Goal: Transaction & Acquisition: Purchase product/service

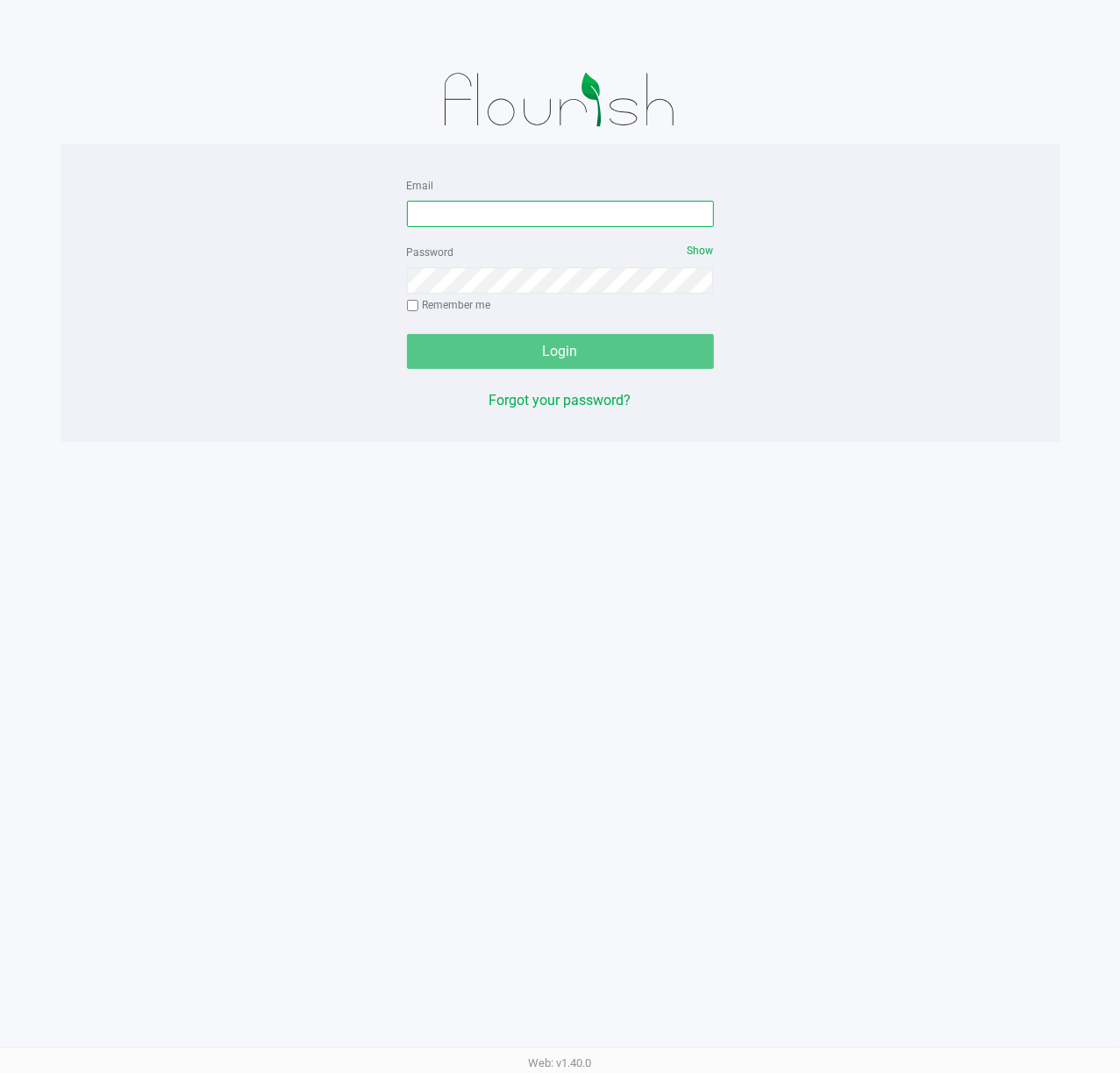
click at [491, 217] on input "Email" at bounding box center [560, 214] width 307 height 26
type input "[EMAIL_ADDRESS][DOMAIN_NAME]"
click at [468, 298] on label "Remember me" at bounding box center [449, 305] width 84 height 16
click at [419, 300] on input "Remember me" at bounding box center [414, 306] width 13 height 13
click at [425, 303] on div "Password Show Remember me" at bounding box center [560, 281] width 307 height 79
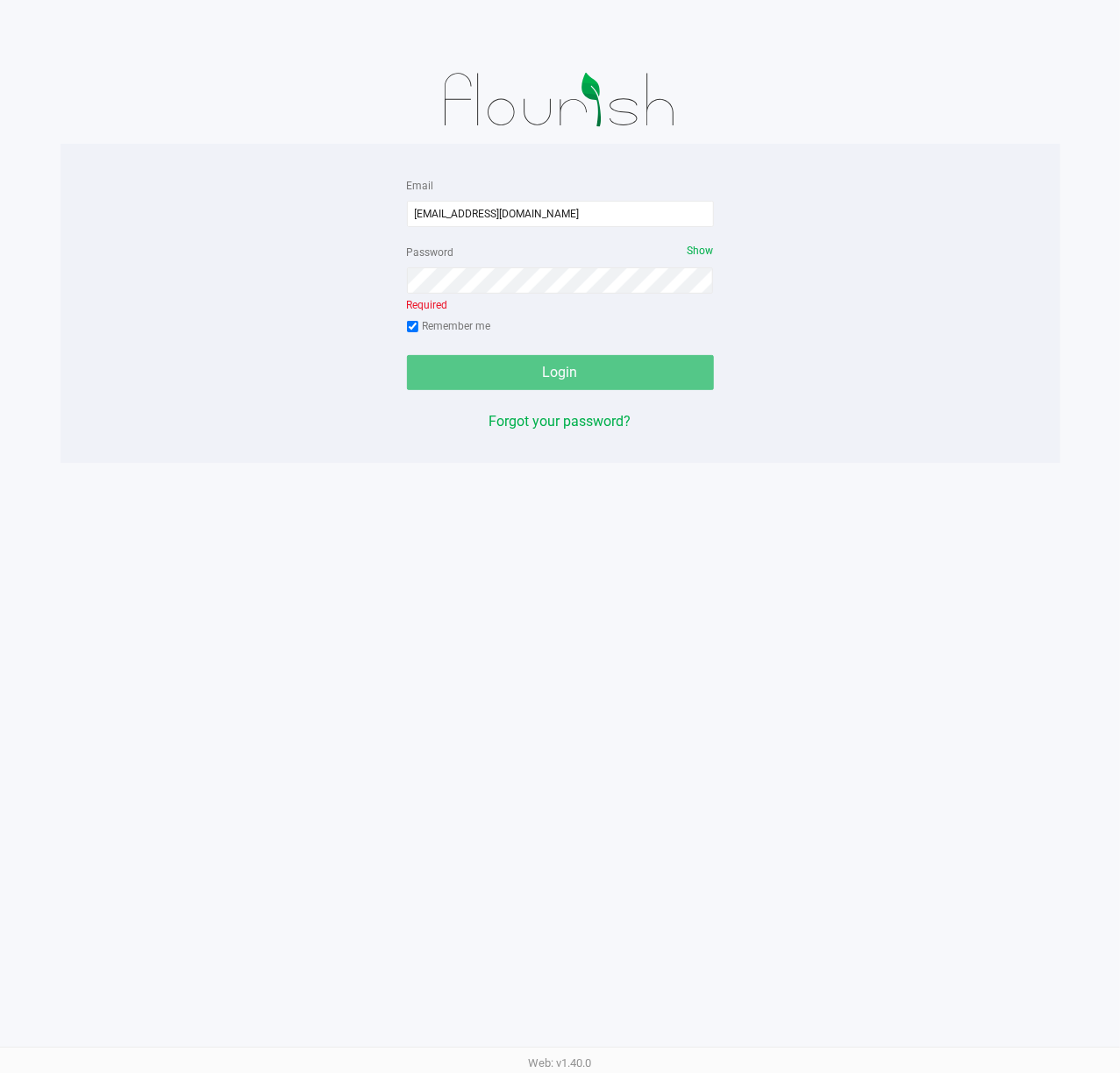
click at [414, 323] on input "Remember me" at bounding box center [414, 327] width 13 height 13
checkbox input "false"
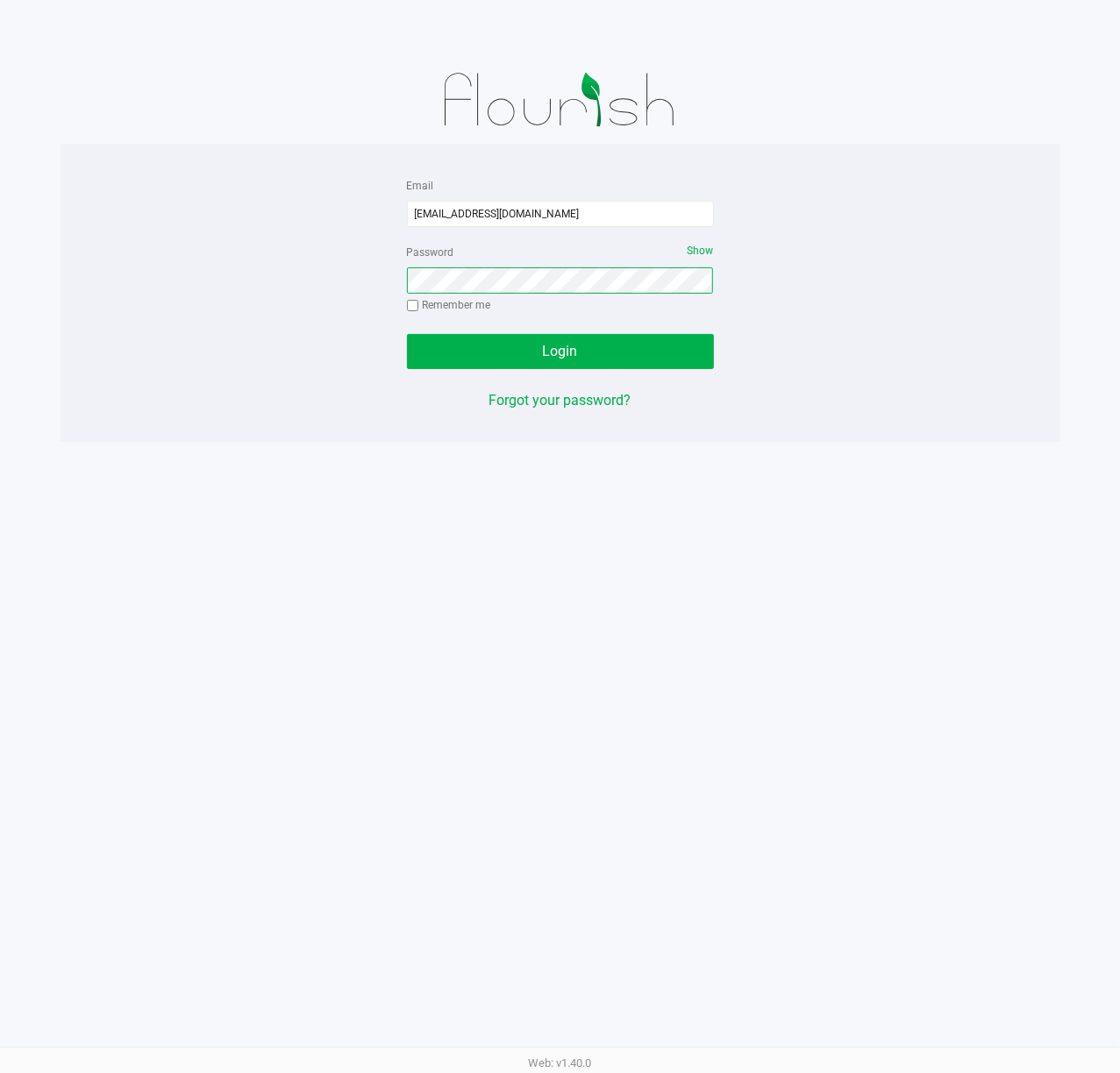
click at [407, 334] on button "Login" at bounding box center [560, 351] width 307 height 35
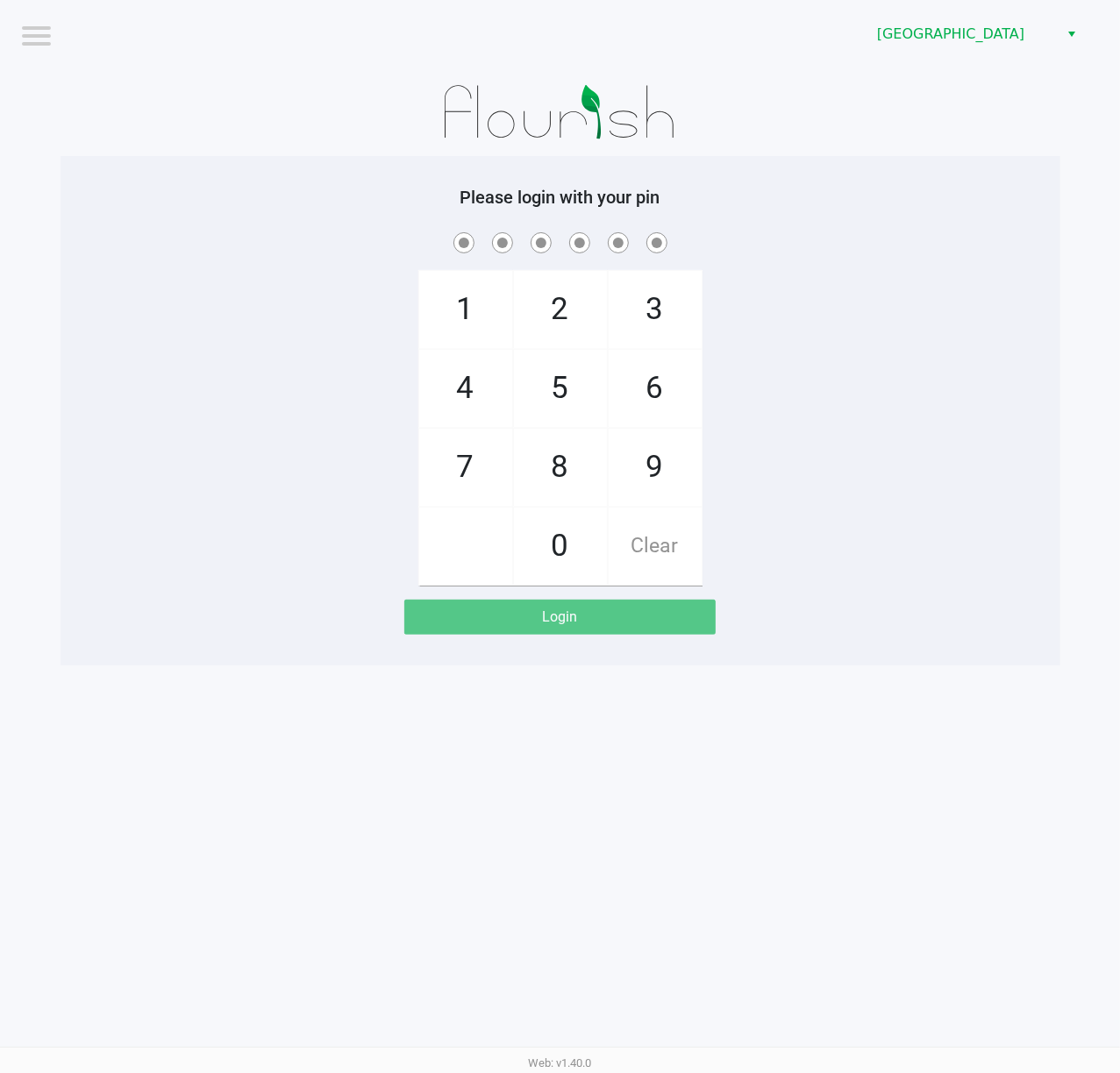
click at [115, 475] on div "1 4 7 2 5 8 0 3 6 9 Clear" at bounding box center [560, 407] width 999 height 357
click at [328, 387] on div "1 4 7 2 5 8 0 3 6 9 Clear" at bounding box center [560, 407] width 999 height 357
checkbox input "true"
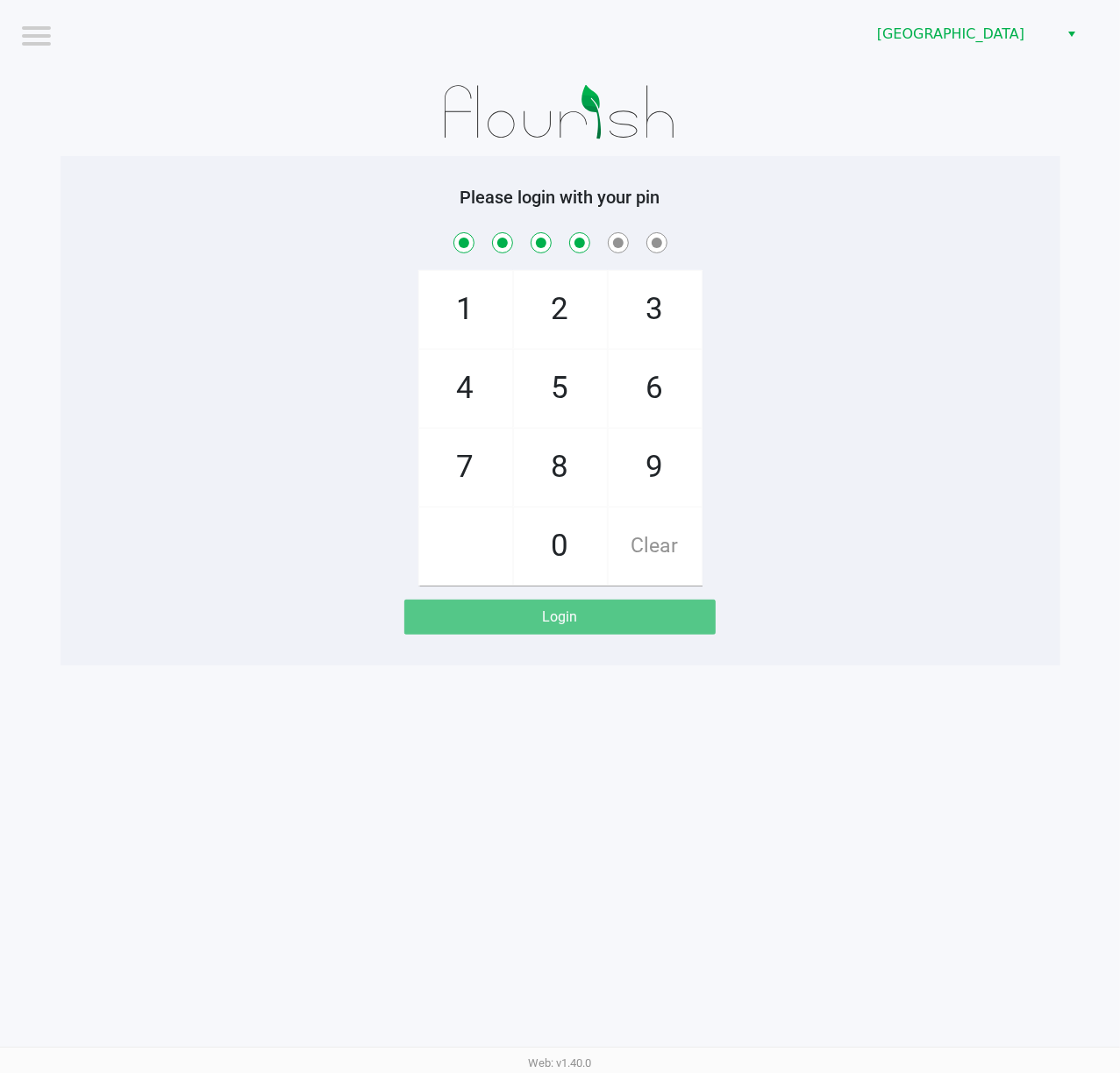
checkbox input "true"
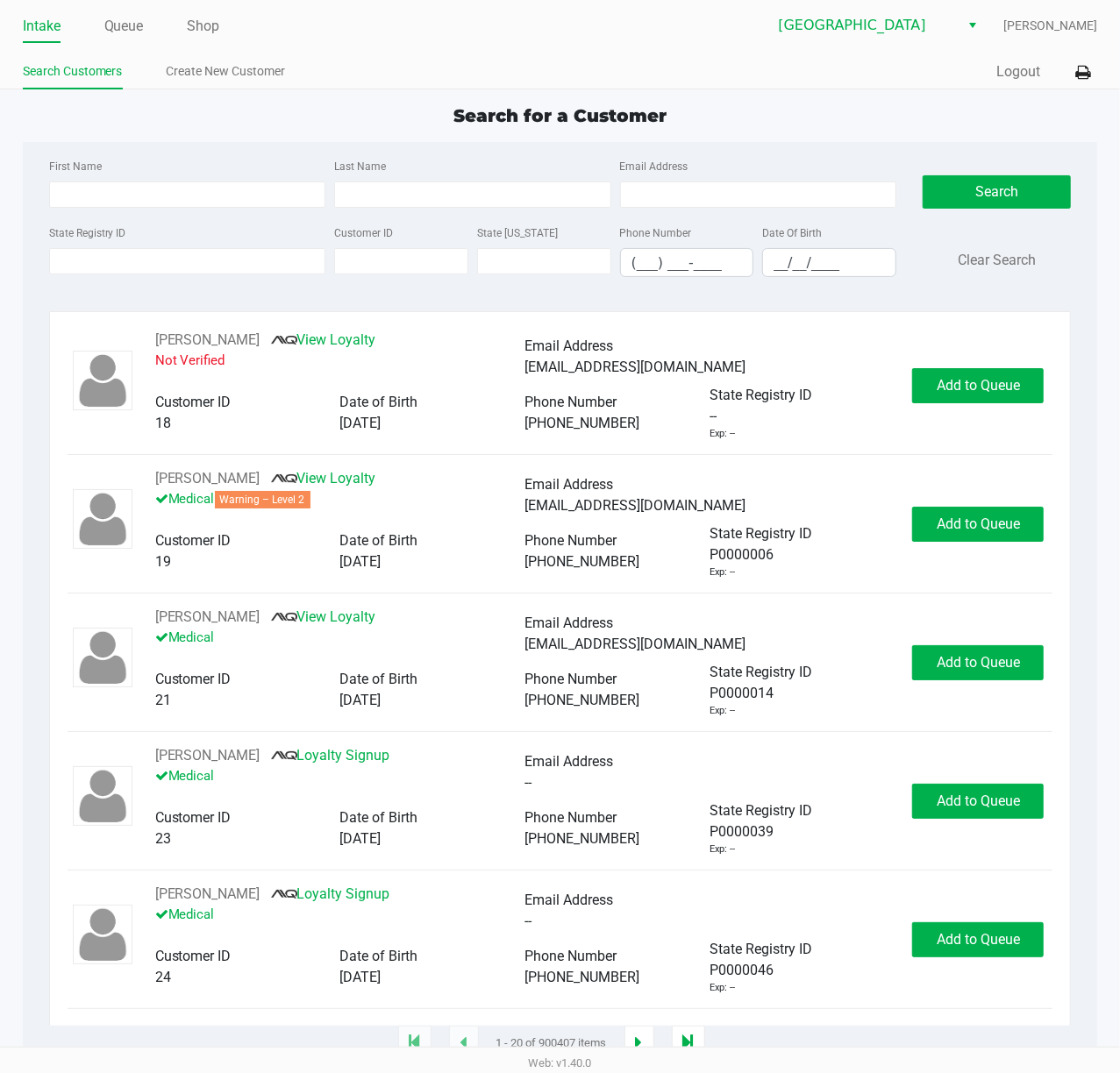
click at [286, 142] on div "First Name Last Name Email Address State Registry ID Customer ID State [US_STAT…" at bounding box center [560, 223] width 1049 height 162
type input "P4TH8105"
click at [956, 189] on button "Search" at bounding box center [997, 192] width 148 height 33
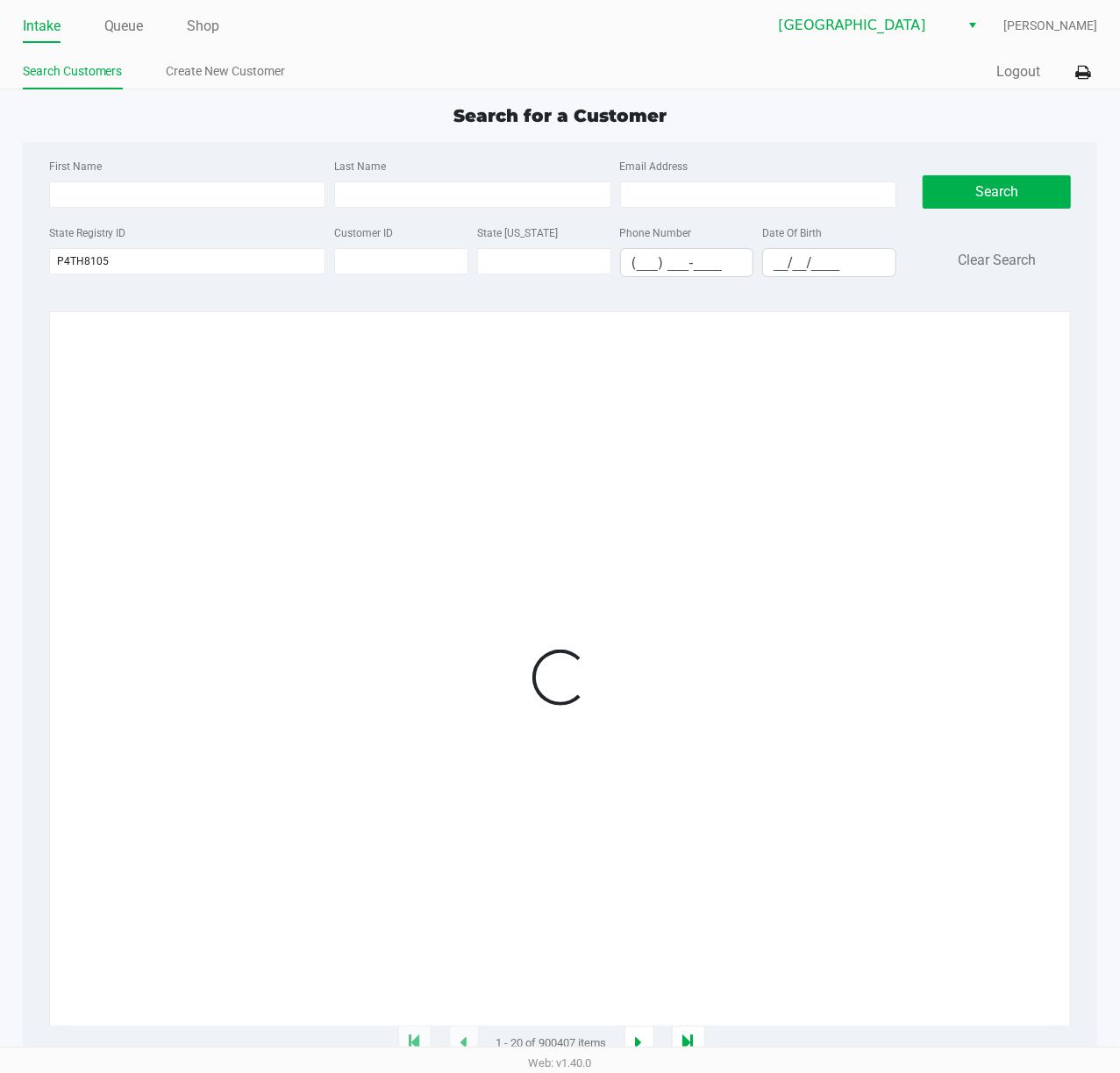
click at [710, 131] on div "Search for a Customer First Name Last Name Email Address State Registry ID P4TH…" at bounding box center [560, 573] width 1075 height 941
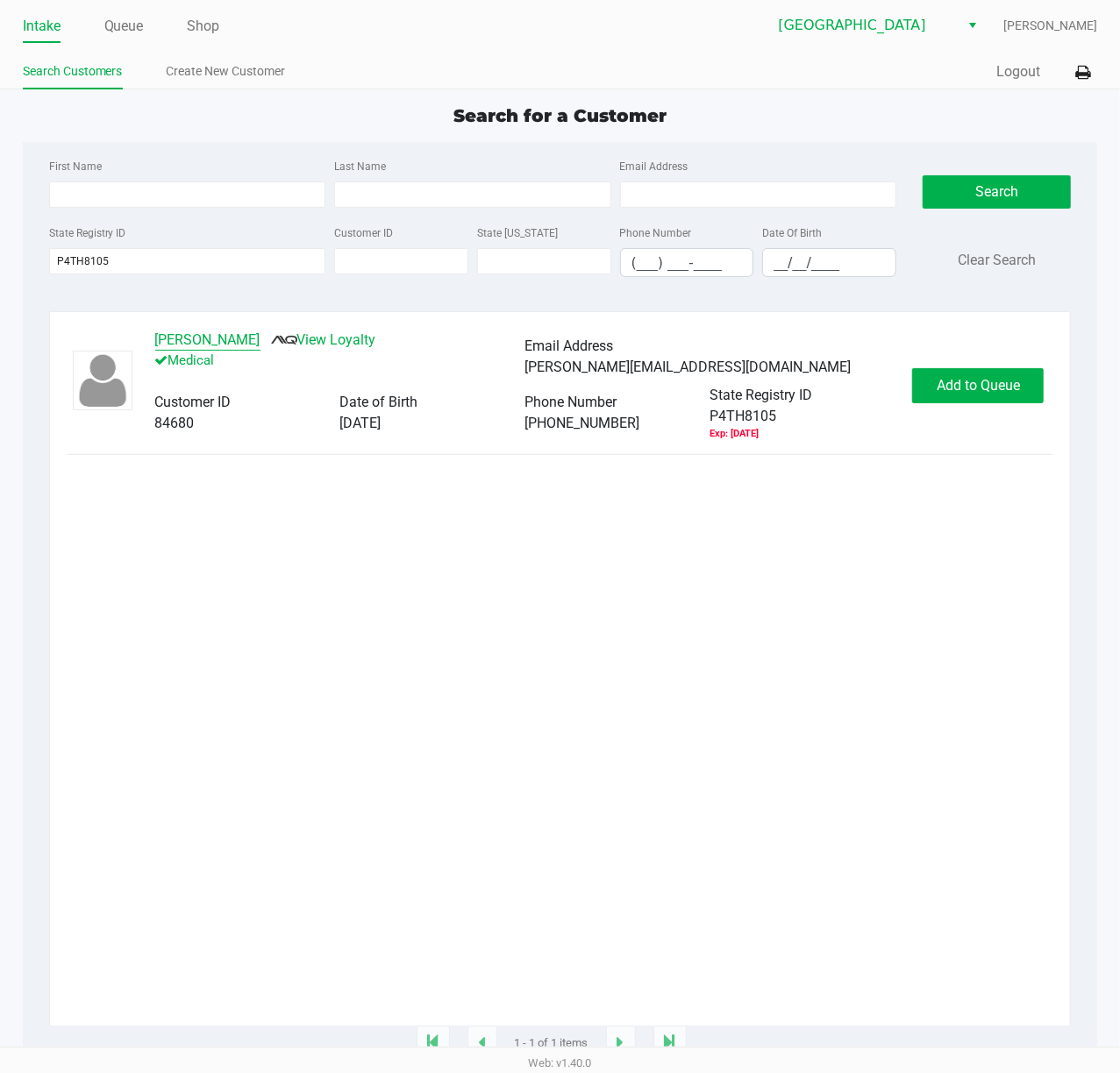
click at [179, 343] on button "[PERSON_NAME]" at bounding box center [207, 340] width 105 height 21
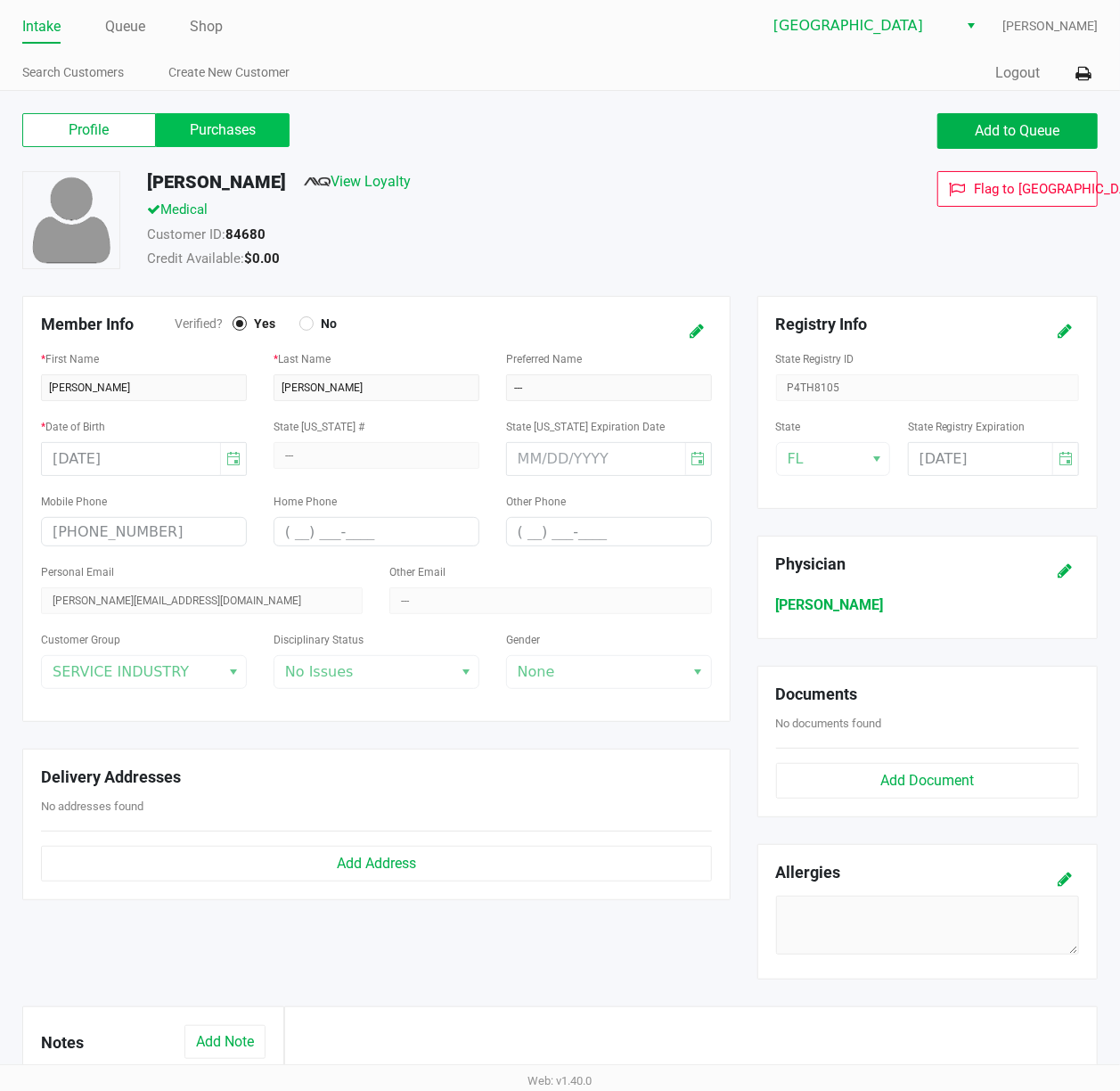
click at [175, 141] on label "Purchases" at bounding box center [223, 130] width 134 height 34
click at [0, 0] on 1 "Purchases" at bounding box center [0, 0] width 0 height 0
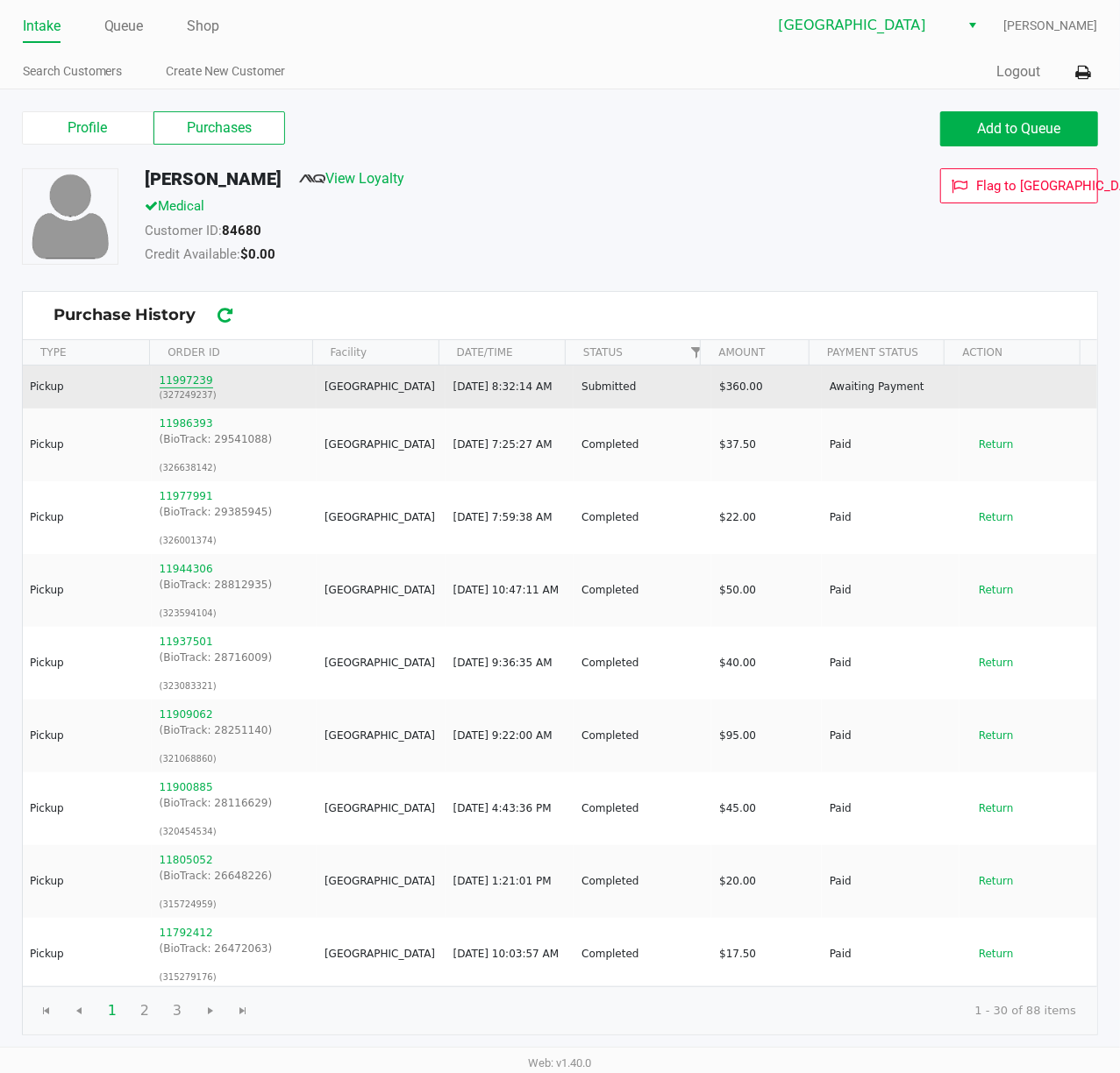
click at [182, 380] on button "11997239" at bounding box center [186, 381] width 53 height 16
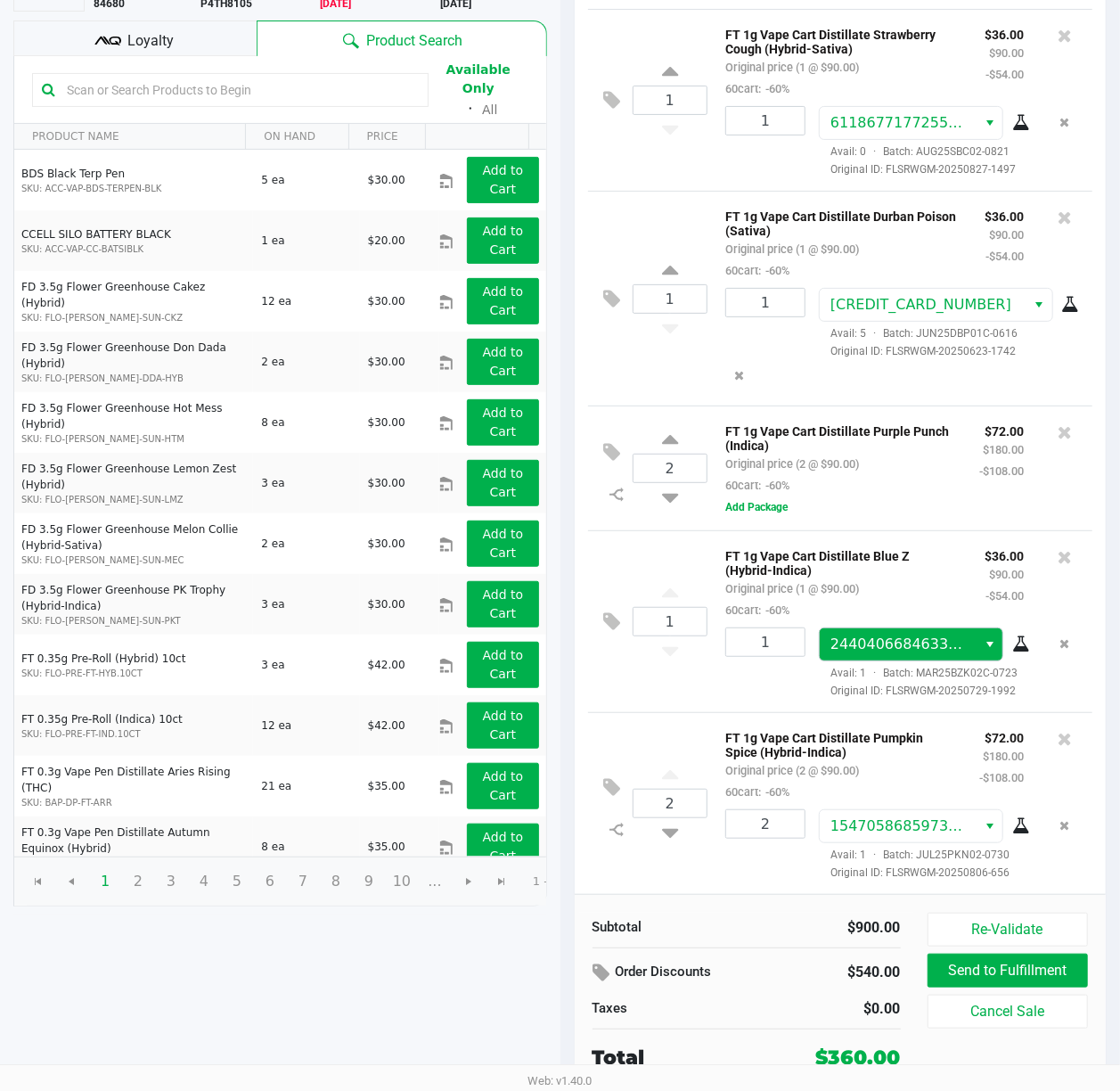
scroll to position [543, 0]
click at [1058, 423] on icon at bounding box center [1065, 431] width 15 height 17
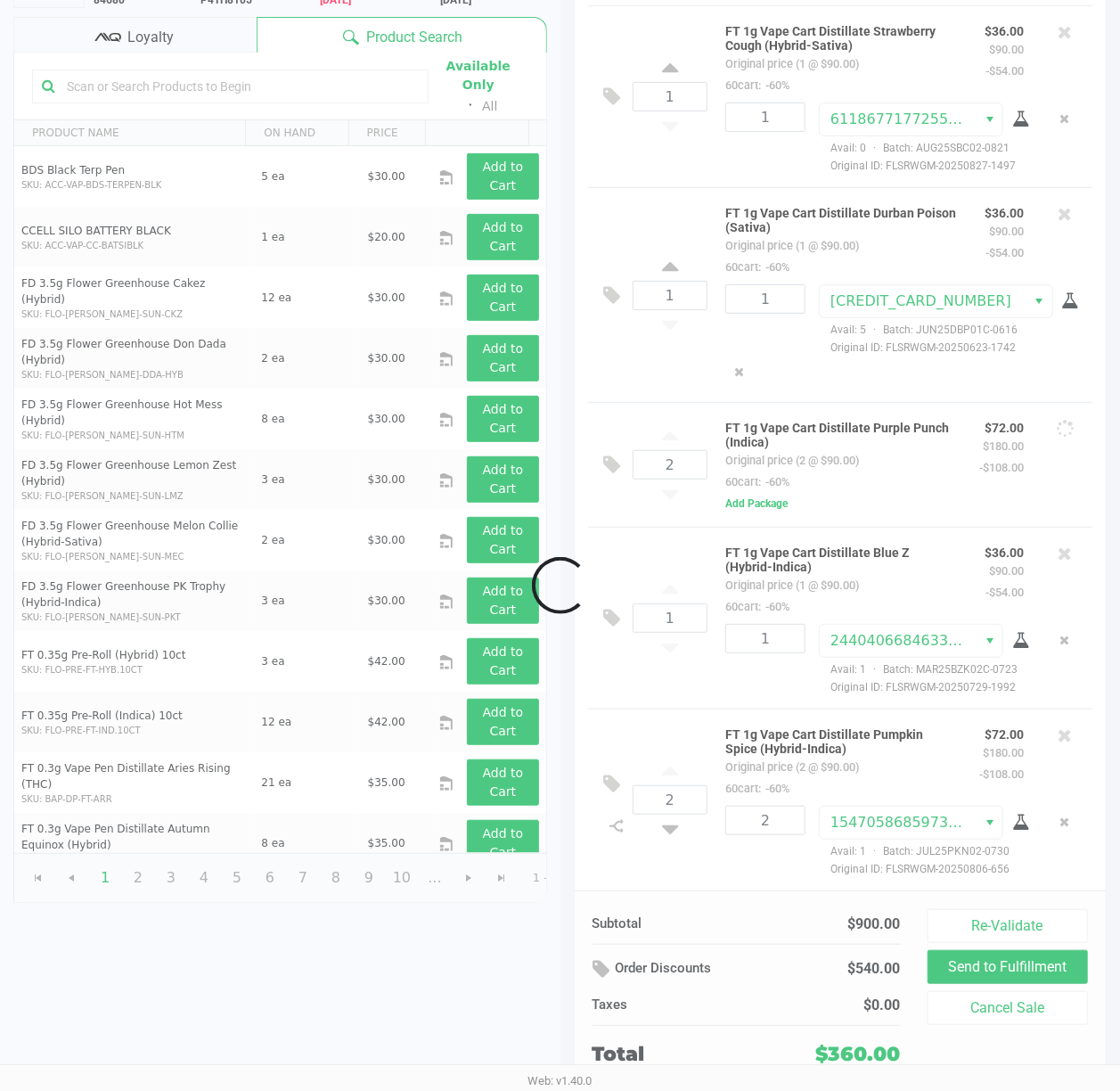
scroll to position [417, 0]
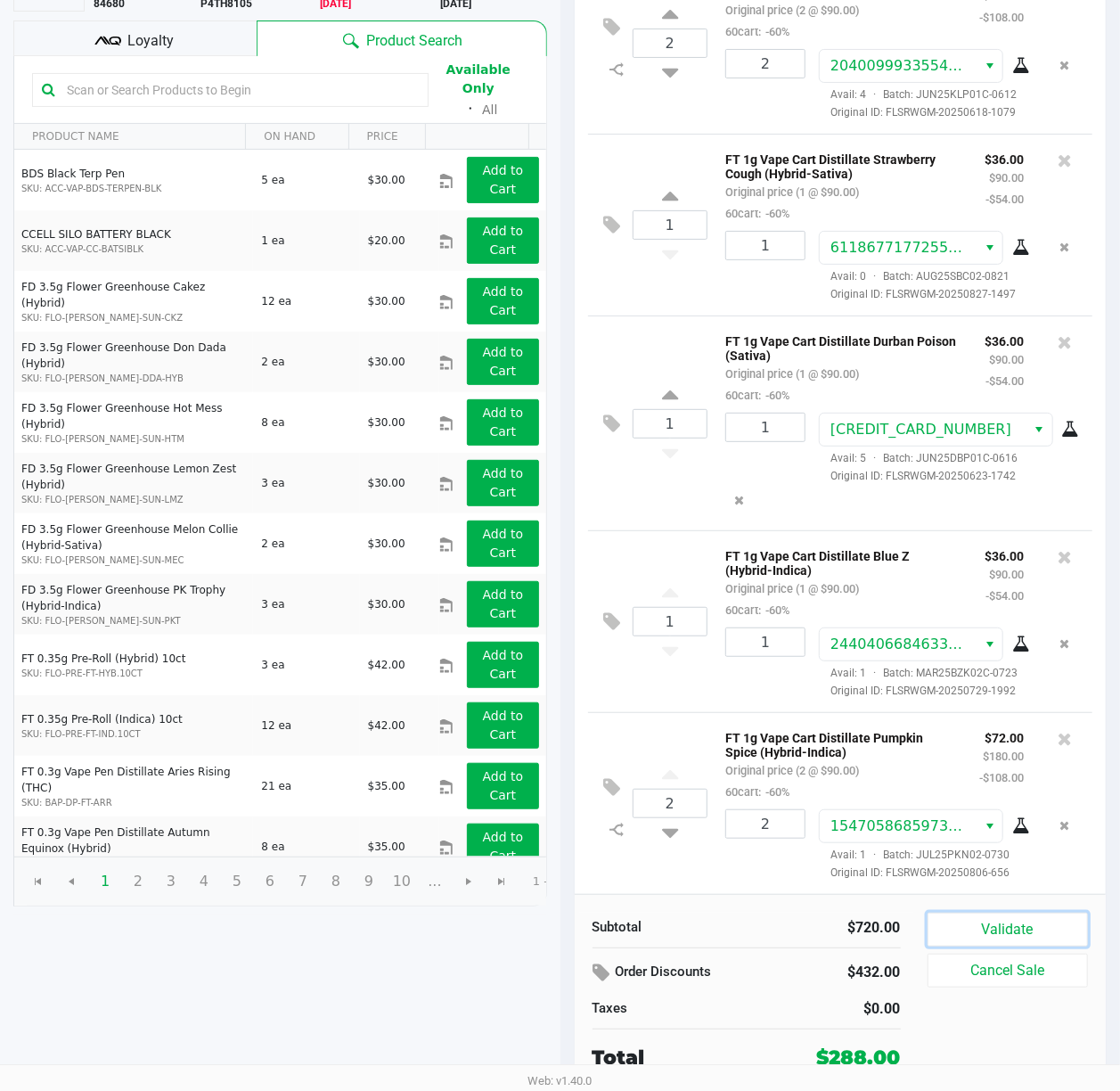
click at [1019, 932] on button "Validate" at bounding box center [1008, 929] width 161 height 34
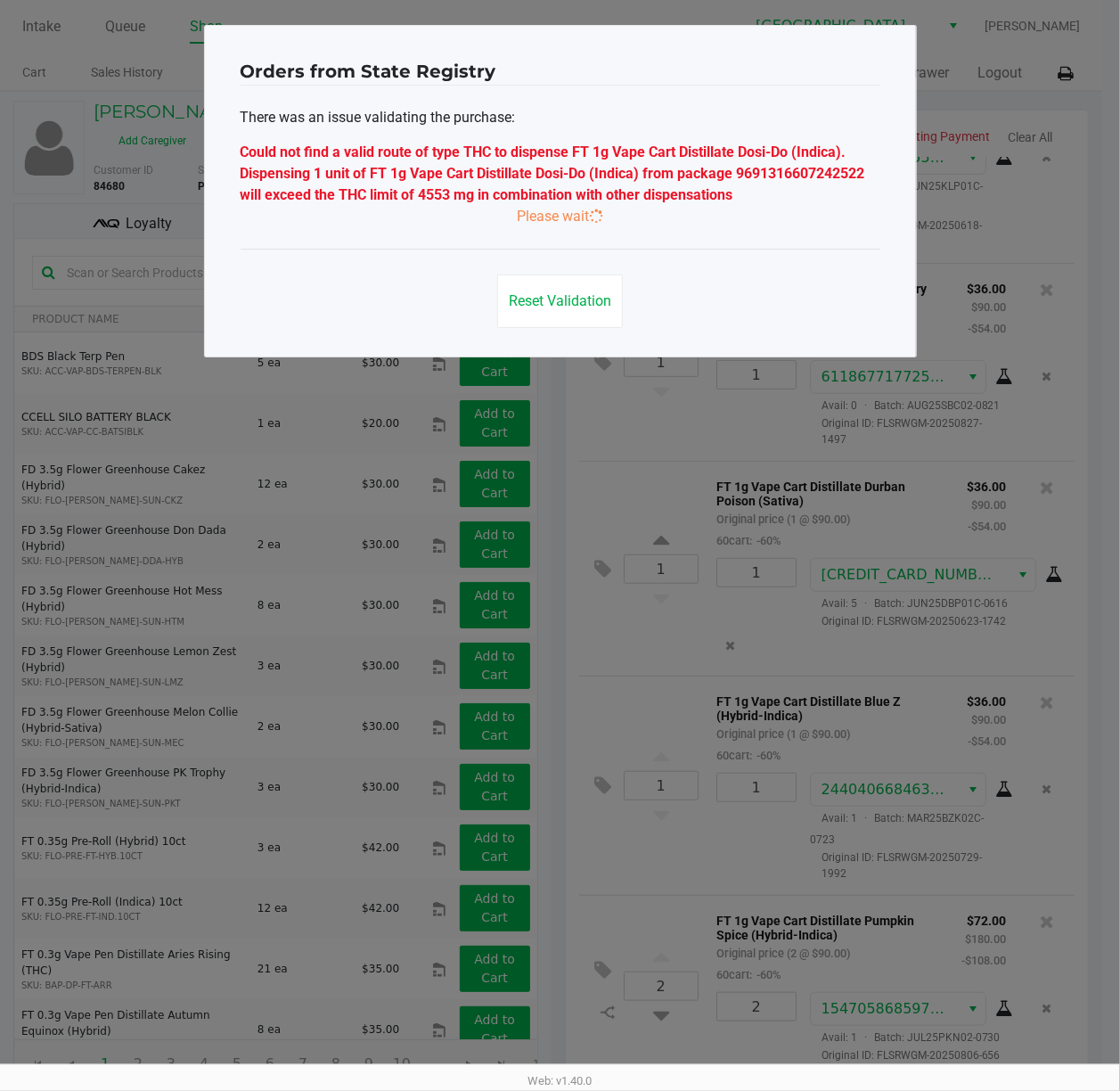
scroll to position [0, 0]
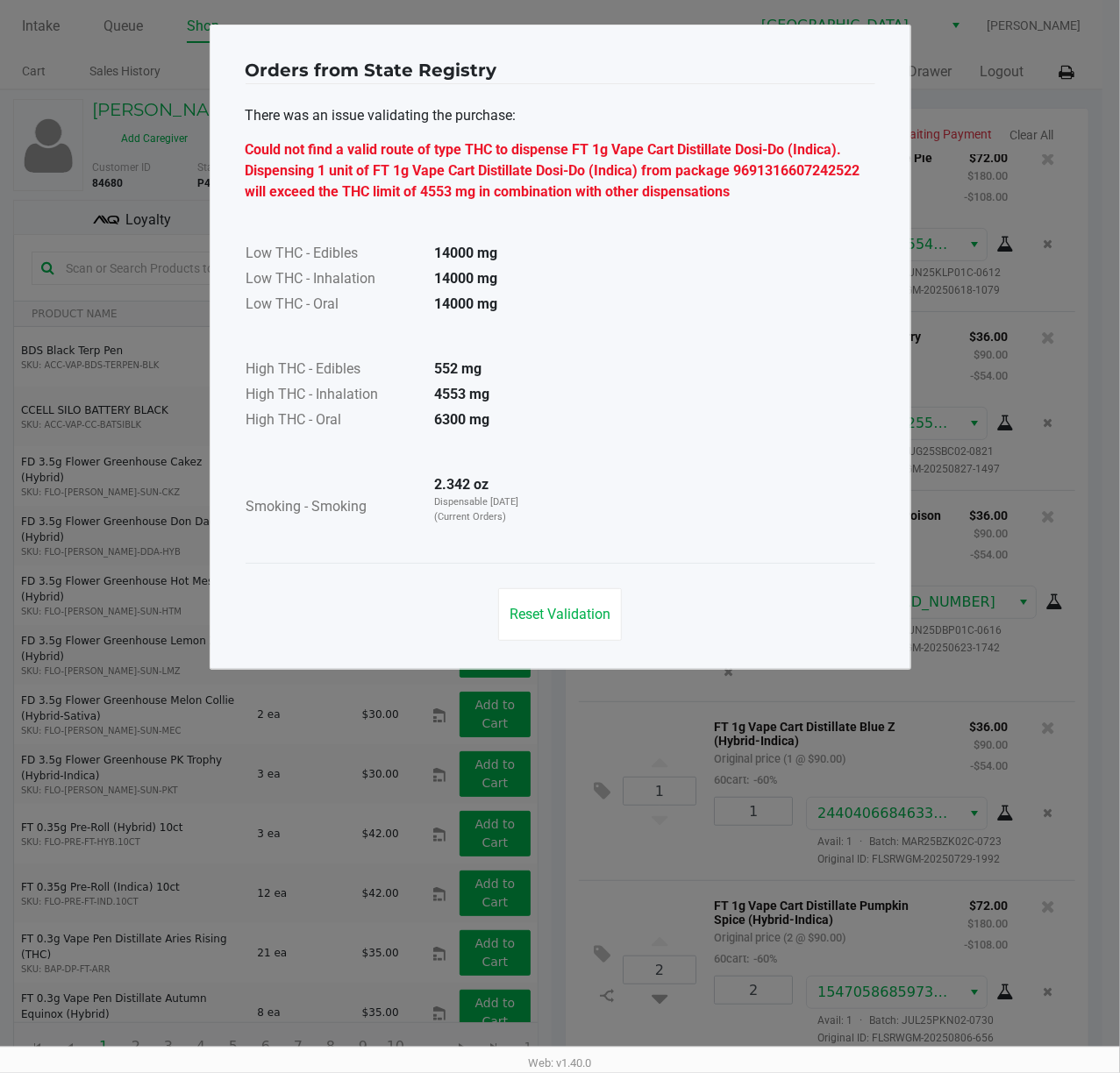
click at [660, 563] on div "Reset Validation" at bounding box center [560, 607] width 630 height 88
click at [543, 621] on span "Reset Validation" at bounding box center [560, 614] width 101 height 16
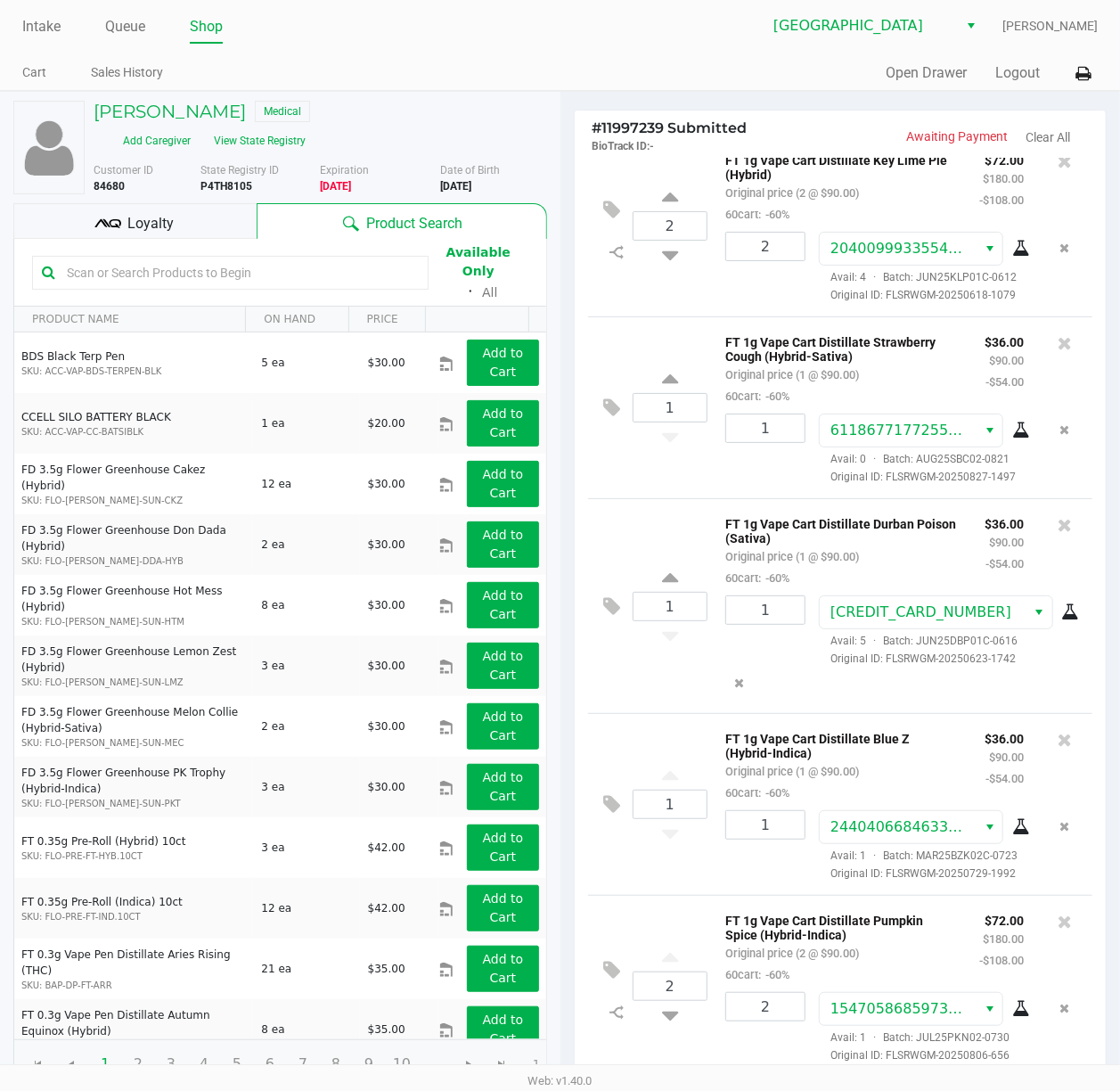
click at [923, 513] on div "FT 1g Vape Cart Distillate Durban Poison (Sativa) Original price (1 @ $90.00) 6…" at bounding box center [842, 551] width 259 height 76
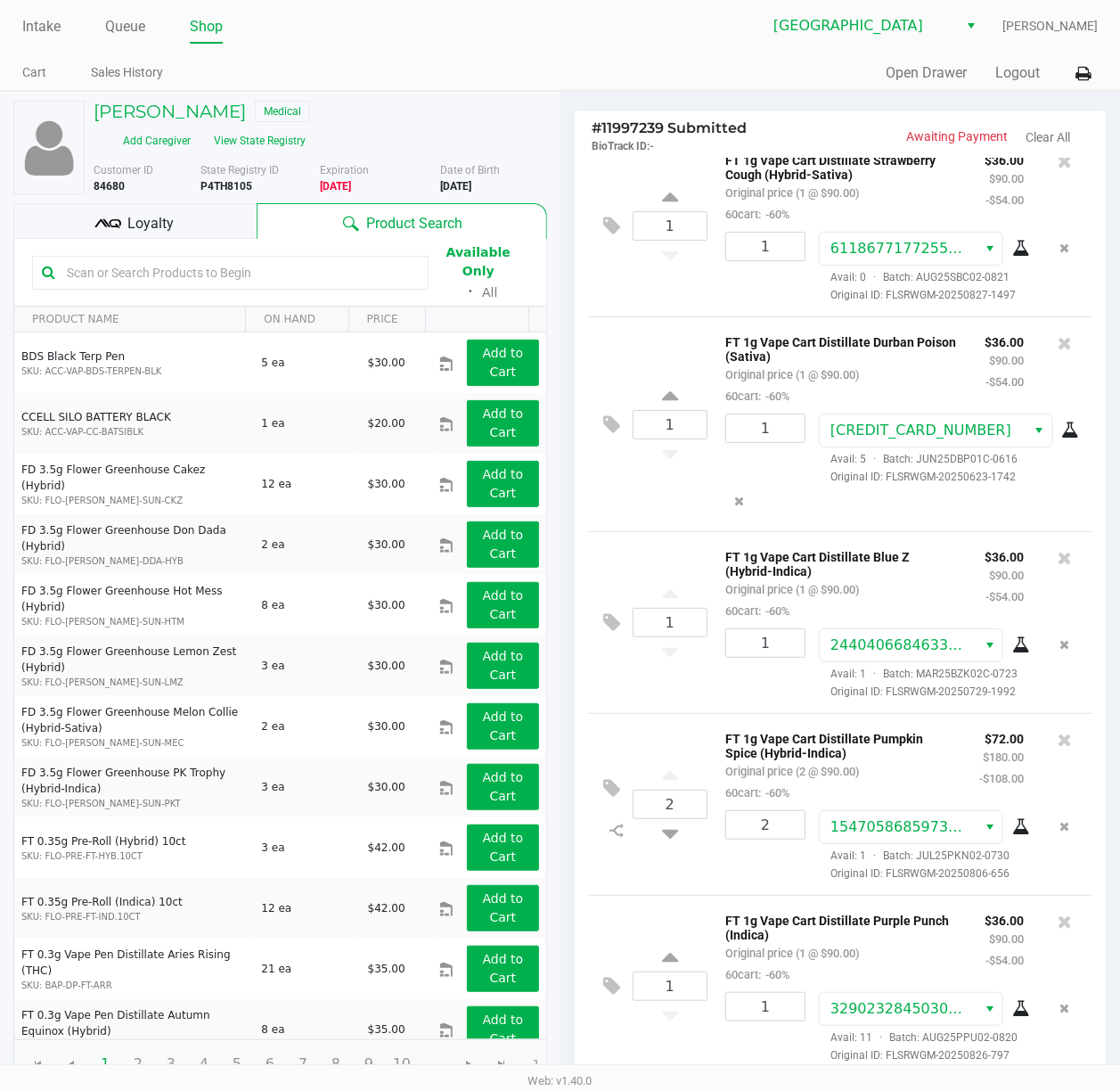
scroll to position [638, 0]
type input "1"
click at [875, 690] on div "[PERSON_NAME] Medical Add Caregiver View State Registry Customer ID 84680 State…" at bounding box center [560, 682] width 1120 height 1183
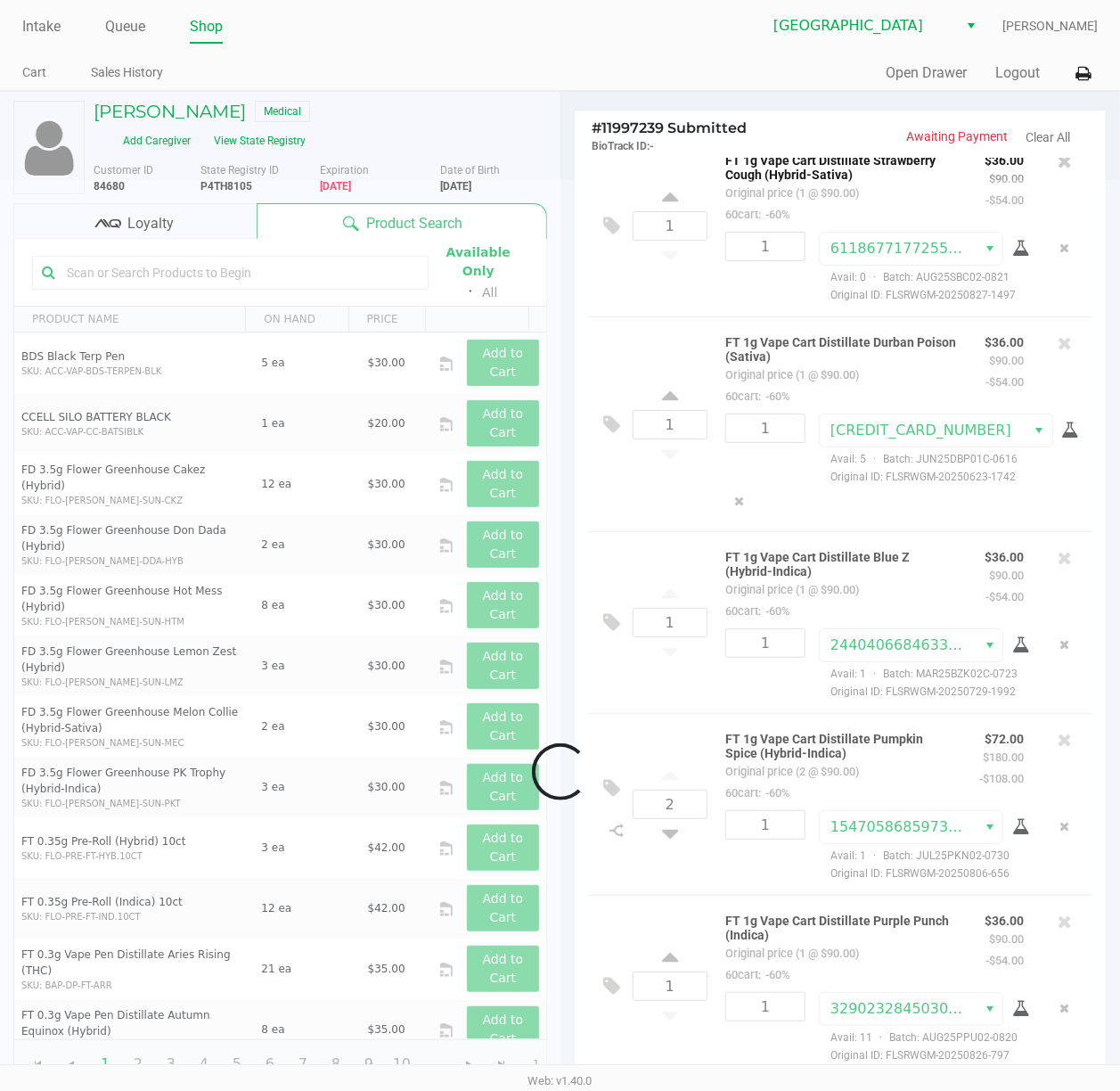
scroll to position [639, 0]
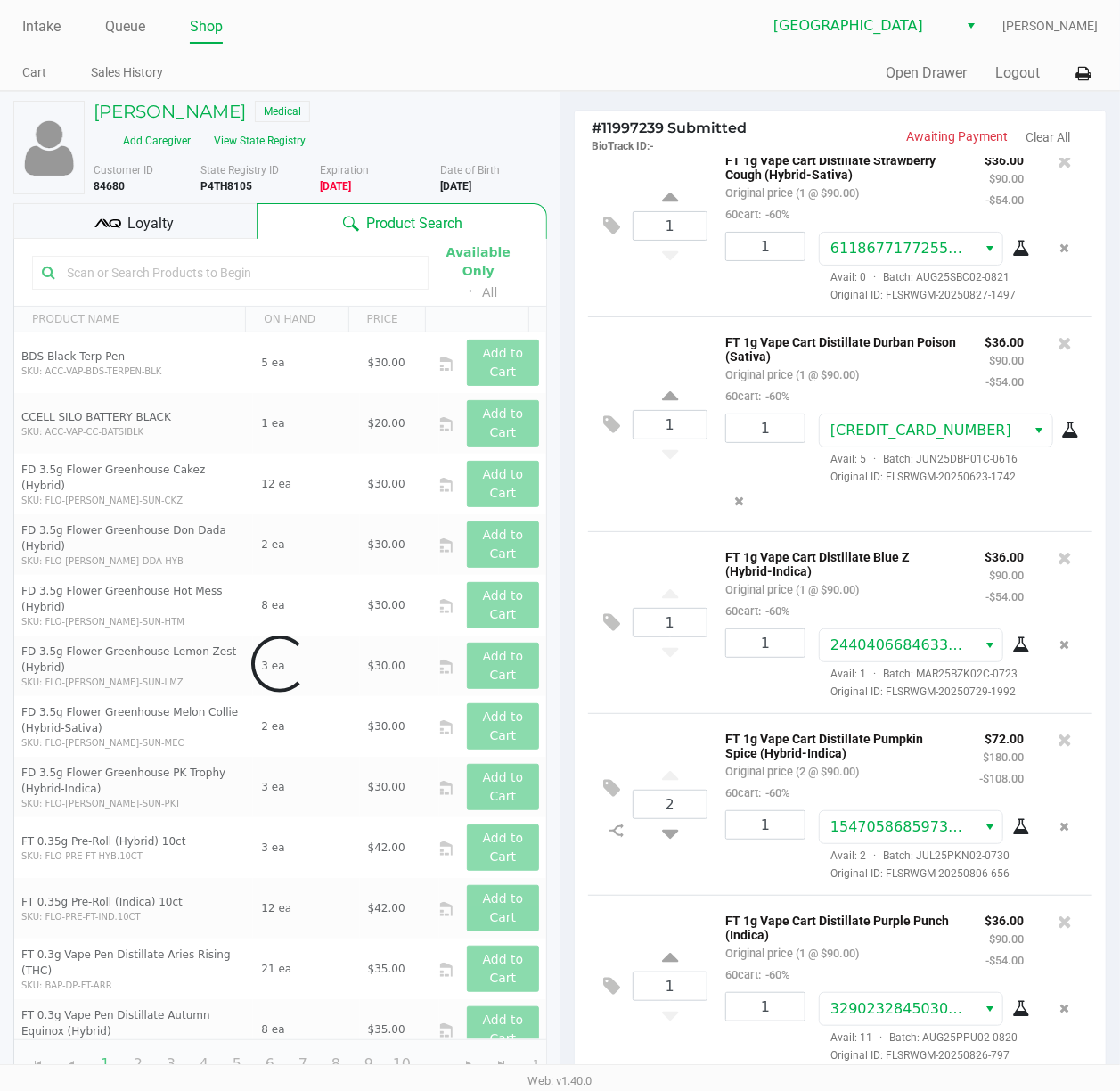
click at [674, 819] on icon at bounding box center [670, 830] width 16 height 22
type input "1"
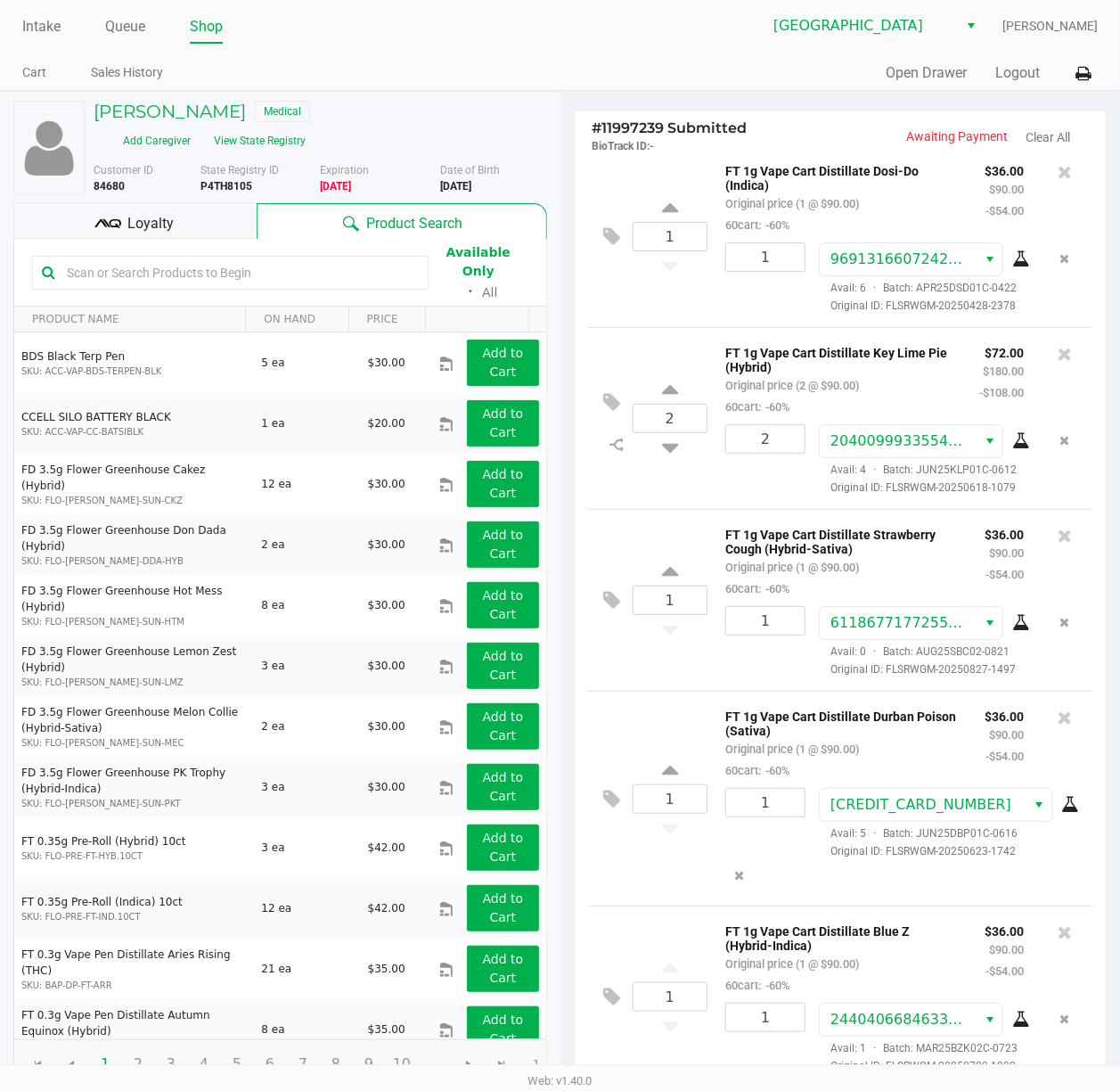
scroll to position [0, 0]
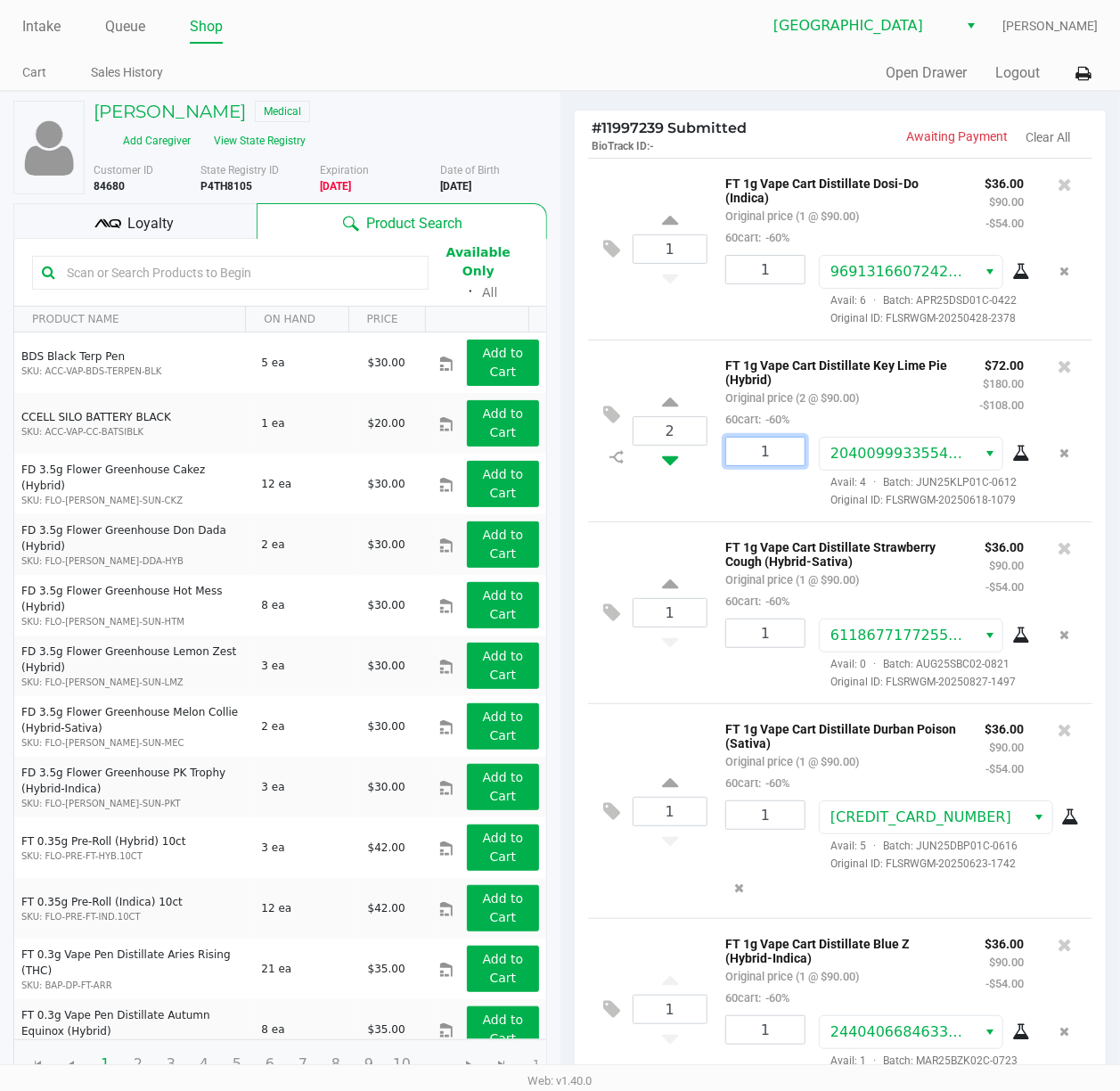
type input "1"
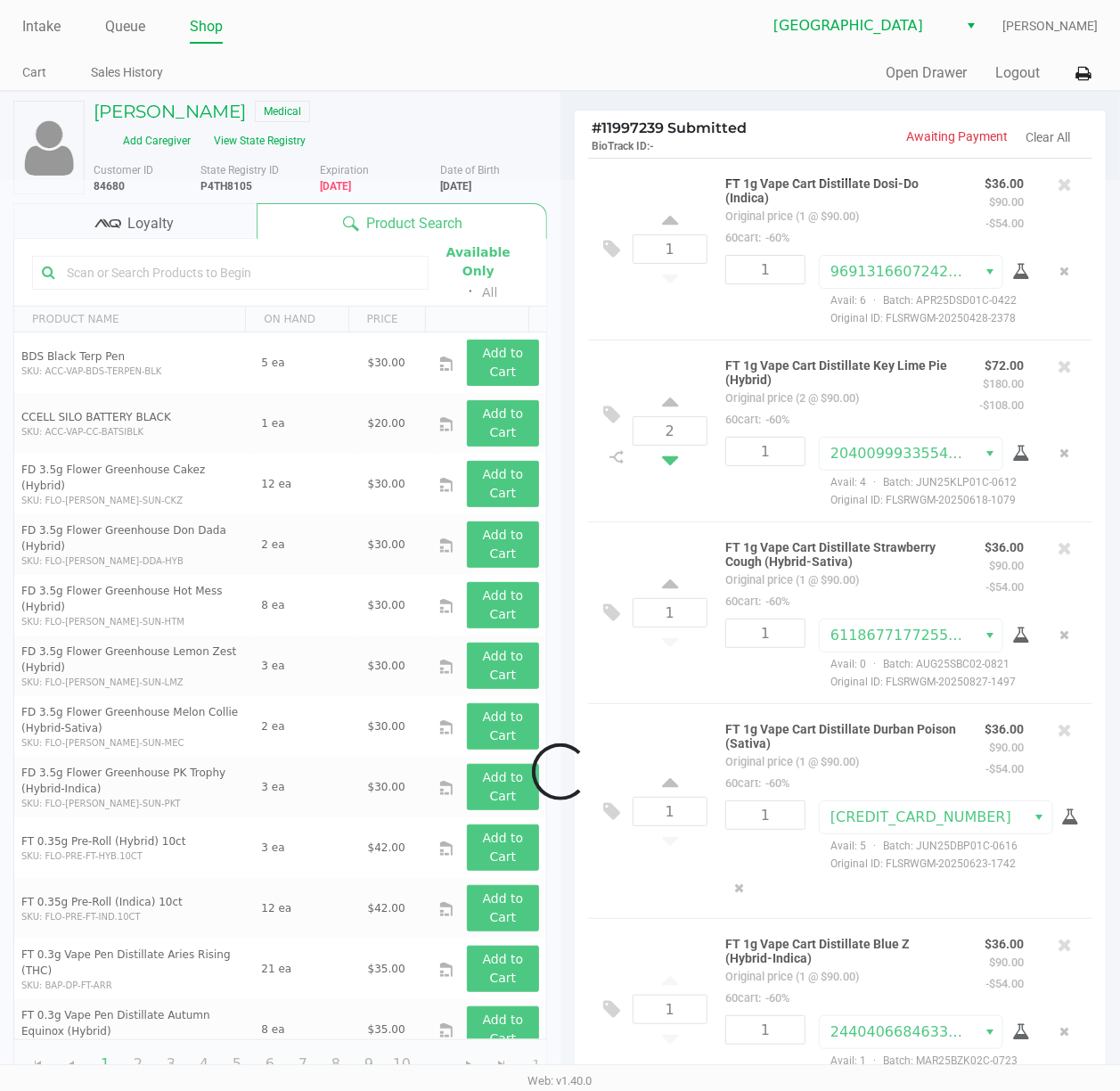
click at [672, 528] on div "Loading [PERSON_NAME] Medical Add Caregiver View State Registry Customer ID 846…" at bounding box center [560, 682] width 1120 height 1183
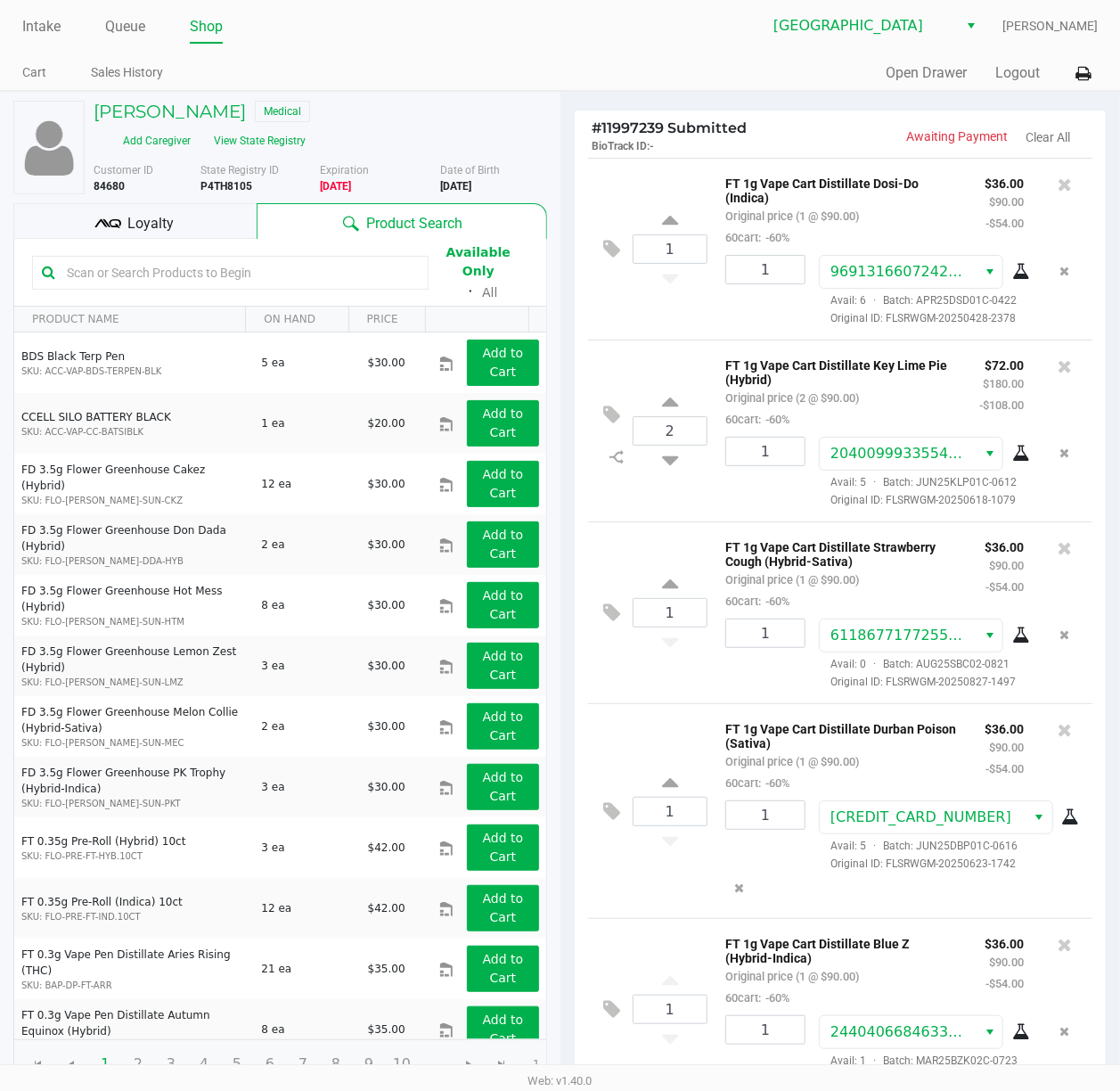
click at [668, 521] on div "2 FT 1g Vape Cart Distillate Key Lime Pie (Hybrid) Original price (2 @ $90.00) …" at bounding box center [841, 431] width 506 height 182
click at [668, 468] on icon at bounding box center [670, 457] width 16 height 22
type input "1"
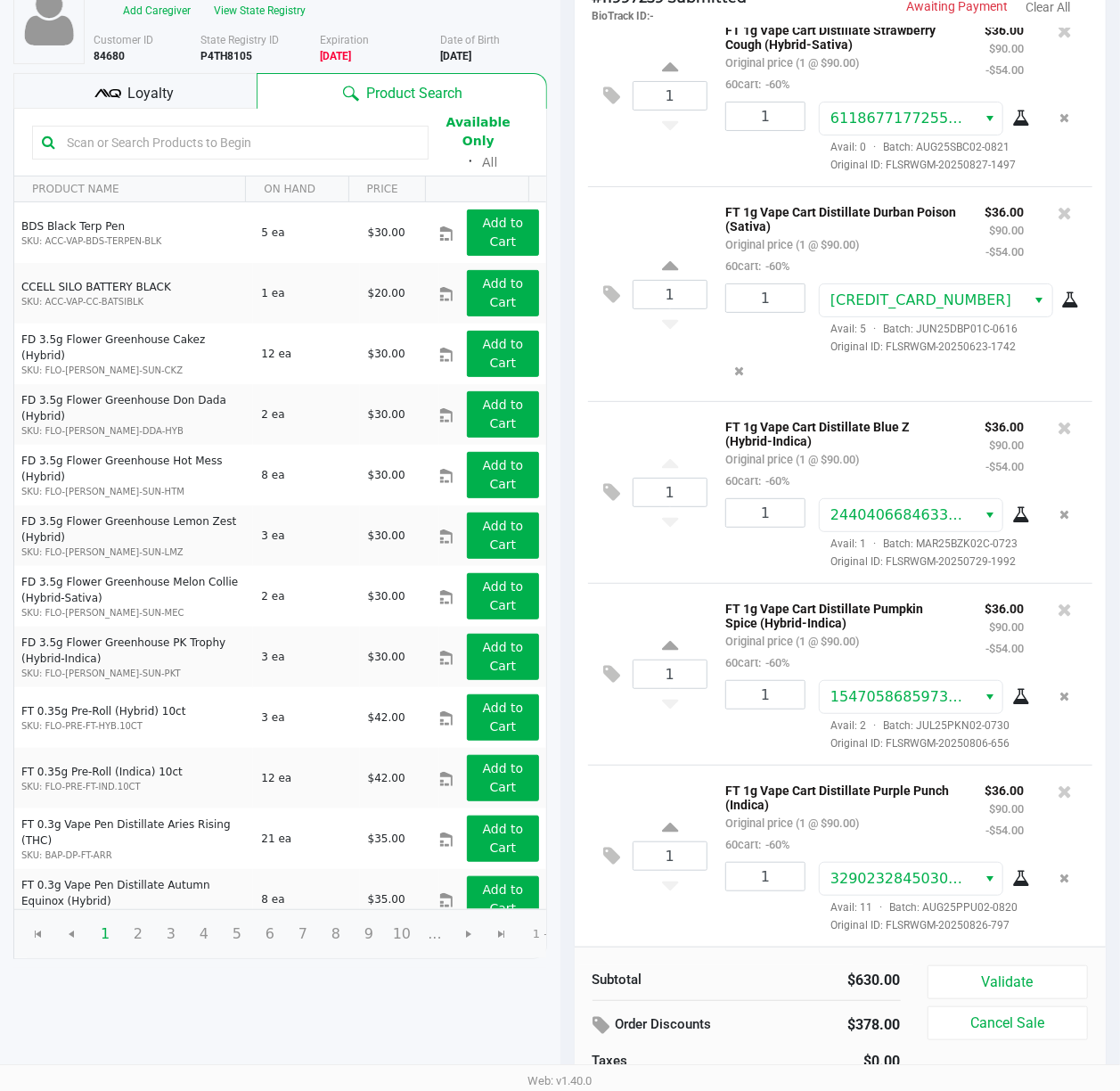
scroll to position [186, 0]
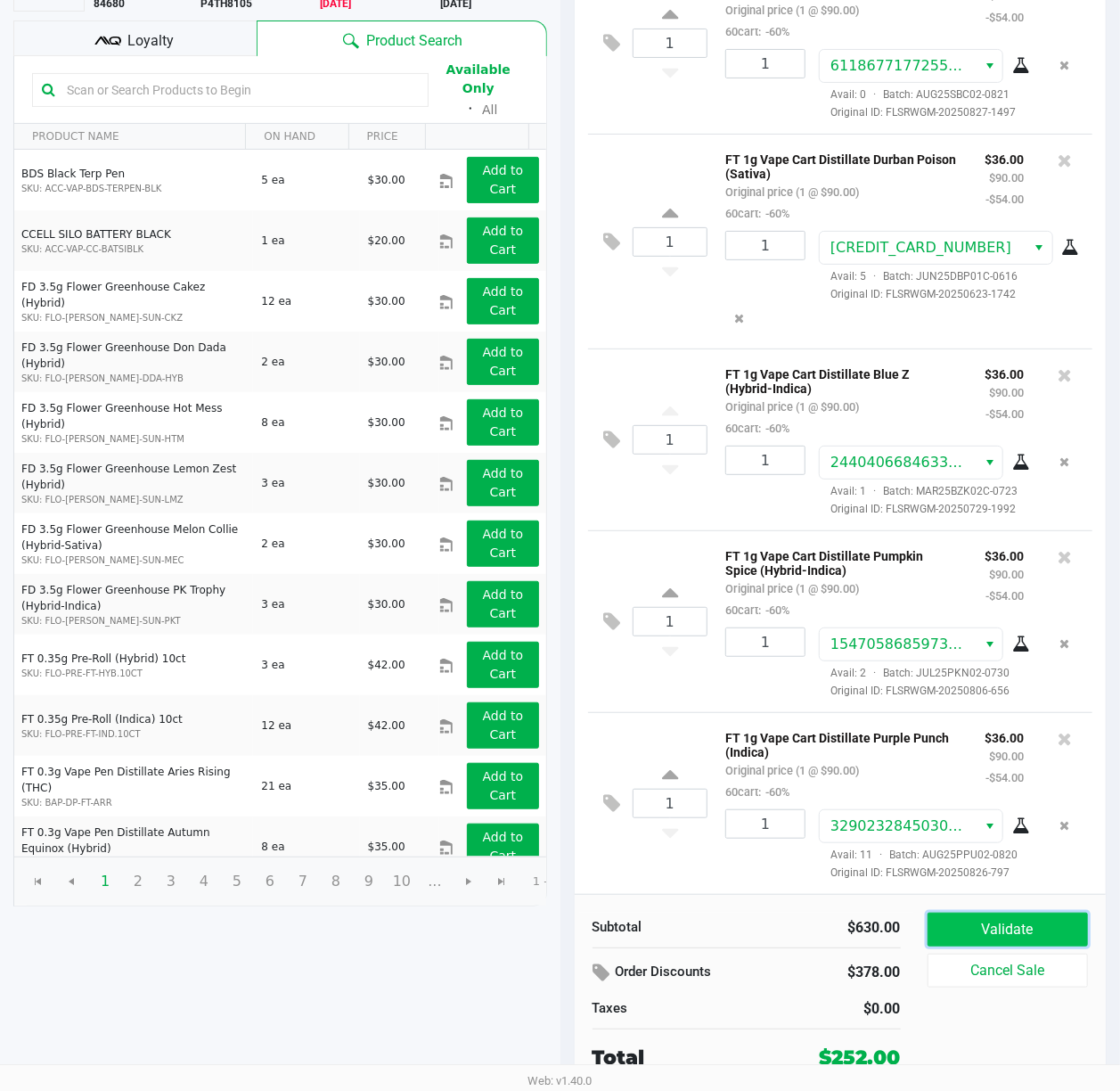
click at [1021, 921] on button "Validate" at bounding box center [1008, 929] width 161 height 34
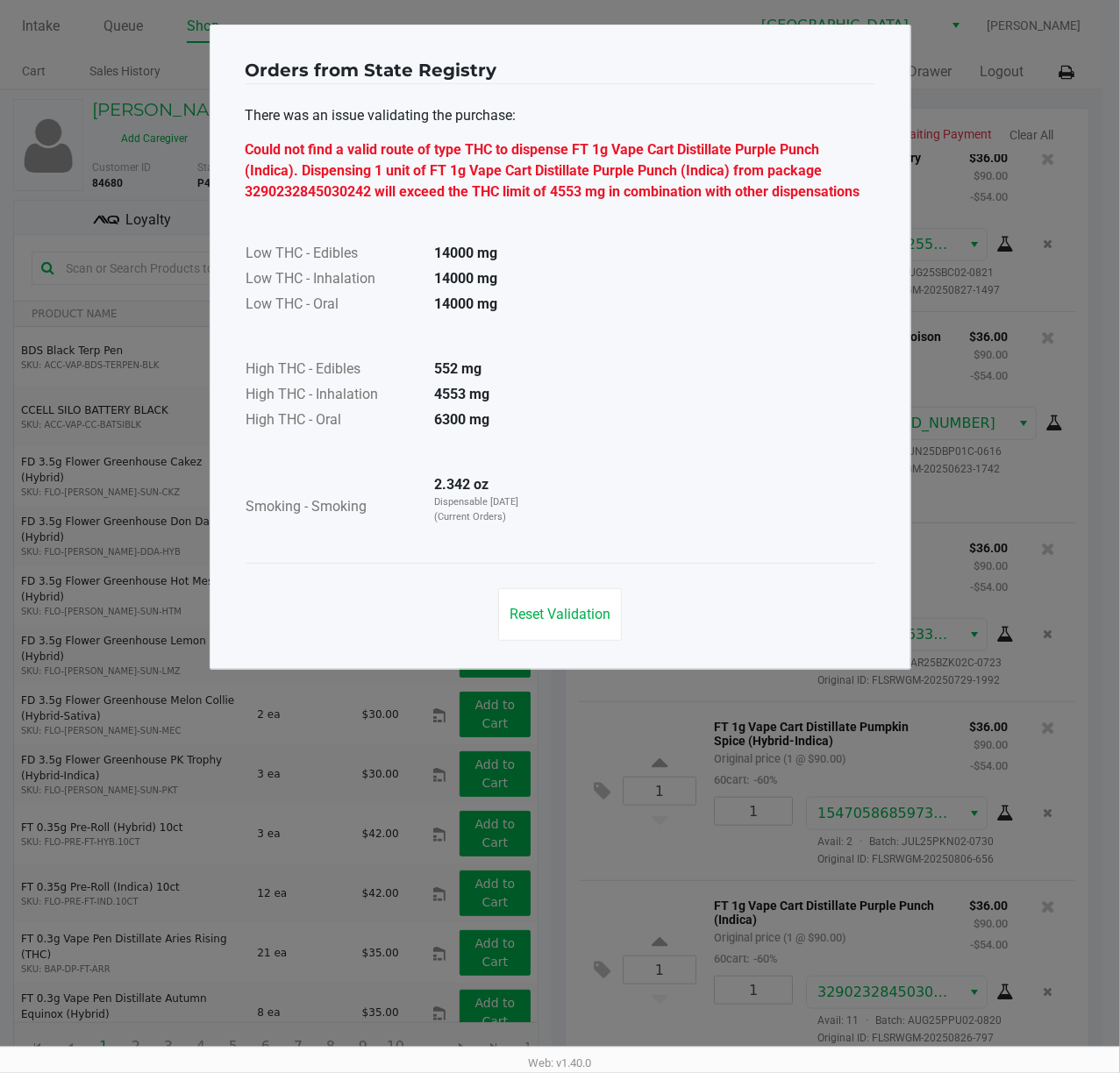
click at [493, 430] on td "6300 mg" at bounding box center [482, 421] width 123 height 25
click at [589, 617] on span "Reset Validation" at bounding box center [560, 614] width 101 height 16
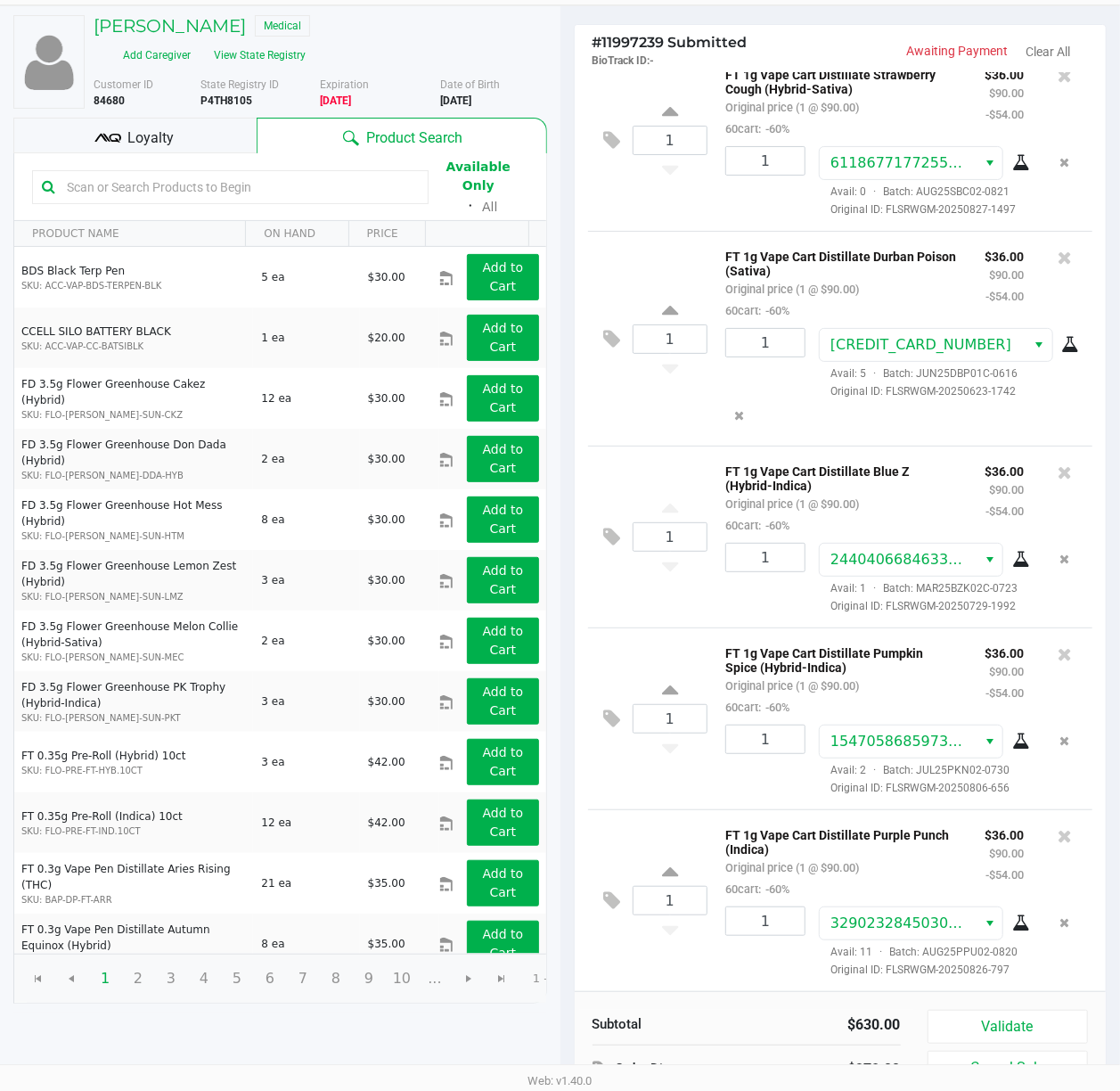
scroll to position [186, 0]
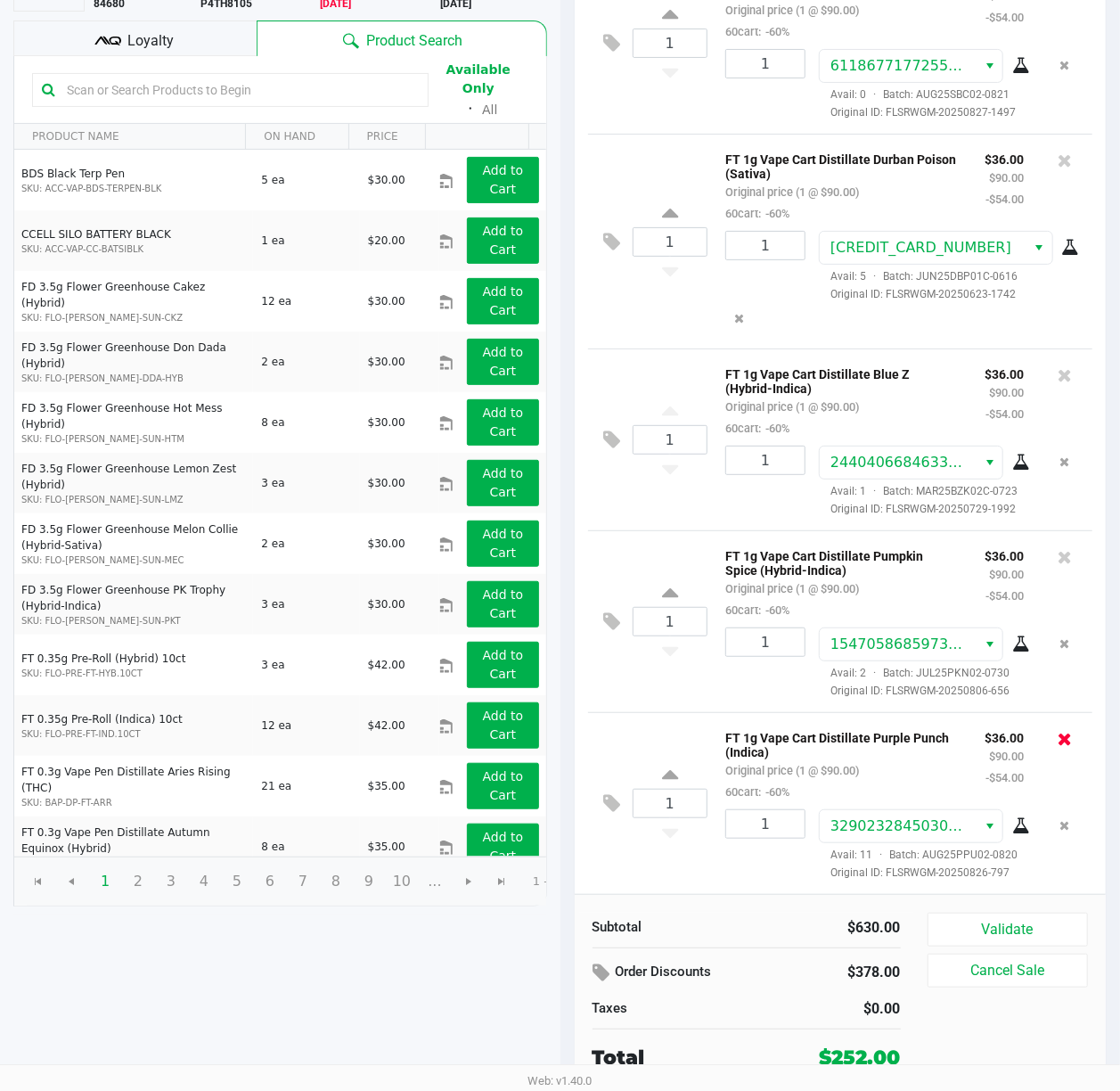
click at [1058, 730] on icon at bounding box center [1065, 738] width 15 height 17
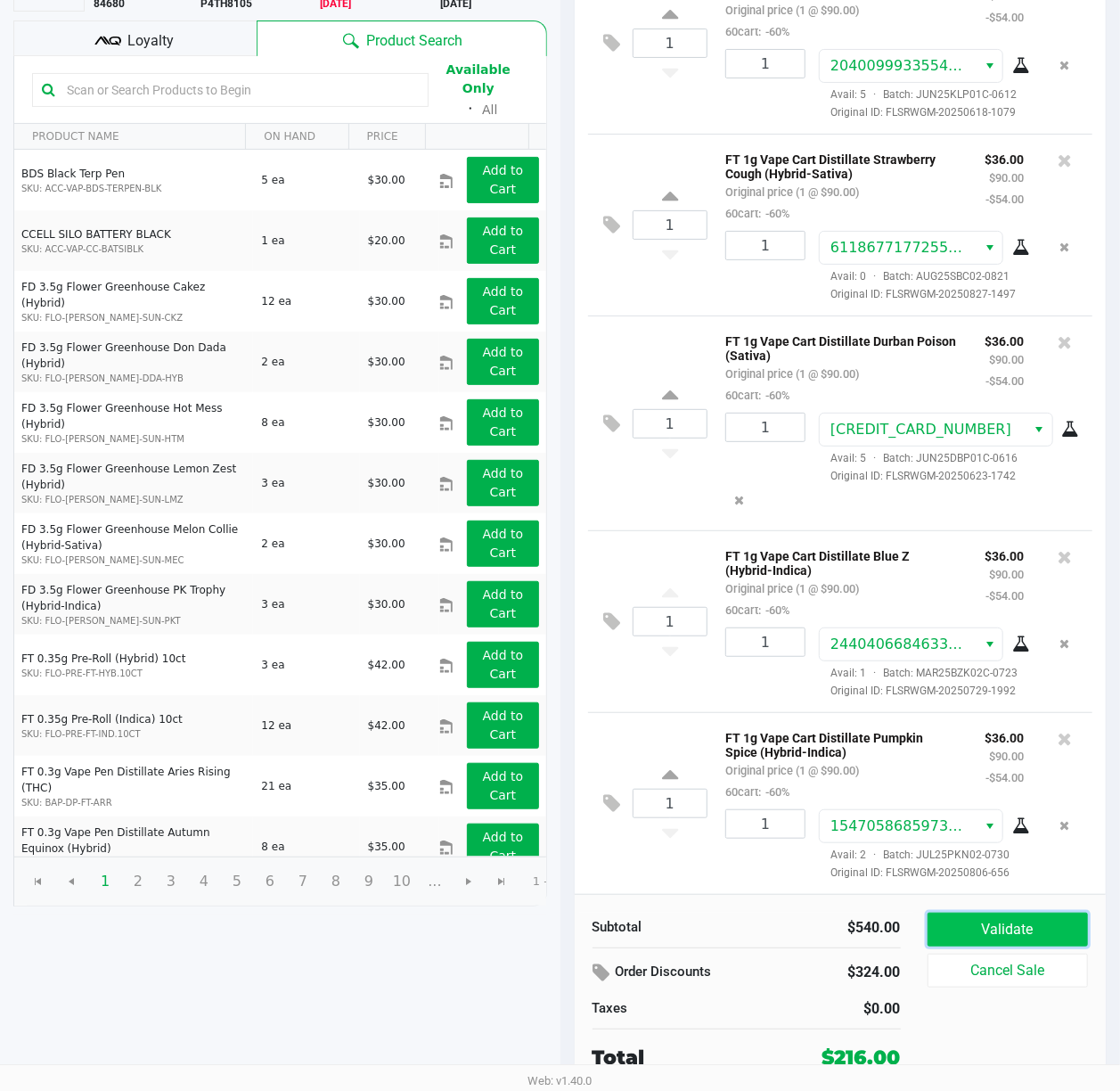
click at [1034, 924] on button "Validate" at bounding box center [1008, 929] width 161 height 34
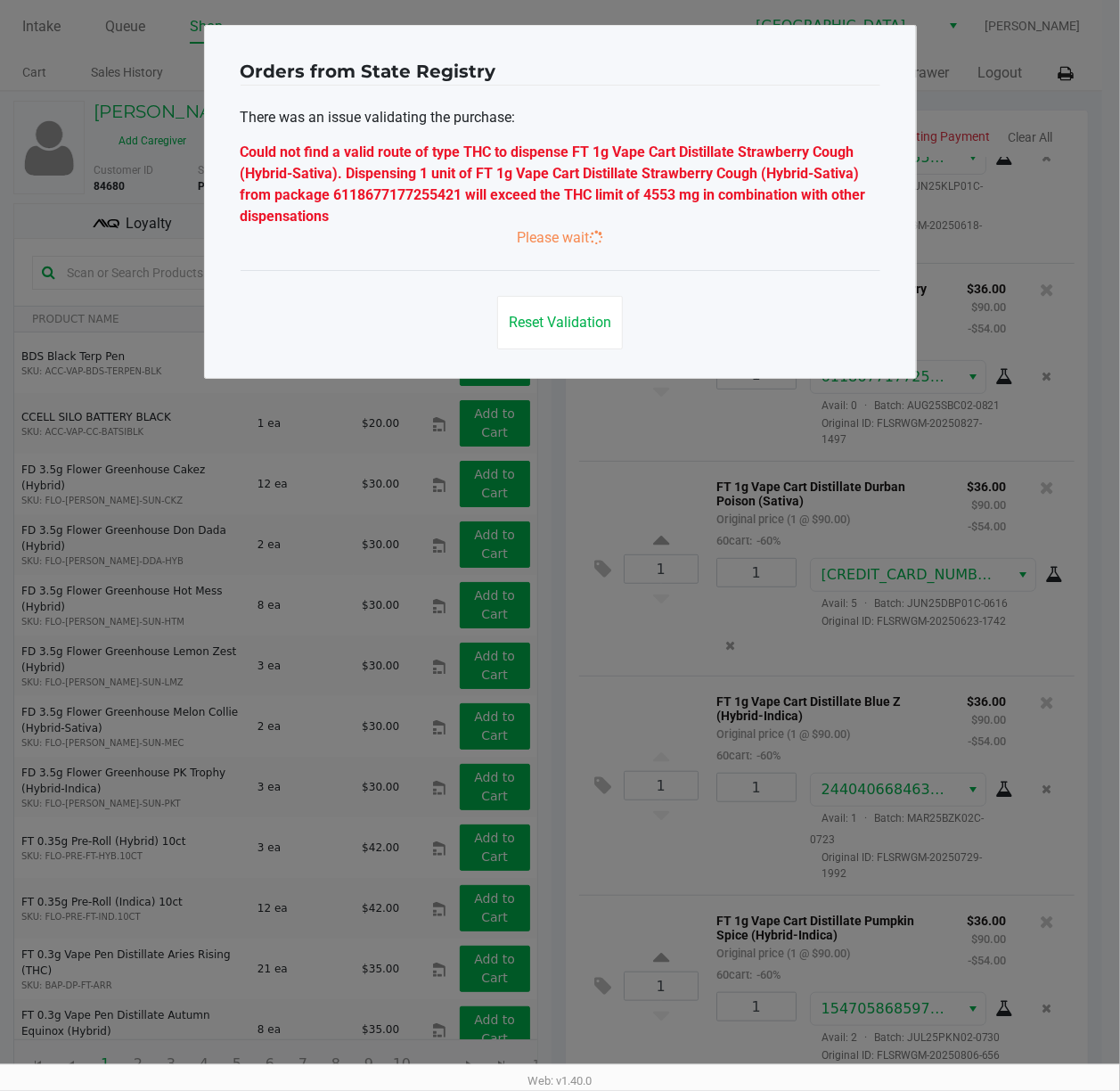
scroll to position [0, 0]
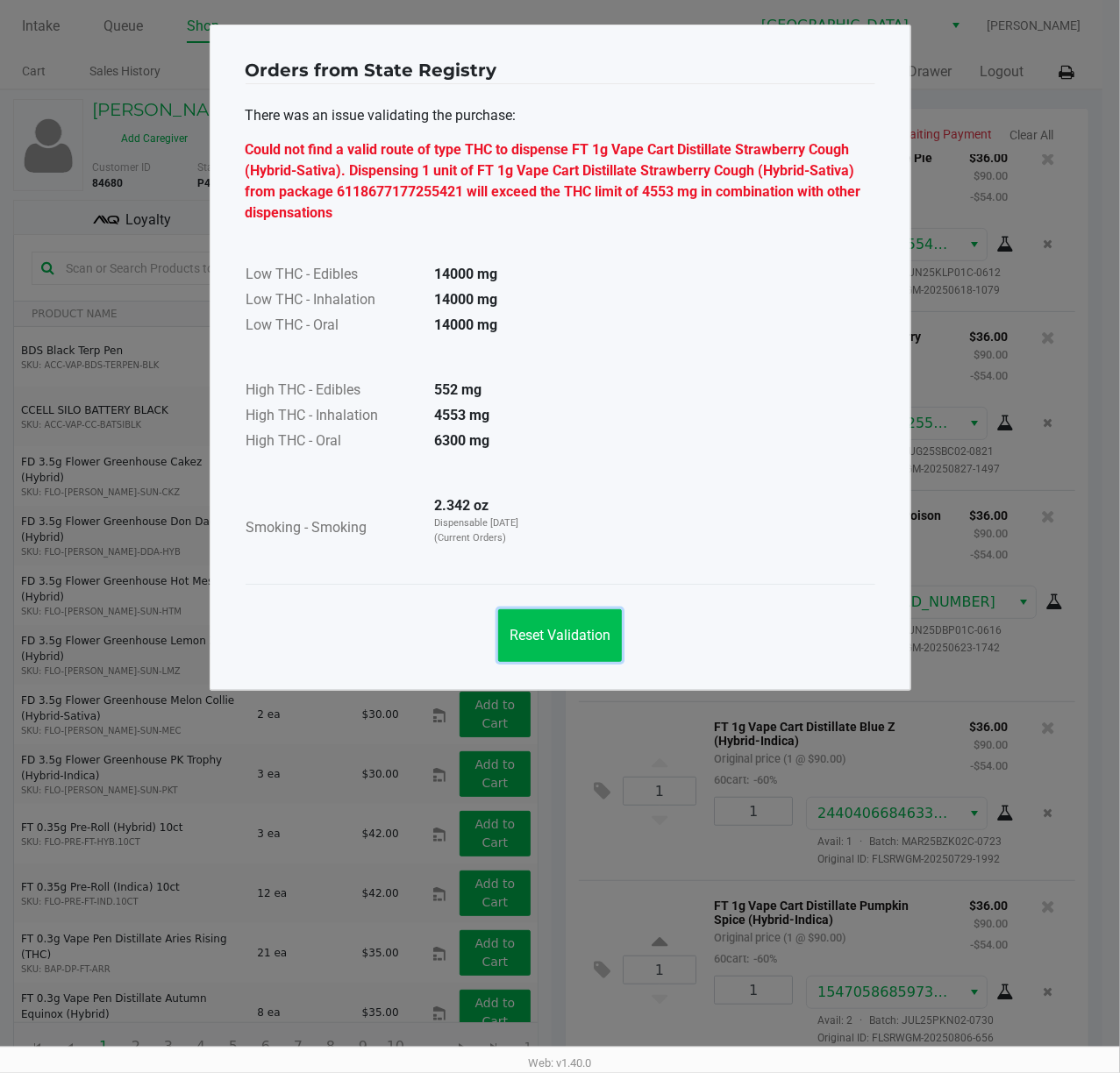
click at [601, 642] on span "Reset Validation" at bounding box center [560, 635] width 101 height 16
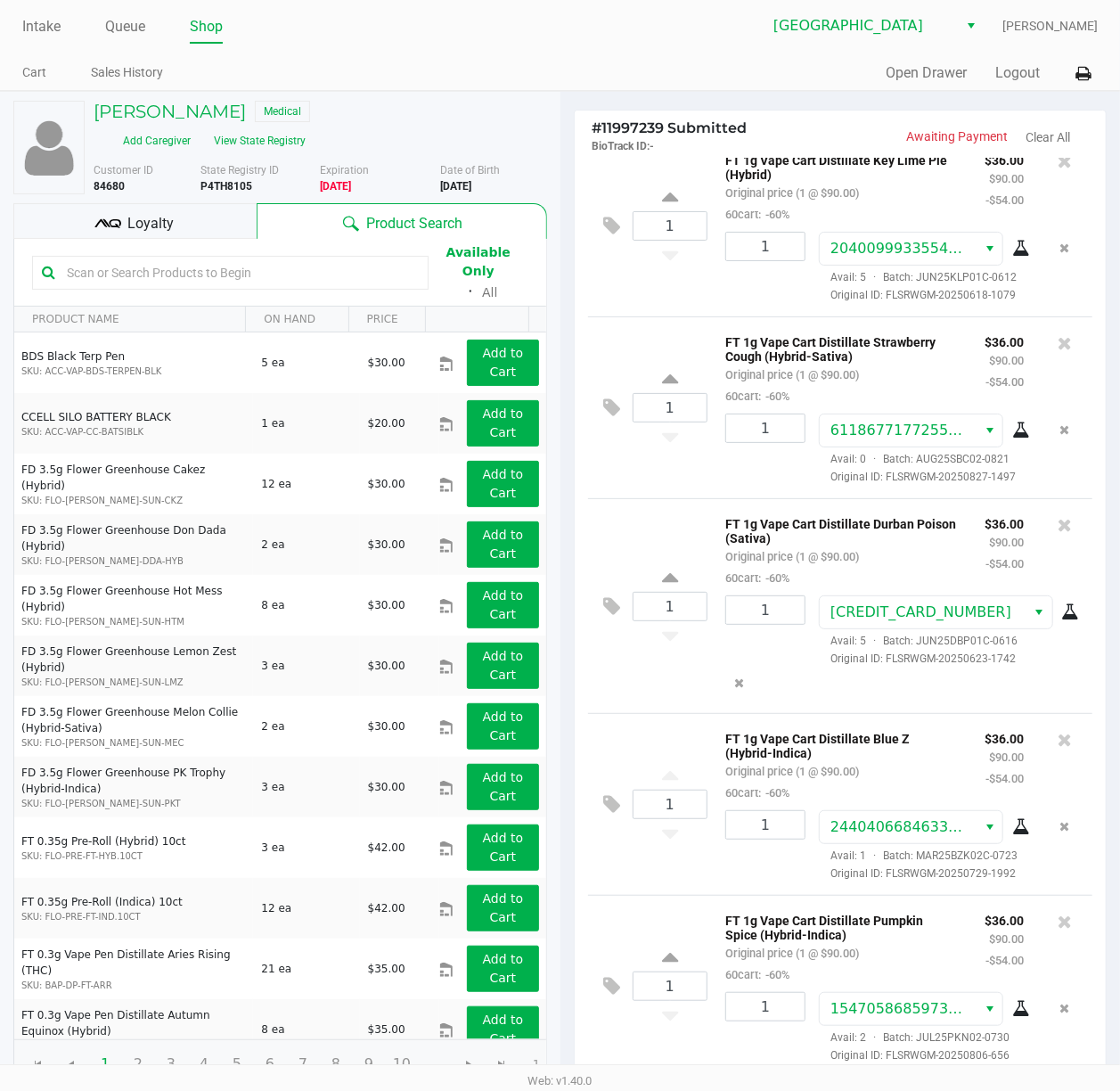
scroll to position [415, 0]
click at [1058, 912] on icon at bounding box center [1065, 921] width 15 height 17
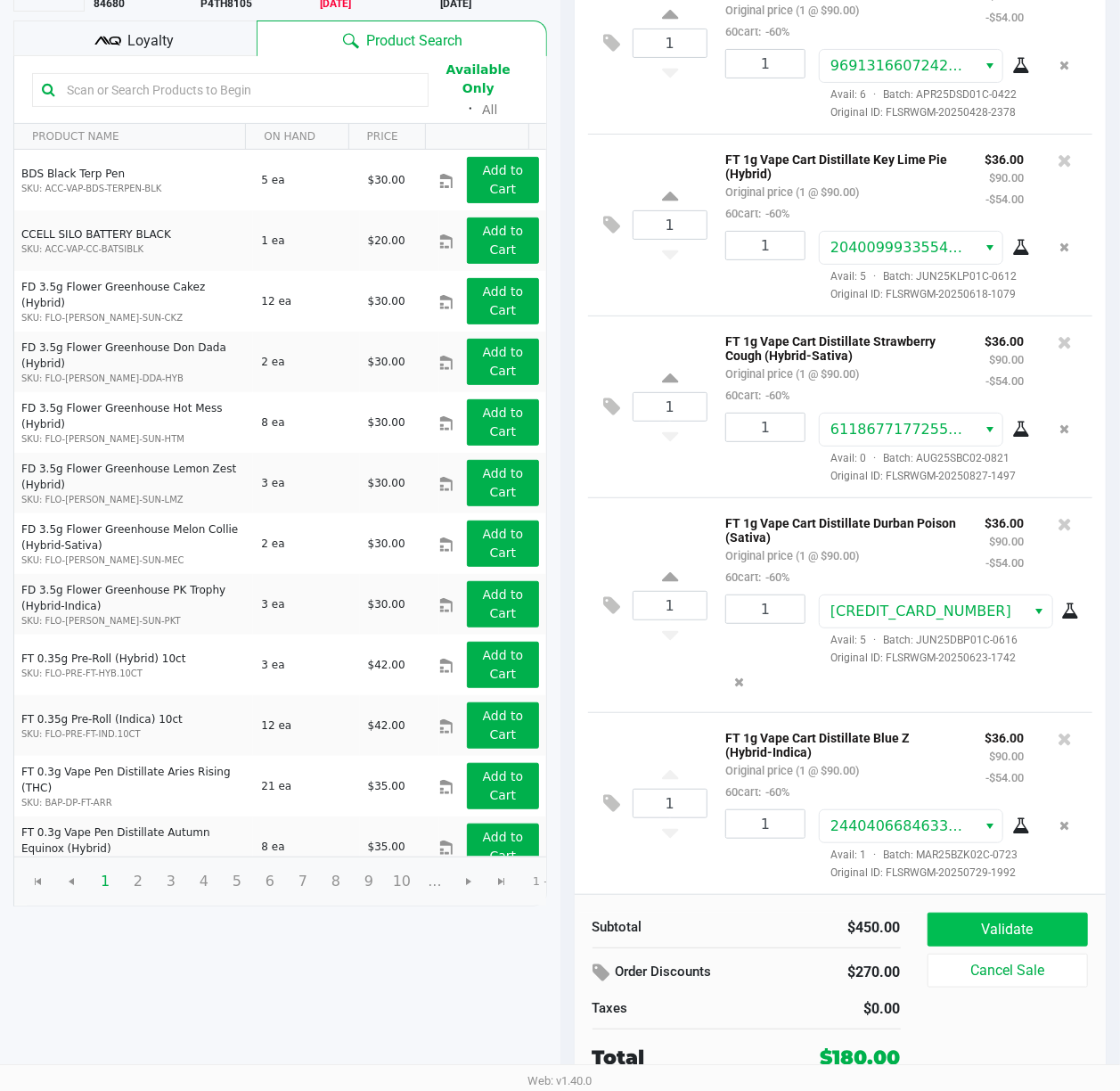
scroll to position [186, 0]
click at [1009, 929] on button "Validate" at bounding box center [1008, 929] width 161 height 34
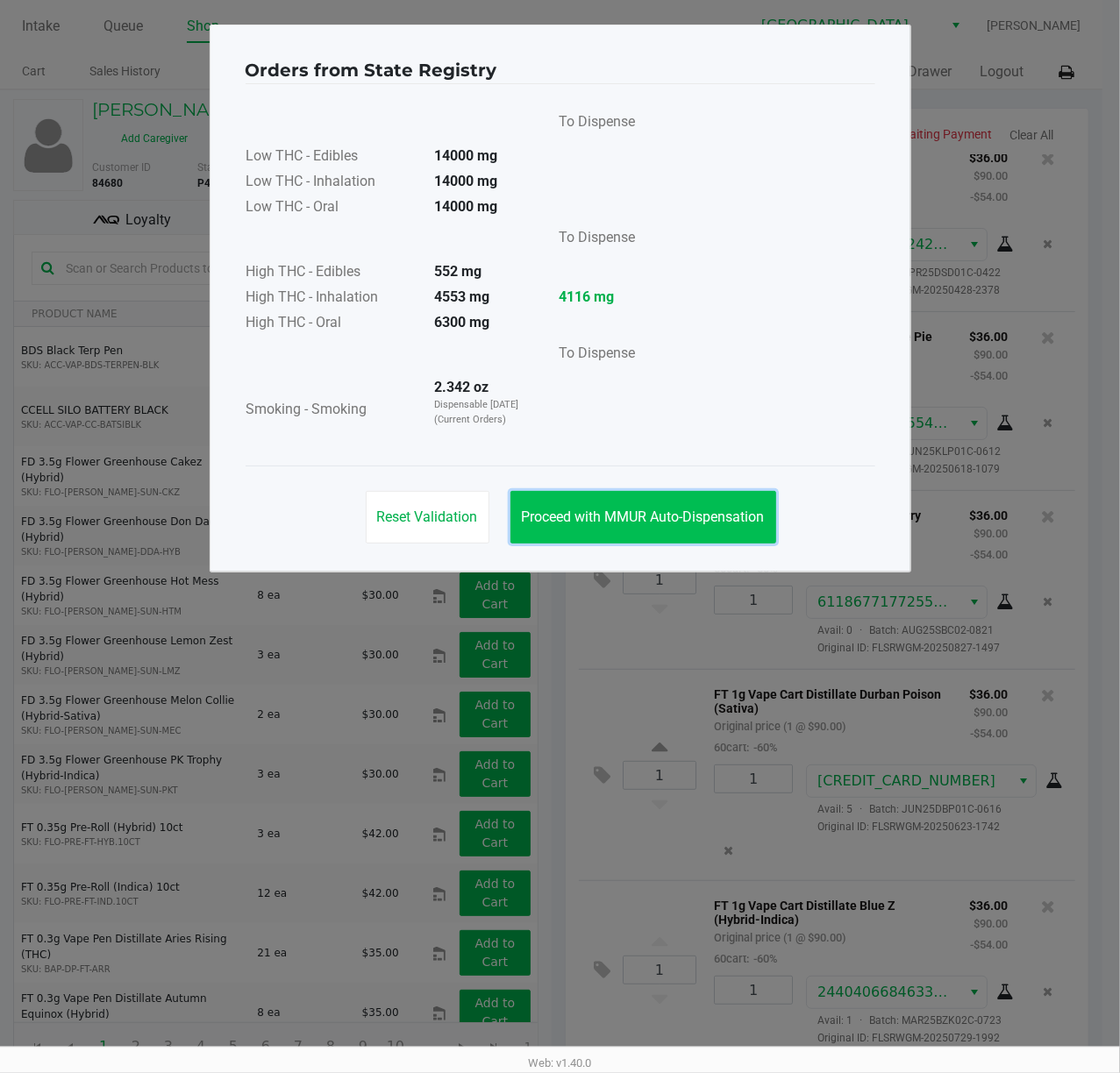
click at [699, 496] on button "Proceed with MMUR Auto-Dispensation" at bounding box center [642, 517] width 266 height 52
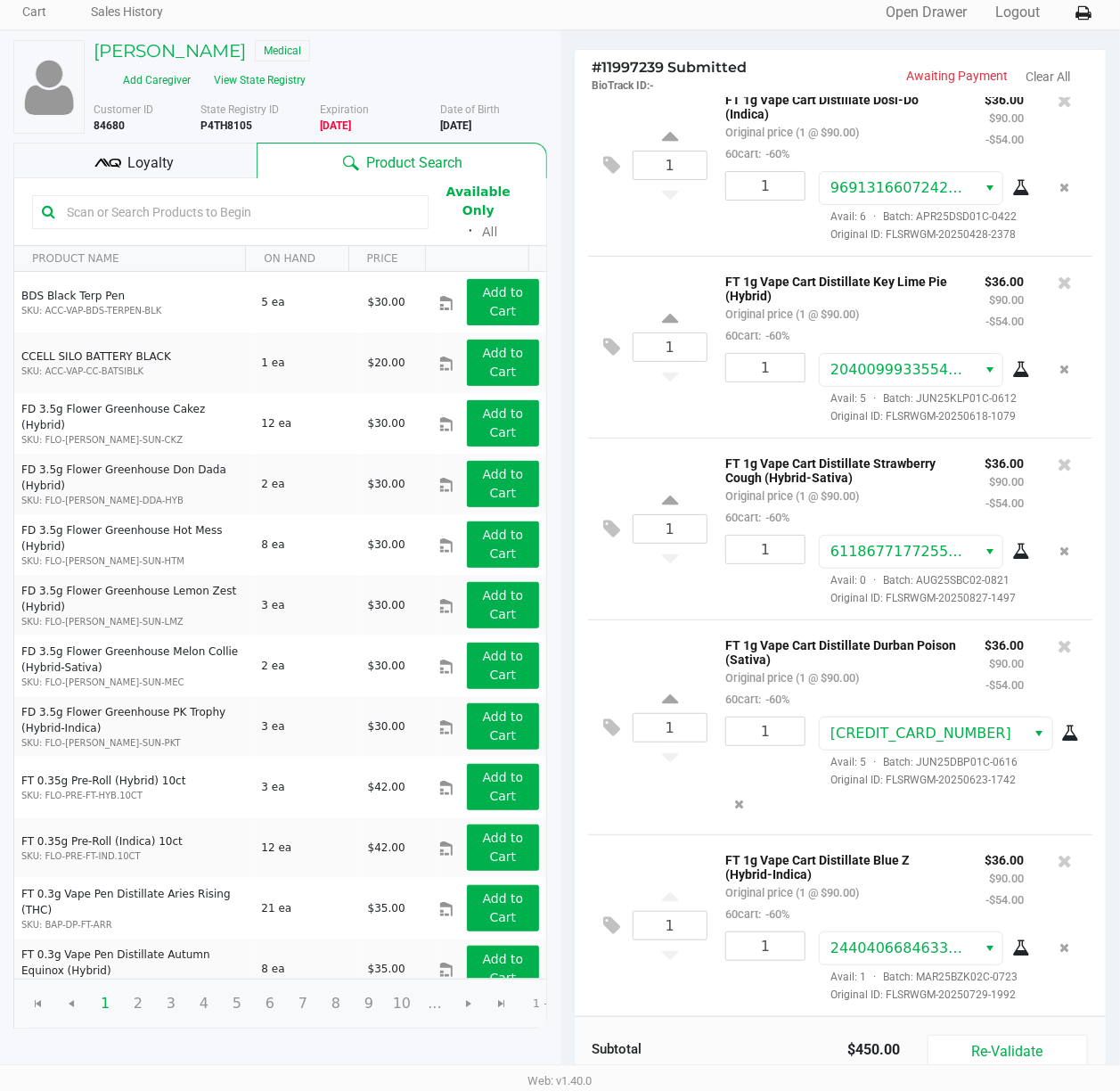
scroll to position [118, 0]
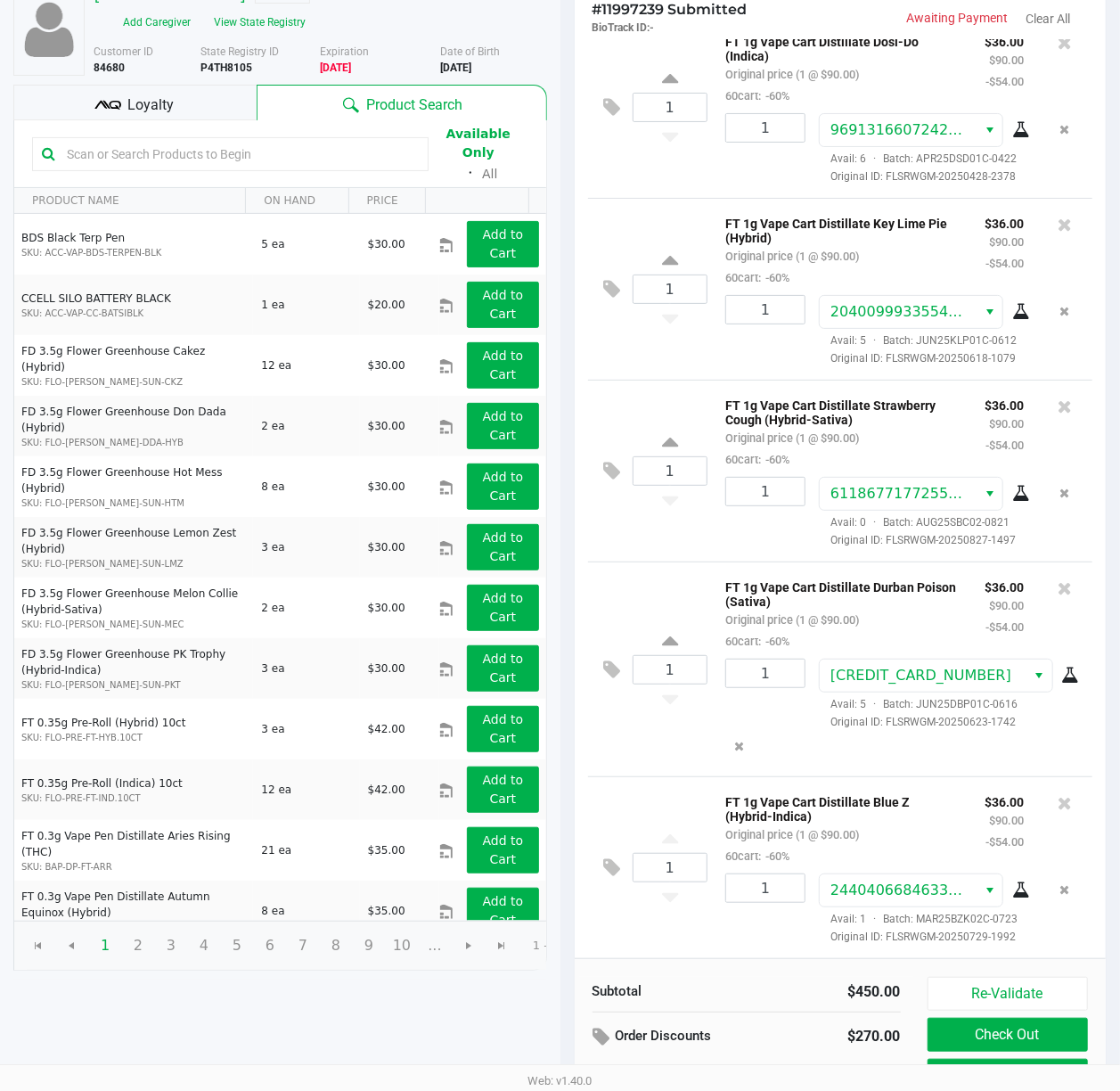
click at [940, 791] on p "FT 1g Vape Cart Distillate Blue Z (Hybrid-Indica)" at bounding box center [842, 807] width 233 height 33
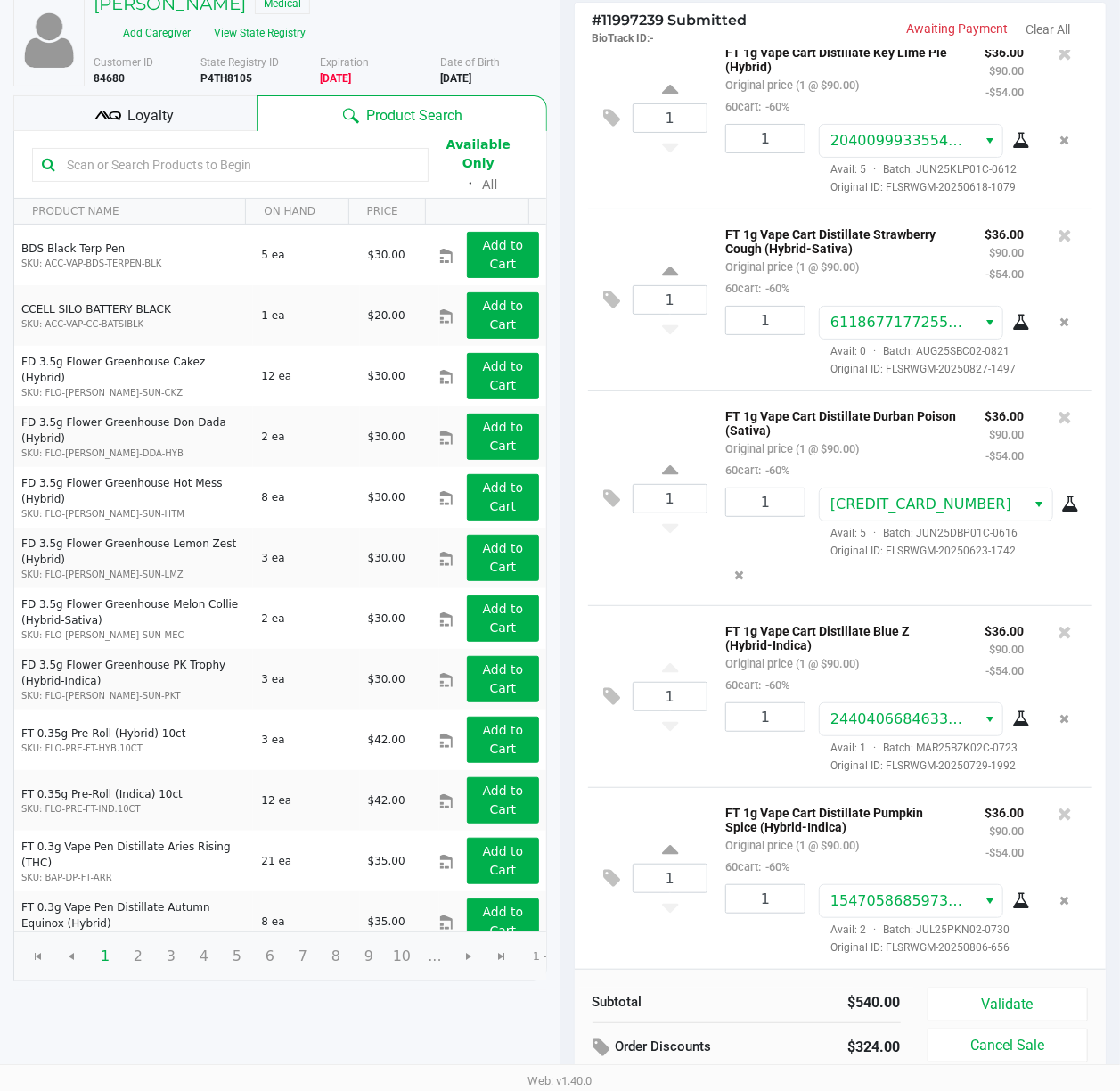
scroll to position [186, 0]
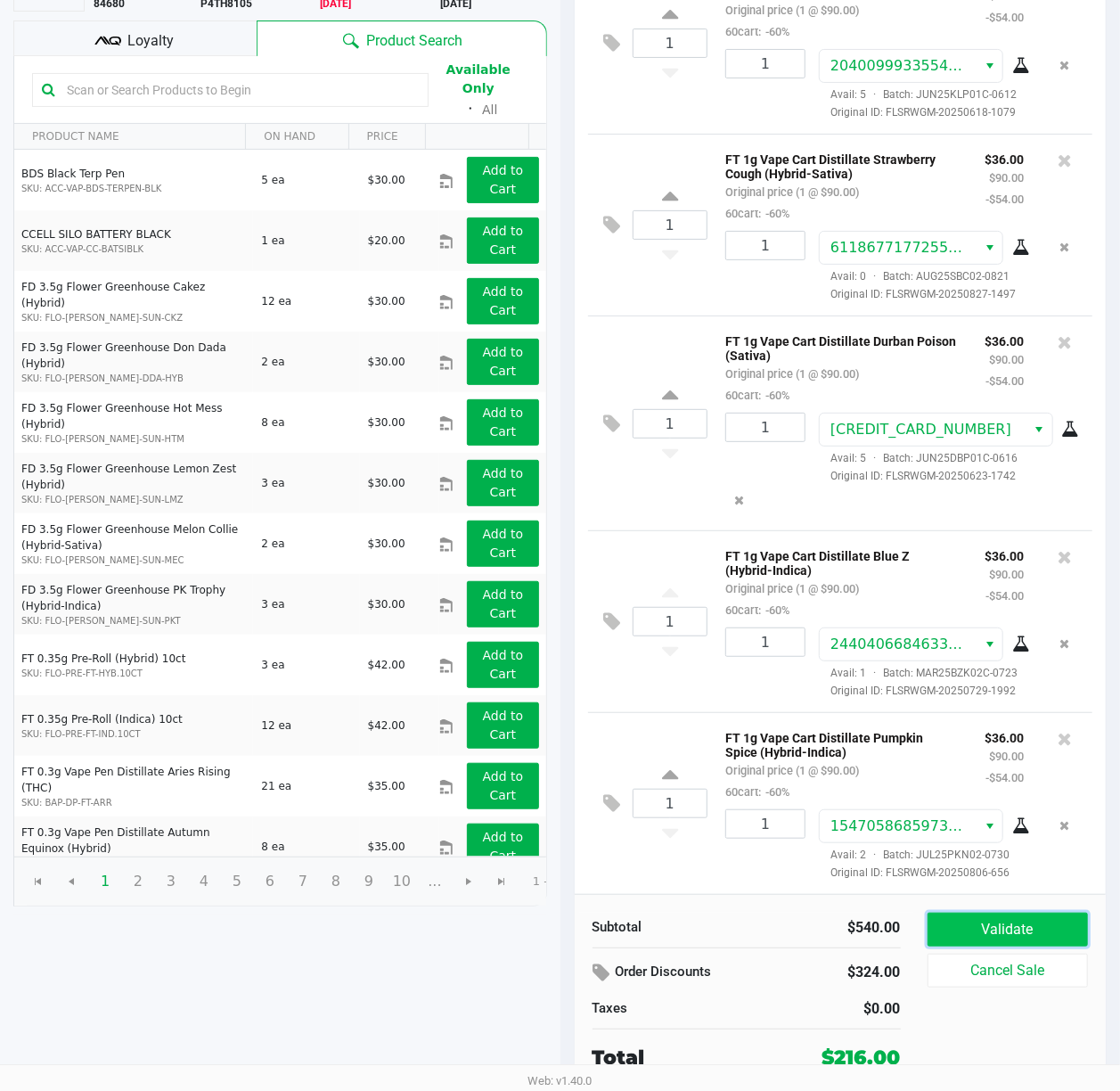
click at [1023, 927] on button "Validate" at bounding box center [1008, 929] width 161 height 34
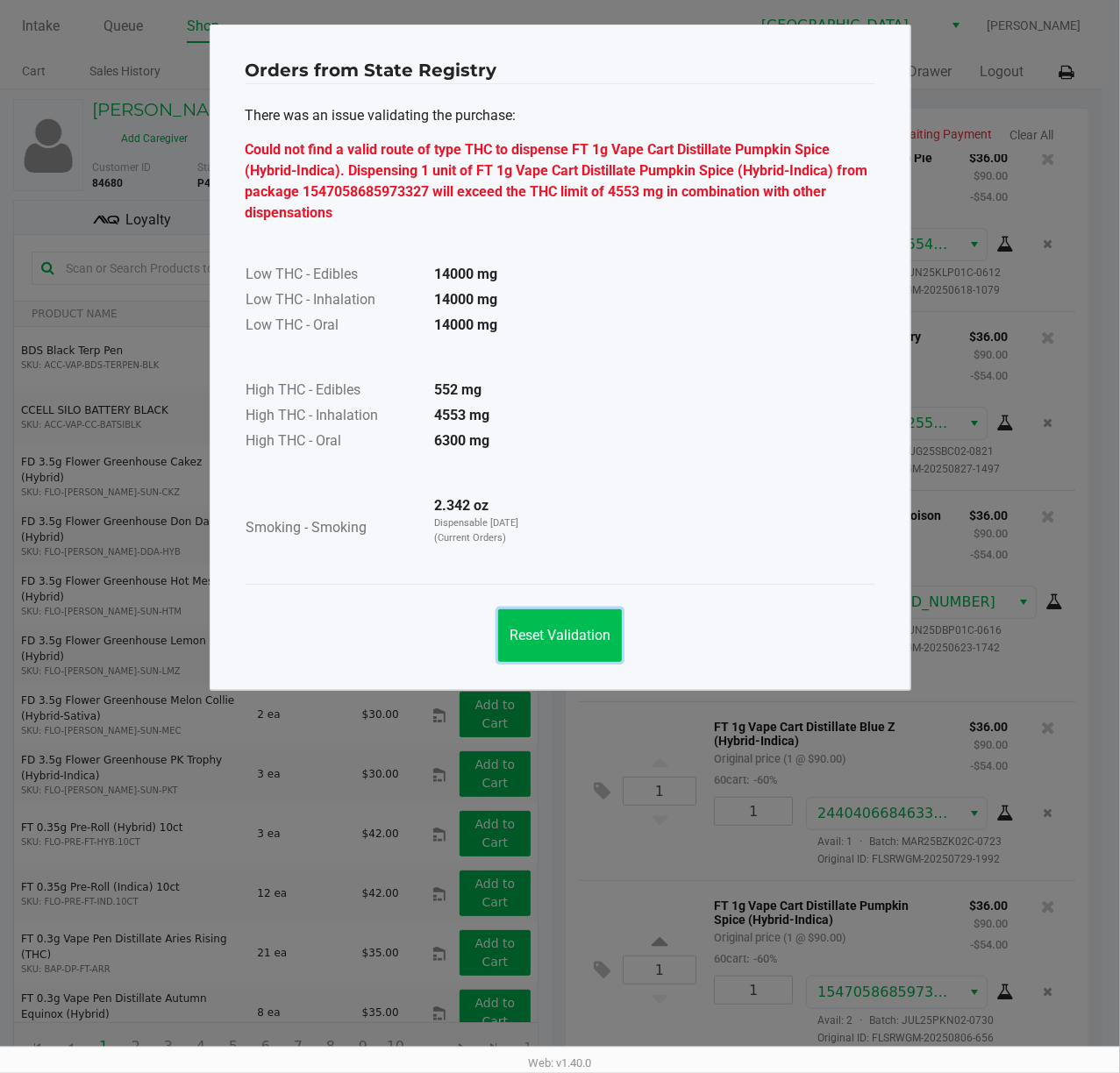
click at [570, 636] on span "Reset Validation" at bounding box center [560, 635] width 101 height 16
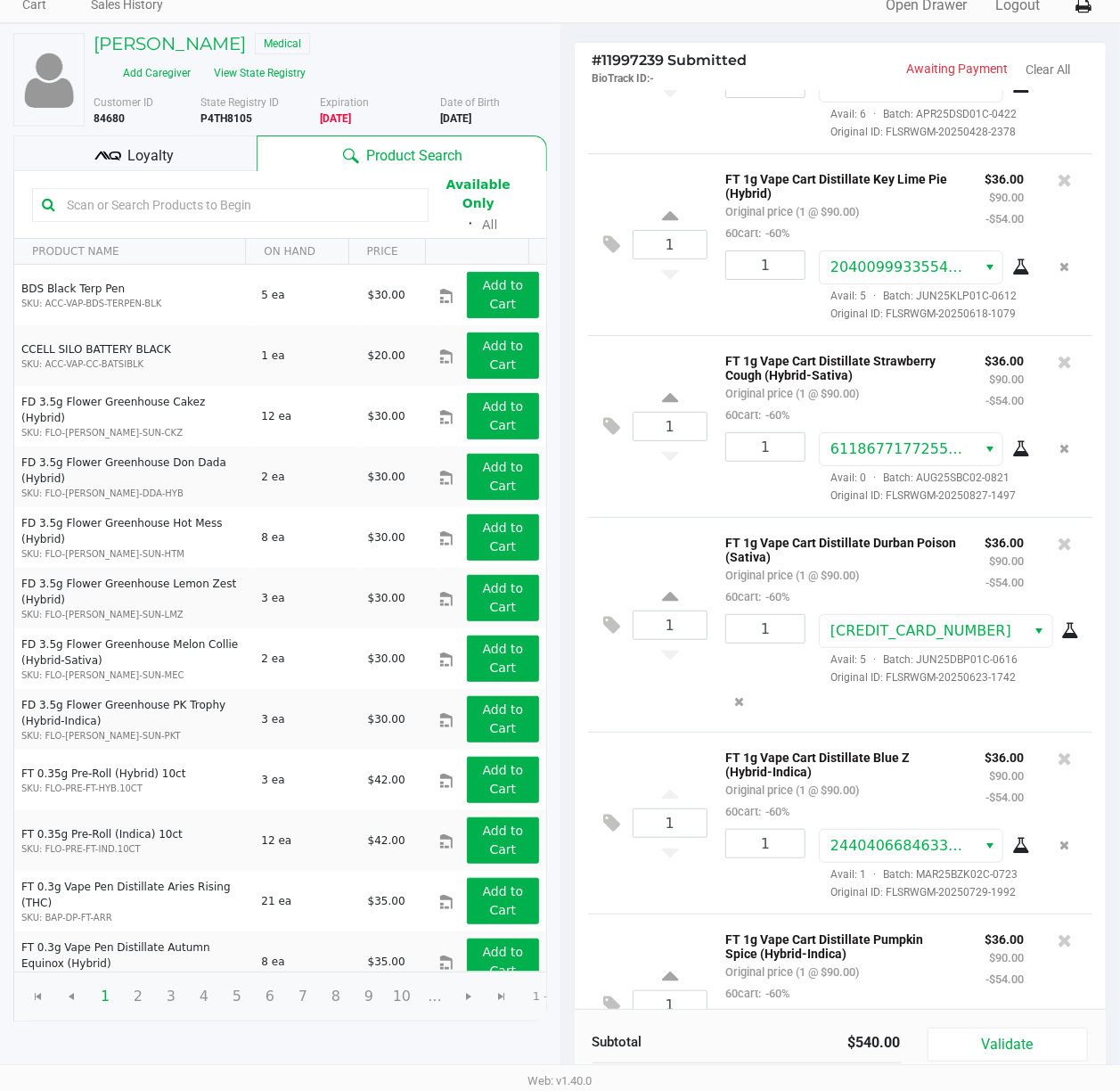
scroll to position [237, 0]
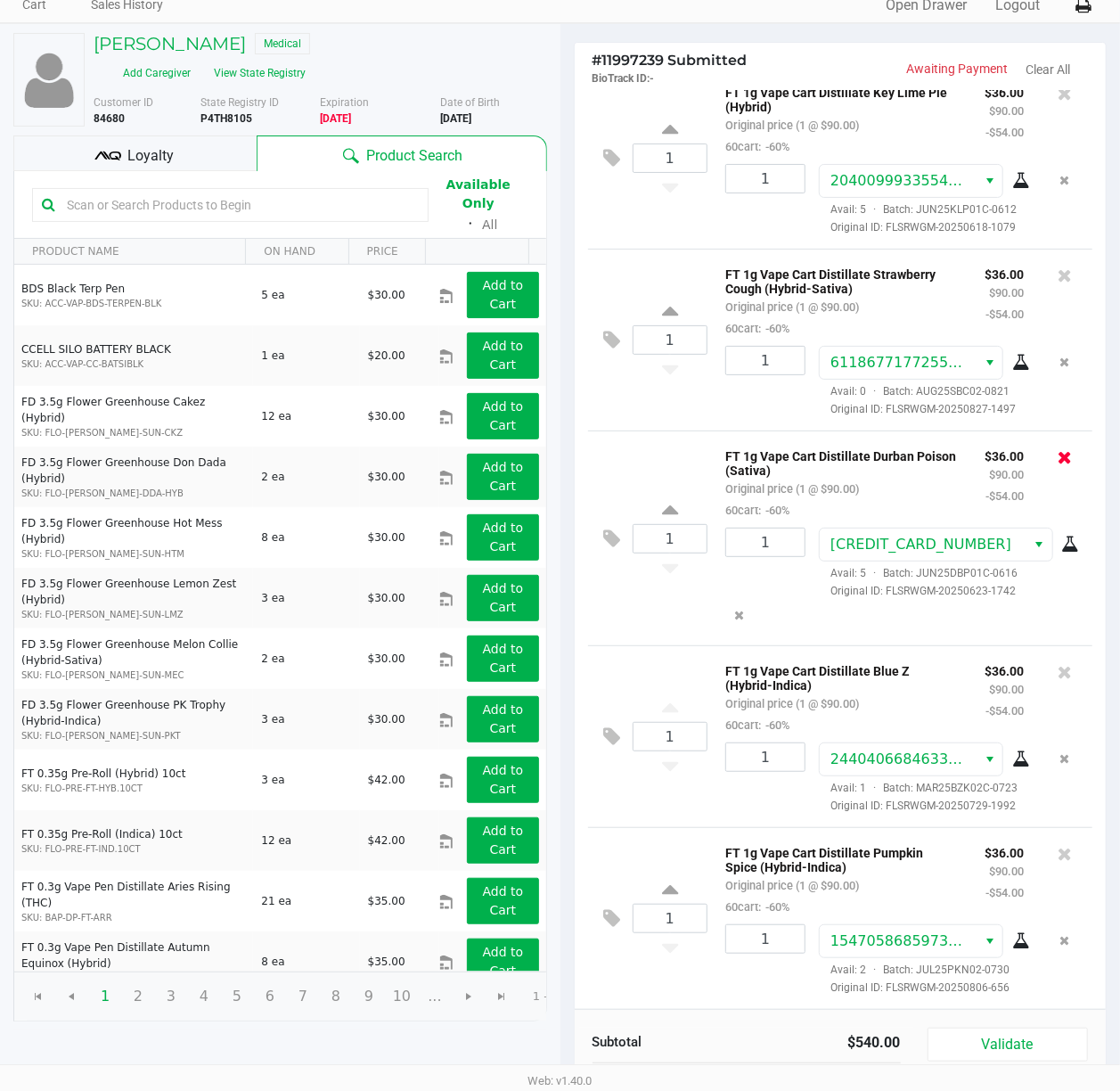
click at [1058, 466] on icon at bounding box center [1065, 456] width 15 height 17
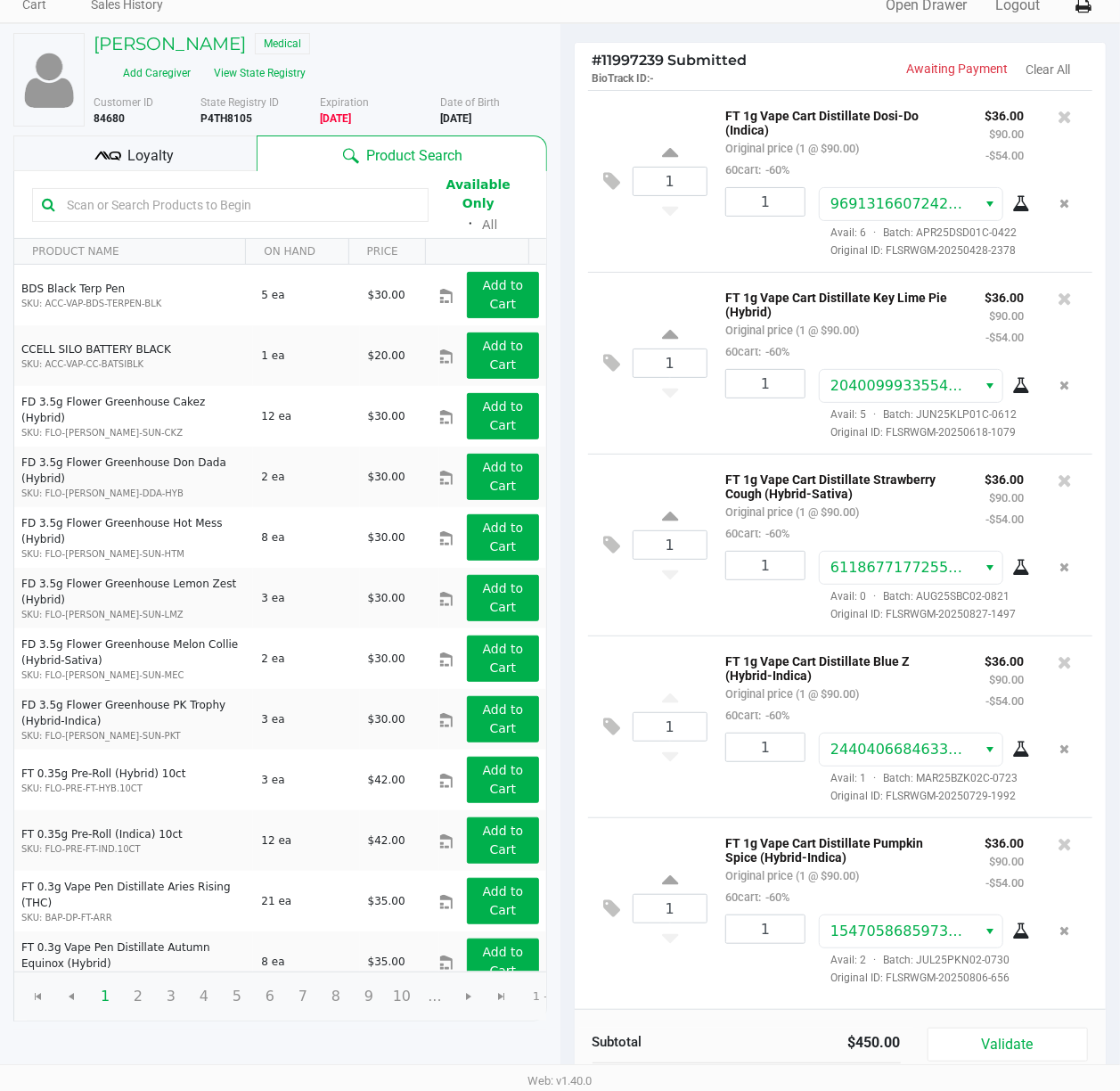
scroll to position [186, 0]
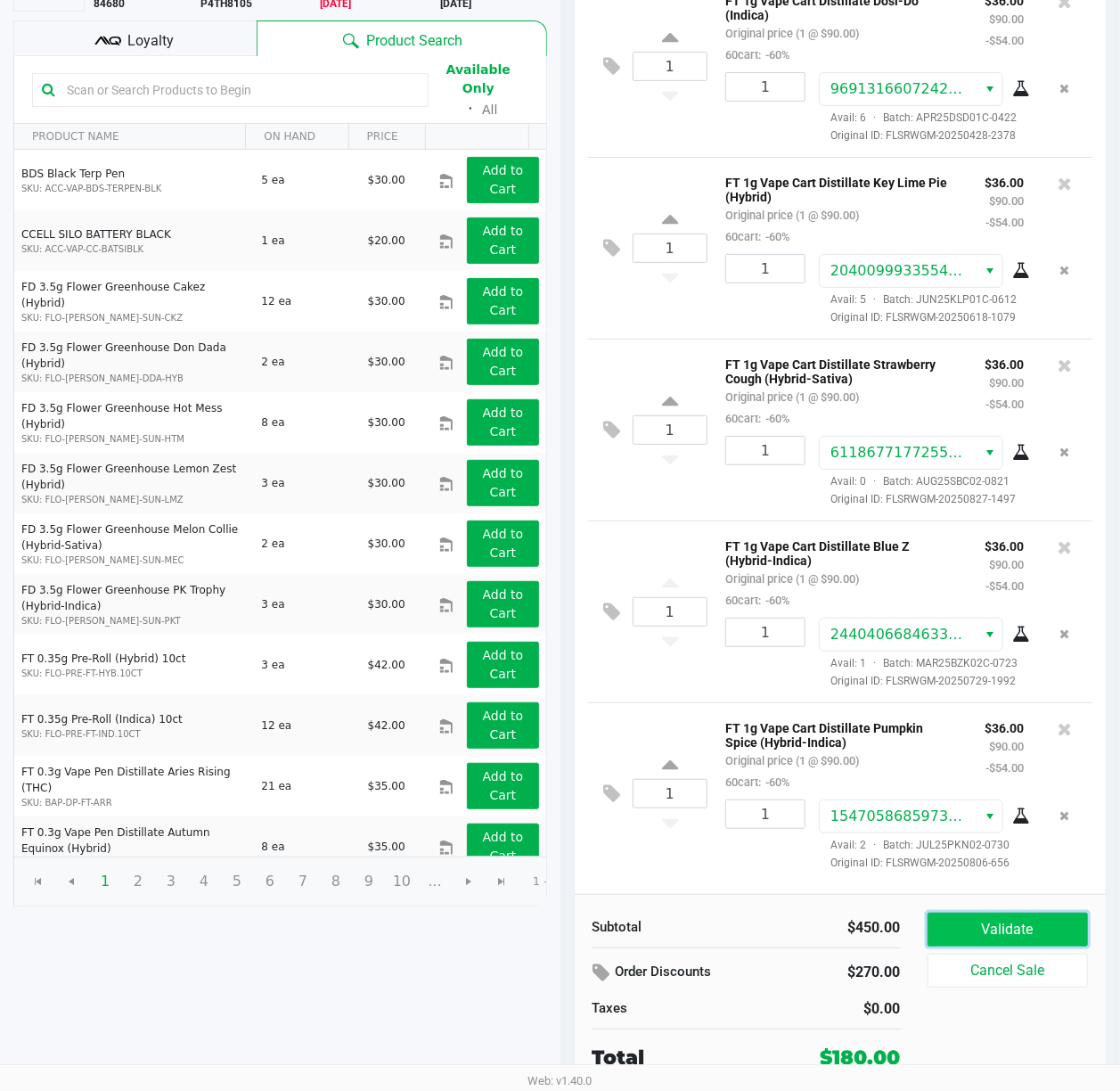
click at [1043, 931] on button "Validate" at bounding box center [1008, 929] width 161 height 34
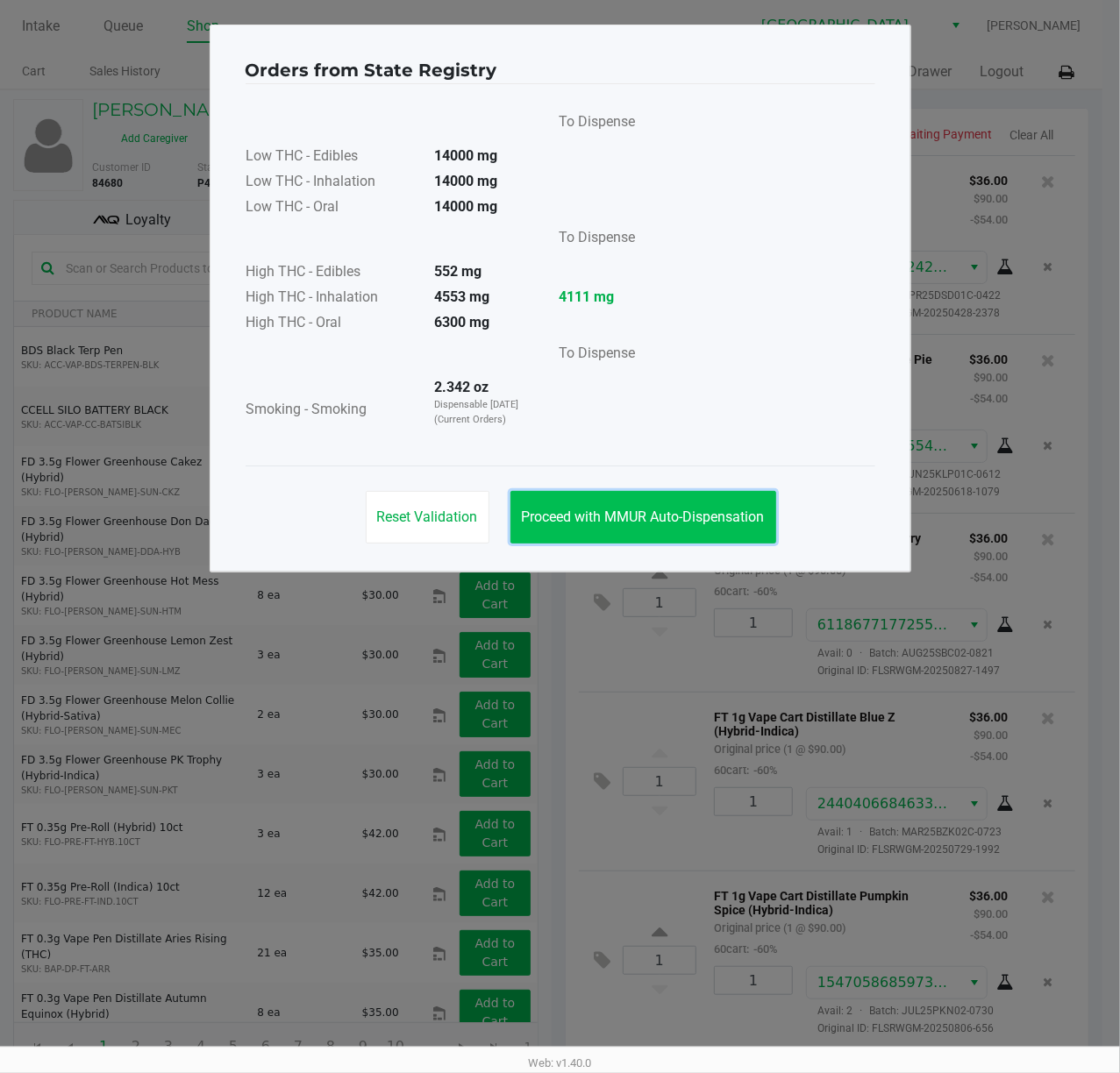
click at [619, 514] on span "Proceed with MMUR Auto-Dispensation" at bounding box center [643, 516] width 243 height 16
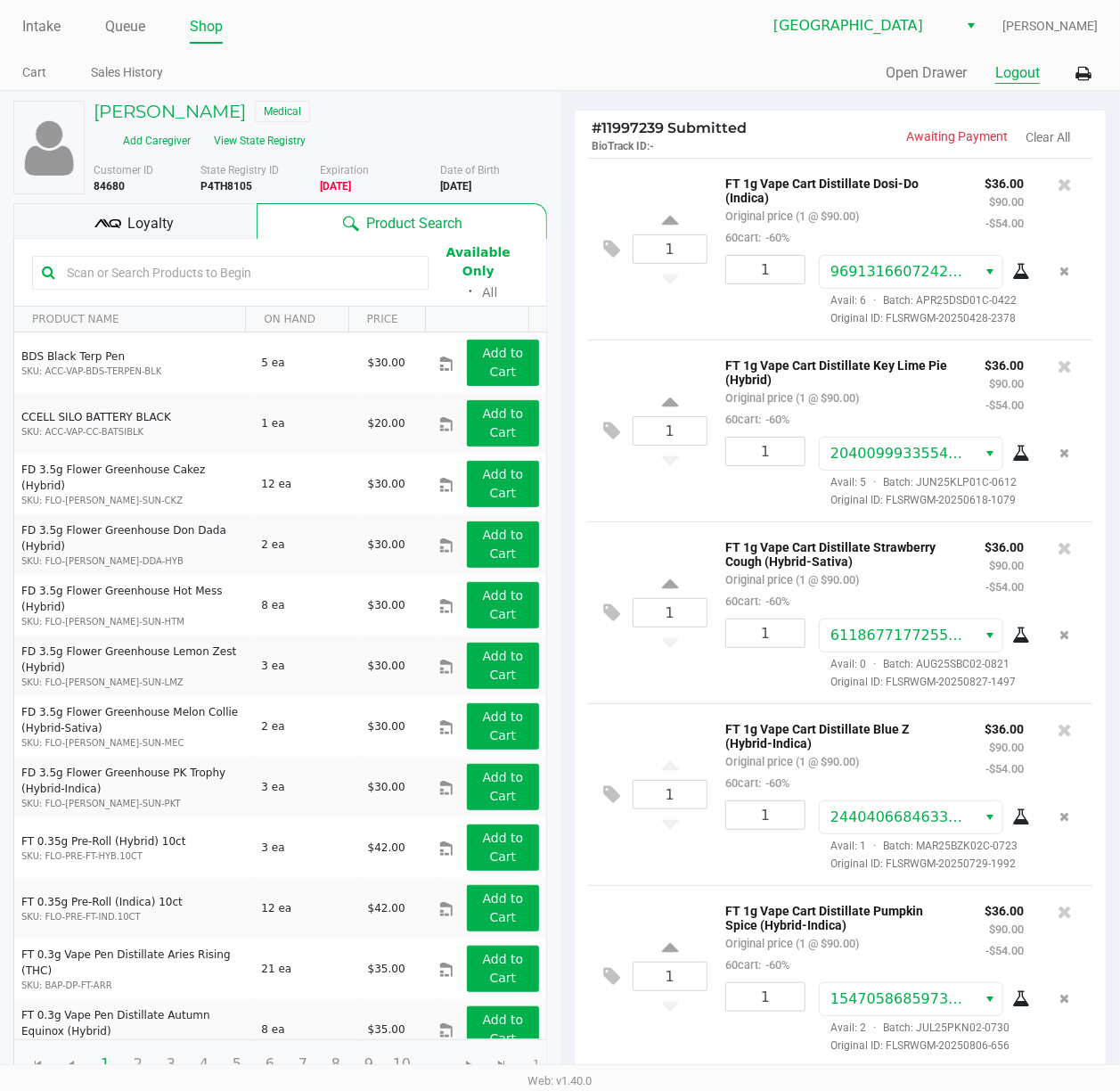
click at [1019, 79] on button "Logout" at bounding box center [1017, 72] width 45 height 21
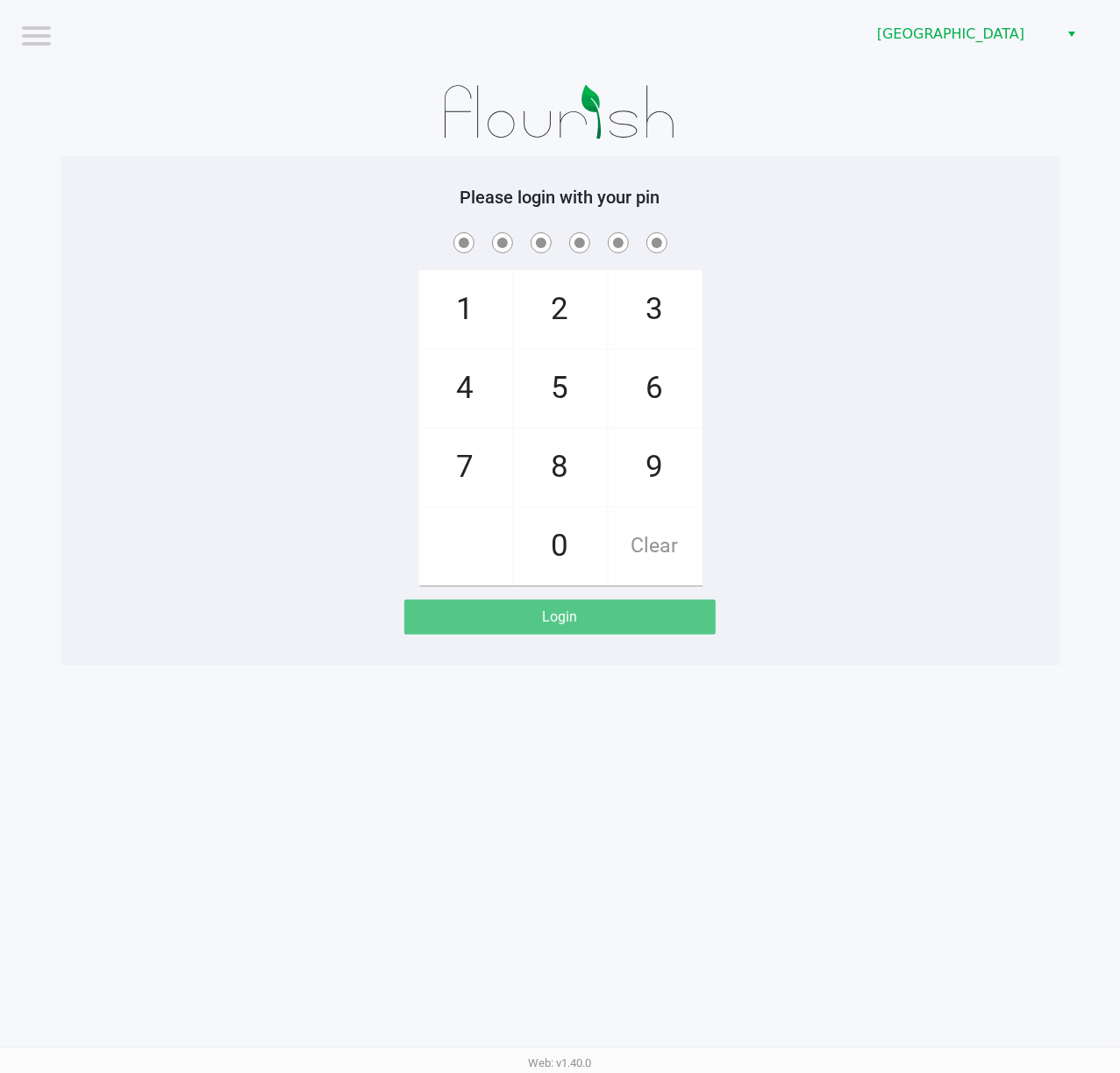
click at [278, 714] on div "Logout [GEOGRAPHIC_DATA][PERSON_NAME] Please login with your pin 1 4 7 2 5 8 0 …" at bounding box center [560, 536] width 1120 height 1073
click at [352, 796] on div "Logout [GEOGRAPHIC_DATA][PERSON_NAME] Please login with your pin 1 4 7 2 5 8 0 …" at bounding box center [560, 536] width 1120 height 1073
checkbox input "true"
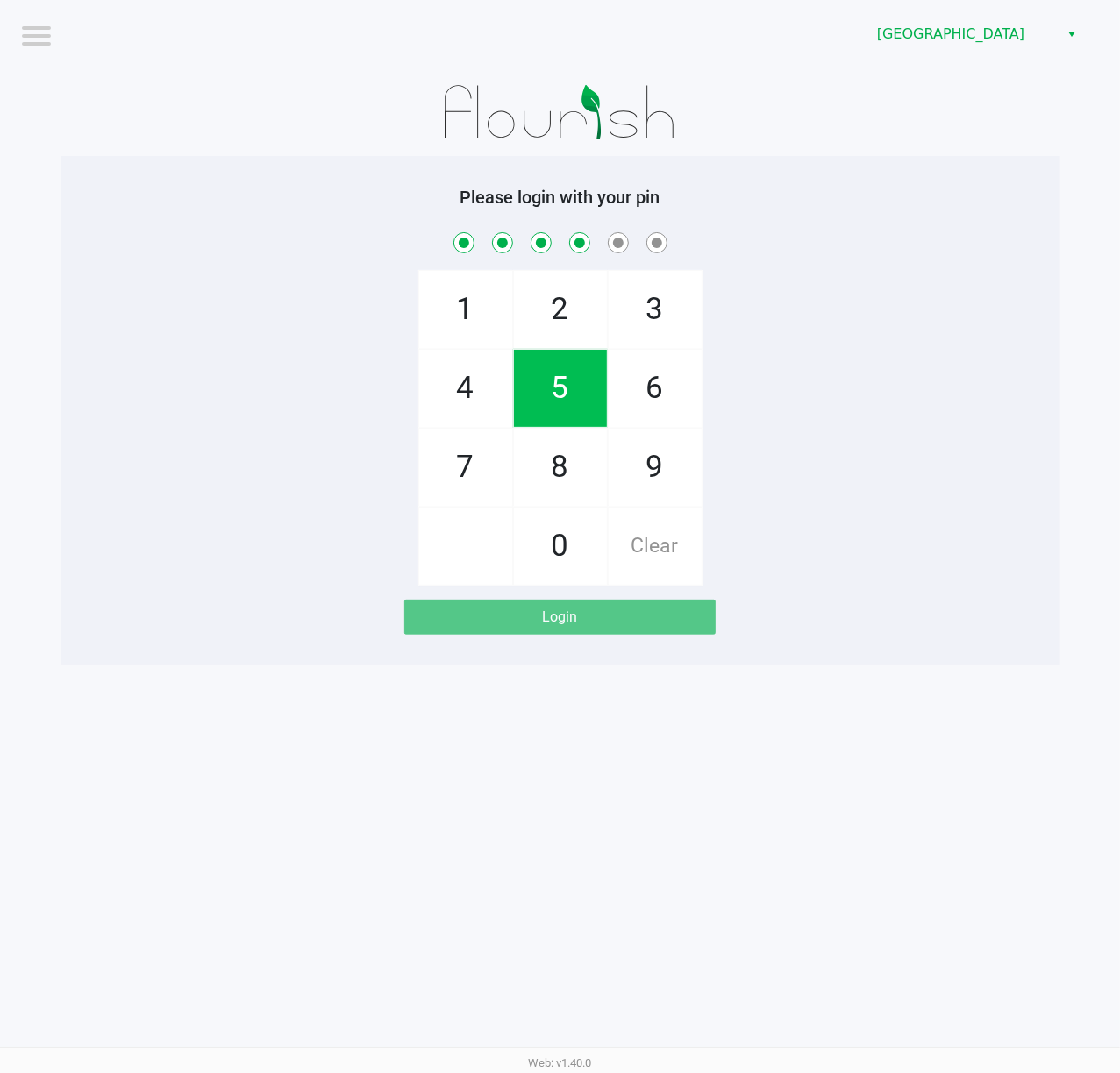
checkbox input "true"
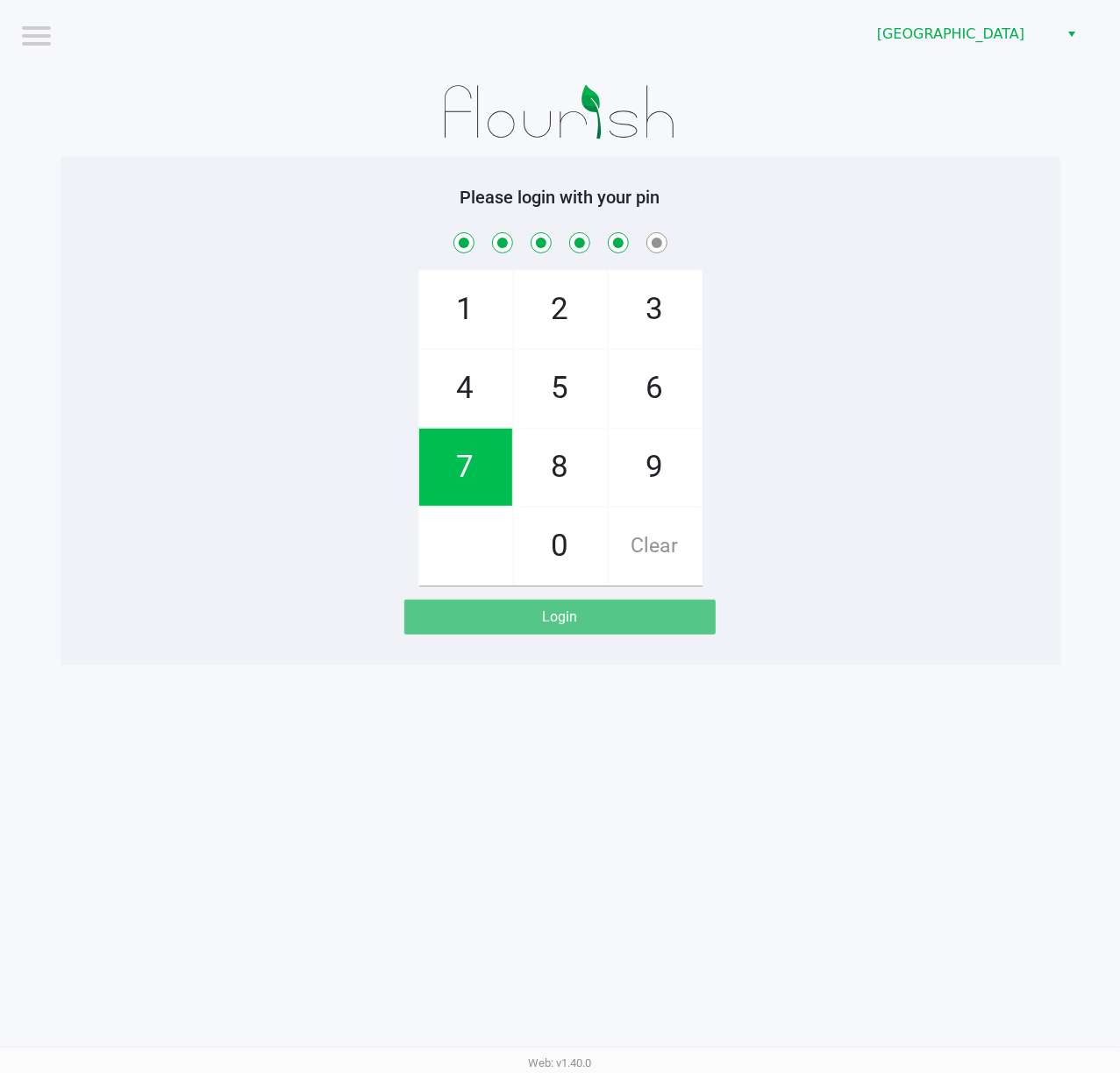
checkbox input "true"
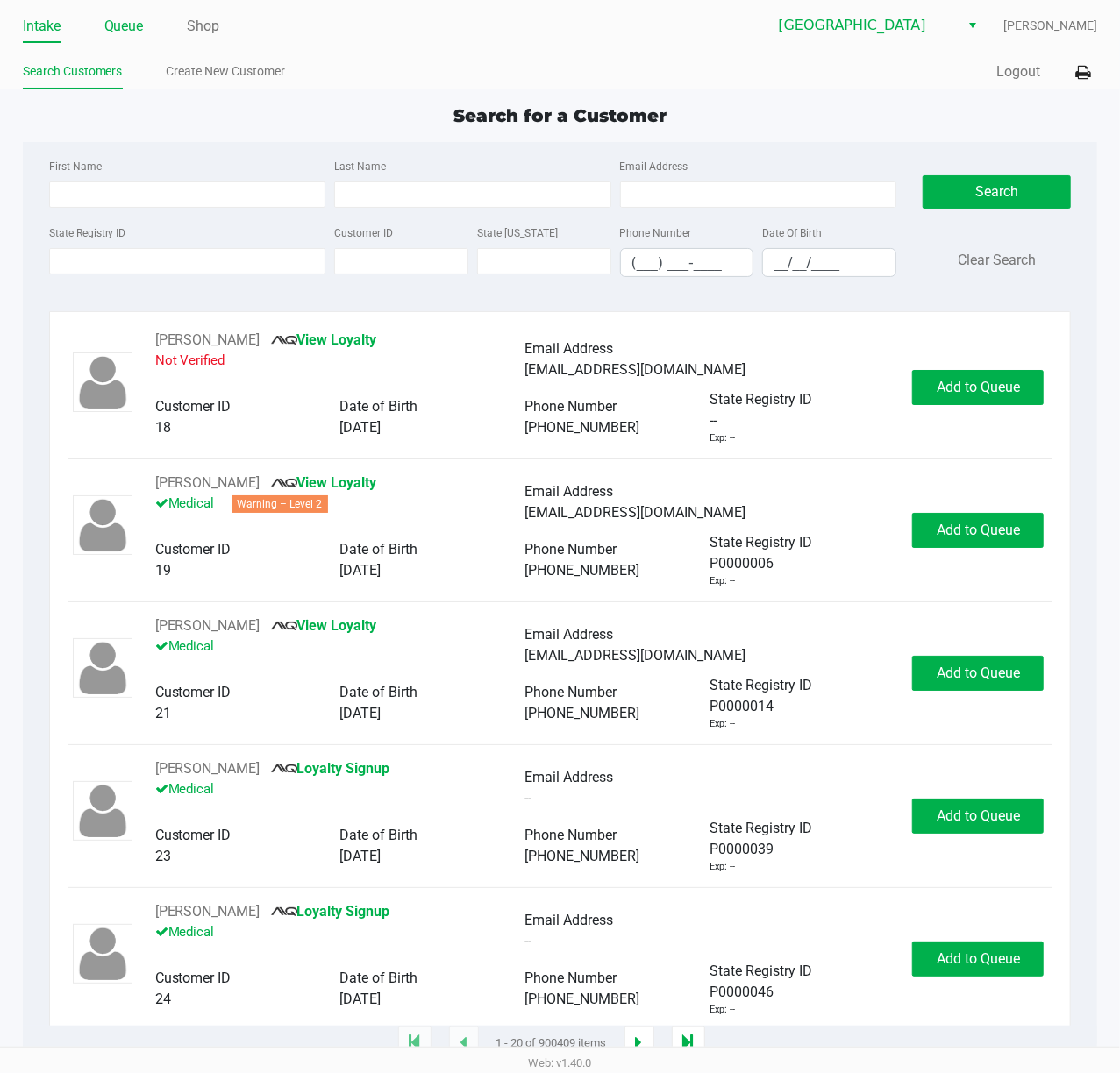
click at [105, 26] on link "Queue" at bounding box center [124, 26] width 40 height 24
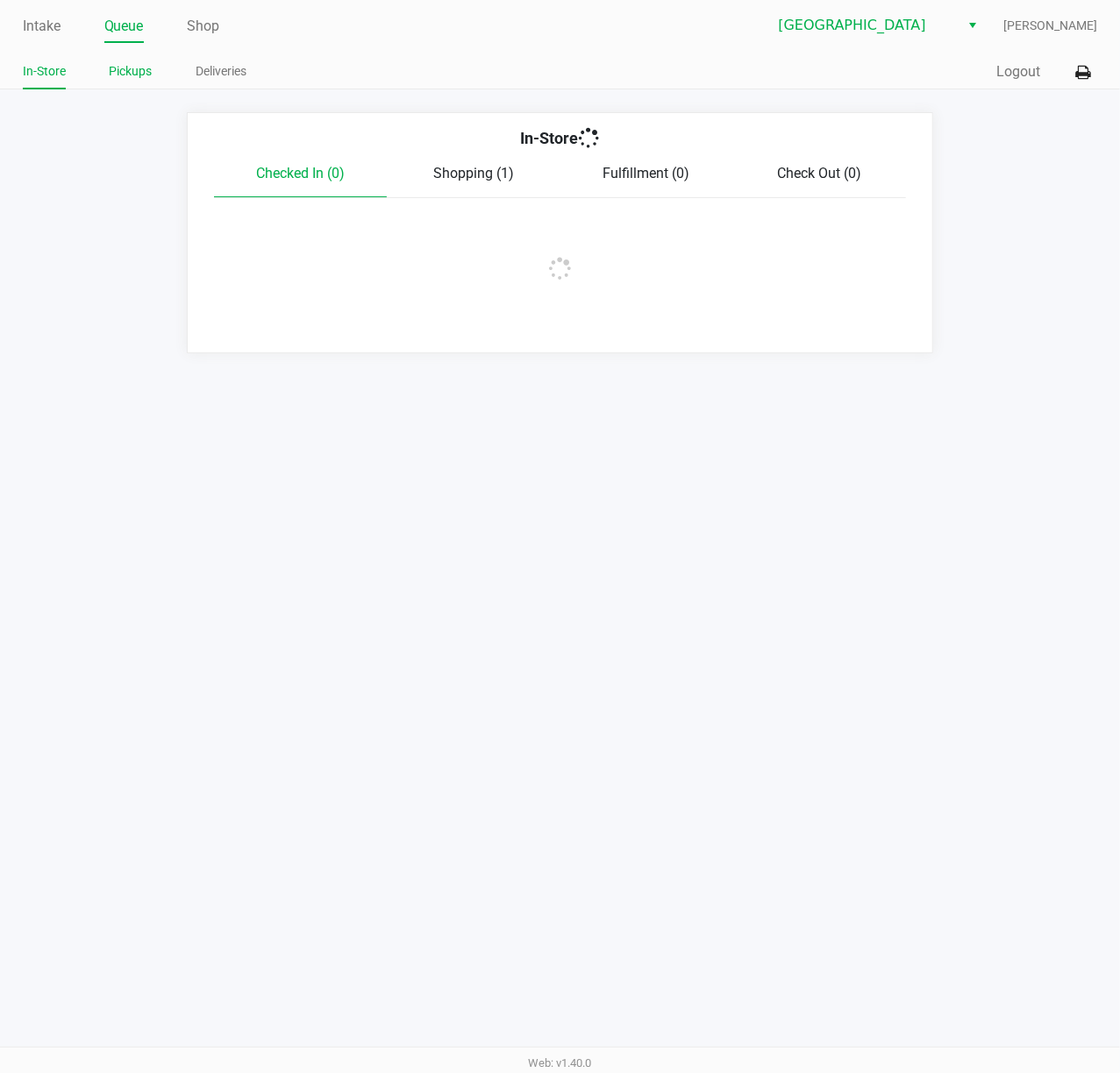
click at [126, 64] on link "Pickups" at bounding box center [132, 71] width 43 height 22
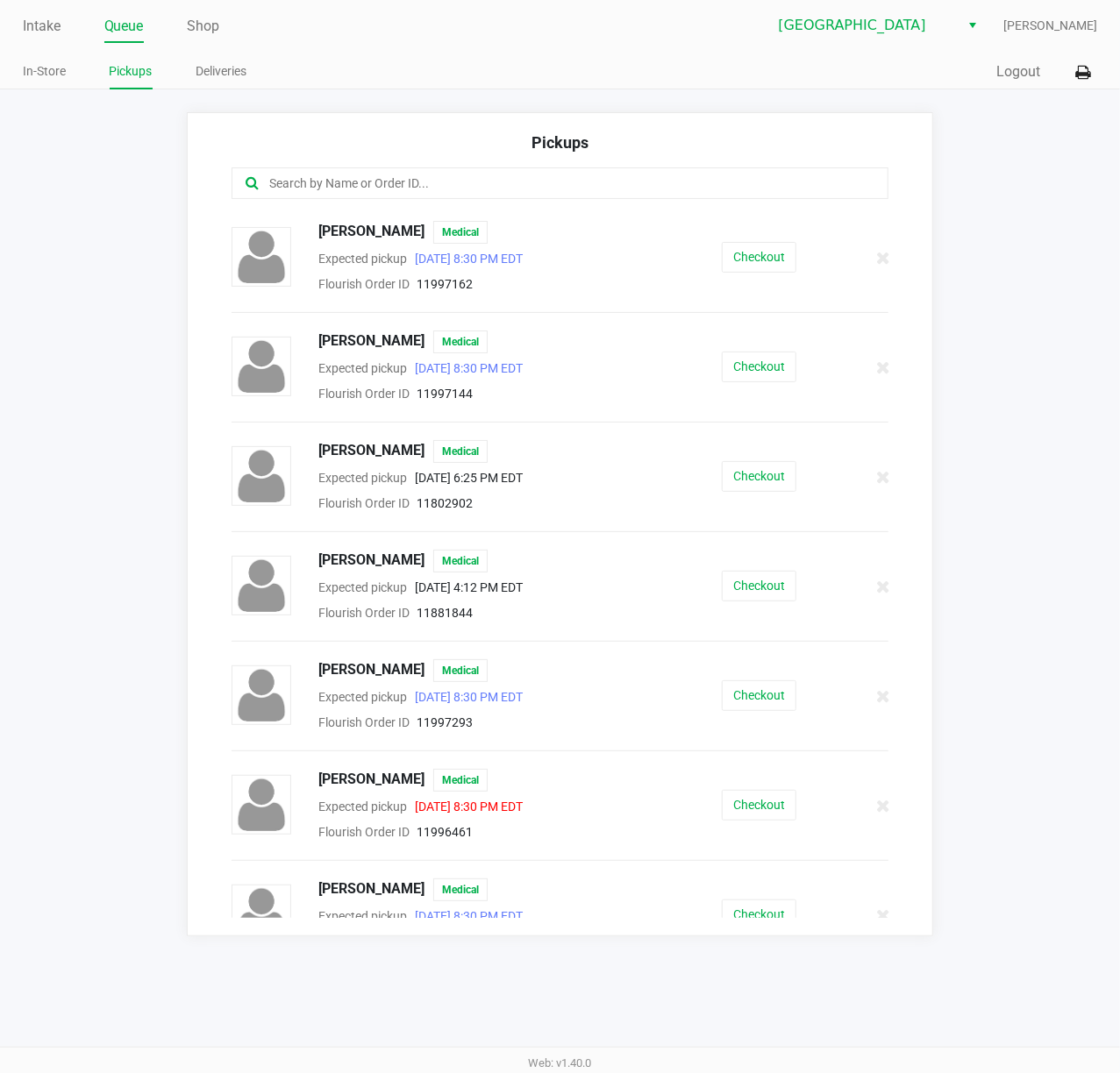
click at [458, 182] on input "text" at bounding box center [551, 184] width 567 height 20
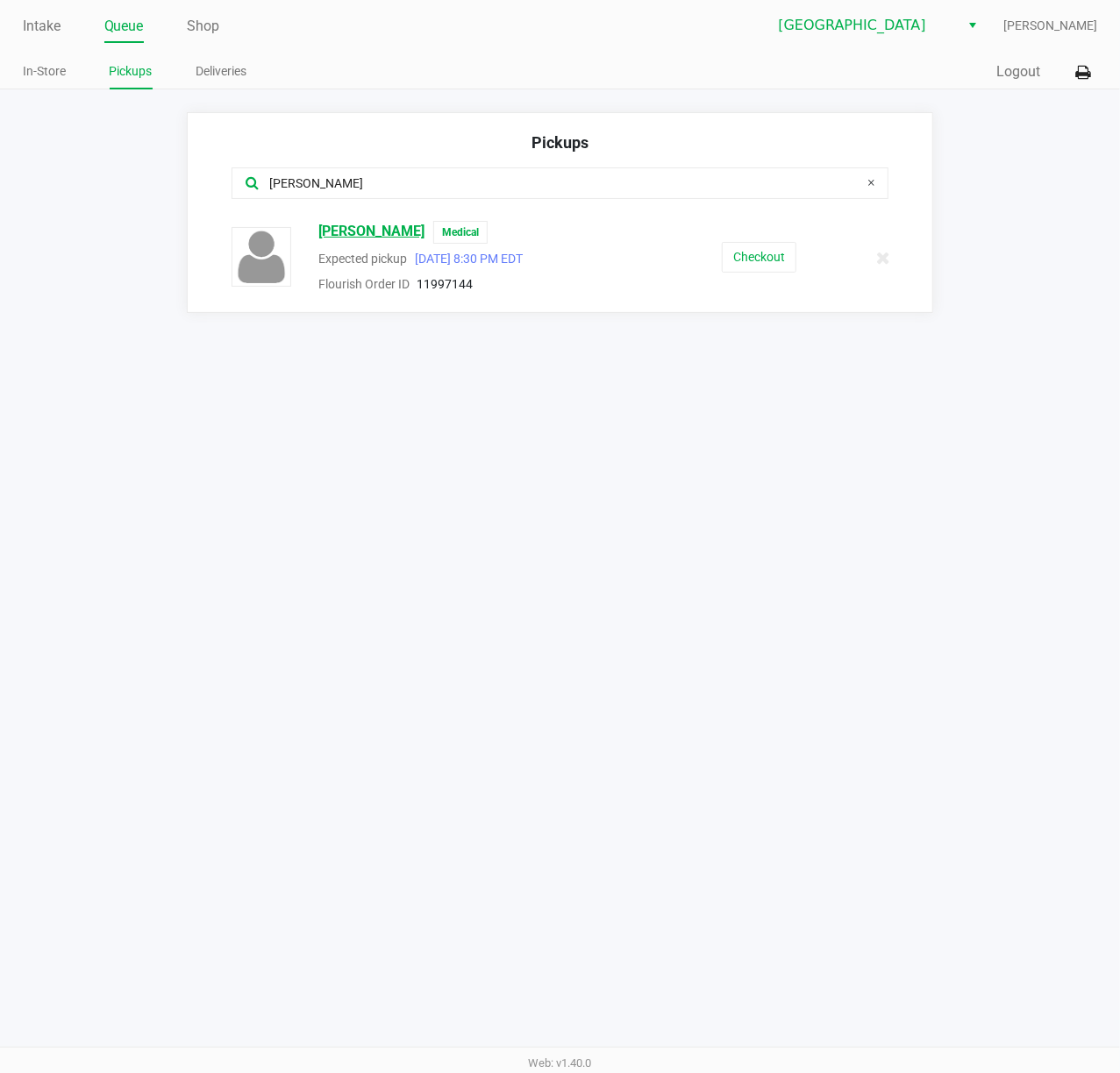
type input "[PERSON_NAME]"
click at [369, 235] on span "[PERSON_NAME]" at bounding box center [371, 232] width 106 height 23
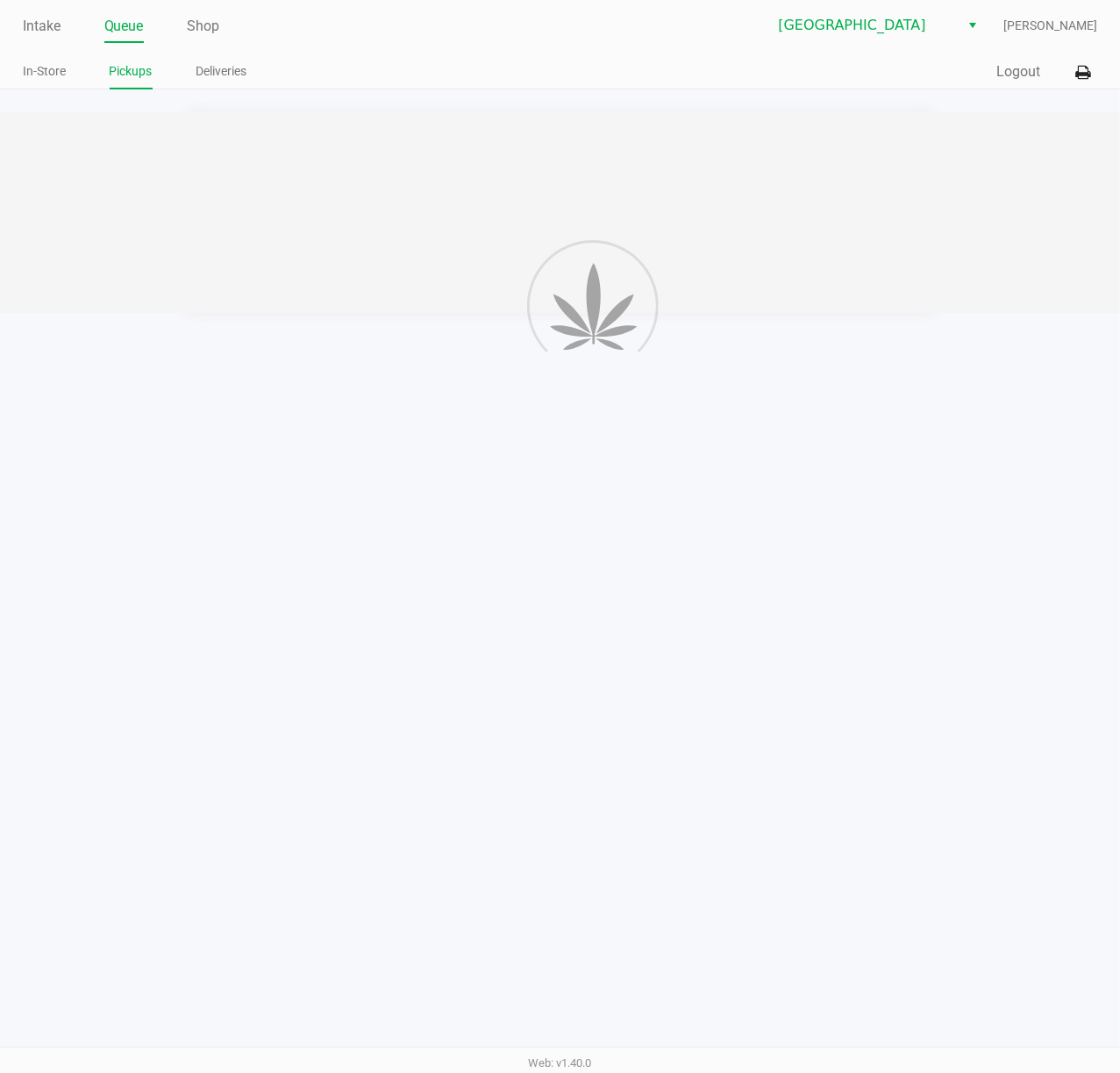
click at [696, 625] on div "Intake Queue Shop [GEOGRAPHIC_DATA][PERSON_NAME] WC [PERSON_NAME] In-Store Pick…" at bounding box center [560, 536] width 1120 height 1073
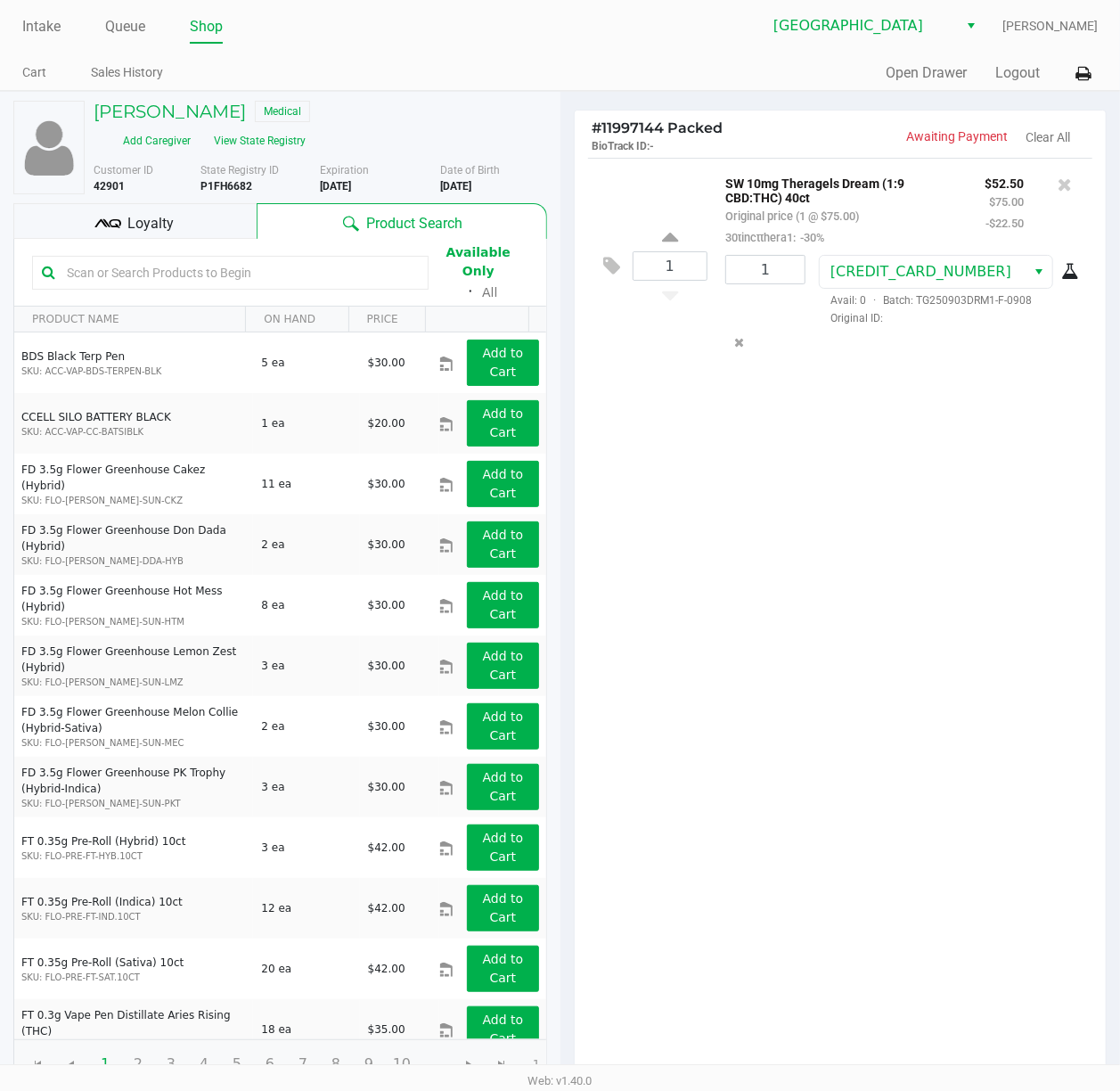
scroll to position [2, 0]
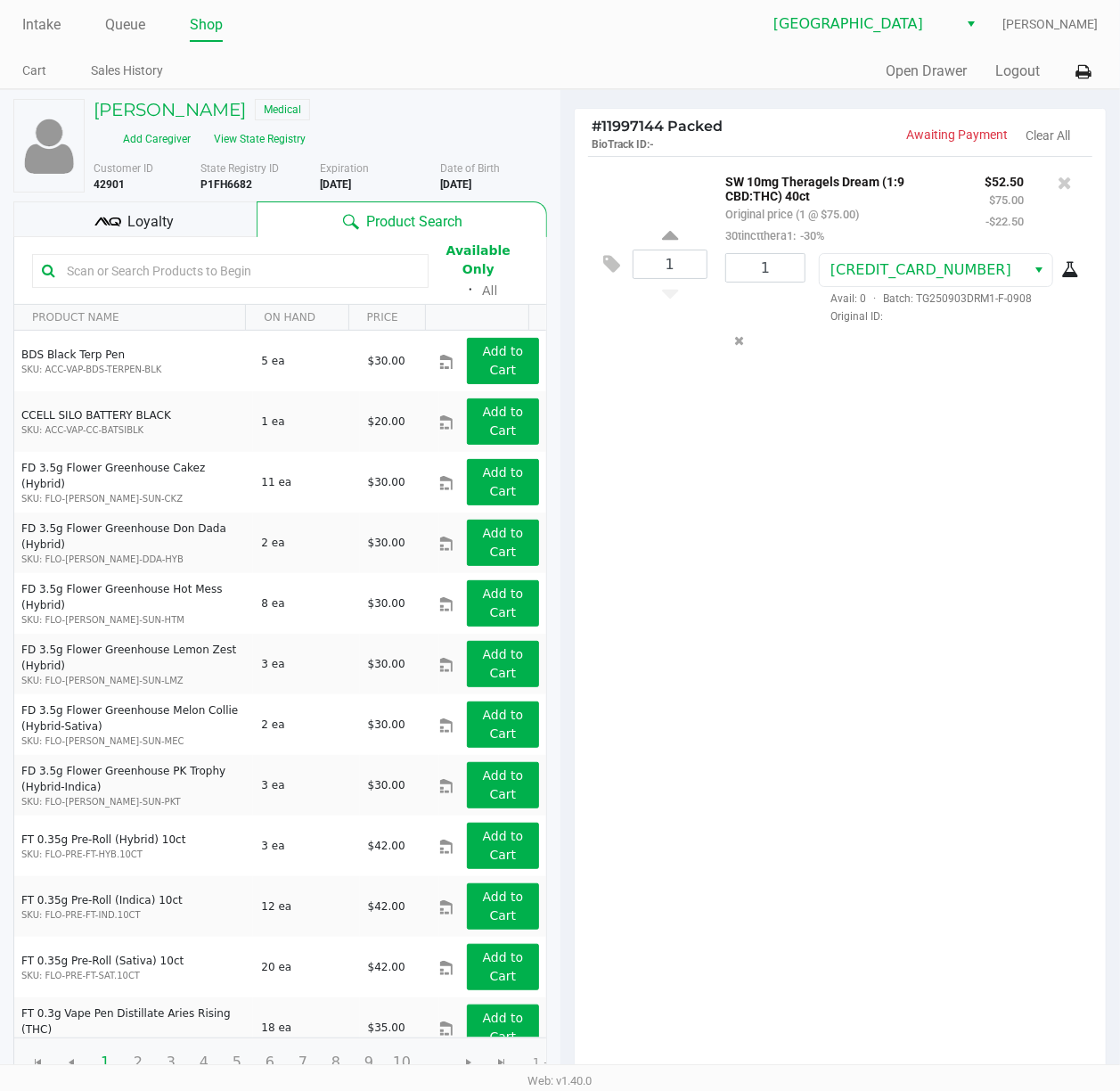
click at [168, 212] on span "Loyalty" at bounding box center [150, 222] width 47 height 21
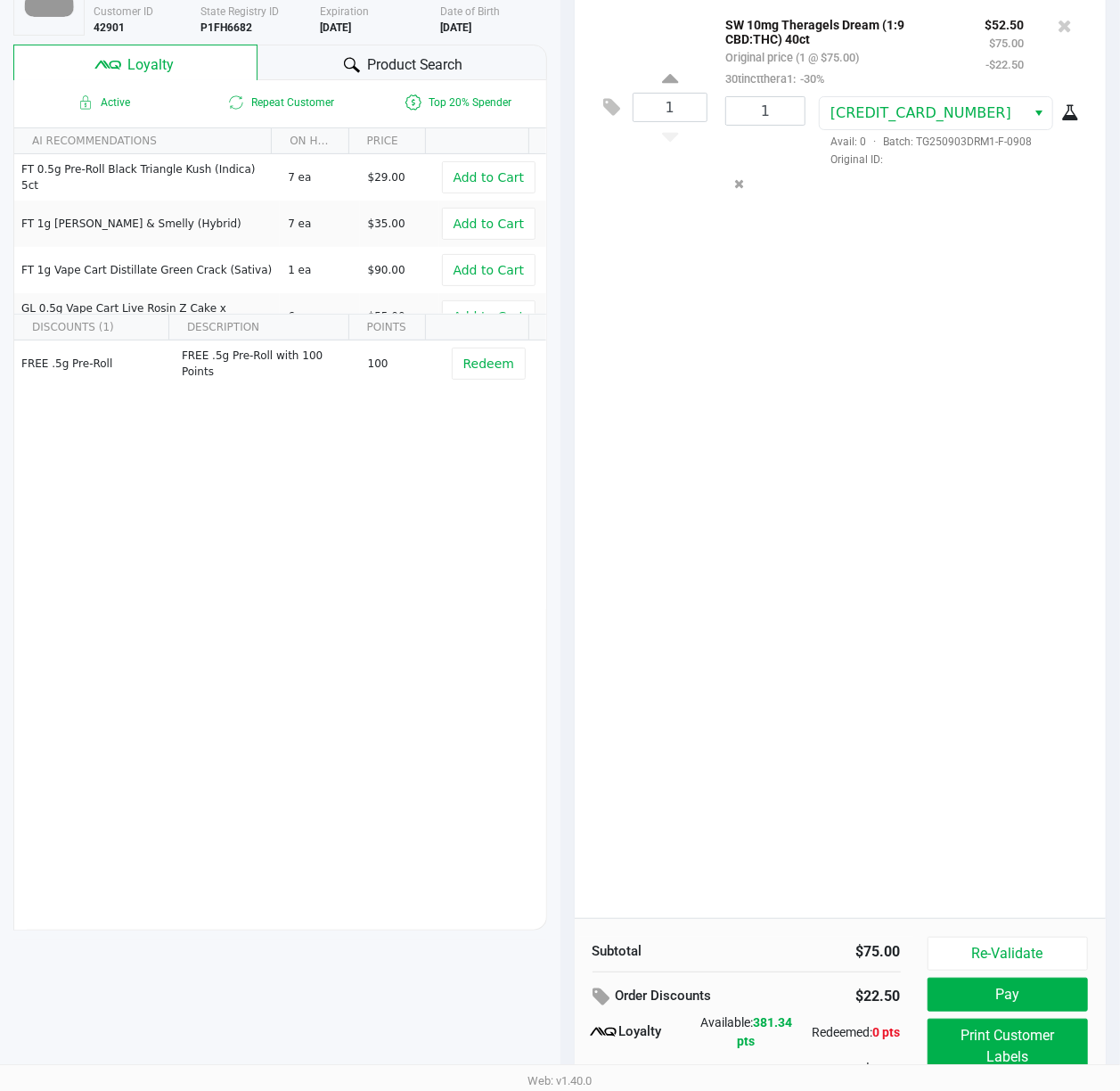
scroll to position [223, 0]
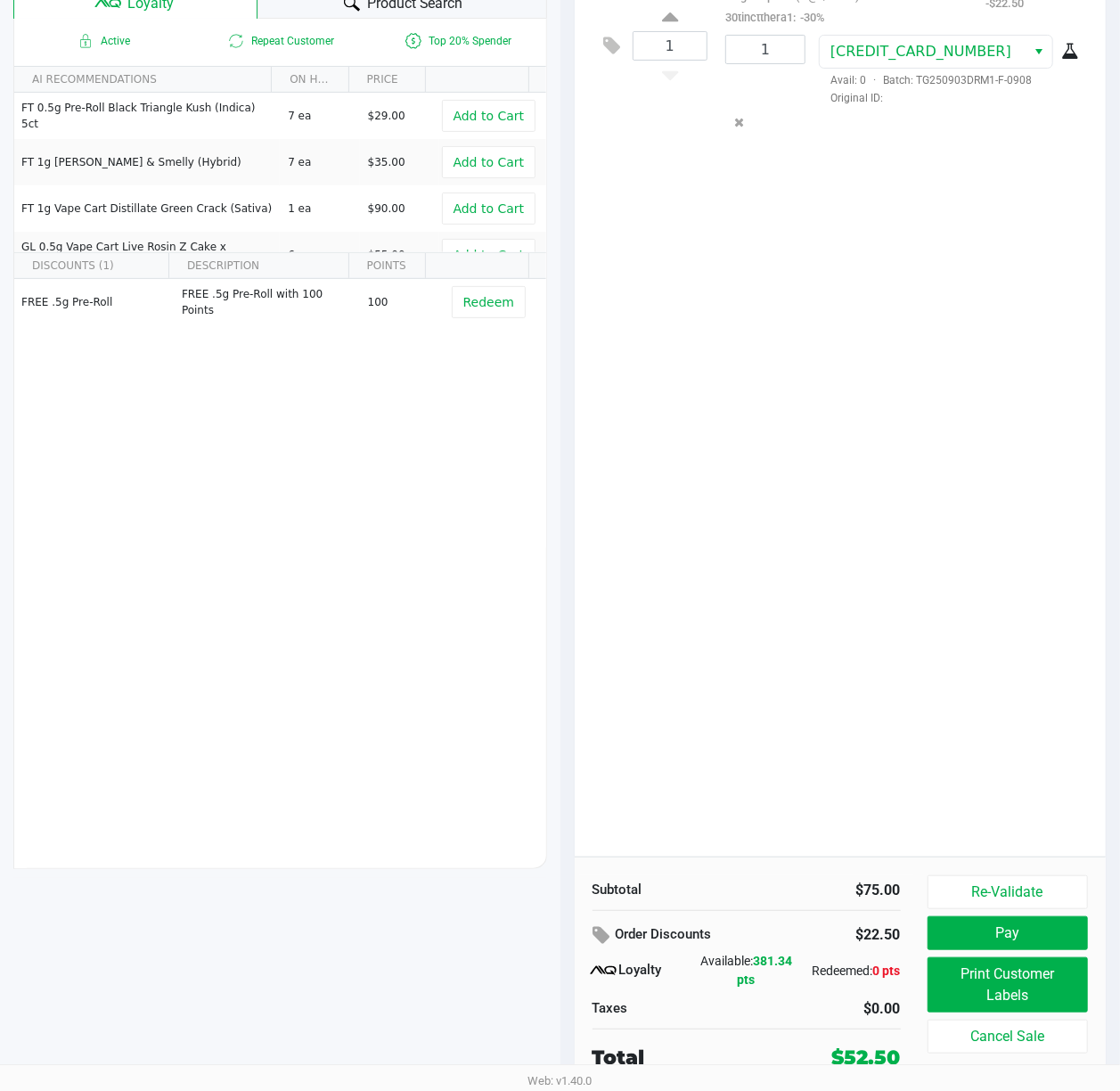
click at [996, 801] on div "1 SW 10mg Theragels Dream (1:9 CBD:THC) 40ct Original price (1 @ $75.00) 30tinc…" at bounding box center [841, 397] width 532 height 919
click at [1000, 928] on button "Pay" at bounding box center [1008, 933] width 161 height 34
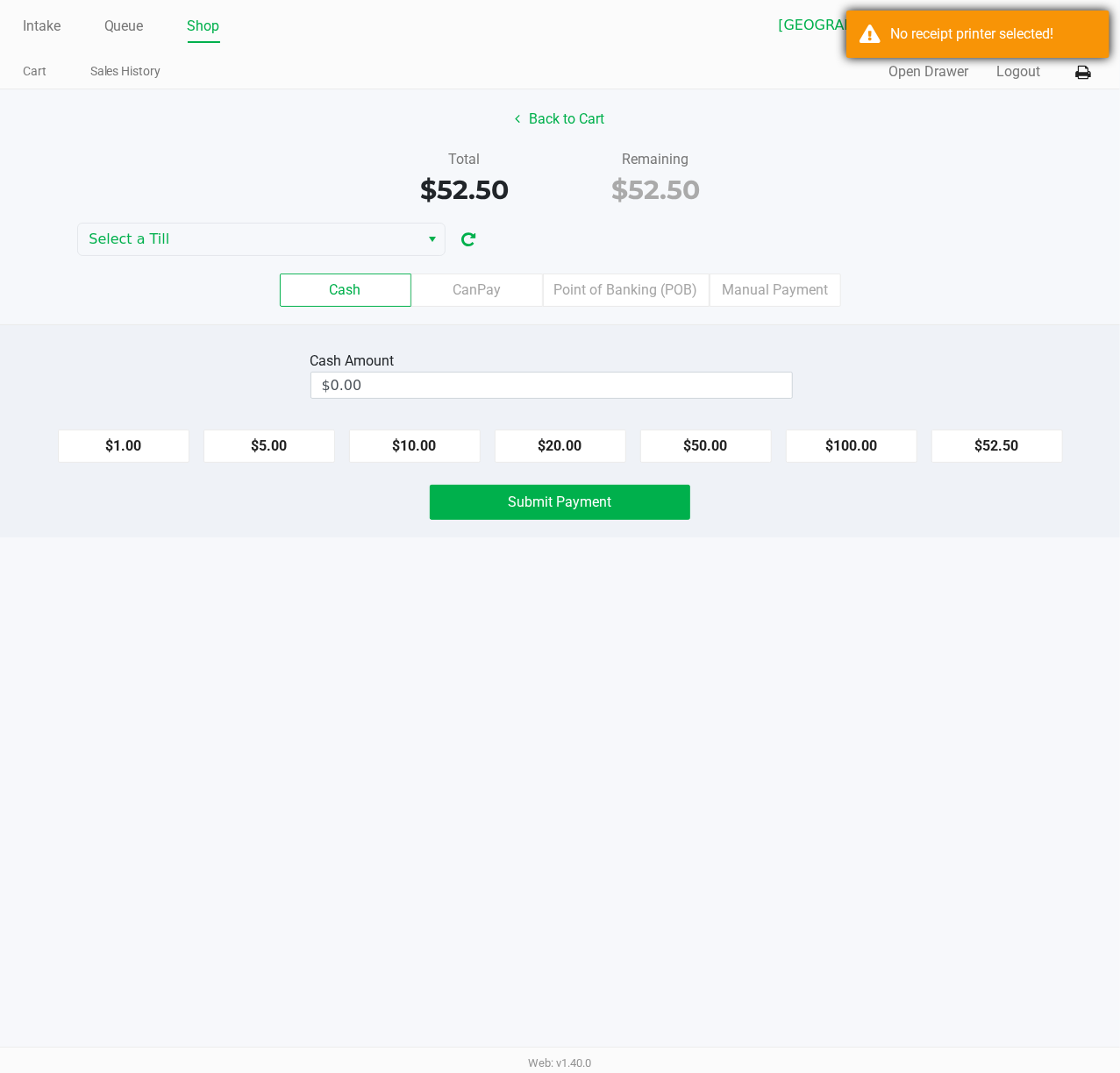
click at [940, 49] on div "No receipt printer selected!" at bounding box center [978, 34] width 263 height 48
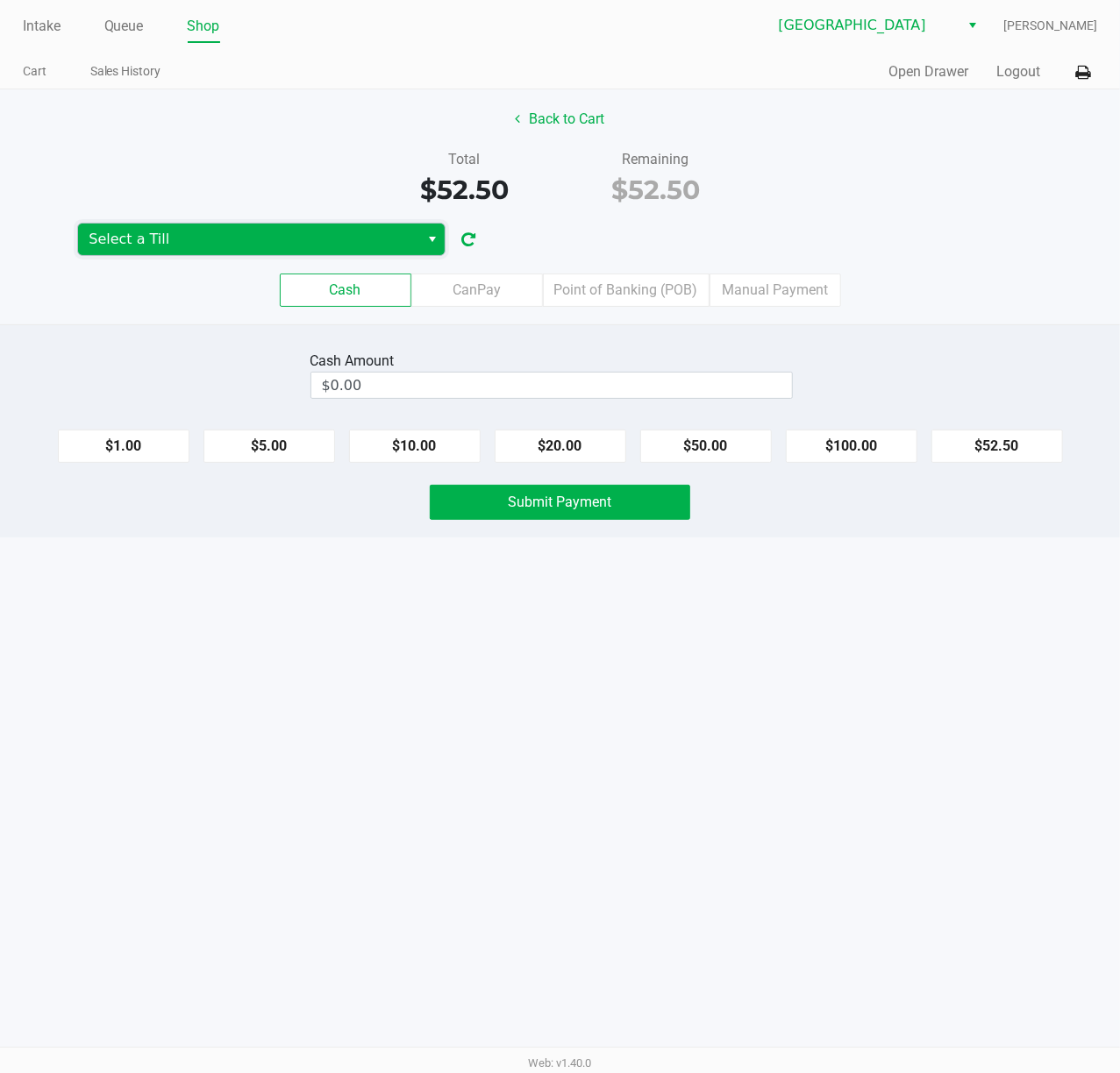
click at [287, 235] on span "Select a Till" at bounding box center [248, 239] width 320 height 21
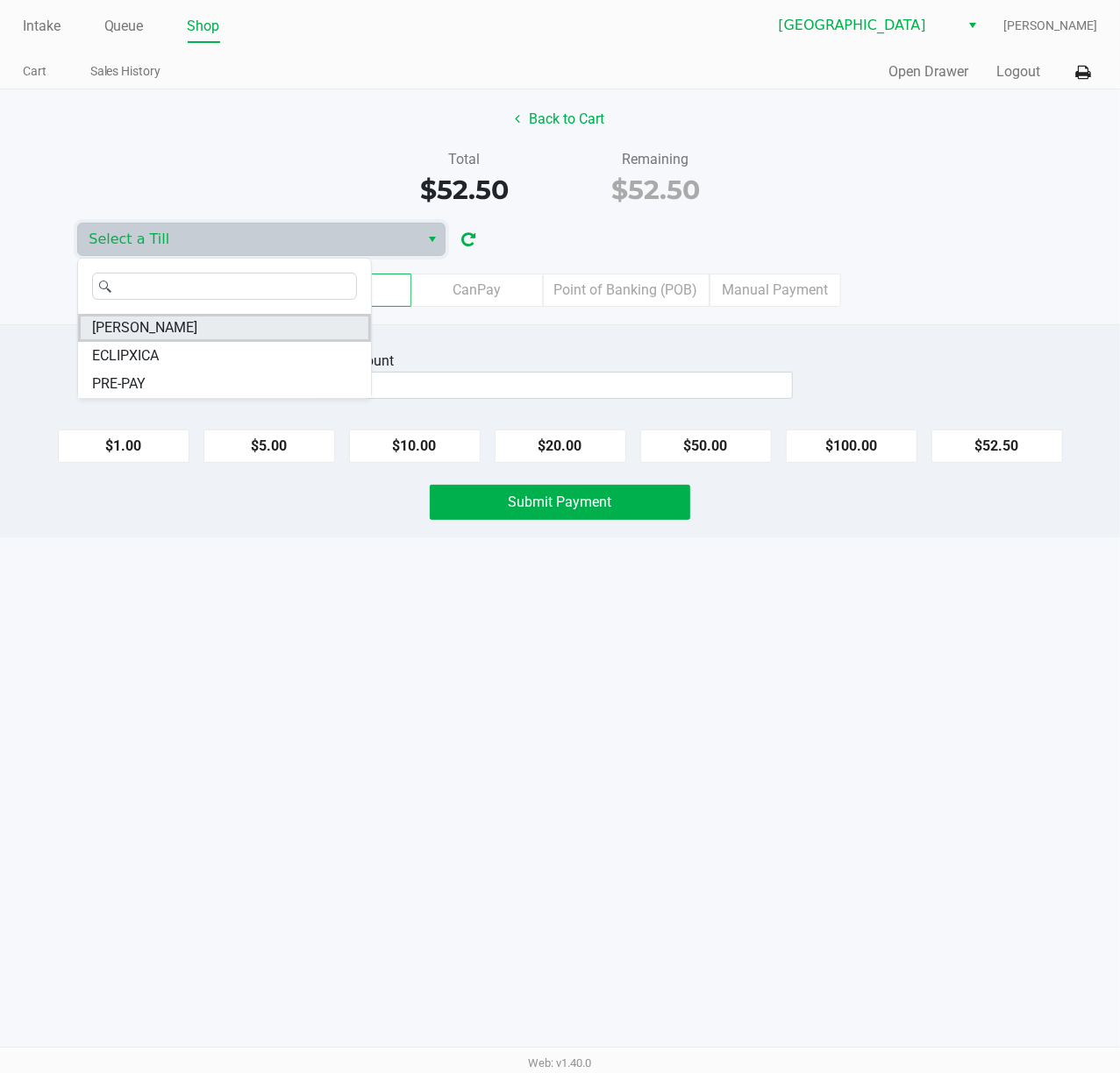
click at [146, 326] on span "[PERSON_NAME]" at bounding box center [144, 327] width 105 height 21
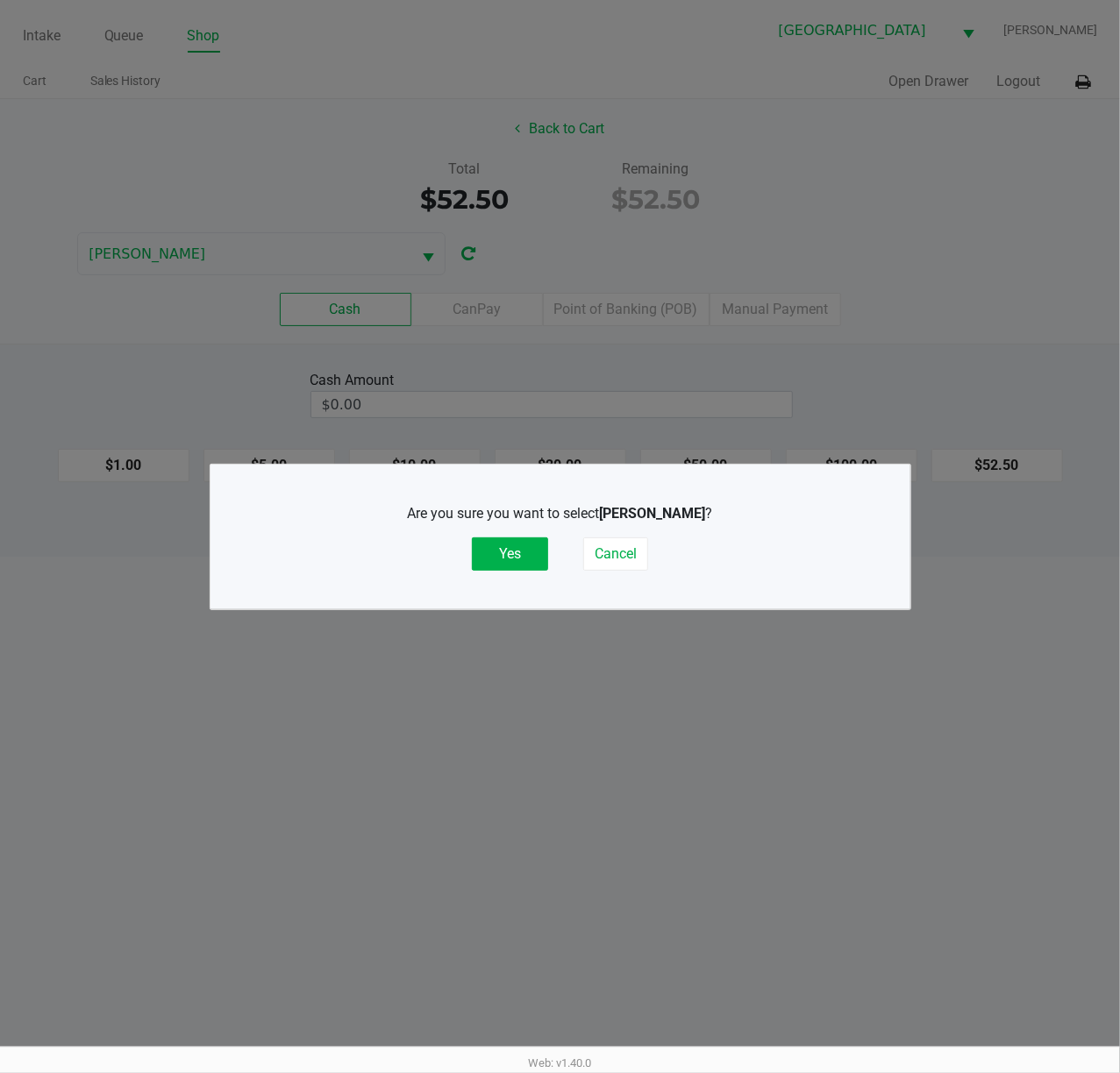
click at [505, 571] on div "Are you sure you want to select [PERSON_NAME] ? Yes Cancel" at bounding box center [560, 537] width 630 height 110
click at [505, 569] on button "Yes" at bounding box center [510, 554] width 77 height 33
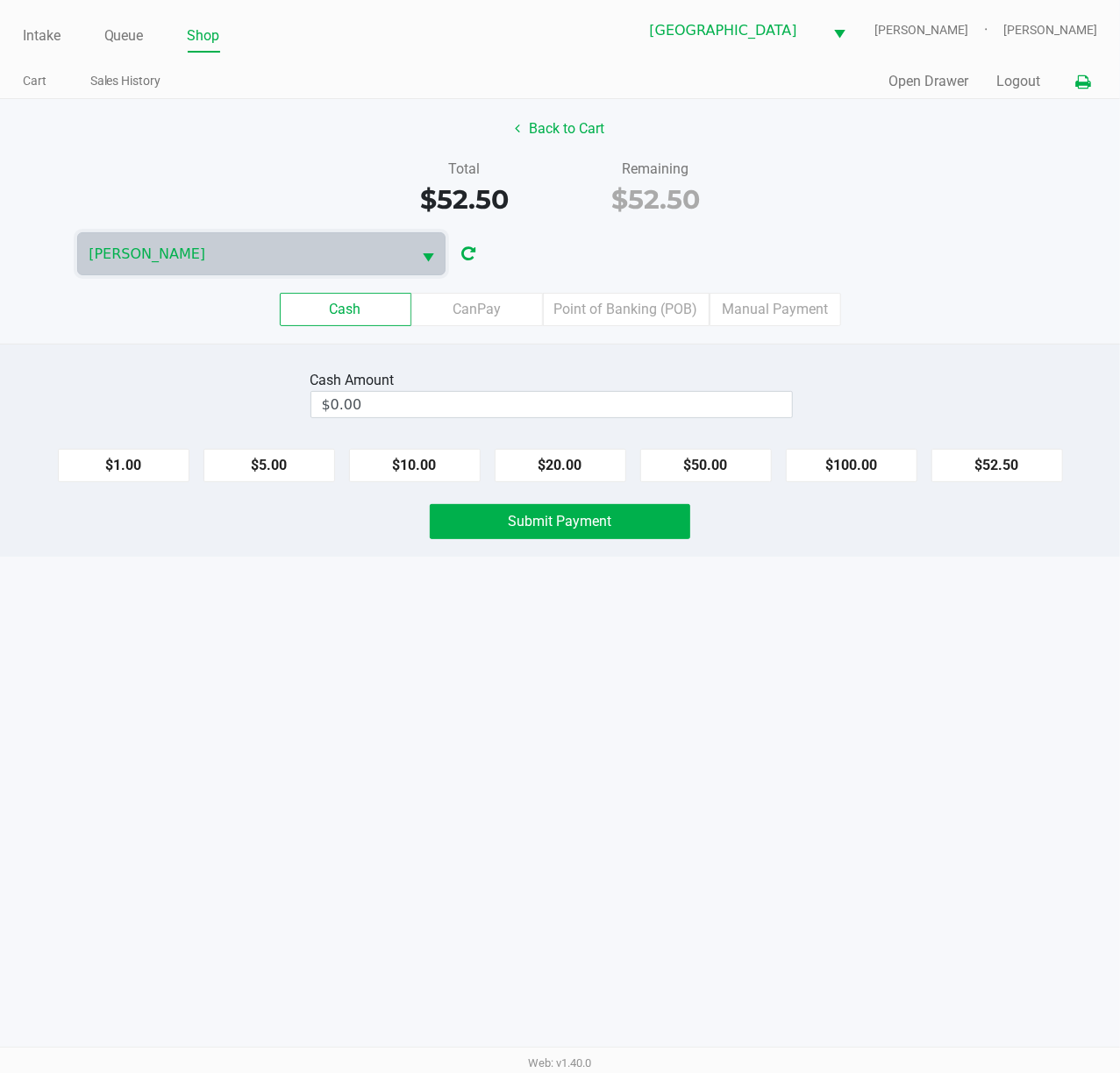
click at [1092, 84] on button at bounding box center [1082, 82] width 29 height 32
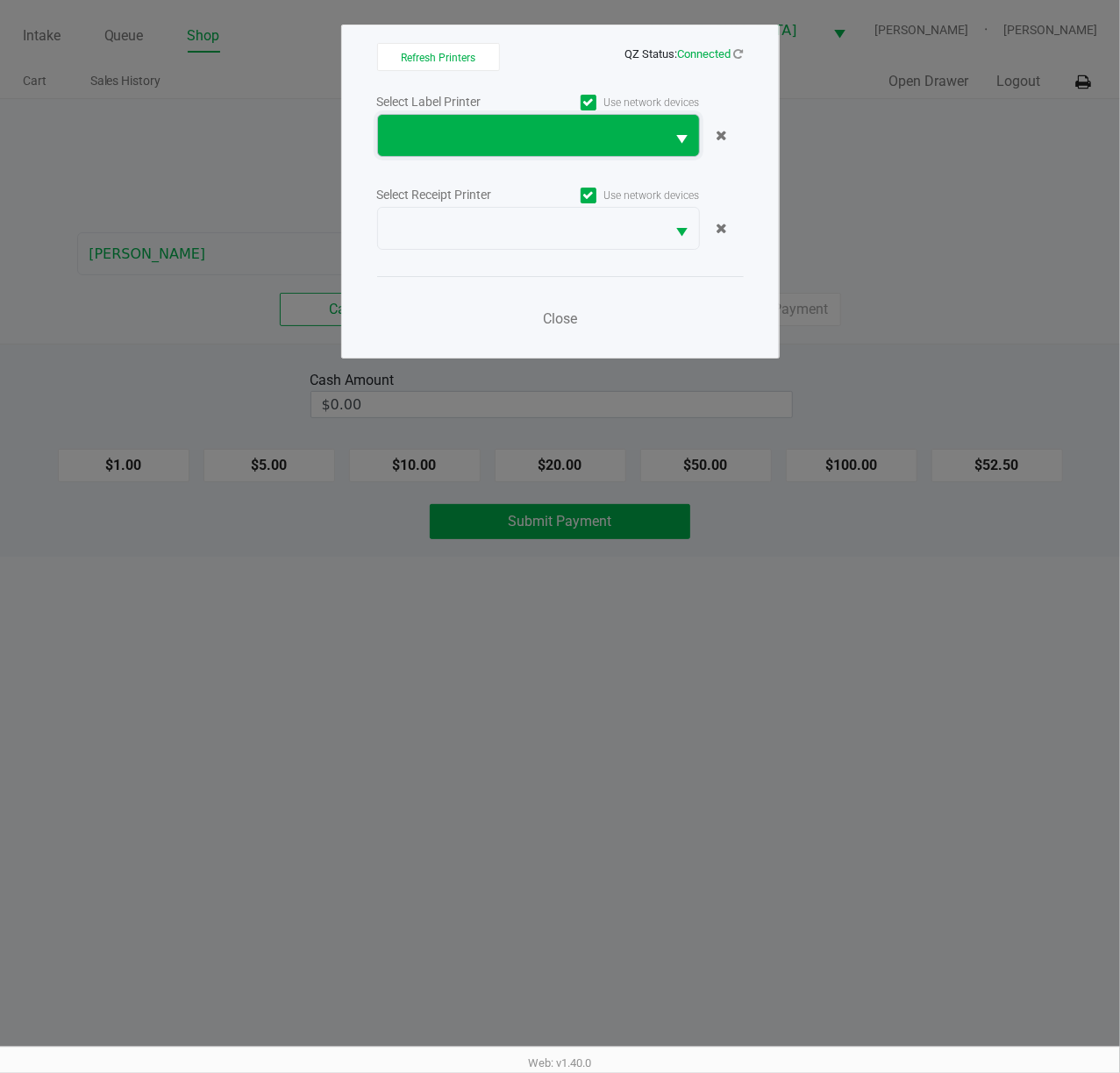
click at [452, 151] on span at bounding box center [521, 135] width 287 height 41
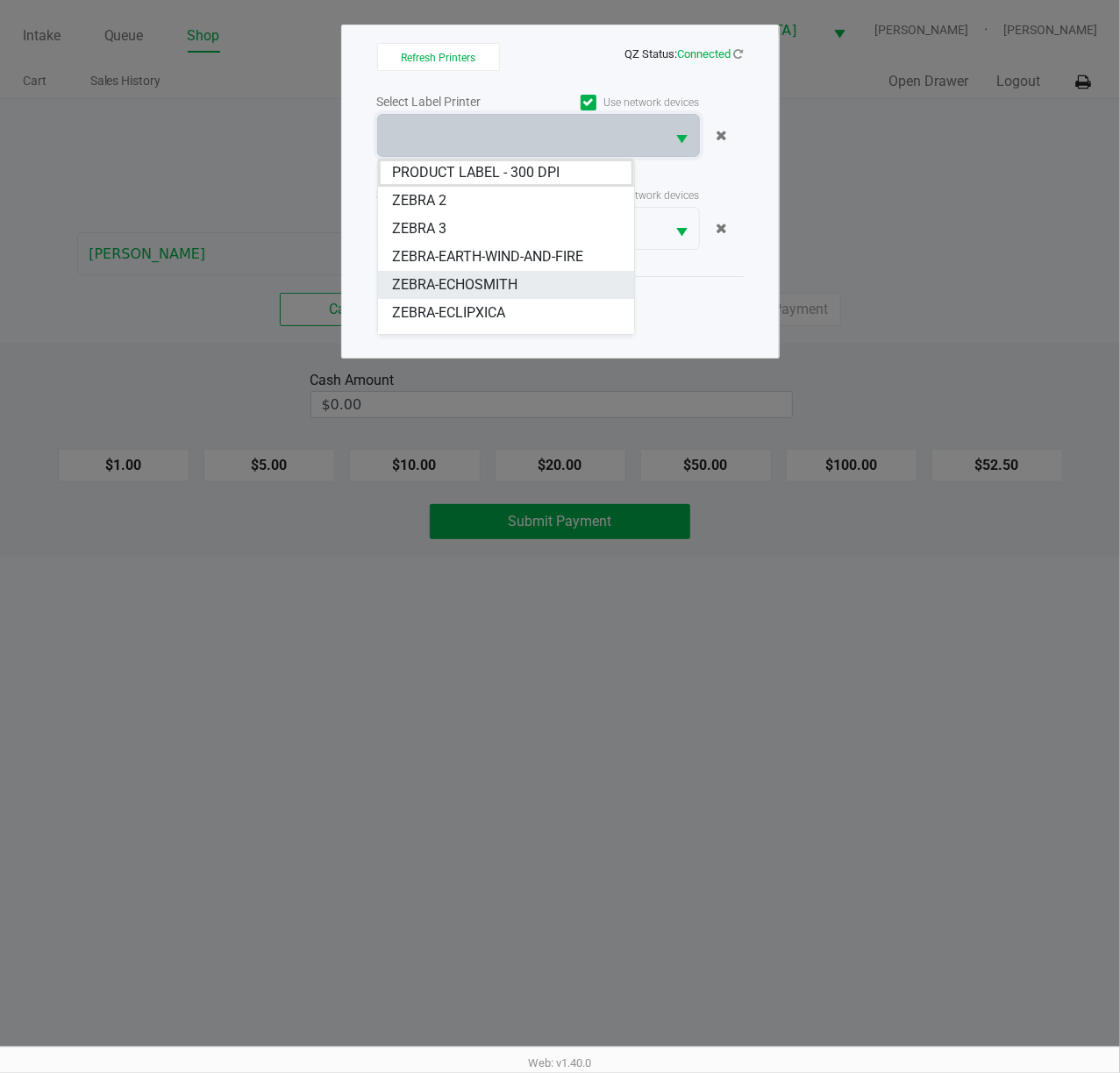
scroll to position [49, 0]
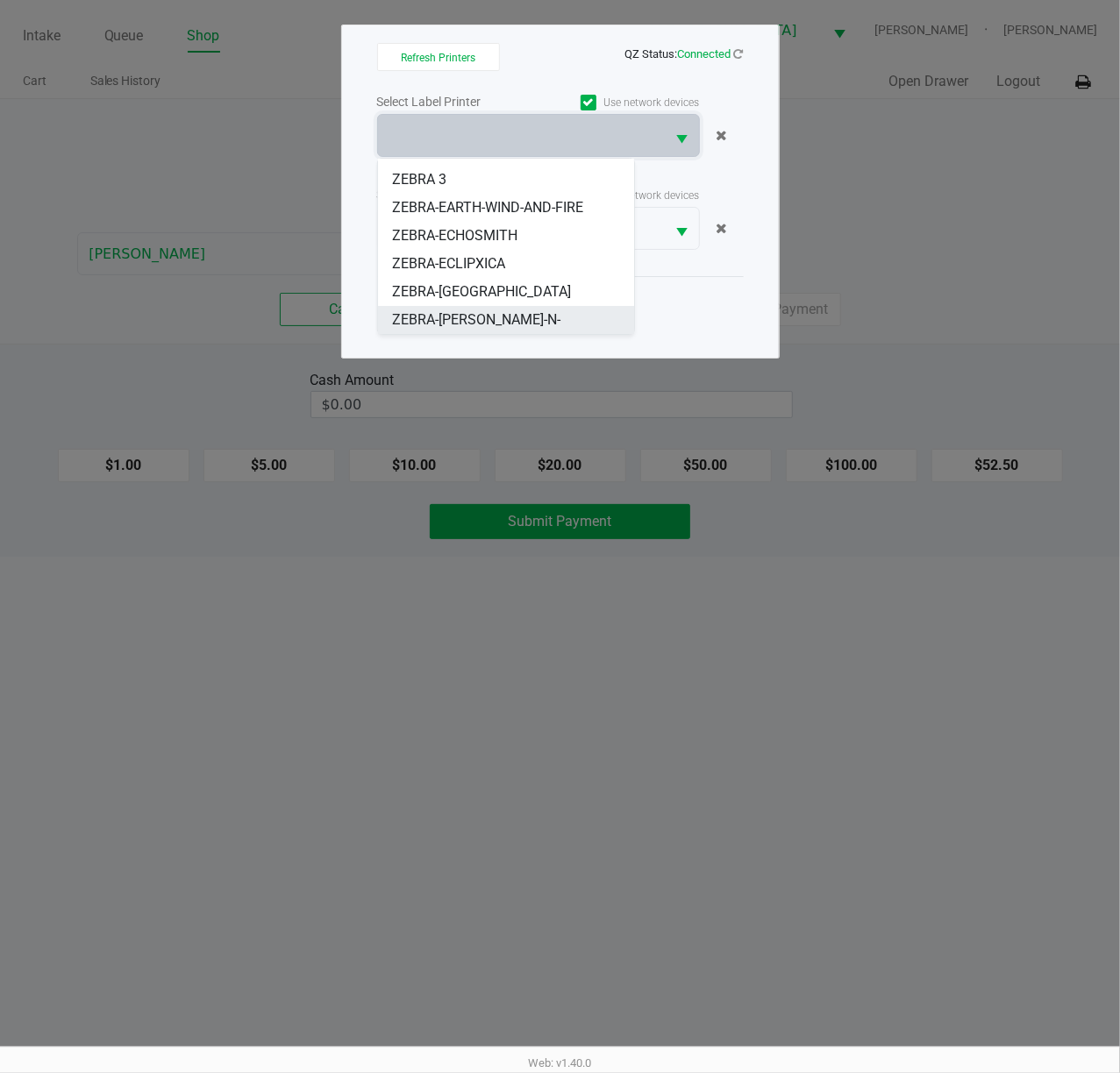
click at [534, 306] on li "ZEBRA-[PERSON_NAME]-N-[PERSON_NAME]" at bounding box center [505, 331] width 256 height 49
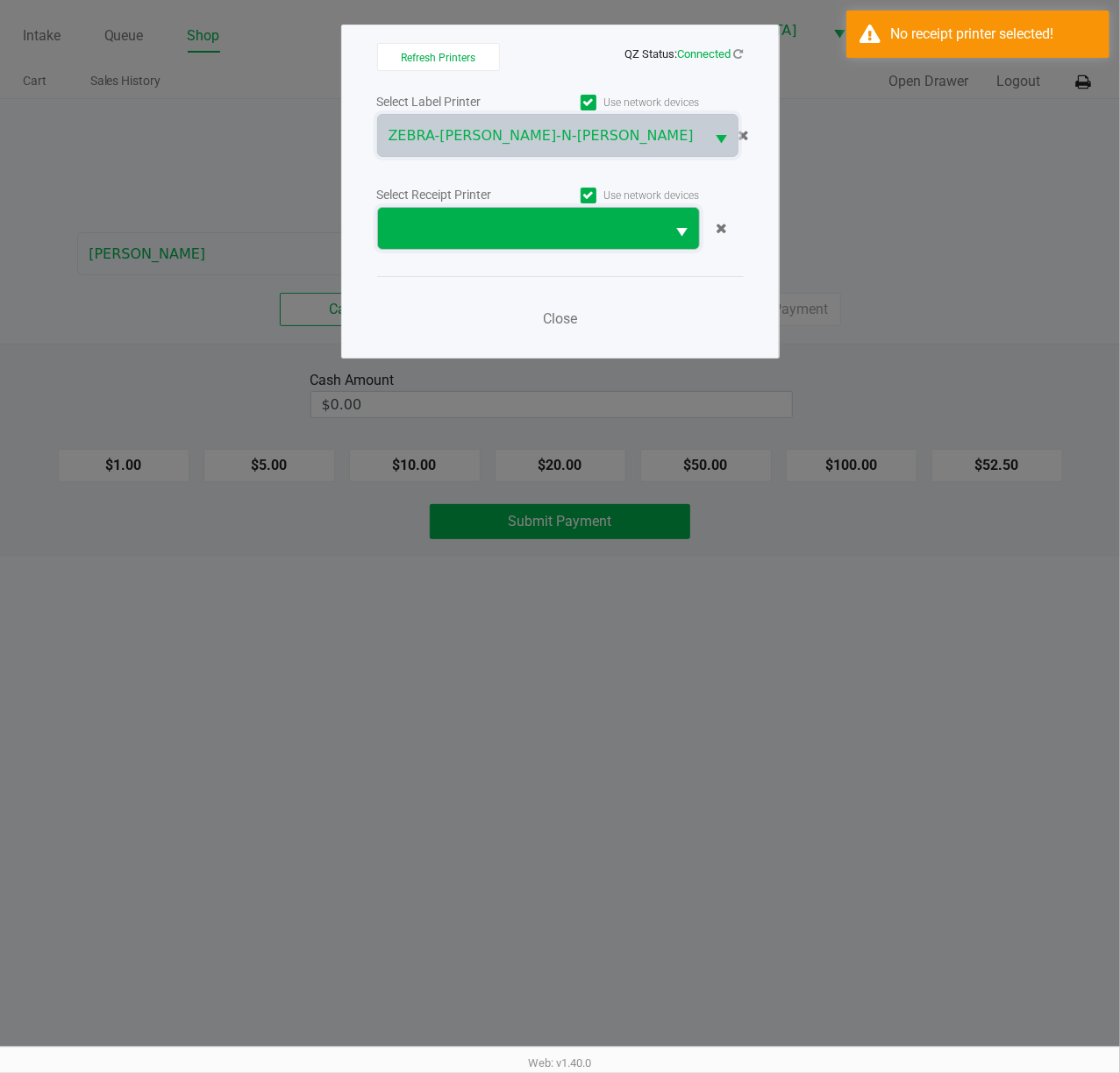
click at [548, 242] on span at bounding box center [521, 229] width 287 height 41
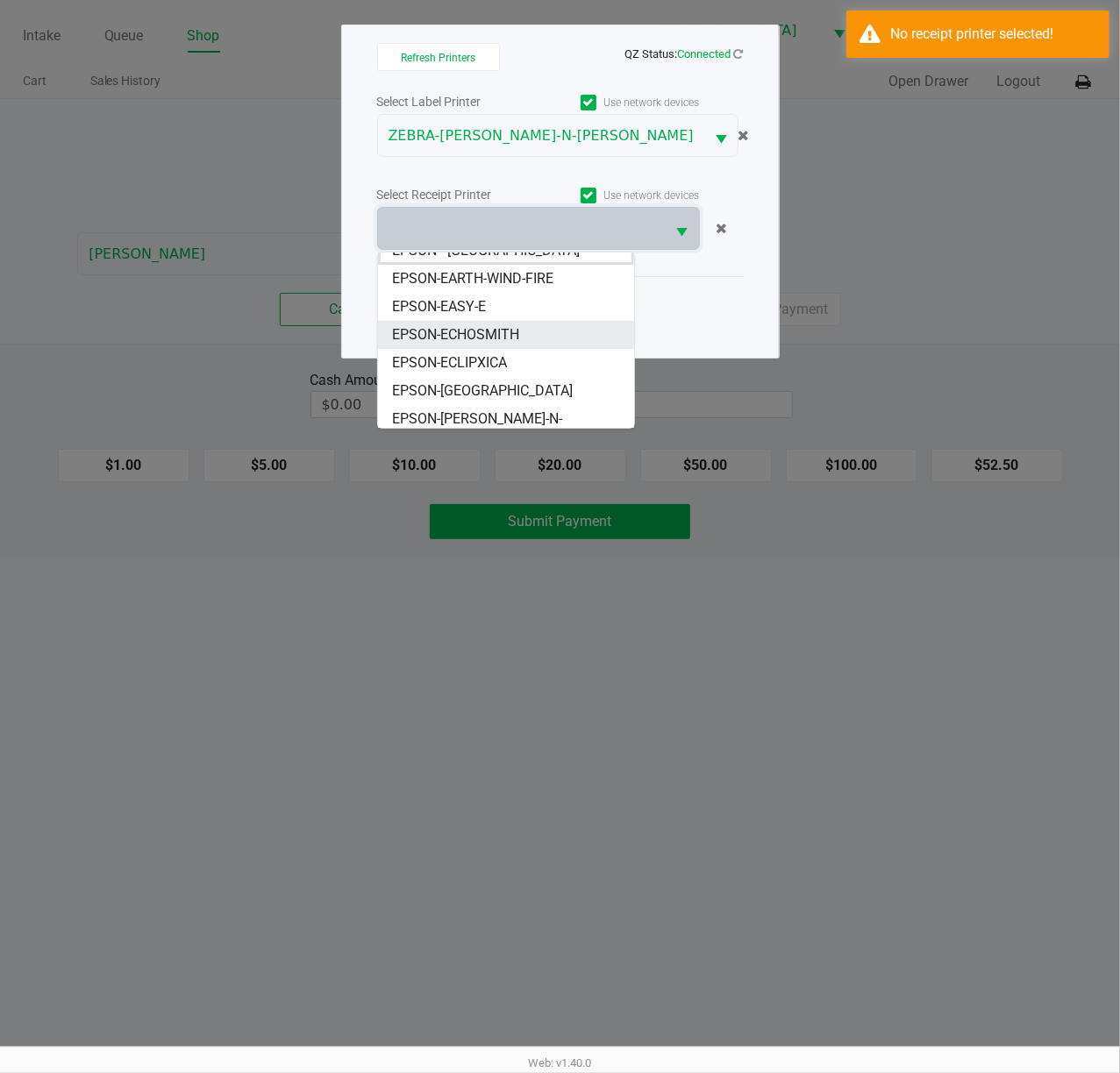
scroll to position [21, 0]
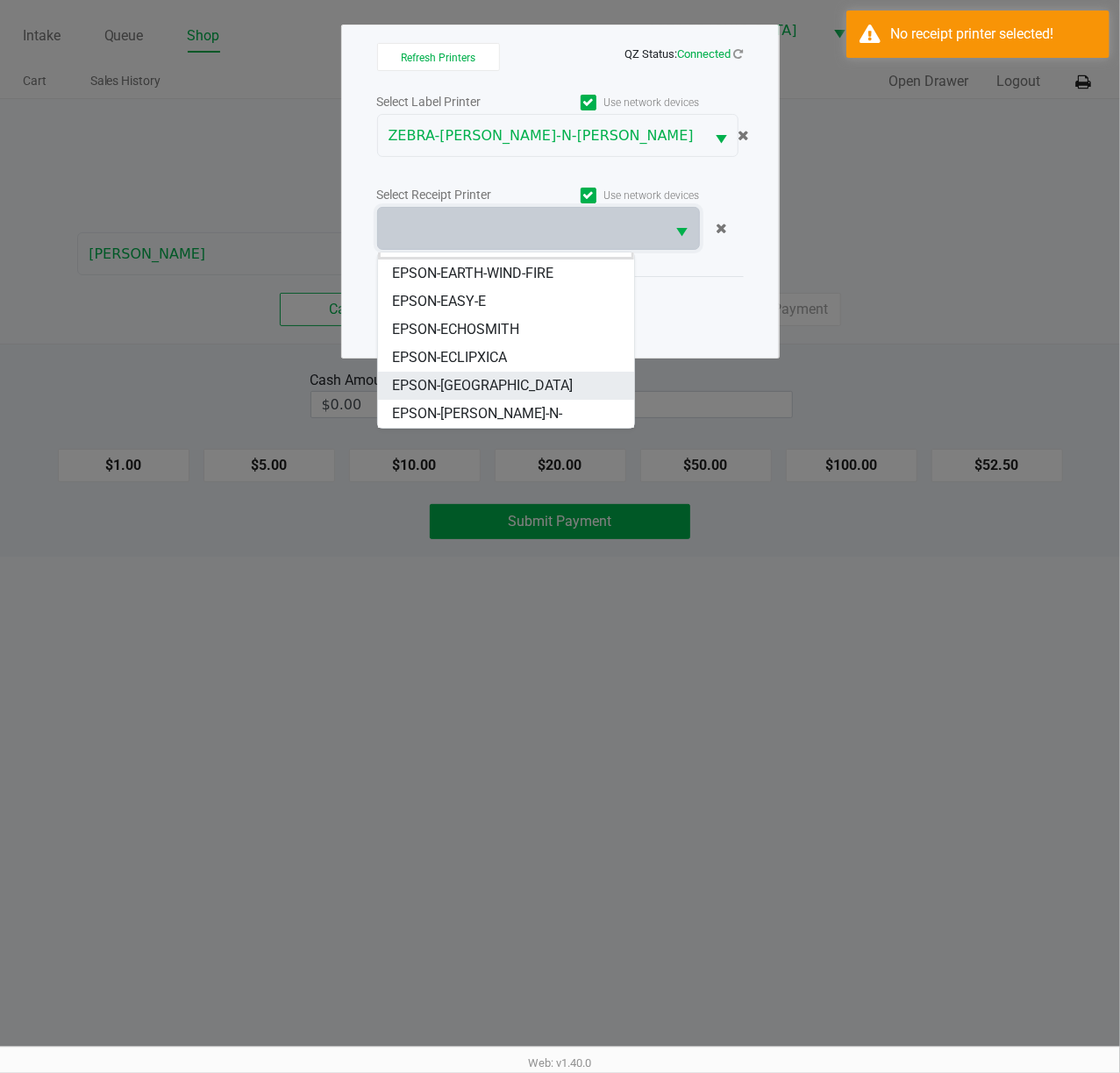
click at [528, 398] on li "EPSON-[GEOGRAPHIC_DATA]" at bounding box center [505, 386] width 256 height 28
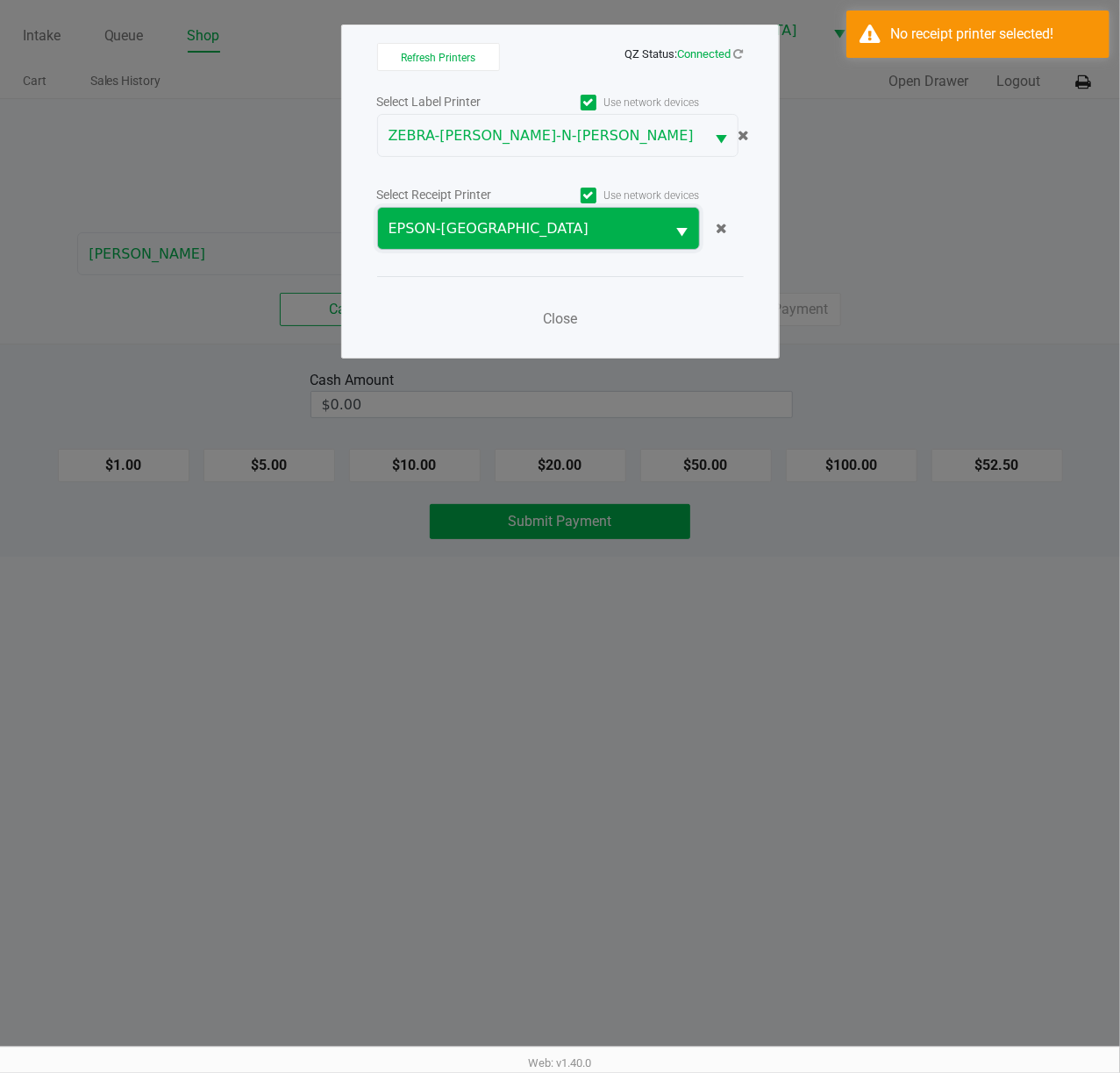
click at [541, 221] on span "EPSON-[GEOGRAPHIC_DATA]" at bounding box center [522, 228] width 267 height 21
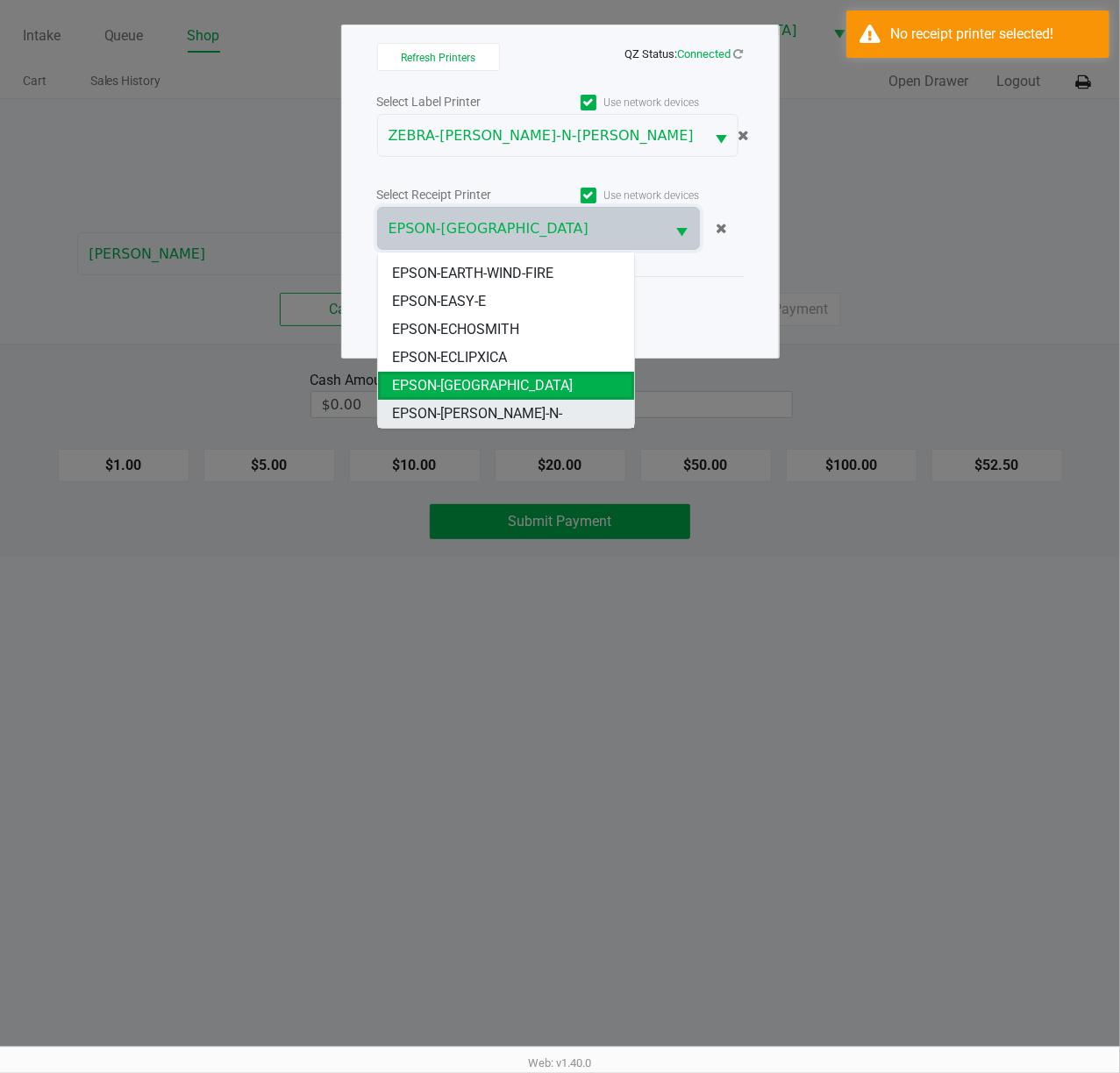
click at [532, 401] on li "EPSON-[PERSON_NAME]-N-[PERSON_NAME]" at bounding box center [505, 424] width 256 height 49
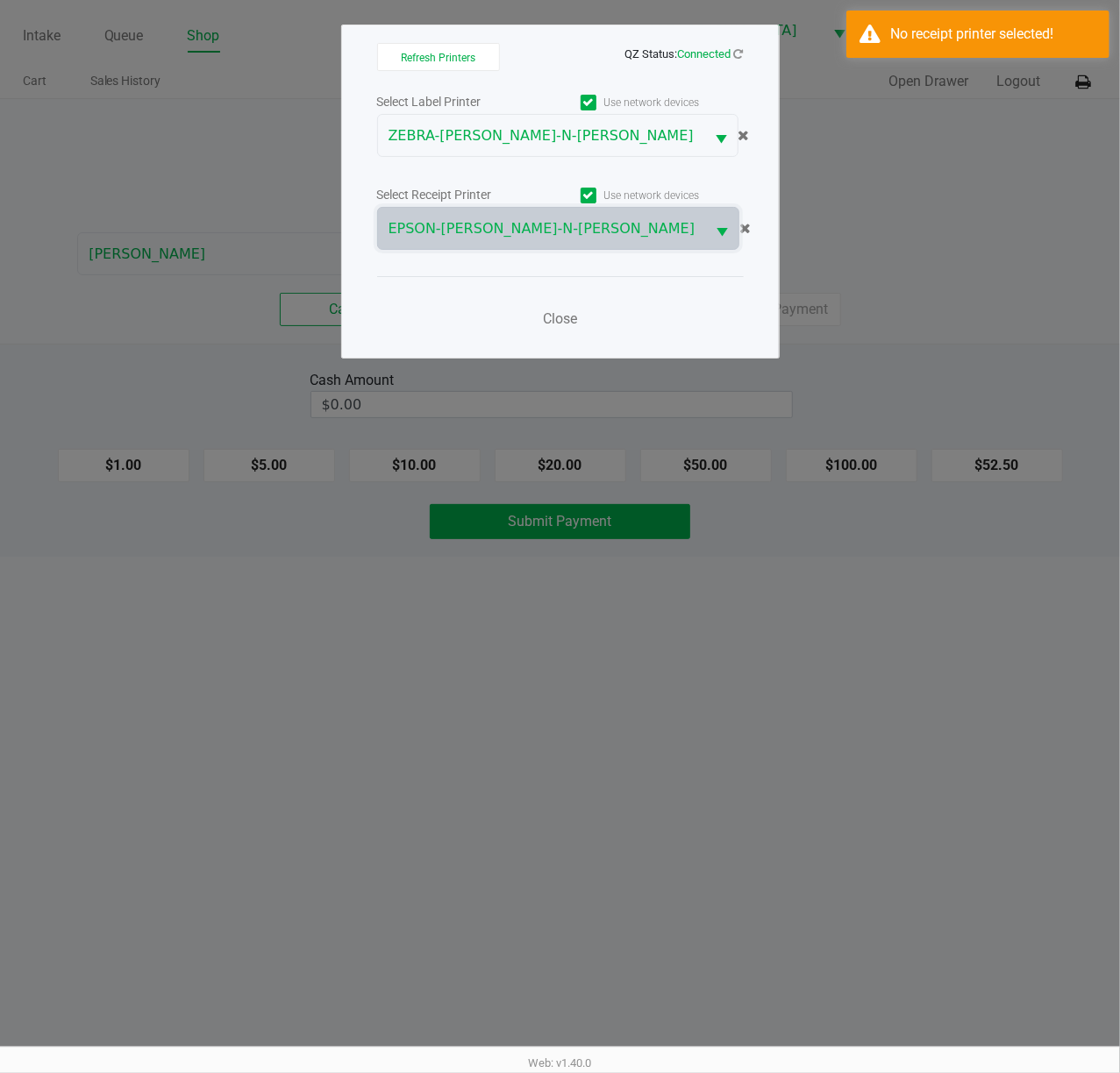
click at [670, 312] on div "Close" at bounding box center [560, 308] width 367 height 64
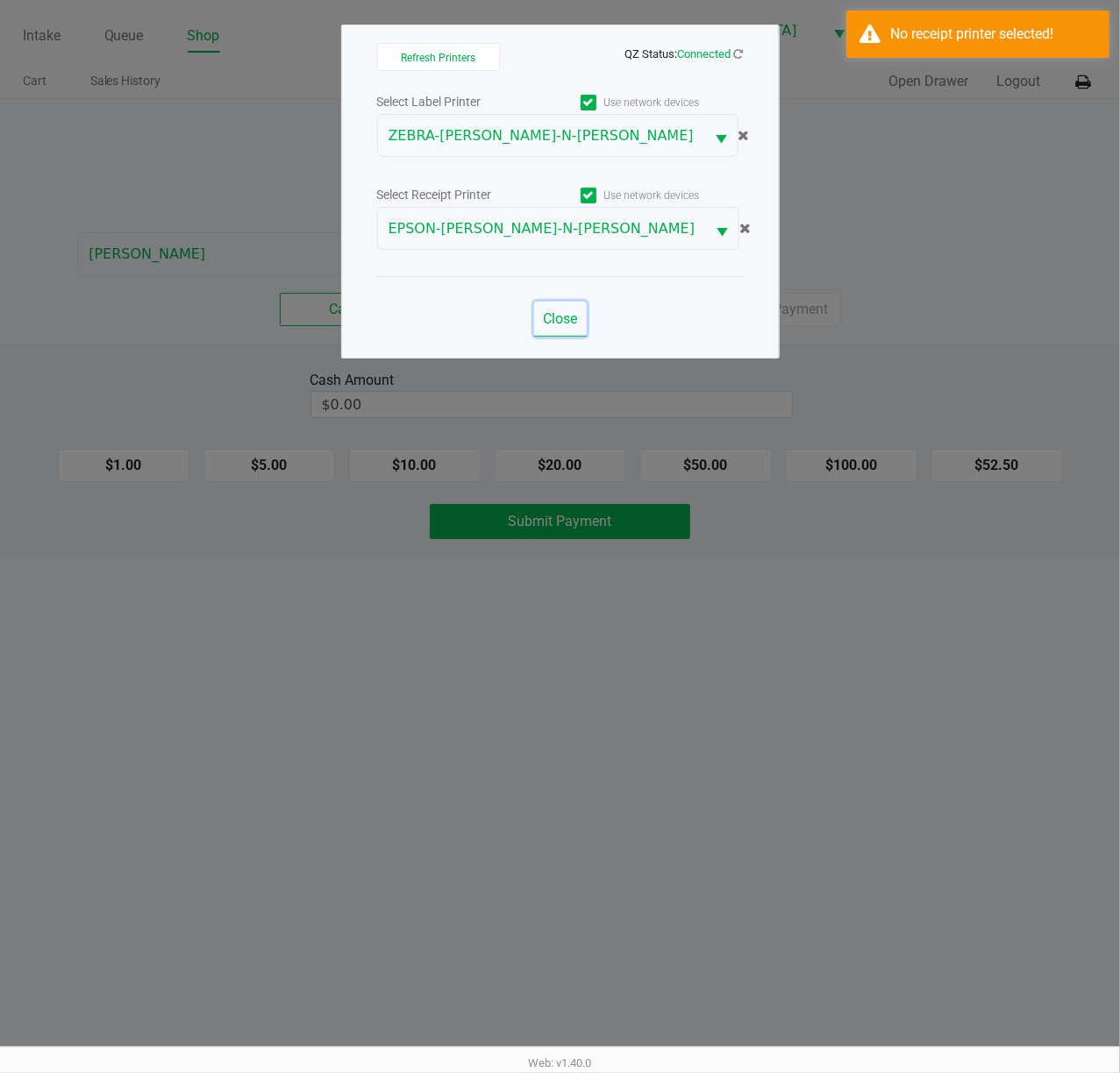
click at [537, 310] on button "Close" at bounding box center [560, 319] width 52 height 35
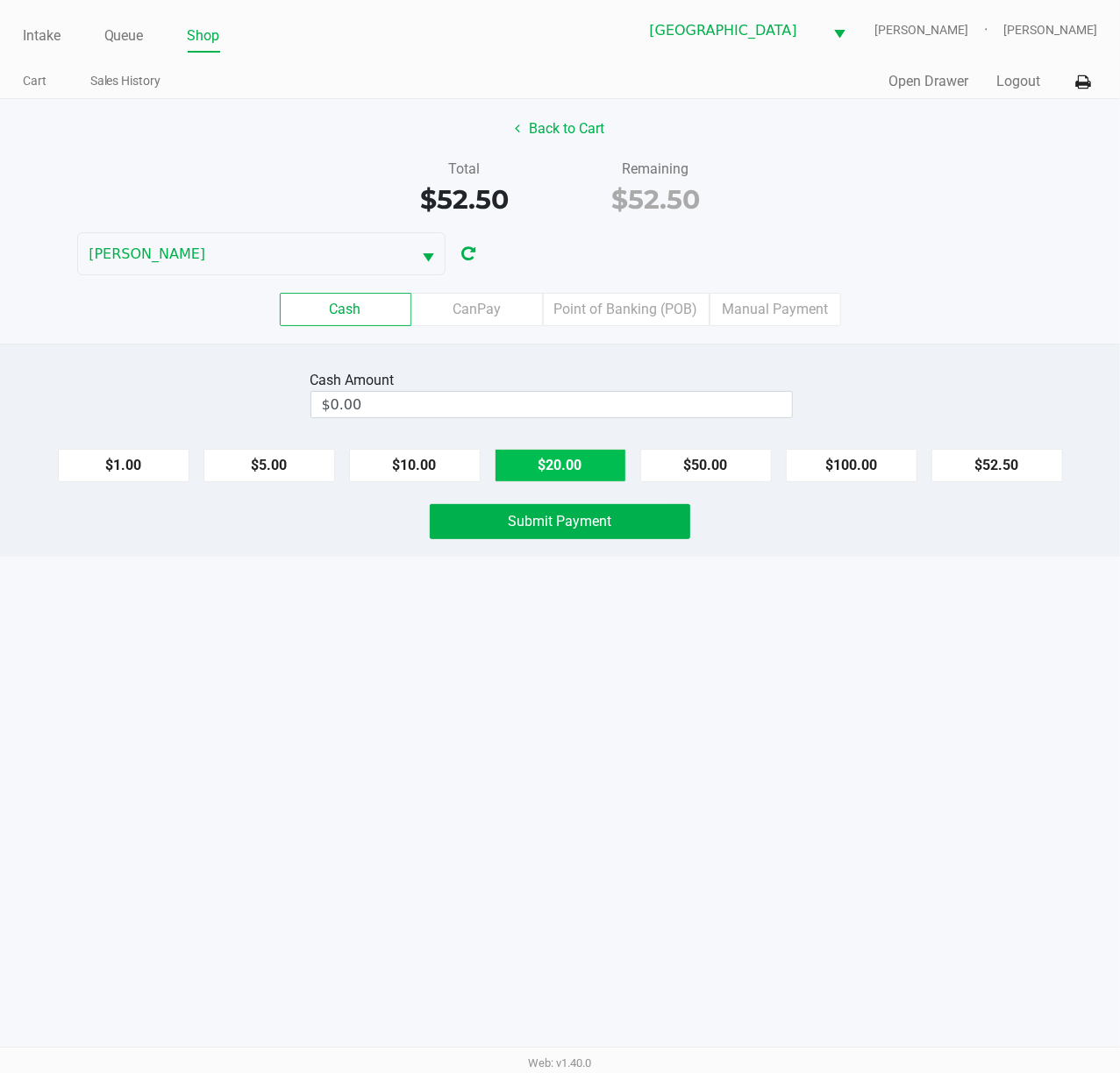
click at [576, 461] on button "$20.00" at bounding box center [560, 465] width 132 height 33
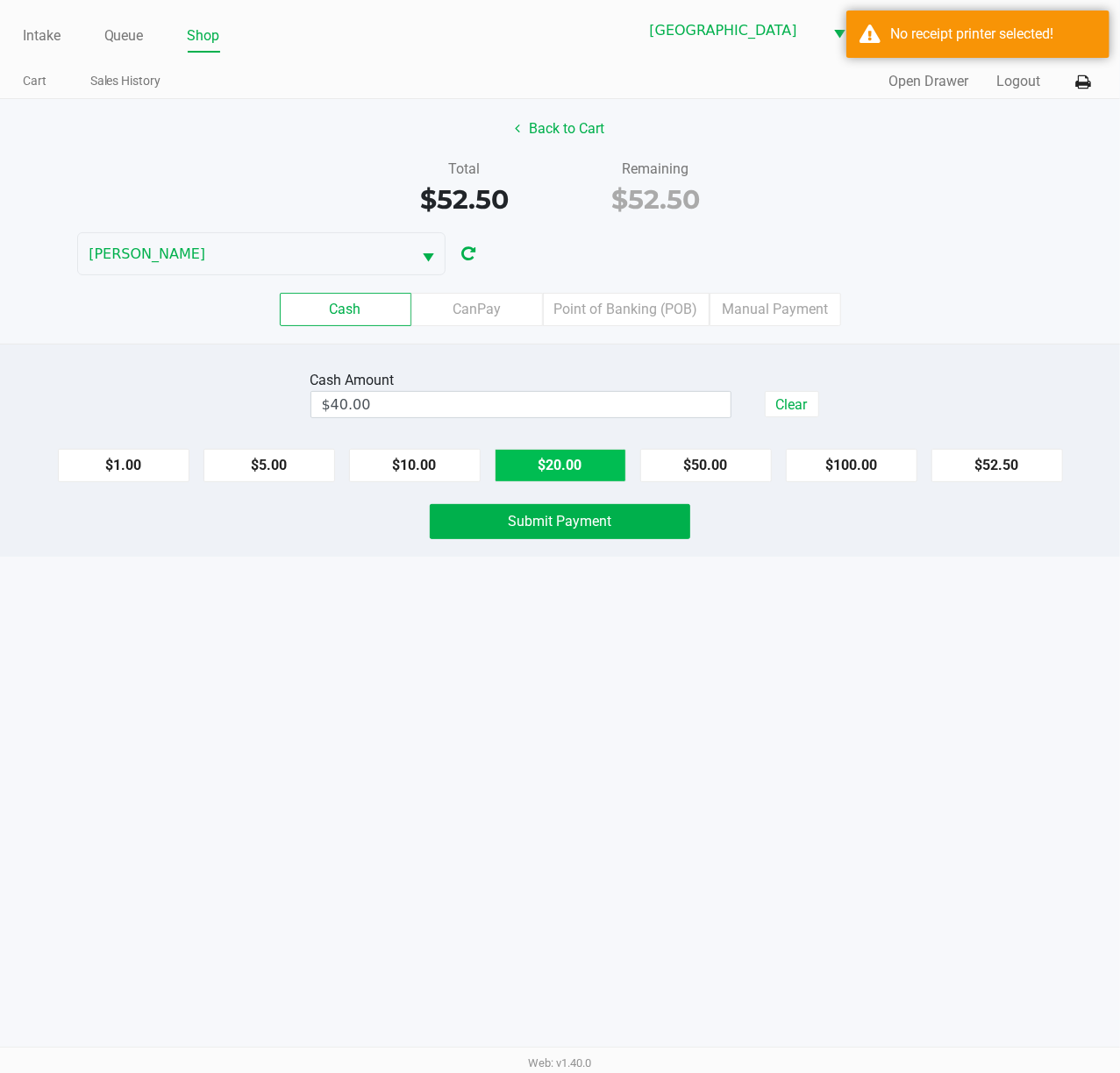
click at [576, 461] on button "$20.00" at bounding box center [560, 465] width 132 height 33
type input "$60.00"
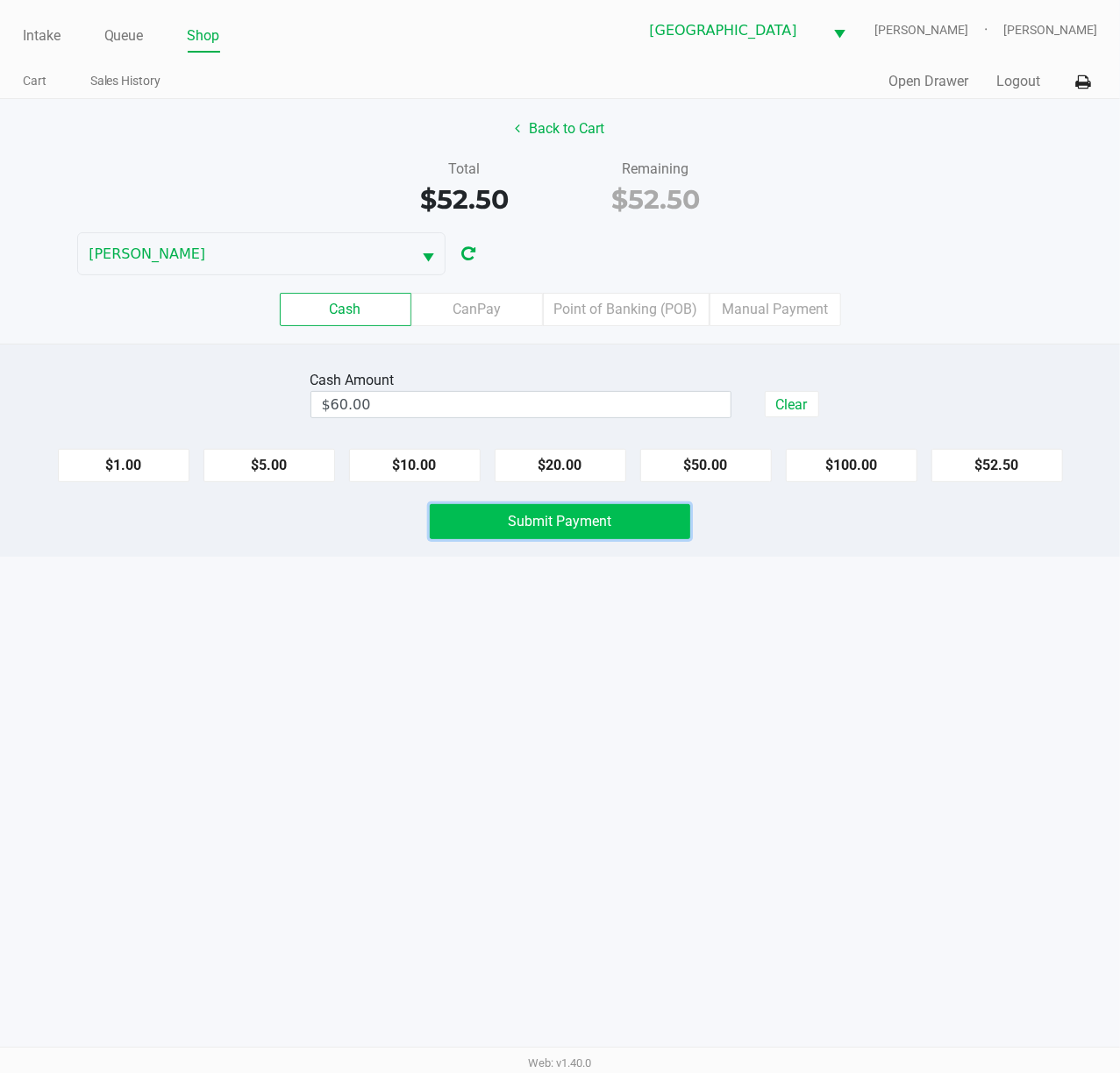
click at [573, 514] on button "Submit Payment" at bounding box center [560, 522] width 260 height 35
click at [821, 650] on div "Intake Queue Shop [GEOGRAPHIC_DATA][PERSON_NAME] WC [PERSON_NAME] [PERSON_NAME]…" at bounding box center [560, 536] width 1120 height 1073
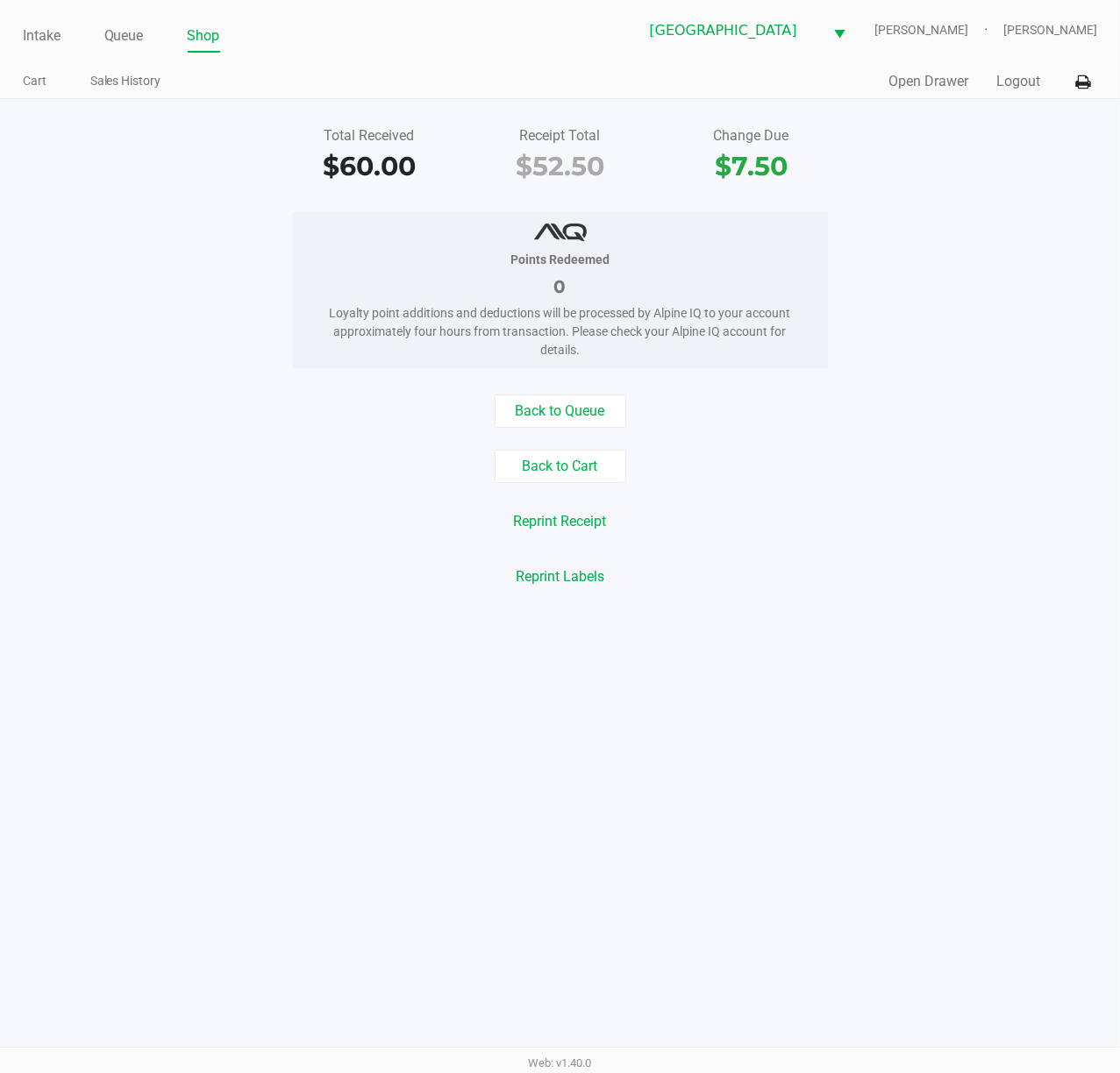
click at [254, 819] on div "Intake Queue Shop [GEOGRAPHIC_DATA][PERSON_NAME] WC [PERSON_NAME] [PERSON_NAME]…" at bounding box center [560, 536] width 1120 height 1073
click at [1014, 85] on button "Logout" at bounding box center [1017, 81] width 44 height 21
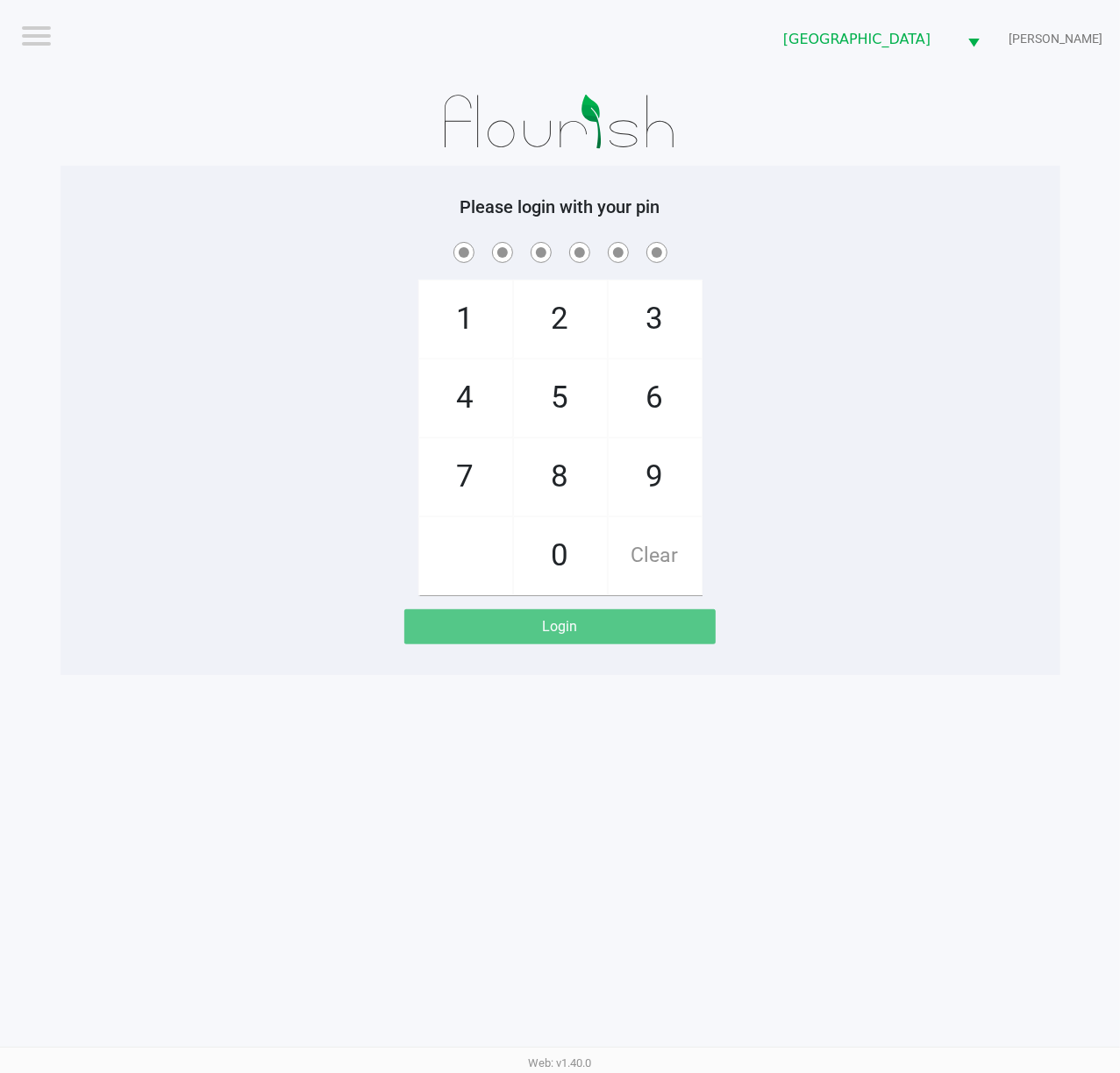
click at [292, 710] on div "Logout [GEOGRAPHIC_DATA][PERSON_NAME] WC [PERSON_NAME] Please login with your p…" at bounding box center [560, 536] width 1120 height 1073
click at [149, 636] on app-pos-login "Please login with your pin 1 4 7 2 5 8 0 3 6 9 Clear Login" at bounding box center [560, 420] width 973 height 448
click at [121, 621] on app-pos-login "Please login with your pin 1 4 7 2 5 8 0 3 6 9 Clear Login" at bounding box center [560, 420] width 973 height 448
checkbox input "true"
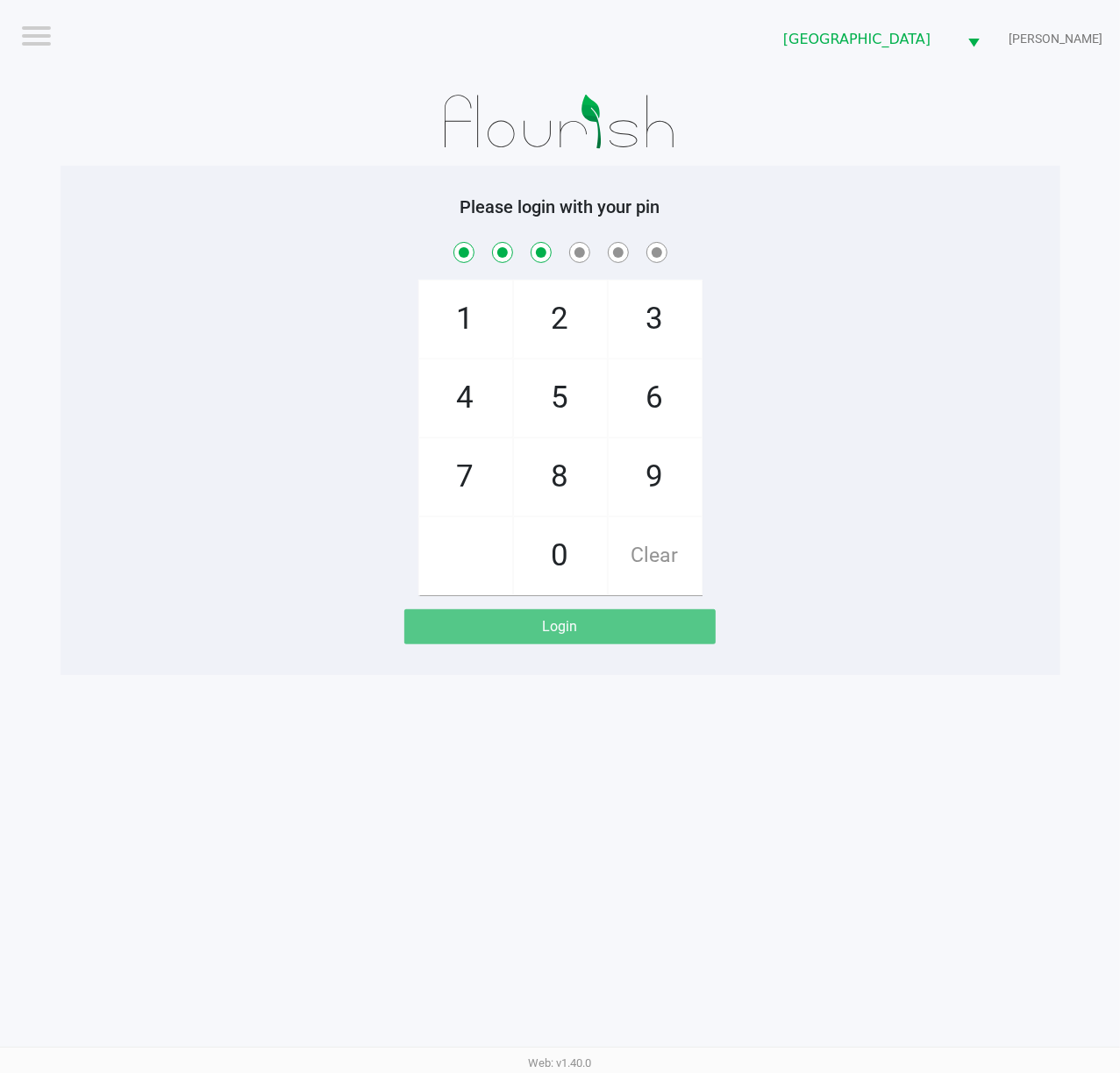
checkbox input "true"
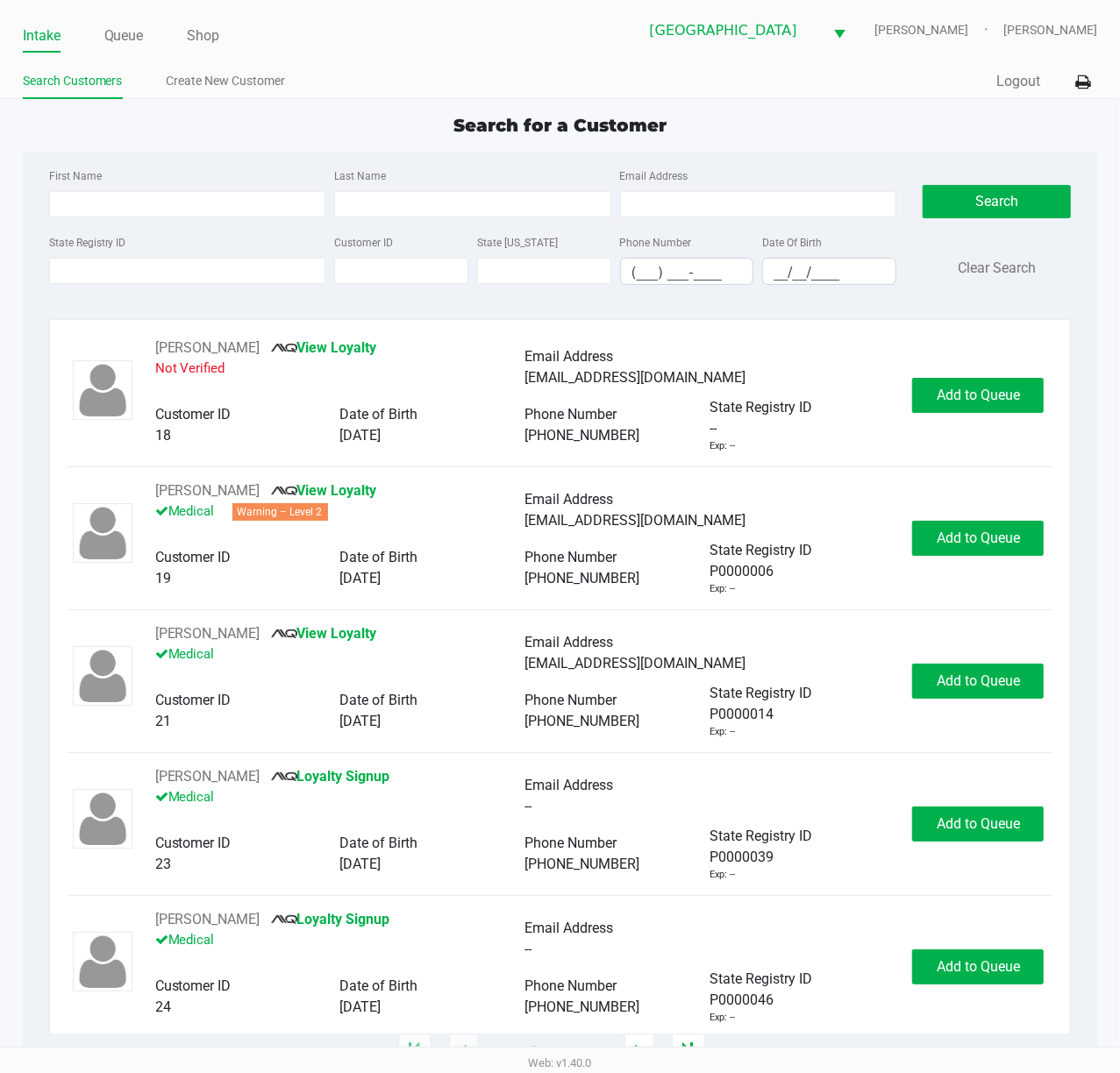
click at [82, 286] on div "State Registry ID Customer ID State [US_STATE] Phone Number (___) ___-____ Date…" at bounding box center [473, 265] width 857 height 68
click at [96, 274] on input "State Registry ID" at bounding box center [187, 270] width 278 height 26
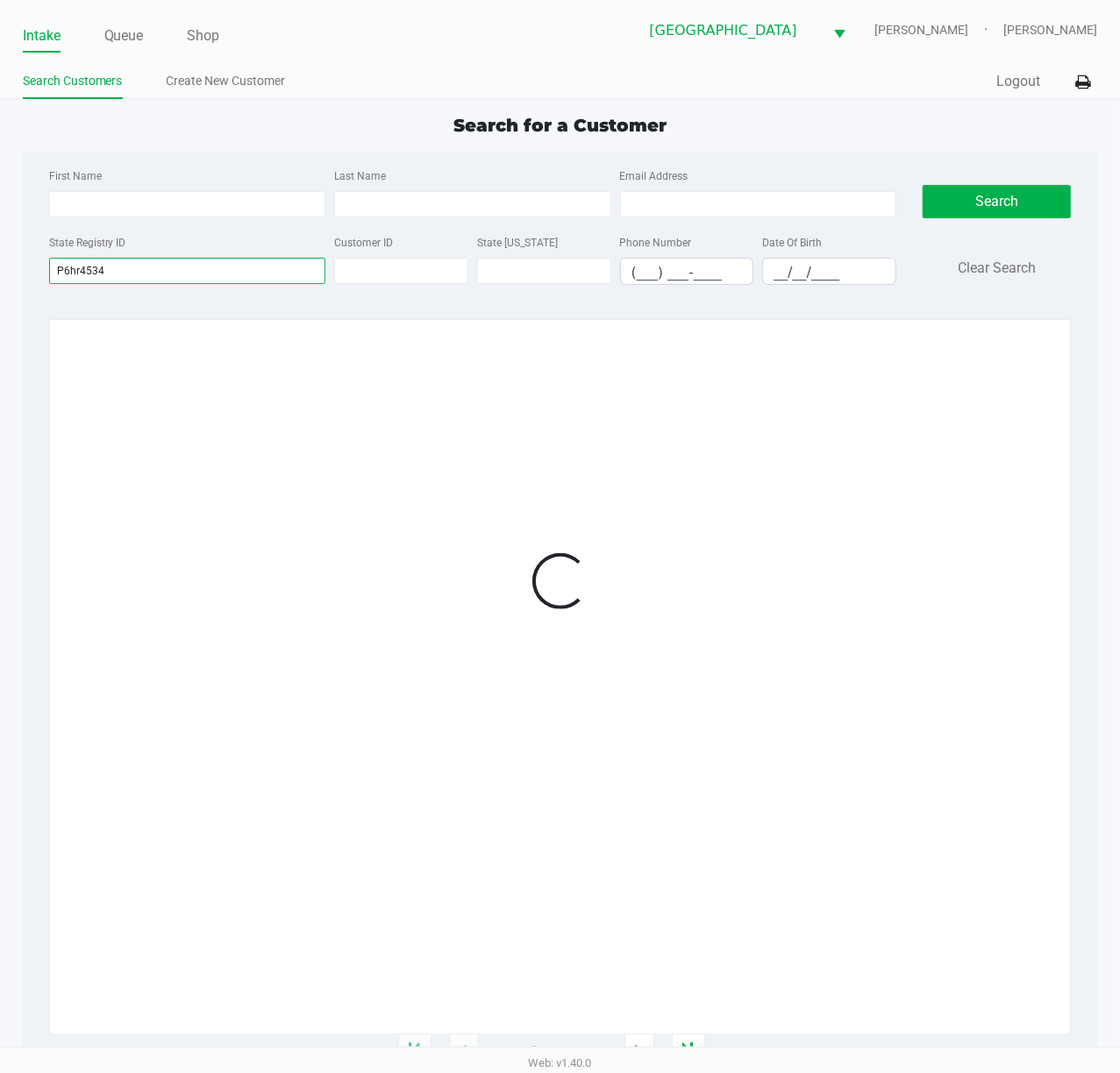
type input "P6hr4534"
click at [744, 121] on div "Search for a Customer" at bounding box center [560, 125] width 1101 height 26
click at [994, 382] on div at bounding box center [560, 581] width 986 height 487
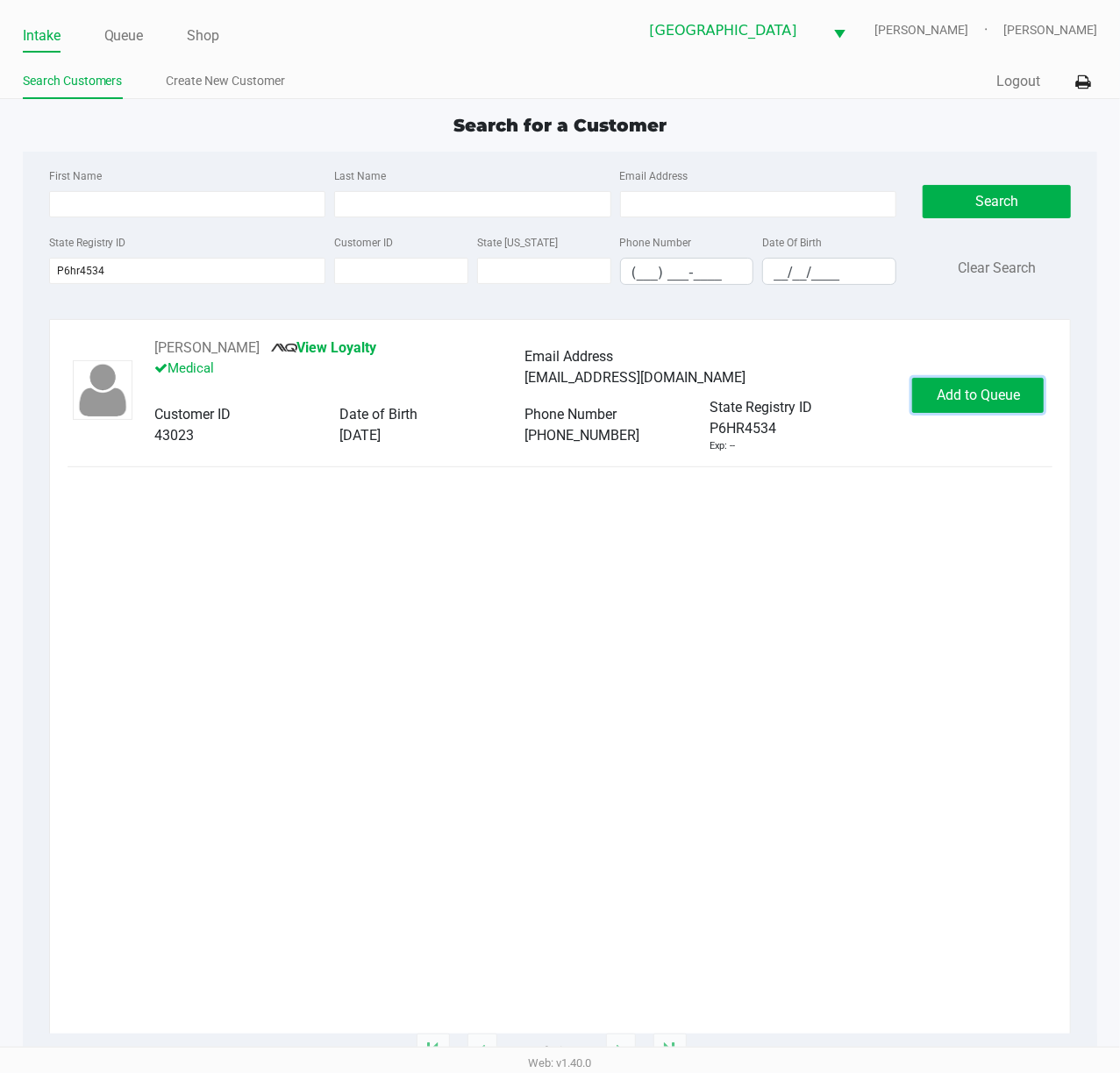
click at [984, 401] on span "Add to Queue" at bounding box center [978, 395] width 83 height 16
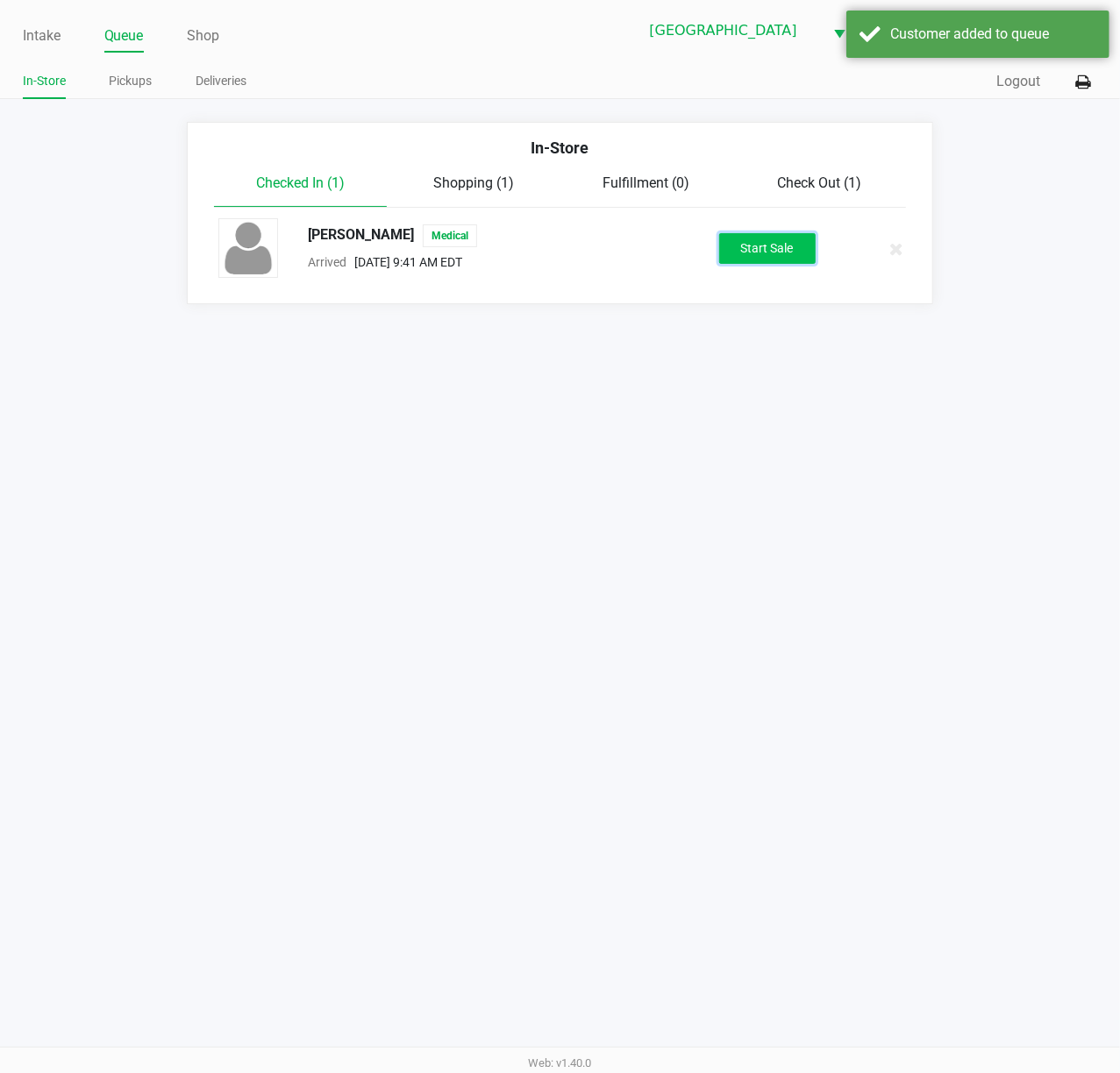
click at [749, 257] on button "Start Sale" at bounding box center [767, 249] width 96 height 31
drag, startPoint x: 858, startPoint y: 528, endPoint x: 408, endPoint y: 523, distance: 450.0
click at [858, 531] on div "Intake Queue Shop [GEOGRAPHIC_DATA][PERSON_NAME] WC [PERSON_NAME] [PERSON_NAME]…" at bounding box center [560, 536] width 1120 height 1073
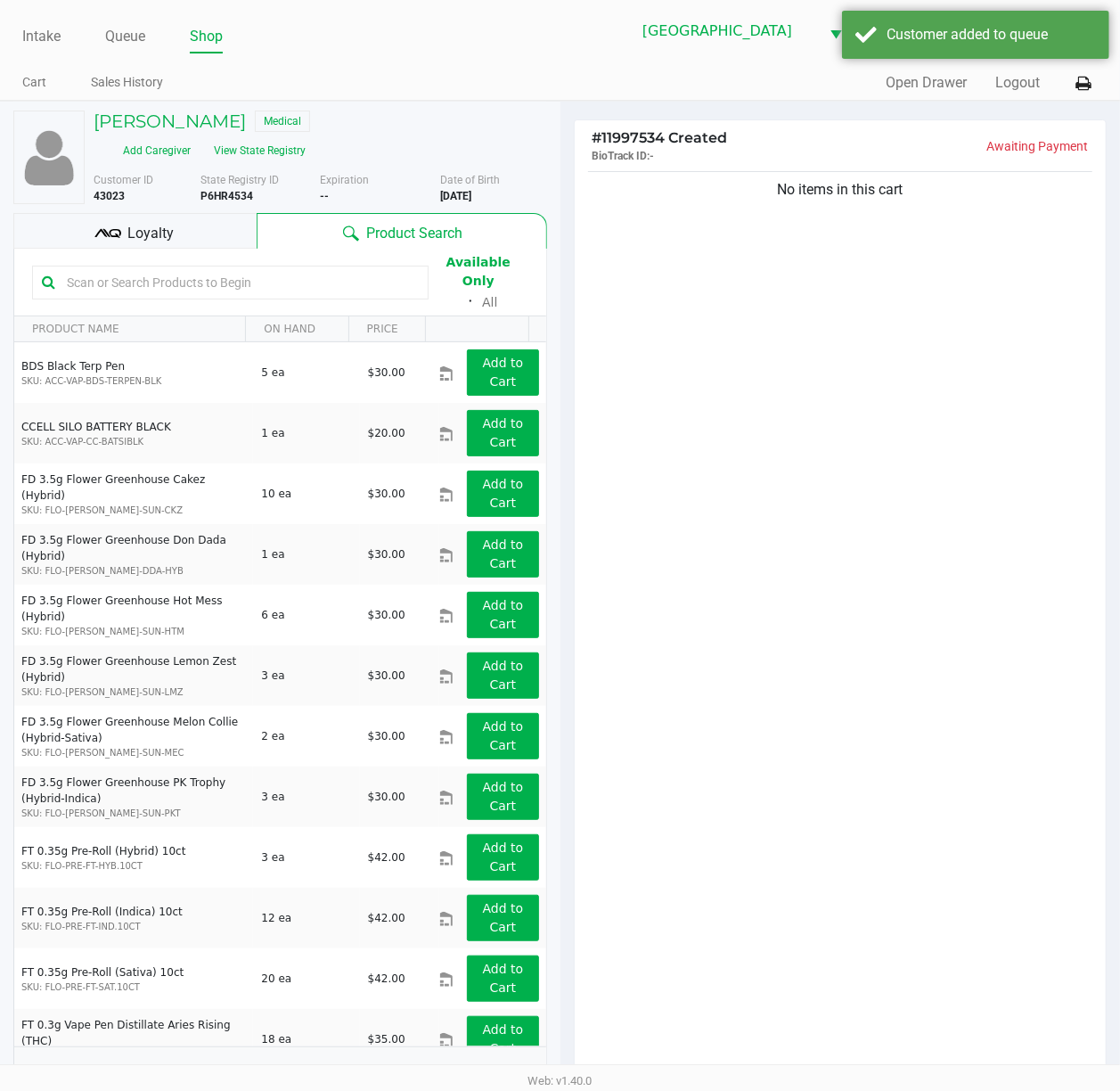
drag, startPoint x: 953, startPoint y: 433, endPoint x: 215, endPoint y: 289, distance: 751.9
click at [950, 432] on div "No items in this cart" at bounding box center [841, 627] width 532 height 919
click at [157, 223] on span "Loyalty" at bounding box center [150, 233] width 47 height 21
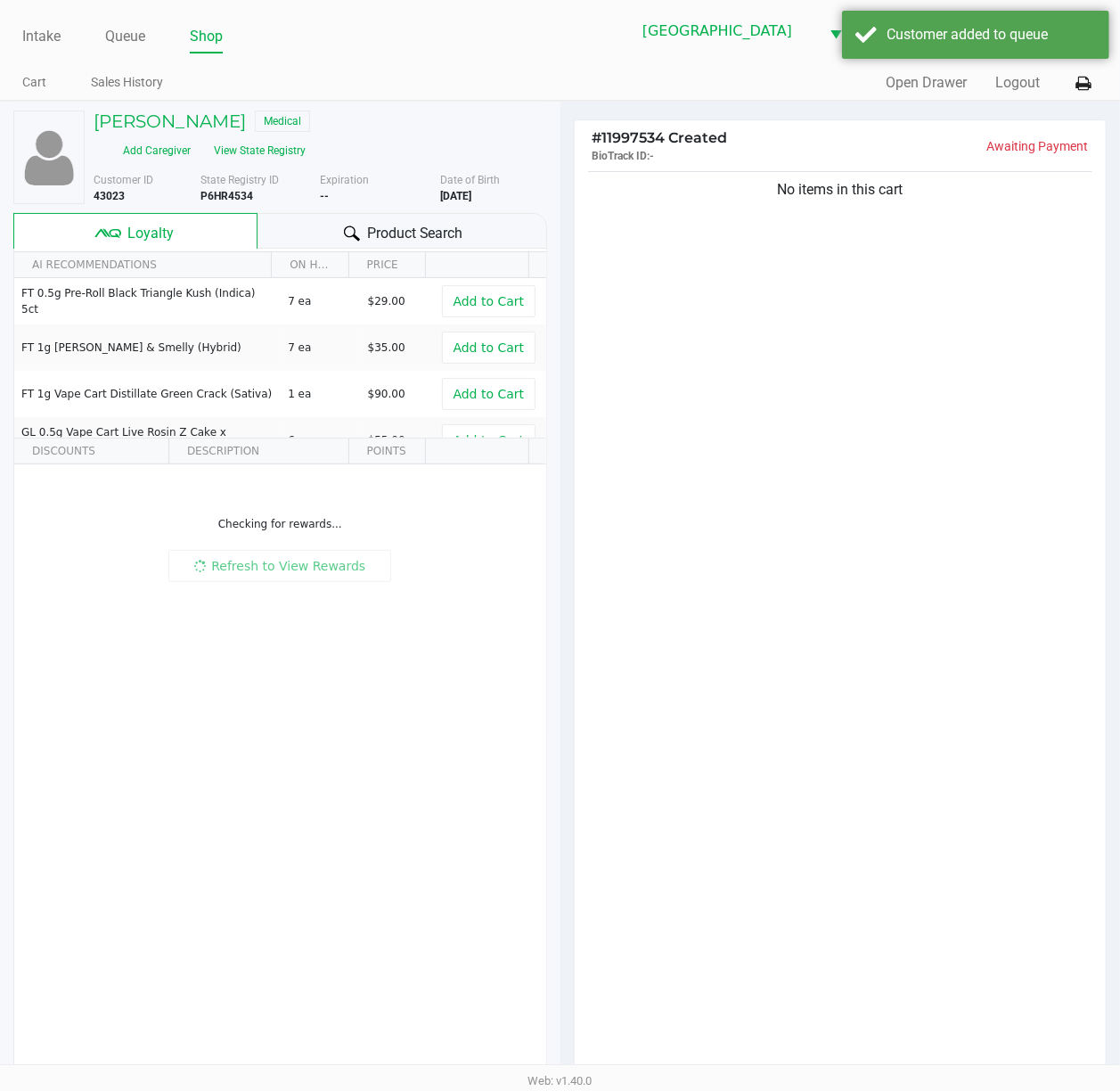
drag, startPoint x: 845, startPoint y: 337, endPoint x: 631, endPoint y: 278, distance: 222.0
click at [846, 337] on div "No items in this cart" at bounding box center [841, 627] width 532 height 919
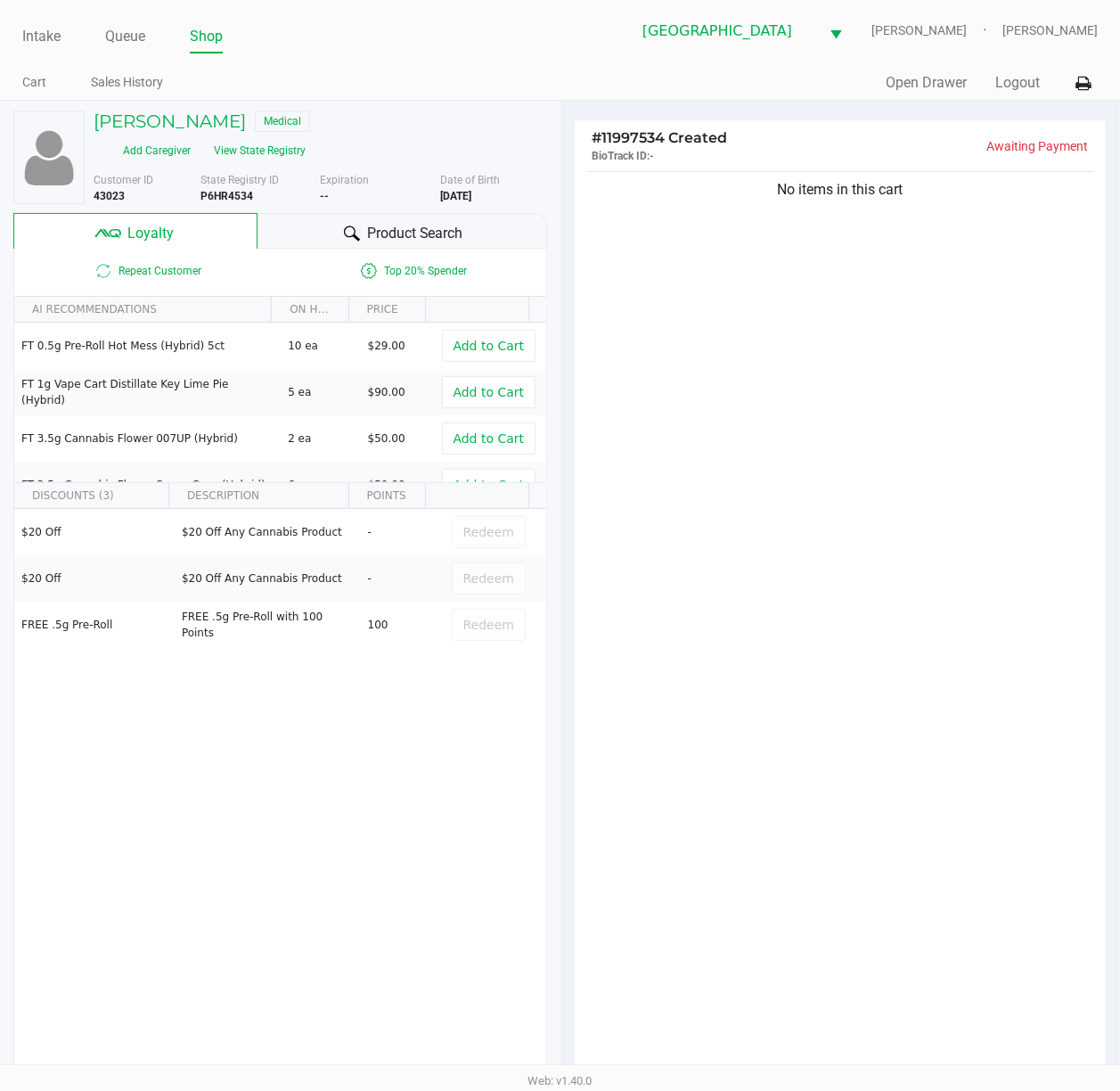
click at [682, 393] on div "No items in this cart" at bounding box center [841, 627] width 532 height 919
click at [297, 213] on div "Product Search" at bounding box center [402, 231] width 289 height 36
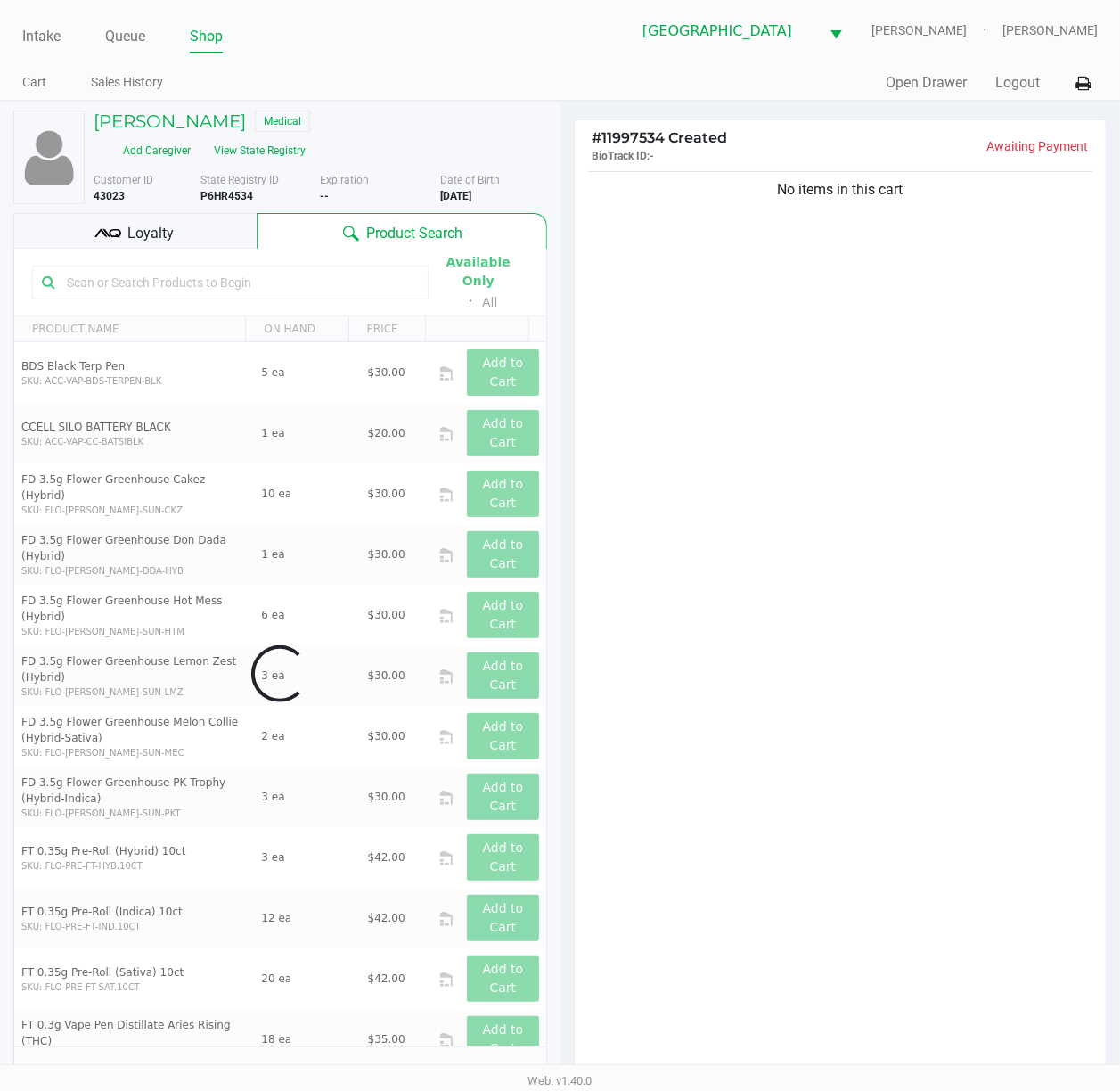
click at [275, 269] on input "text" at bounding box center [239, 282] width 359 height 27
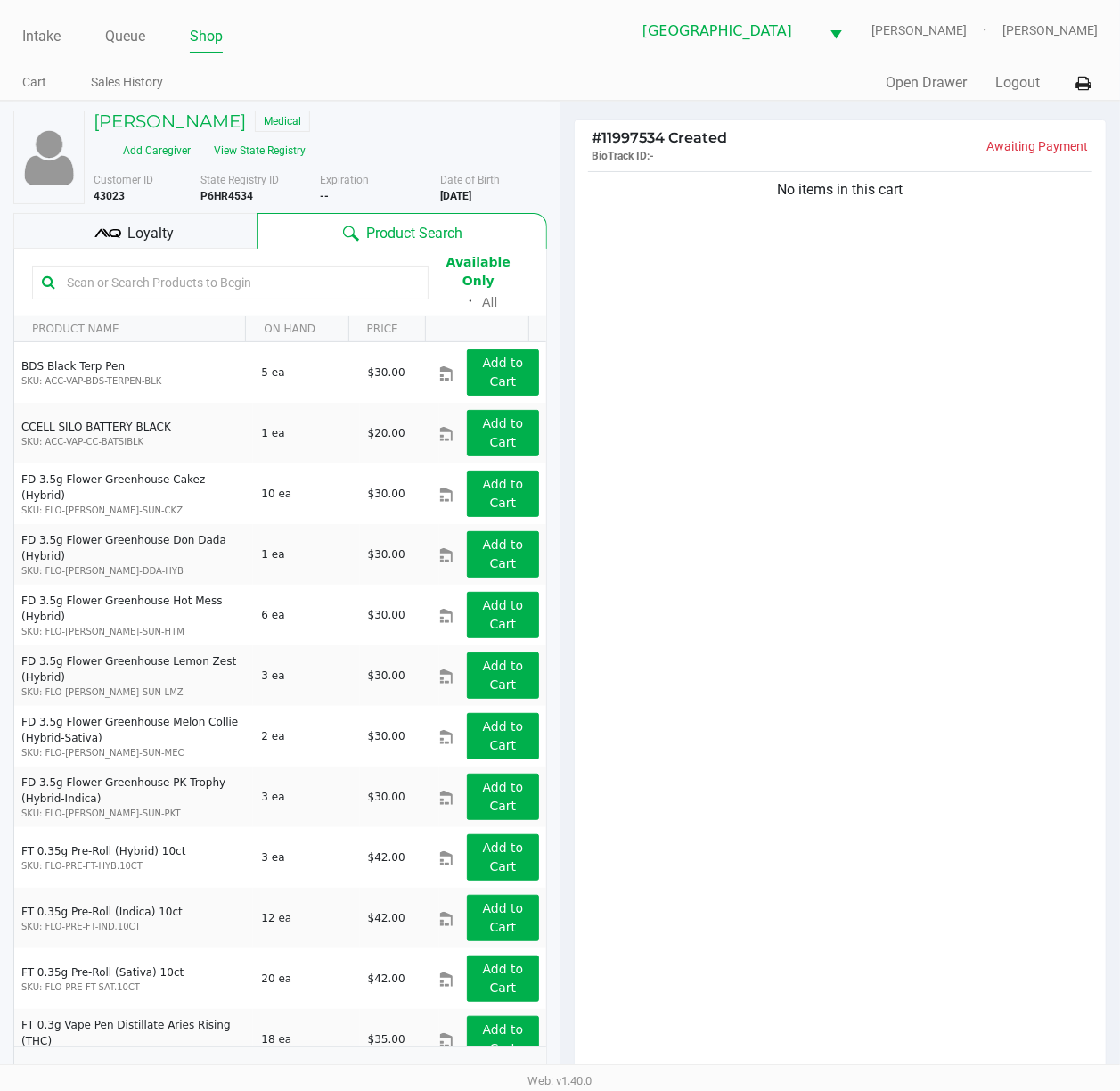
click at [912, 365] on div "No items in this cart" at bounding box center [841, 627] width 532 height 919
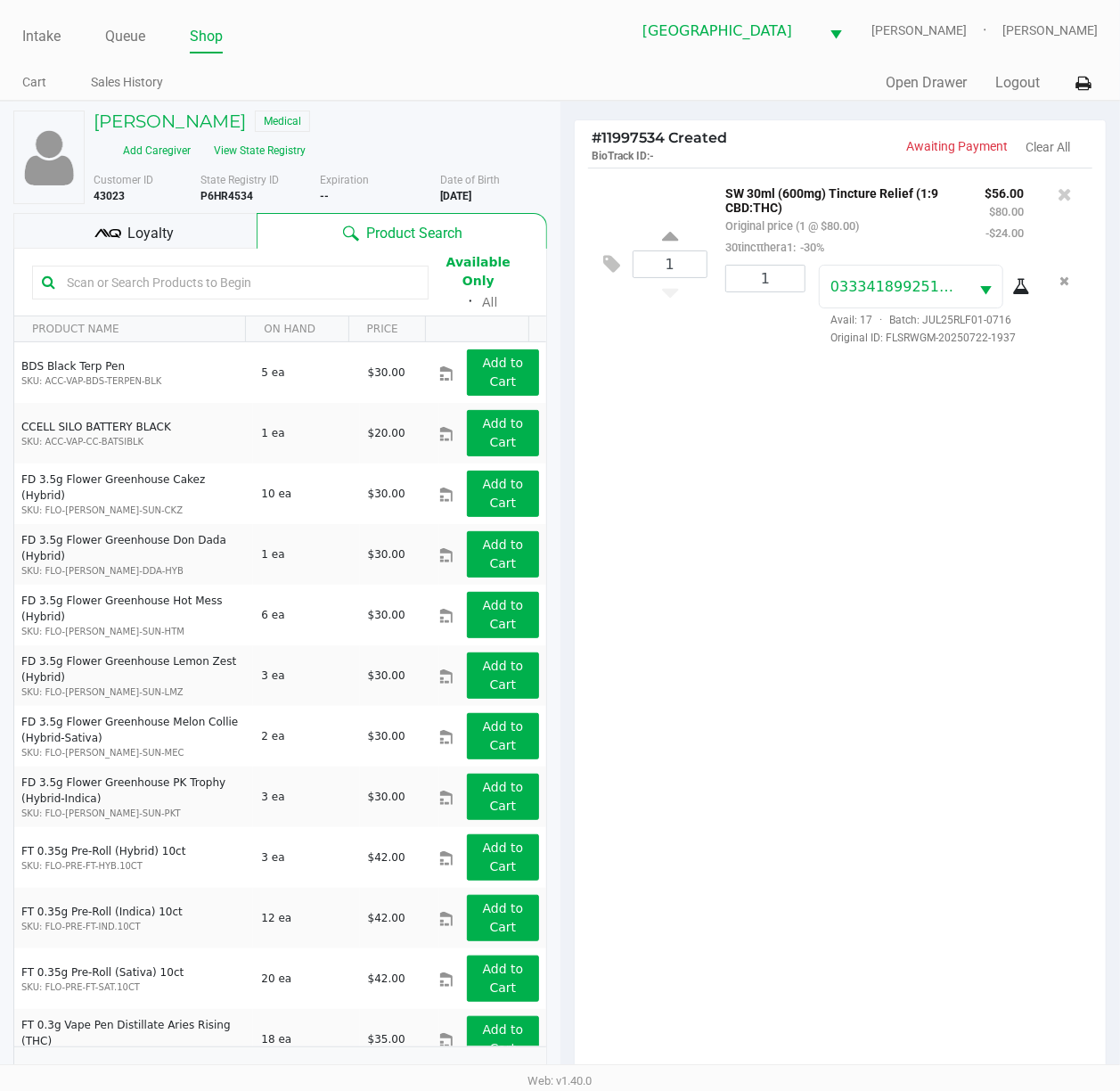
click at [151, 213] on div "Loyalty" at bounding box center [136, 231] width 244 height 36
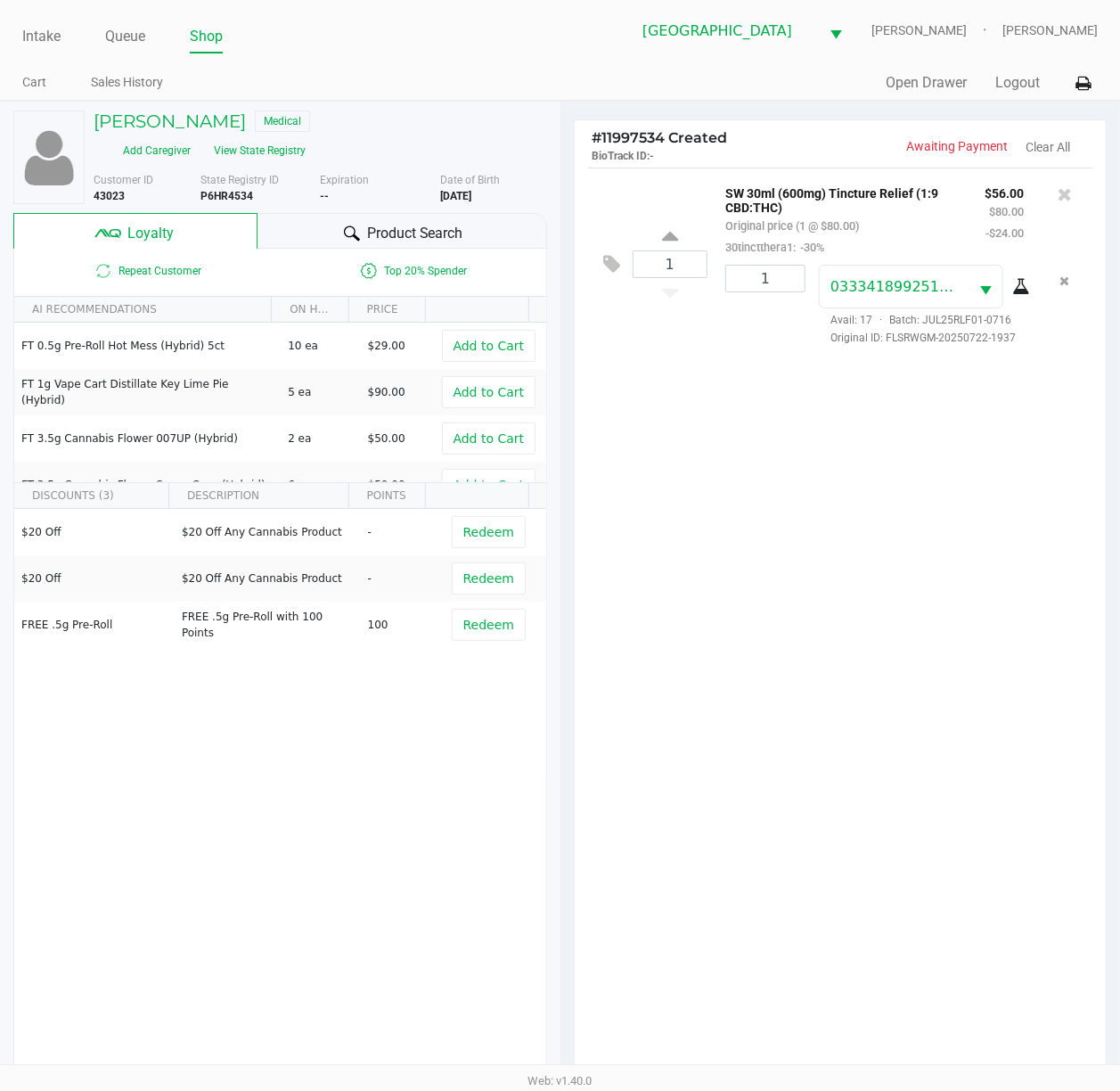
click at [877, 549] on div "1 SW 30ml (600mg) Tincture Relief (1:9 CBD:THC) Original price (1 @ $80.00) 30t…" at bounding box center [841, 627] width 532 height 919
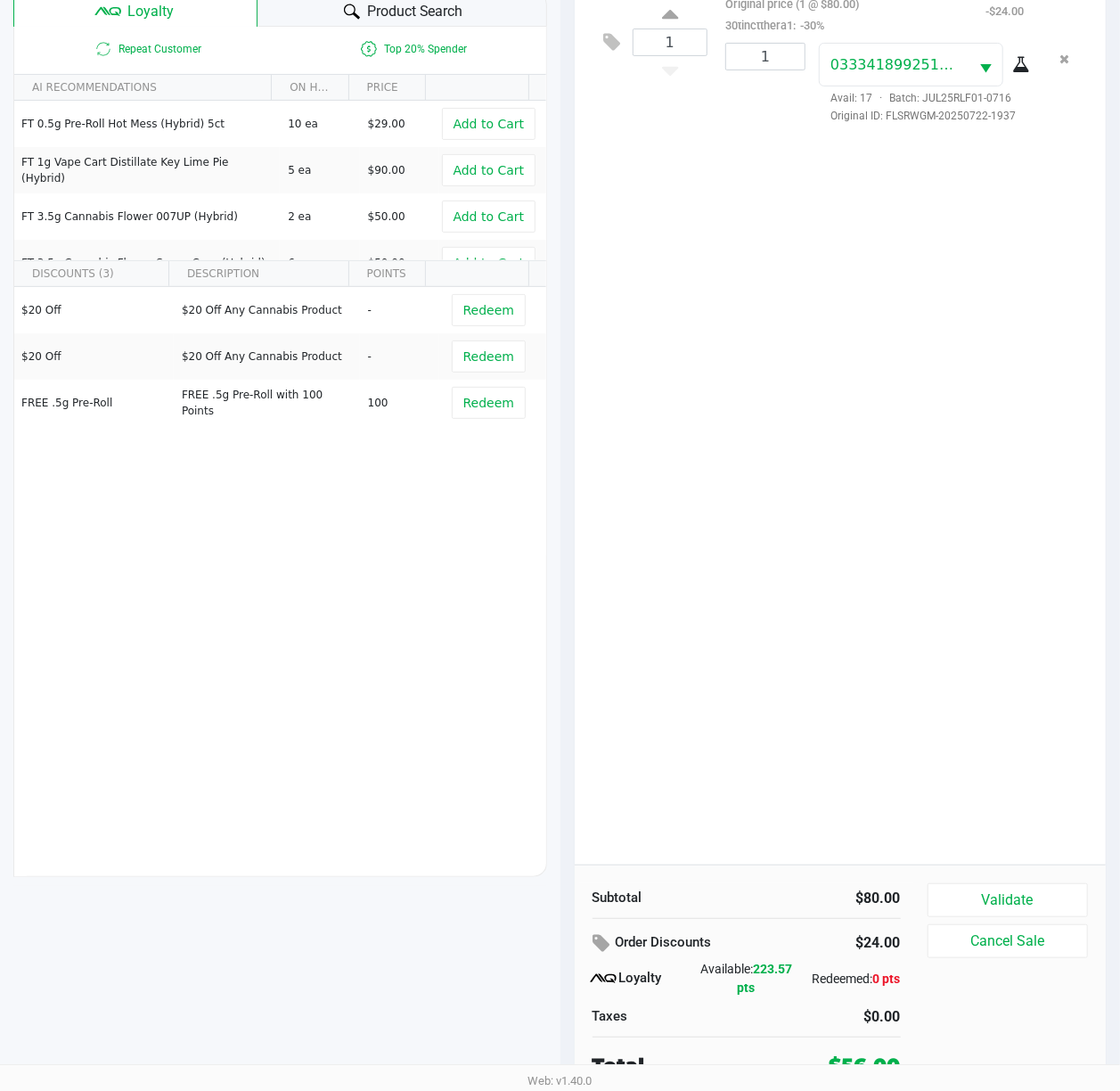
scroll to position [233, 0]
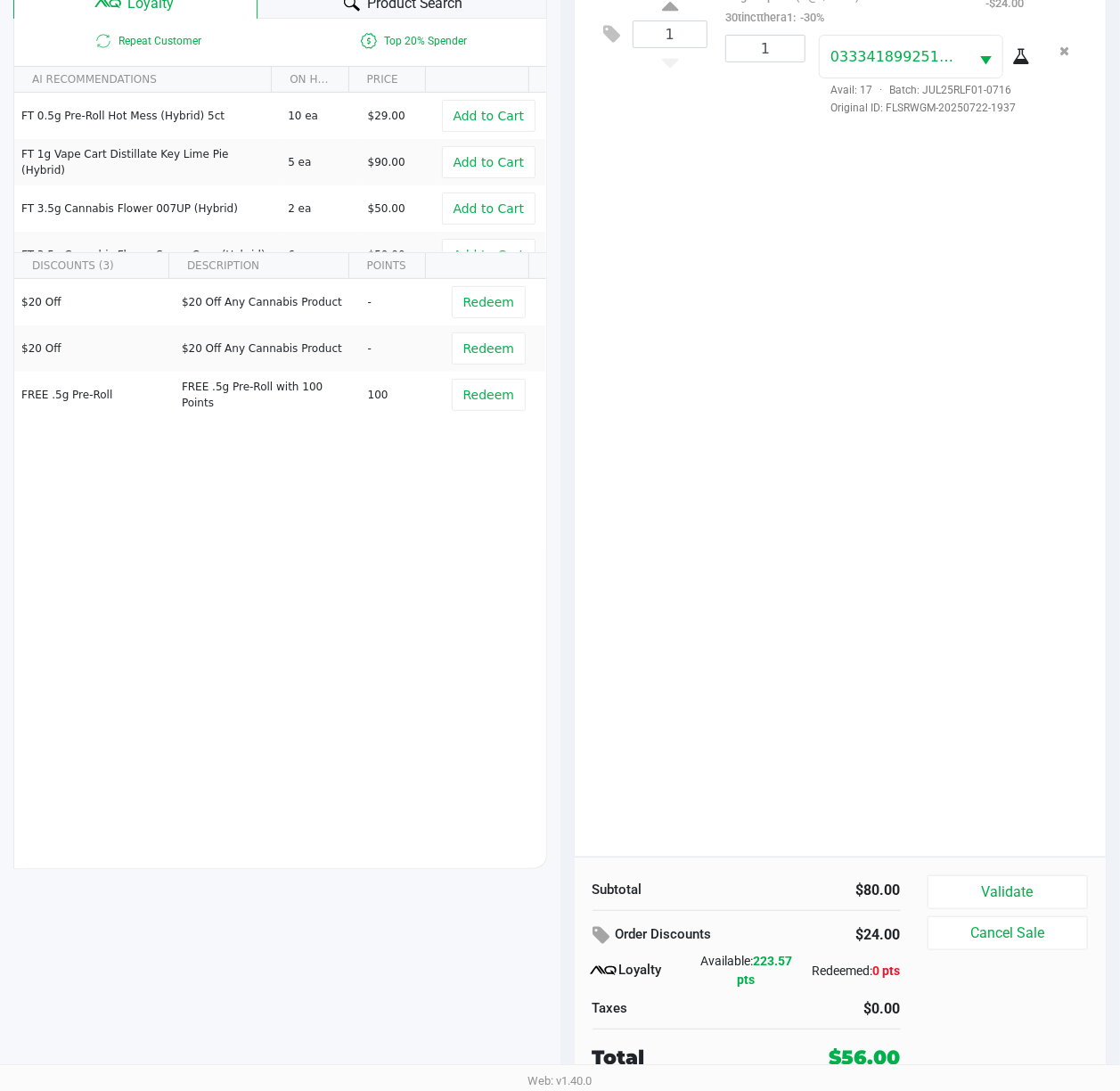
click at [875, 549] on div "1 SW 30ml (600mg) Tincture Relief (1:9 CBD:THC) Original price (1 @ $80.00) 30t…" at bounding box center [841, 397] width 532 height 919
click at [995, 882] on button "Validate" at bounding box center [1008, 892] width 161 height 34
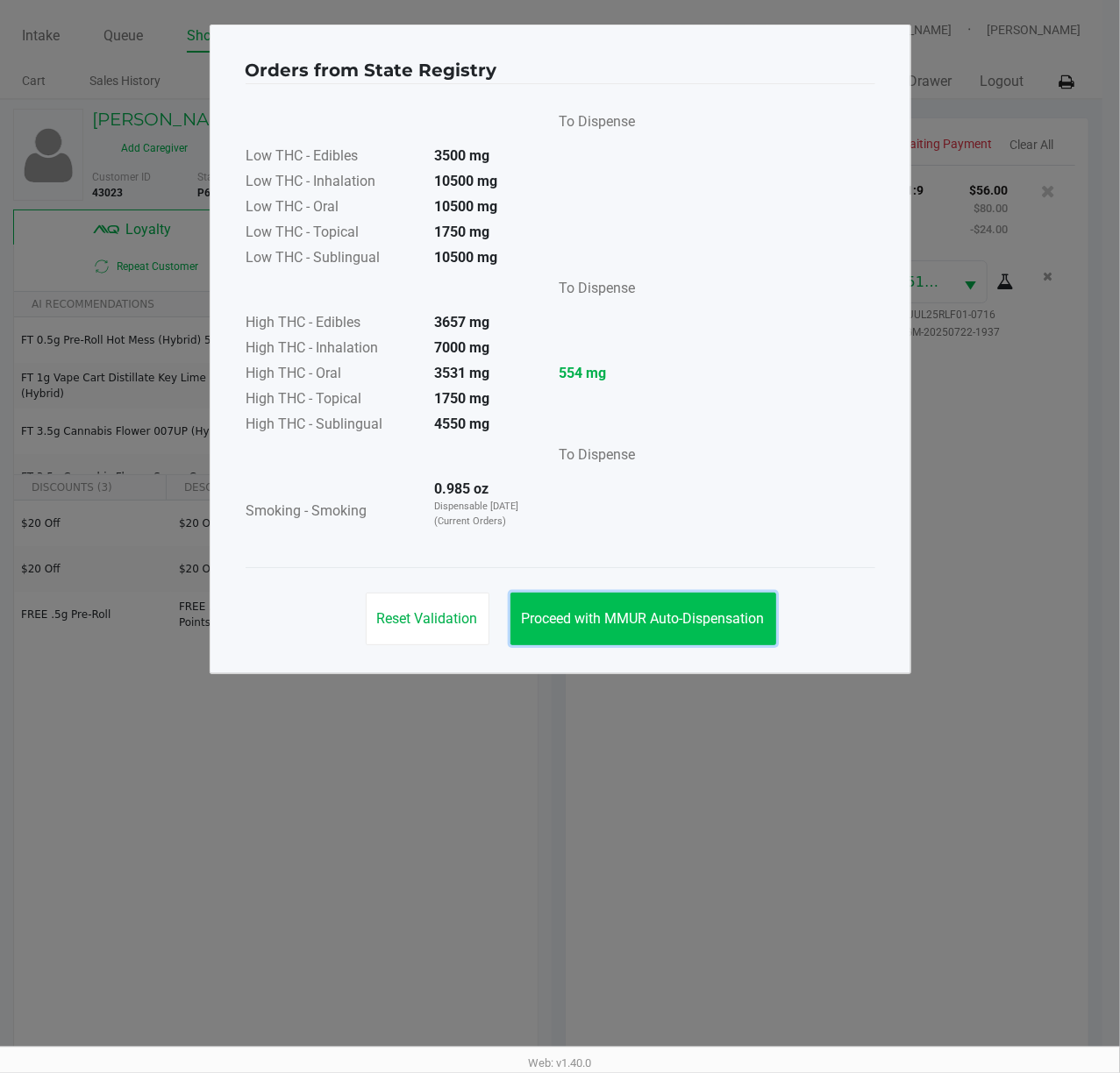
click at [706, 619] on span "Proceed with MMUR Auto-Dispensation" at bounding box center [643, 618] width 243 height 16
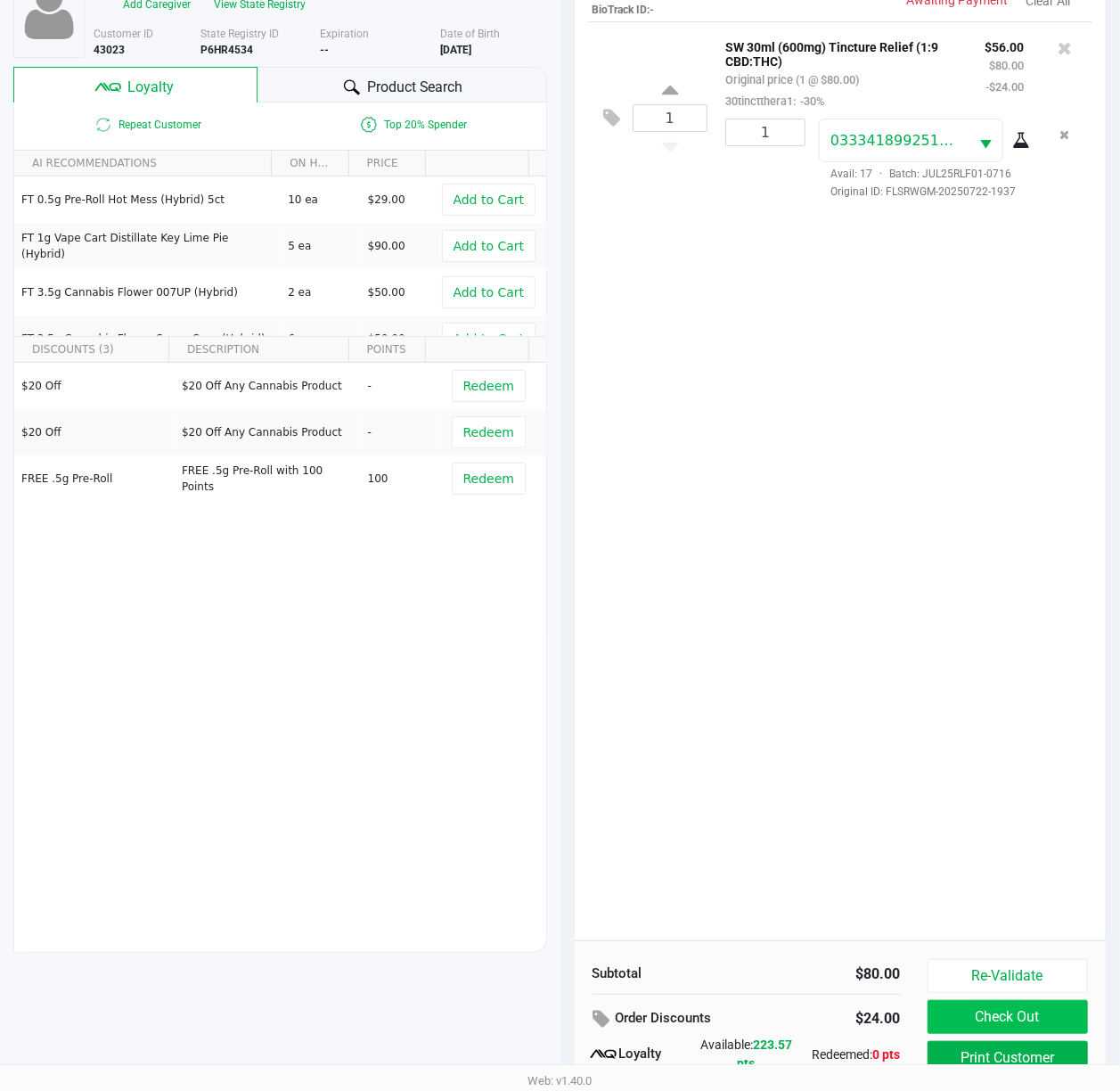
scroll to position [233, 0]
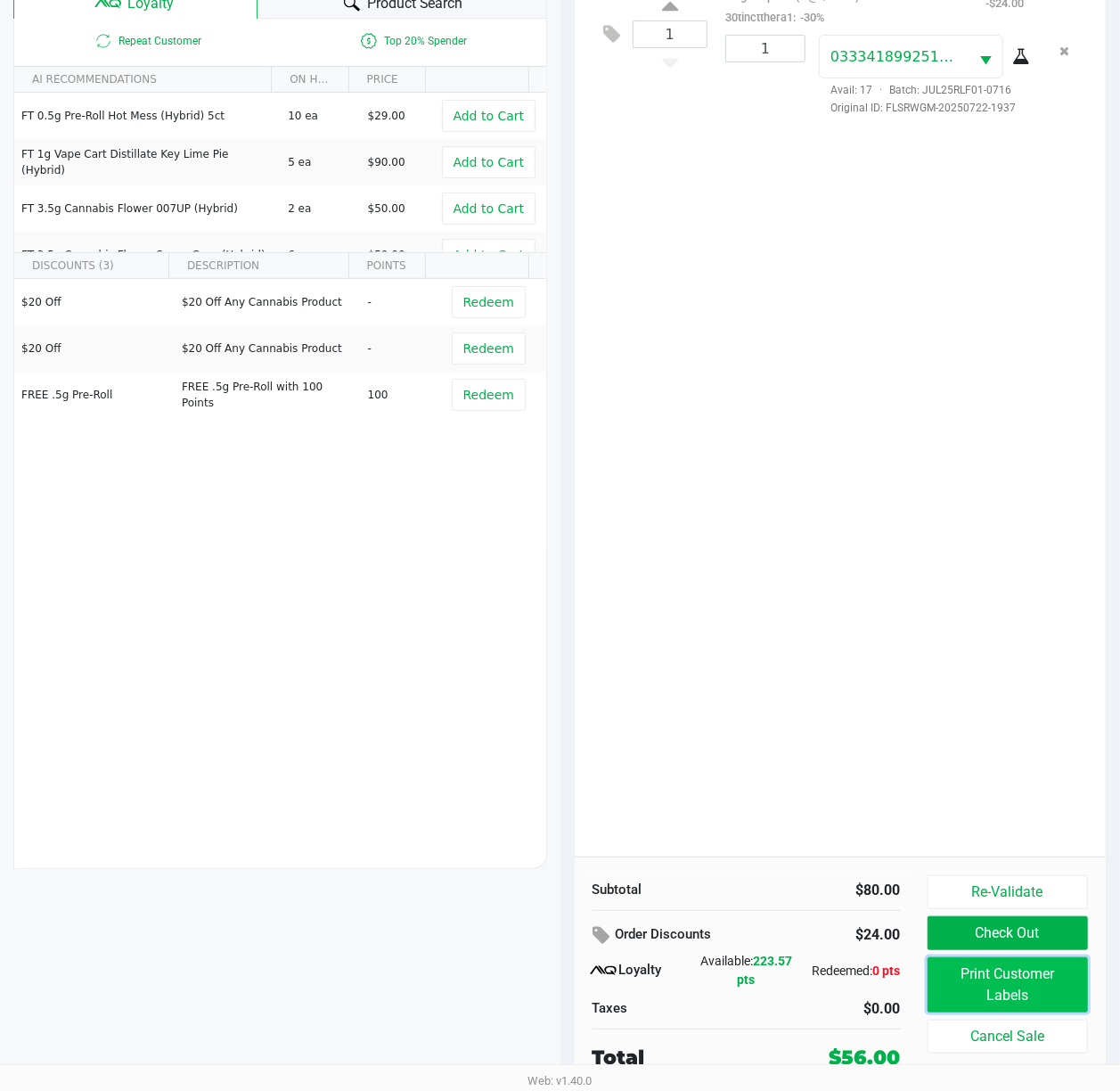
click at [1024, 974] on button "Print Customer Labels" at bounding box center [1008, 985] width 161 height 55
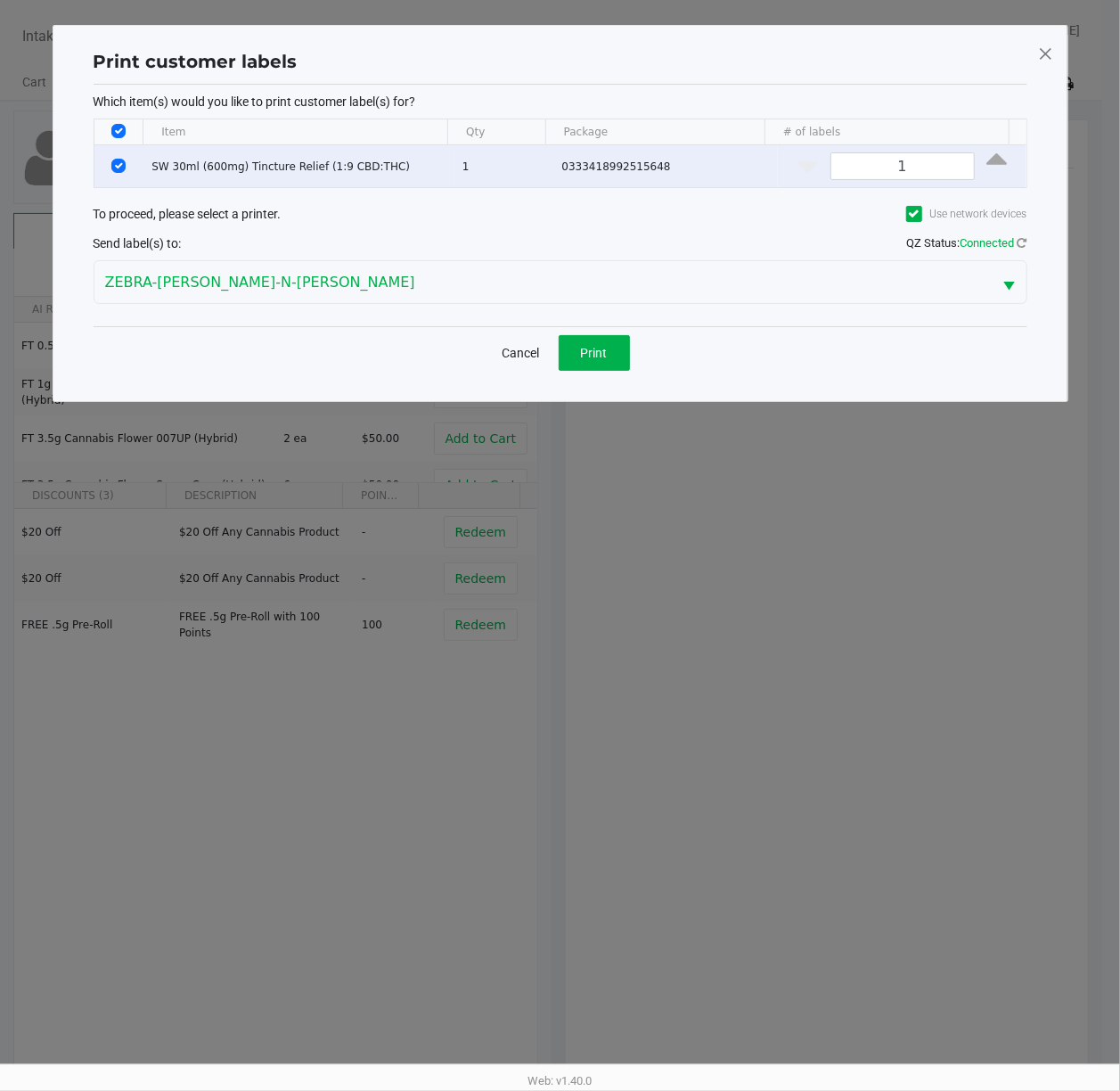
scroll to position [0, 0]
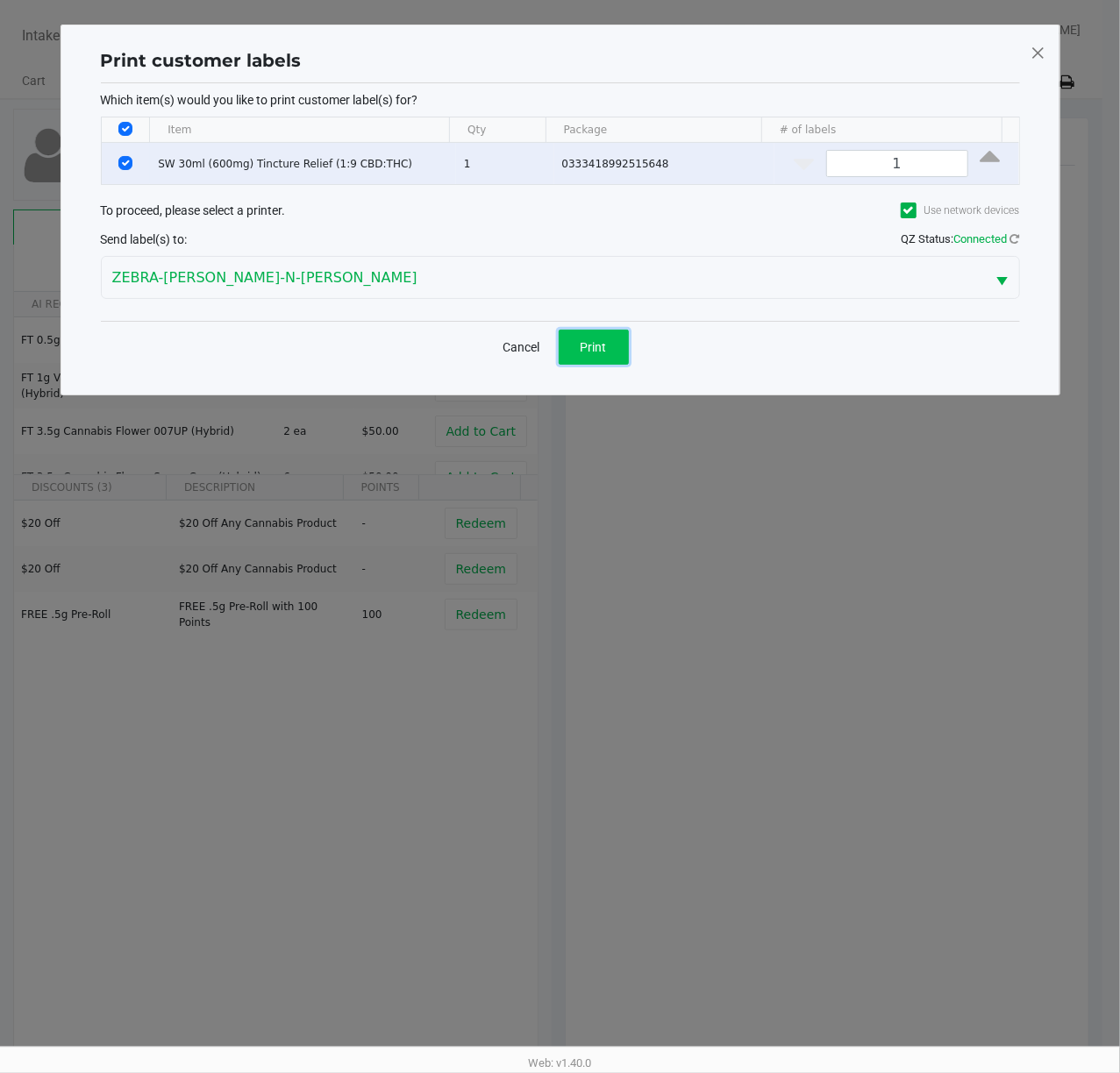
click at [596, 349] on span "Print" at bounding box center [593, 348] width 26 height 14
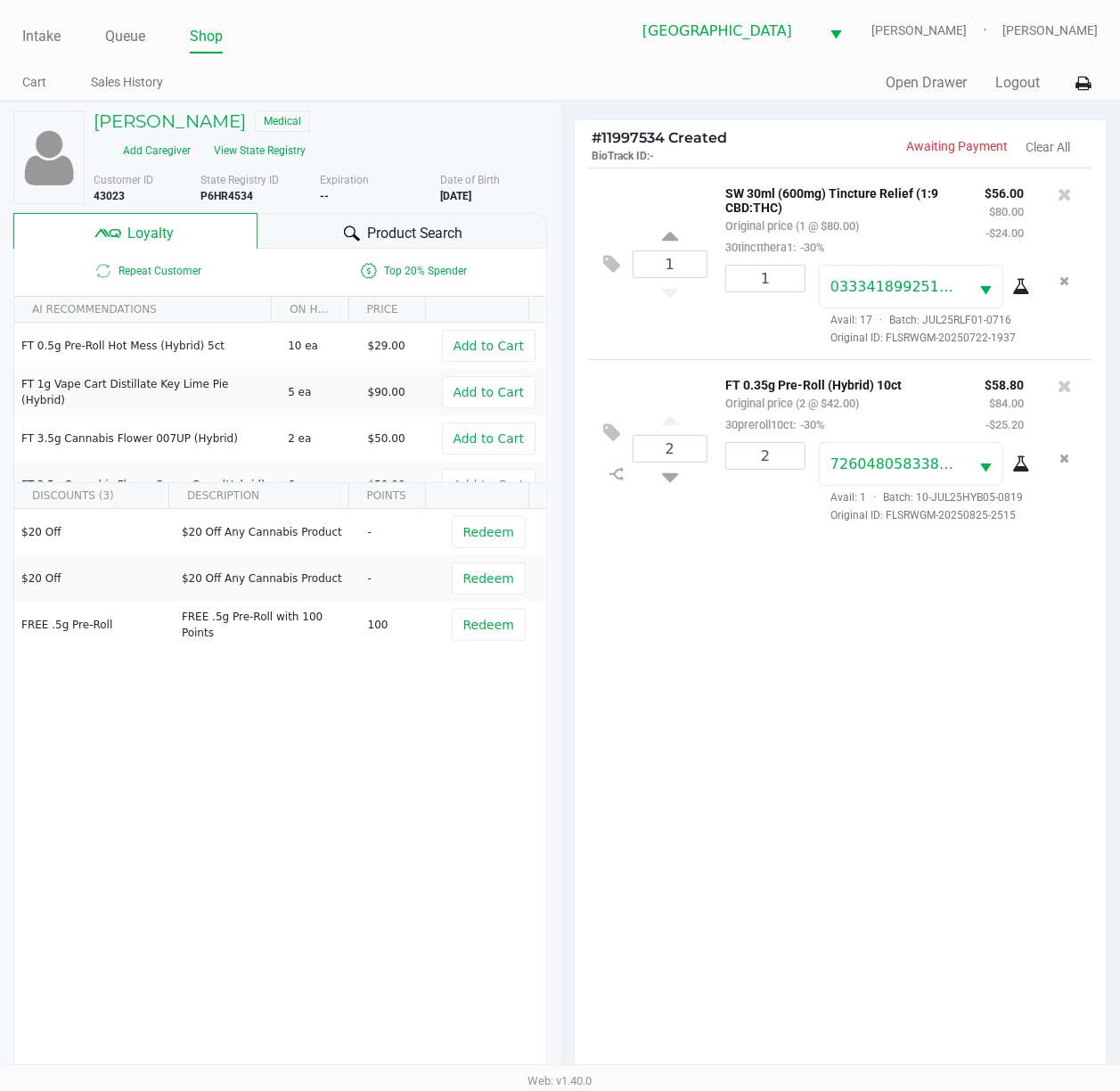
click at [843, 693] on div "1 SW 30ml (600mg) Tincture Relief (1:9 CBD:THC) Original price (1 @ $80.00) 30t…" at bounding box center [841, 627] width 532 height 919
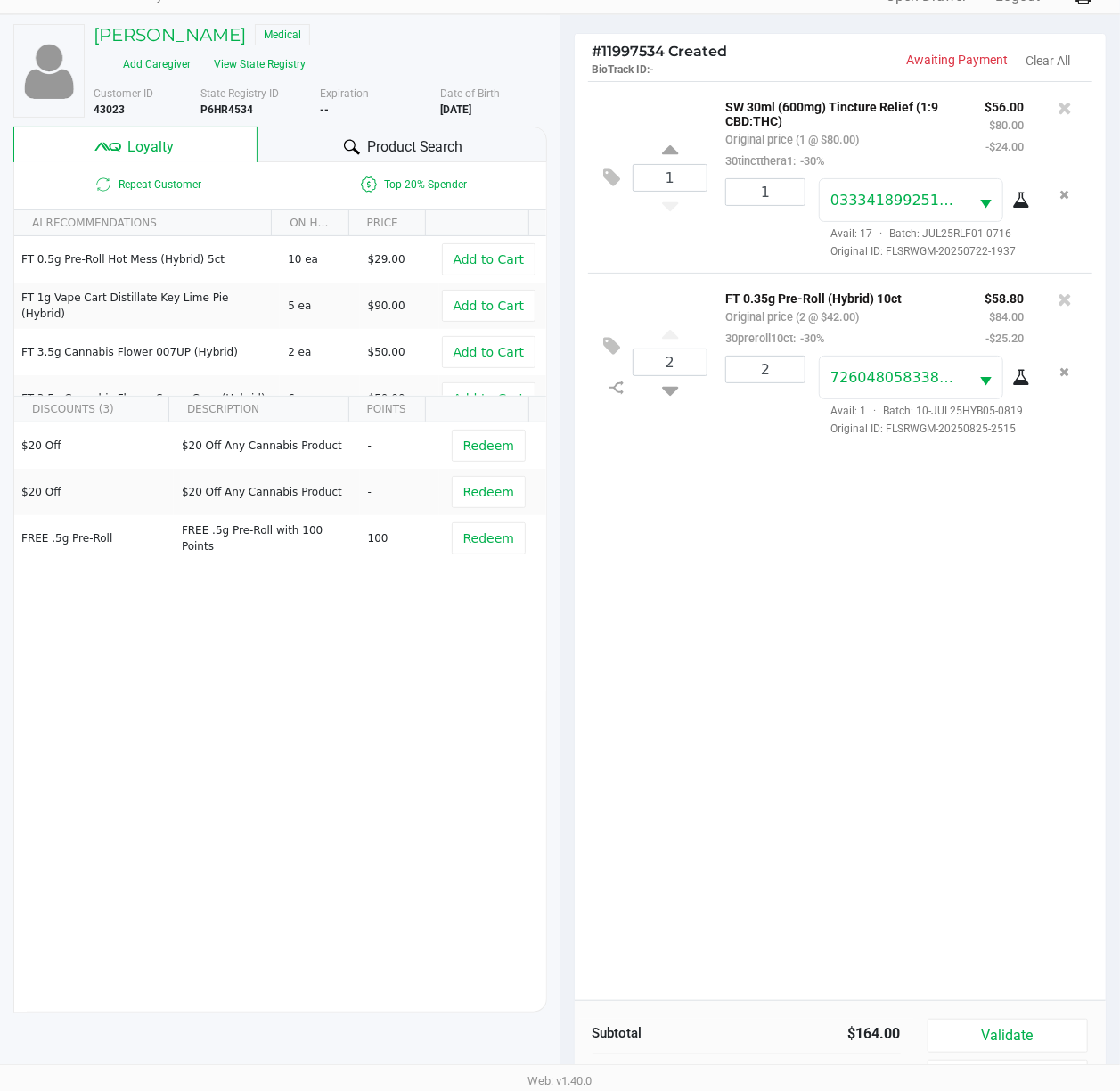
scroll to position [233, 0]
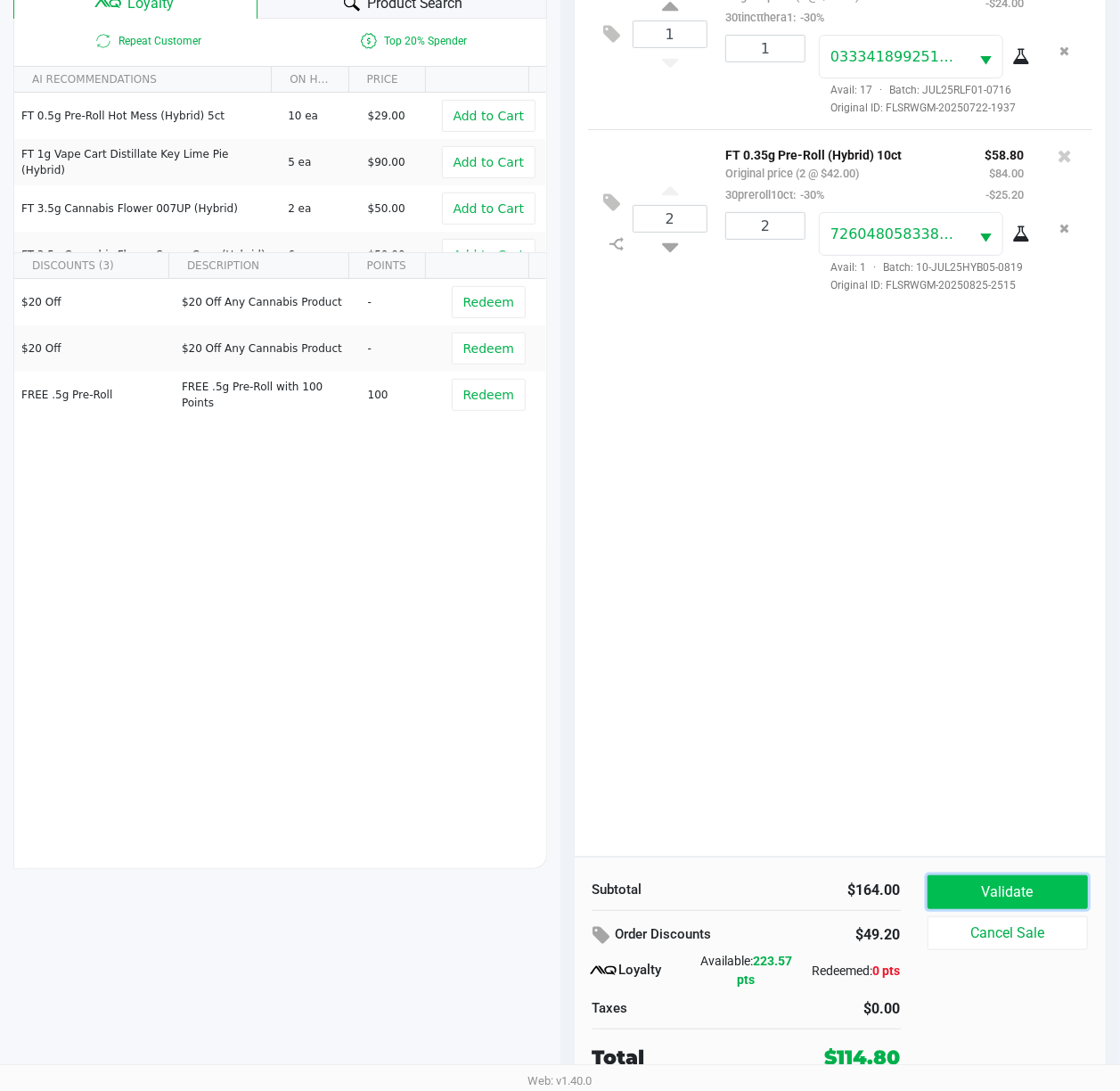
click at [989, 876] on button "Validate" at bounding box center [1008, 892] width 161 height 34
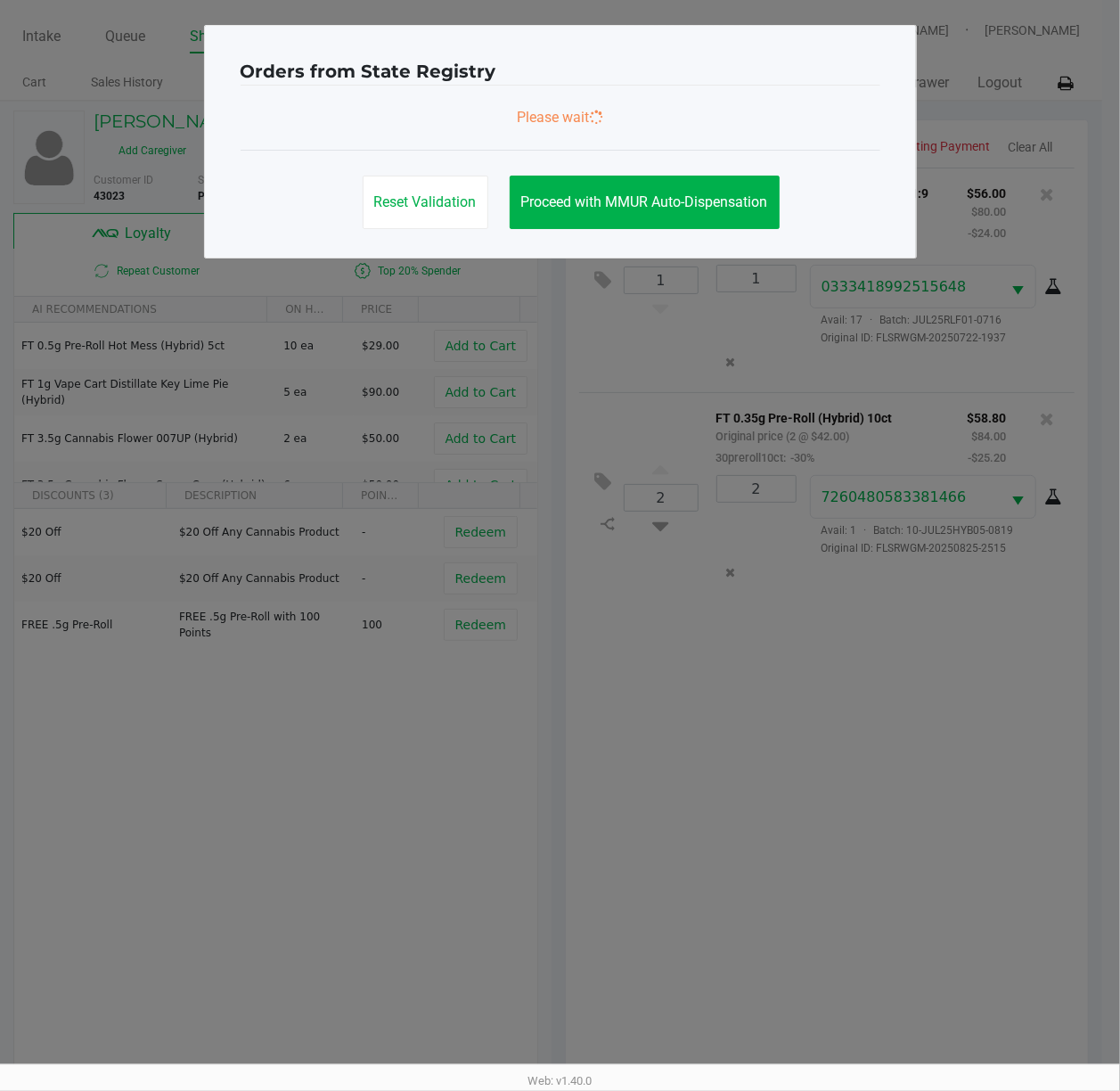
scroll to position [0, 0]
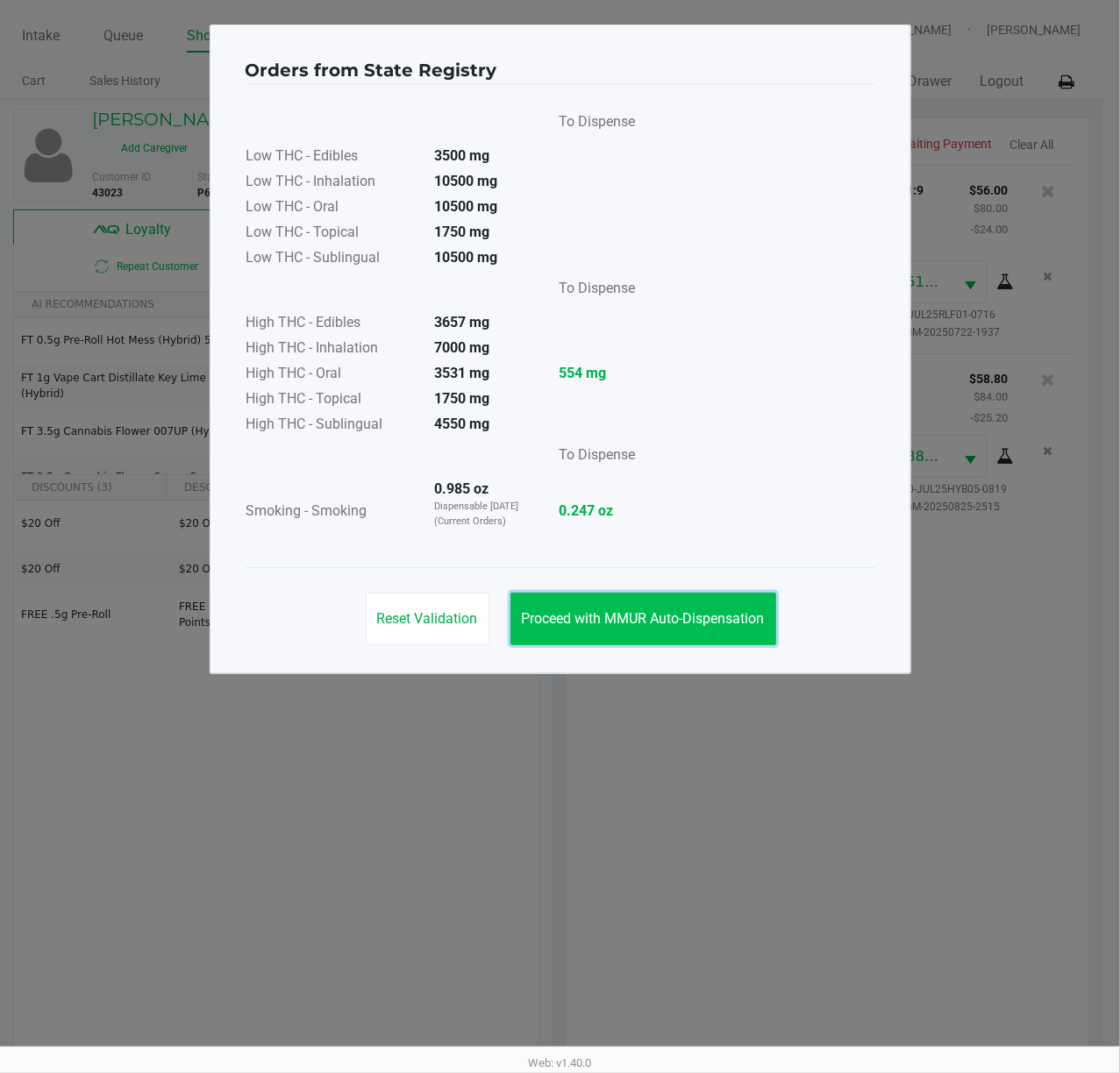
click at [680, 598] on button "Proceed with MMUR Auto-Dispensation" at bounding box center [642, 619] width 266 height 52
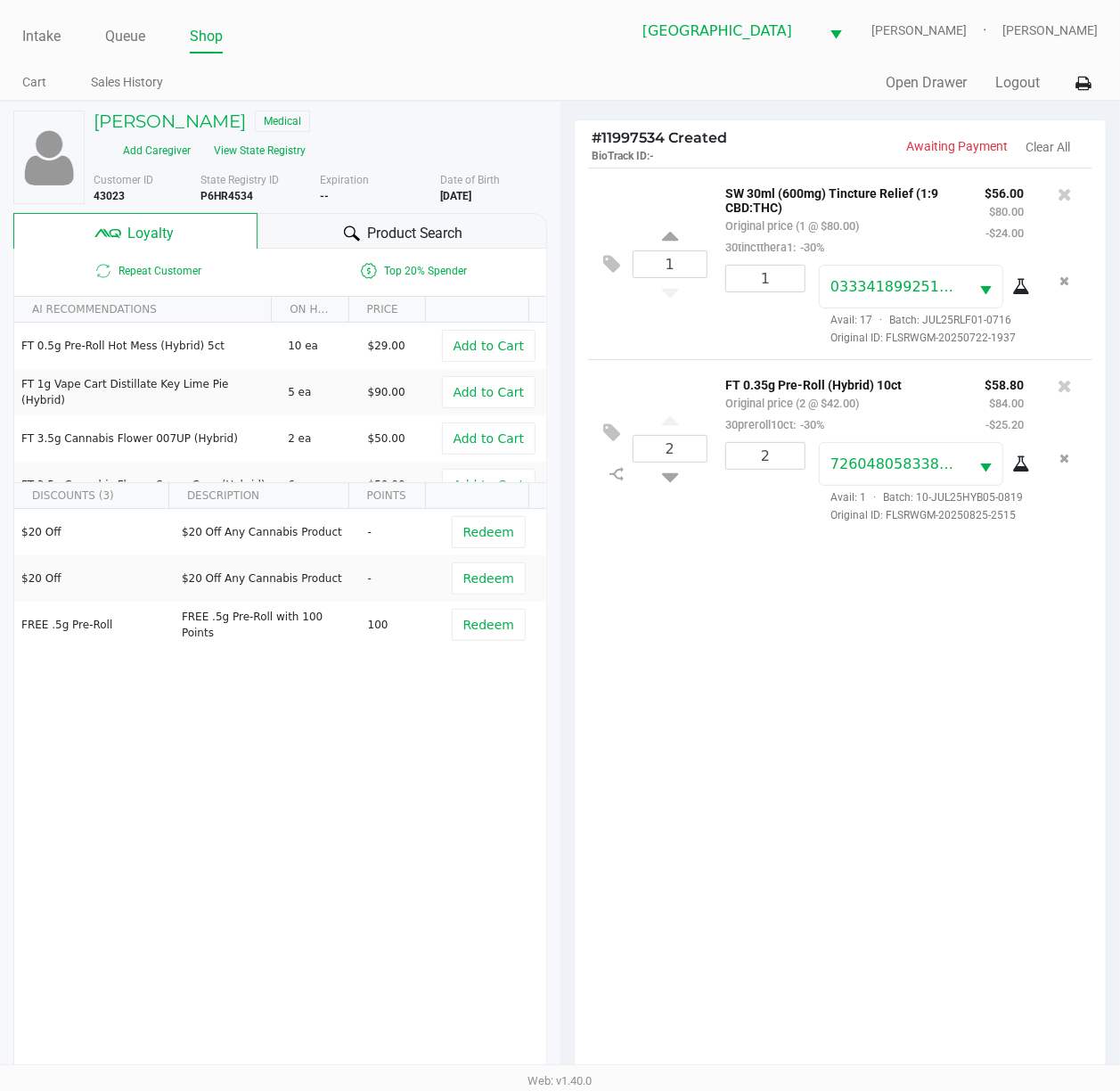
drag, startPoint x: 825, startPoint y: 715, endPoint x: 653, endPoint y: 603, distance: 205.3
click at [827, 715] on ngb-modal-window "Orders from State Registry To Dispense Low THC - Edibles 3500 mg Low THC - Inha…" at bounding box center [560, 545] width 1120 height 1091
click at [797, 663] on div "1 SW 30ml (600mg) Tincture Relief (1:9 CBD:THC) Original price (1 @ $80.00) 30t…" at bounding box center [841, 627] width 532 height 919
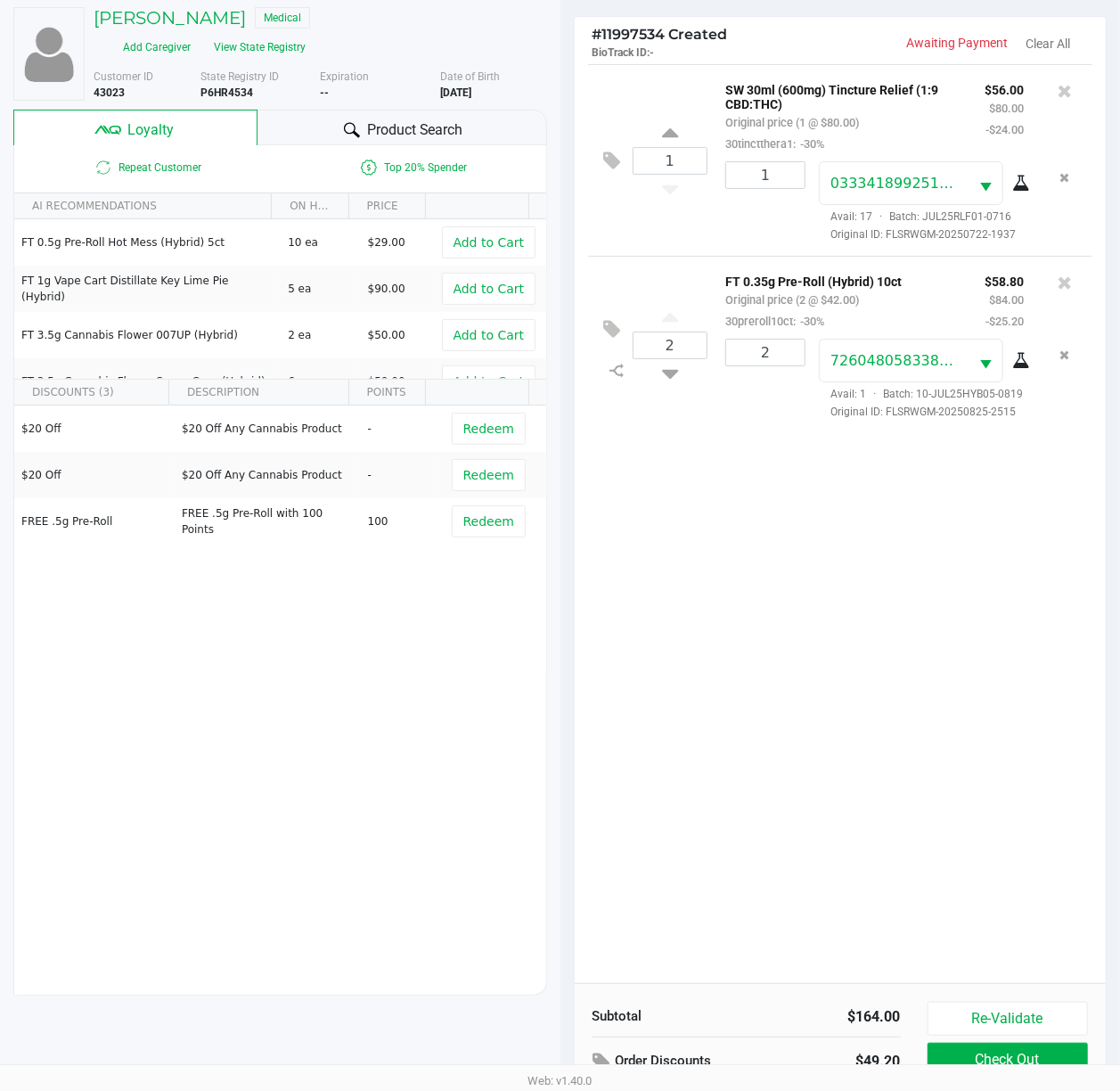
scroll to position [233, 0]
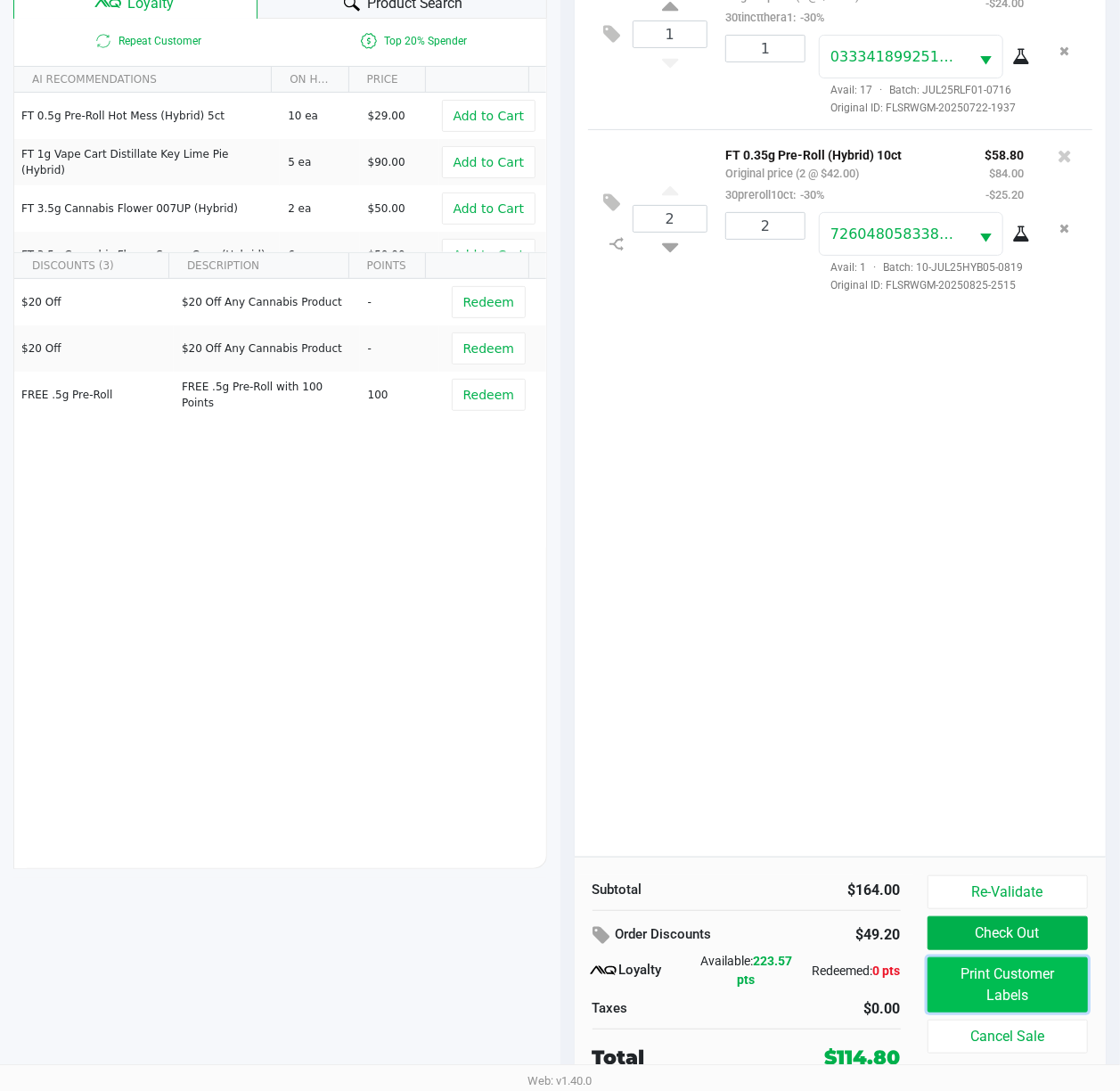
click at [1068, 988] on button "Print Customer Labels" at bounding box center [1008, 985] width 161 height 55
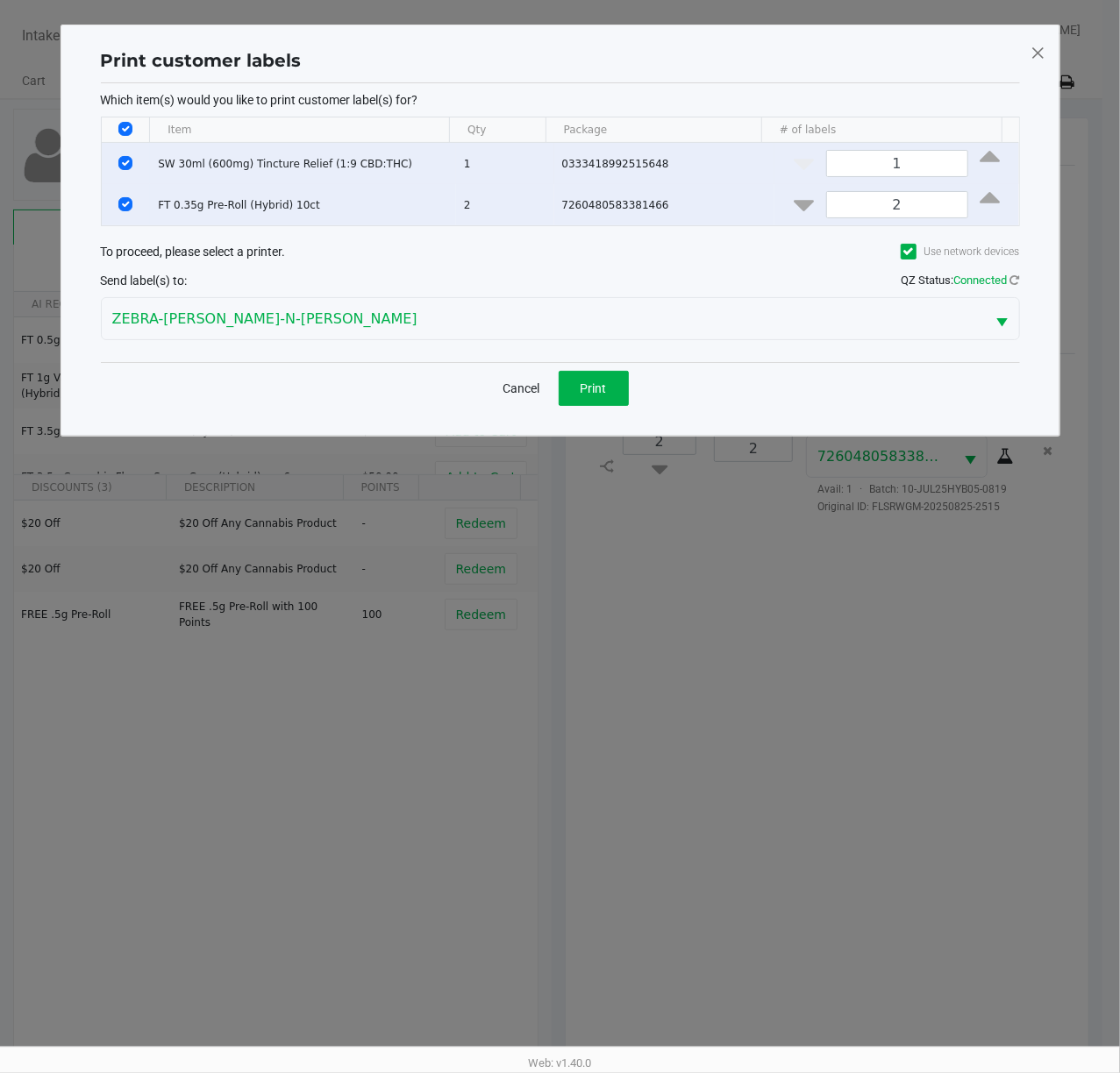
click at [137, 167] on td "Data table" at bounding box center [126, 164] width 49 height 41
click at [126, 159] on input "Select Row" at bounding box center [125, 163] width 14 height 14
checkbox input "false"
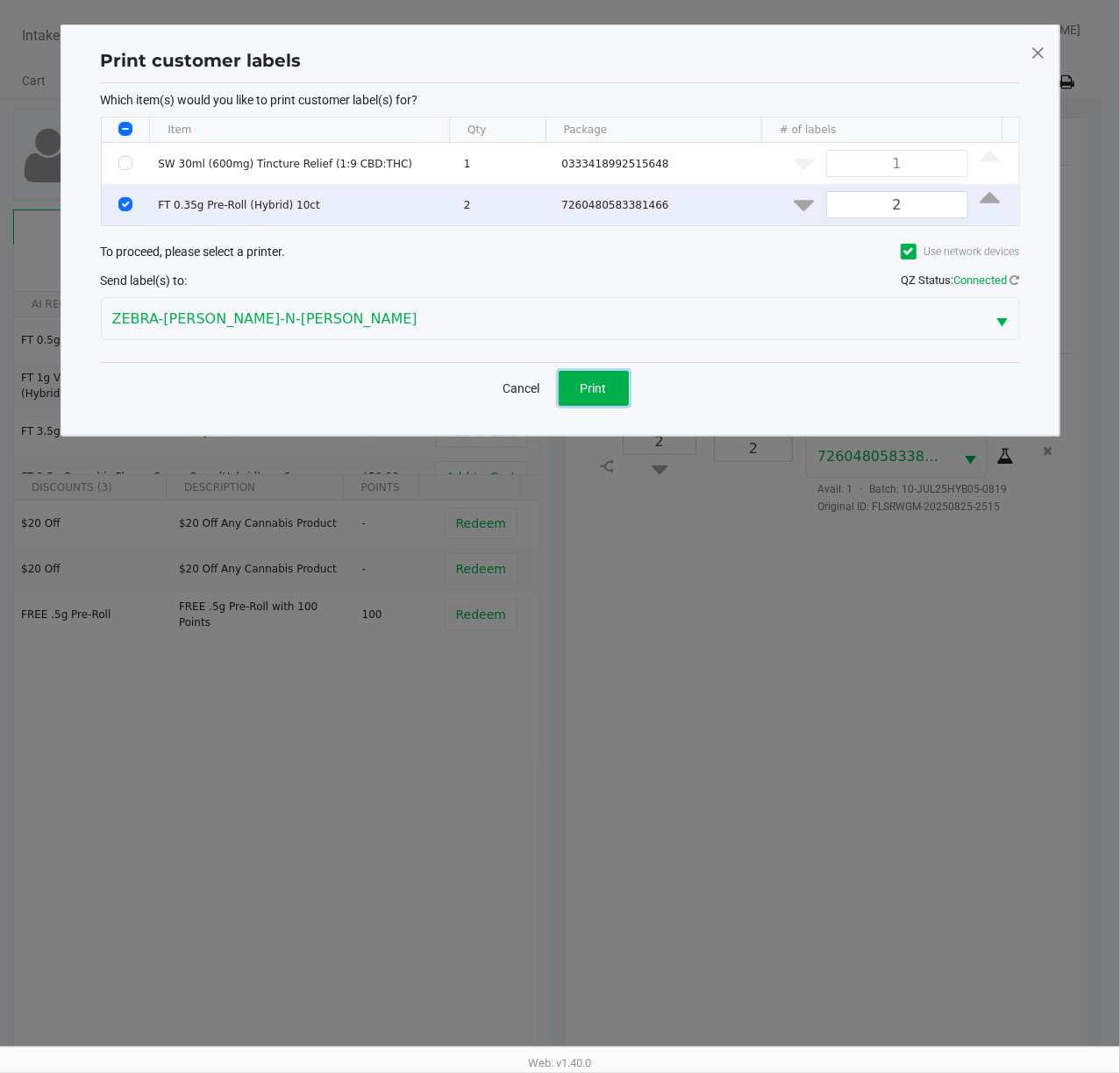
click at [604, 402] on button "Print" at bounding box center [594, 388] width 70 height 35
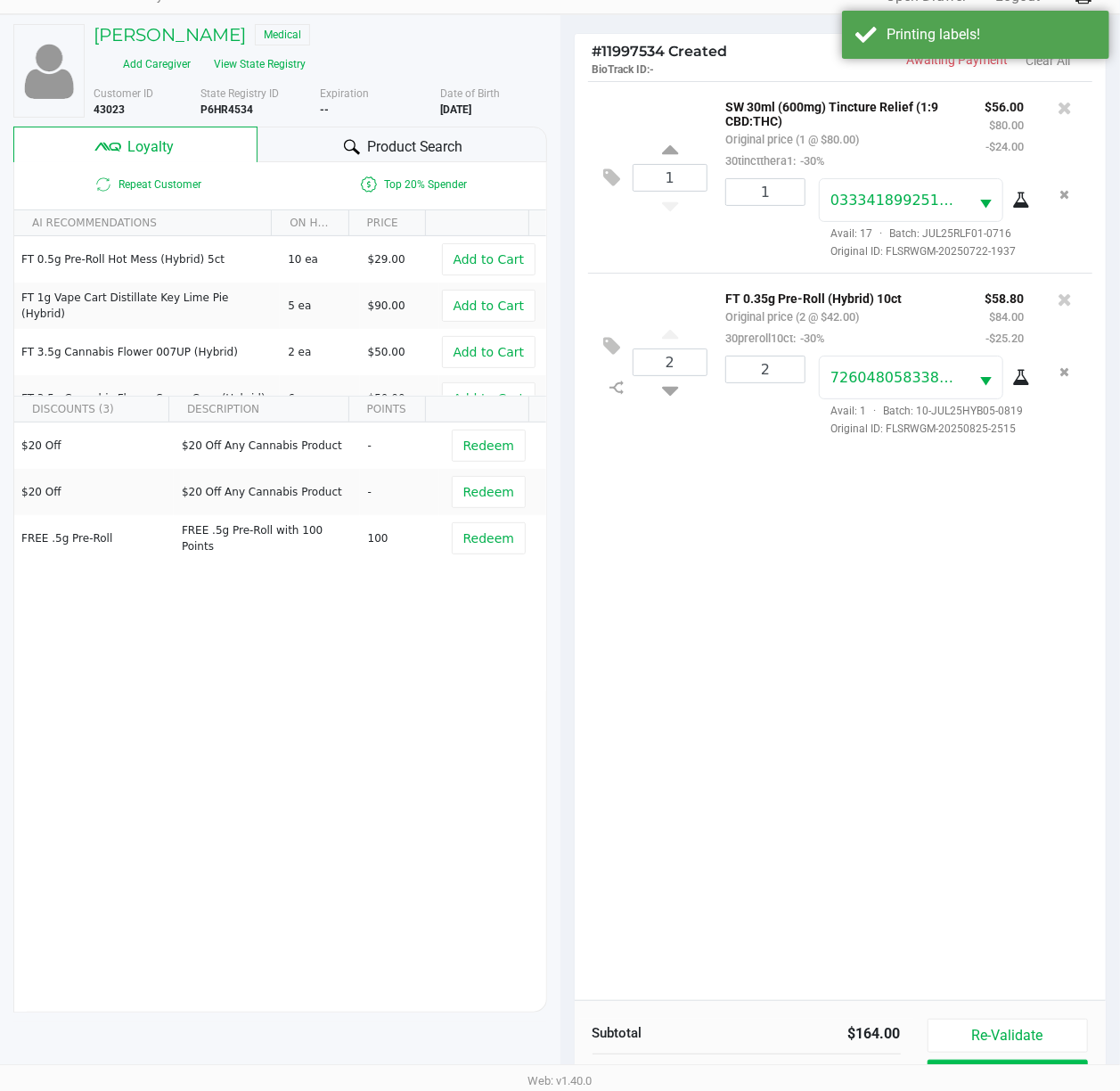
scroll to position [233, 0]
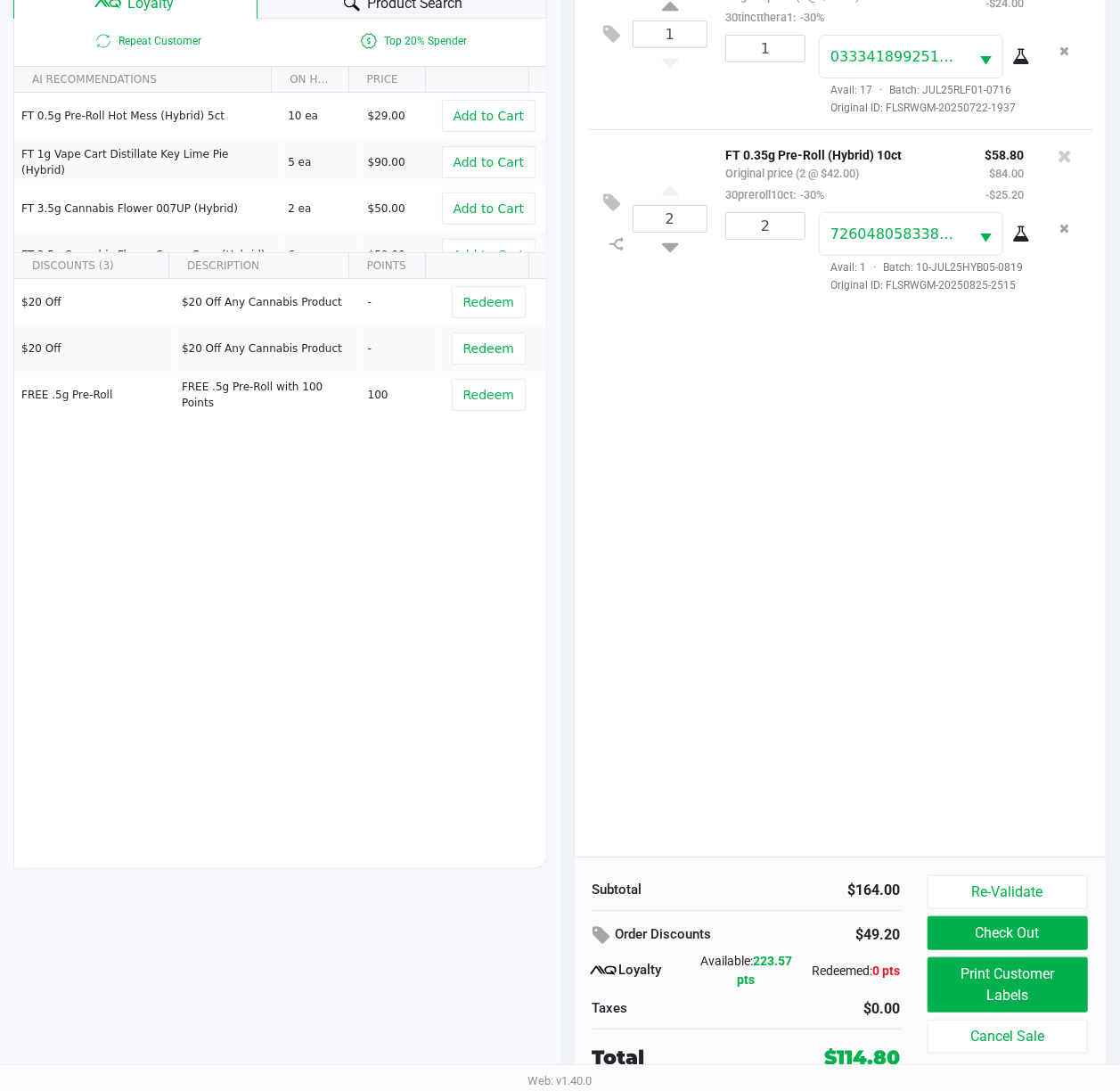
click at [756, 660] on div "1 SW 30ml (600mg) Tincture Relief (1:9 CBD:THC) Original price (1 @ $80.00) 30t…" at bounding box center [841, 397] width 532 height 919
click at [727, 663] on div "1 SW 30ml (600mg) Tincture Relief (1:9 CBD:THC) Original price (1 @ $80.00) 30t…" at bounding box center [841, 397] width 532 height 919
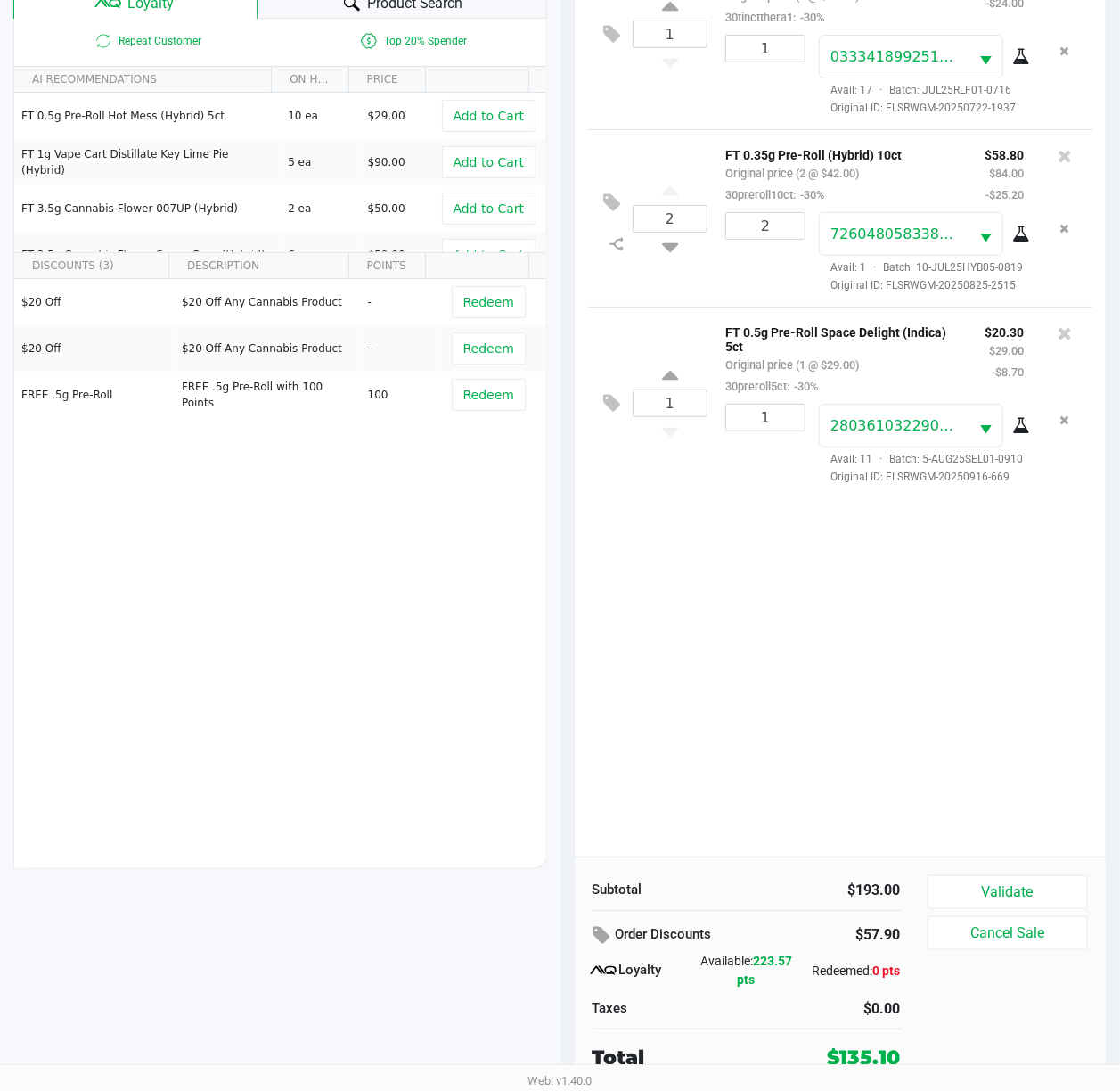
click at [904, 706] on div "1 SW 30ml (600mg) Tincture Relief (1:9 CBD:THC) Original price (1 @ $80.00) 30t…" at bounding box center [841, 397] width 532 height 919
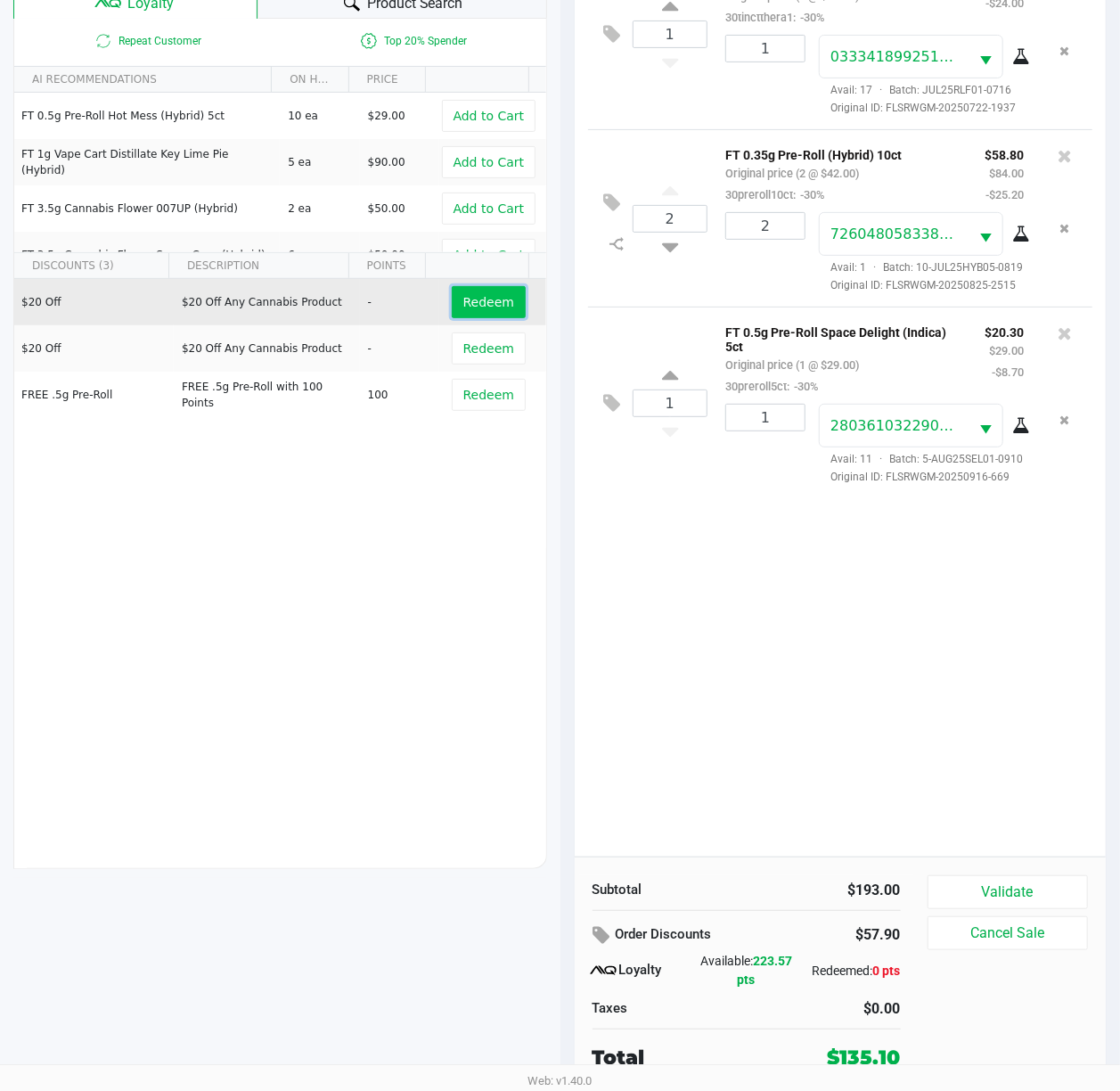
click at [486, 295] on span "Redeem" at bounding box center [488, 302] width 50 height 15
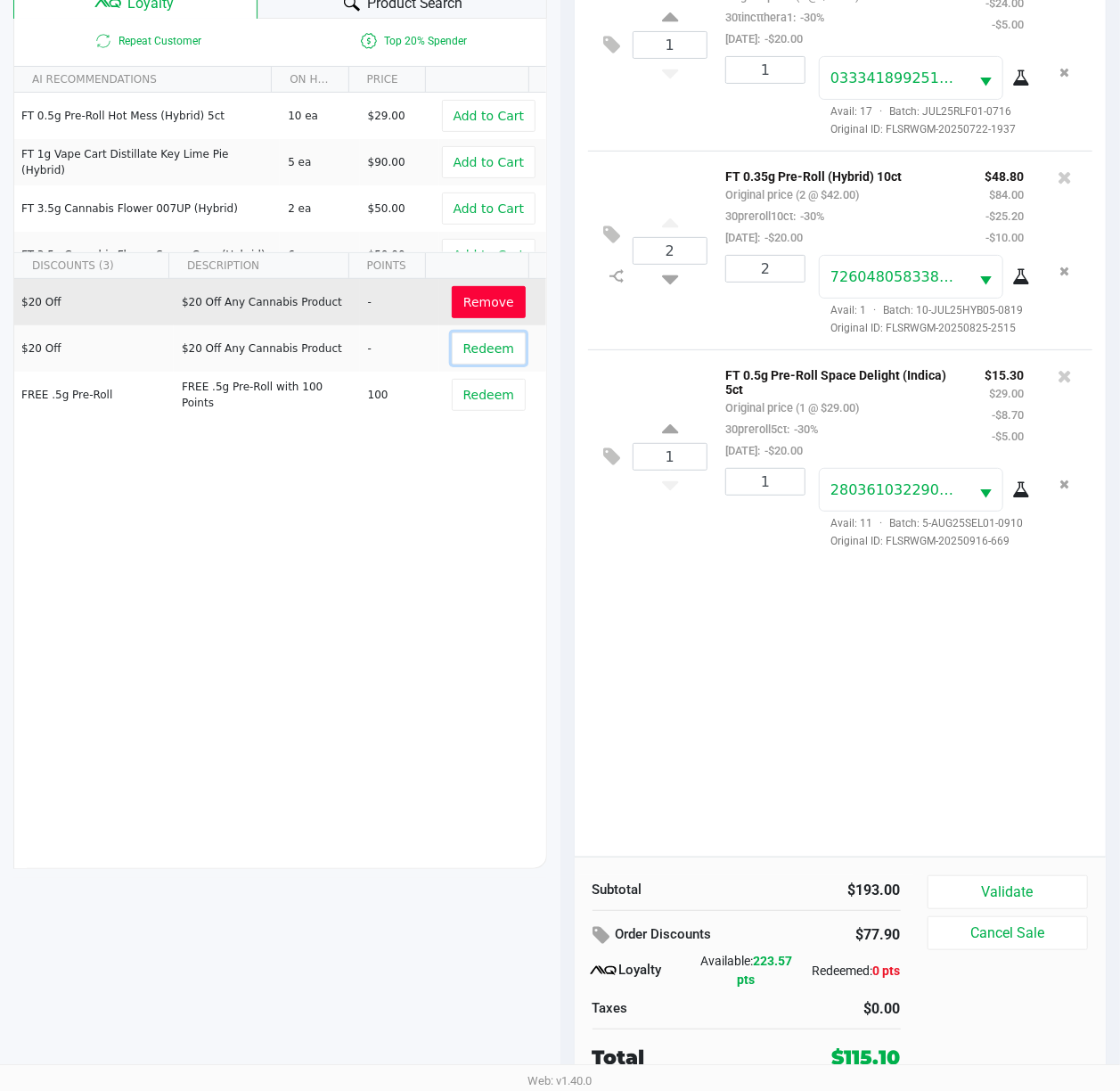
click at [483, 333] on button "Redeem" at bounding box center [488, 348] width 74 height 32
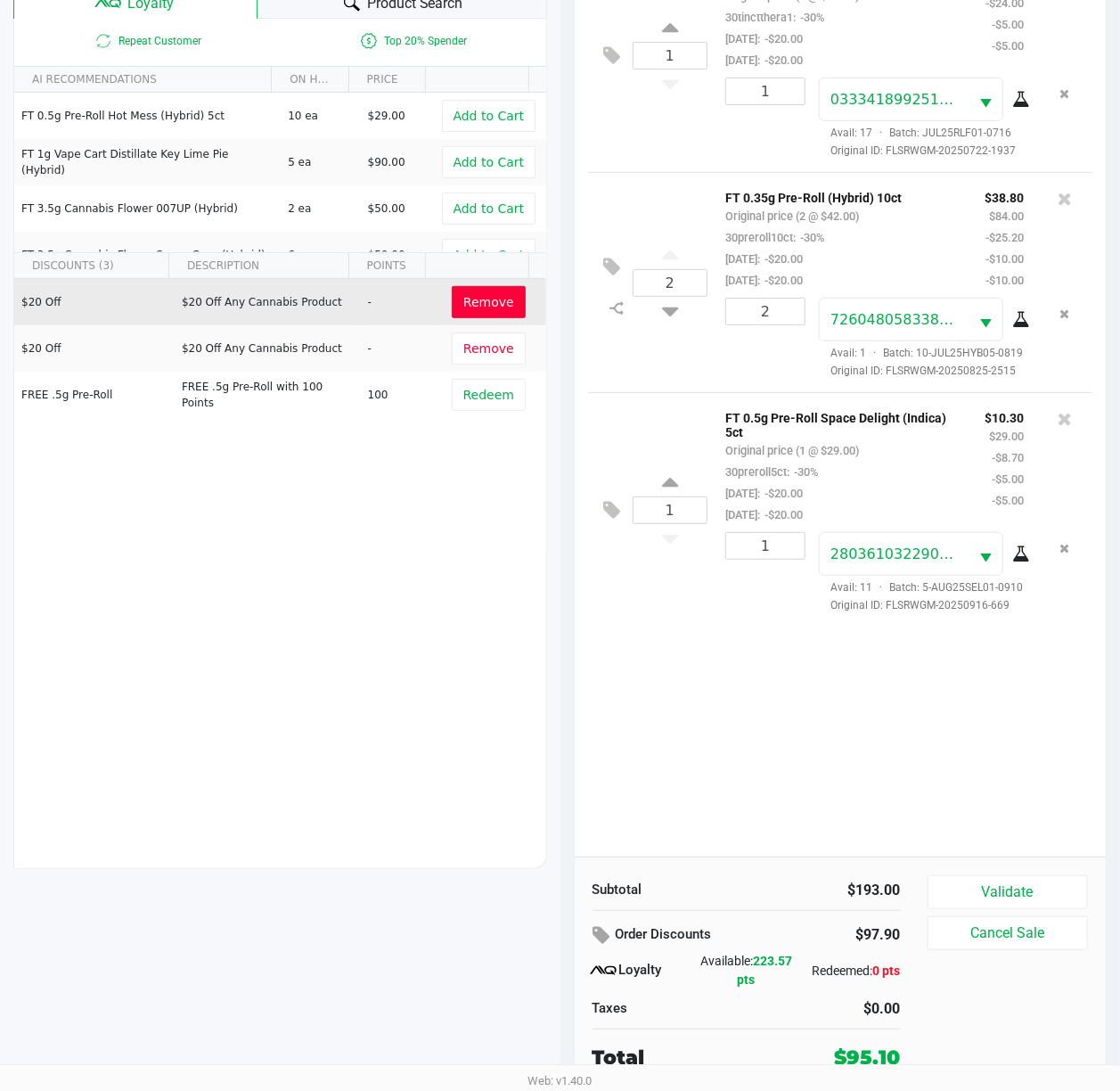
click at [821, 688] on div "1 SW 30ml (600mg) Tincture Relief (1:9 CBD:THC) Original price (1 @ $80.00) 30t…" at bounding box center [841, 397] width 532 height 919
click at [987, 684] on div "1 SW 30ml (600mg) Tincture Relief (1:9 CBD:THC) Original price (1 @ $80.00) 30t…" at bounding box center [841, 397] width 532 height 919
click at [991, 784] on div "1 SW 30ml (600mg) Tincture Relief (1:9 CBD:THC) Original price (1 @ $80.00) 30t…" at bounding box center [841, 397] width 532 height 919
click at [863, 686] on div "1 SW 30ml (600mg) Tincture Relief (1:9 CBD:THC) Original price (1 @ $80.00) 30t…" at bounding box center [841, 397] width 532 height 919
click at [1019, 878] on button "Validate" at bounding box center [1008, 892] width 161 height 34
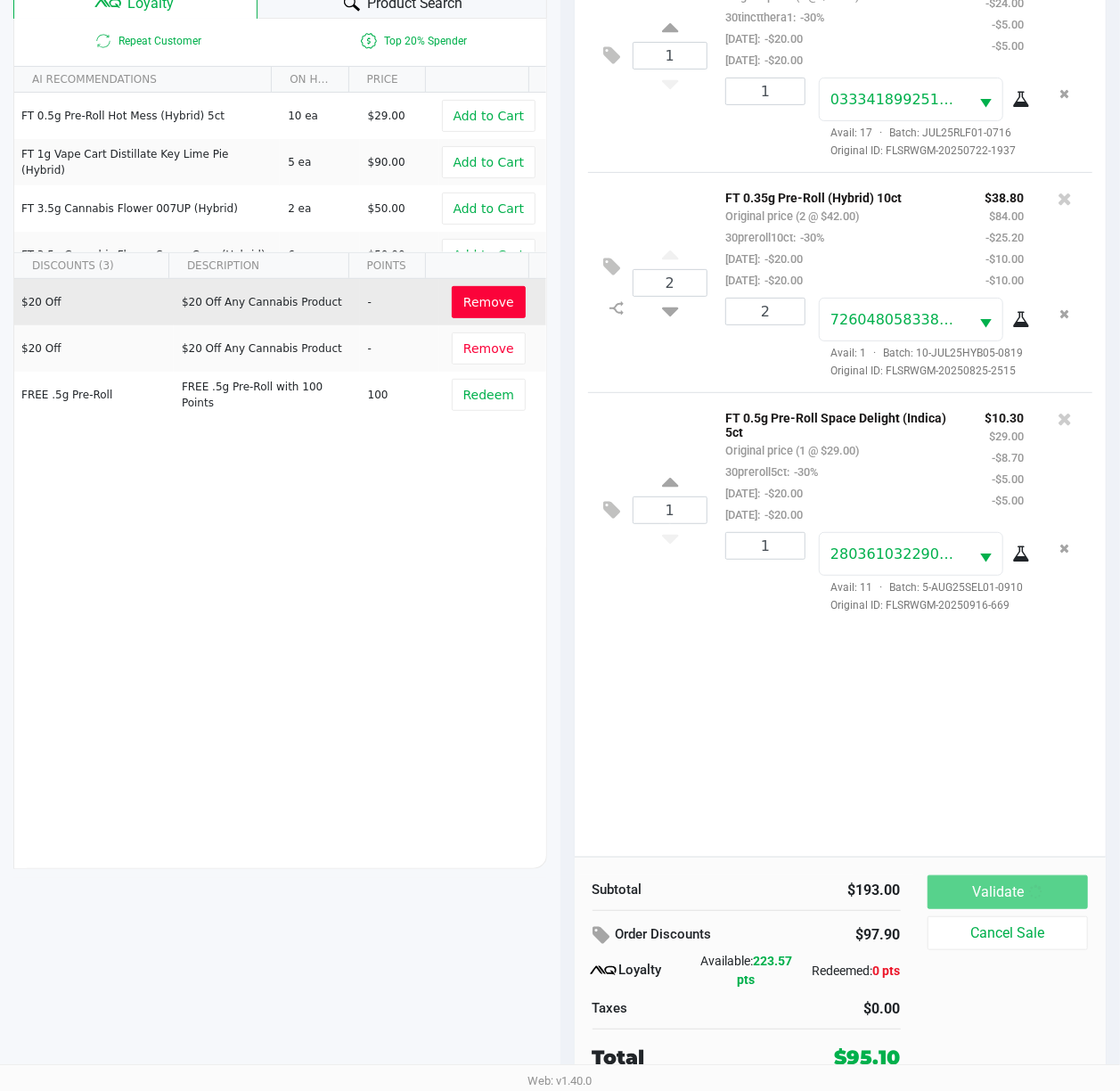
scroll to position [0, 0]
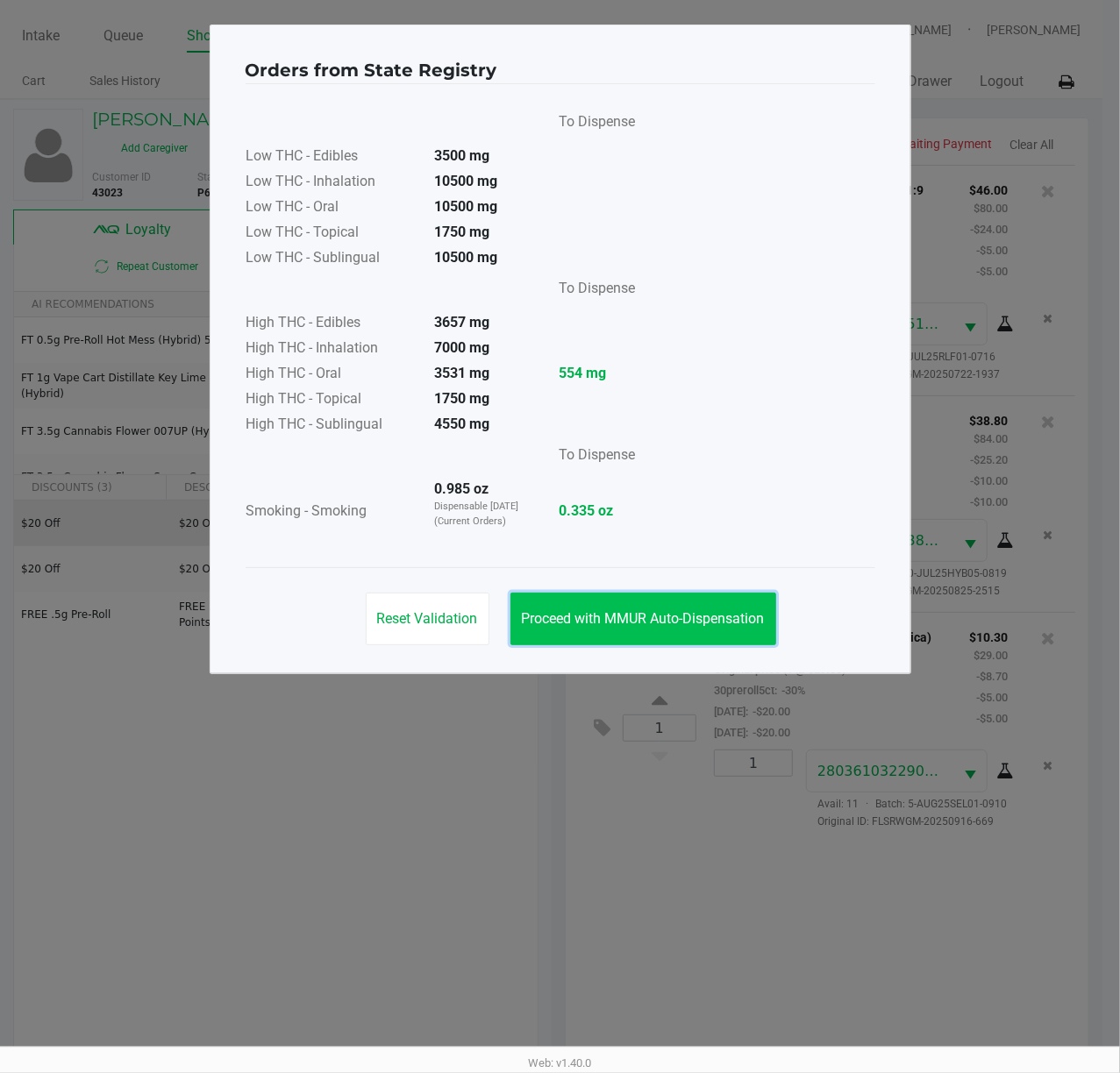
click at [598, 625] on span "Proceed with MMUR Auto-Dispensation" at bounding box center [643, 618] width 243 height 16
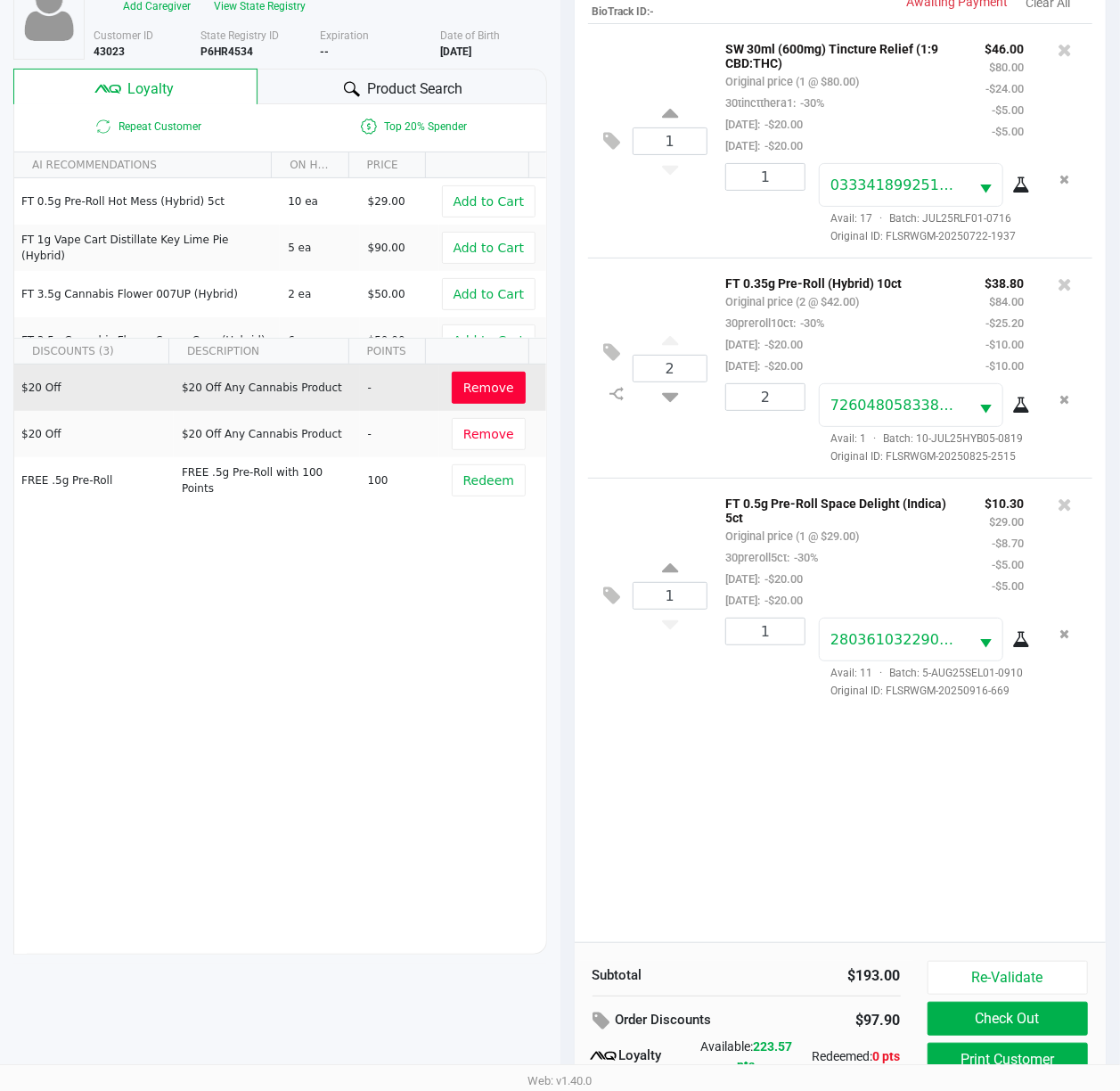
scroll to position [233, 0]
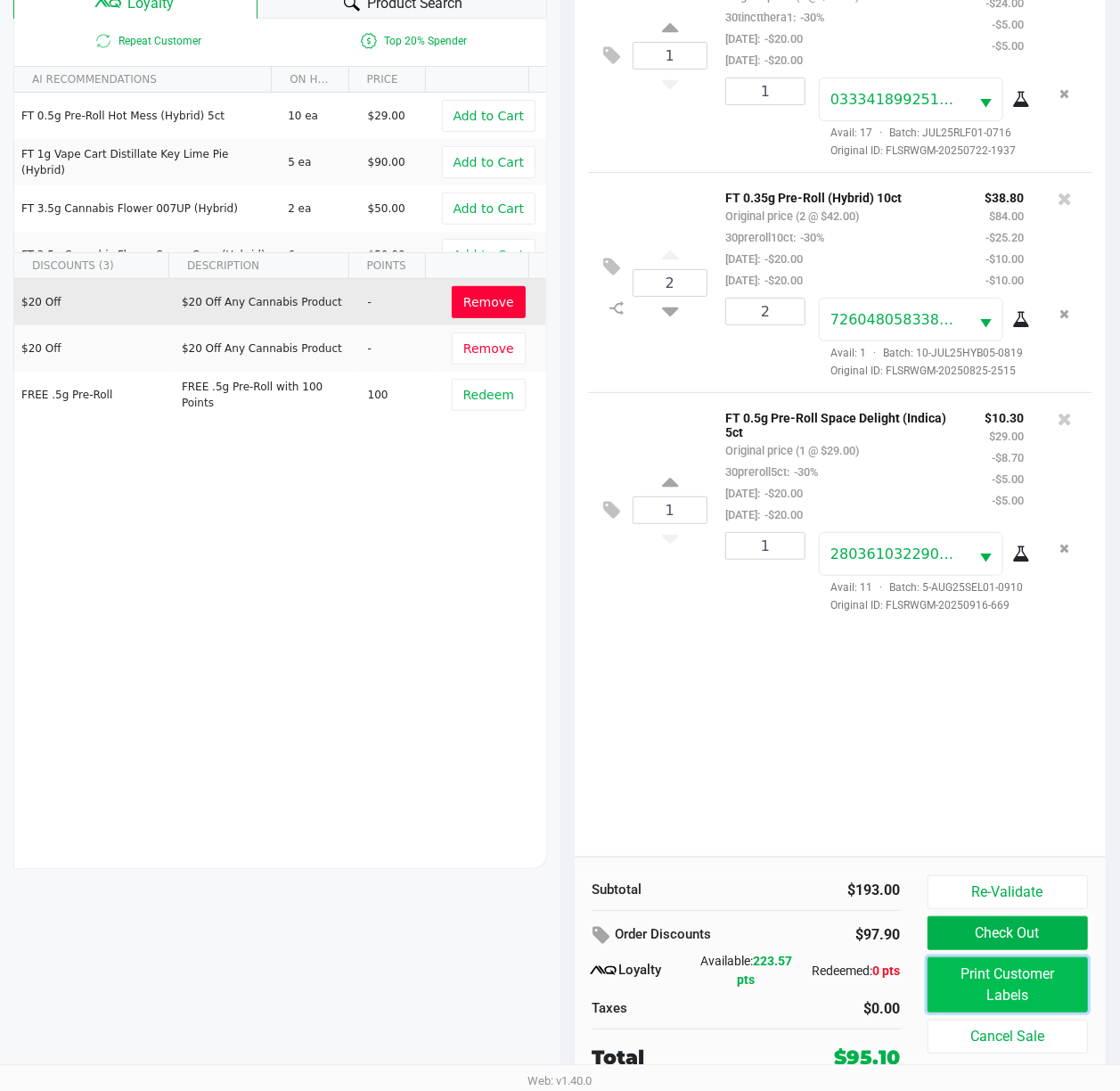
click at [1057, 999] on button "Print Customer Labels" at bounding box center [1008, 985] width 161 height 55
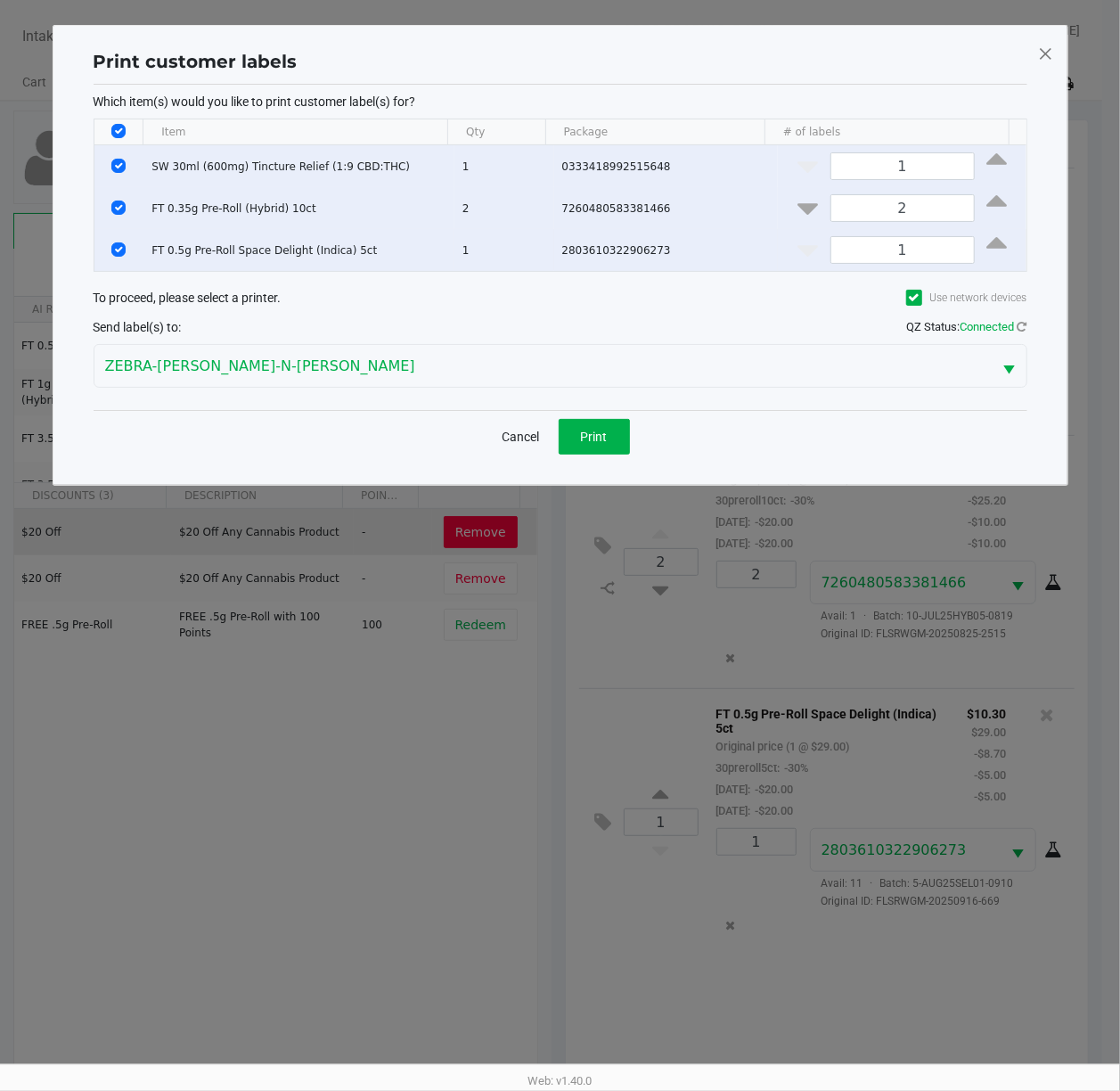
scroll to position [0, 0]
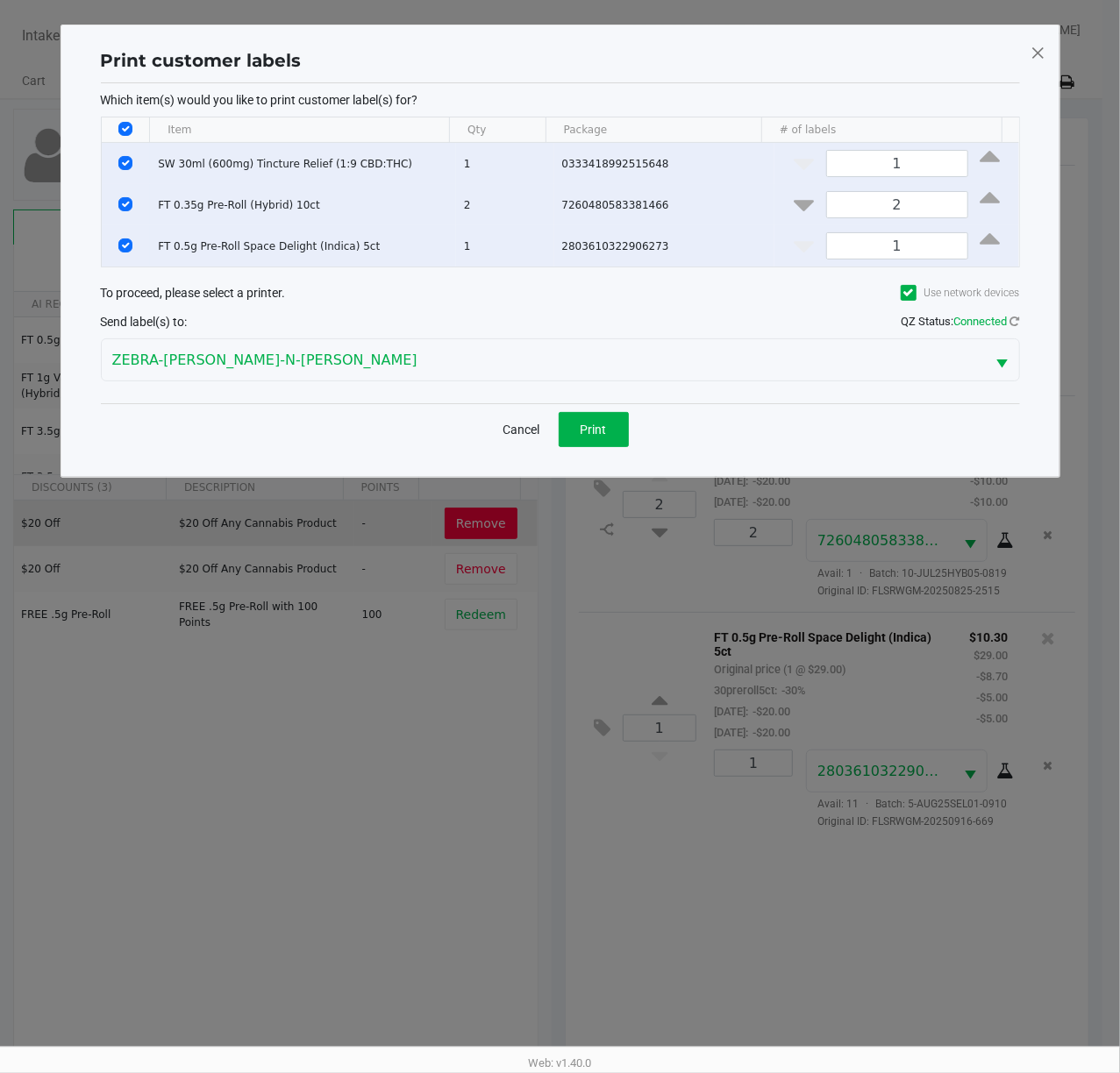
click at [126, 126] on input "Select All Rows" at bounding box center [125, 129] width 14 height 14
checkbox input "false"
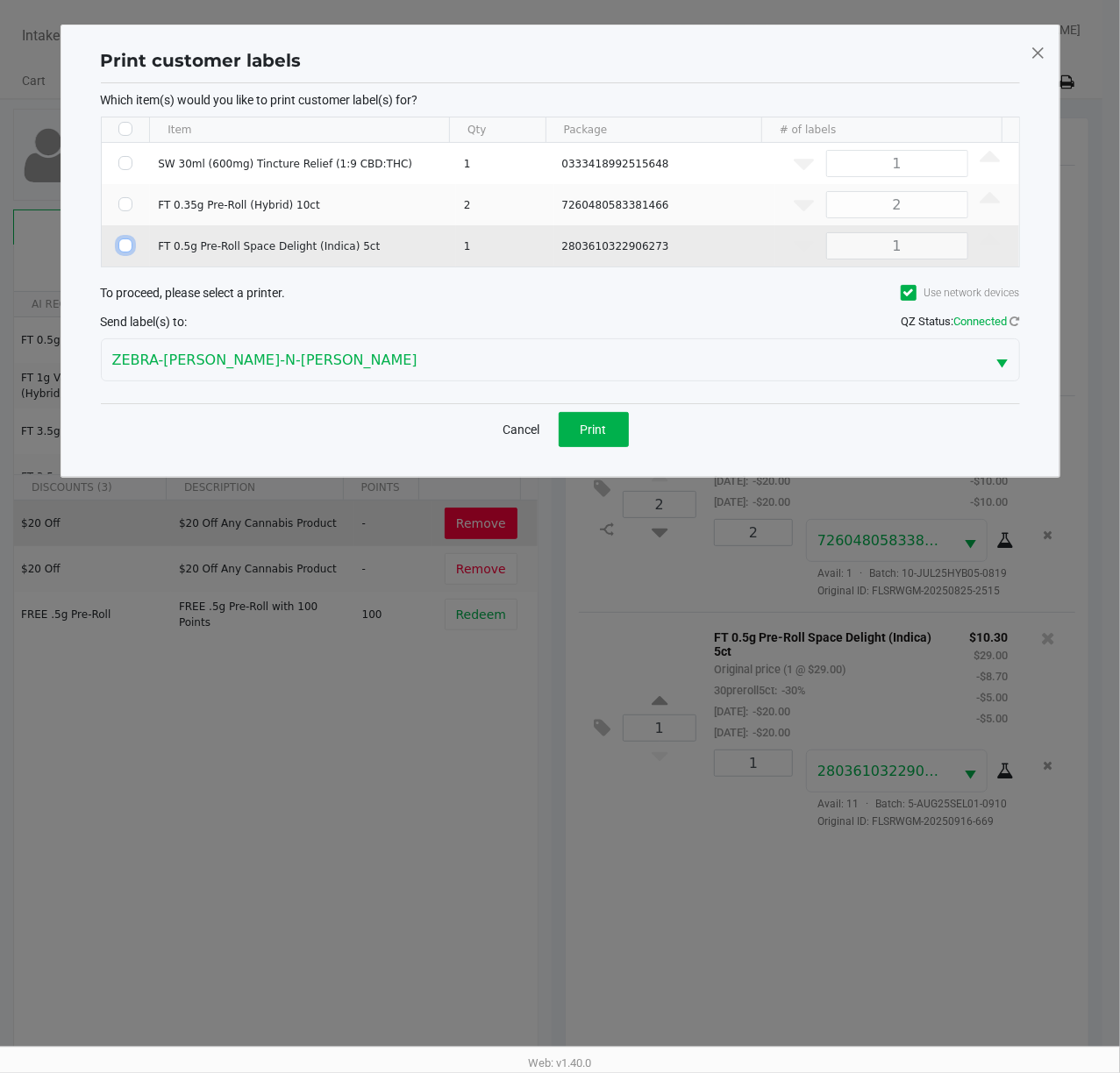
click at [124, 245] on input "Select Row" at bounding box center [125, 246] width 14 height 14
checkbox input "true"
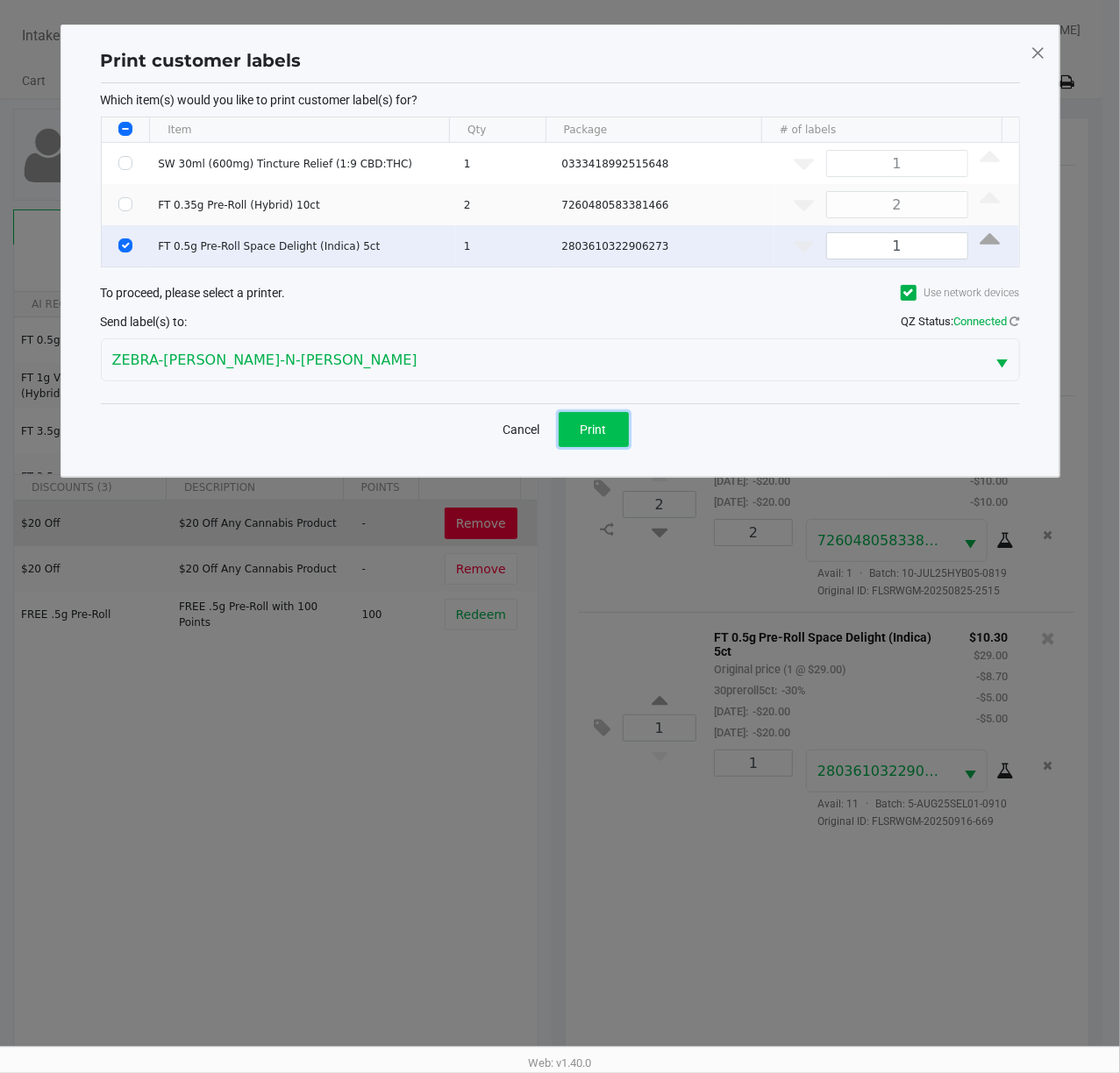
click at [604, 436] on span "Print" at bounding box center [593, 430] width 26 height 14
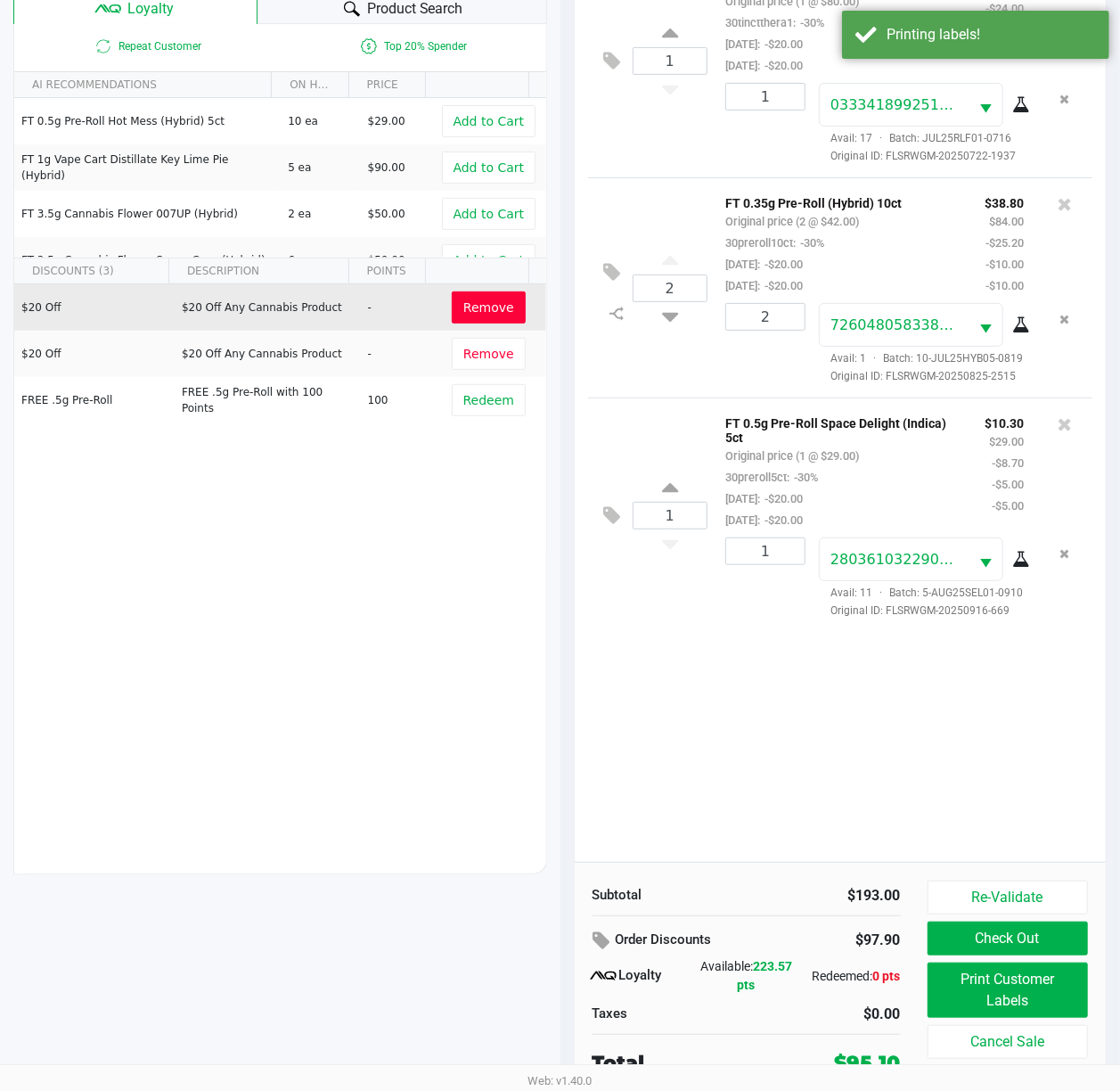
scroll to position [233, 0]
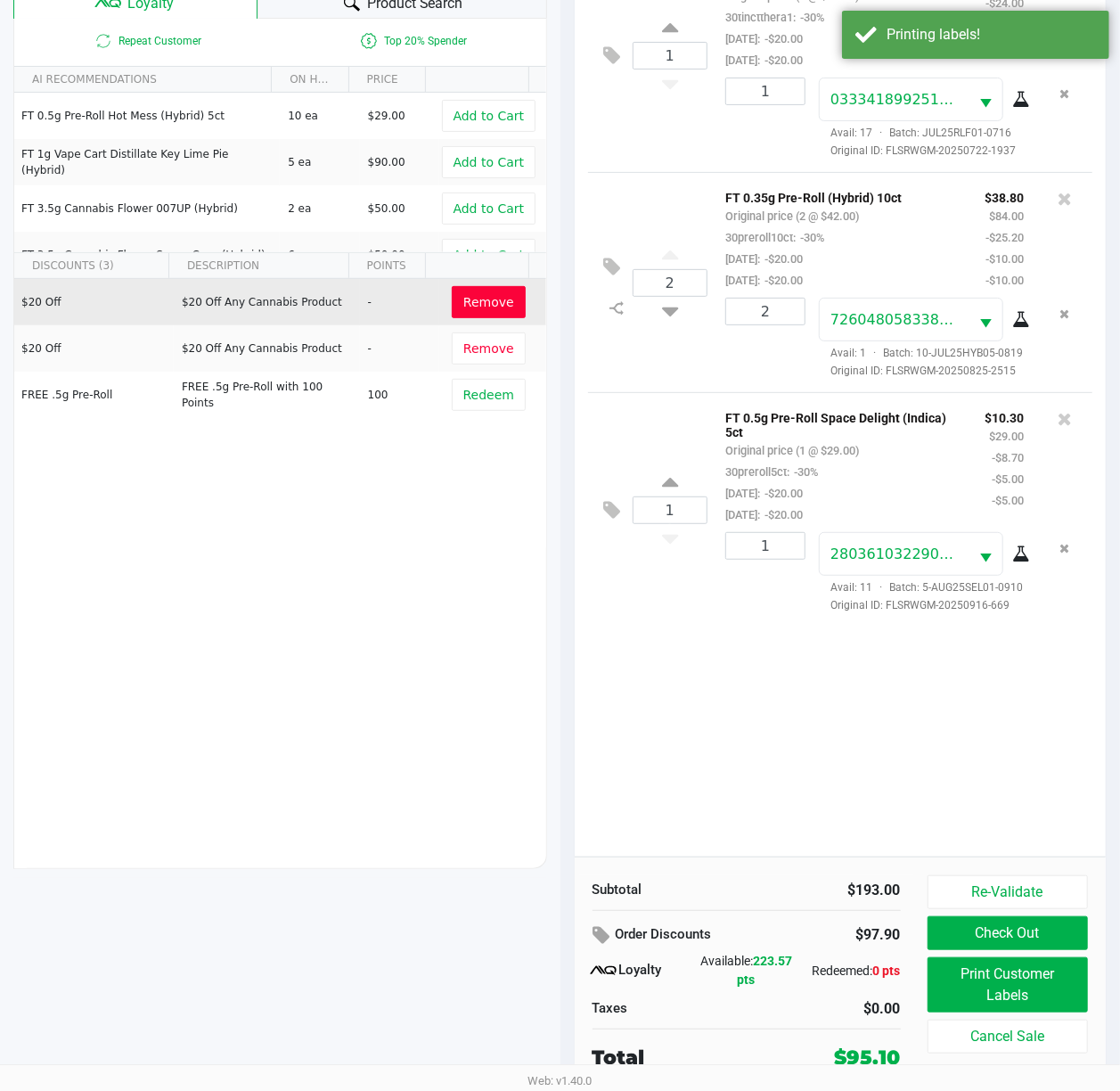
click at [931, 779] on div "1 SW 30ml (600mg) Tincture Relief (1:9 CBD:THC) Original price (1 @ $80.00) 30t…" at bounding box center [841, 397] width 532 height 919
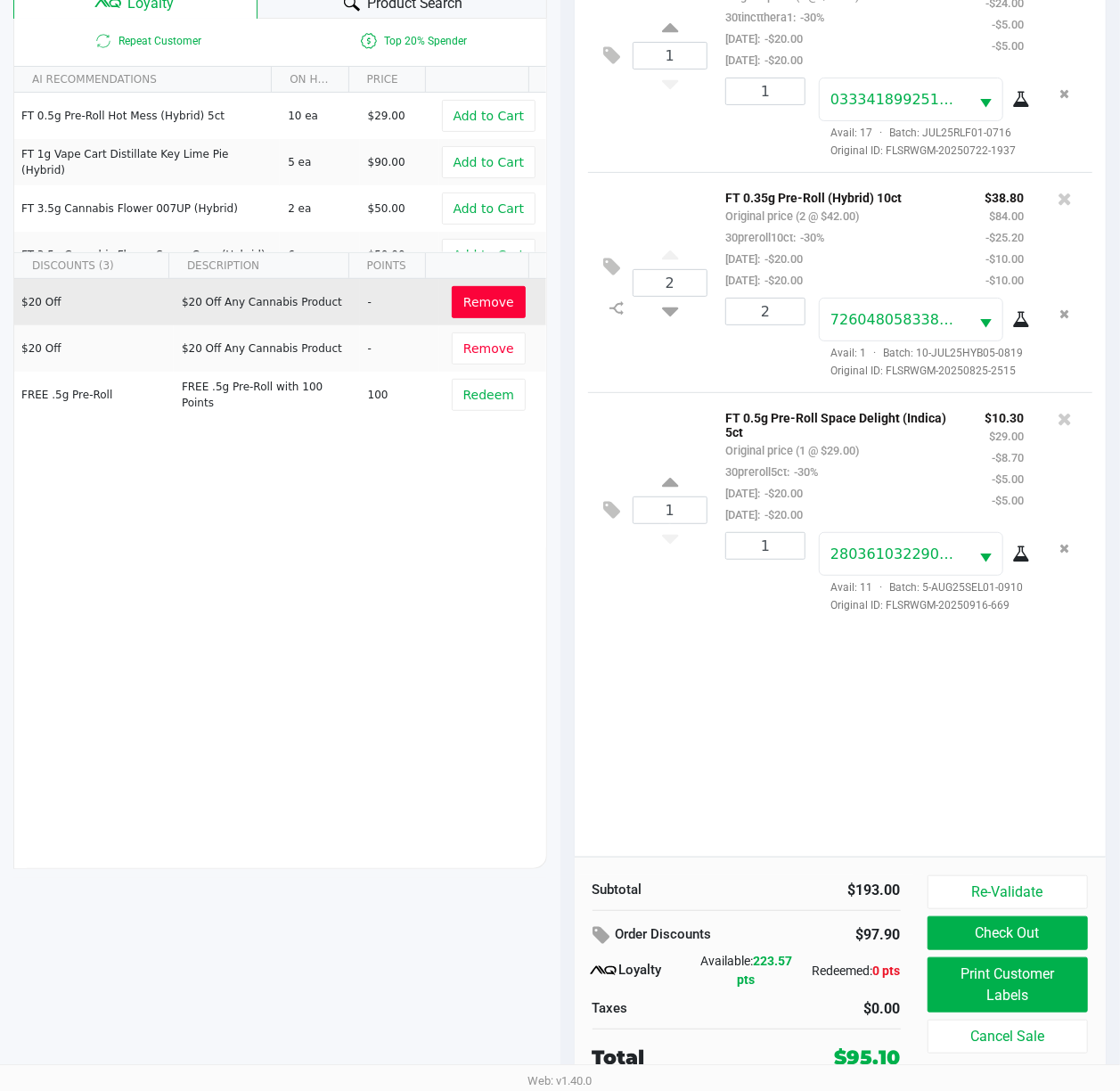
click at [697, 780] on div "1 SW 30ml (600mg) Tincture Relief (1:9 CBD:THC) Original price (1 @ $80.00) 30t…" at bounding box center [841, 397] width 532 height 919
click at [685, 760] on div "1 SW 30ml (600mg) Tincture Relief (1:9 CBD:THC) Original price (1 @ $80.00) 30t…" at bounding box center [841, 397] width 532 height 919
click at [681, 752] on div "1 SW 30ml (600mg) Tincture Relief (1:9 CBD:THC) Original price (1 @ $80.00) 30t…" at bounding box center [841, 397] width 532 height 919
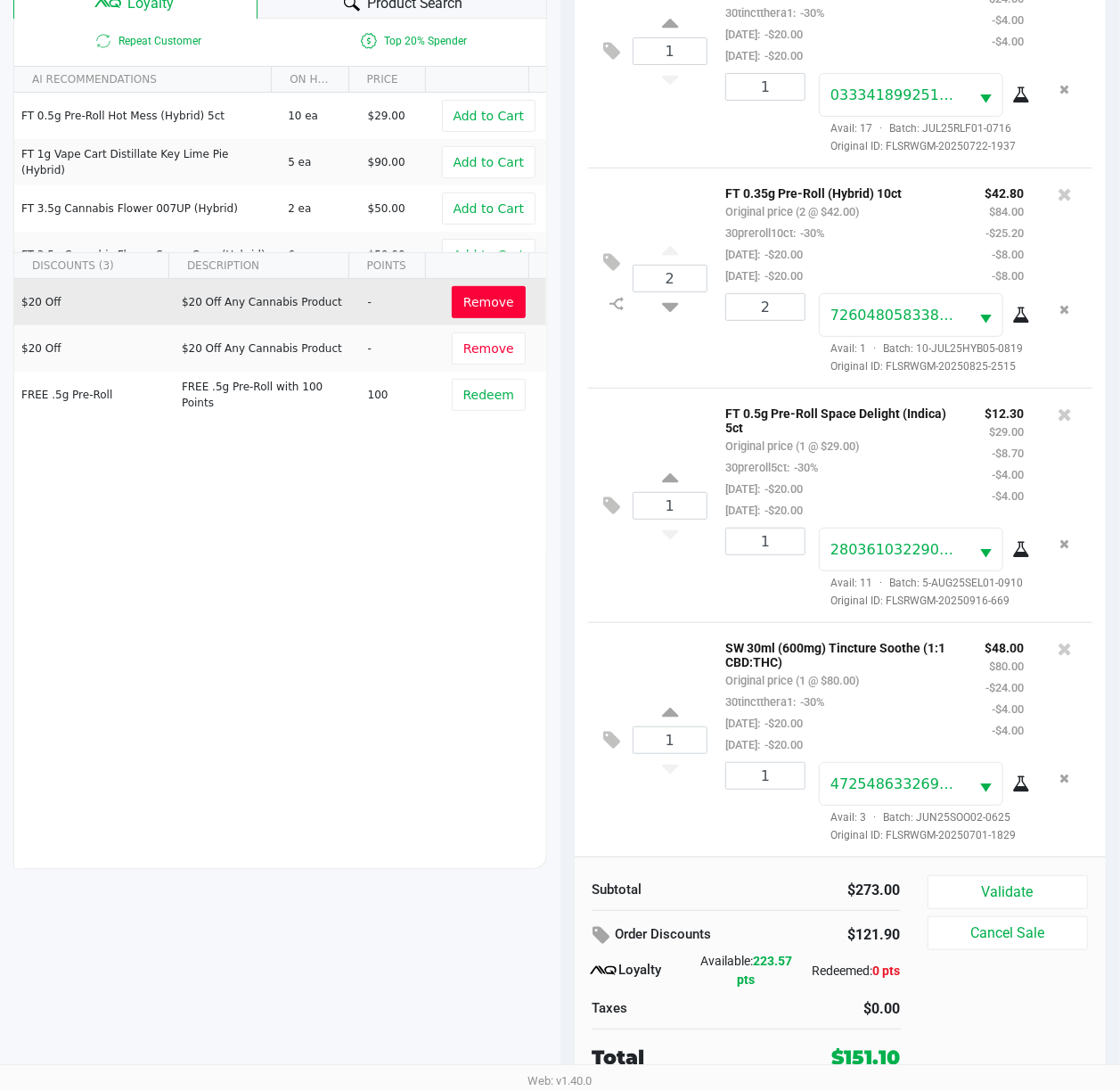
scroll to position [166, 0]
click at [932, 671] on div "SW 30ml (600mg) Tincture Soothe (1:1 CBD:THC) Original price (1 @ $80.00) 30tin…" at bounding box center [842, 695] width 259 height 118
click at [993, 900] on button "Validate" at bounding box center [1008, 892] width 161 height 34
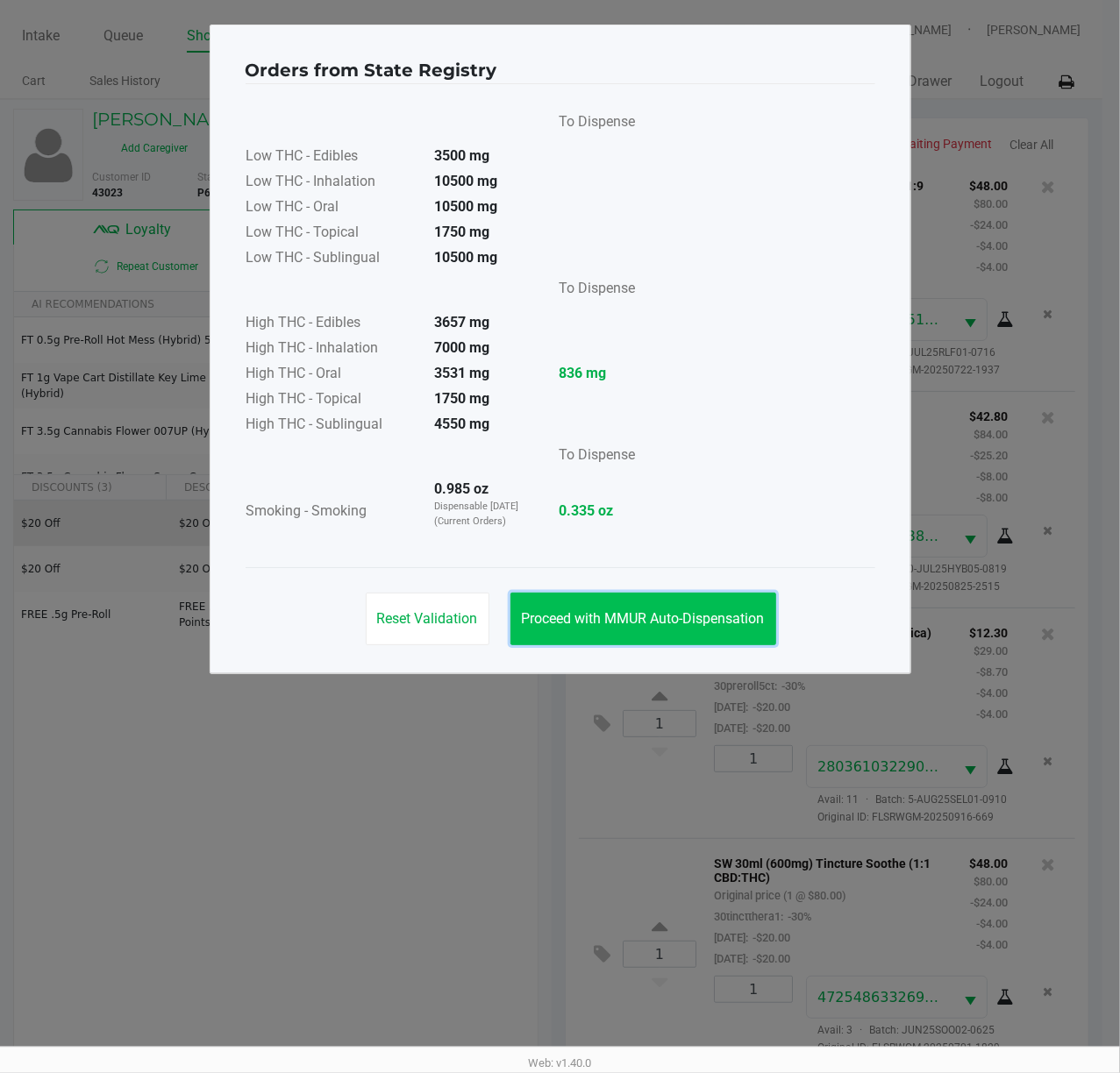
click at [657, 626] on span "Proceed with MMUR Auto-Dispensation" at bounding box center [643, 618] width 243 height 16
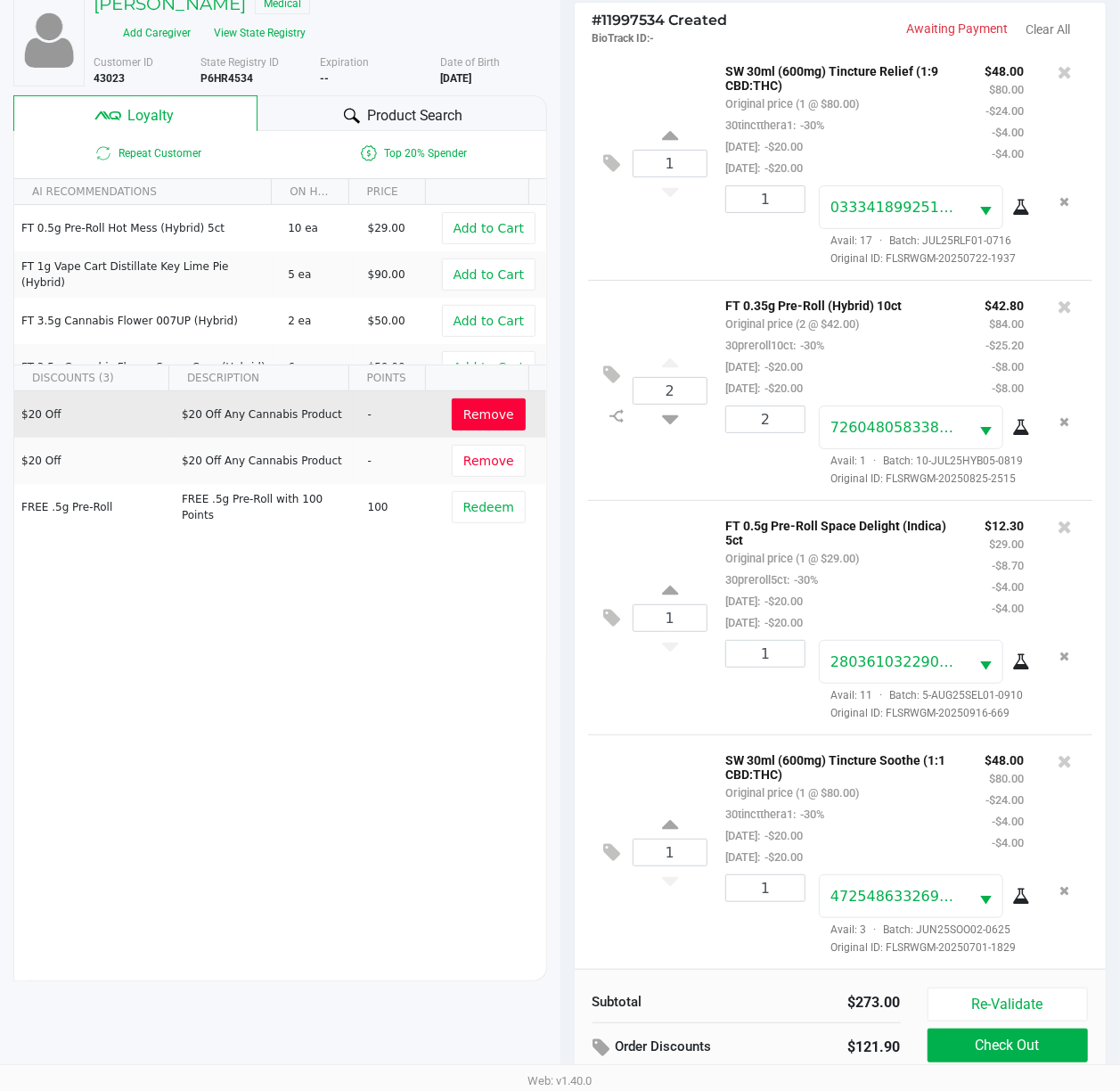
scroll to position [233, 0]
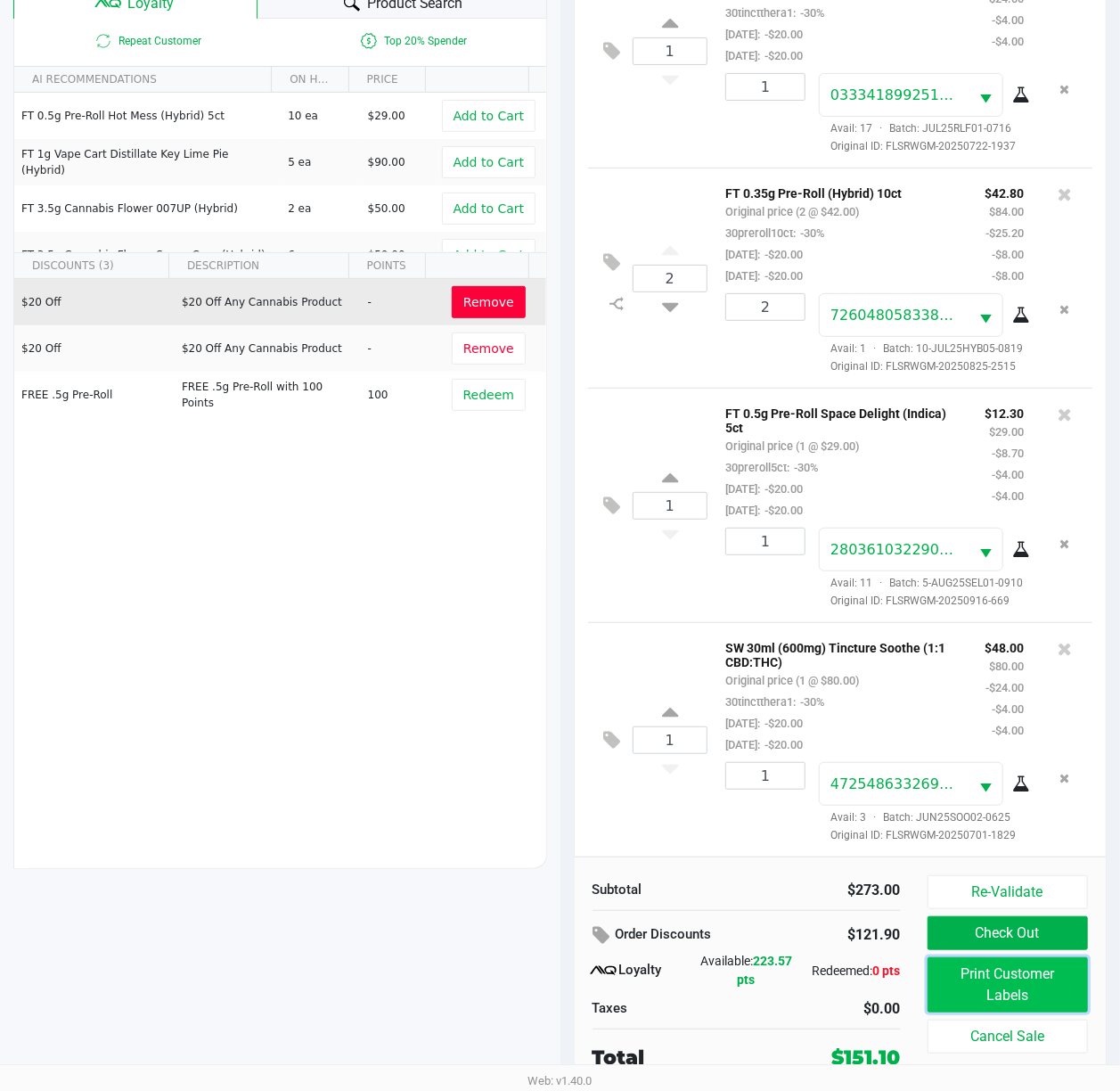
click at [972, 982] on button "Print Customer Labels" at bounding box center [1008, 985] width 161 height 55
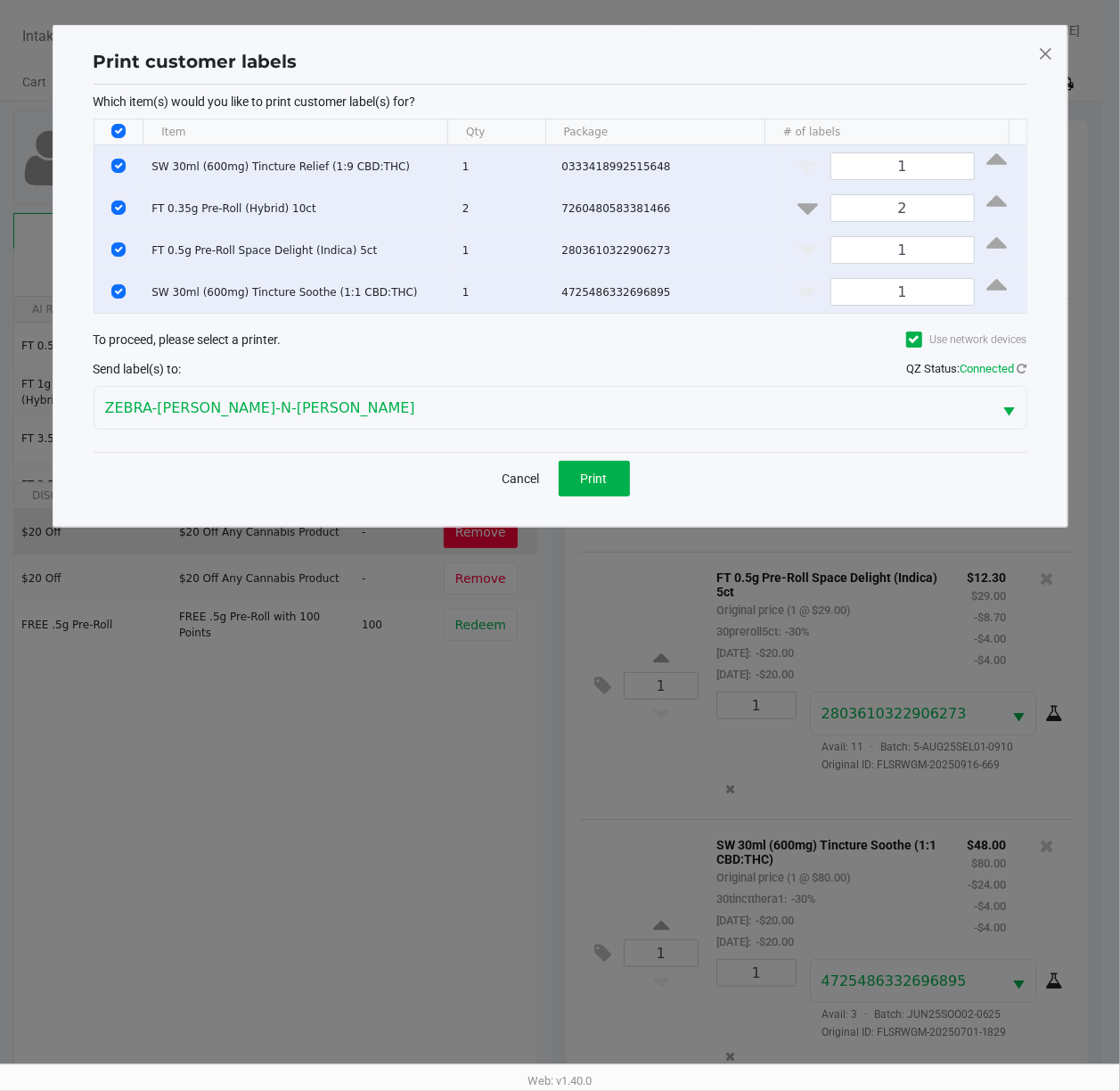
scroll to position [0, 0]
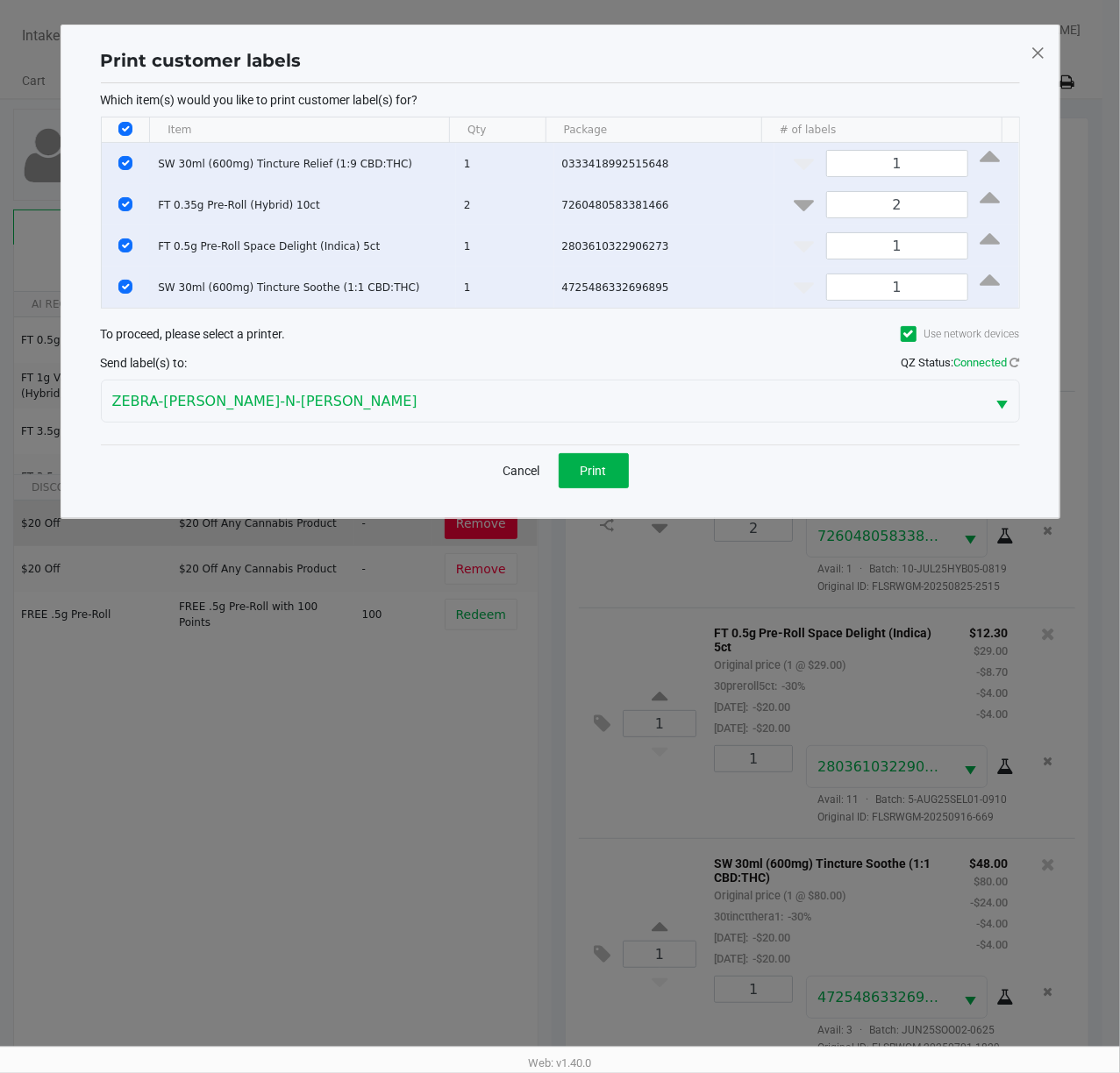
click at [120, 123] on input "Select All Rows" at bounding box center [125, 129] width 14 height 14
checkbox input "false"
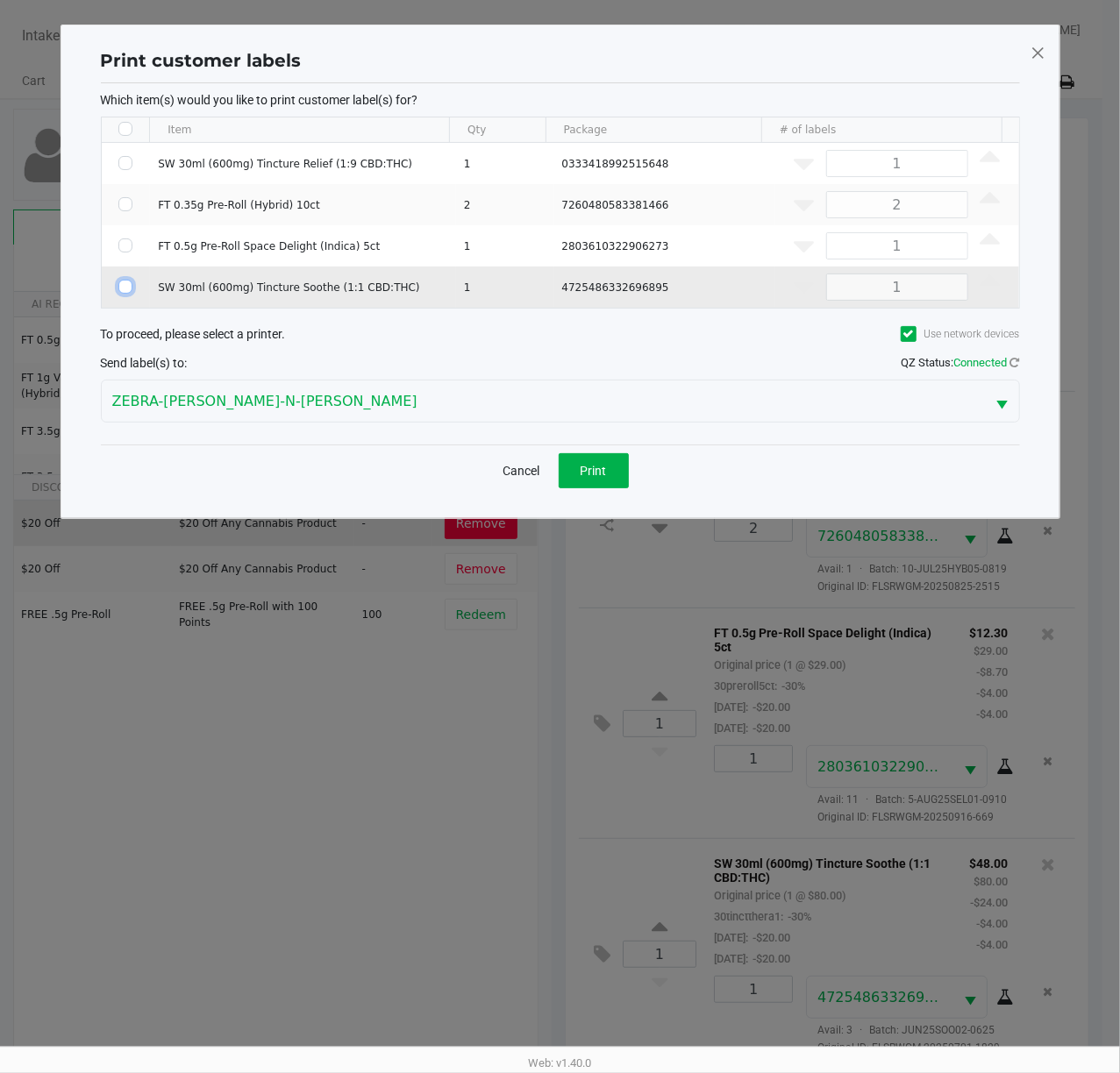
click at [120, 286] on input "Select Row" at bounding box center [125, 286] width 14 height 14
checkbox input "true"
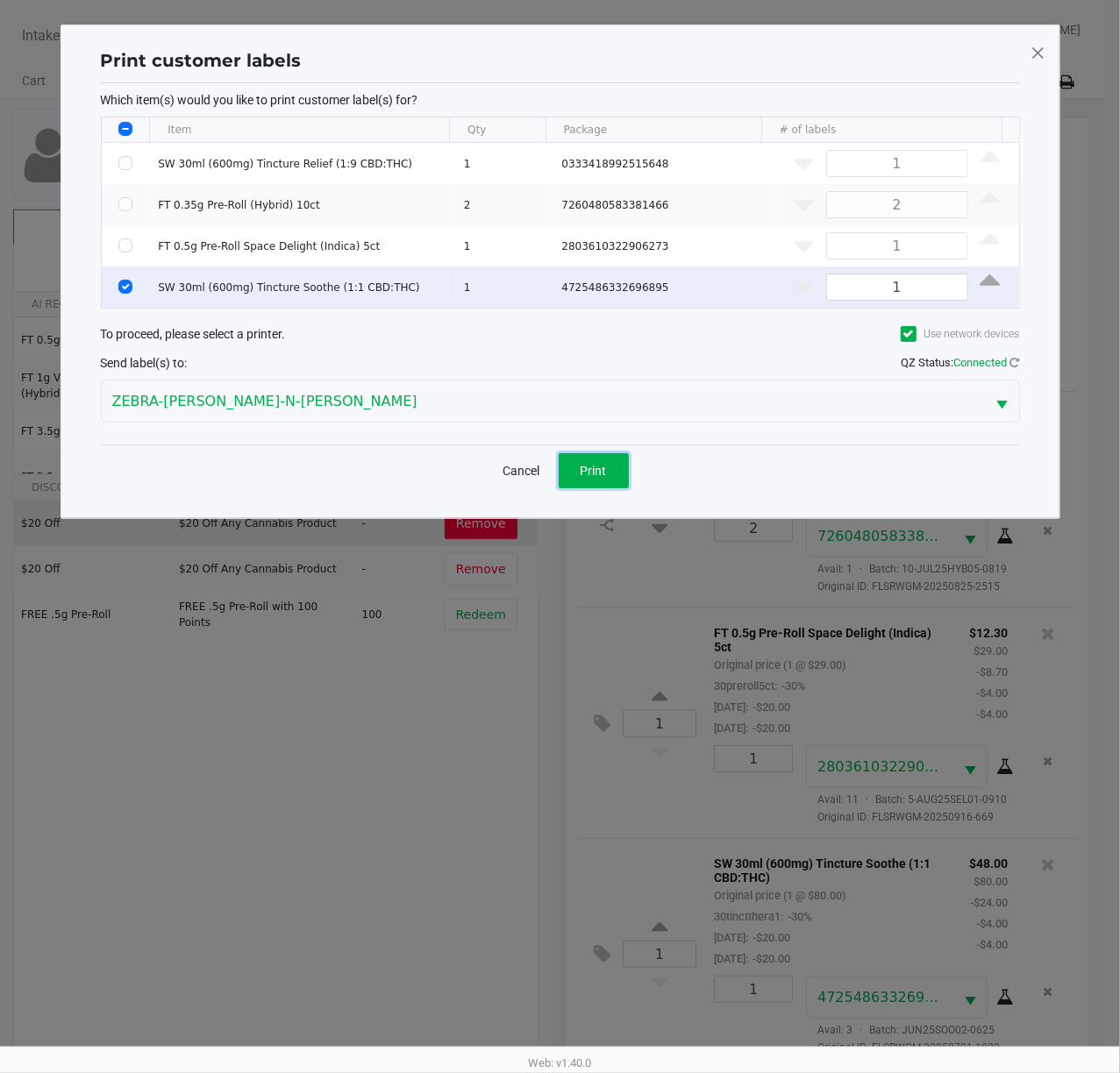
click at [584, 470] on span "Print" at bounding box center [593, 471] width 26 height 14
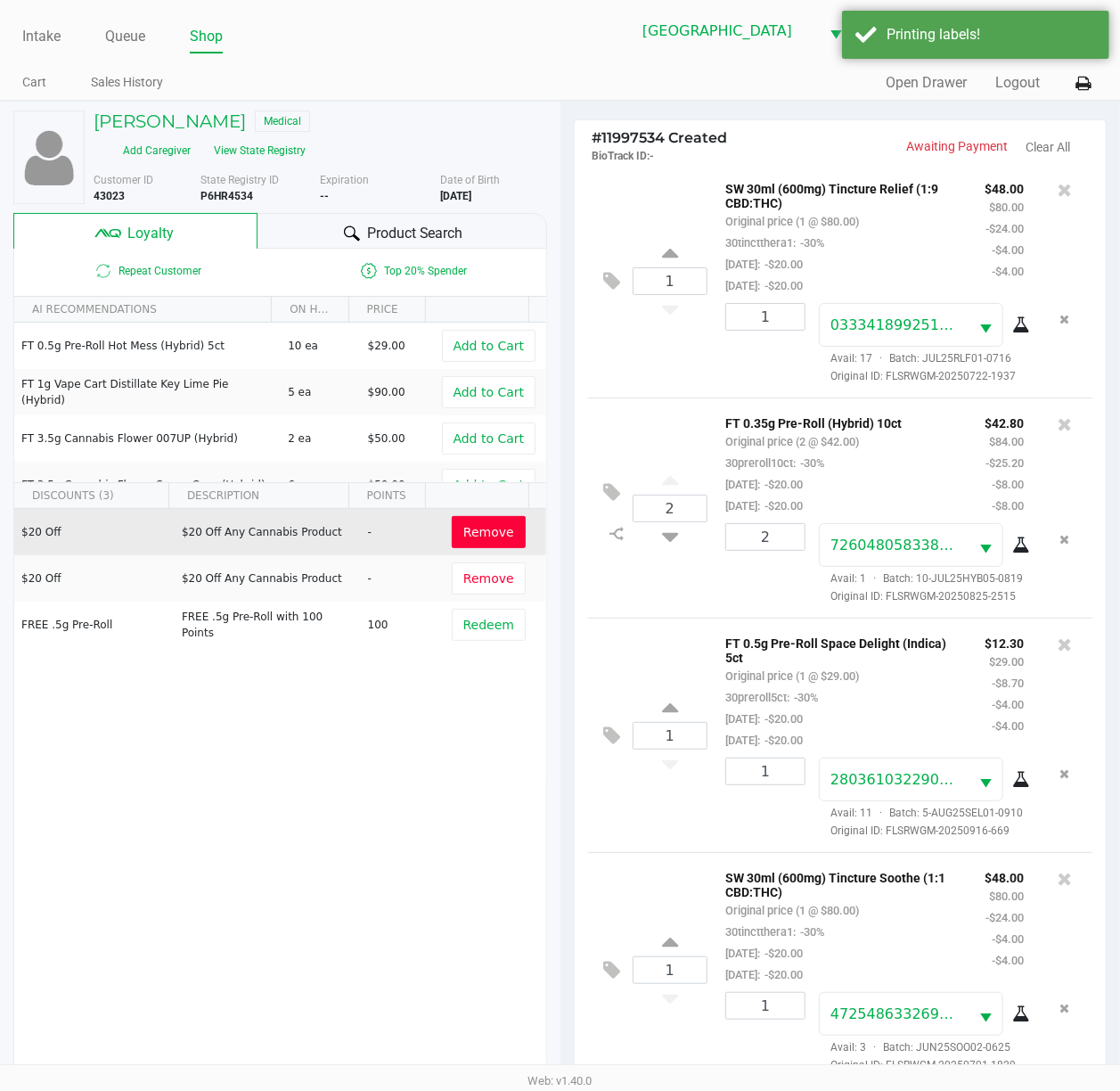
scroll to position [233, 0]
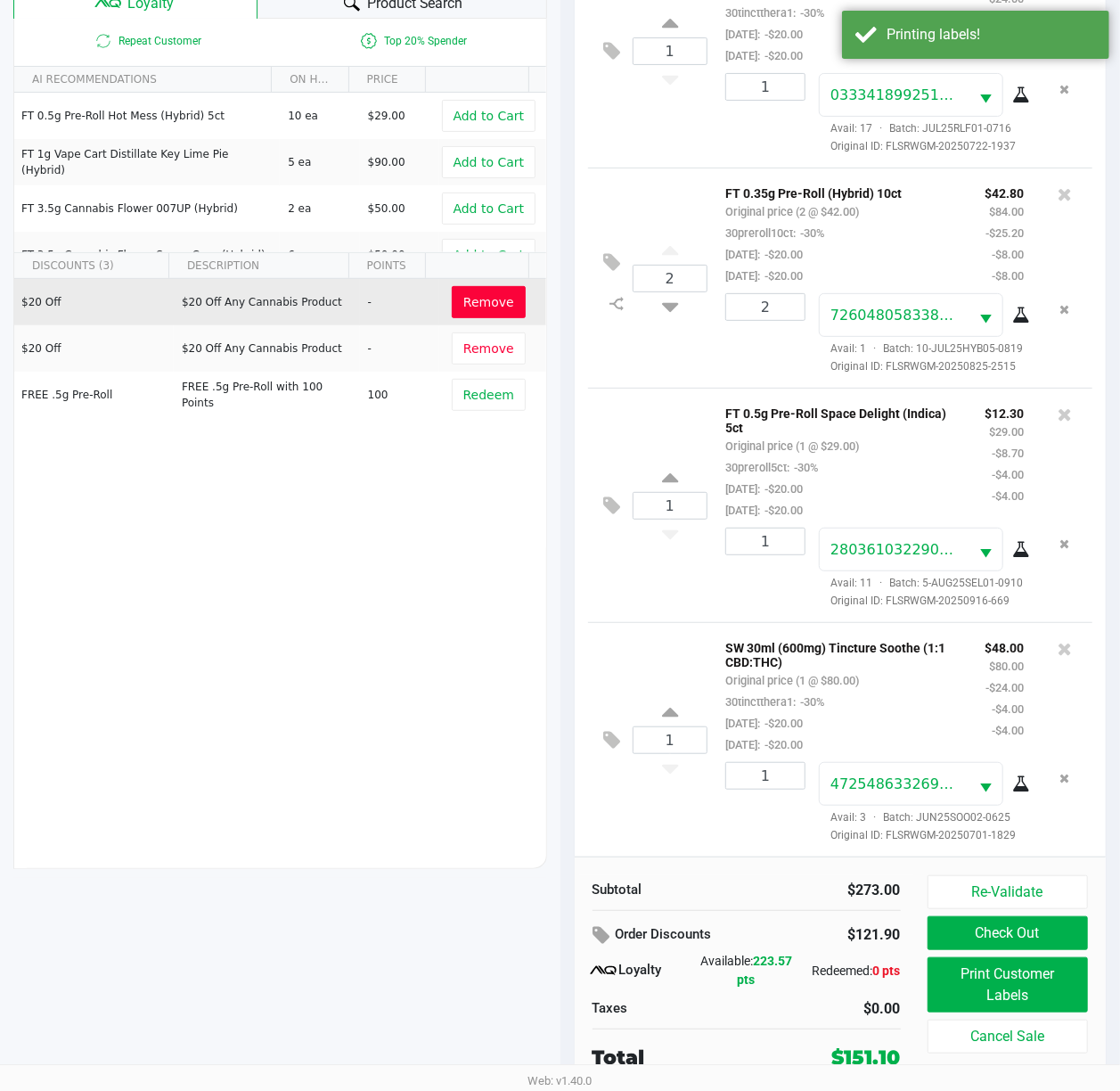
click at [912, 663] on div "SW 30ml (600mg) Tincture Soothe (1:1 CBD:THC) Original price (1 @ $80.00) 30tin…" at bounding box center [842, 695] width 259 height 118
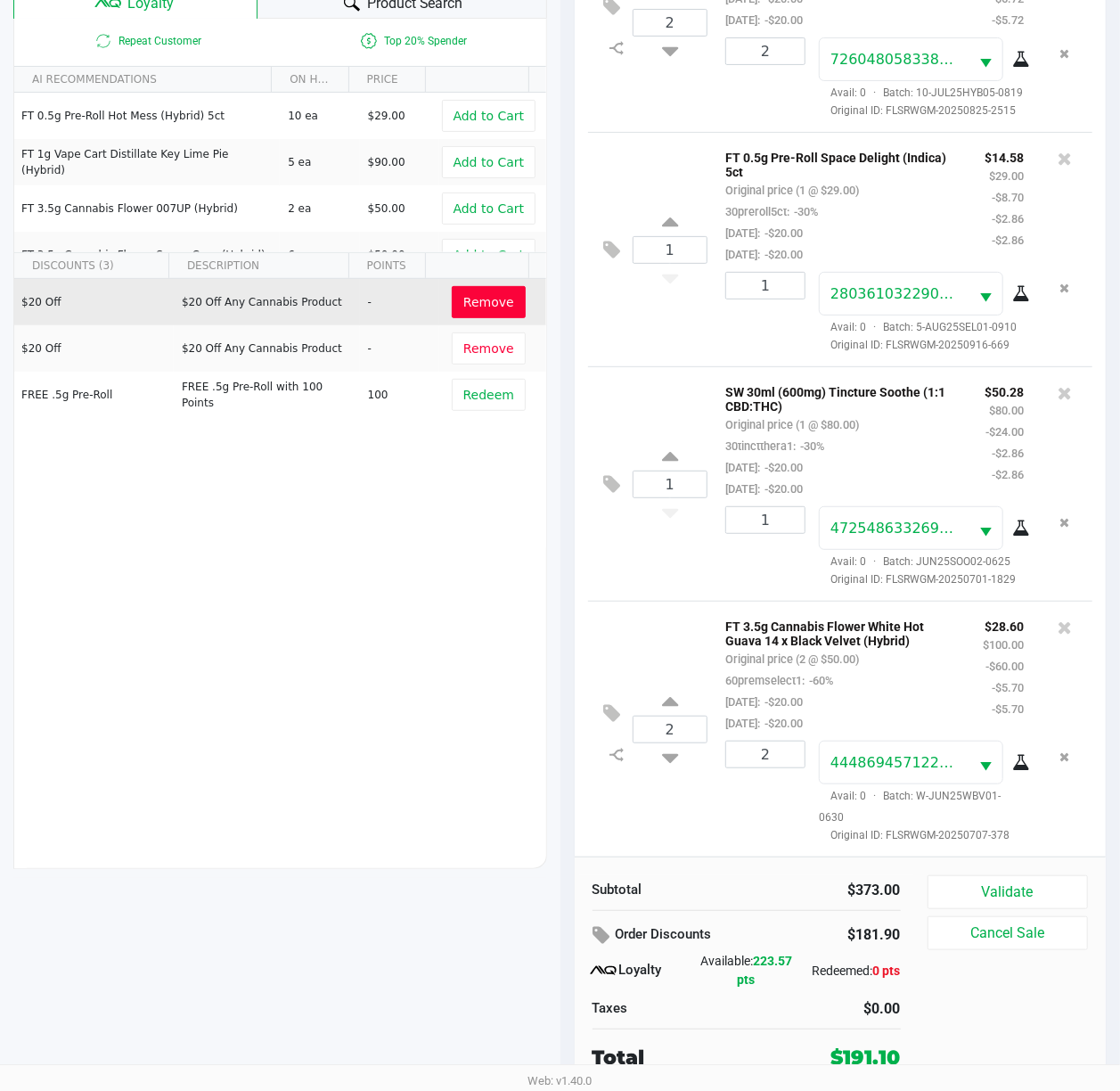
scroll to position [442, 0]
click at [1058, 618] on icon at bounding box center [1065, 627] width 15 height 17
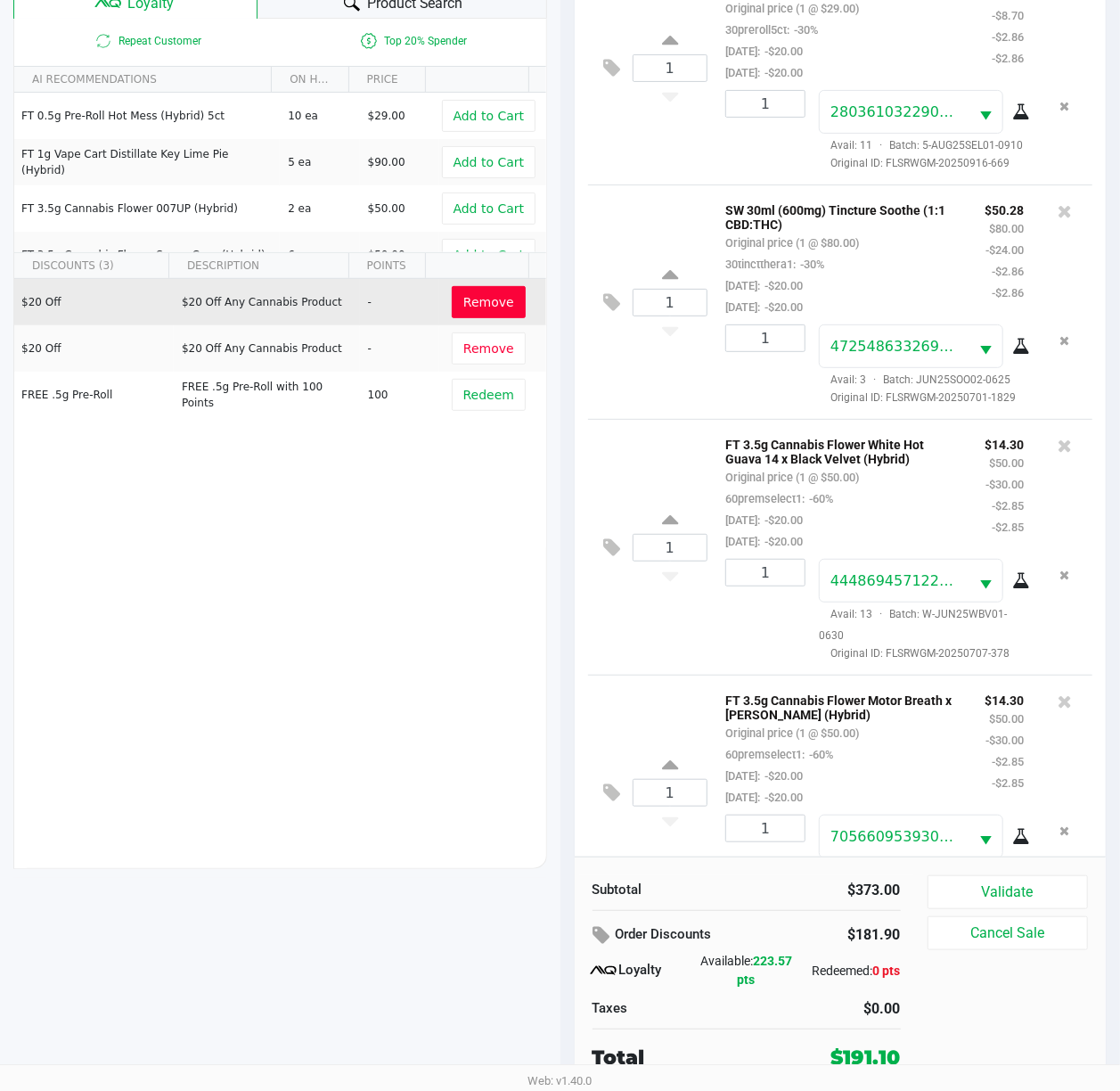
scroll to position [701, 0]
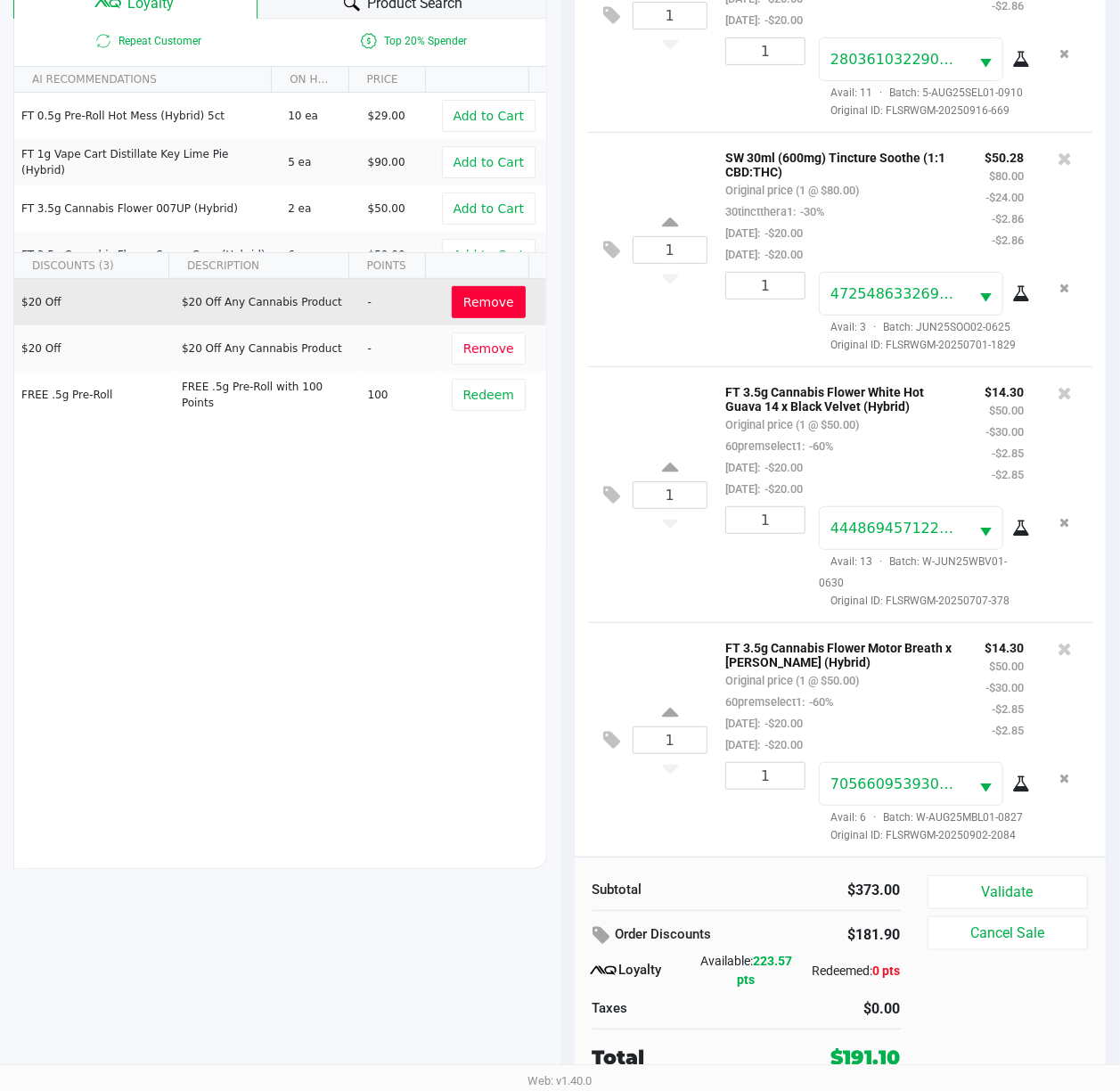
click at [919, 680] on div "FT 3.5g Cannabis Flower Motor Breath x [PERSON_NAME] (Hybrid) Original price (1…" at bounding box center [842, 695] width 259 height 118
click at [964, 888] on button "Validate" at bounding box center [1008, 892] width 161 height 34
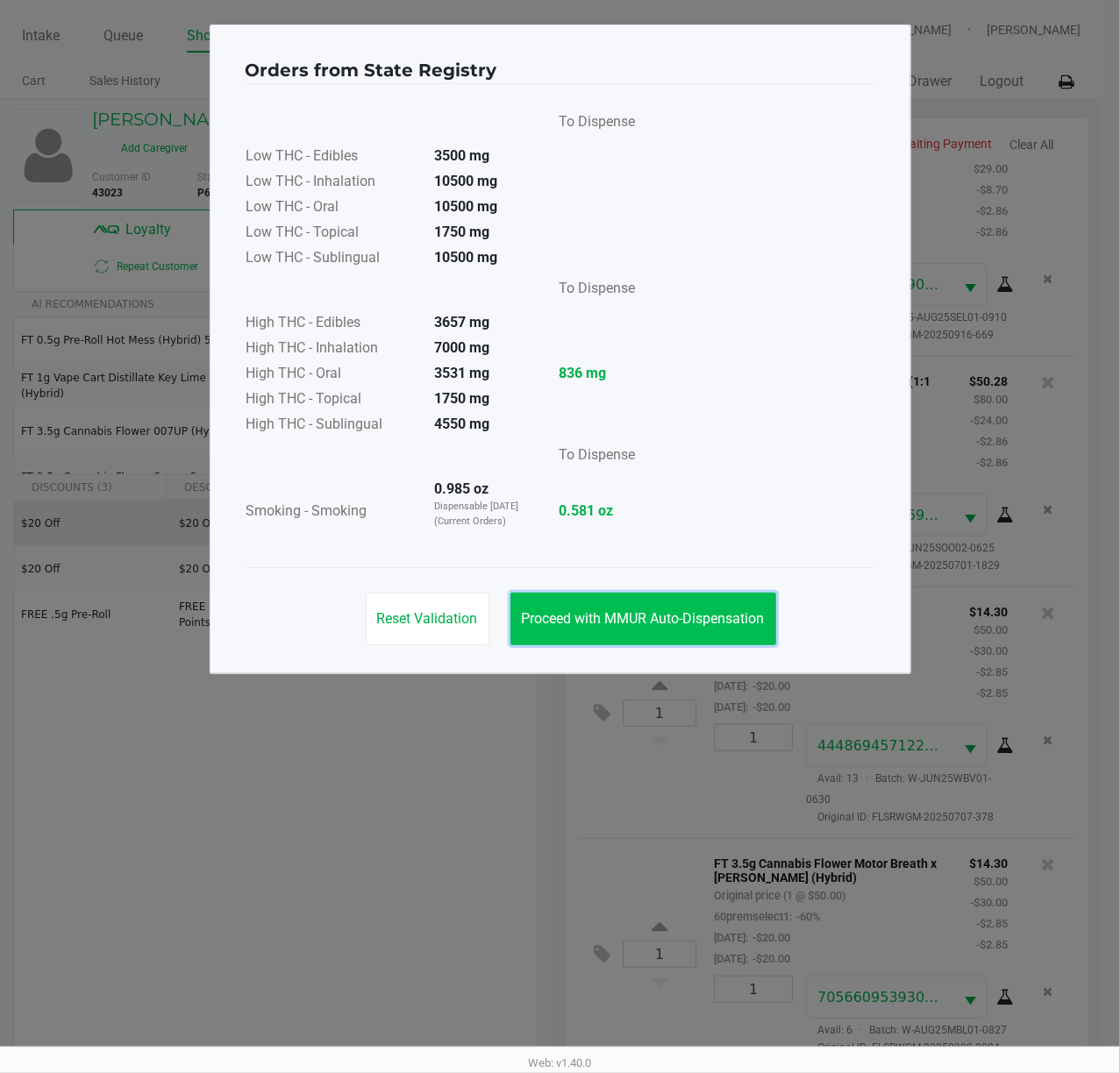
drag, startPoint x: 633, startPoint y: 598, endPoint x: 642, endPoint y: 607, distance: 12.7
click at [633, 600] on button "Proceed with MMUR Auto-Dispensation" at bounding box center [642, 619] width 266 height 52
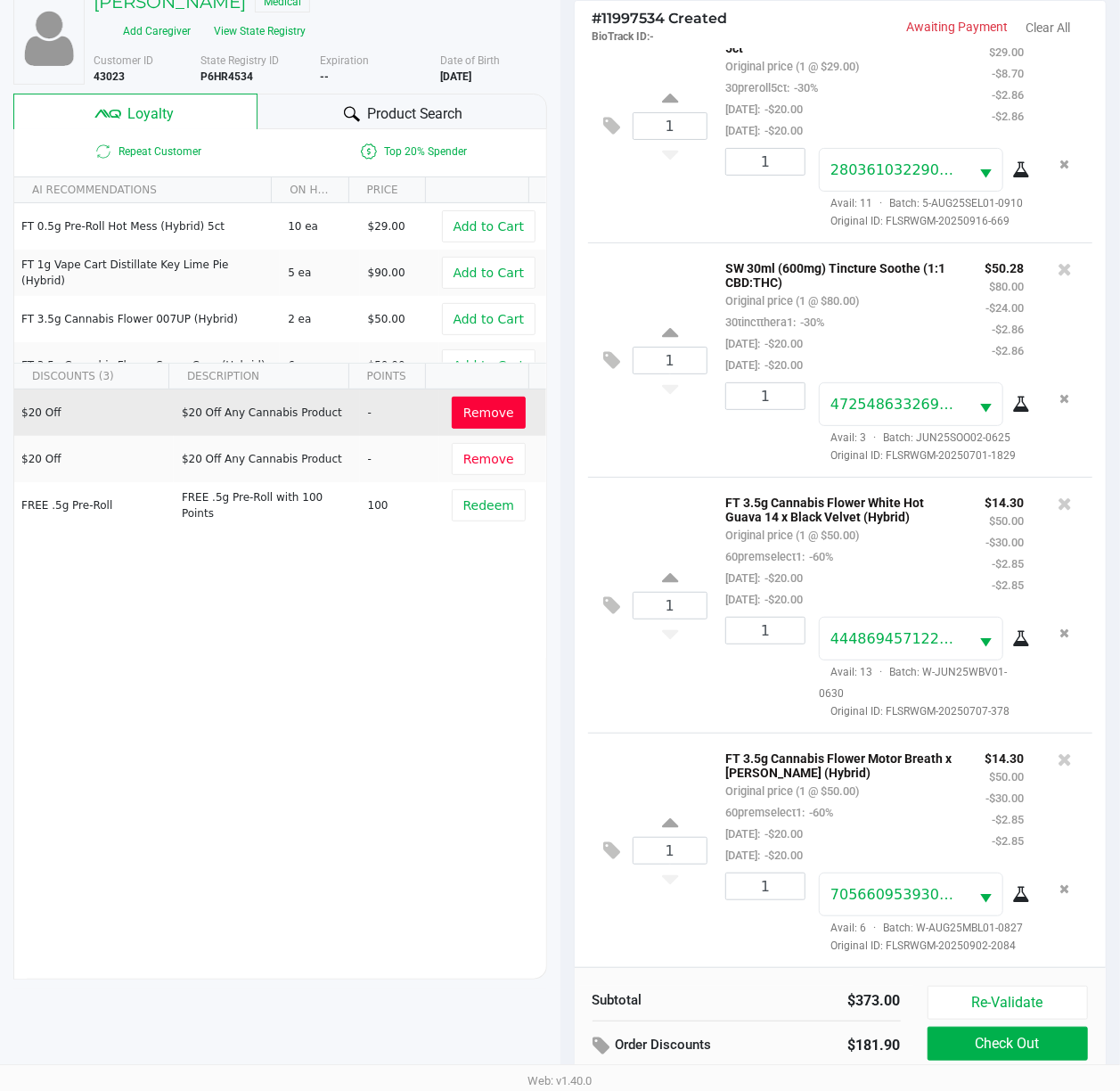
scroll to position [233, 0]
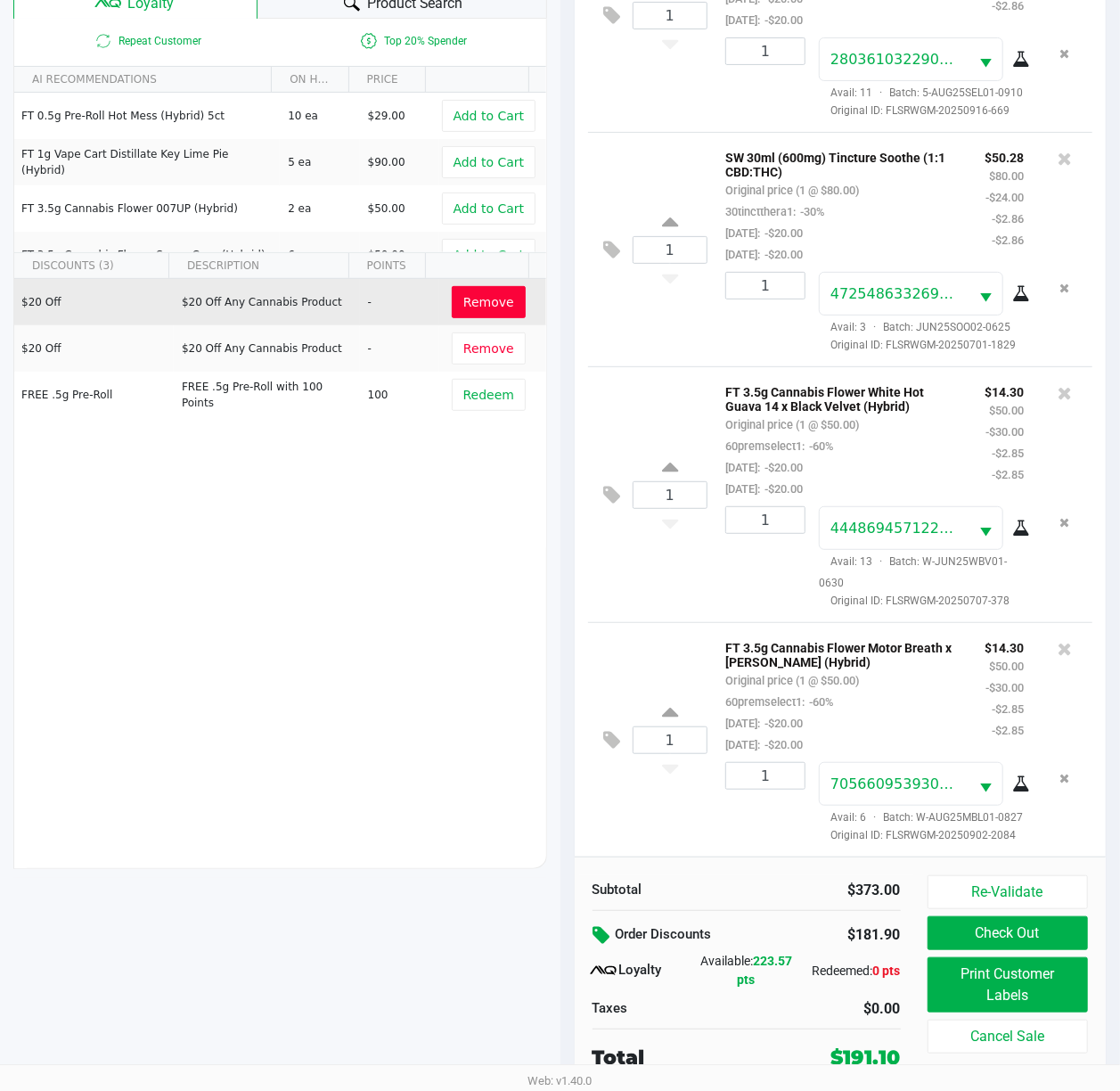
click at [603, 927] on icon at bounding box center [603, 935] width 21 height 20
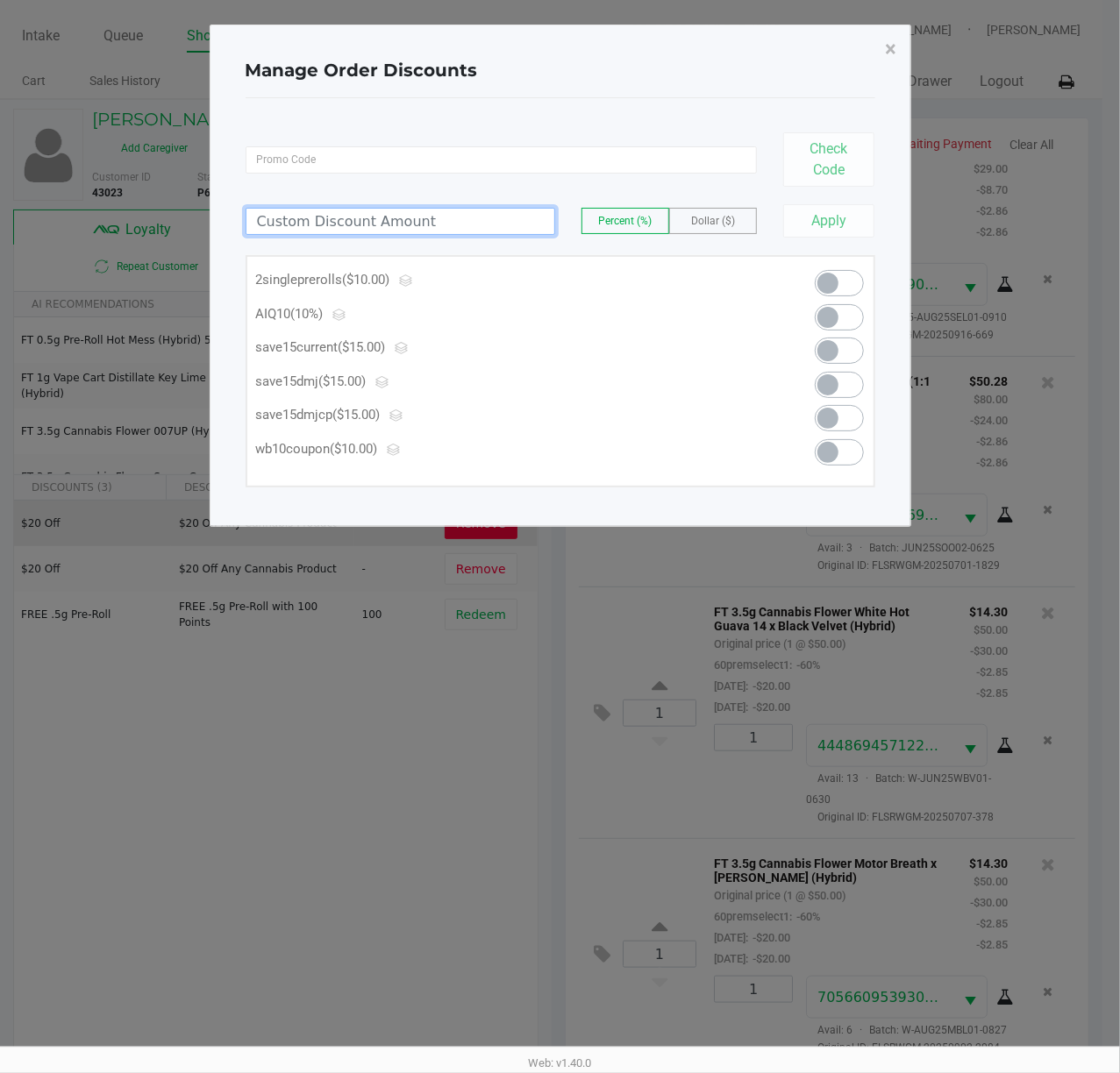
click at [370, 226] on input at bounding box center [400, 222] width 308 height 25
type input "0.10"
click at [696, 212] on label "Dollar ($)" at bounding box center [712, 221] width 86 height 24
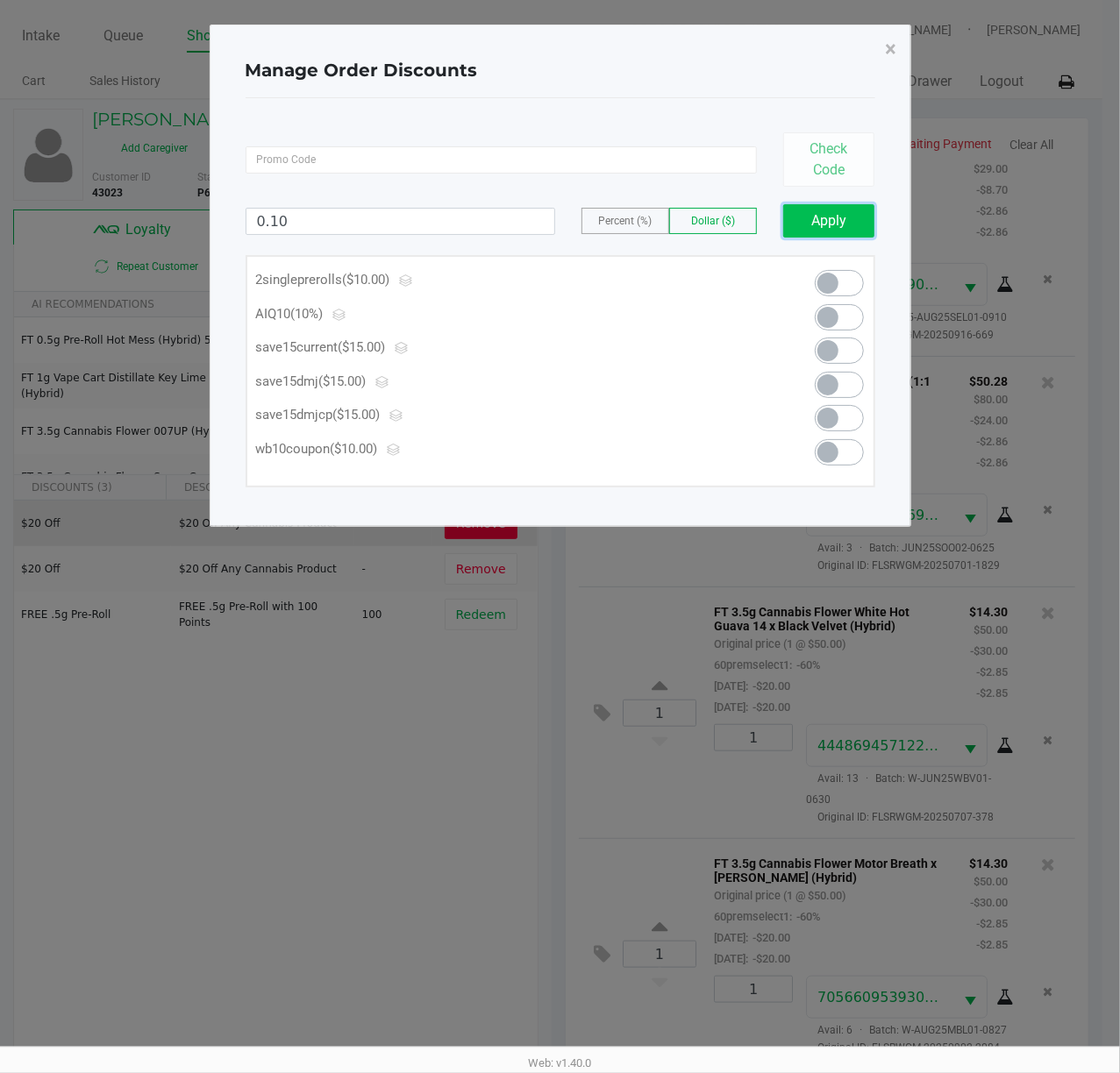
click at [823, 230] on button "Apply" at bounding box center [829, 221] width 92 height 33
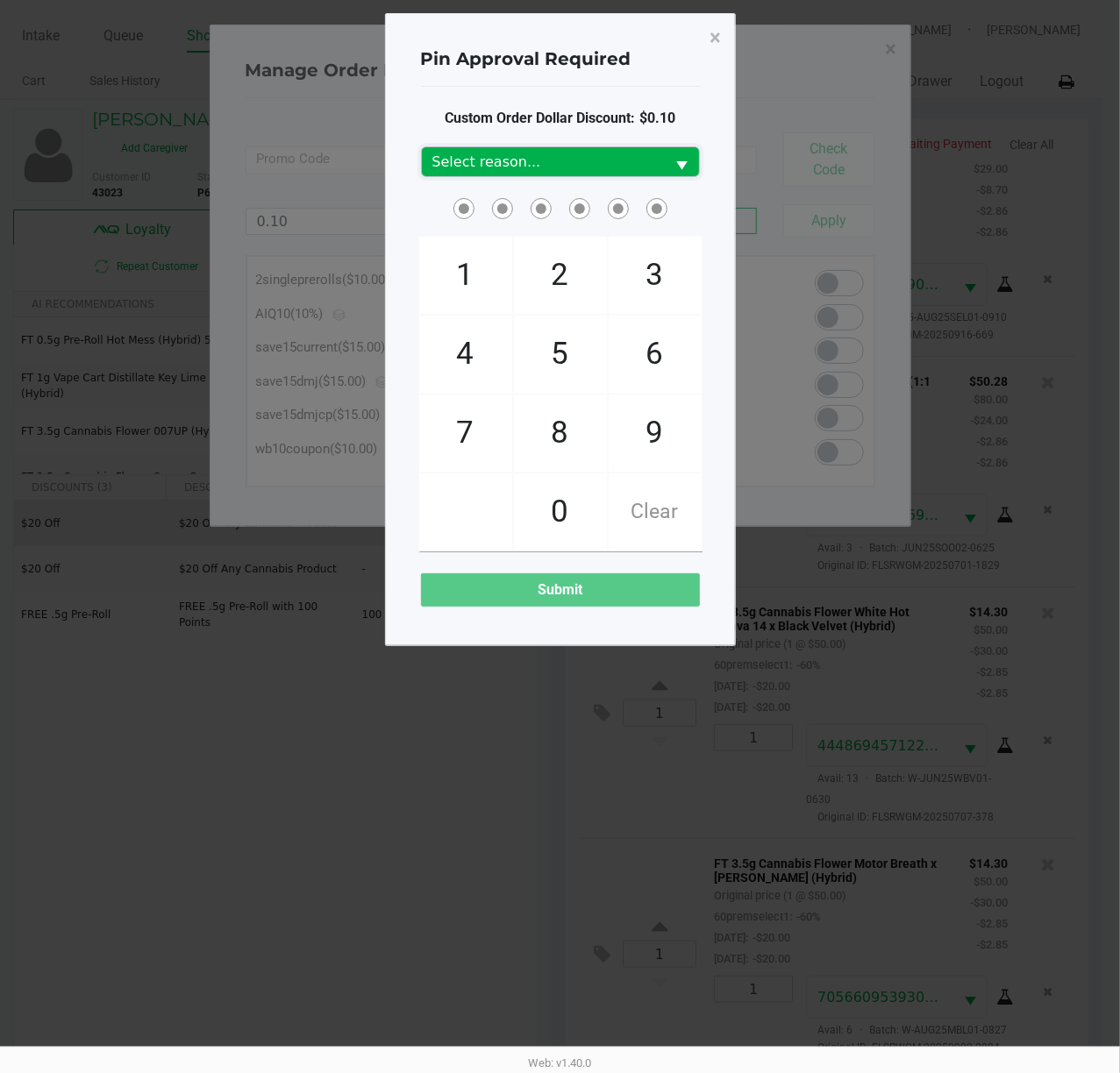
click at [636, 151] on span "Select reason..." at bounding box center [543, 161] width 223 height 21
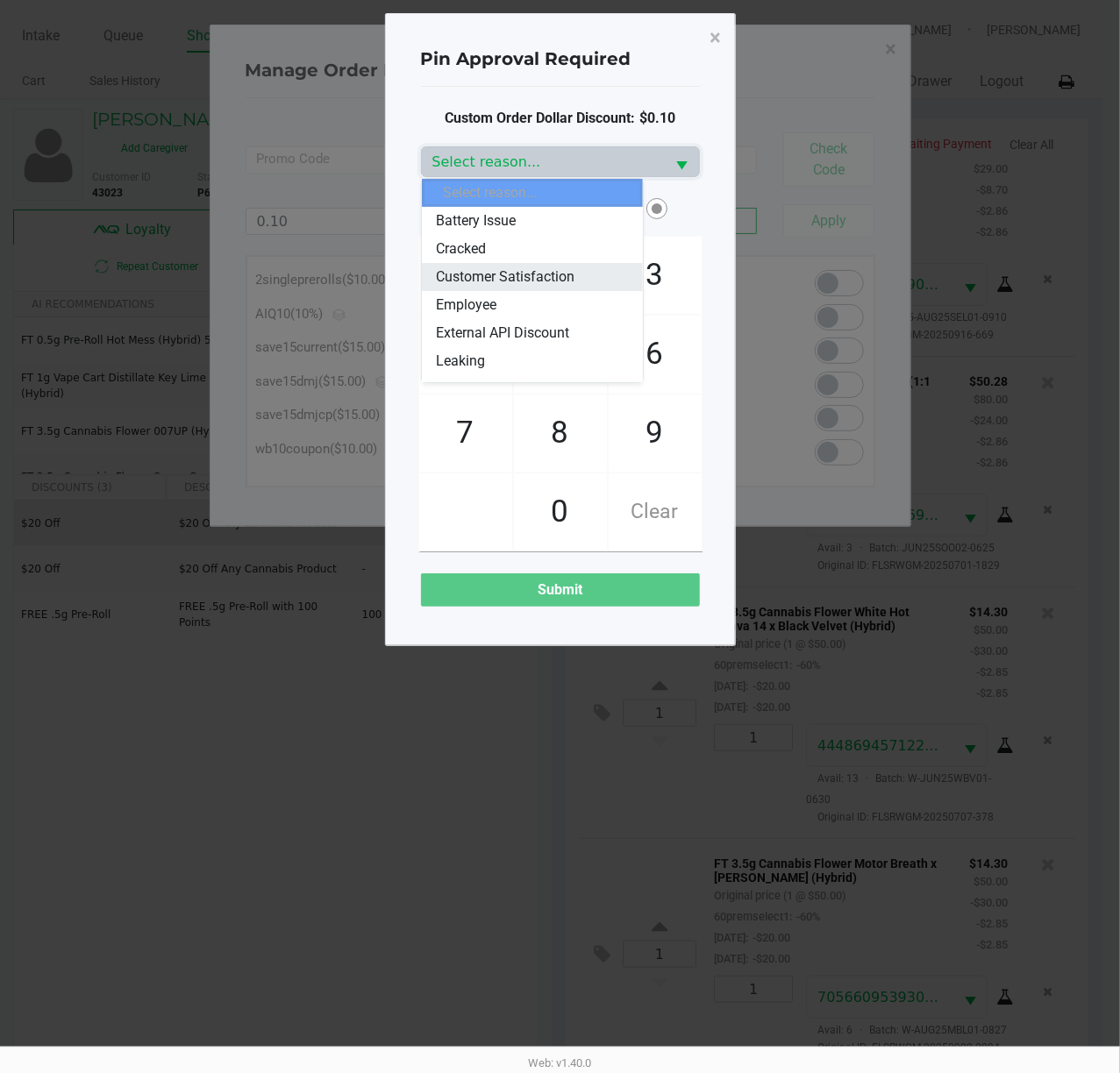
click at [532, 280] on span "Customer Satisfaction" at bounding box center [505, 277] width 139 height 21
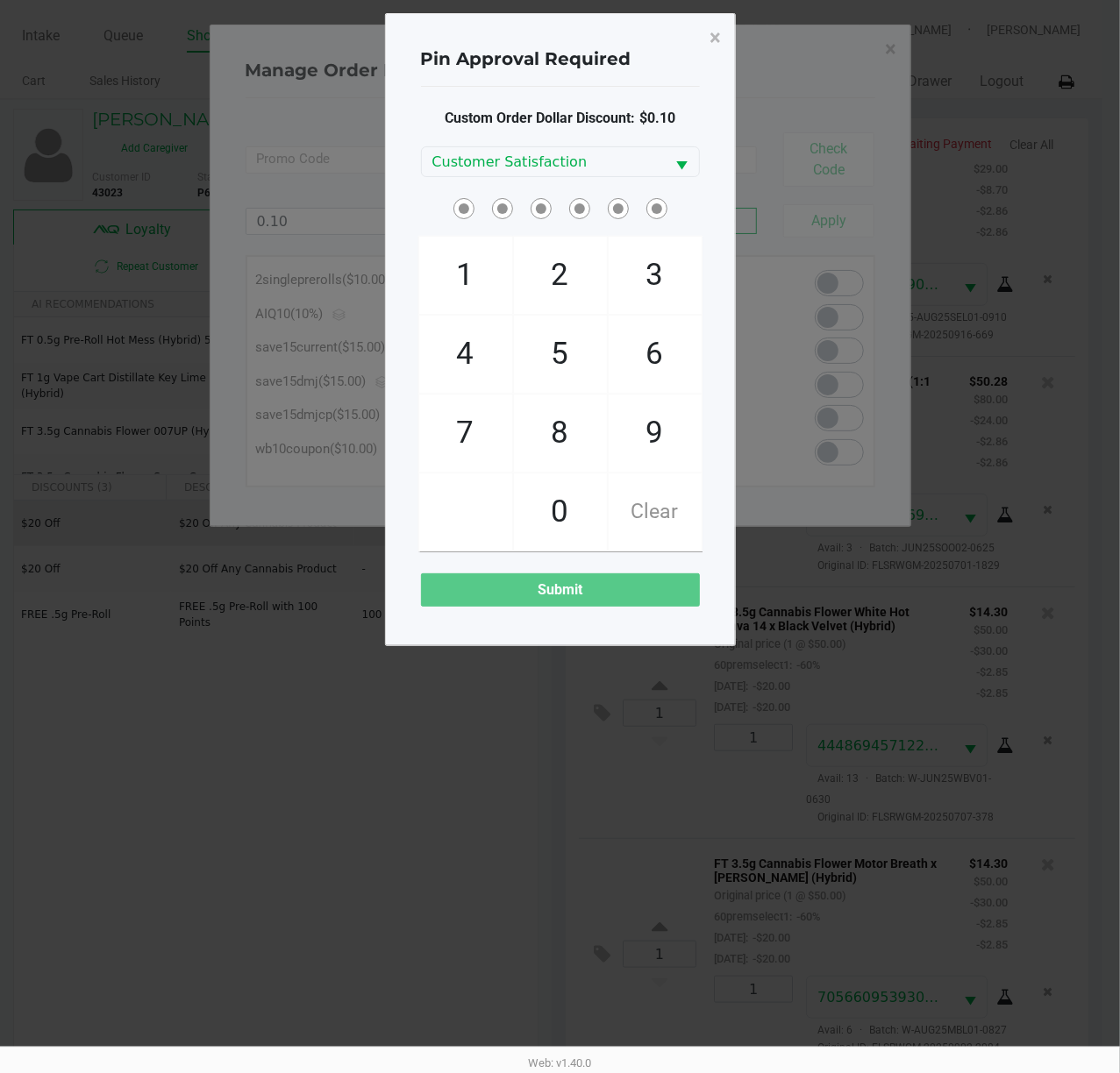
click at [571, 111] on span "Custom Order Dollar Discount: $0.10" at bounding box center [560, 118] width 231 height 21
checkbox input "true"
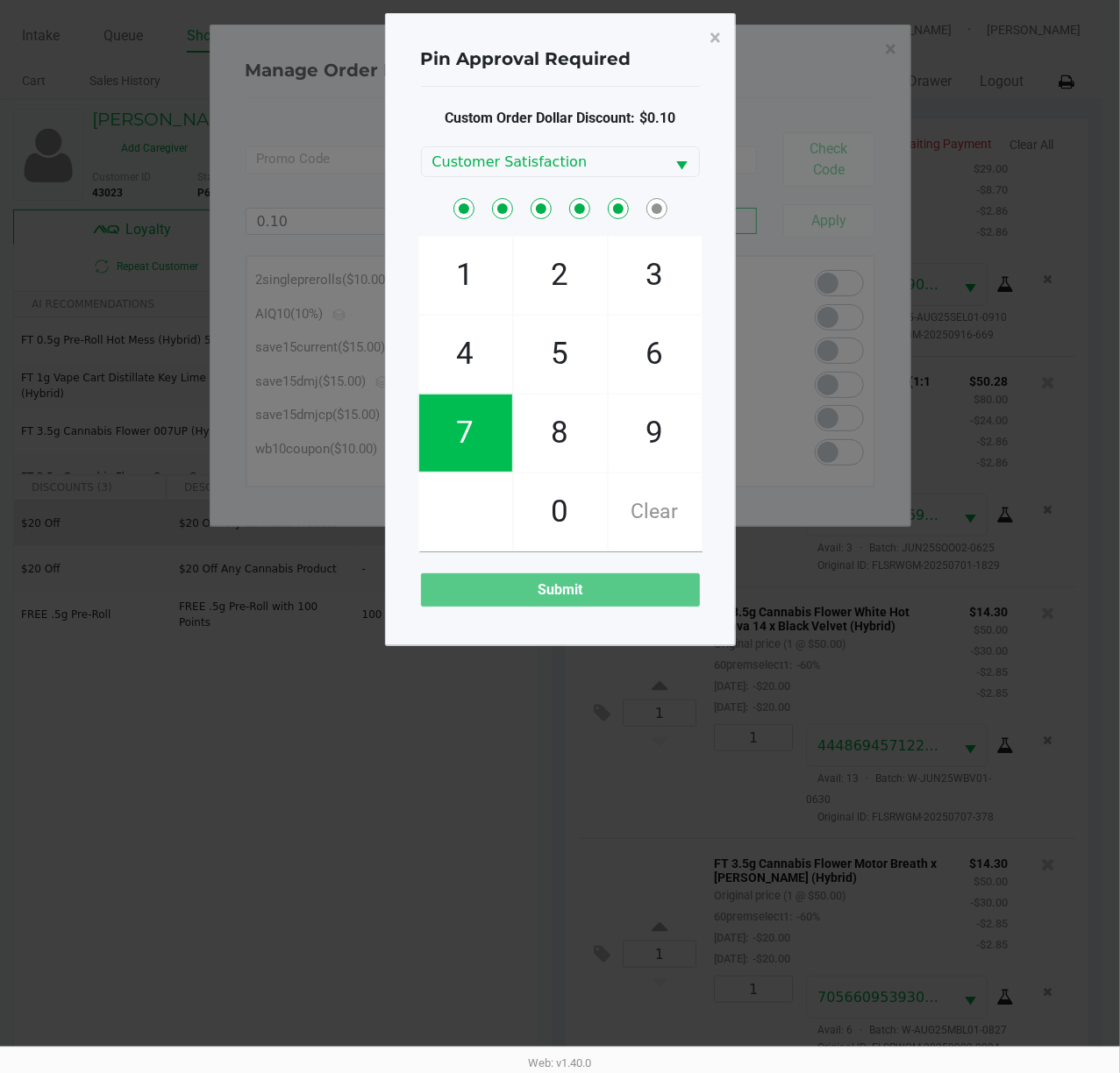
checkbox input "true"
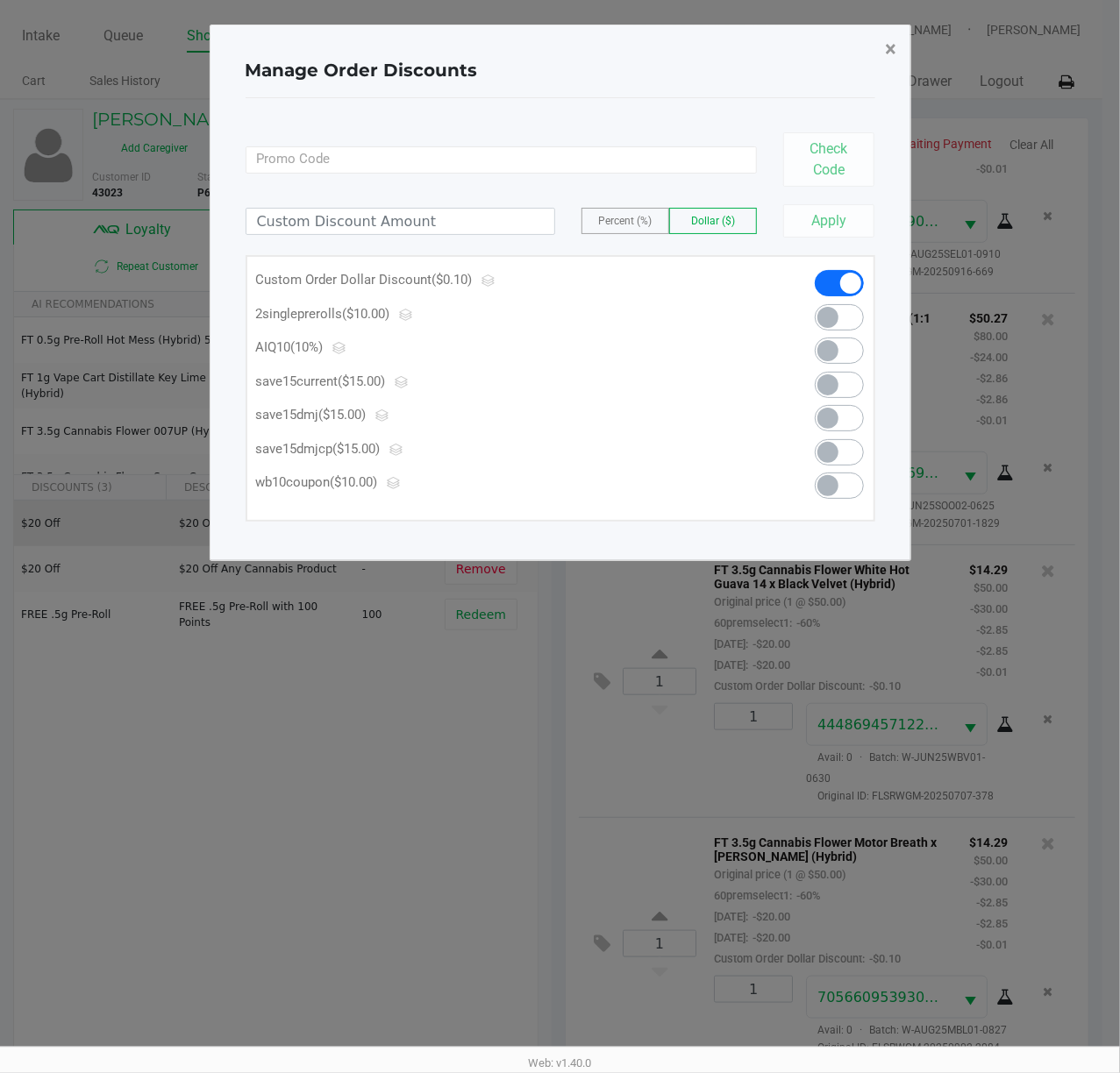
click at [888, 52] on span "×" at bounding box center [891, 49] width 12 height 24
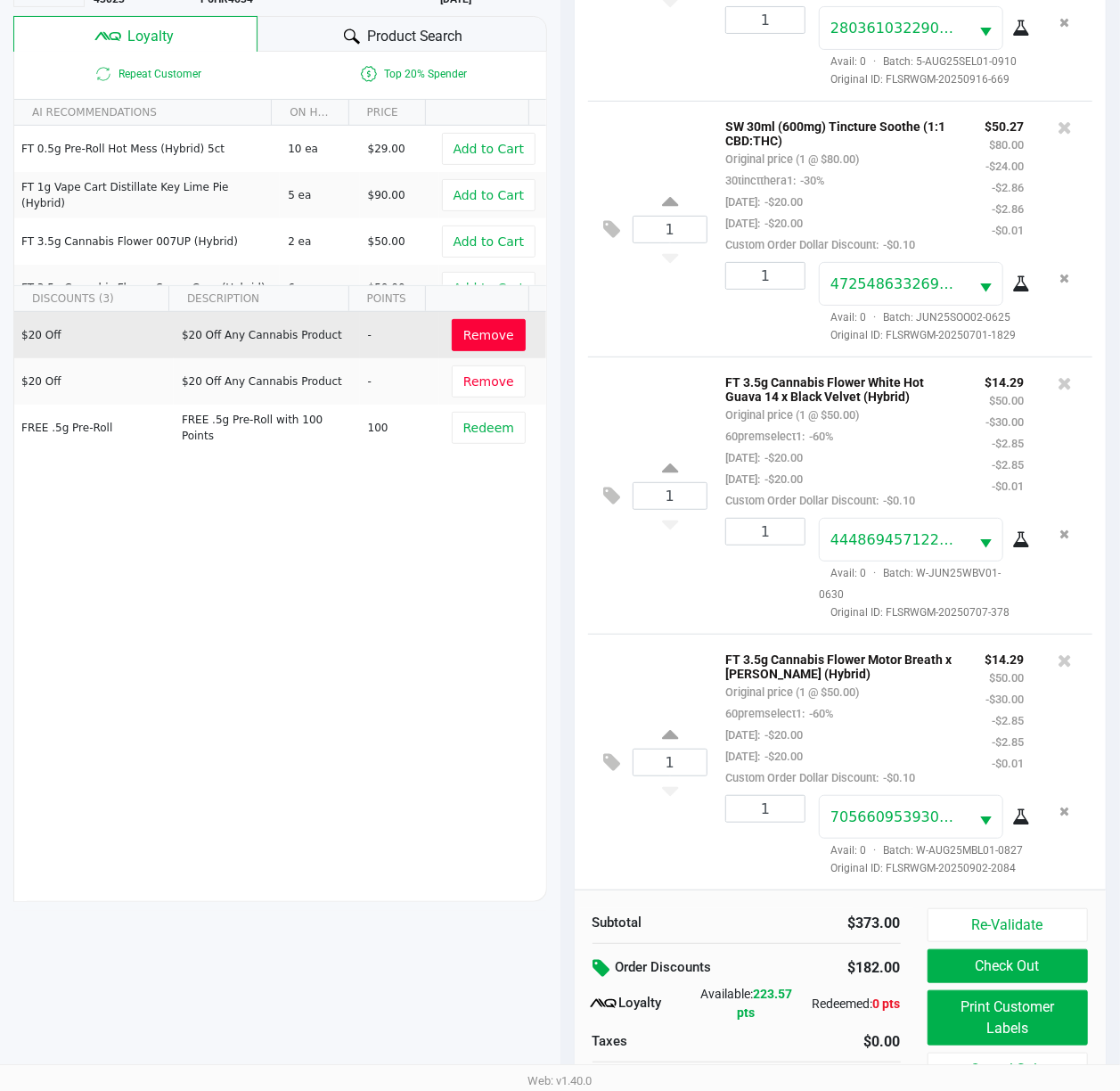
scroll to position [233, 0]
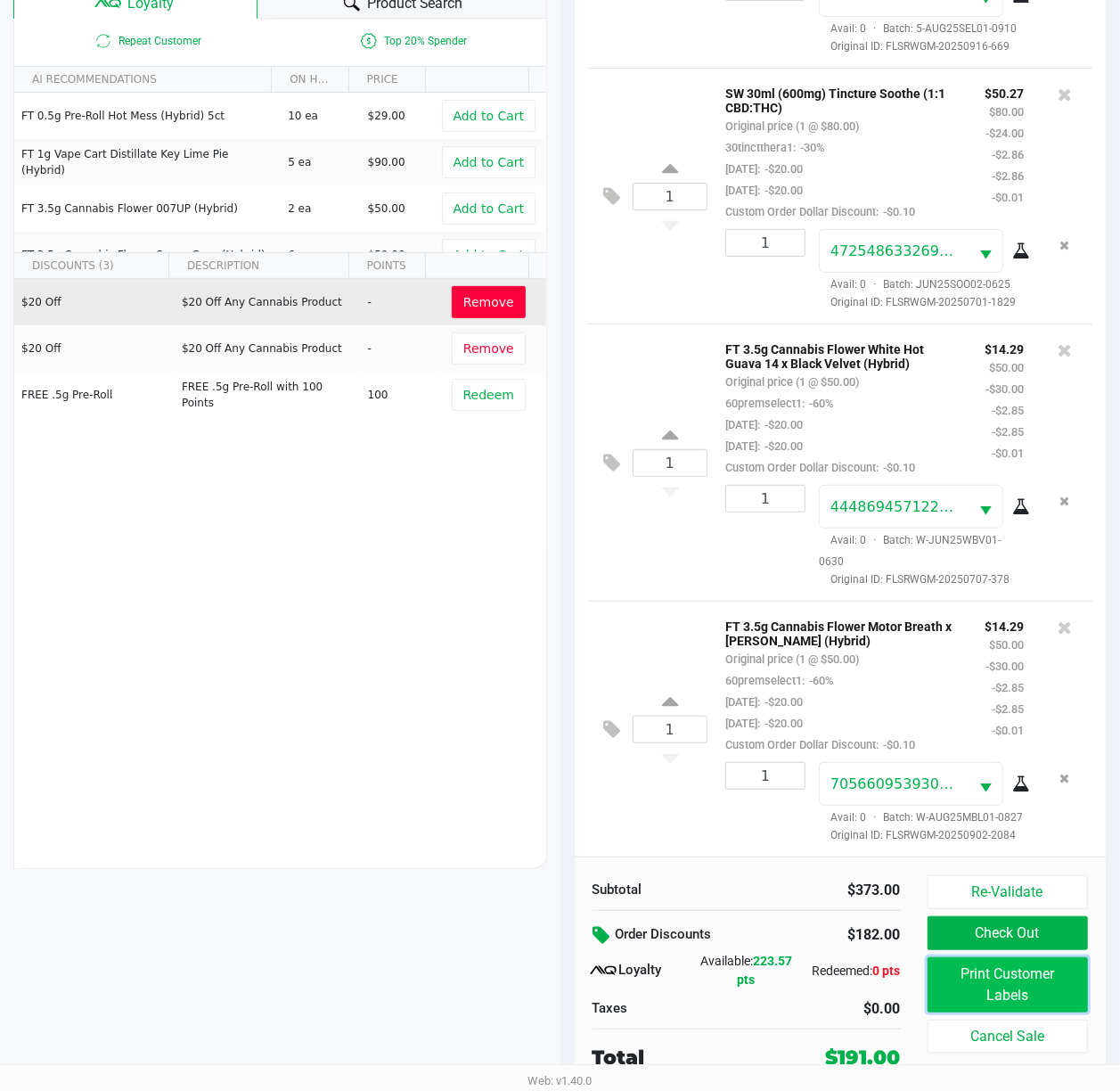
click at [1043, 984] on button "Print Customer Labels" at bounding box center [1008, 985] width 161 height 55
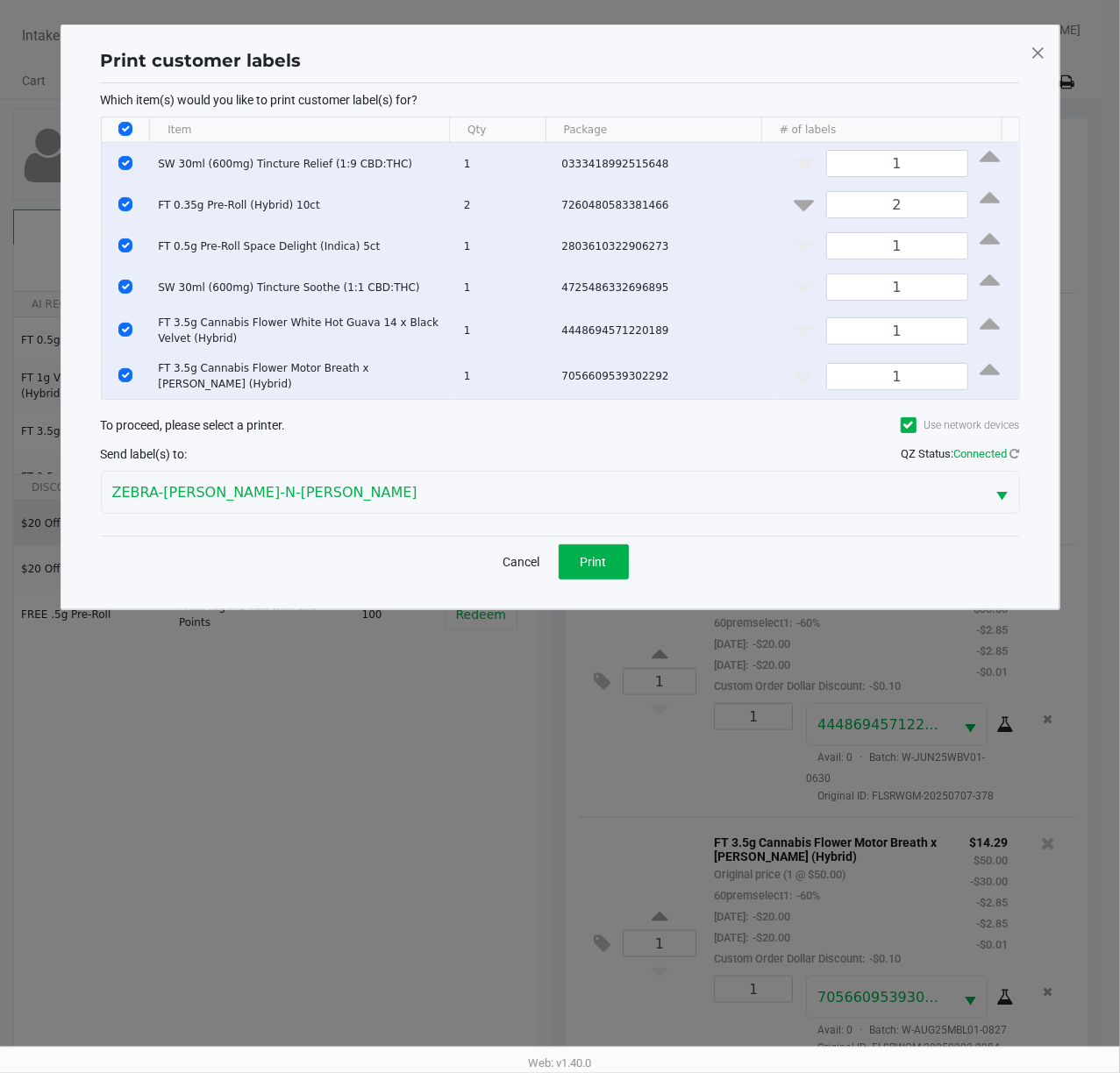
click at [127, 133] on input "Select All Rows" at bounding box center [125, 129] width 14 height 14
checkbox input "false"
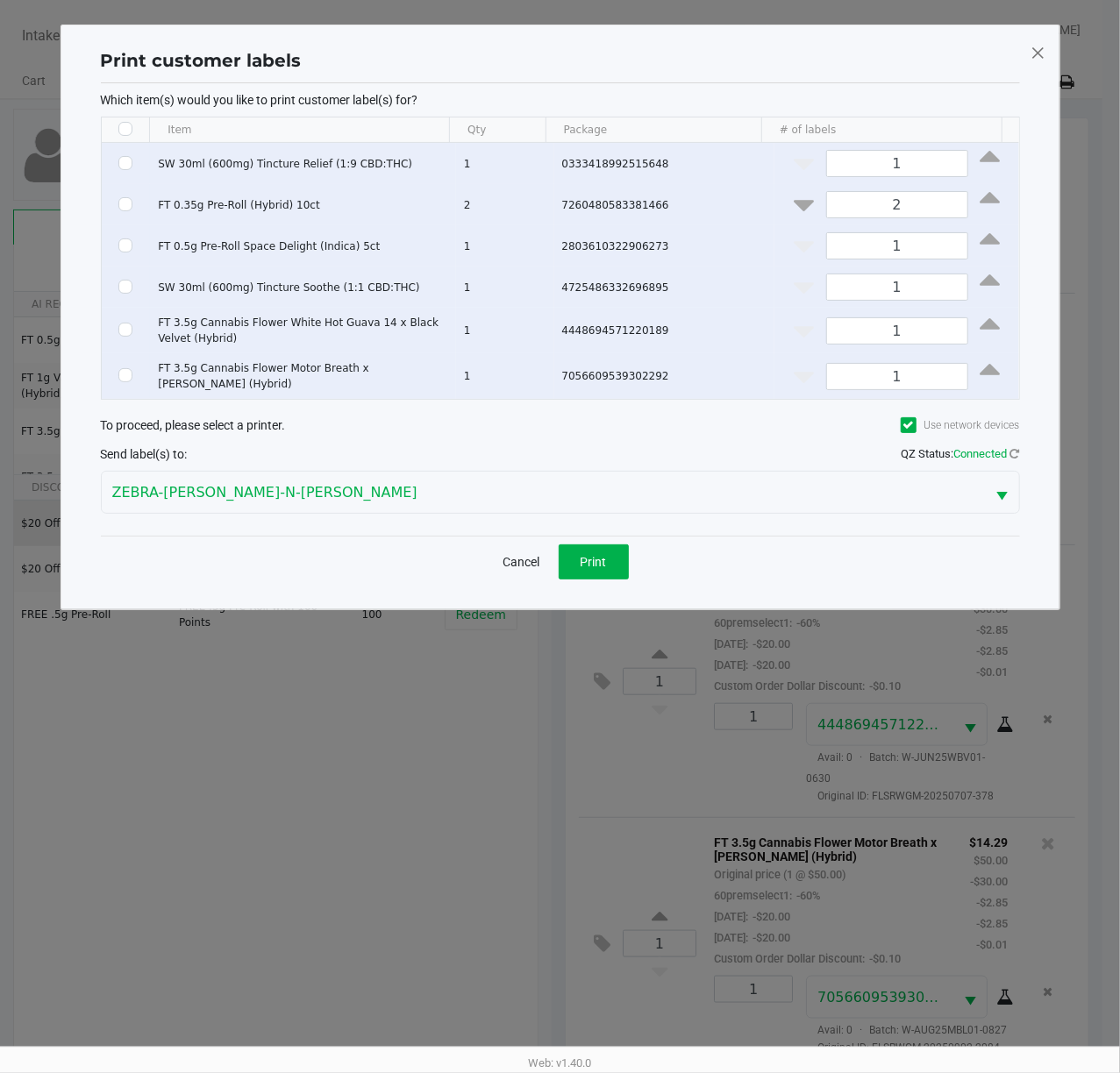
checkbox input "false"
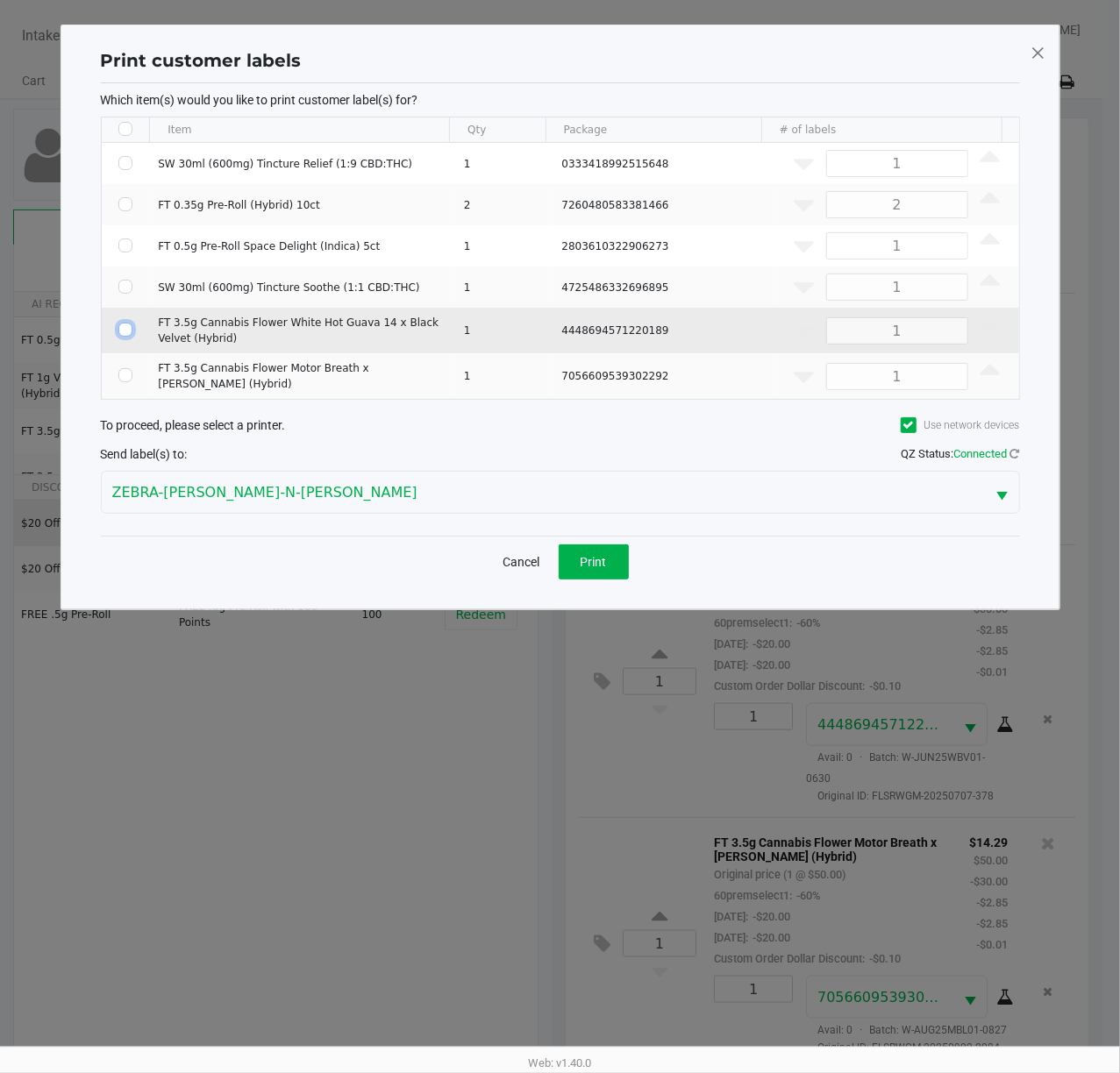
click at [124, 334] on input "Select Row" at bounding box center [125, 330] width 14 height 14
checkbox input "true"
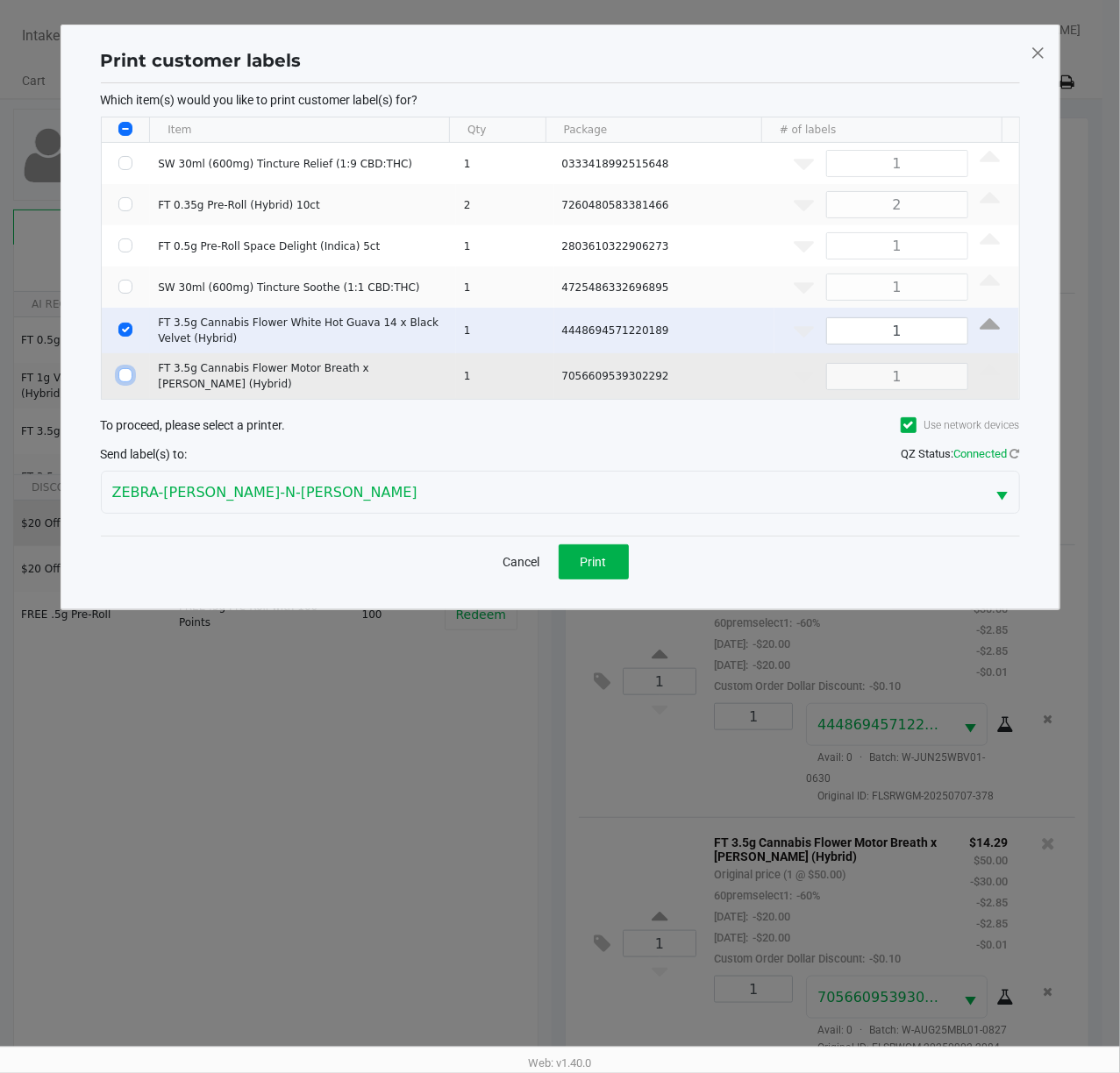
click at [123, 370] on input "Select Row" at bounding box center [125, 376] width 14 height 14
checkbox input "true"
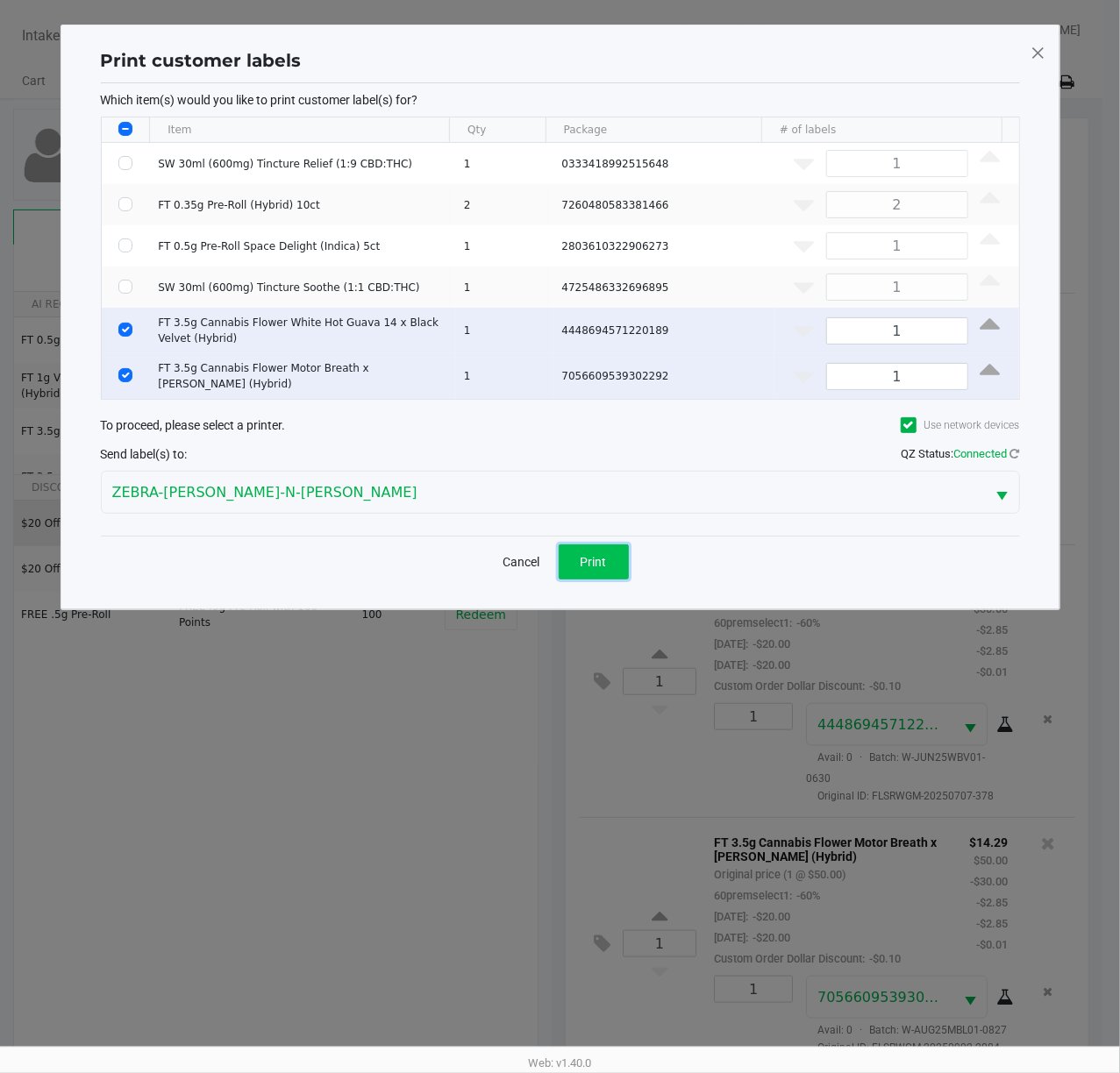
click at [601, 561] on span "Print" at bounding box center [593, 562] width 26 height 14
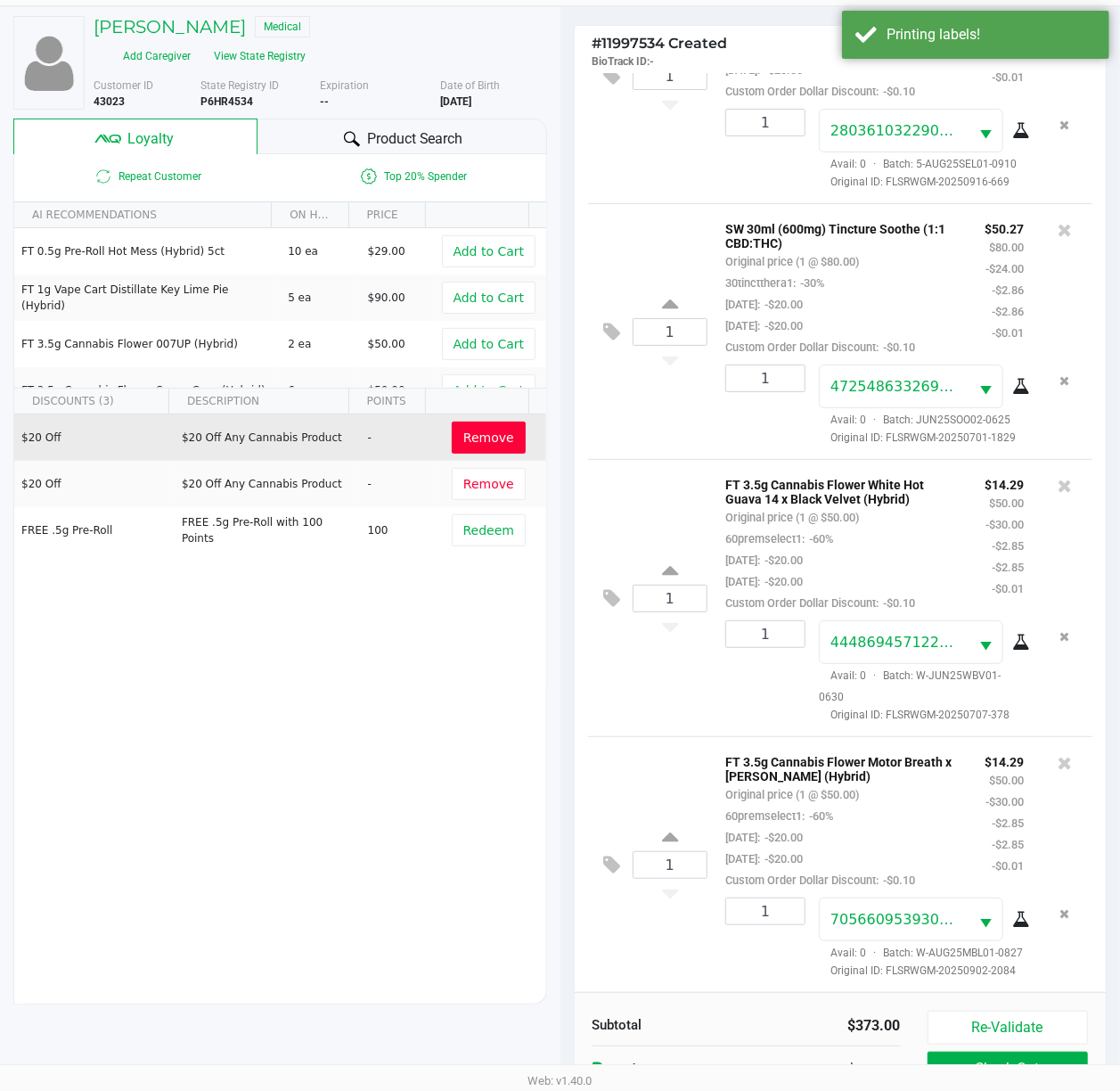
scroll to position [233, 0]
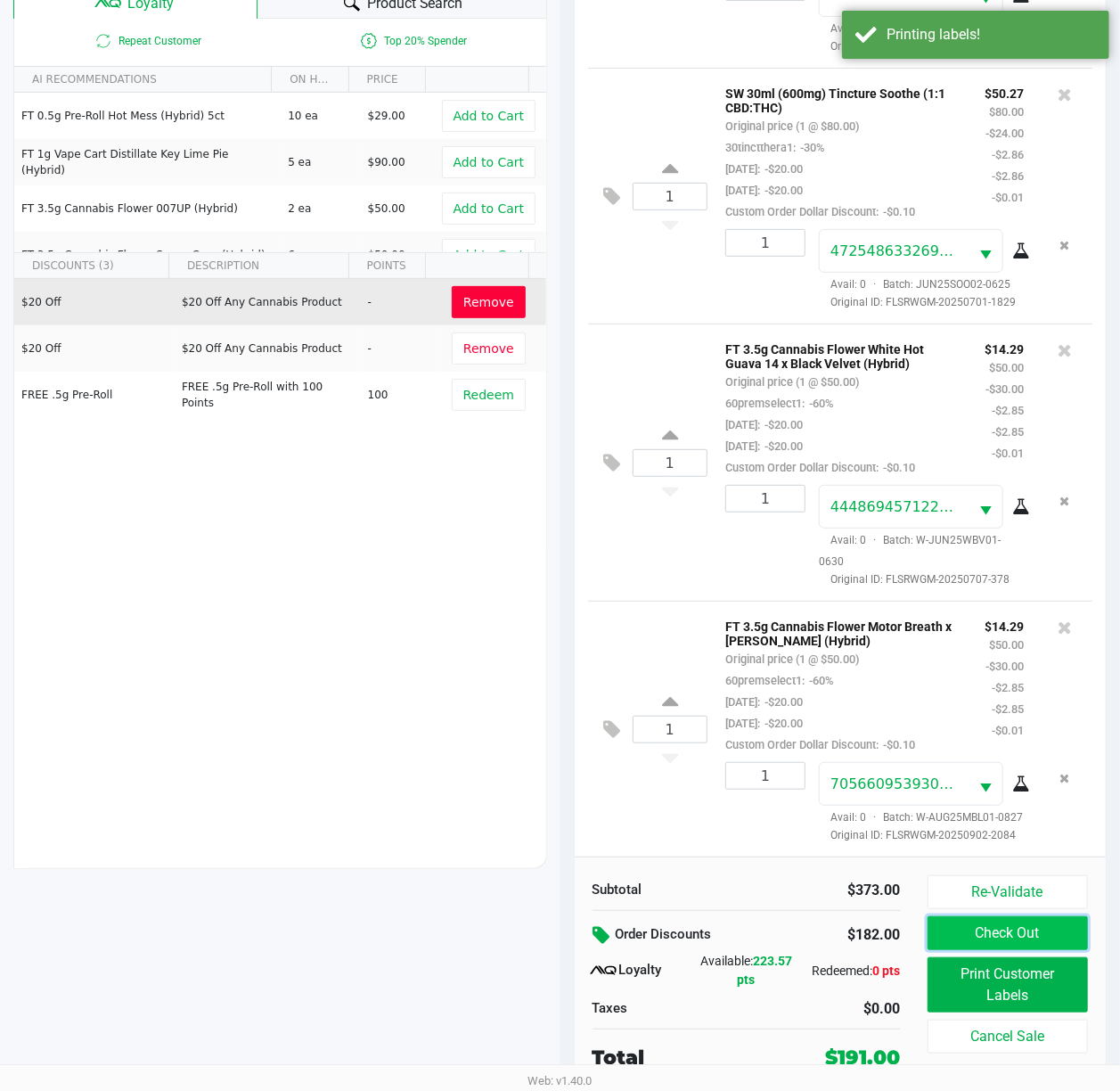
click at [1003, 943] on button "Check Out" at bounding box center [1008, 933] width 161 height 34
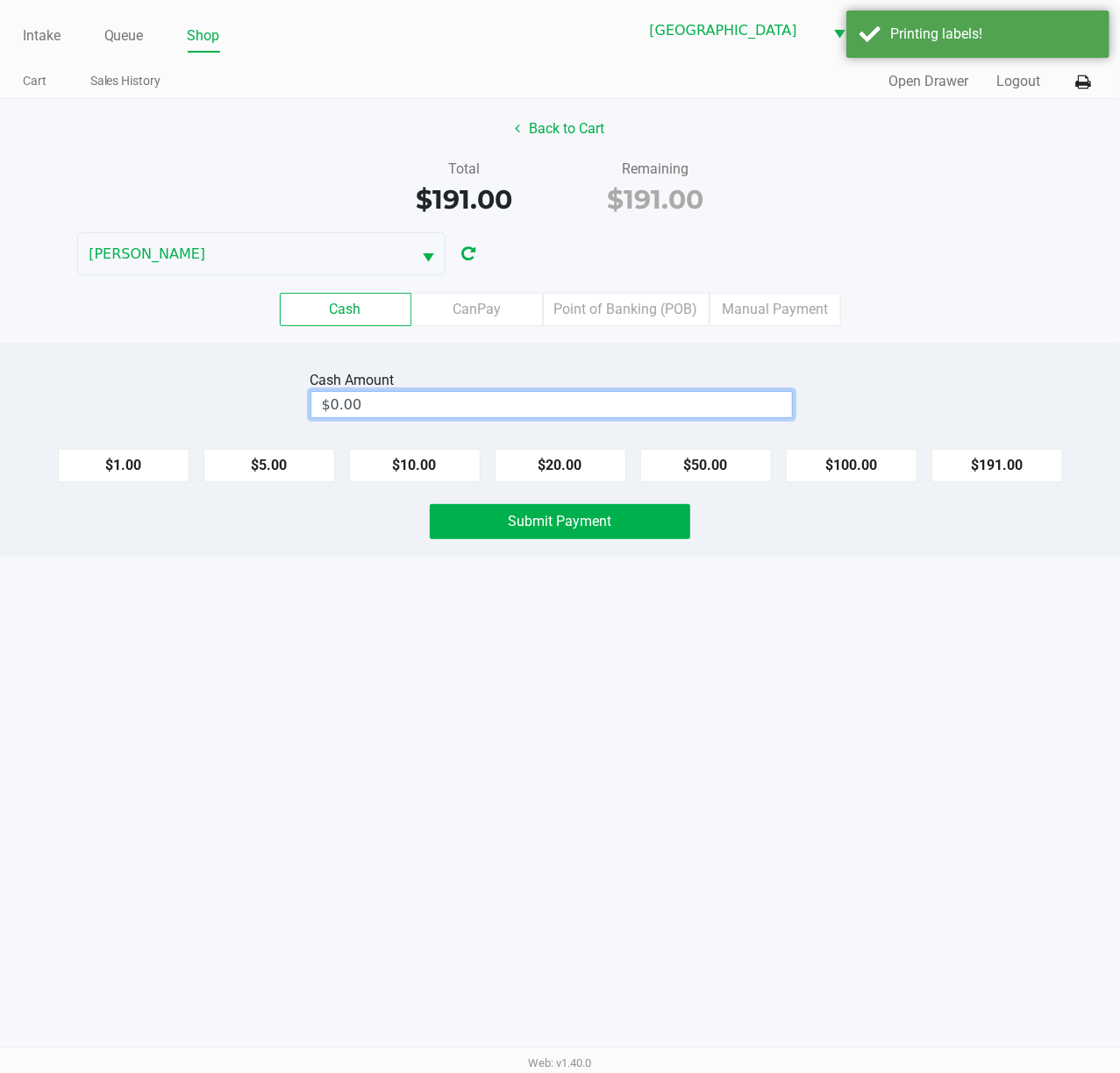
type input "0"
click at [458, 414] on input "0" at bounding box center [551, 405] width 480 height 25
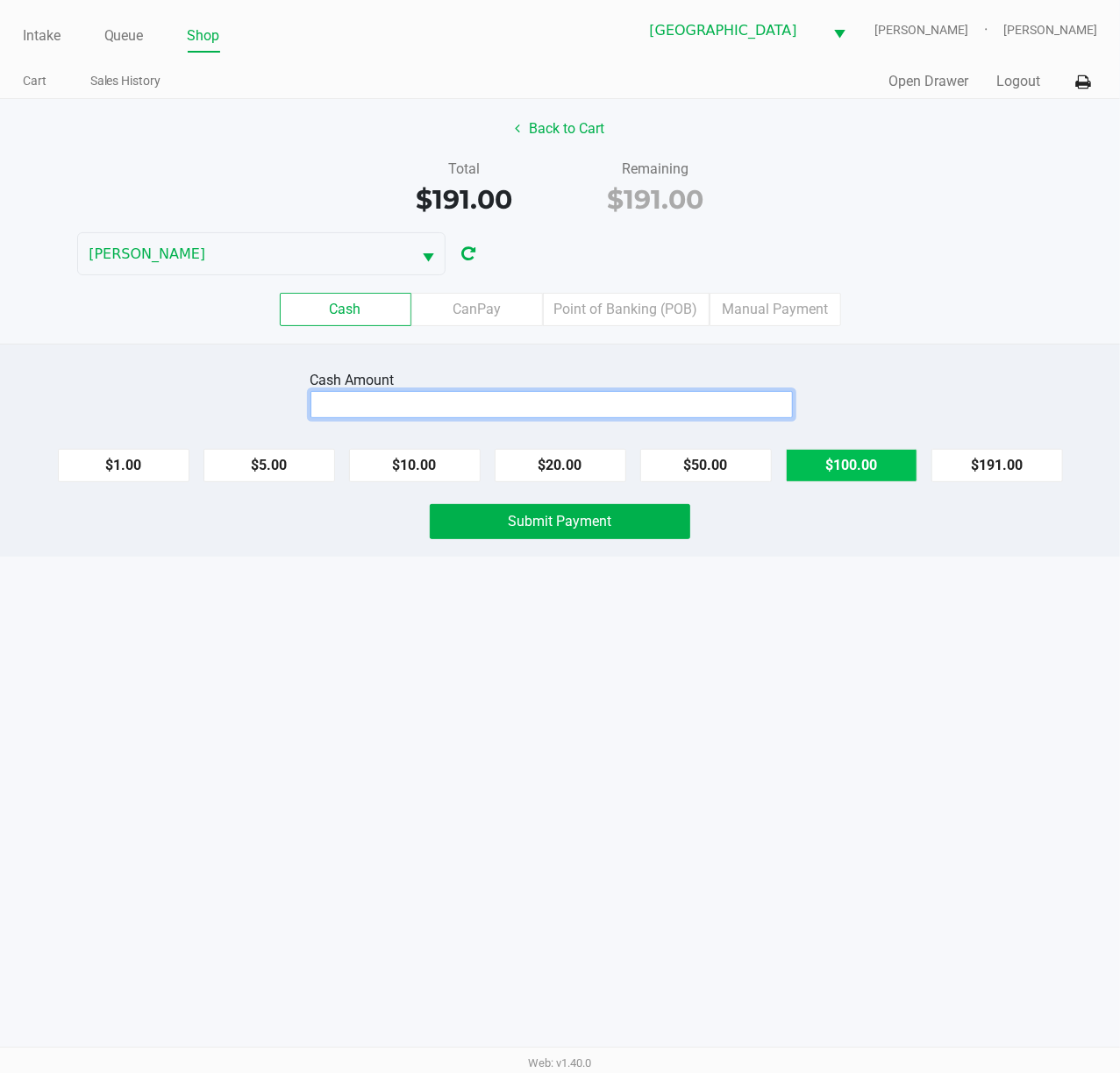
click at [882, 474] on button "$100.00" at bounding box center [851, 465] width 132 height 33
click at [882, 475] on button "$100.00" at bounding box center [851, 465] width 132 height 33
type input "$200.00"
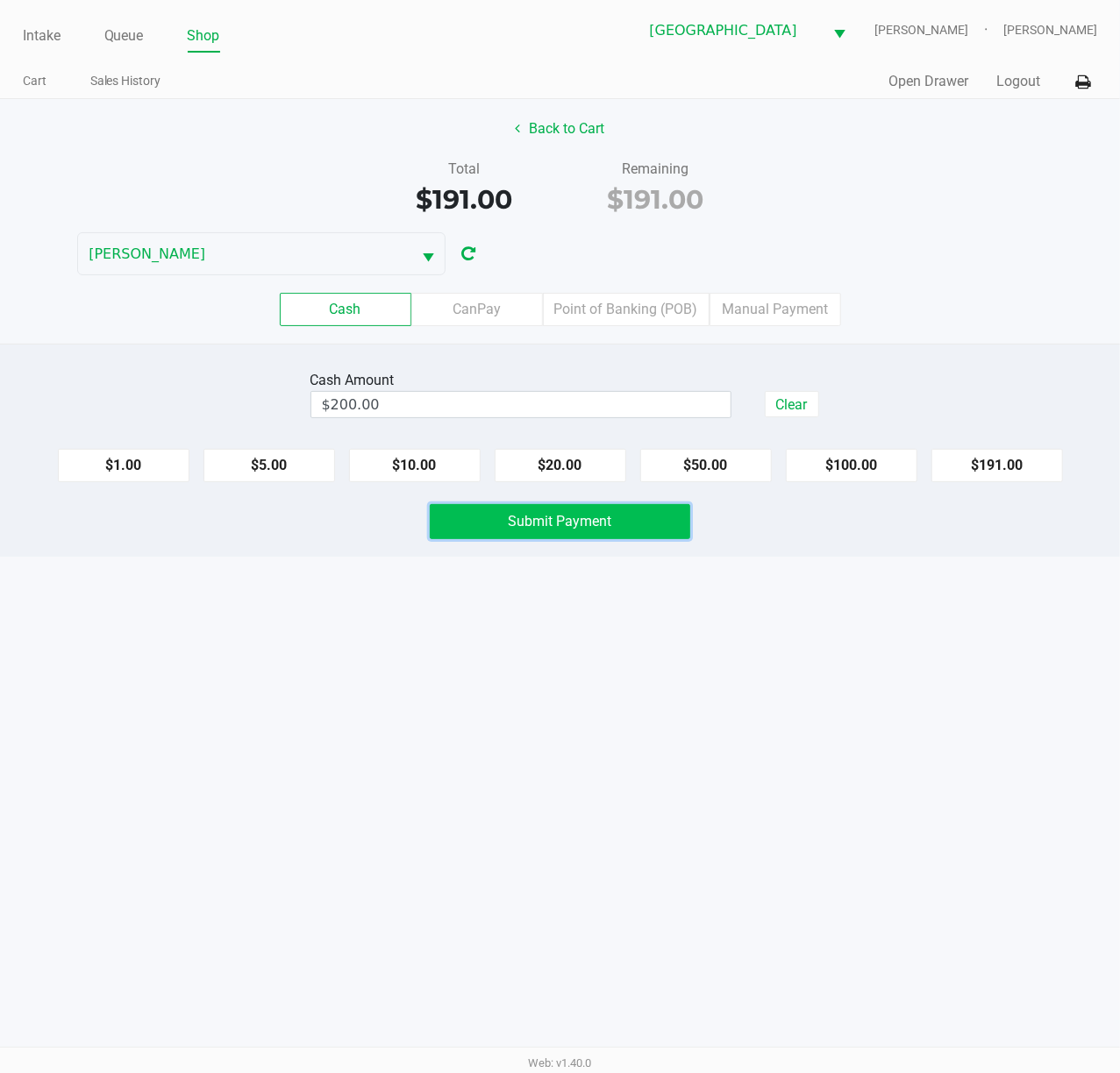
click at [650, 509] on button "Submit Payment" at bounding box center [560, 522] width 260 height 35
click at [777, 566] on div "Intake Queue Shop Port St. [PERSON_NAME] WC [PERSON_NAME] [PERSON_NAME] Cart Sa…" at bounding box center [560, 536] width 1120 height 1073
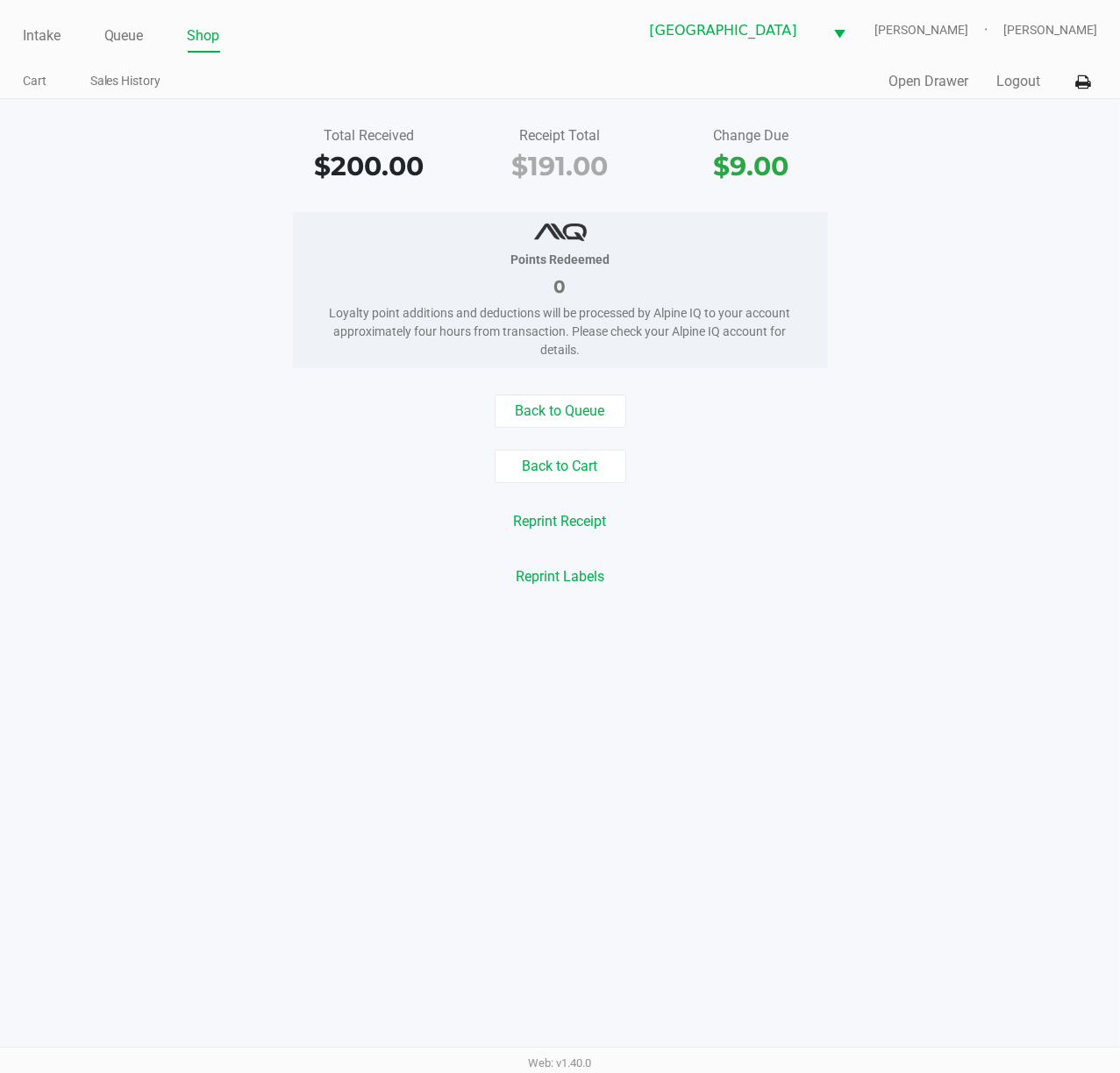
click at [908, 60] on div "Intake Queue Shop [GEOGRAPHIC_DATA][PERSON_NAME] WC [PERSON_NAME] [PERSON_NAME]…" at bounding box center [560, 50] width 1120 height 99
click at [924, 99] on div "Total Received $200.00 Receipt Total $191.00 Change Due $9.00 Points Redeemed 0…" at bounding box center [560, 357] width 1120 height 515
click at [917, 84] on button "Open Drawer" at bounding box center [928, 81] width 80 height 21
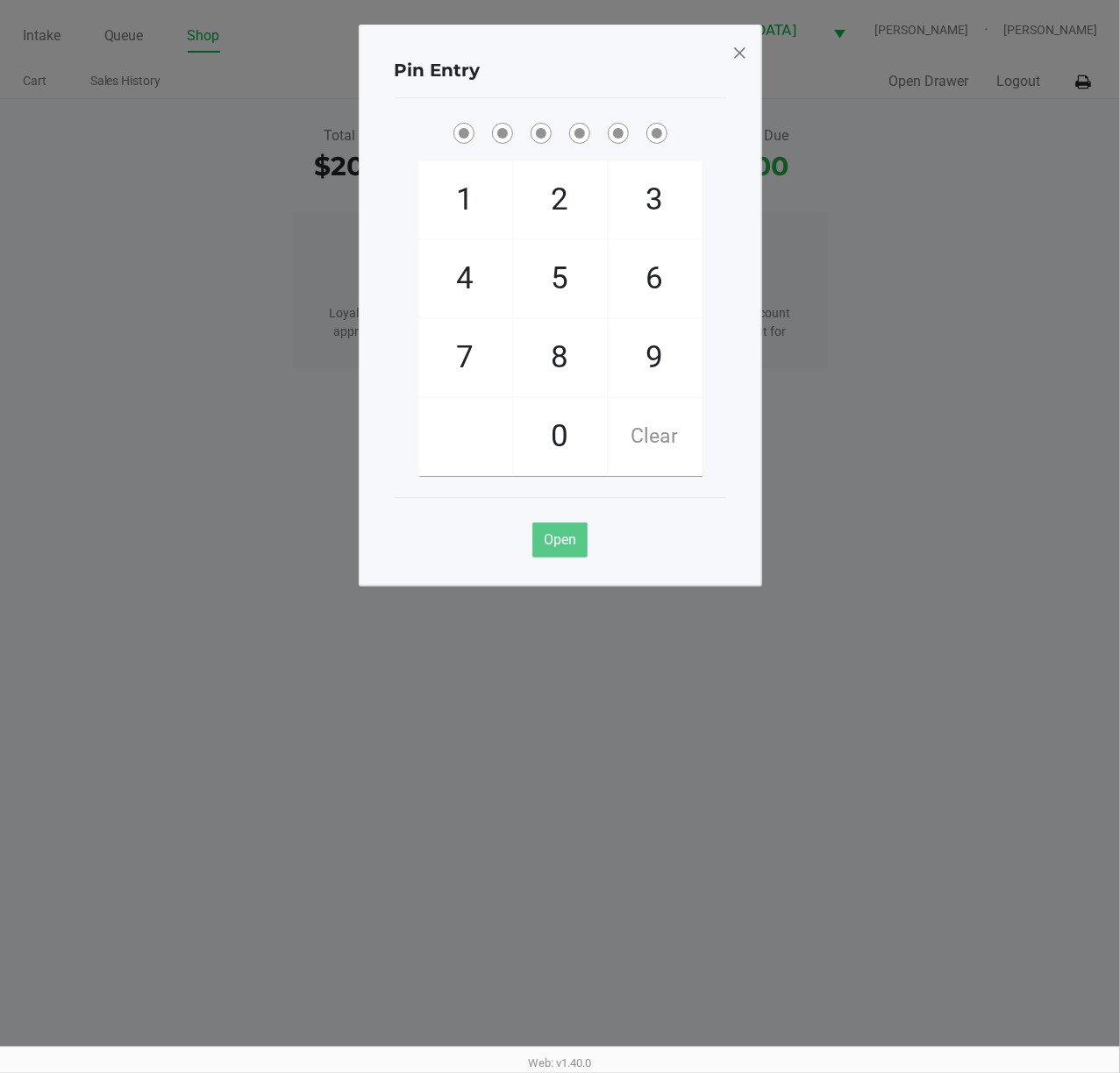
click at [671, 559] on div "Open" at bounding box center [560, 532] width 332 height 71
checkbox input "true"
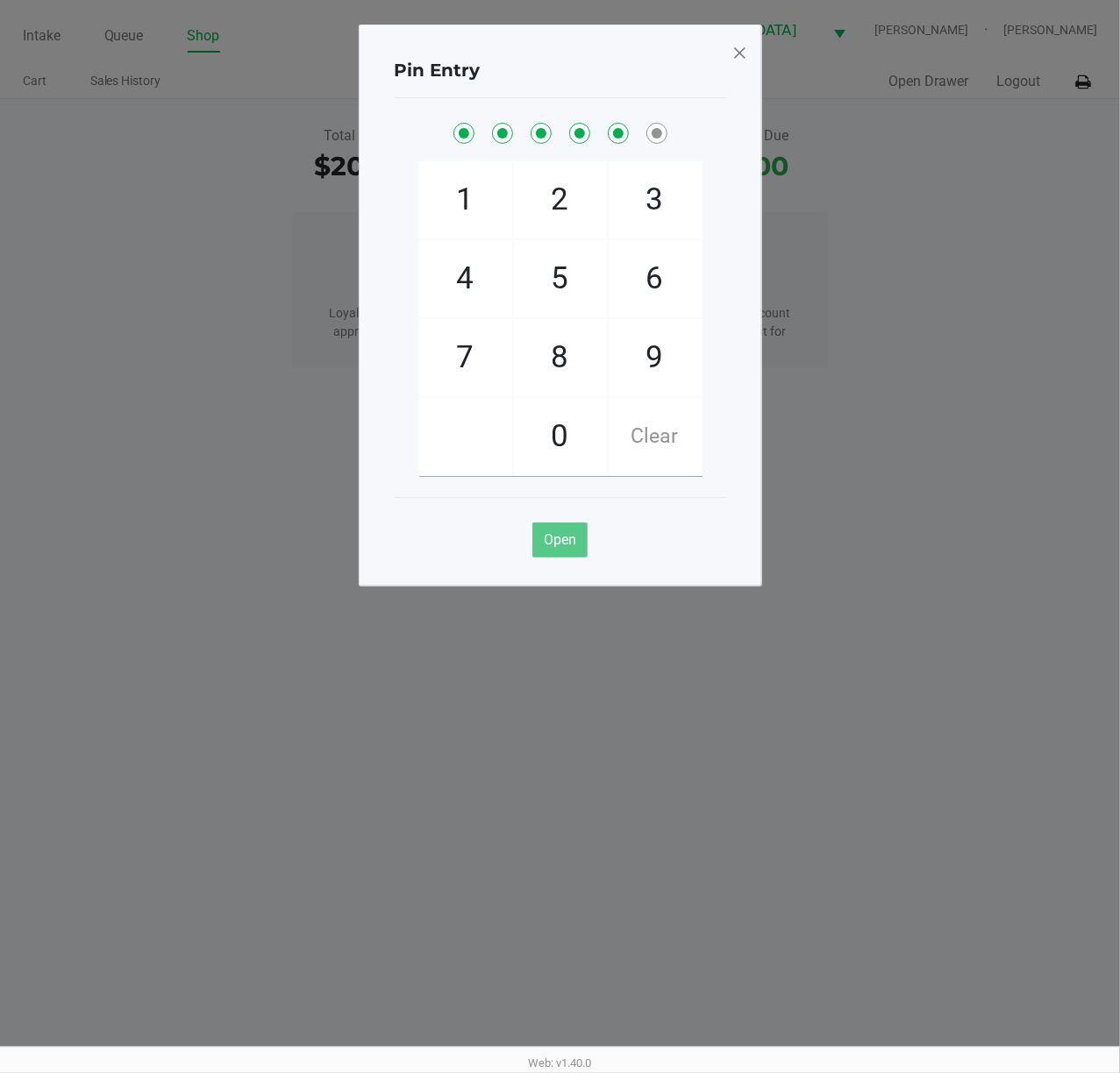
checkbox input "true"
click at [734, 52] on span at bounding box center [740, 52] width 16 height 28
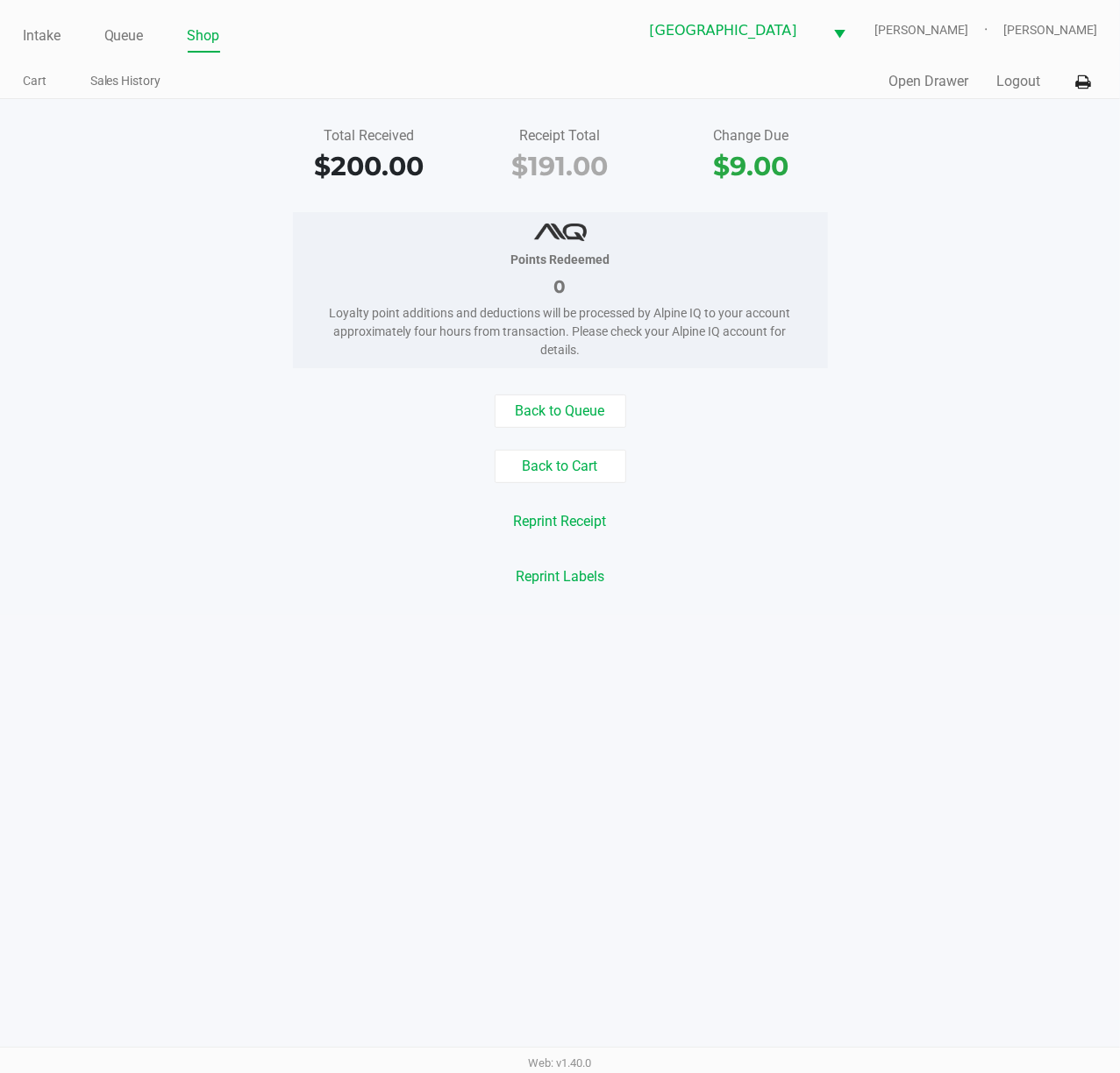
drag, startPoint x: 823, startPoint y: 530, endPoint x: 767, endPoint y: 532, distance: 56.0
click at [821, 532] on div "Reprint Receipt" at bounding box center [560, 522] width 1146 height 33
click at [582, 481] on button "Back to Cart" at bounding box center [560, 466] width 132 height 33
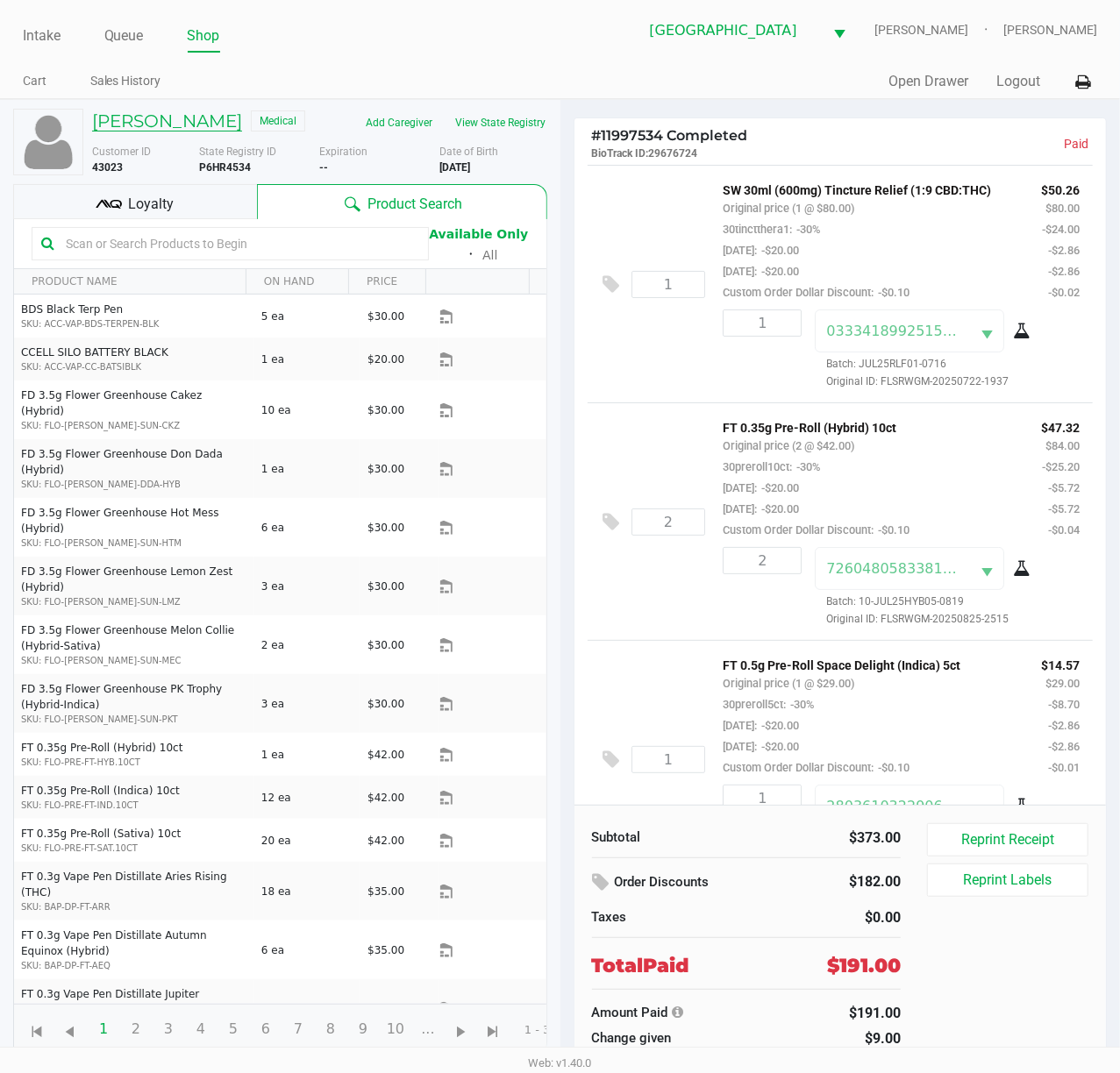
click at [150, 113] on h5 "[PERSON_NAME]" at bounding box center [167, 121] width 150 height 21
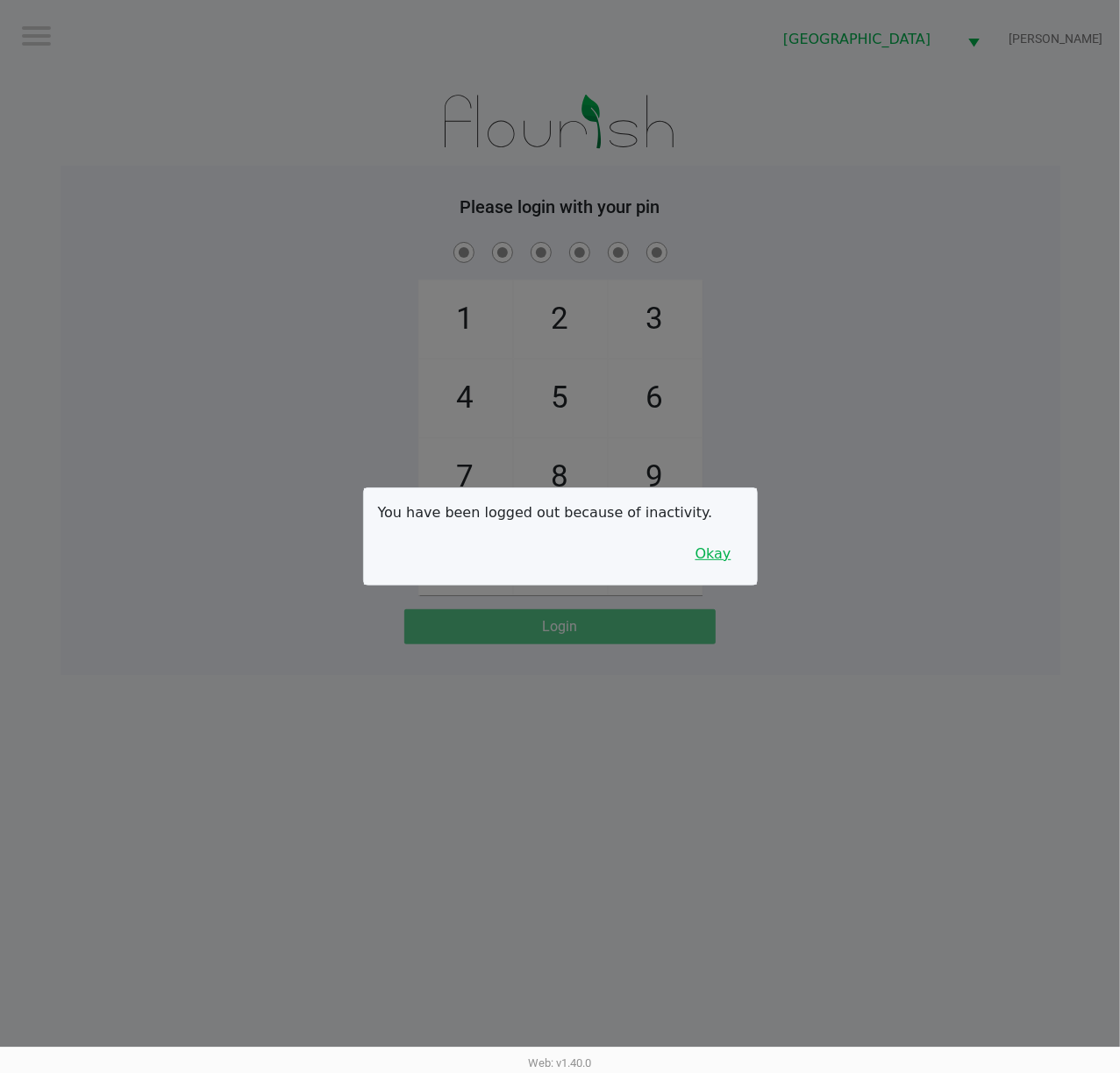
click at [727, 563] on button "Okay" at bounding box center [713, 554] width 59 height 33
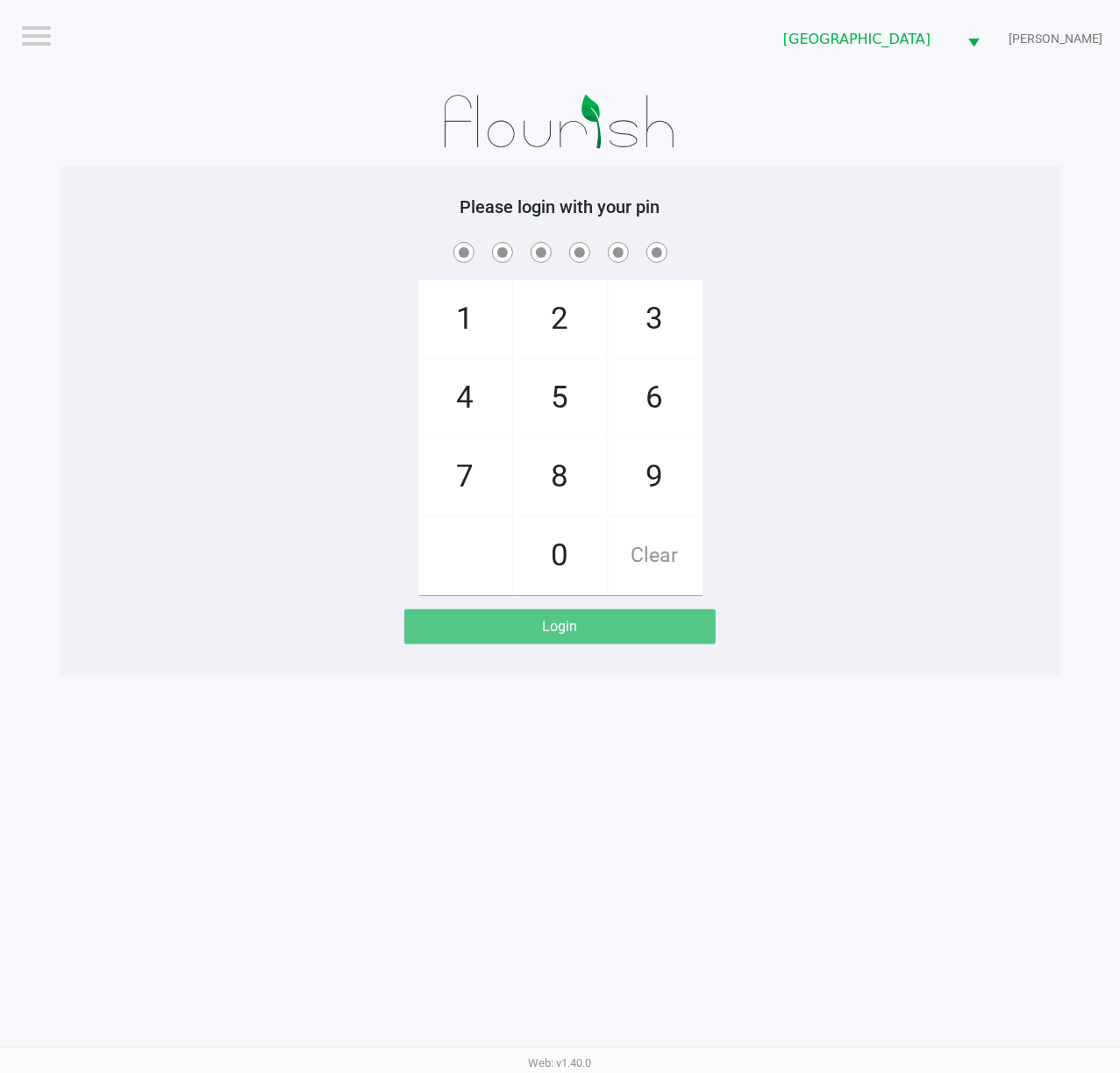
click at [761, 561] on div "1 4 7 2 5 8 0 3 6 9 Clear" at bounding box center [560, 417] width 999 height 357
checkbox input "true"
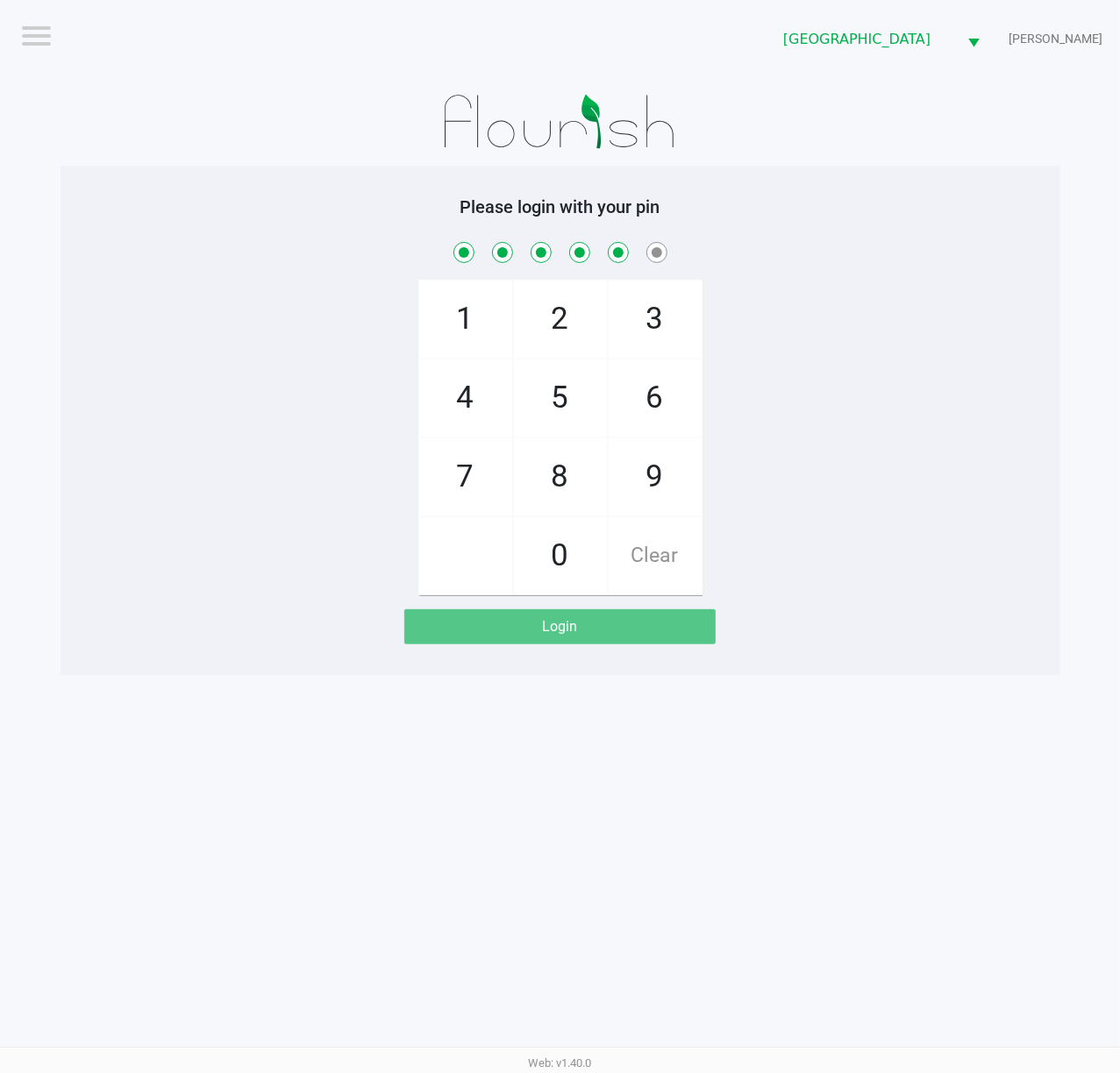
checkbox input "true"
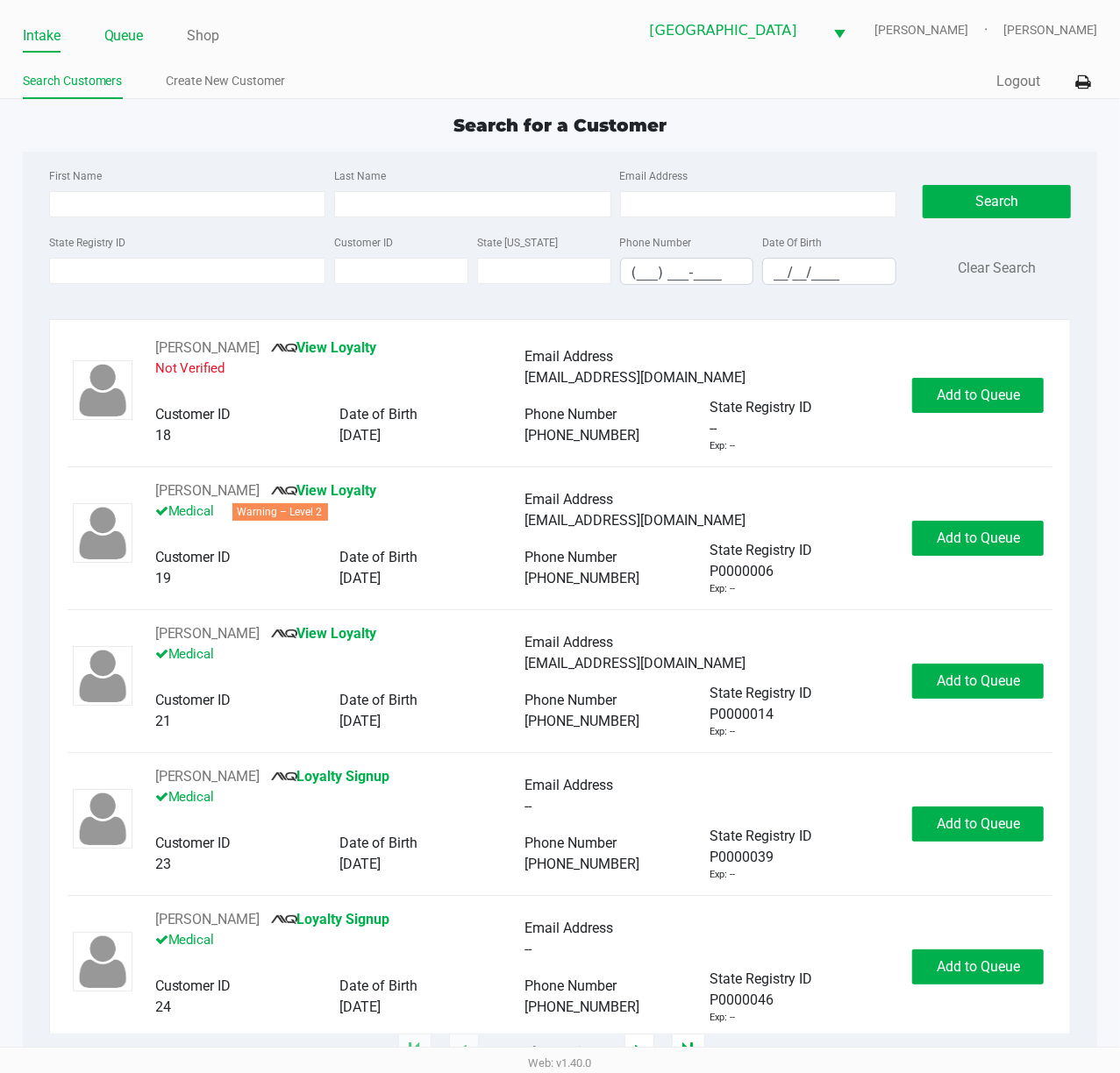
click at [115, 37] on link "Queue" at bounding box center [124, 35] width 40 height 24
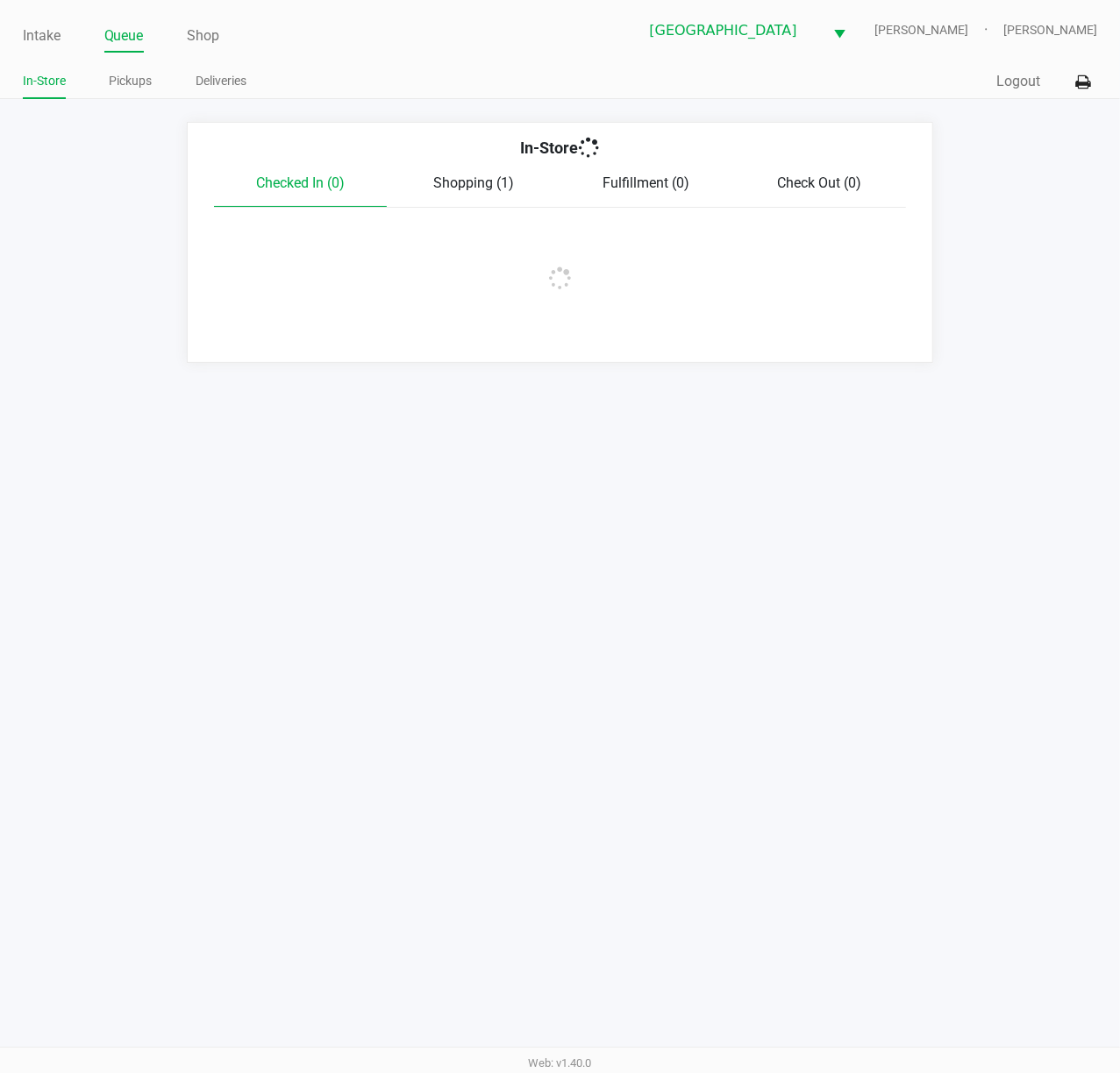
click at [138, 68] on div "In-Store Pickups Deliveries" at bounding box center [291, 82] width 538 height 32
click at [141, 75] on link "Pickups" at bounding box center [132, 81] width 43 height 22
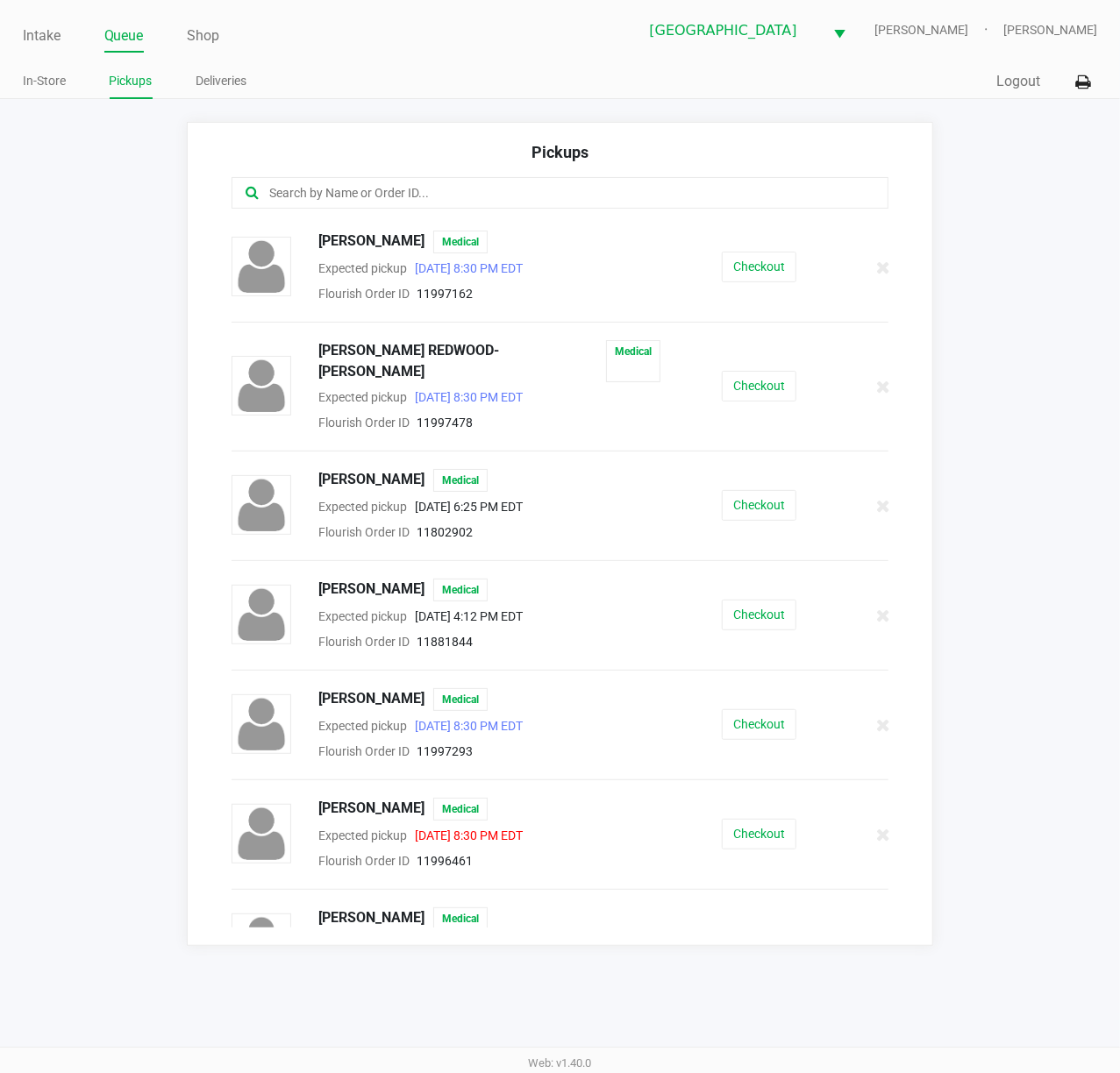
click at [374, 200] on input "text" at bounding box center [551, 193] width 567 height 20
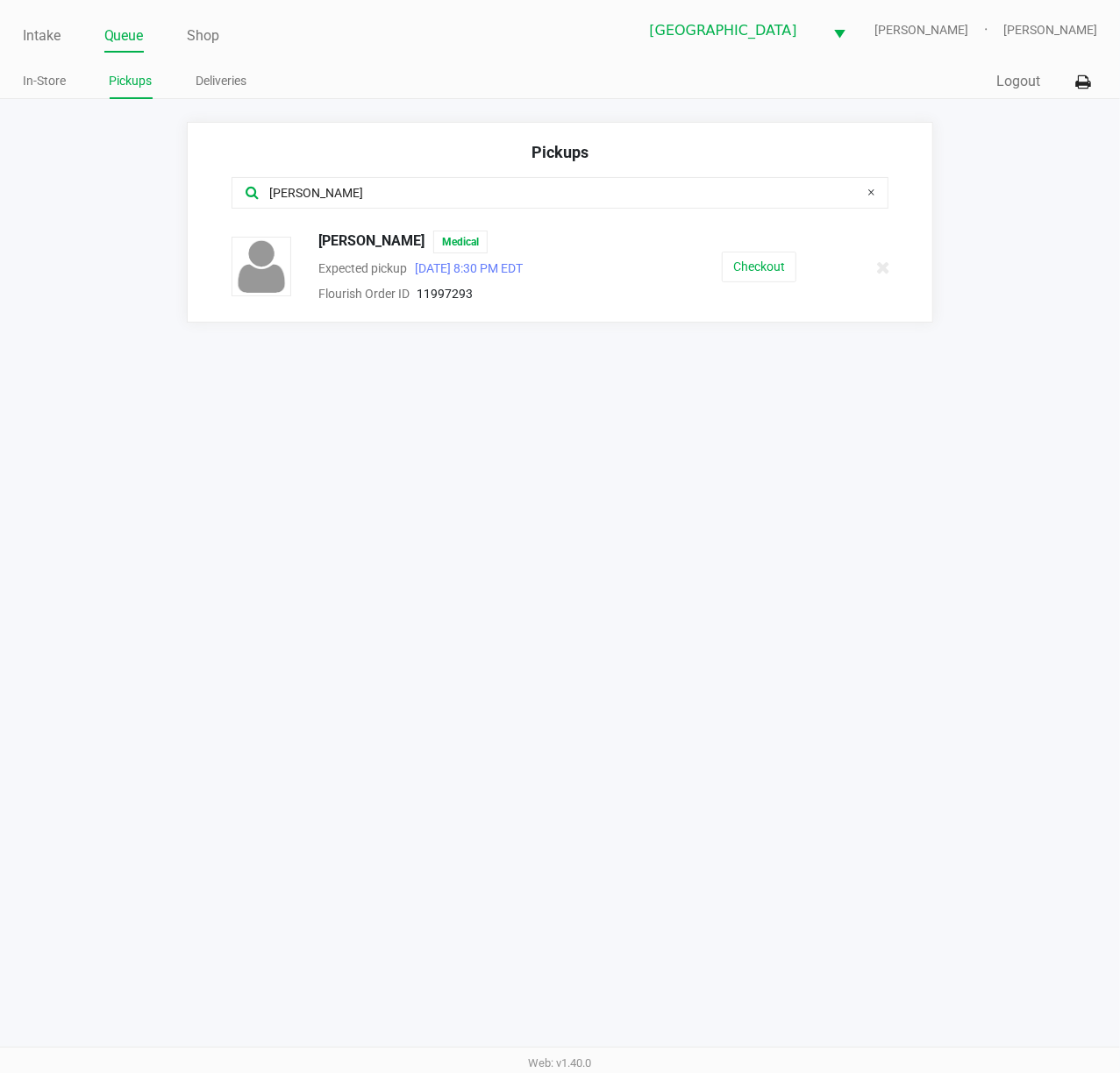
type input "[PERSON_NAME]"
click at [372, 267] on span "Expected pickup" at bounding box center [362, 268] width 88 height 14
click at [356, 253] on span "[PERSON_NAME]" at bounding box center [371, 241] width 106 height 23
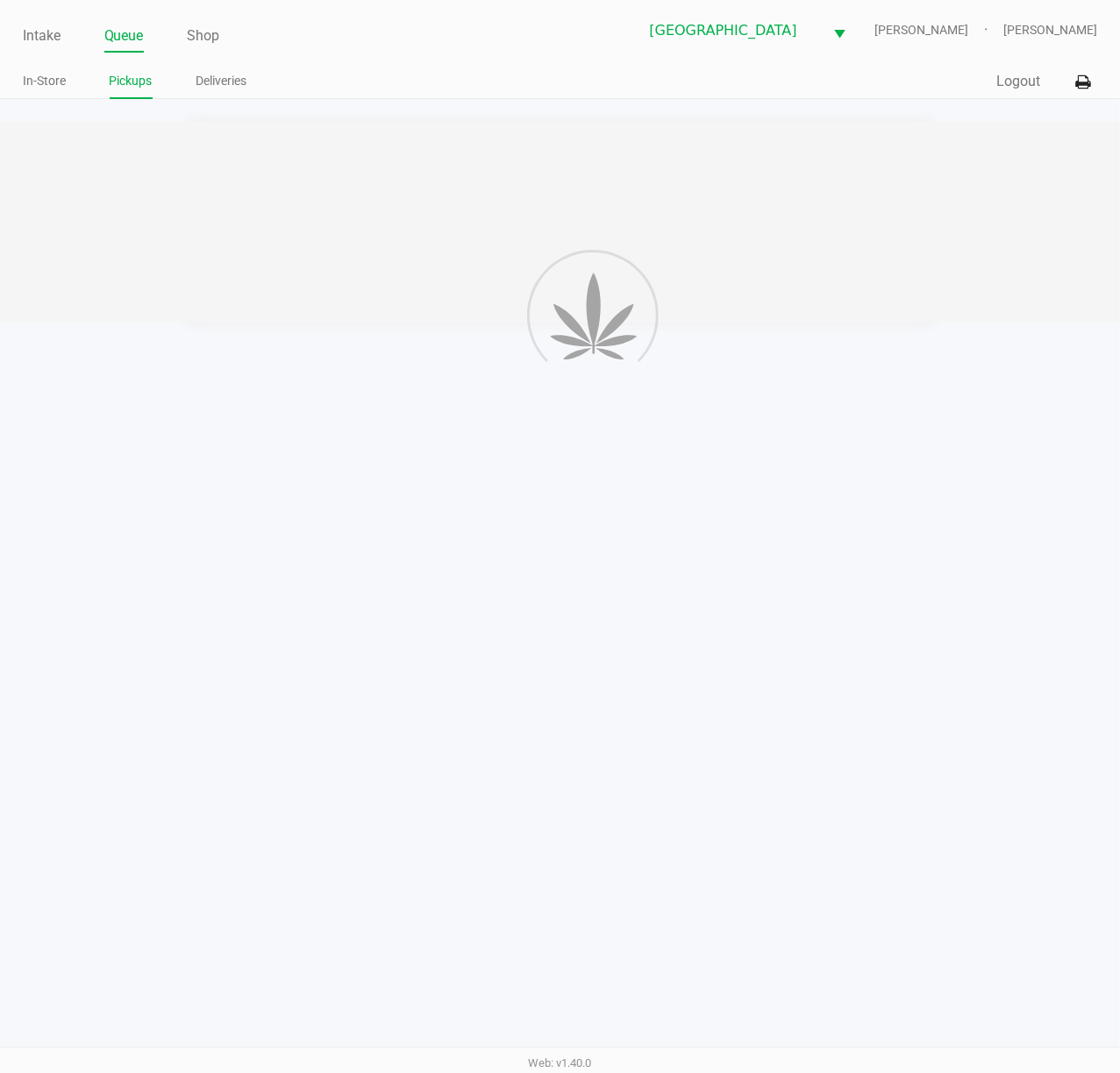
click at [534, 632] on div "Intake Queue Shop [GEOGRAPHIC_DATA][PERSON_NAME] WC [PERSON_NAME] [PERSON_NAME]…" at bounding box center [560, 536] width 1120 height 1073
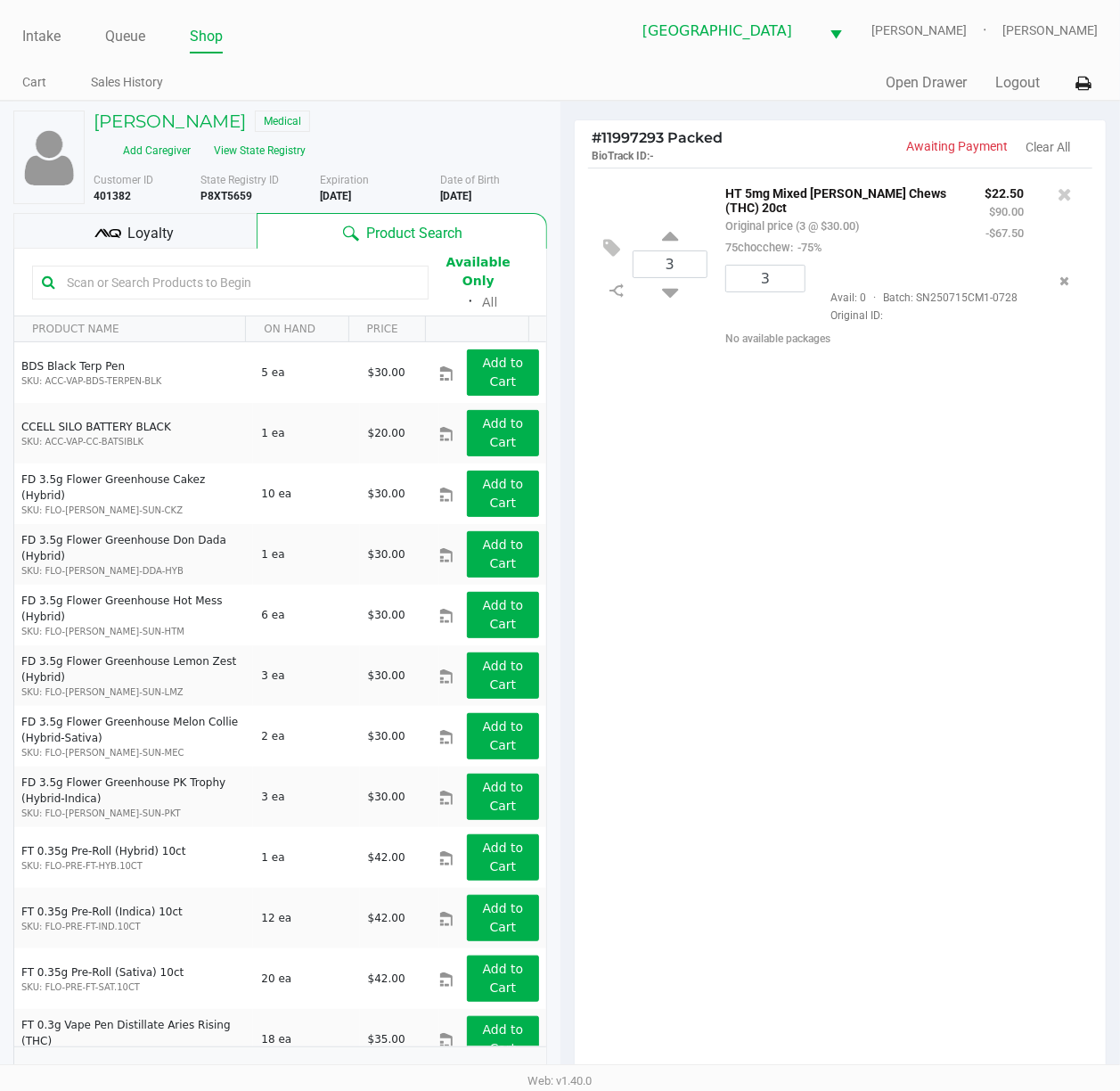
scroll to position [215, 0]
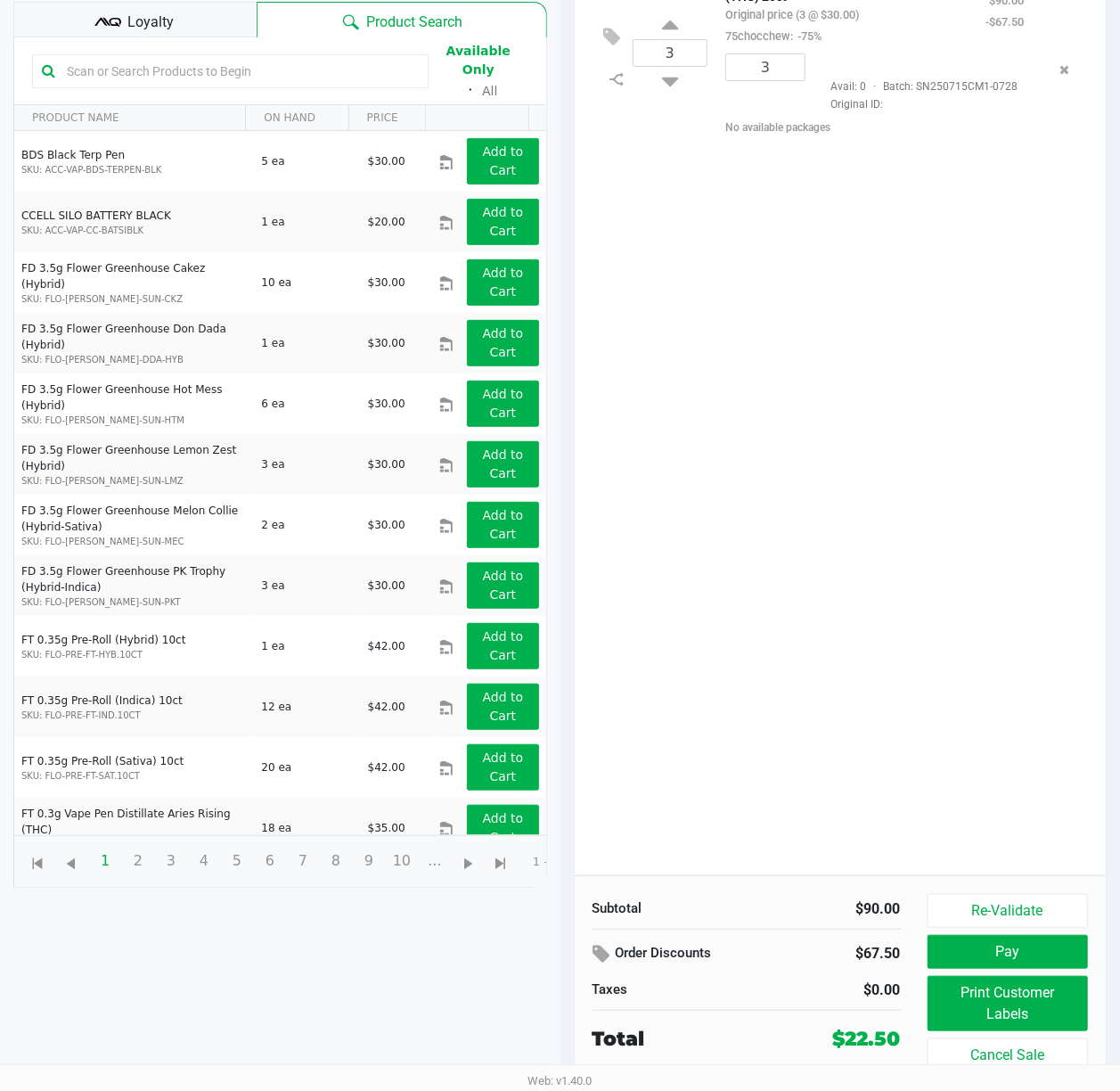
click at [956, 692] on div "3 HT 5mg Mixed [PERSON_NAME] Chews (THC) 20ct Original price (3 @ $30.00) 75cho…" at bounding box center [841, 415] width 532 height 919
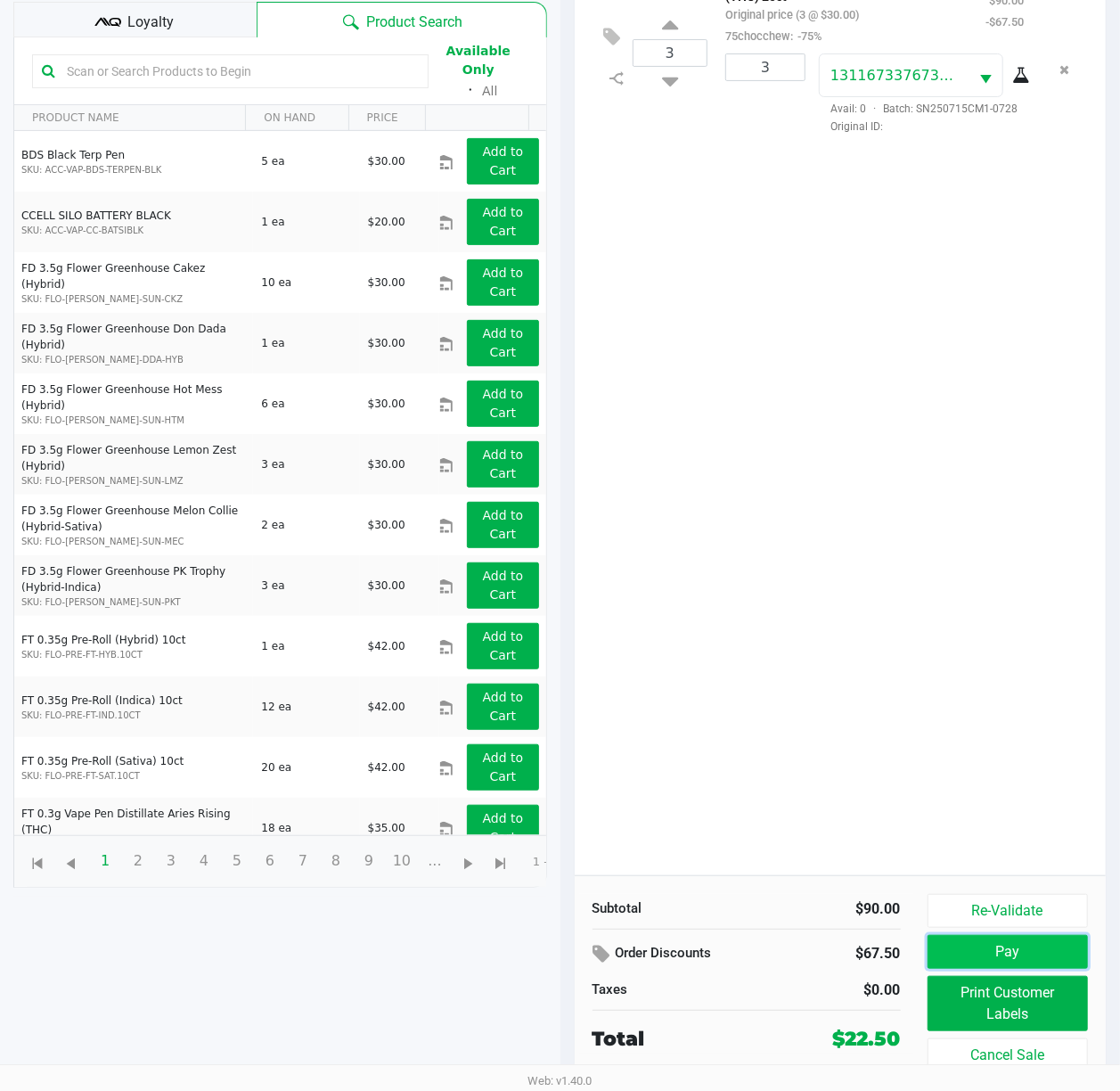
click at [1020, 939] on button "Pay" at bounding box center [1008, 952] width 161 height 34
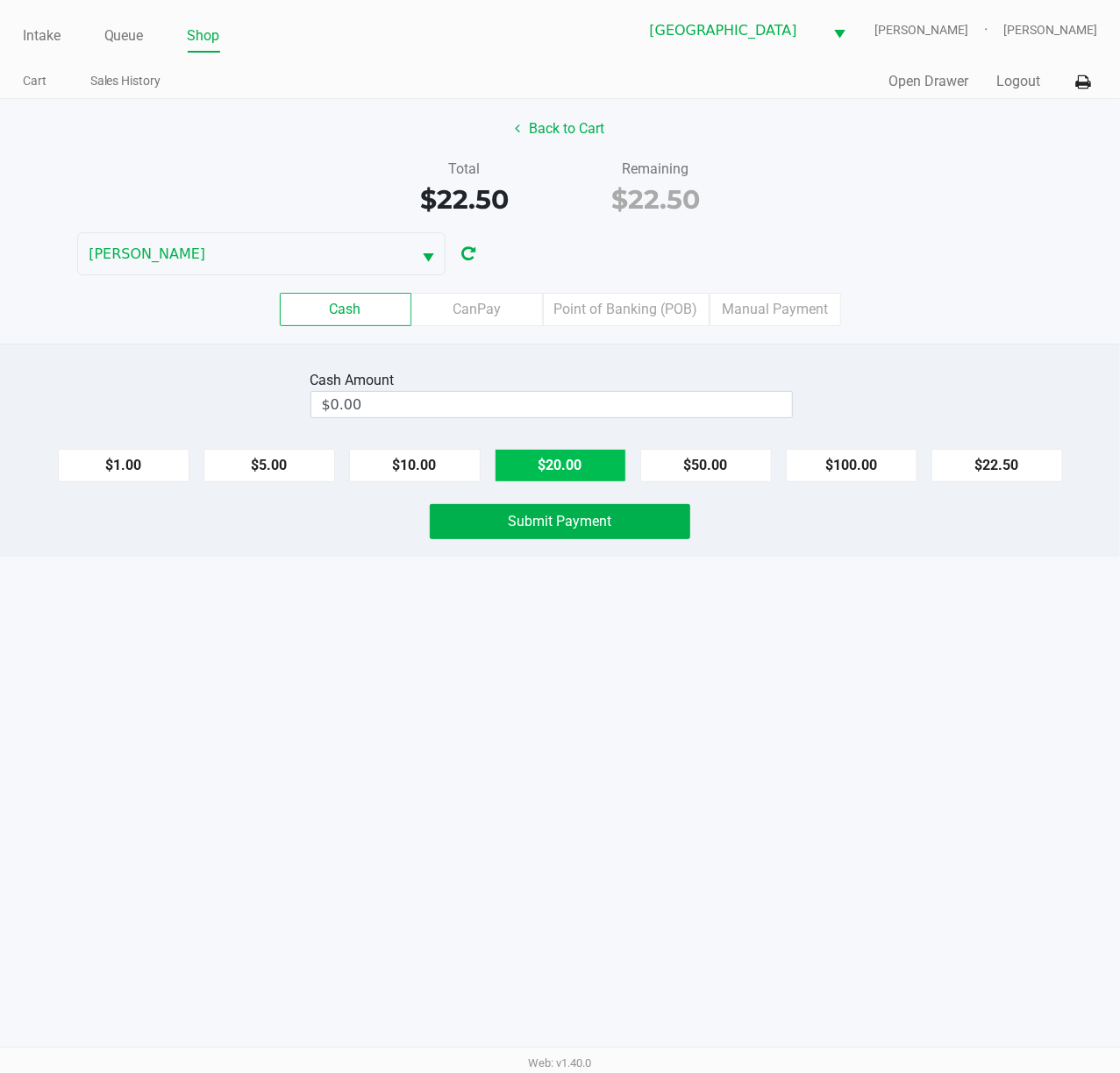
drag, startPoint x: 582, startPoint y: 467, endPoint x: 331, endPoint y: 467, distance: 251.0
click at [580, 468] on button "$20.00" at bounding box center [560, 465] width 132 height 33
click at [324, 465] on button "$5.00" at bounding box center [269, 465] width 132 height 33
click at [270, 457] on button "$5.00" at bounding box center [269, 465] width 132 height 33
type input "$30.00"
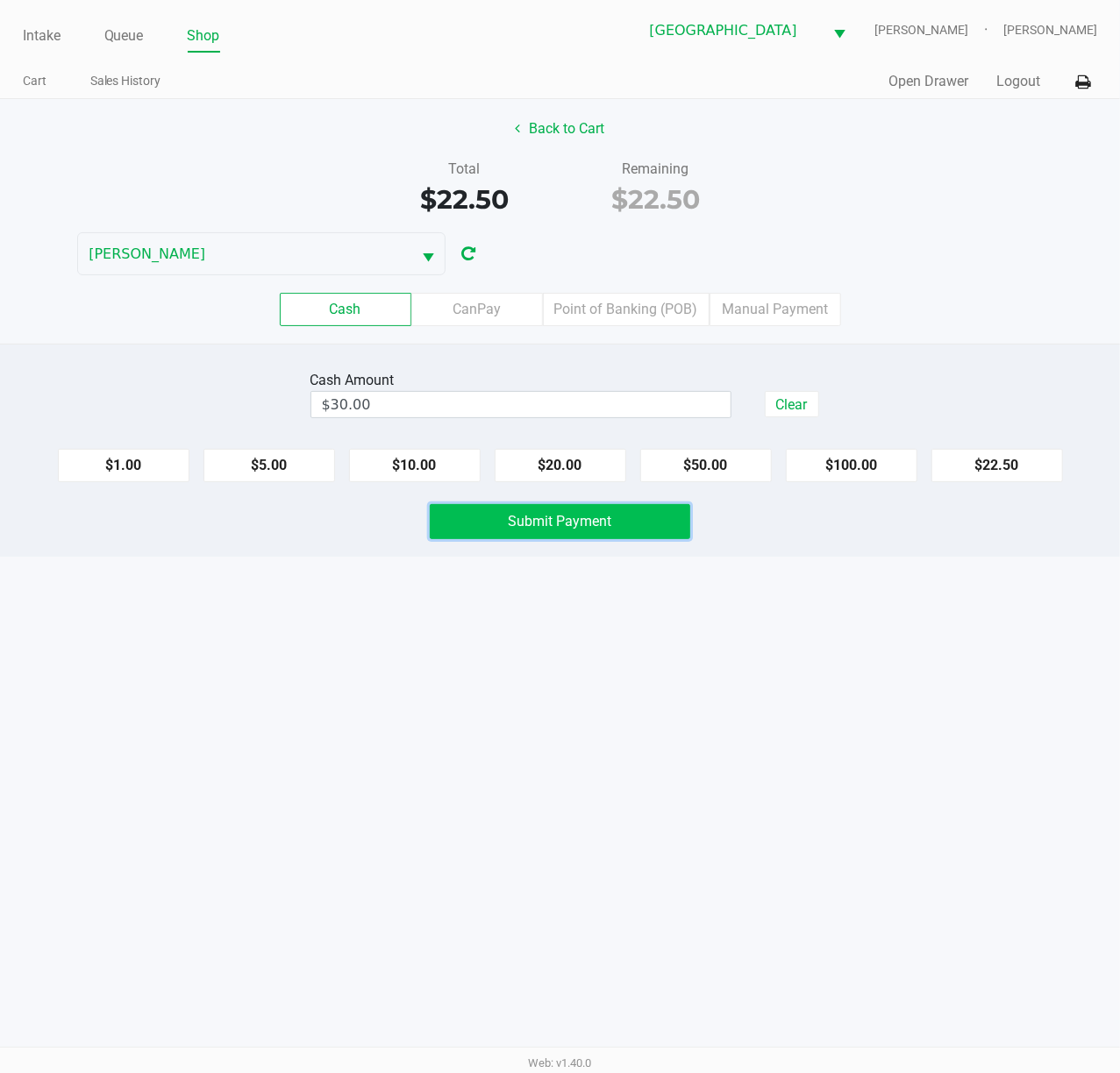
click at [558, 523] on span "Submit Payment" at bounding box center [560, 521] width 104 height 16
click at [652, 695] on div "Intake Queue Shop [GEOGRAPHIC_DATA][PERSON_NAME] WC [PERSON_NAME] [PERSON_NAME]…" at bounding box center [560, 536] width 1120 height 1073
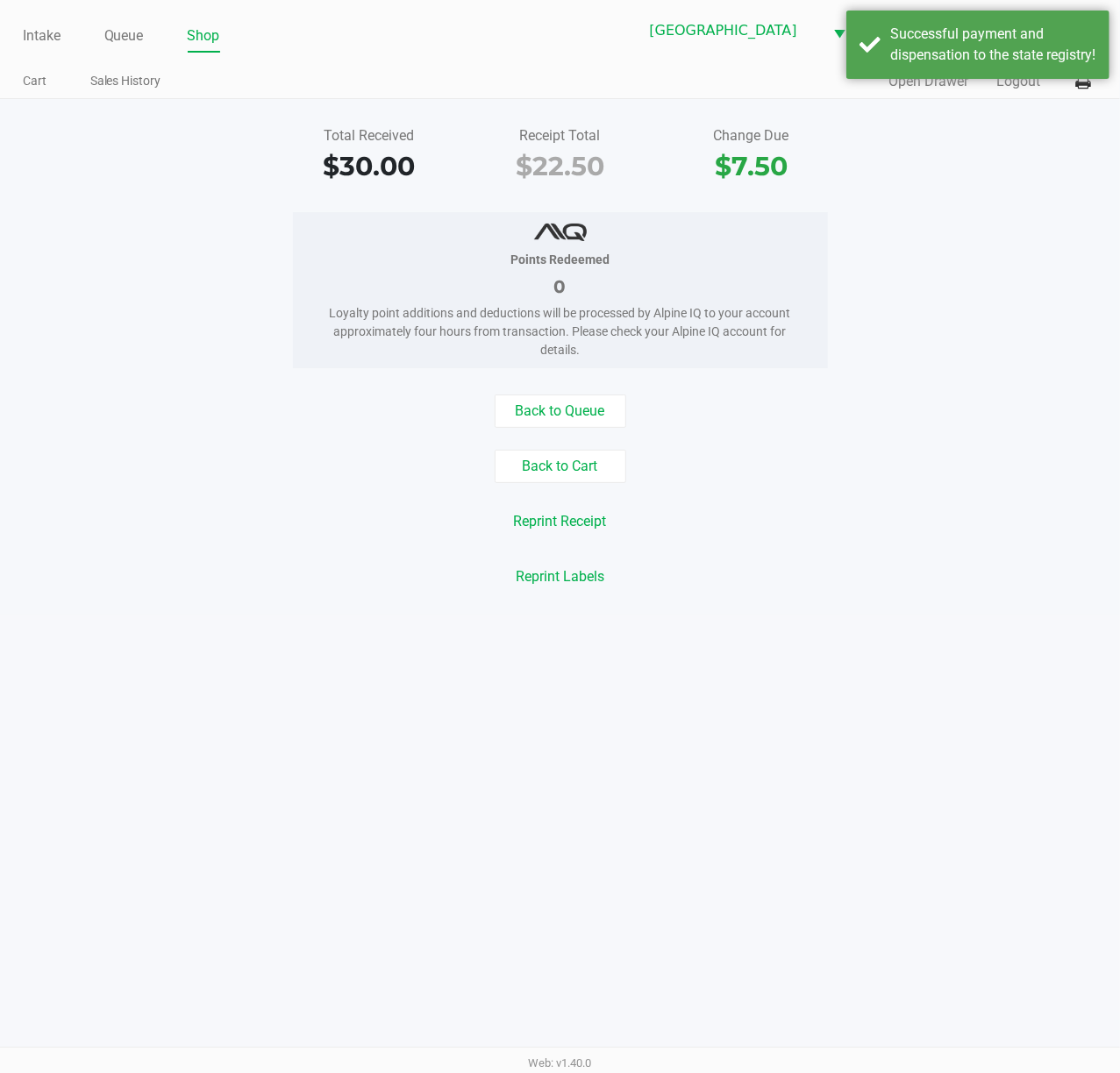
click at [817, 556] on div "Back to Queue Back to Cart Reprint Receipt Reprint Labels" at bounding box center [560, 494] width 1146 height 199
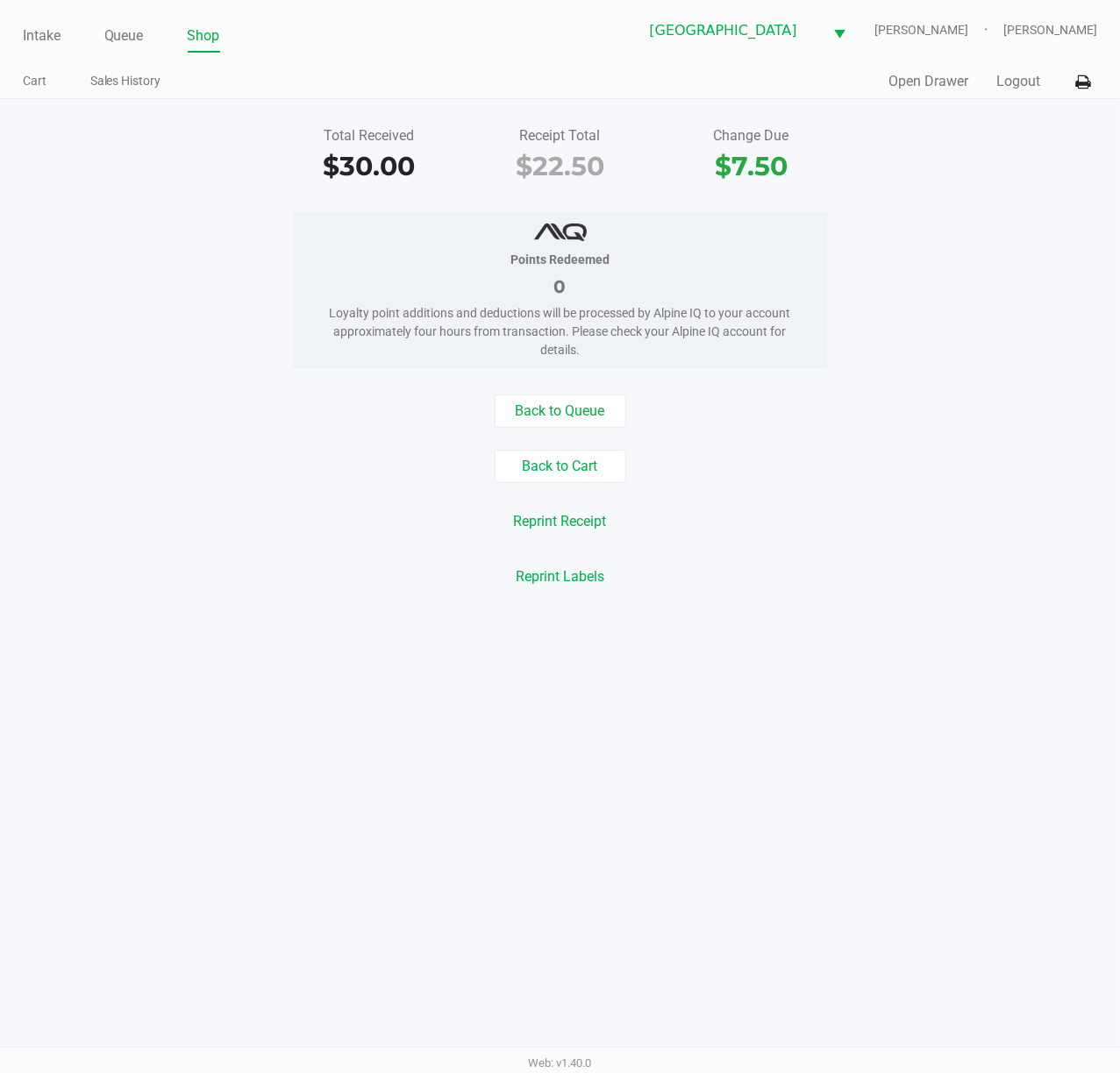
click at [67, 21] on div "Intake Queue Shop" at bounding box center [291, 35] width 538 height 32
click at [196, 42] on link "Shop" at bounding box center [204, 35] width 32 height 24
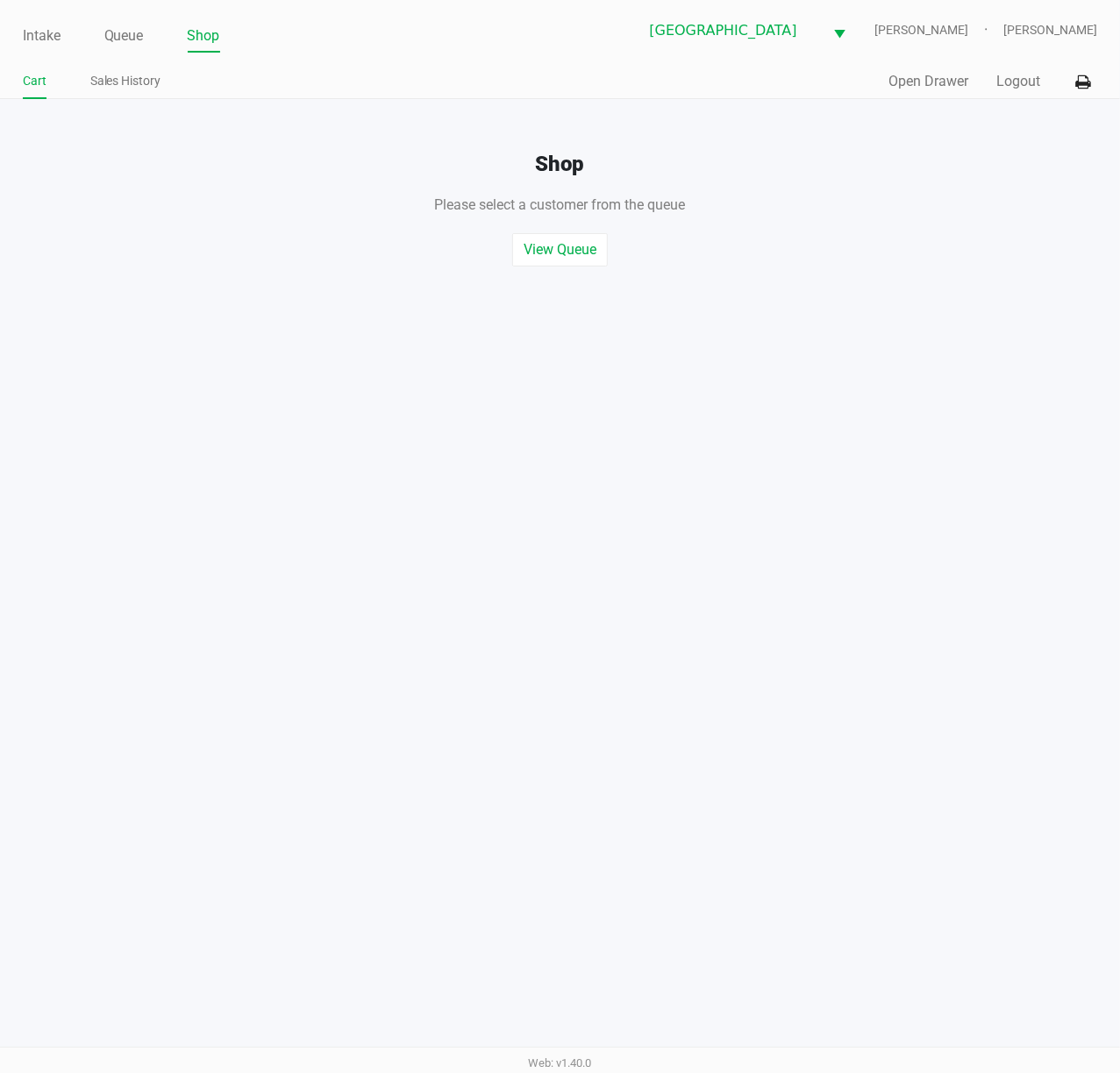
click at [196, 42] on link "Shop" at bounding box center [204, 35] width 32 height 24
click at [146, 40] on ul "Intake Queue Shop" at bounding box center [291, 36] width 538 height 30
click at [124, 30] on link "Queue" at bounding box center [124, 35] width 40 height 24
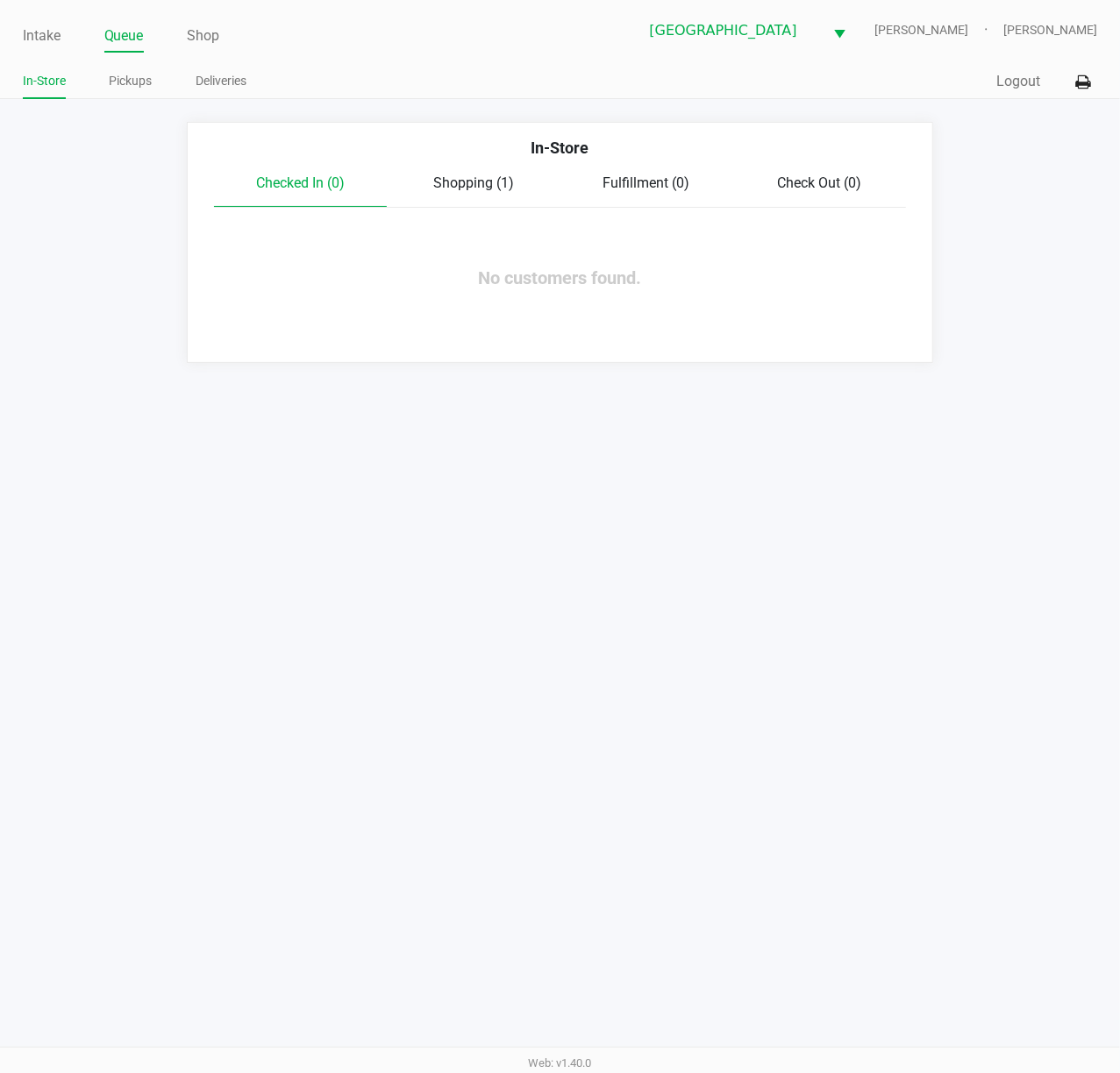
click at [495, 183] on span "Shopping (1)" at bounding box center [474, 183] width 81 height 16
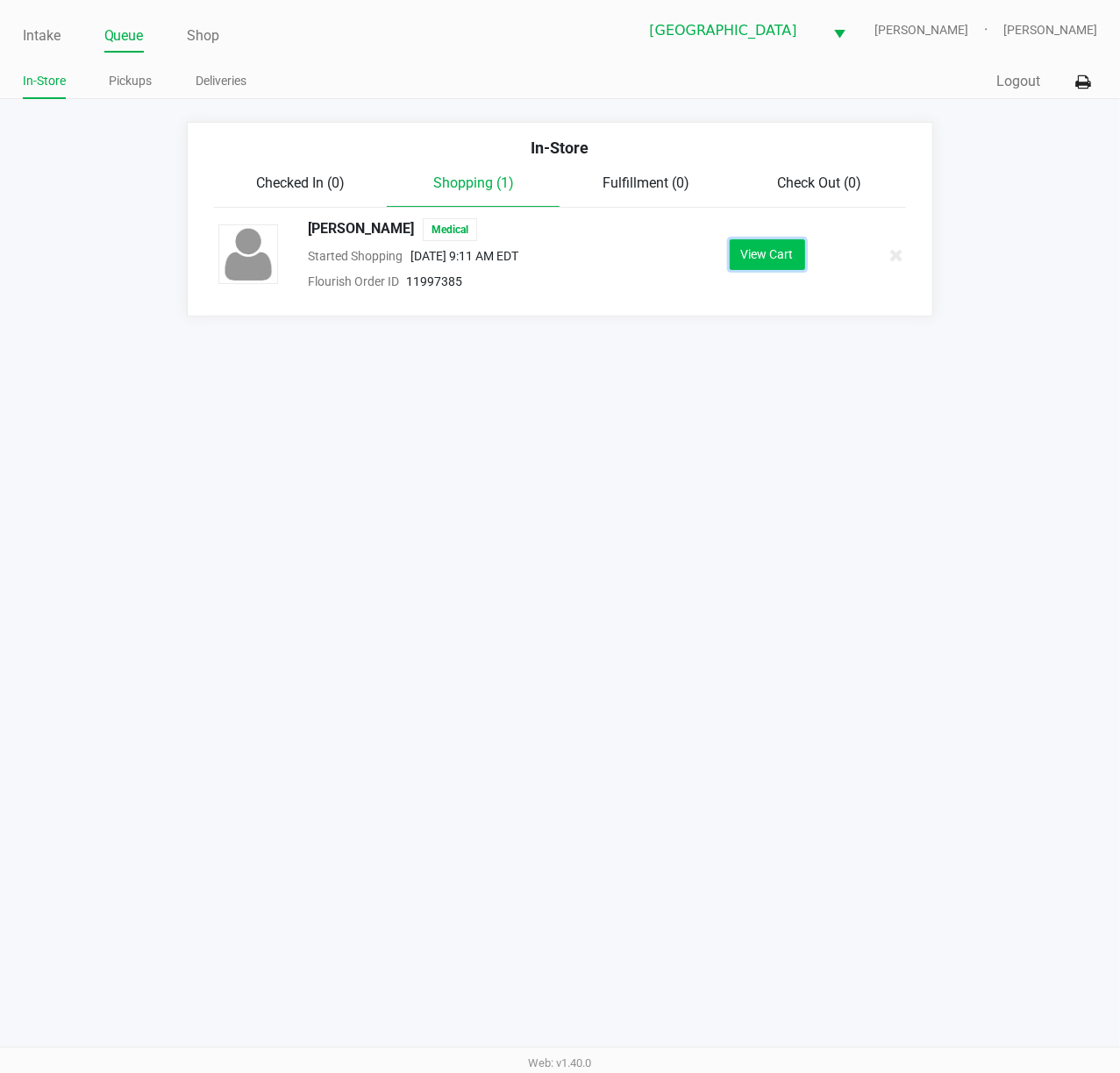
click at [760, 268] on button "View Cart" at bounding box center [768, 255] width 76 height 31
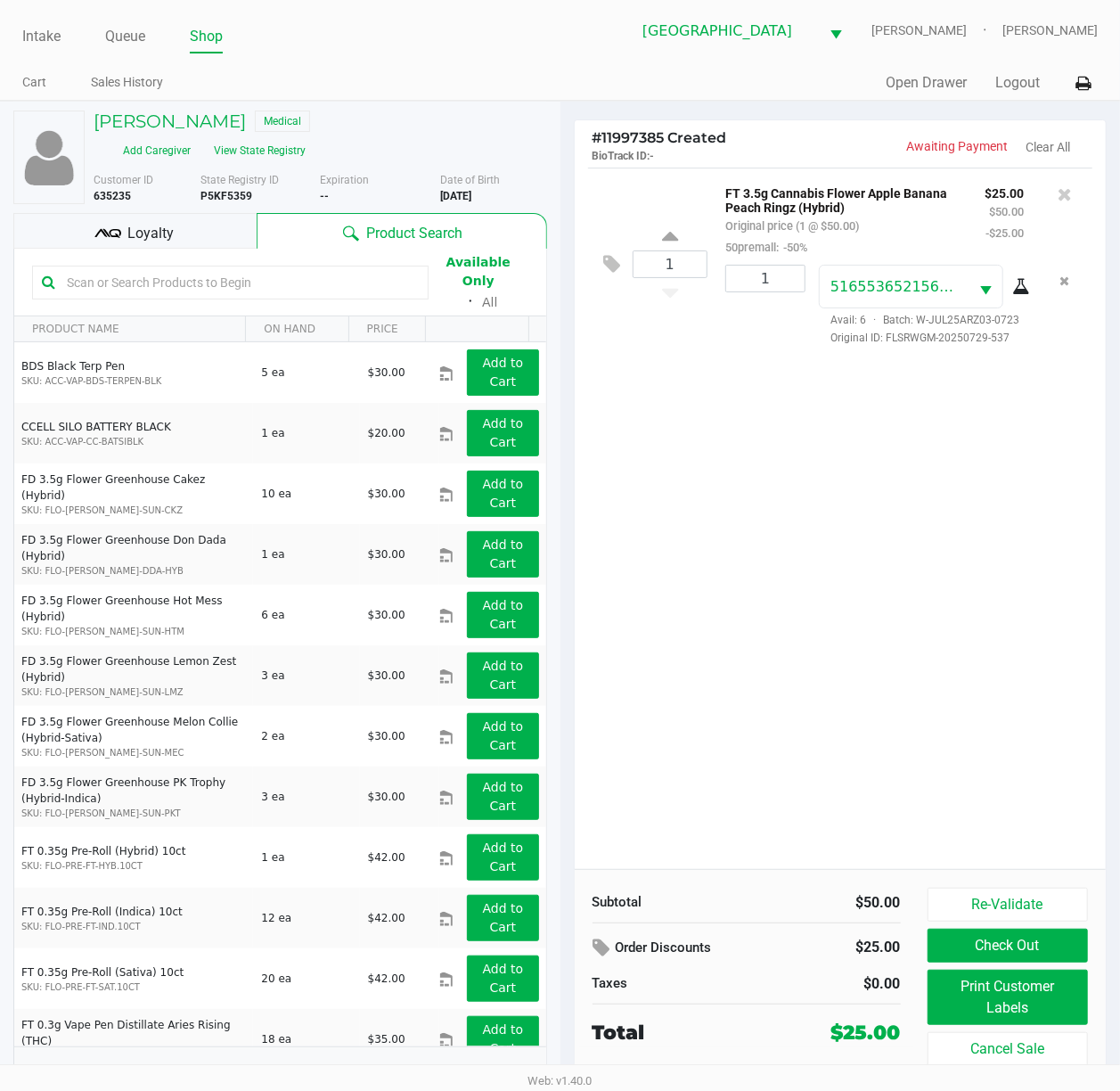
click at [927, 553] on div "1 FT 3.5g Cannabis Flower Apple Banana Peach Ringz (Hybrid) Original price (1 @…" at bounding box center [841, 518] width 532 height 702
click at [215, 219] on div "Loyalty" at bounding box center [136, 231] width 244 height 36
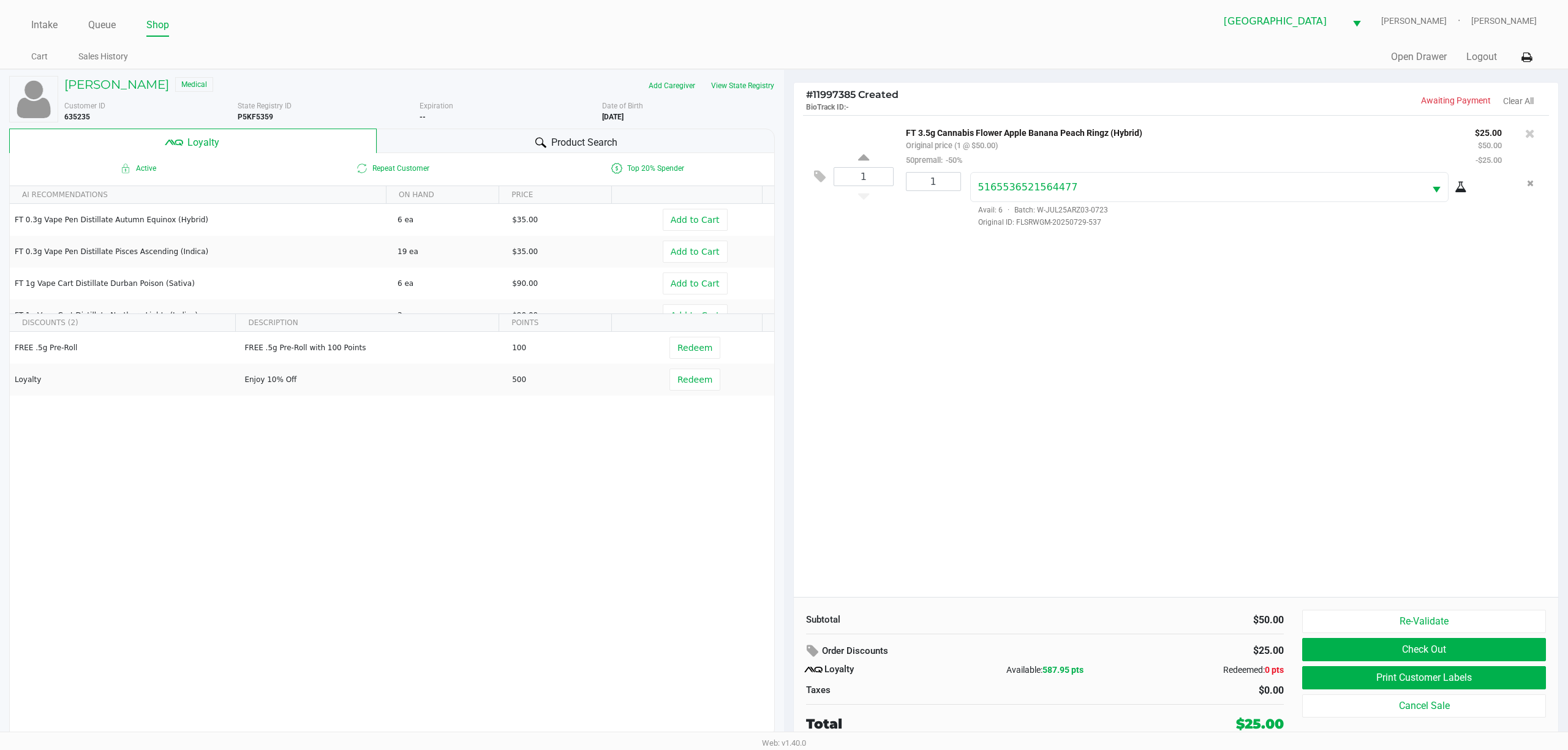
click at [782, 395] on div "1 FT 3.5g Cannabis Flower Apple Banana Peach Ringz (Hybrid) Original price (1 @…" at bounding box center [1176, 356] width 764 height 482
click at [782, 646] on button "Check Out" at bounding box center [1424, 649] width 244 height 23
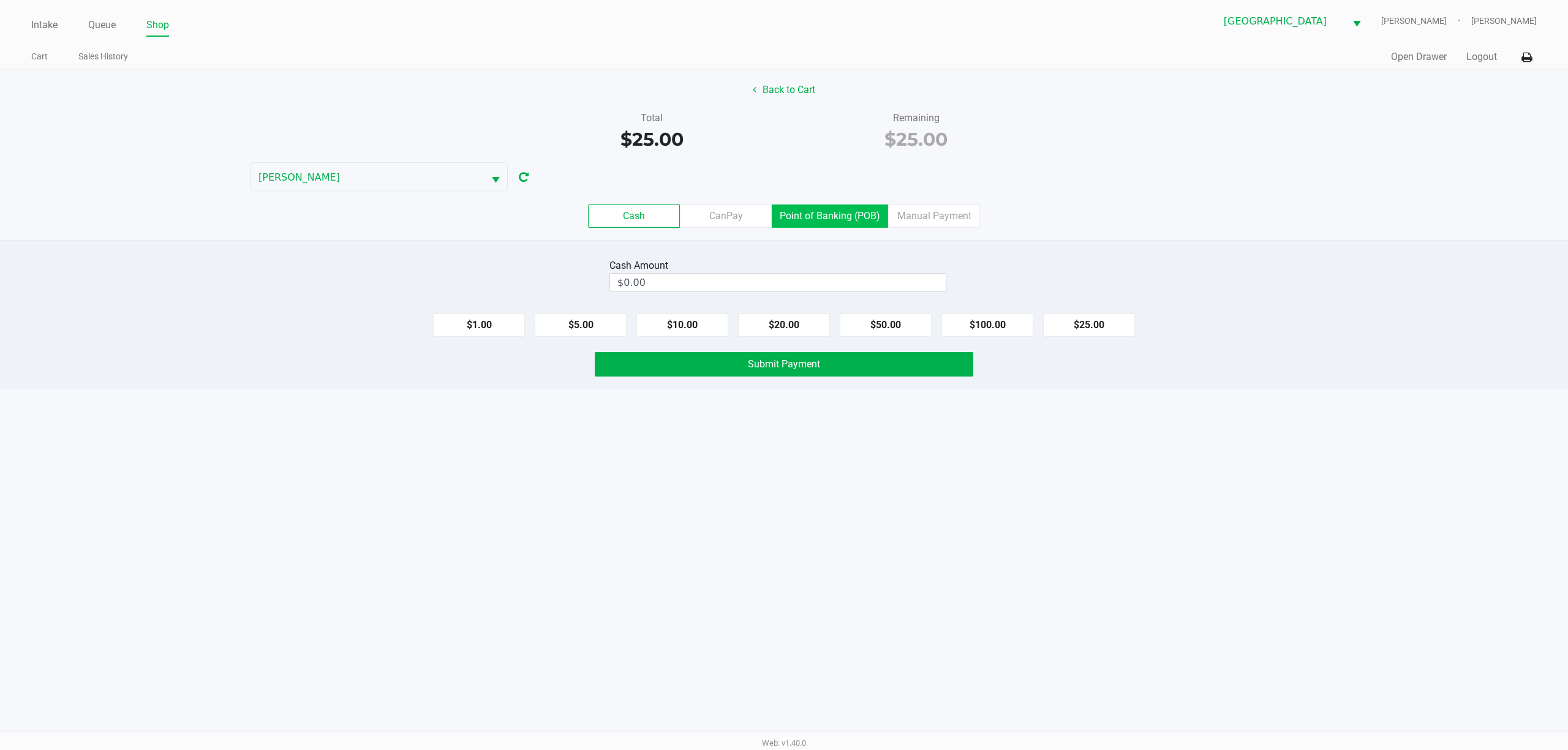
click at [782, 226] on label "Point of Banking (POB)" at bounding box center [830, 216] width 116 height 23
click at [0, 0] on 7 "Point of Banking (POB)" at bounding box center [0, 0] width 0 height 0
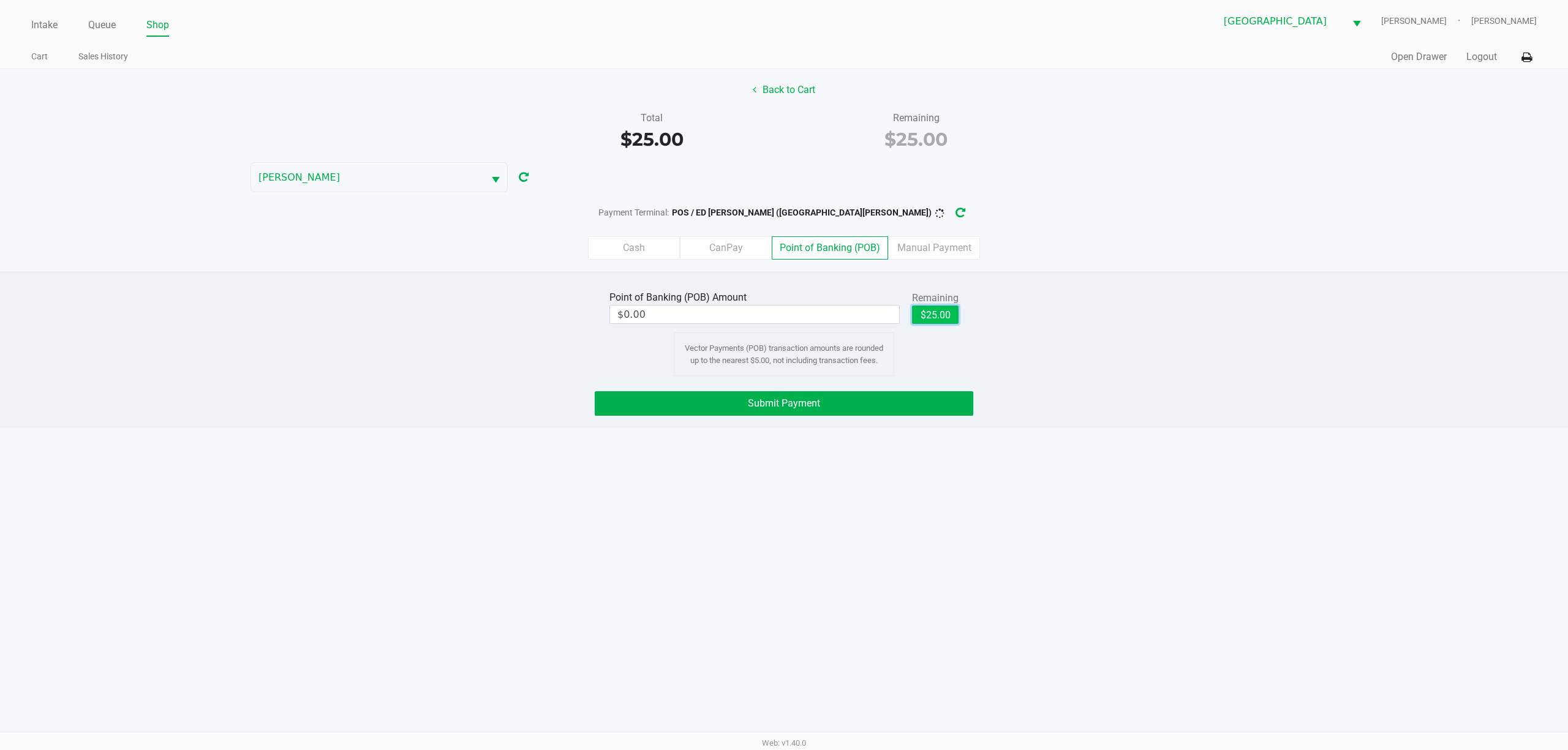
click at [782, 321] on button "$25.00" at bounding box center [935, 315] width 47 height 18
type input "$25.00"
click at [782, 404] on button "Submit Payment" at bounding box center [784, 403] width 378 height 25
click at [782, 405] on button "Submit Payment" at bounding box center [784, 403] width 378 height 25
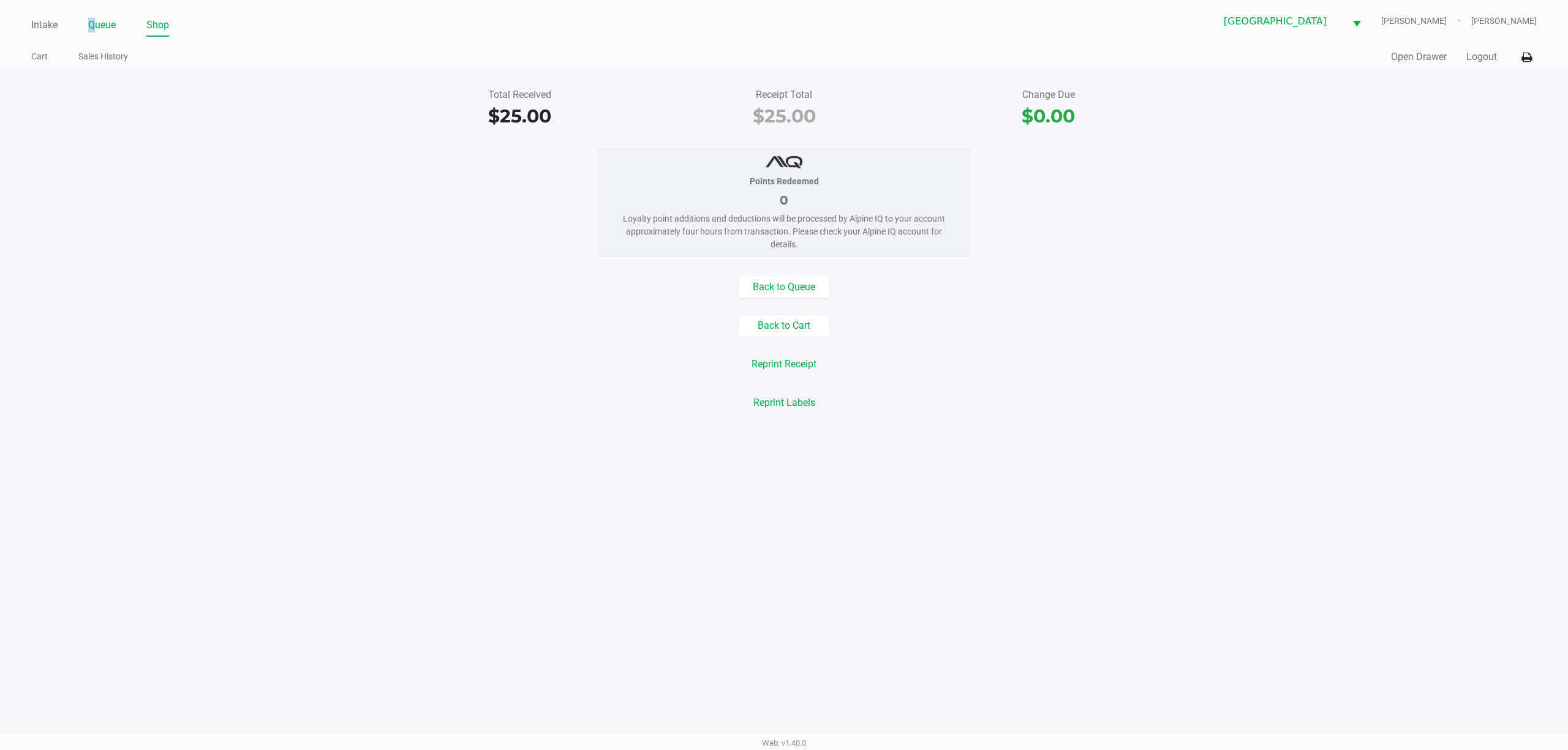
click at [94, 25] on link "Queue" at bounding box center [102, 25] width 28 height 17
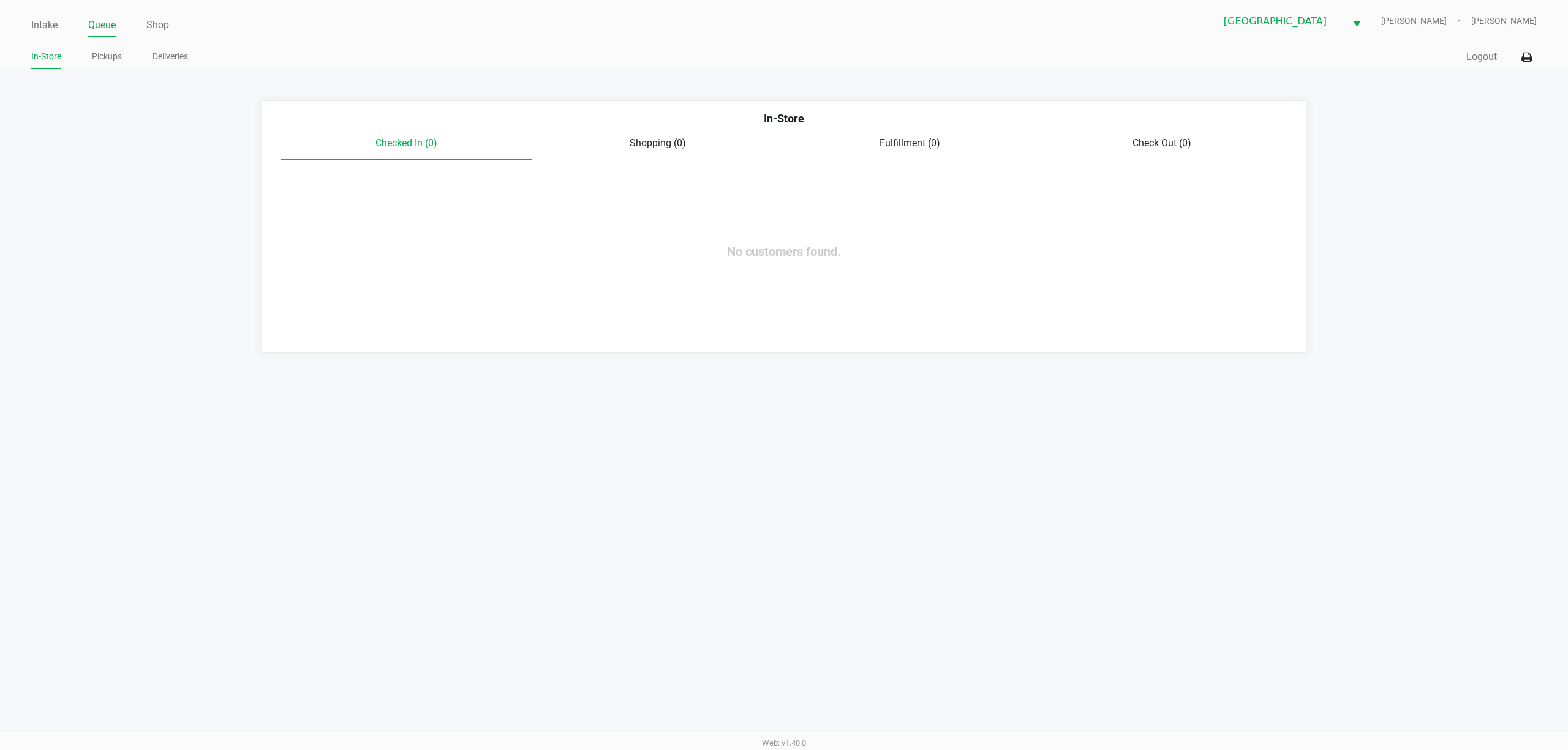
click at [84, 72] on app-point-of-sale "Intake Queue Shop [GEOGRAPHIC_DATA][PERSON_NAME] WC [PERSON_NAME] [PERSON_NAME]…" at bounding box center [784, 176] width 1568 height 353
click at [103, 57] on link "Pickups" at bounding box center [107, 57] width 30 height 15
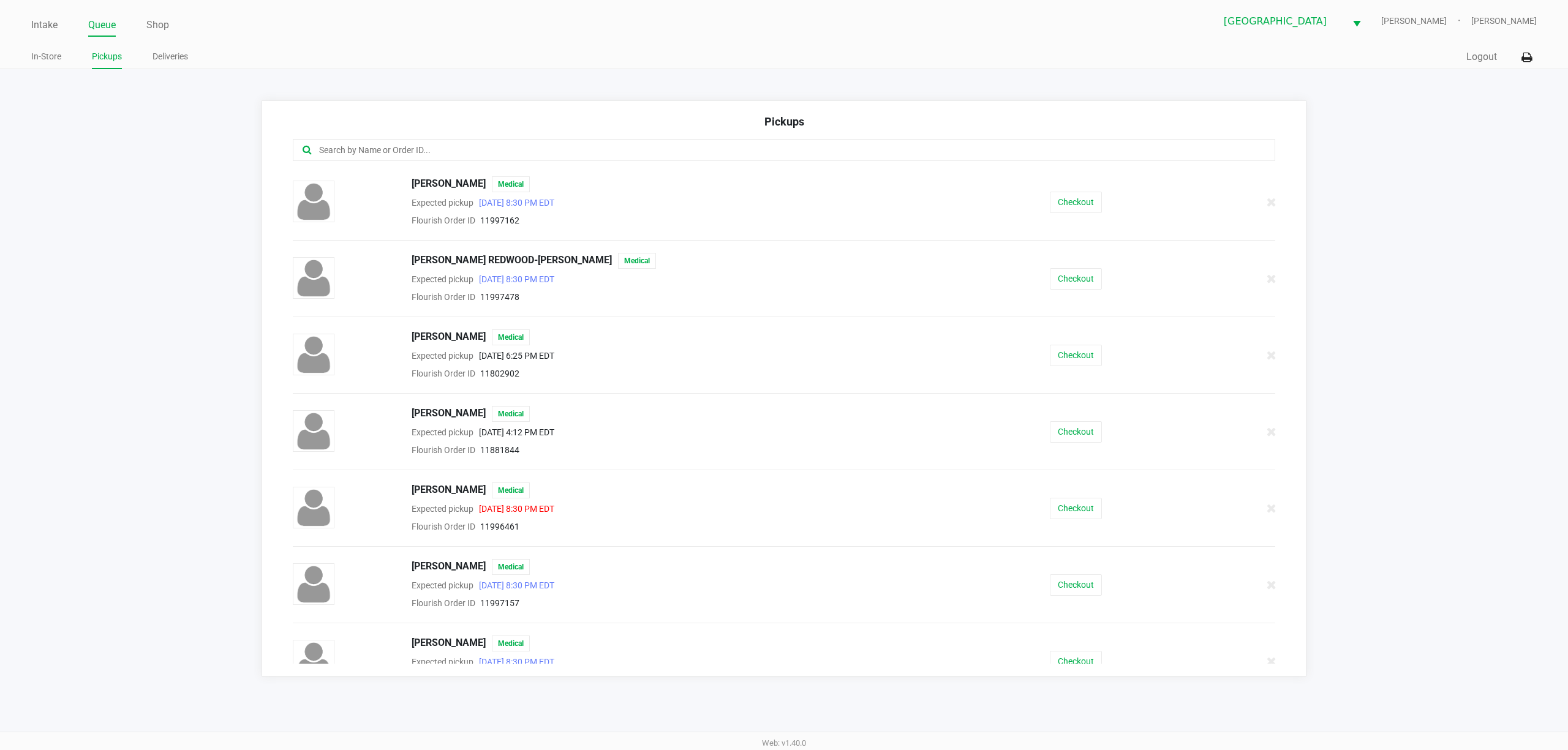
click at [603, 152] on input "text" at bounding box center [751, 150] width 867 height 14
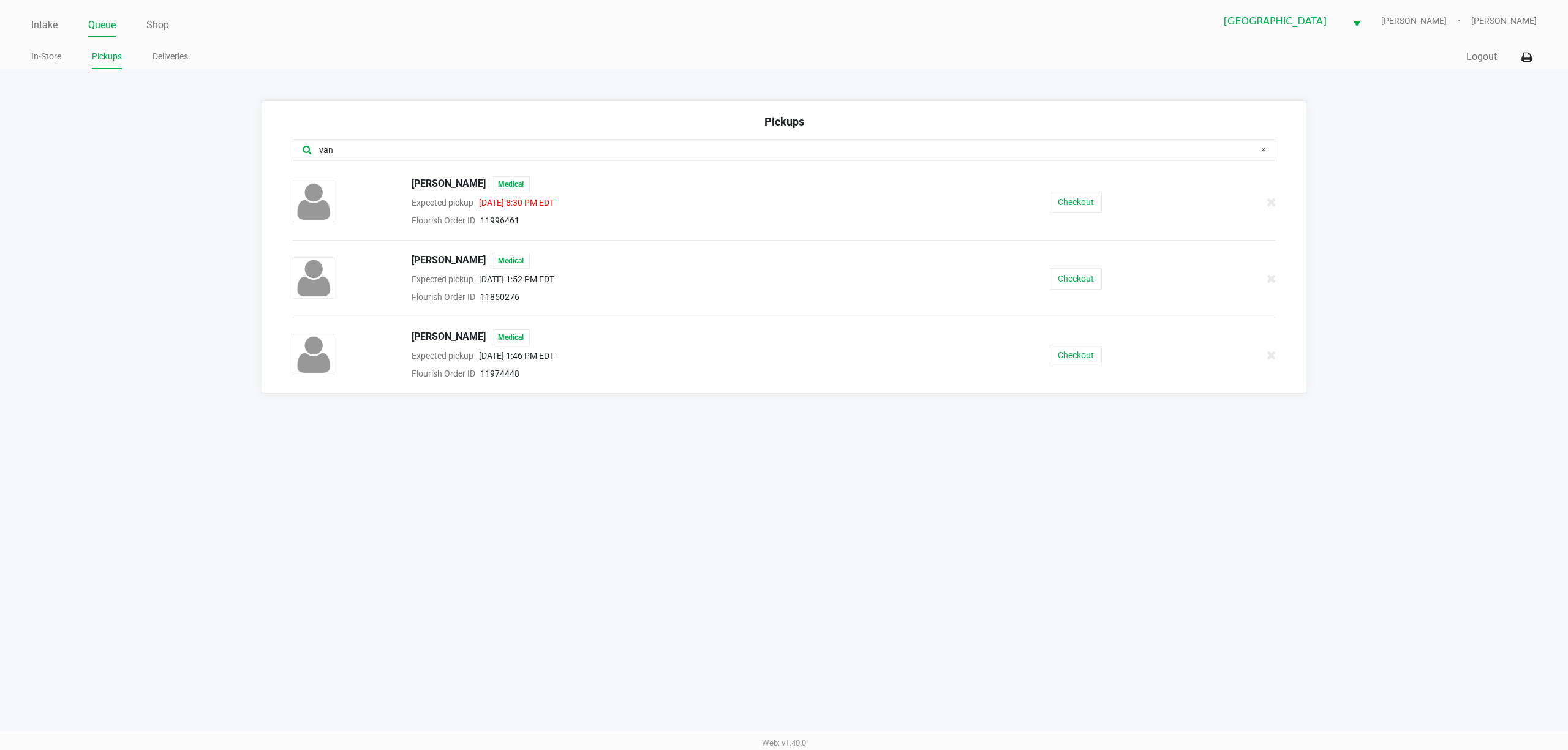
type input "van"
click at [456, 176] on div "van" at bounding box center [784, 157] width 1001 height 37
click at [448, 196] on div "[PERSON_NAME] Medical Expected pickup [DATE] 8:30 PM EDT Flourish Order ID 1199…" at bounding box center [677, 202] width 549 height 52
click at [456, 182] on span "[PERSON_NAME]" at bounding box center [449, 184] width 74 height 16
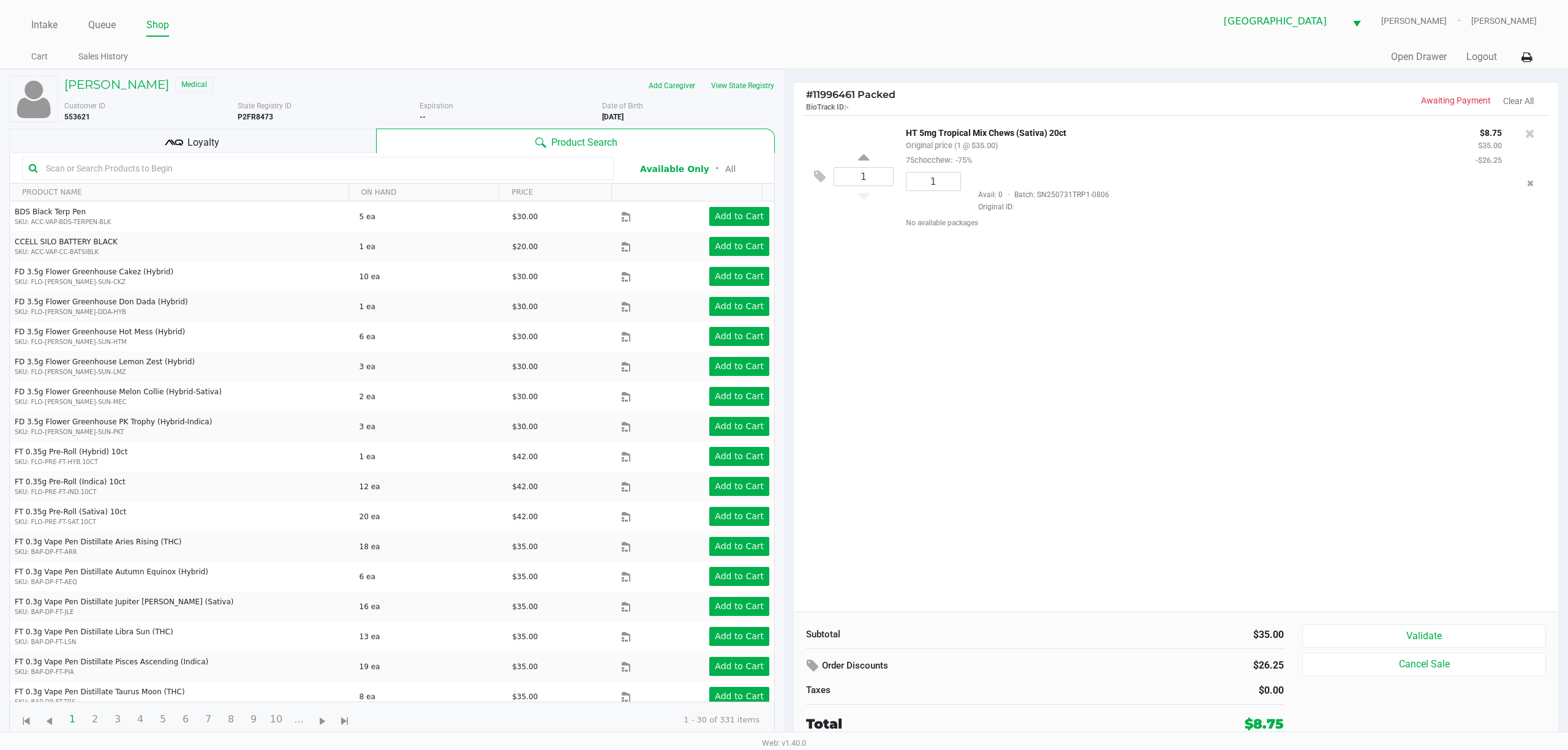
click at [782, 325] on div "1 HT 5mg Tropical Mix Chews (Sativa) 20ct Original price (1 @ $35.00) 75chocche…" at bounding box center [1176, 363] width 764 height 496
click at [278, 140] on div "Loyalty" at bounding box center [193, 140] width 367 height 25
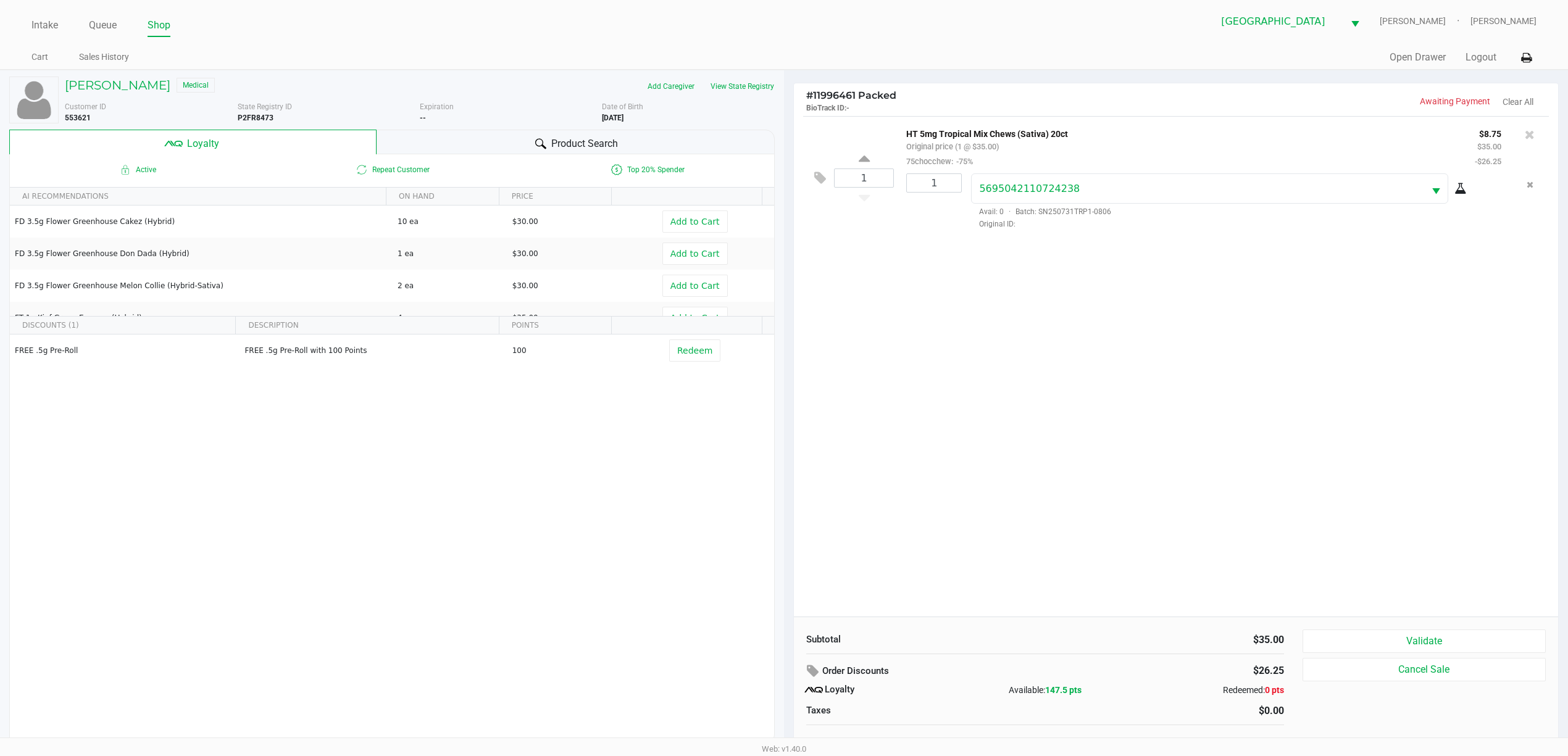
click at [788, 366] on div "1 HT 5mg Tropical Mix Chews (Sativa) 20ct Original price (1 @ $35.00) 75chocche…" at bounding box center [1175, 366] width 764 height 500
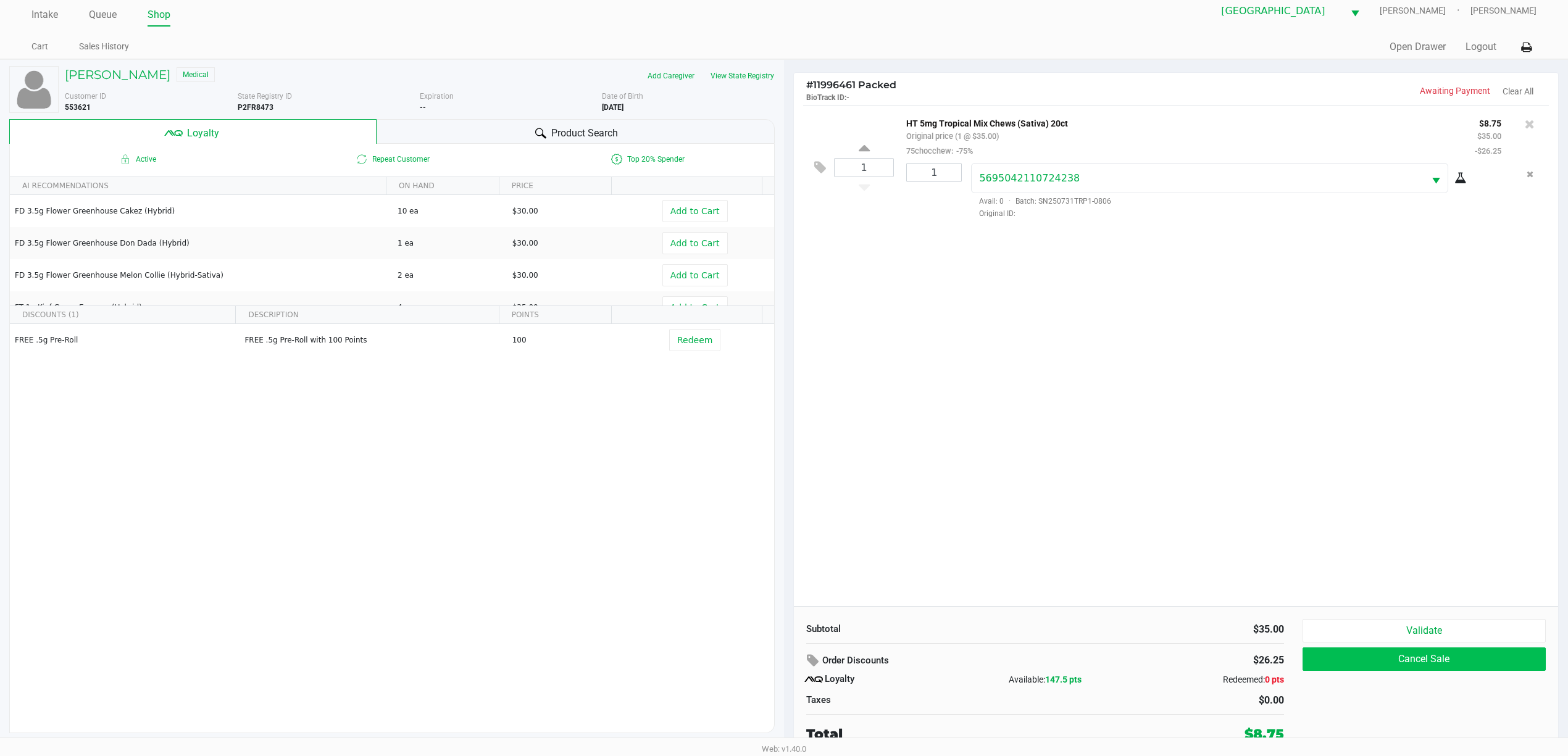
scroll to position [13, 0]
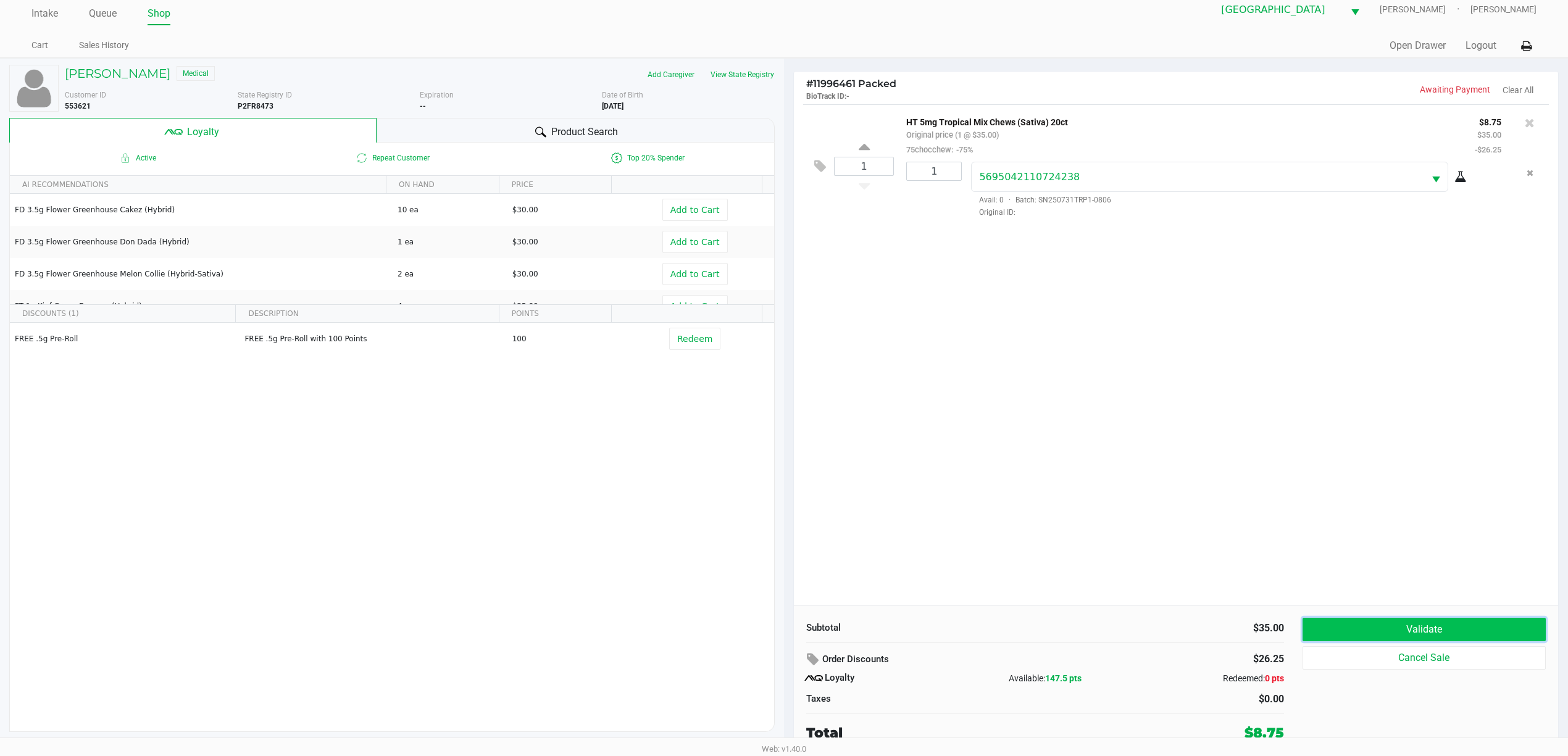
click at [788, 618] on button "Validate" at bounding box center [1423, 629] width 243 height 23
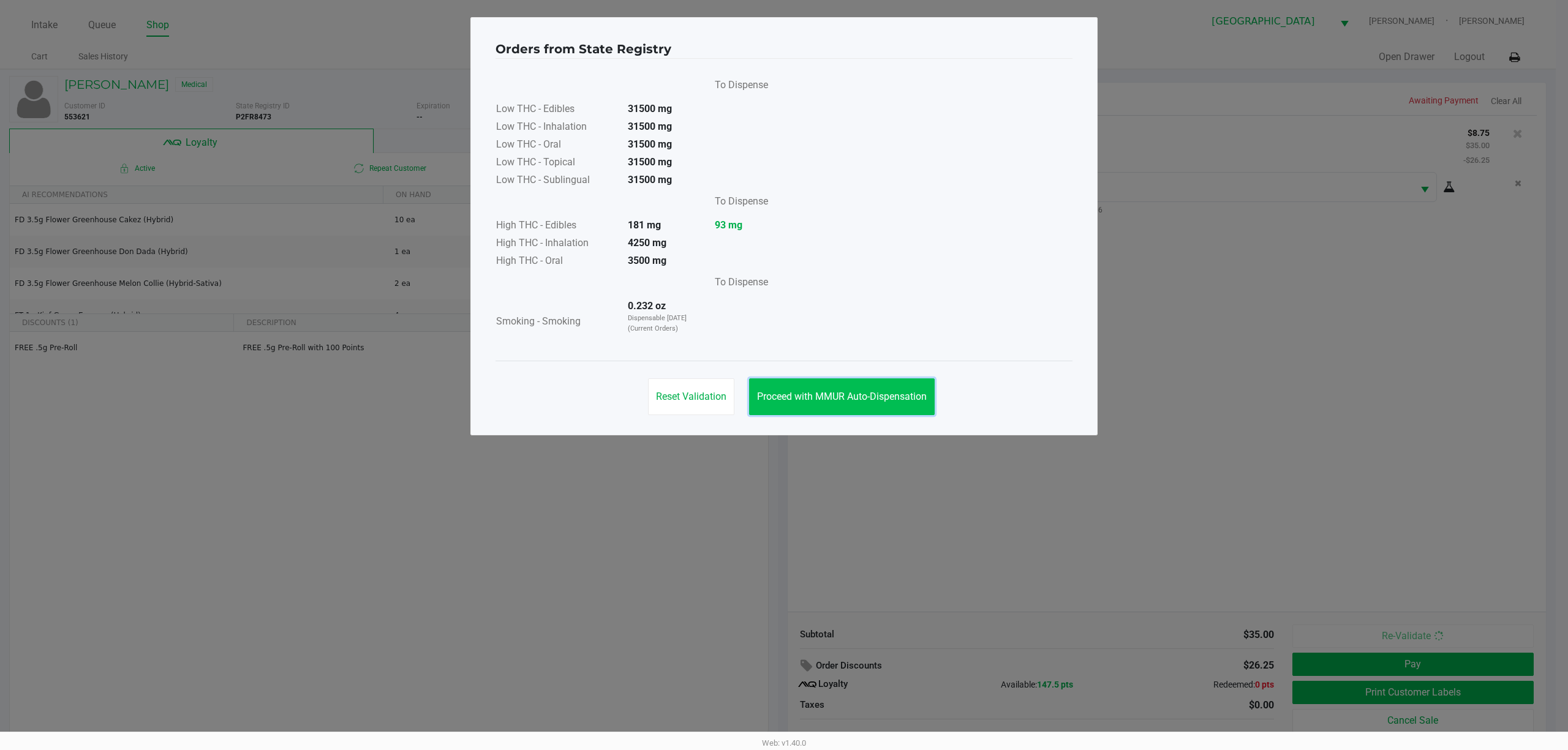
click at [782, 391] on span "Proceed with MMUR Auto-Dispensation" at bounding box center [842, 396] width 170 height 11
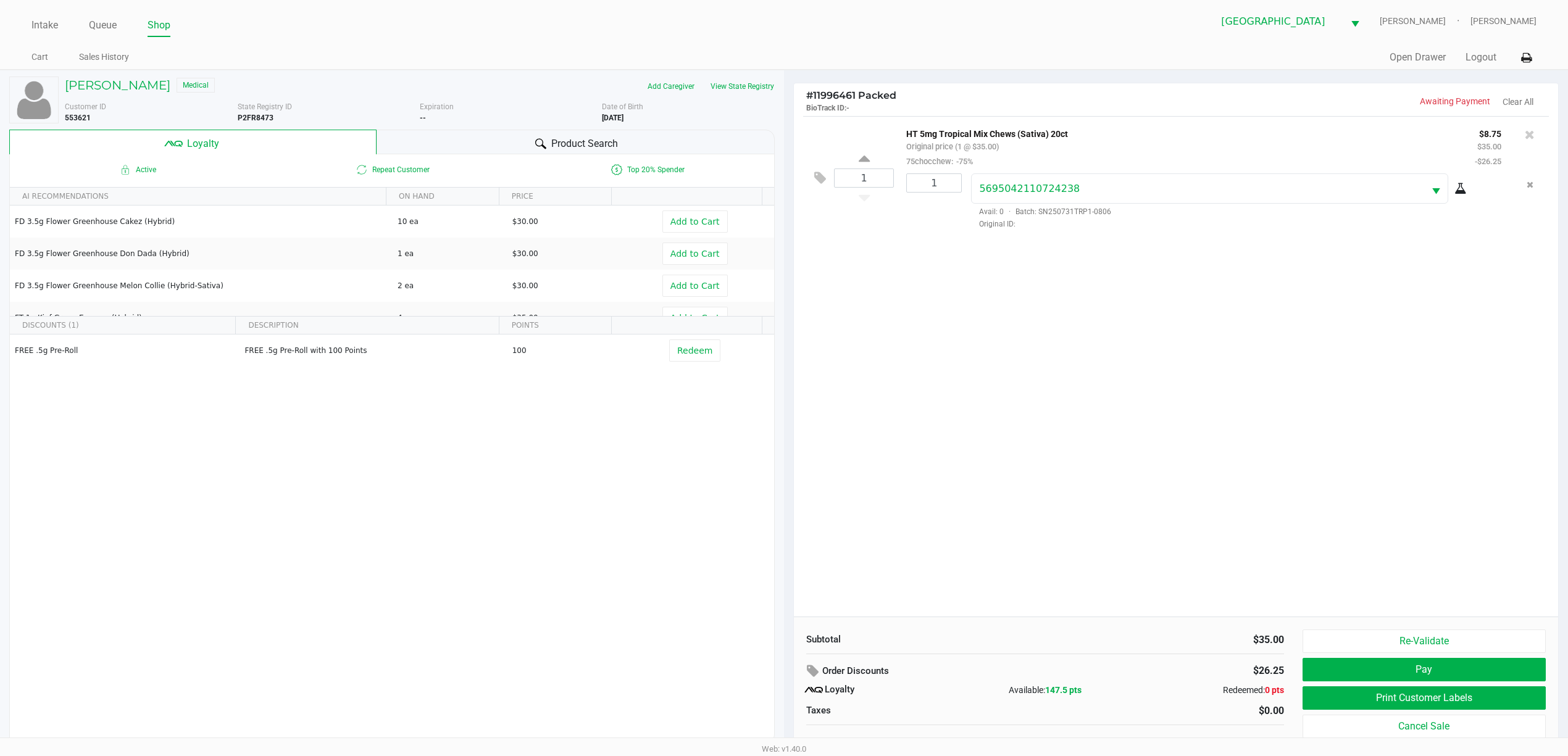
click at [788, 412] on div "1 HT 5mg Tropical Mix Chews (Sativa) 20ct Original price (1 @ $35.00) 75chocche…" at bounding box center [1175, 366] width 764 height 500
click at [788, 369] on div "1 HT 5mg Tropical Mix Chews (Sativa) 20ct Original price (1 @ $35.00) 75chocche…" at bounding box center [1175, 366] width 764 height 500
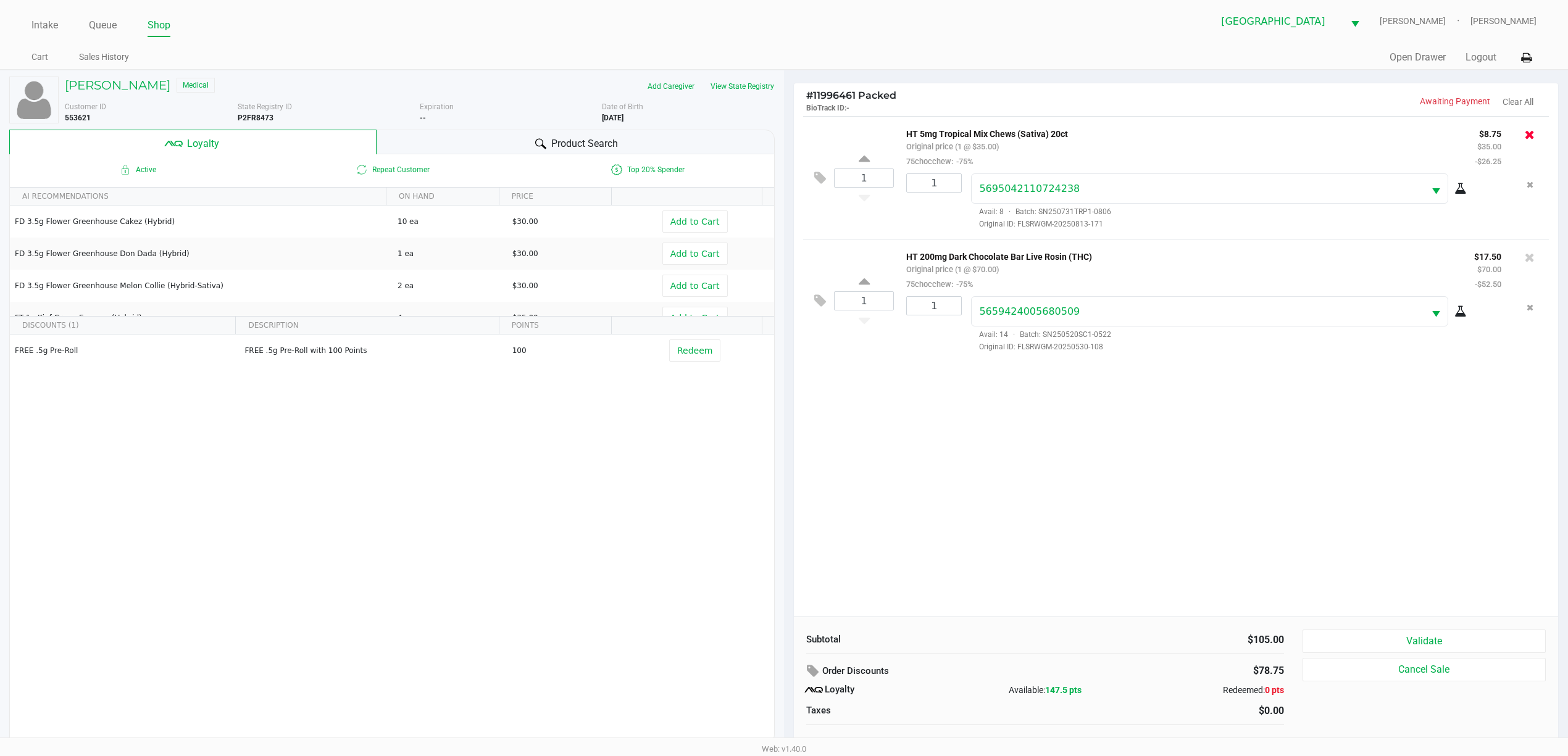
click at [788, 138] on icon at bounding box center [1530, 134] width 10 height 12
click at [788, 440] on div at bounding box center [784, 375] width 1568 height 489
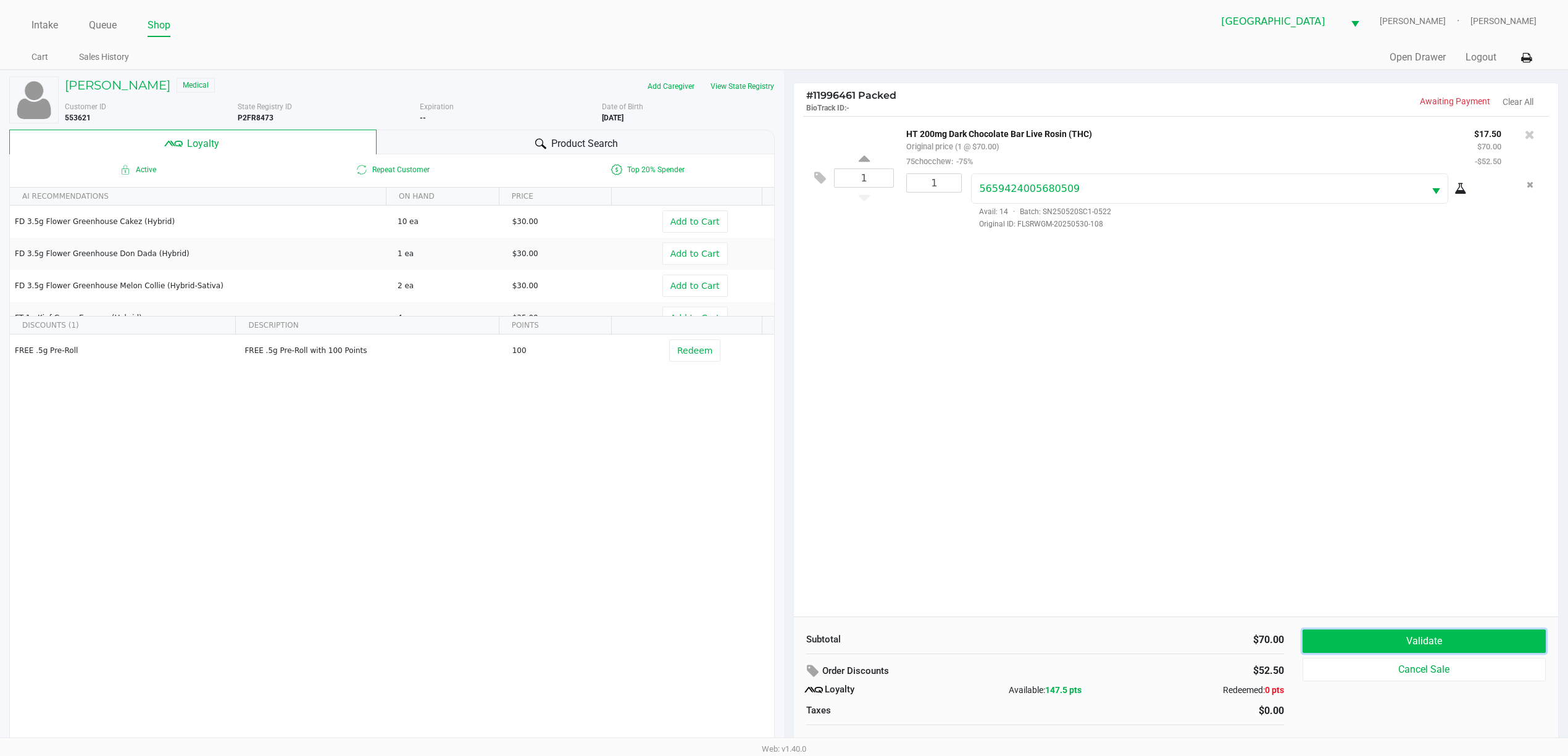
click at [788, 635] on button "Validate" at bounding box center [1423, 641] width 243 height 23
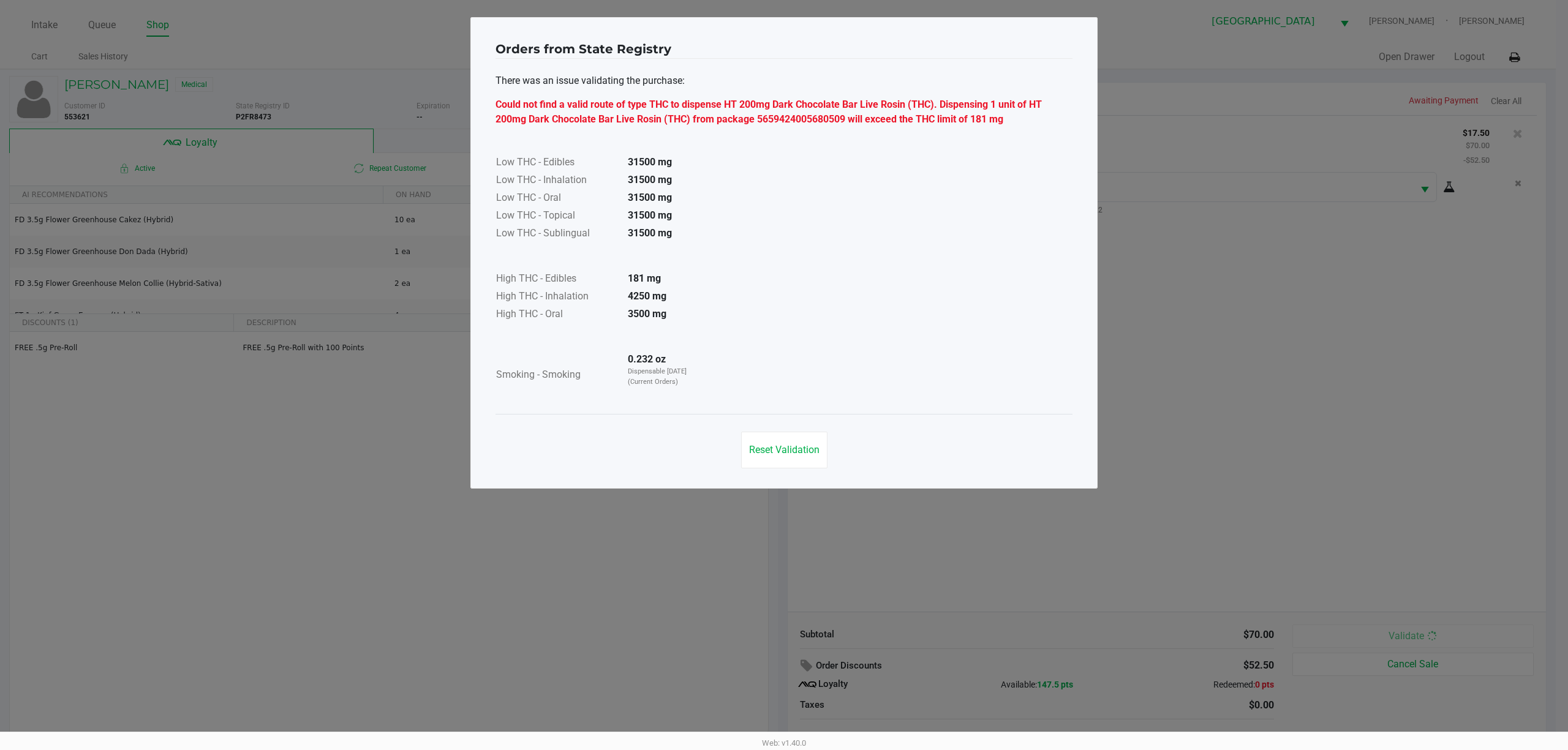
click at [782, 344] on div "Low THC - Edibles 31500 mg Low THC - Inhalation 31500 mg Low THC - Oral 31500 m…" at bounding box center [784, 262] width 577 height 272
click at [782, 451] on span "Reset Validation" at bounding box center [784, 450] width 71 height 11
click at [782, 381] on div "Orders from State Registry There was an issue validating the purchase: Could no…" at bounding box center [778, 252] width 627 height 471
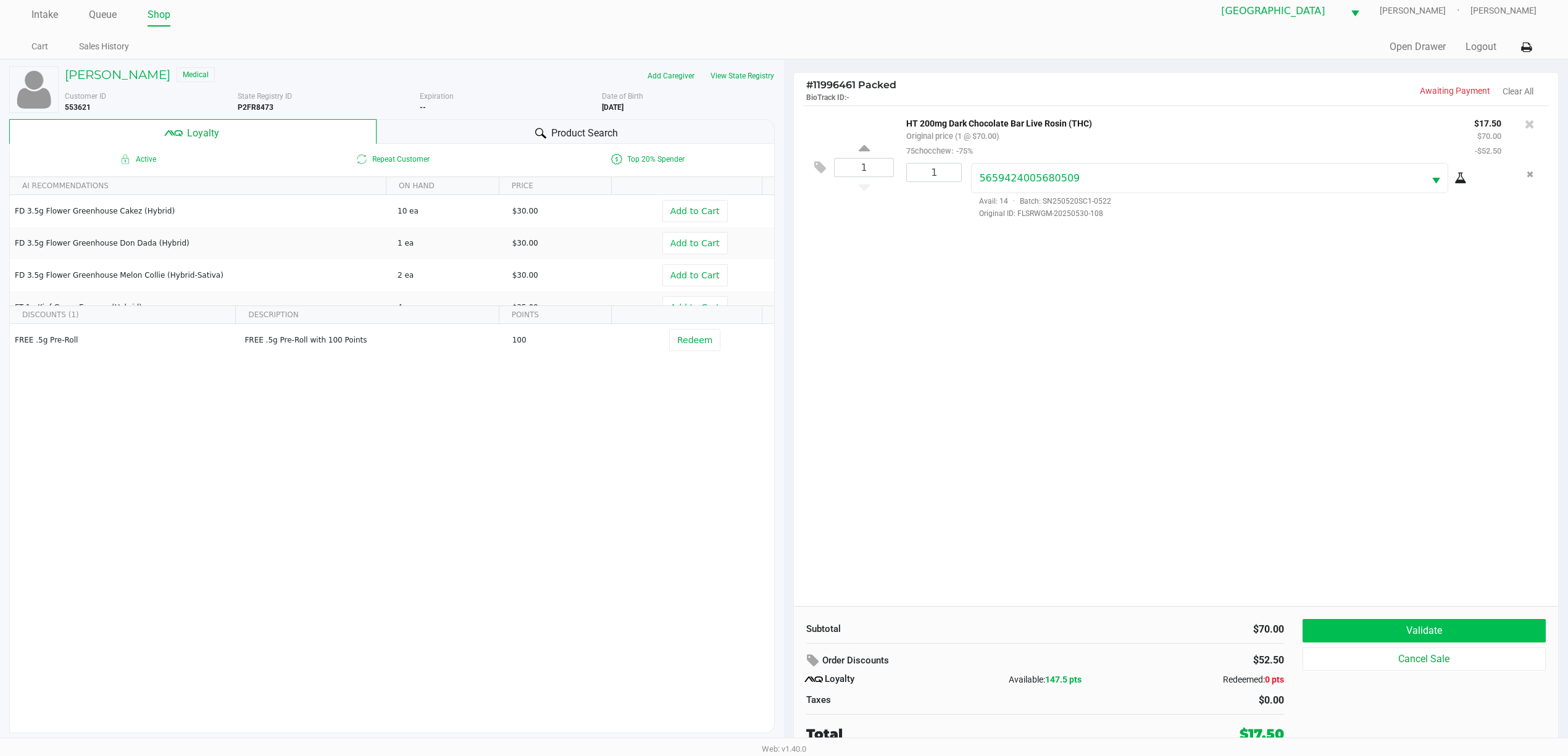
scroll to position [13, 0]
click at [788, 637] on button "Validate" at bounding box center [1423, 629] width 243 height 23
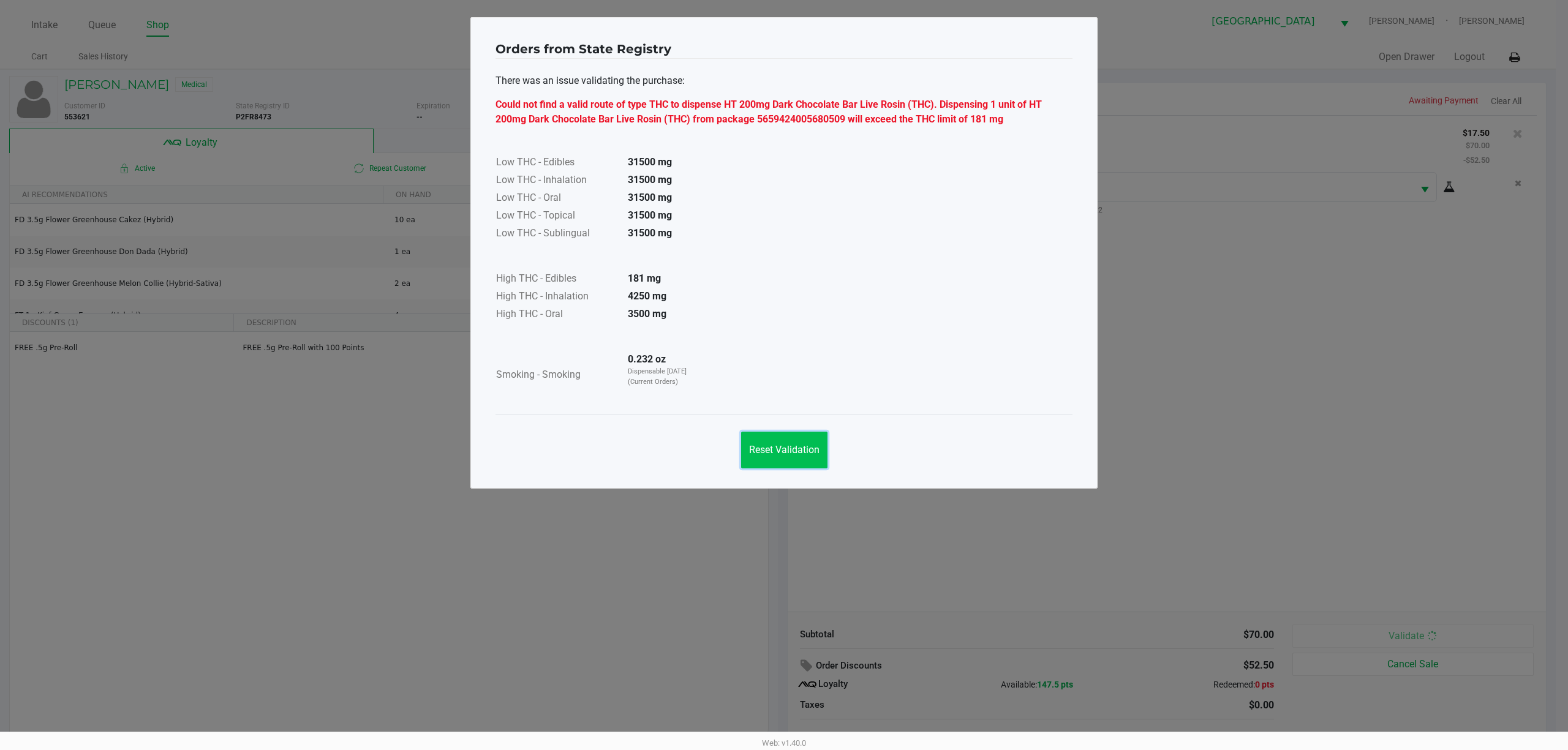
click at [782, 449] on span "Reset Validation" at bounding box center [784, 450] width 71 height 11
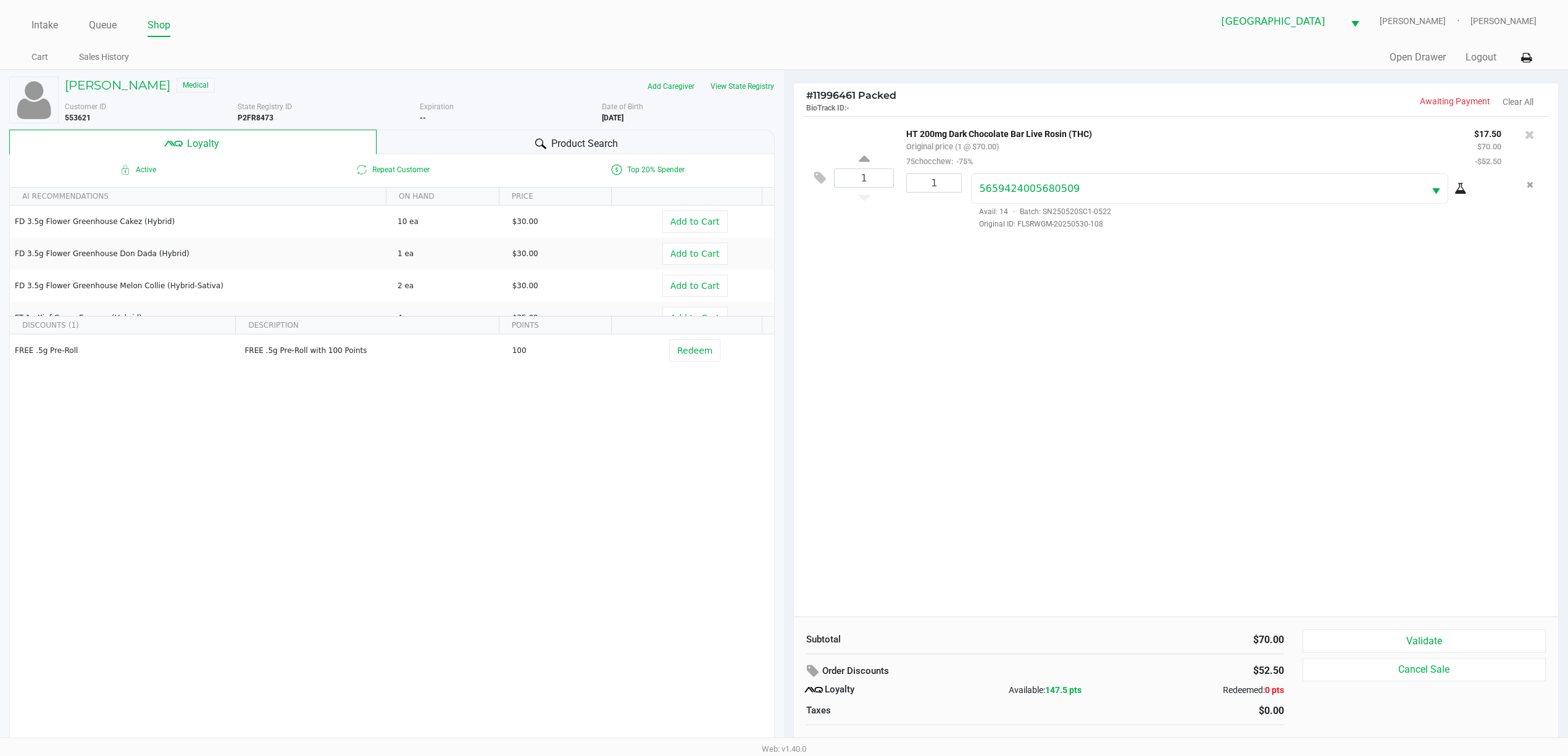
click at [788, 327] on div "1 HT 200mg Dark Chocolate Bar Live Rosin (THC) Original price (1 @ $70.00) 75ch…" at bounding box center [1175, 366] width 764 height 500
click at [788, 630] on div "Subtotal $70.00 Order Discounts $52.50 Loyalty Available: 147.5 pts Redeemed: 0…" at bounding box center [1175, 691] width 764 height 150
click at [788, 633] on button "Validate" at bounding box center [1423, 641] width 243 height 23
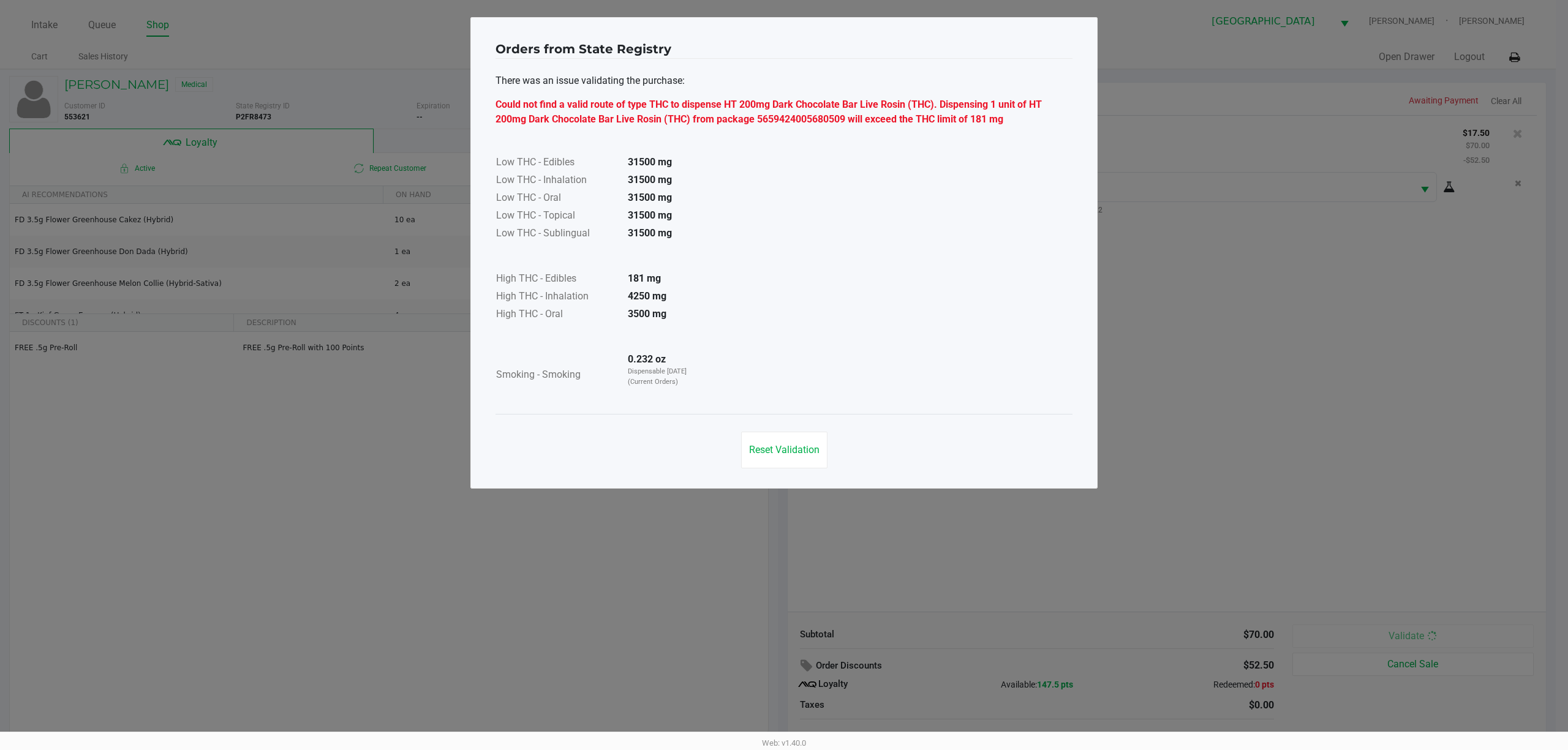
click at [696, 272] on td "181 mg" at bounding box center [661, 279] width 86 height 18
click at [773, 448] on span "Reset Validation" at bounding box center [784, 450] width 71 height 11
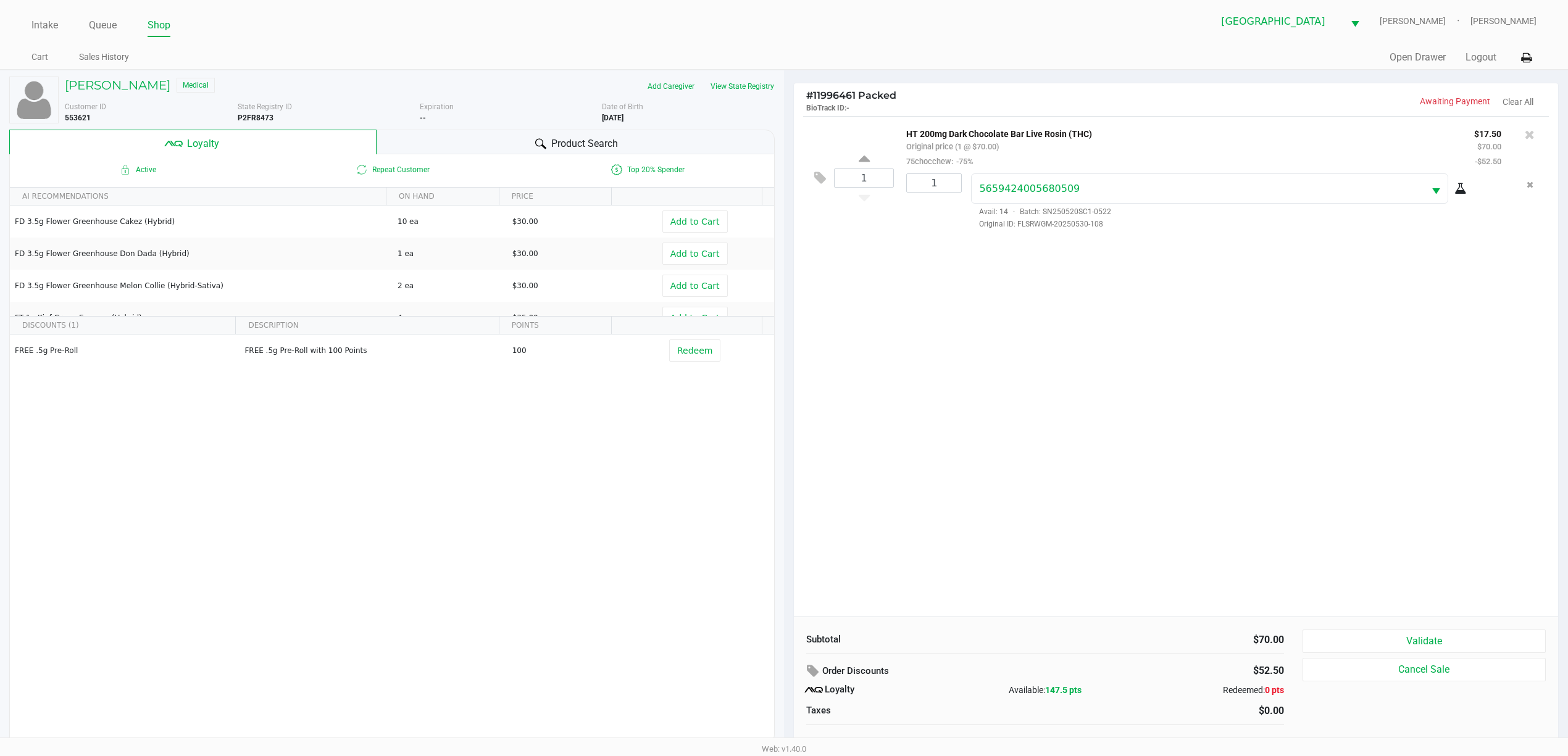
click at [788, 379] on div "1 HT 200mg Dark Chocolate Bar Live Rosin (THC) Original price (1 @ $70.00) 75ch…" at bounding box center [1175, 366] width 764 height 500
click at [788, 129] on icon at bounding box center [1530, 134] width 10 height 12
click at [788, 418] on div at bounding box center [784, 375] width 1568 height 489
click at [788, 642] on button "Validate" at bounding box center [1423, 641] width 243 height 23
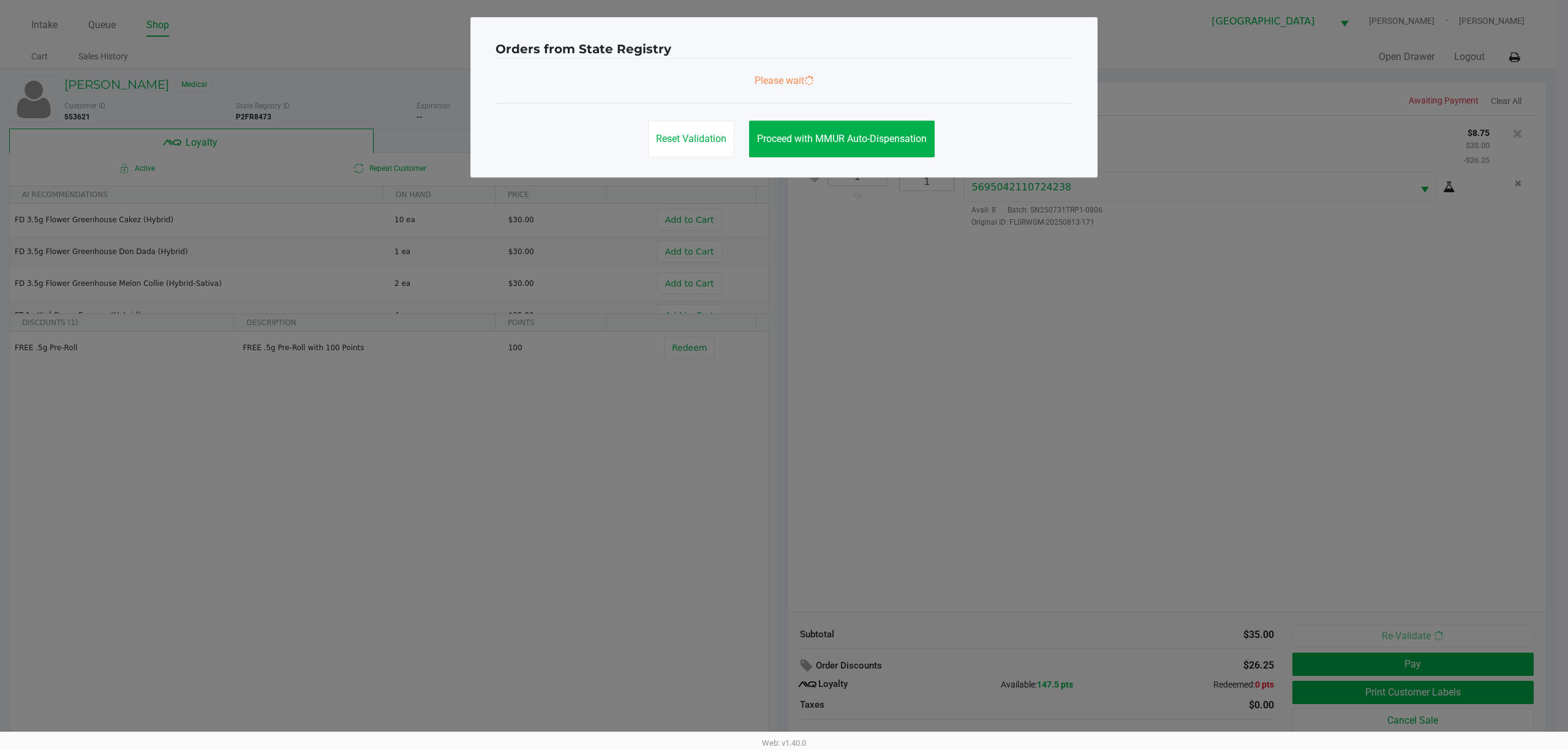
click at [782, 485] on ngb-modal-window "Orders from State Registry Please wait Reset Validation Proceed with MMUR Auto-…" at bounding box center [784, 375] width 1568 height 750
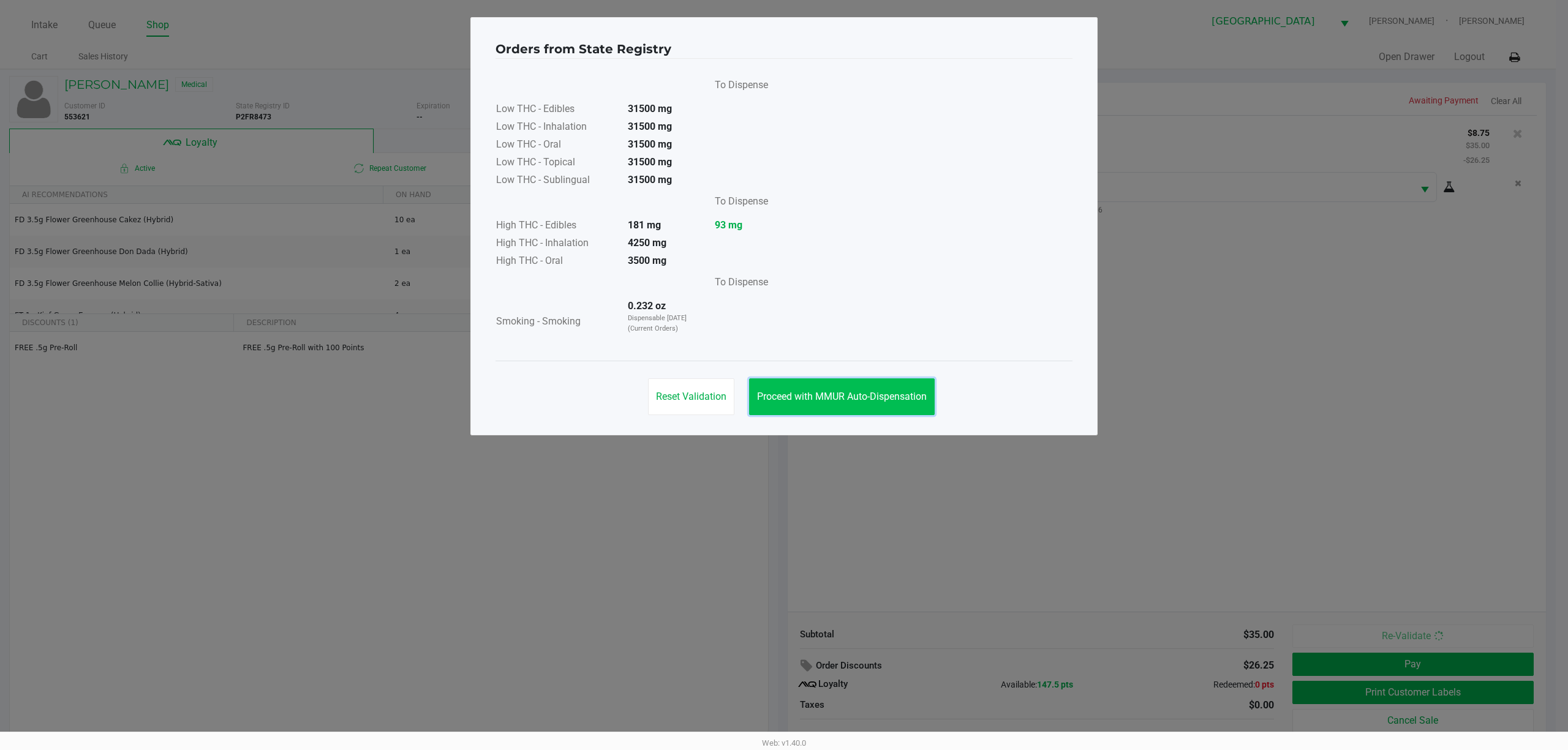
click at [782, 385] on button "Proceed with MMUR Auto-Dispensation" at bounding box center [842, 396] width 186 height 36
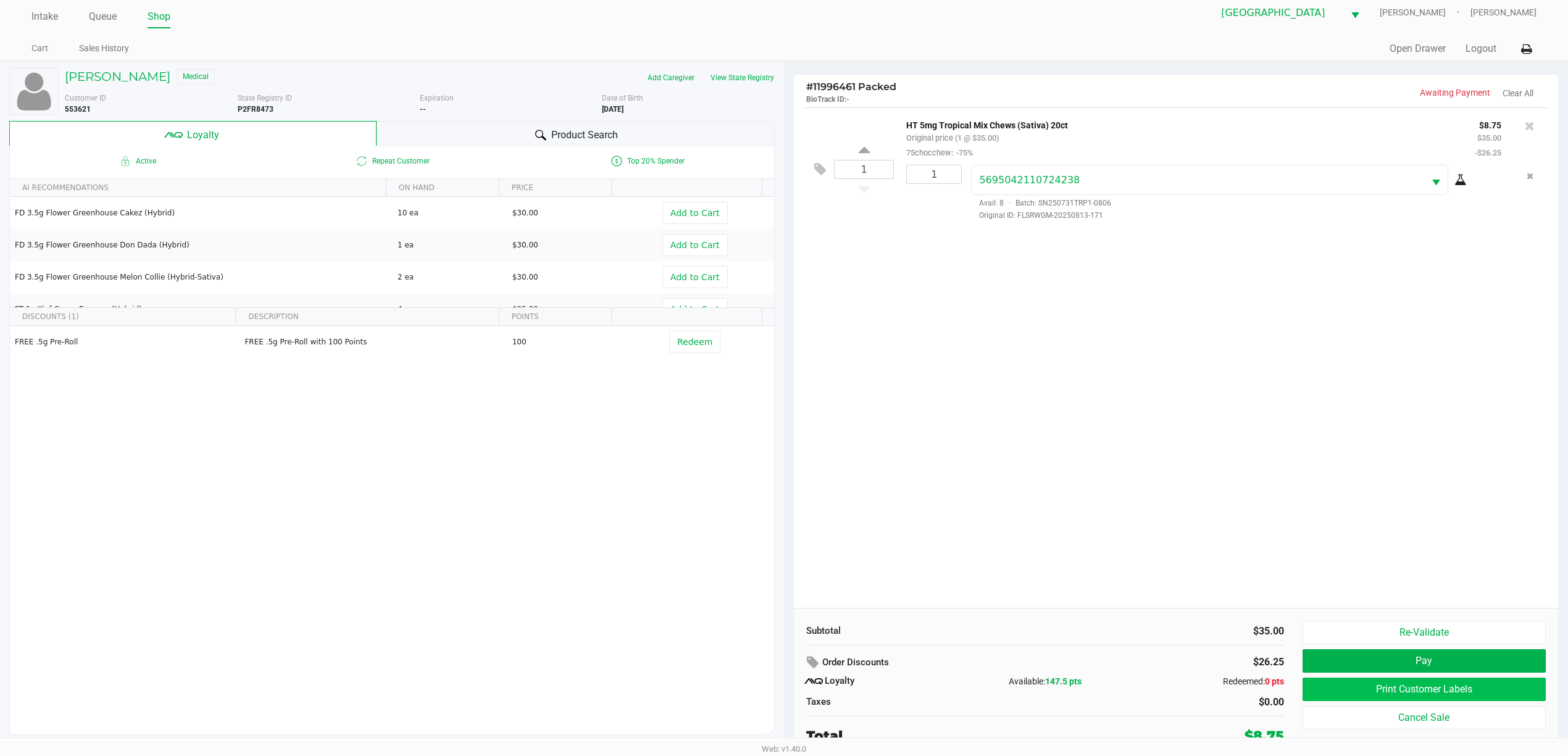
scroll to position [13, 0]
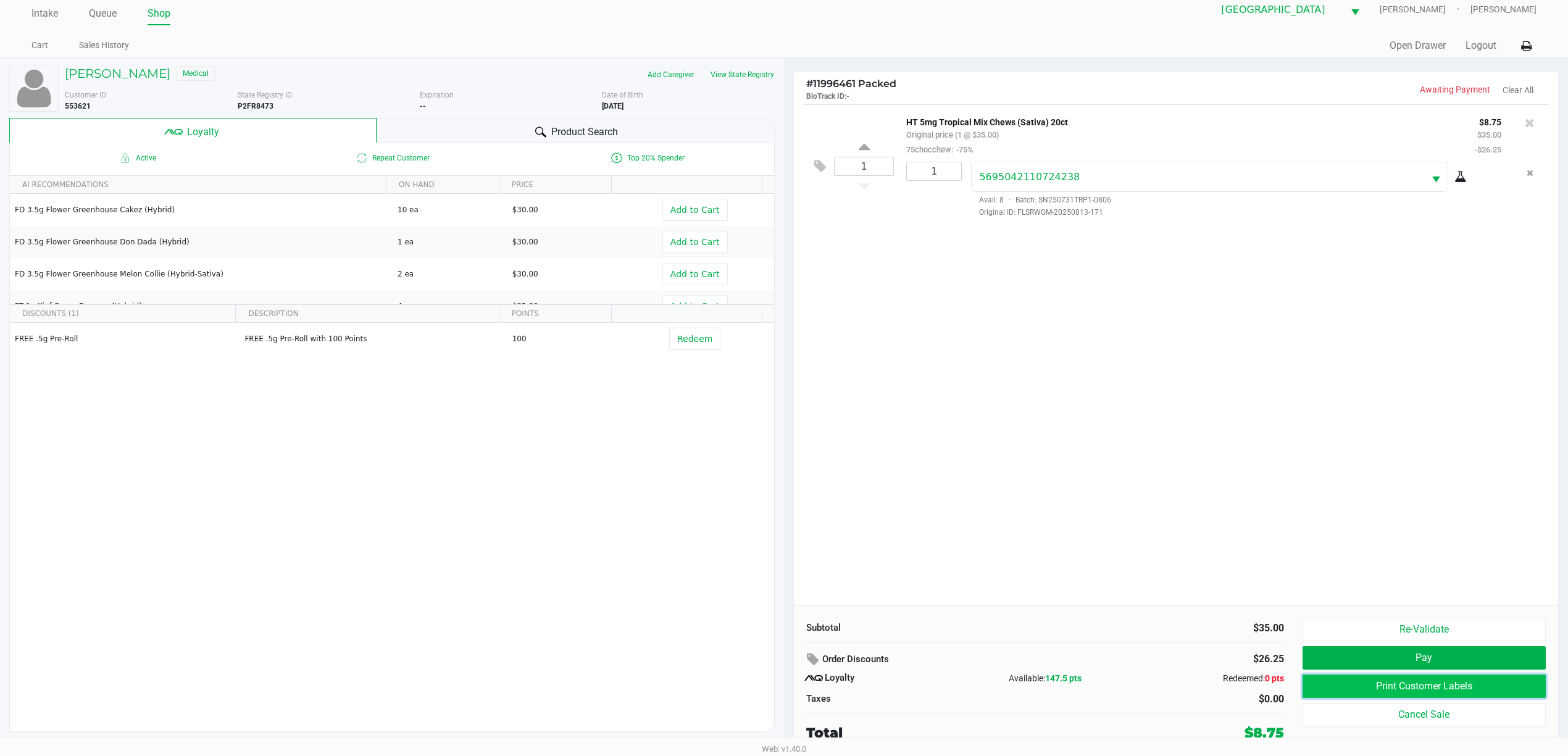
click at [788, 694] on button "Print Customer Labels" at bounding box center [1423, 686] width 243 height 23
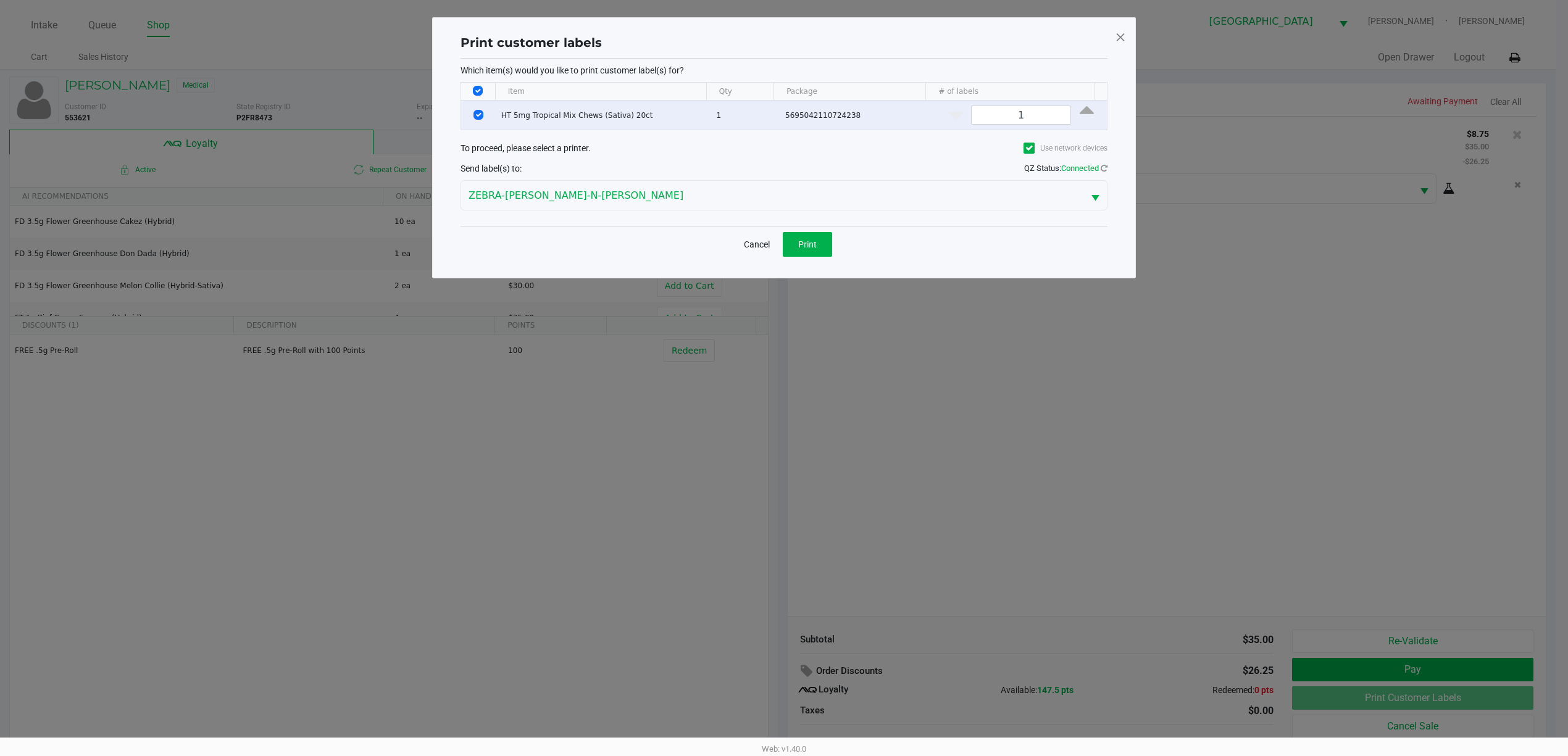
scroll to position [0, 0]
click at [788, 240] on span "Print" at bounding box center [813, 245] width 18 height 10
drag, startPoint x: 1121, startPoint y: 378, endPoint x: 1235, endPoint y: 557, distance: 212.2
click at [788, 381] on ngb-modal-window "Print customer labels Which item(s) would you like to print customer label(s) f…" at bounding box center [790, 378] width 1580 height 756
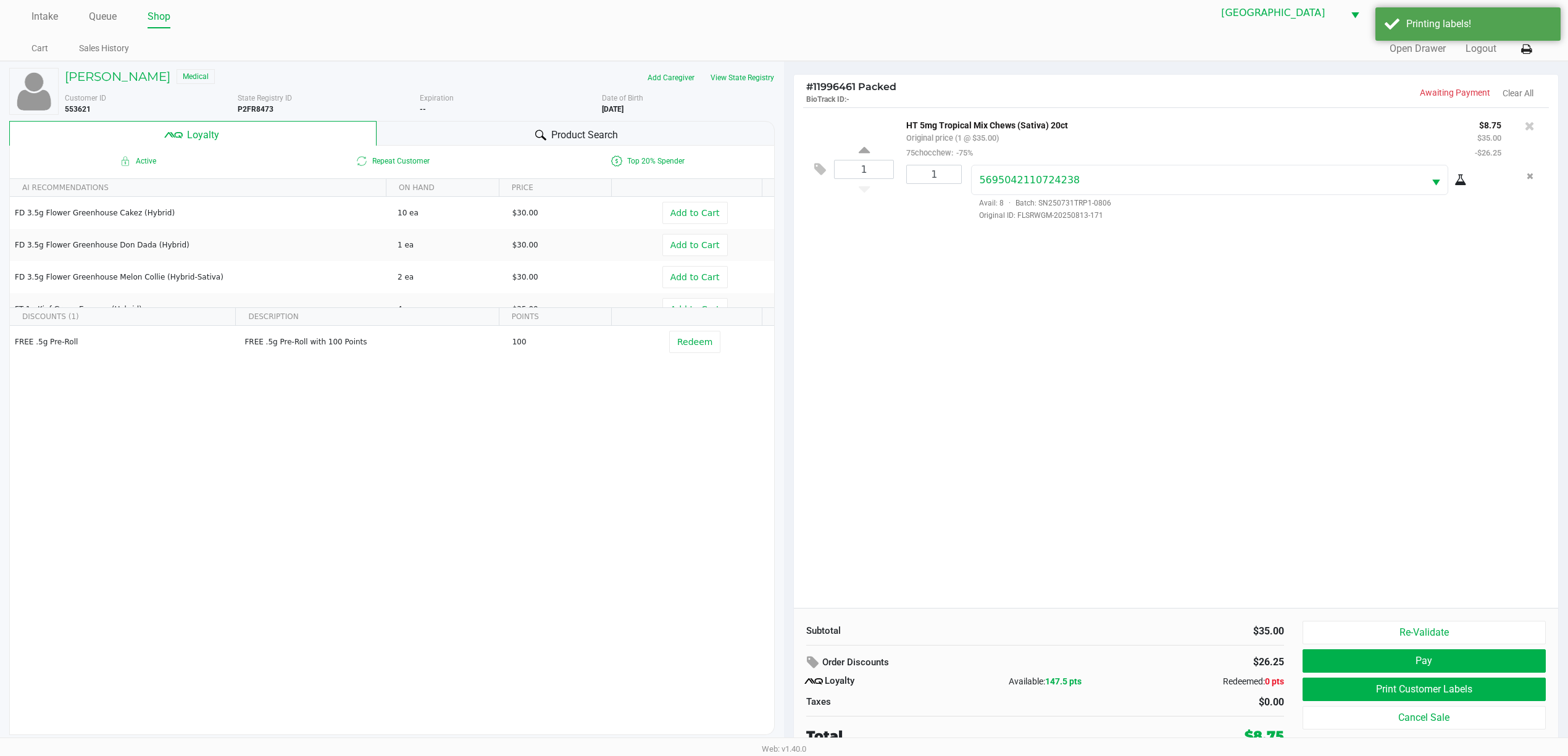
scroll to position [13, 0]
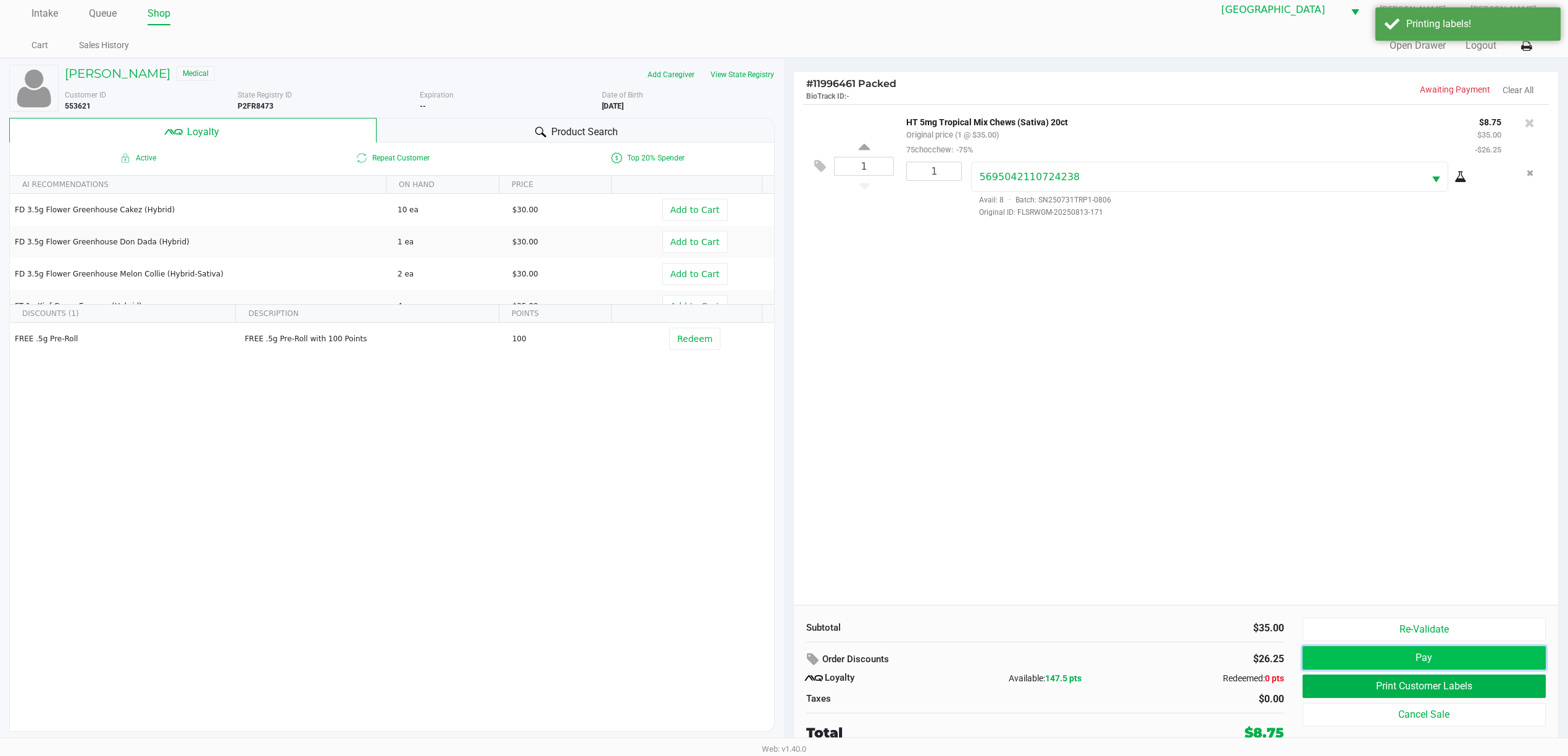
click at [788, 655] on button "Pay" at bounding box center [1423, 658] width 243 height 23
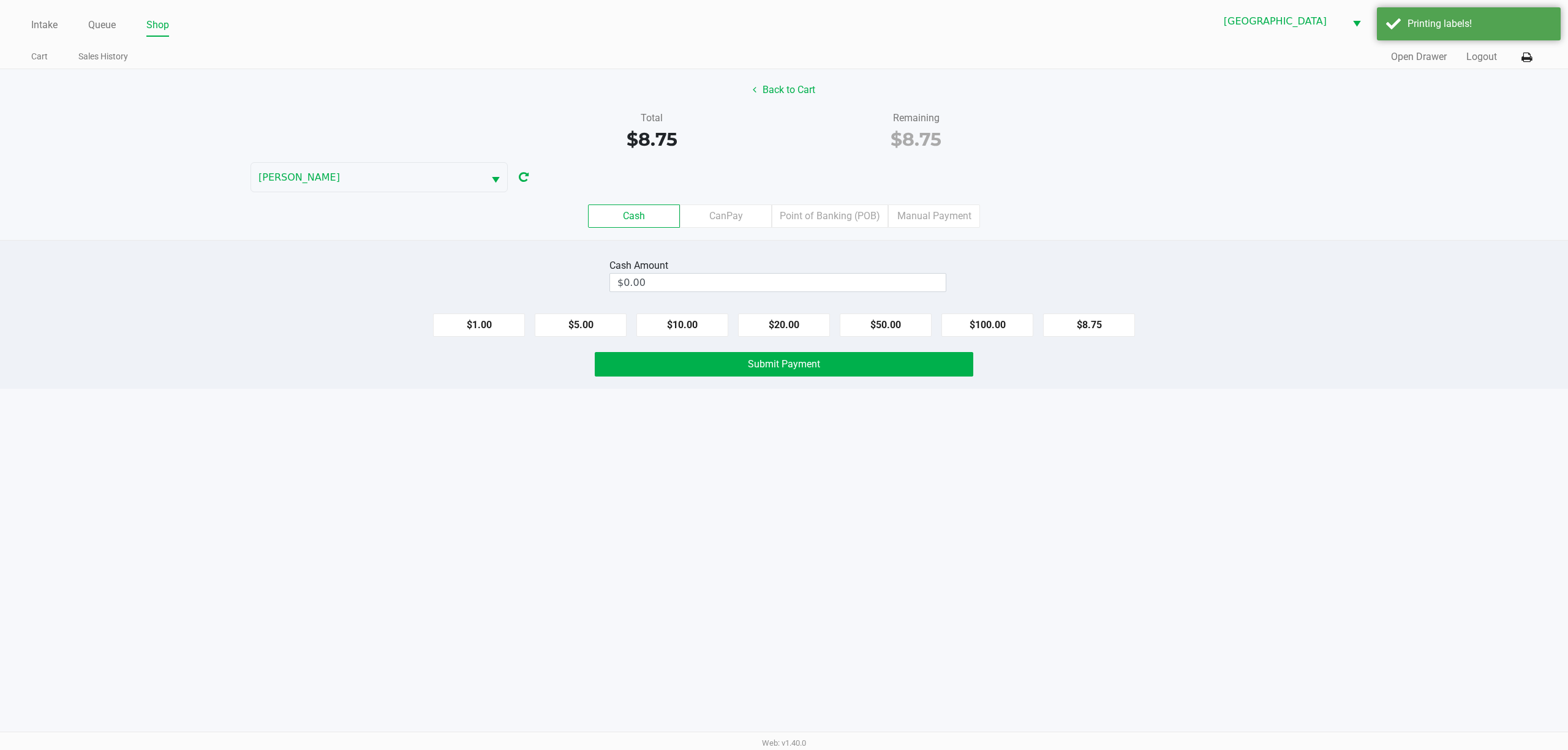
click at [782, 424] on div "Intake Queue Shop [GEOGRAPHIC_DATA][PERSON_NAME] WC [PERSON_NAME] [PERSON_NAME]…" at bounding box center [784, 375] width 1568 height 750
click at [782, 324] on button "$20.00" at bounding box center [784, 325] width 92 height 23
click at [782, 459] on div "Intake Queue Shop [GEOGRAPHIC_DATA][PERSON_NAME] WC [PERSON_NAME] [PERSON_NAME]…" at bounding box center [784, 375] width 1568 height 750
click at [767, 287] on input "20" at bounding box center [756, 283] width 293 height 18
type input "$20.75"
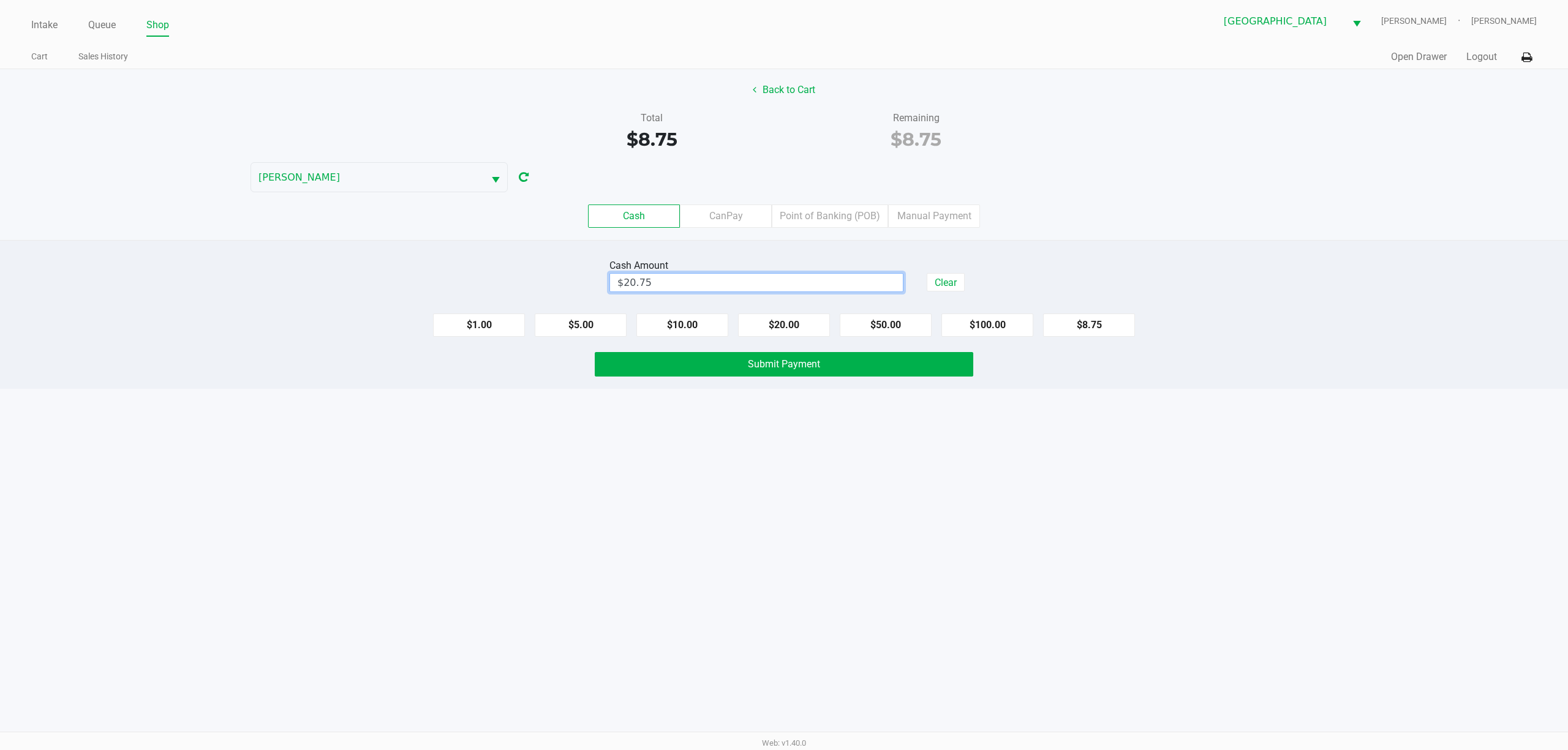
click at [782, 489] on div "Intake Queue Shop [GEOGRAPHIC_DATA][PERSON_NAME] WC [PERSON_NAME] [PERSON_NAME]…" at bounding box center [784, 375] width 1568 height 750
click at [782, 365] on button "Submit Payment" at bounding box center [784, 364] width 378 height 25
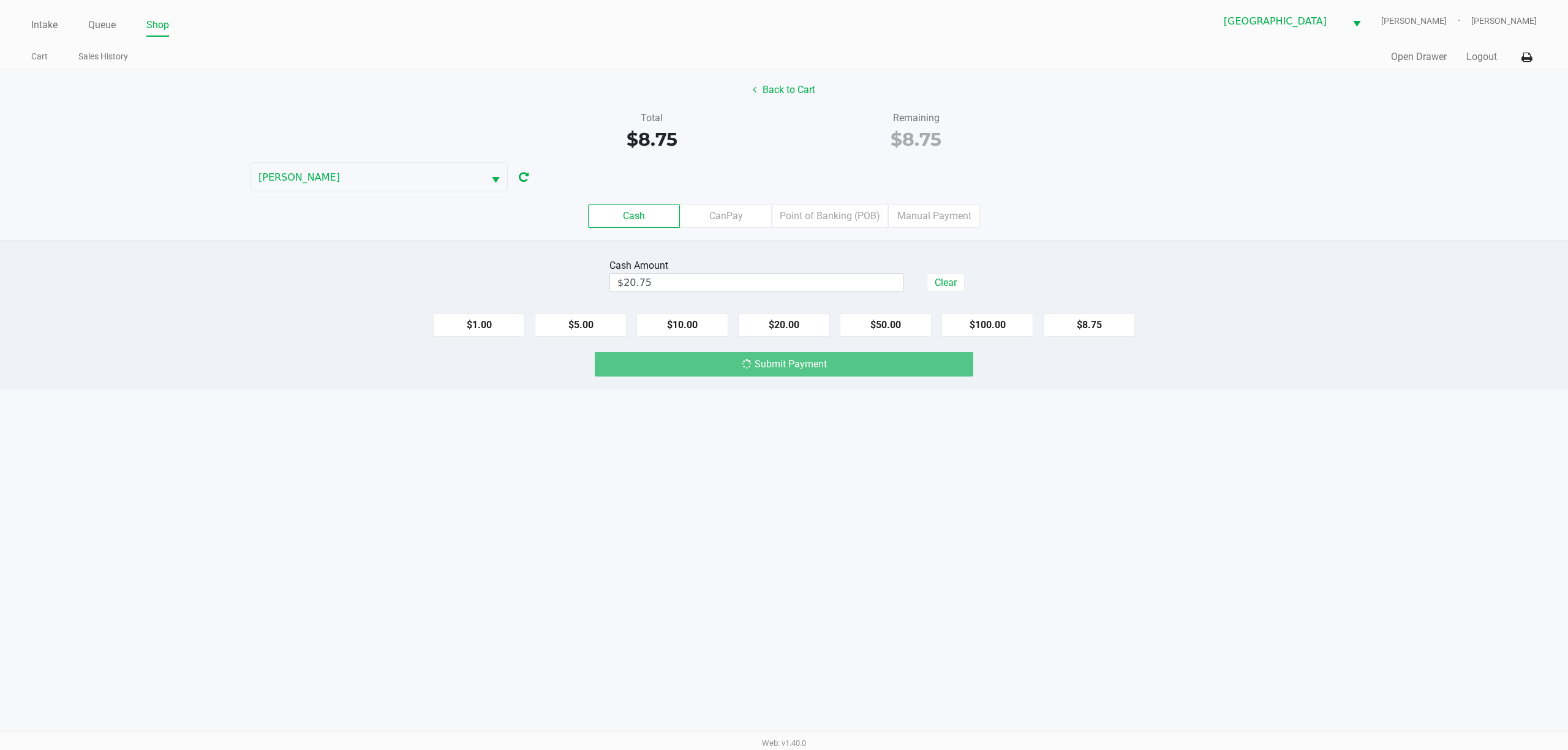
click at [782, 591] on div "Intake Queue Shop [GEOGRAPHIC_DATA][PERSON_NAME] WC [PERSON_NAME] [PERSON_NAME]…" at bounding box center [784, 375] width 1568 height 750
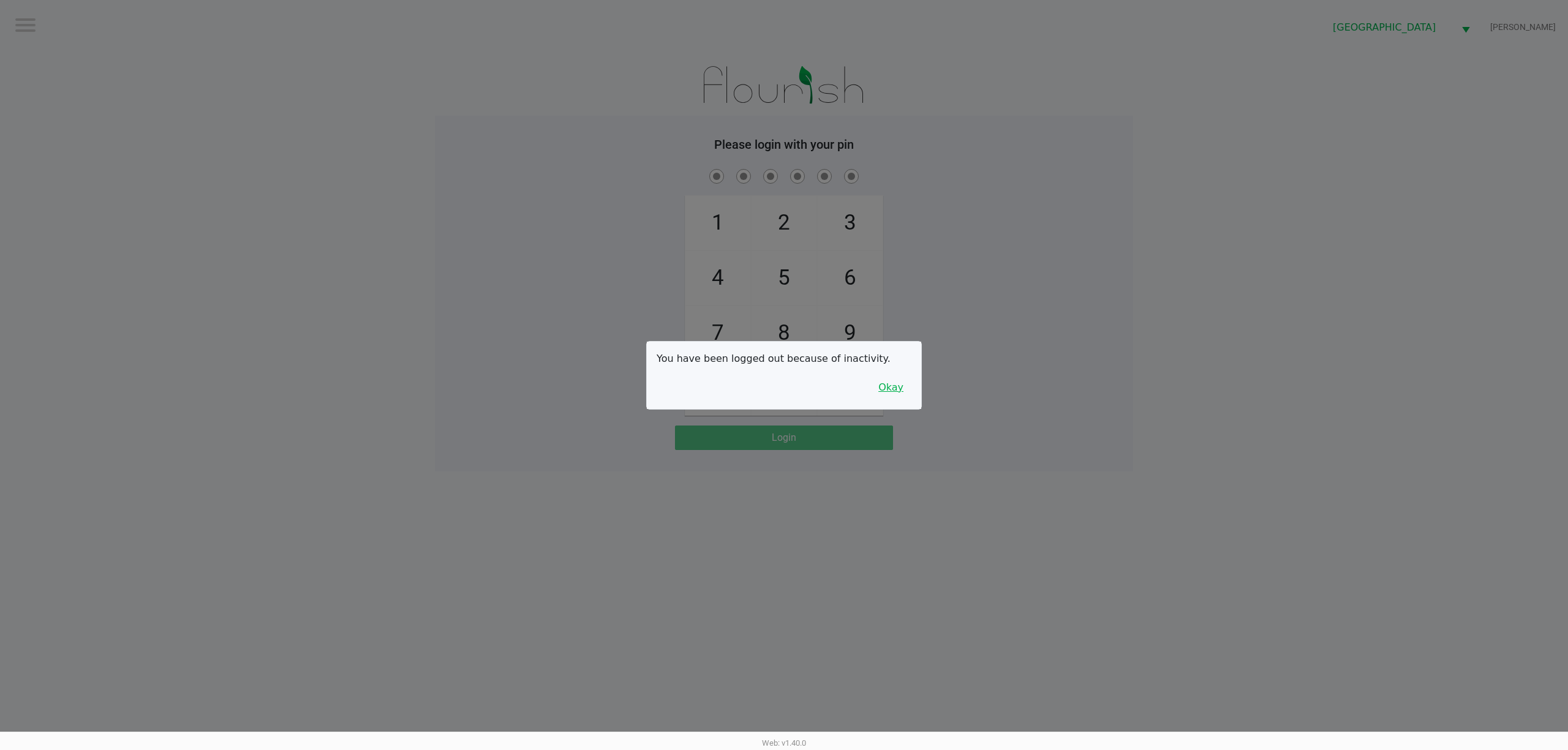
drag, startPoint x: 901, startPoint y: 377, endPoint x: 900, endPoint y: 385, distance: 8.1
click at [782, 380] on button "Okay" at bounding box center [891, 387] width 41 height 23
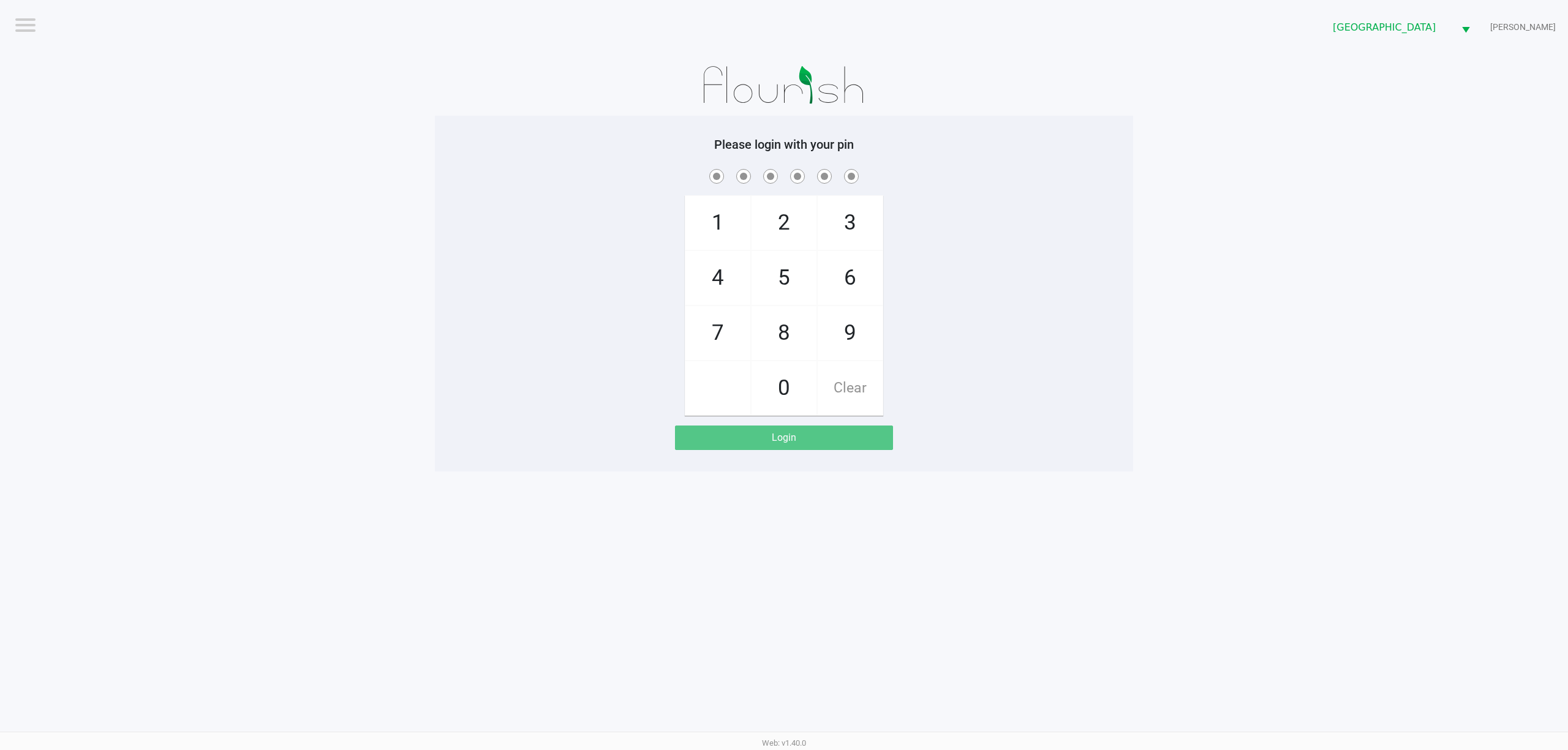
click at [782, 398] on div "1 4 7 2 5 8 0 3 6 9 Clear" at bounding box center [784, 291] width 698 height 249
checkbox input "true"
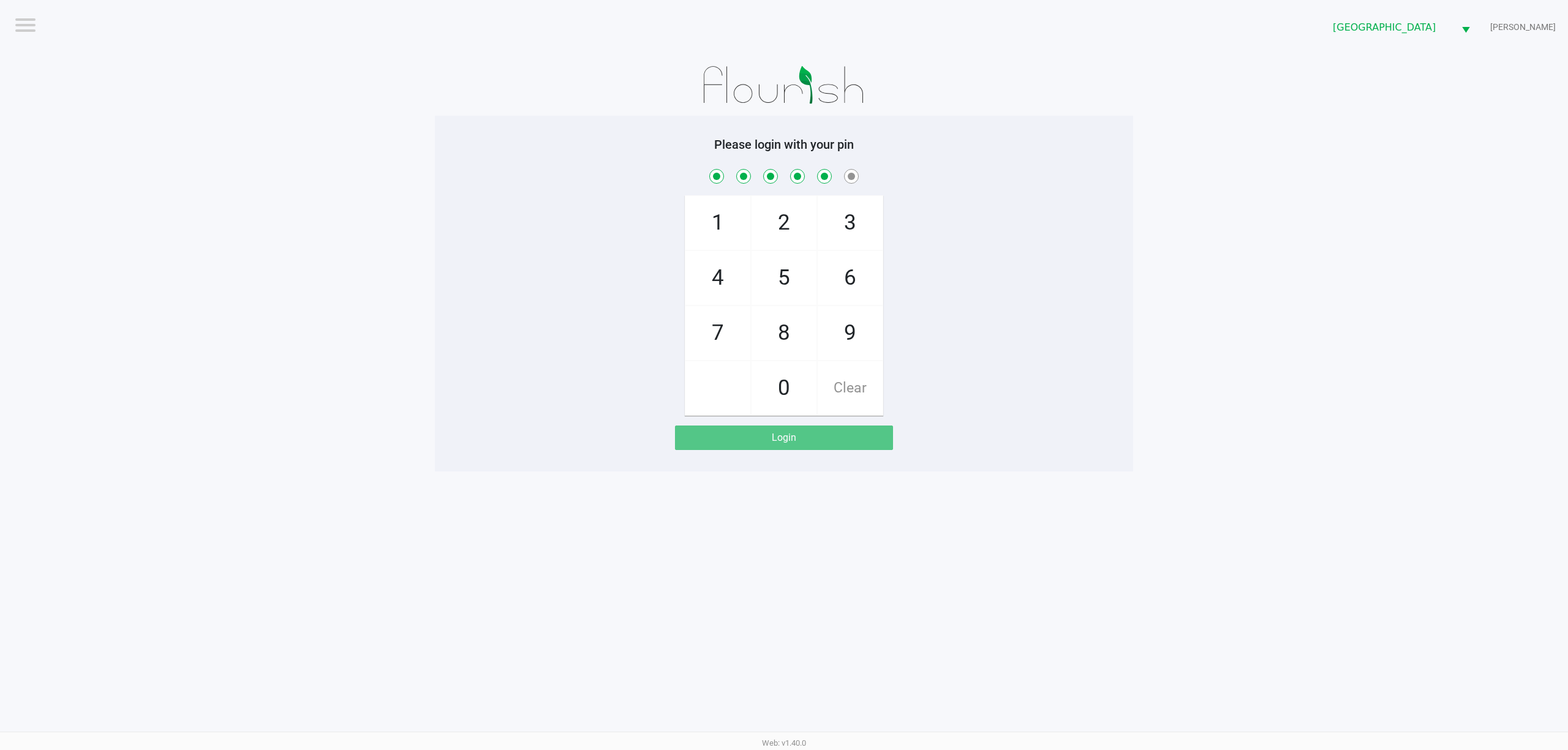
checkbox input "true"
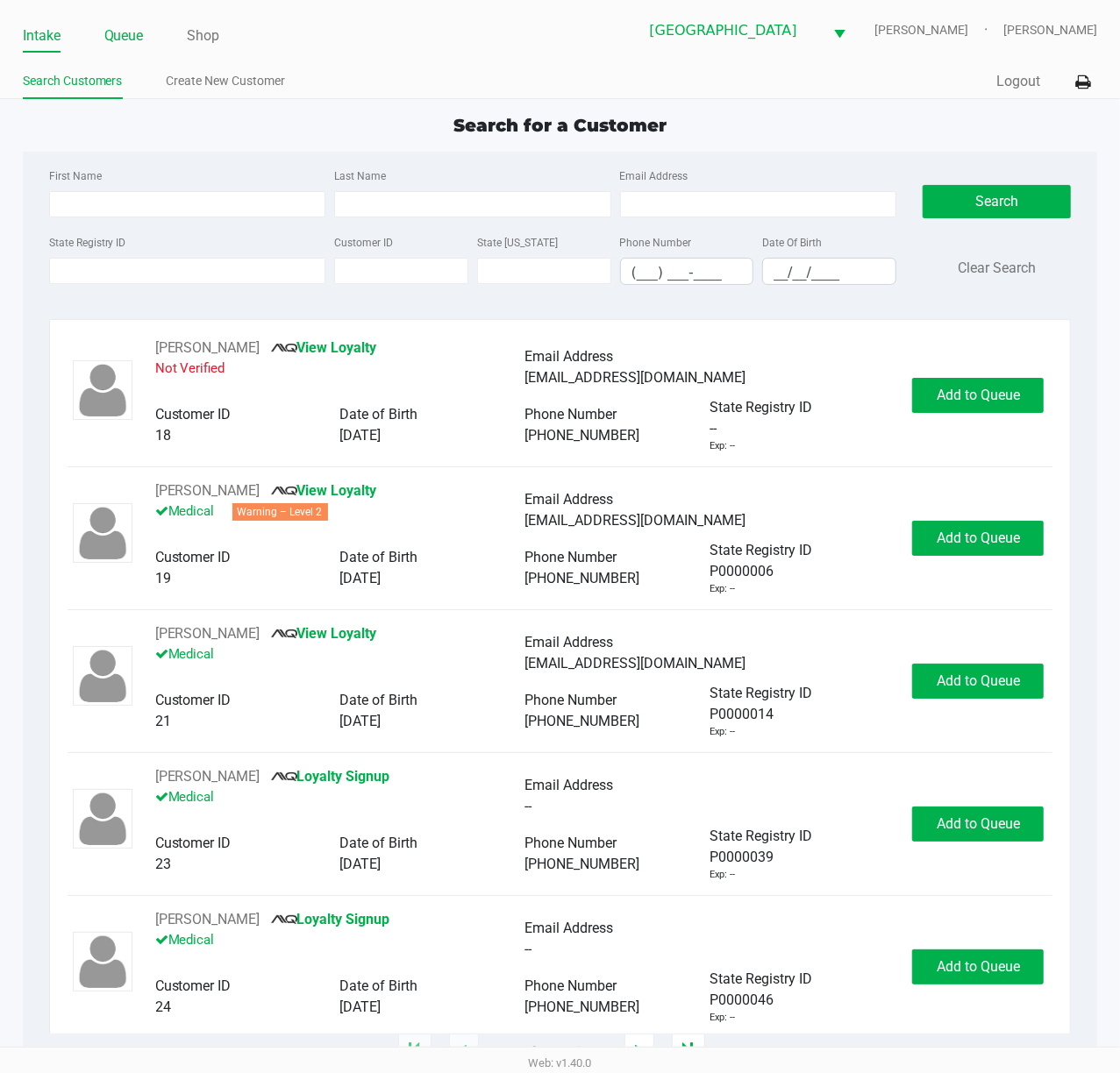
click at [137, 37] on link "Queue" at bounding box center [124, 35] width 40 height 24
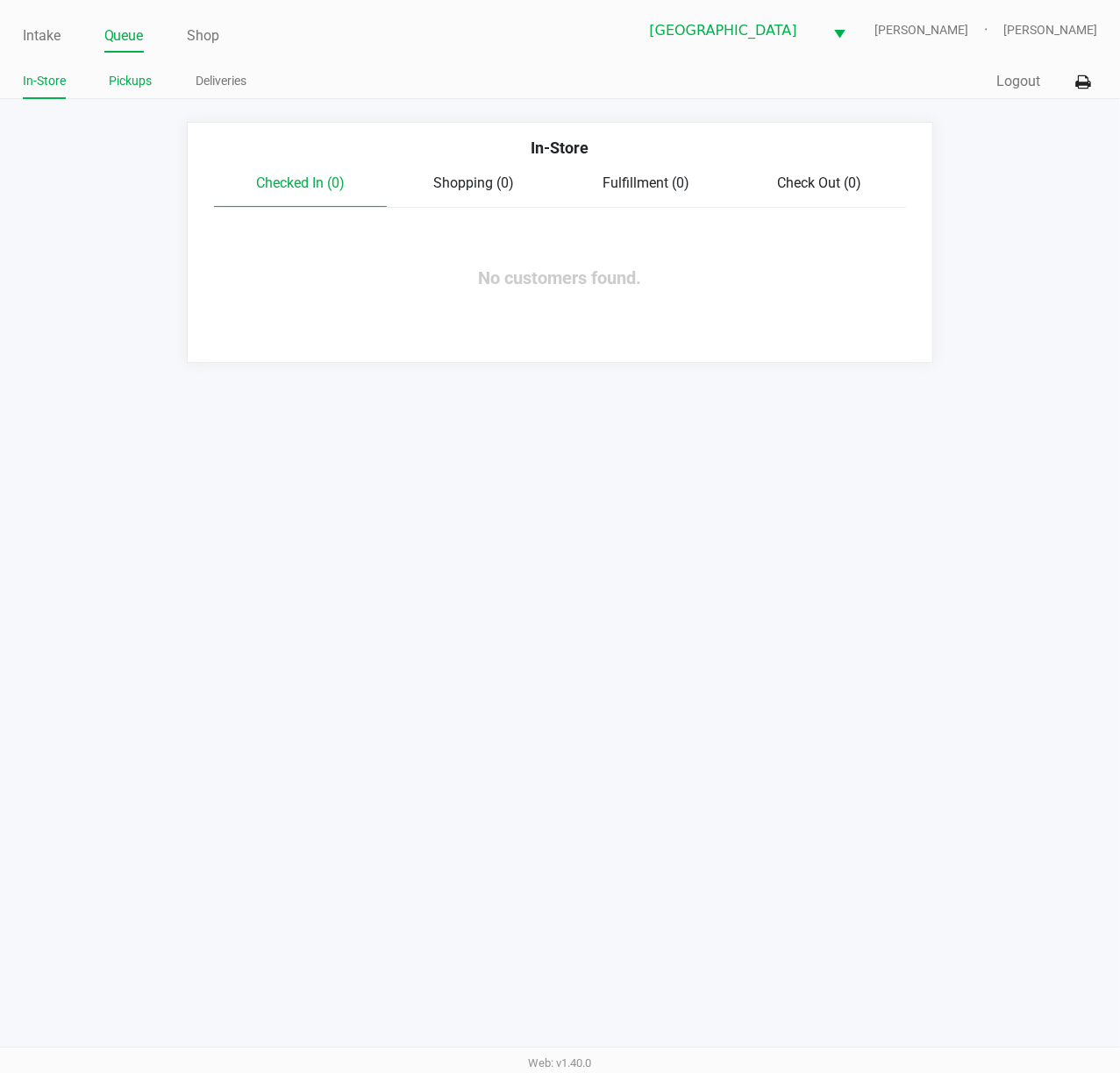
click at [134, 86] on link "Pickups" at bounding box center [132, 81] width 43 height 22
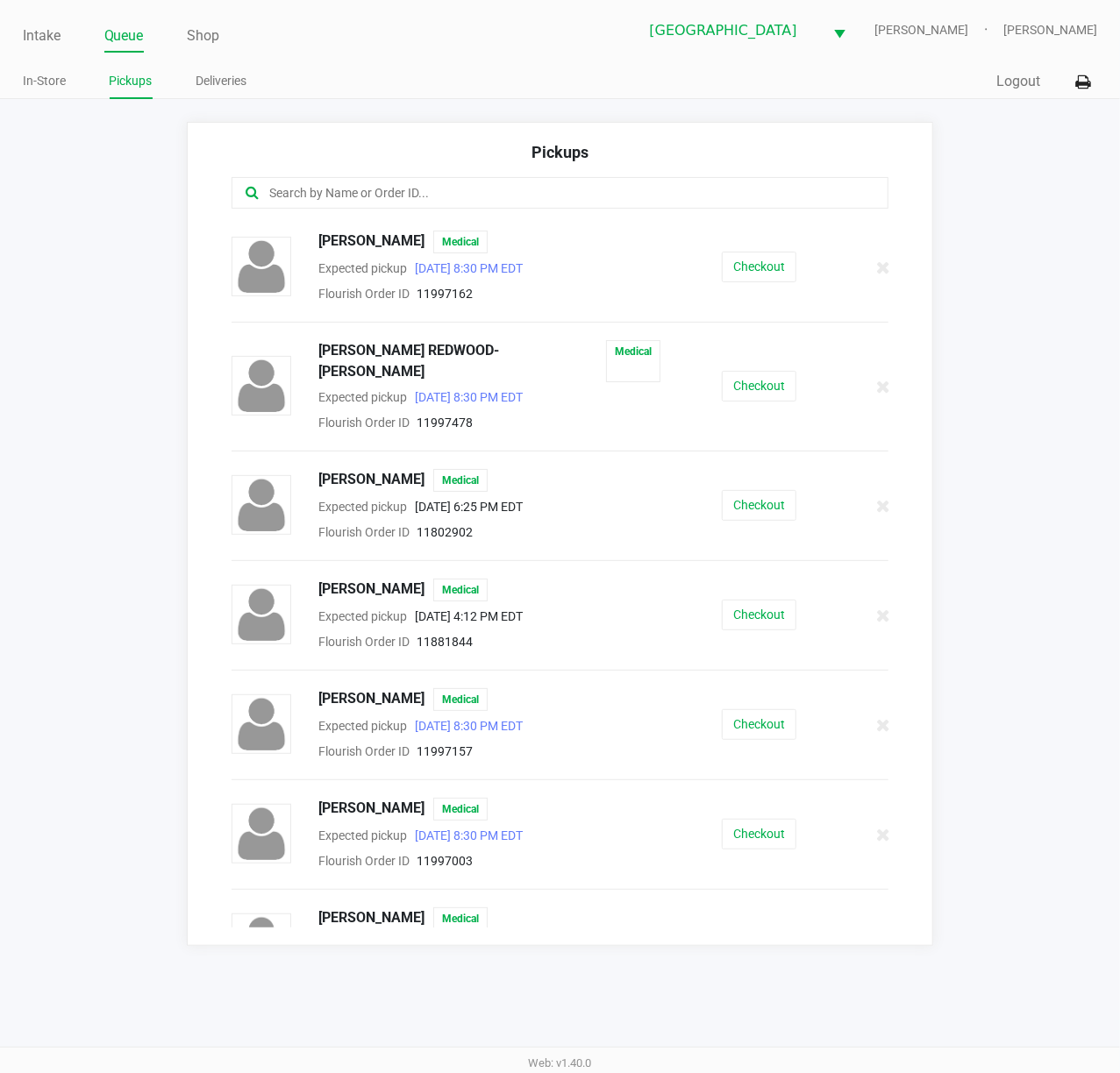
click at [414, 201] on input "text" at bounding box center [551, 193] width 567 height 20
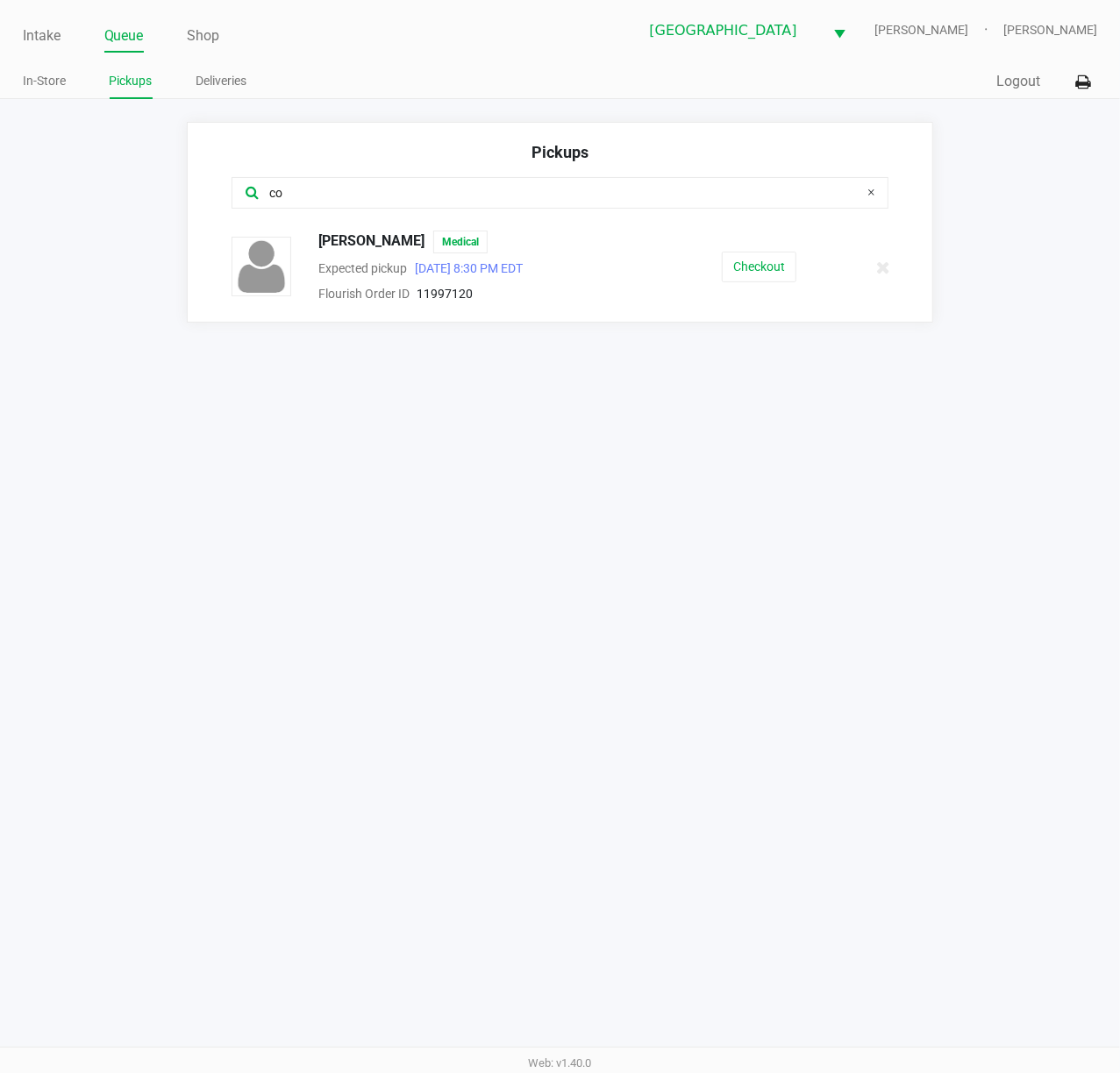
type input "co"
click at [292, 242] on div at bounding box center [269, 268] width 74 height 61
click at [358, 233] on span "[PERSON_NAME]" at bounding box center [371, 241] width 106 height 23
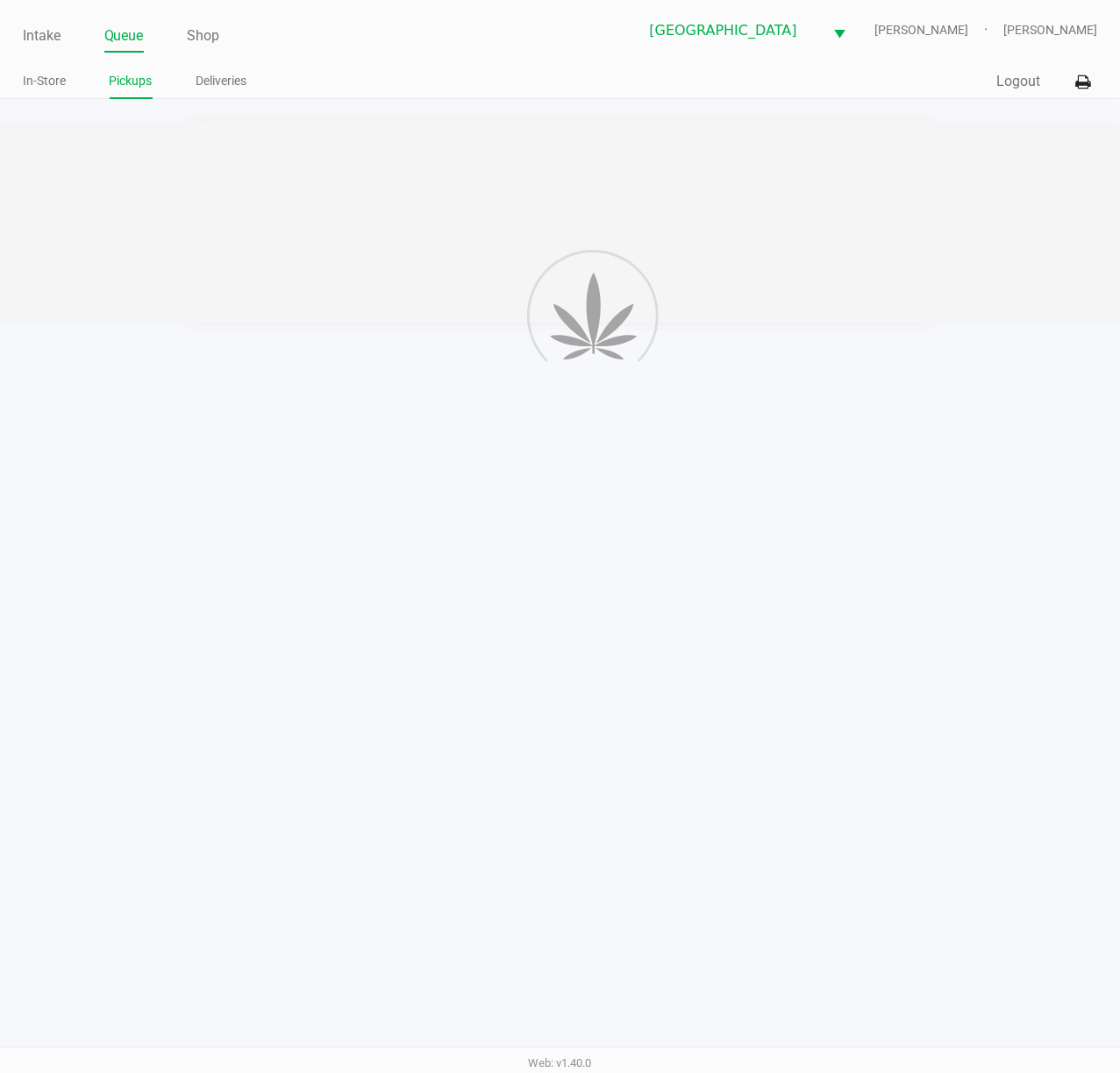
click at [692, 604] on div "Intake Queue Shop [GEOGRAPHIC_DATA][PERSON_NAME] WC [PERSON_NAME] [PERSON_NAME]…" at bounding box center [560, 536] width 1120 height 1073
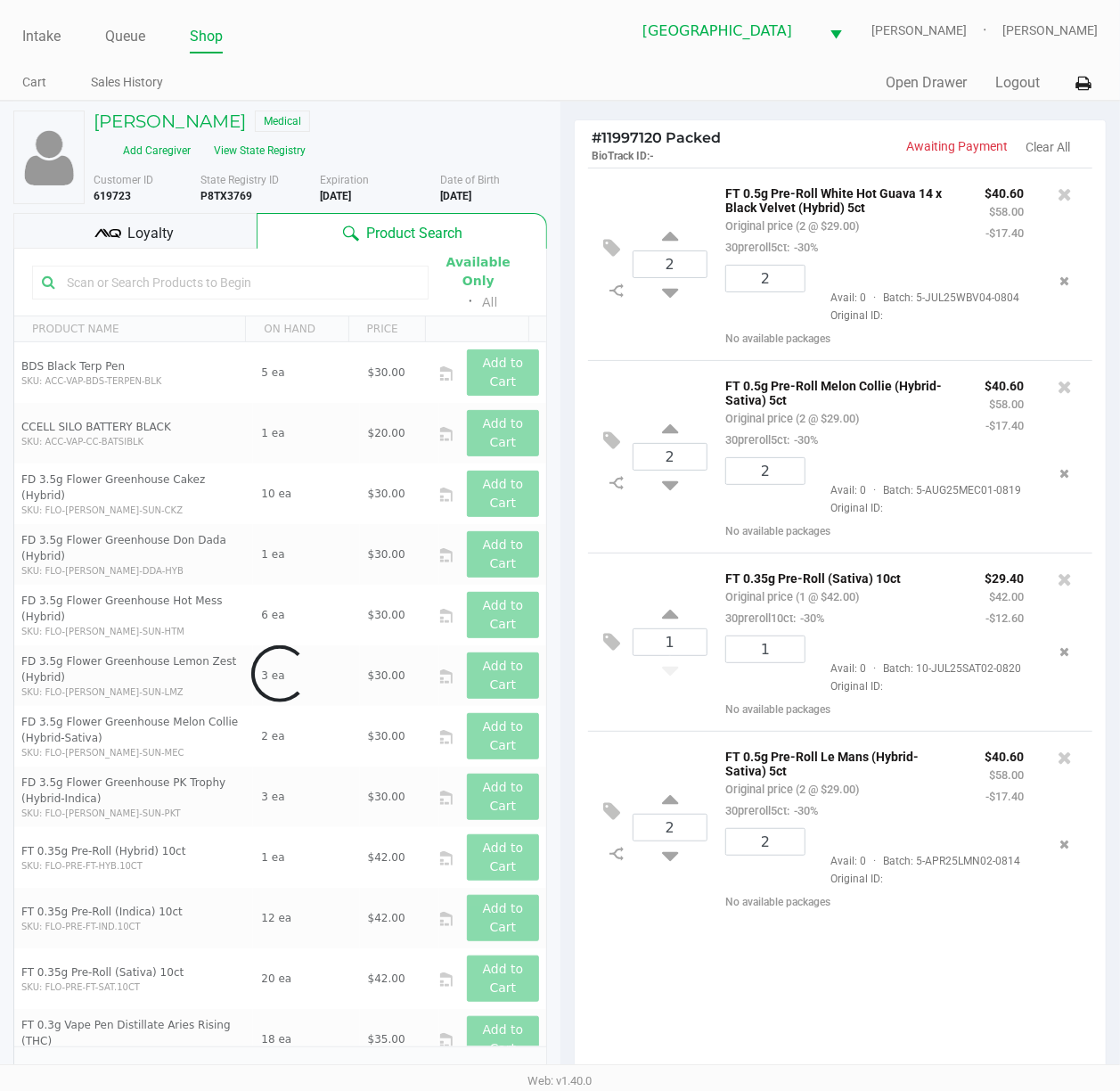
click at [215, 213] on div "Loyalty" at bounding box center [136, 231] width 244 height 36
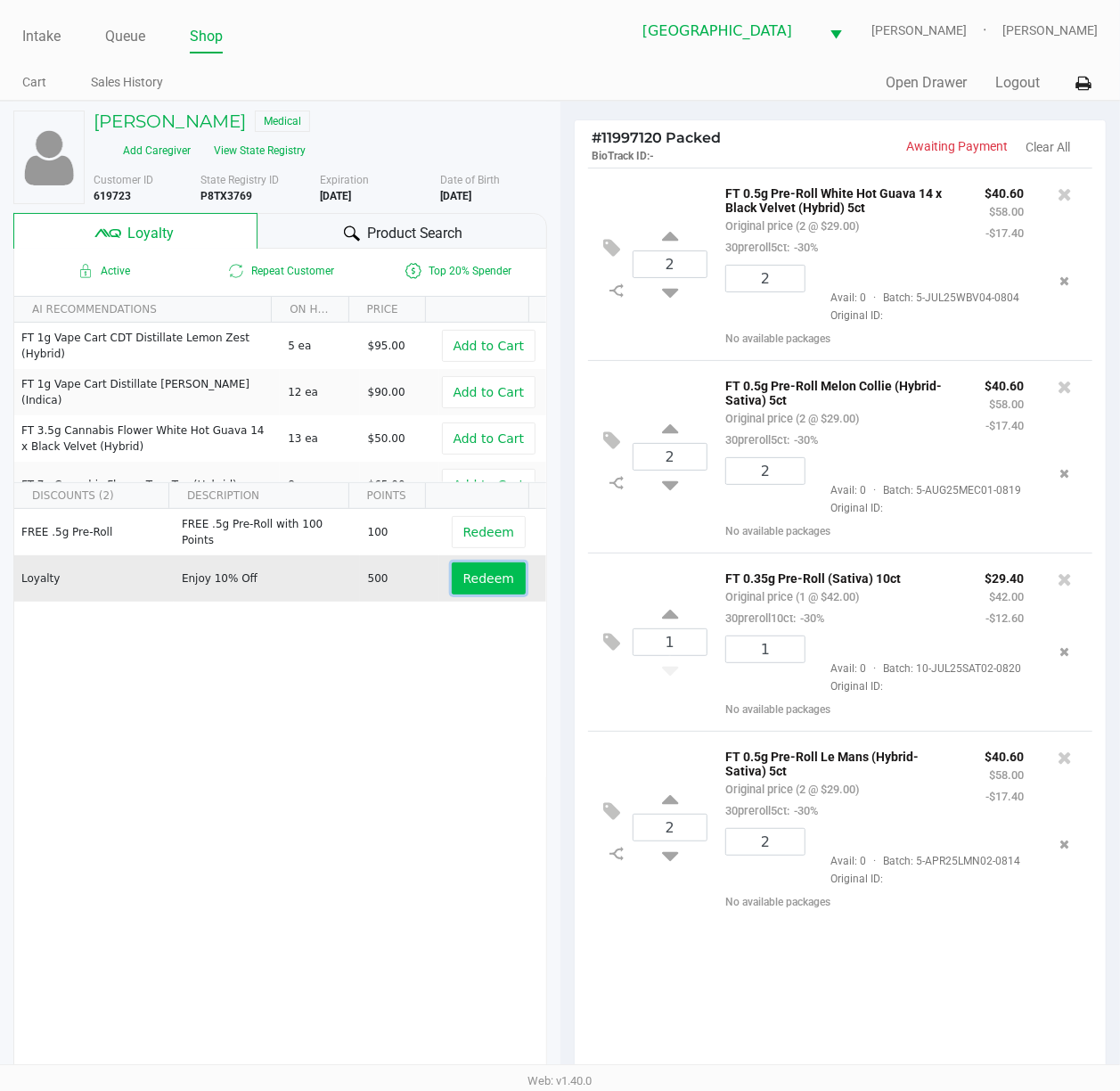
click at [475, 572] on span "Redeem" at bounding box center [488, 579] width 50 height 15
click at [414, 720] on div at bounding box center [560, 616] width 1120 height 854
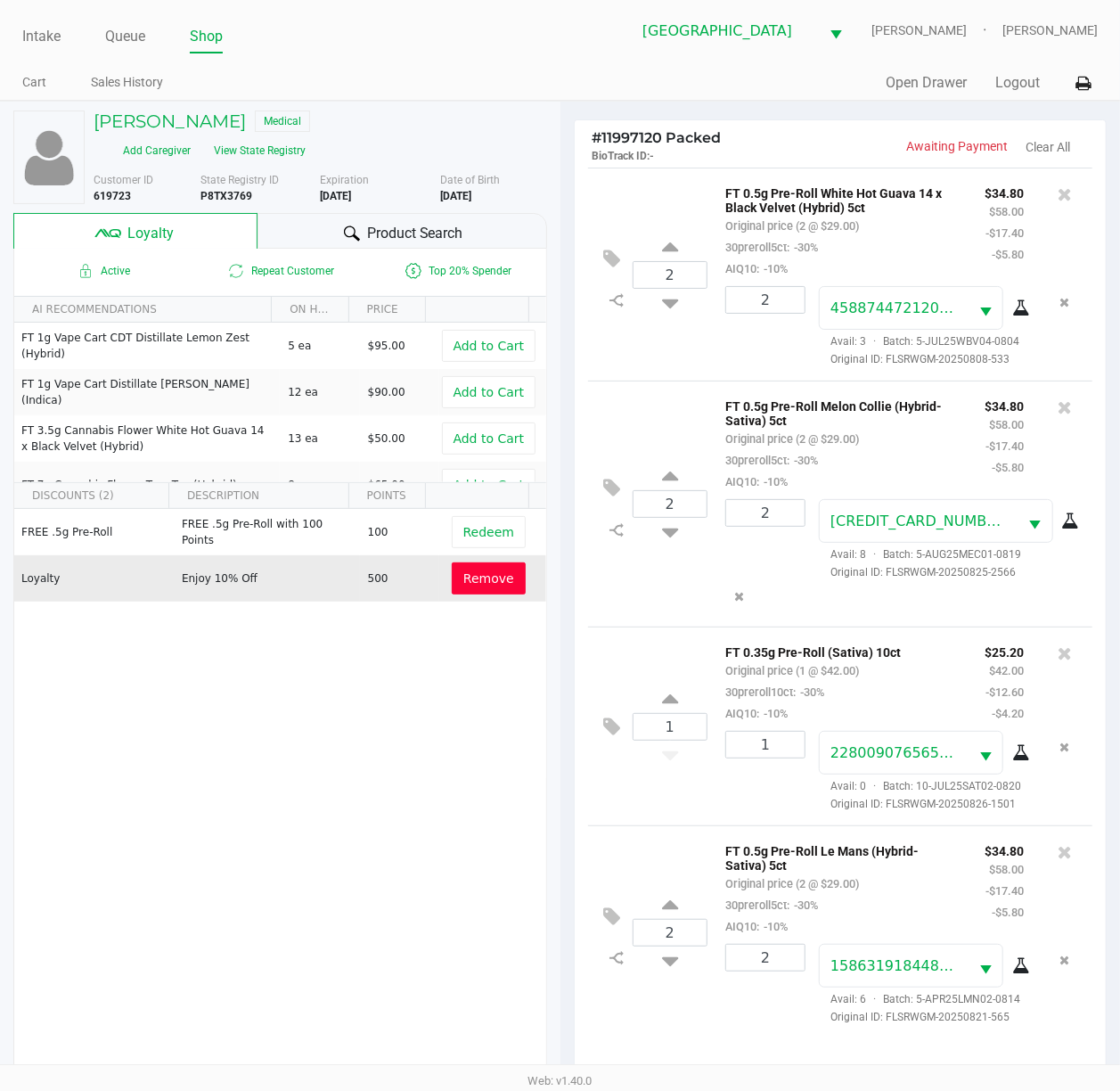
click at [910, 246] on div "FT 0.5g Pre-Roll White Hot Guava 14 x Black Velvet (Hybrid) 5ct Original price …" at bounding box center [842, 231] width 259 height 97
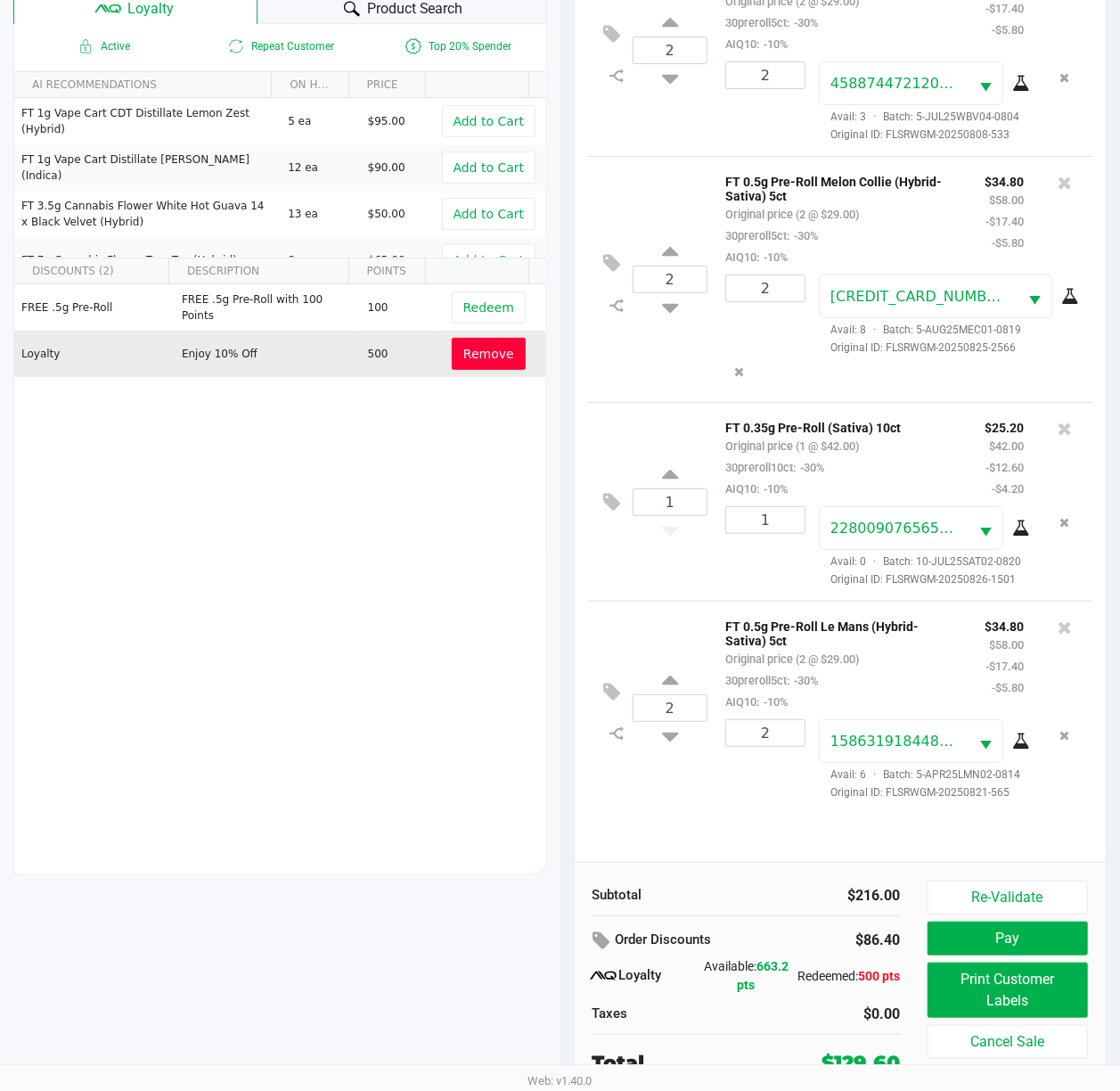
scroll to position [233, 0]
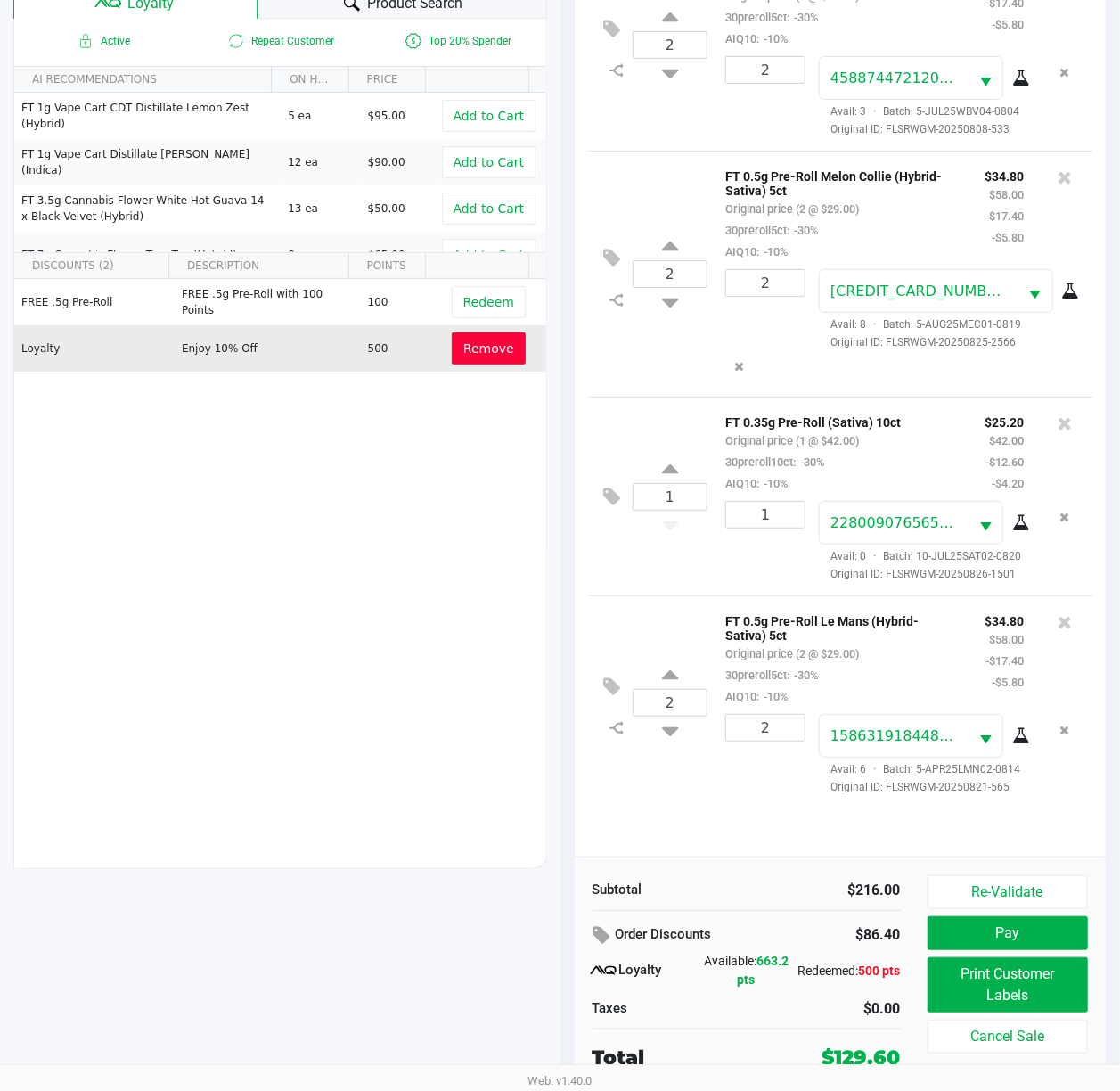
click at [248, 633] on div "Active Repeat Customer Top 20% Spender AI RECOMMENDATIONS ON HAND PRICE FT 1g V…" at bounding box center [280, 443] width 534 height 850
click at [978, 807] on div "2 FT 0.5g Pre-Roll White Hot Guava 14 x Black Velvet (Hybrid) 5ct Original pric…" at bounding box center [841, 397] width 532 height 919
click at [1030, 922] on button "Pay" at bounding box center [1008, 933] width 161 height 34
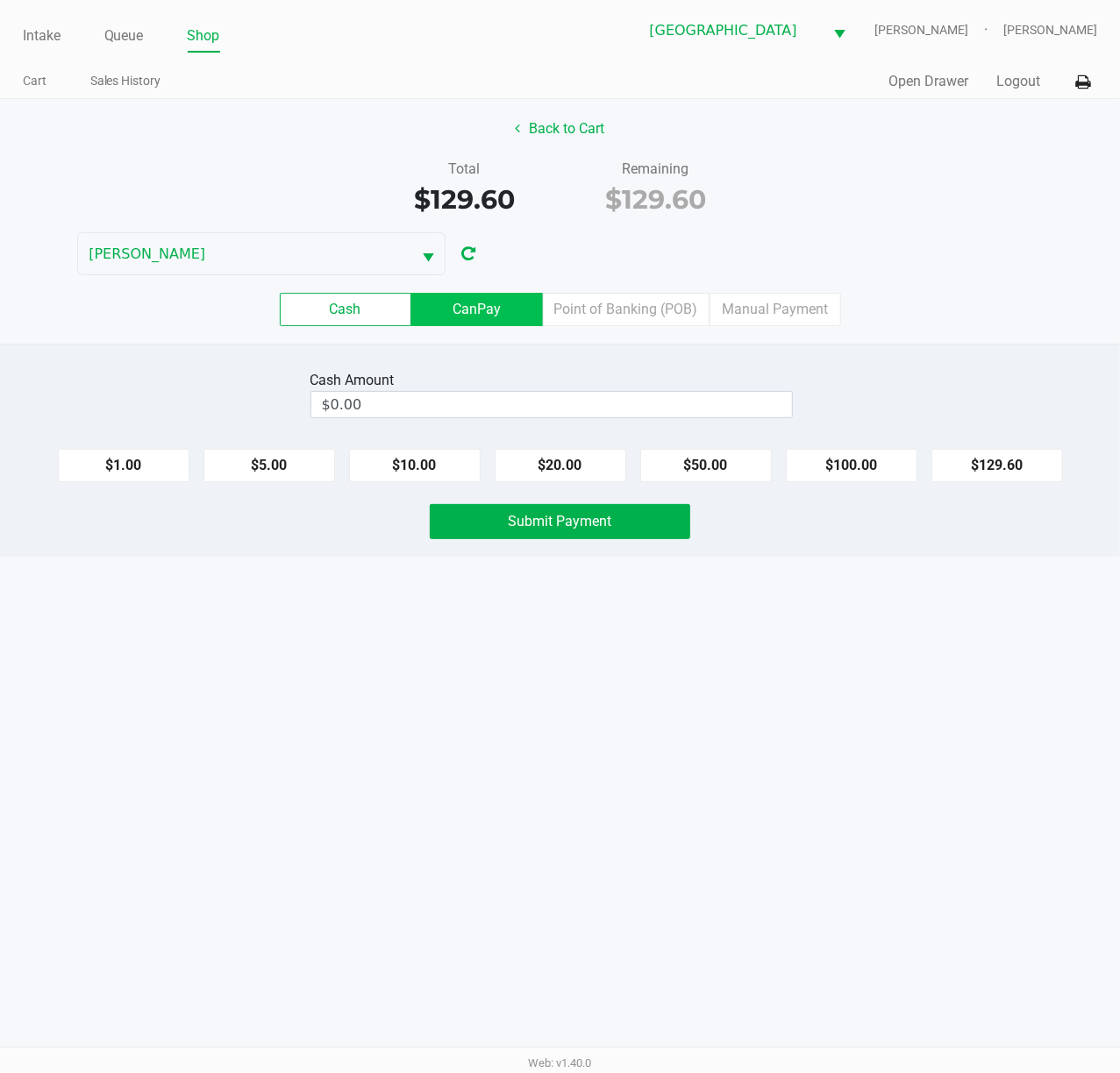
click at [477, 312] on label "CanPay" at bounding box center [477, 309] width 132 height 33
click at [0, 0] on 2 "CanPay" at bounding box center [0, 0] width 0 height 0
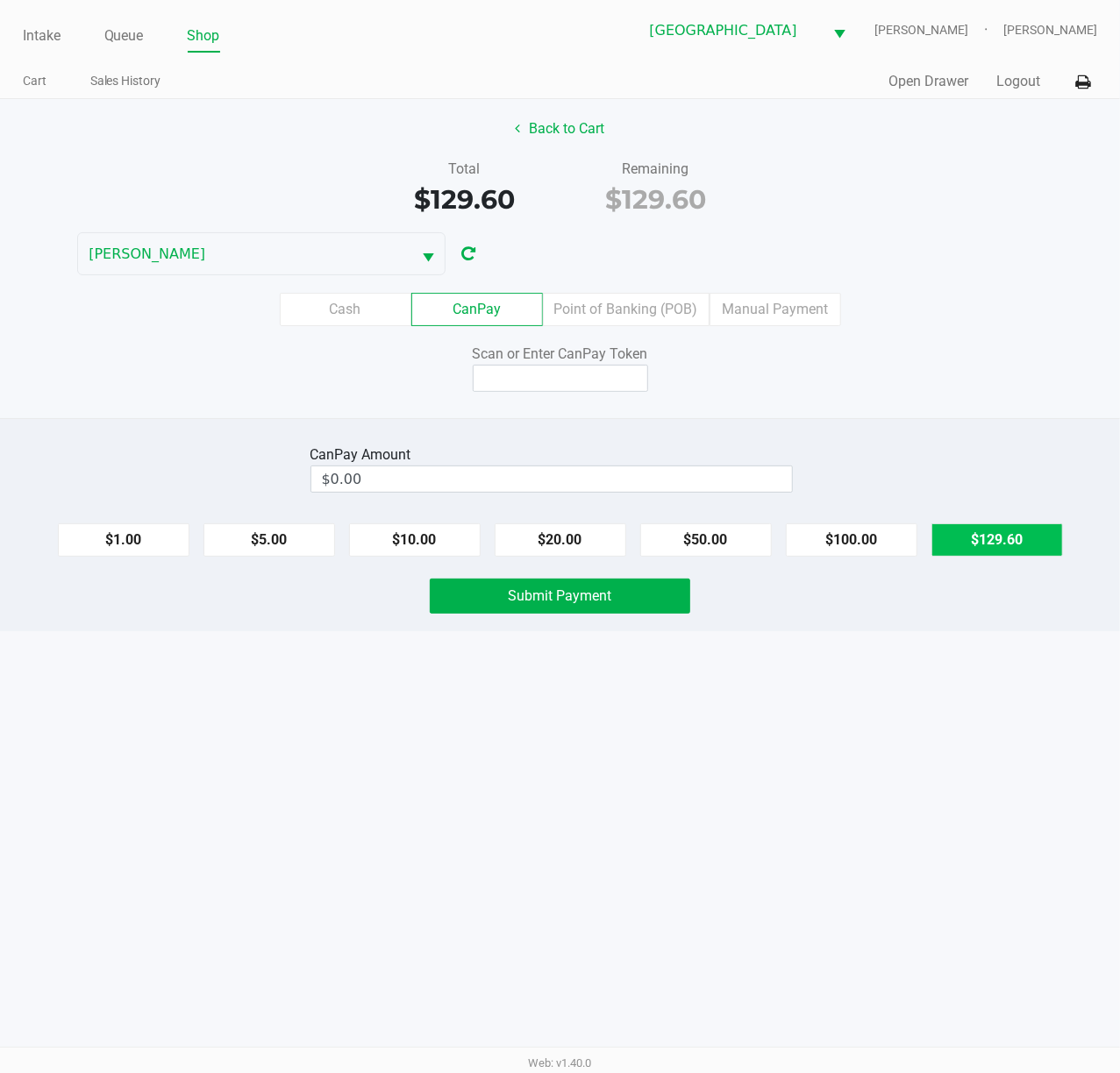
click at [989, 544] on button "$129.60" at bounding box center [997, 540] width 132 height 33
type input "$129.60"
click at [534, 387] on input at bounding box center [560, 378] width 176 height 27
type input "x8855006q"
click at [645, 601] on button "Submit Payment" at bounding box center [560, 596] width 260 height 35
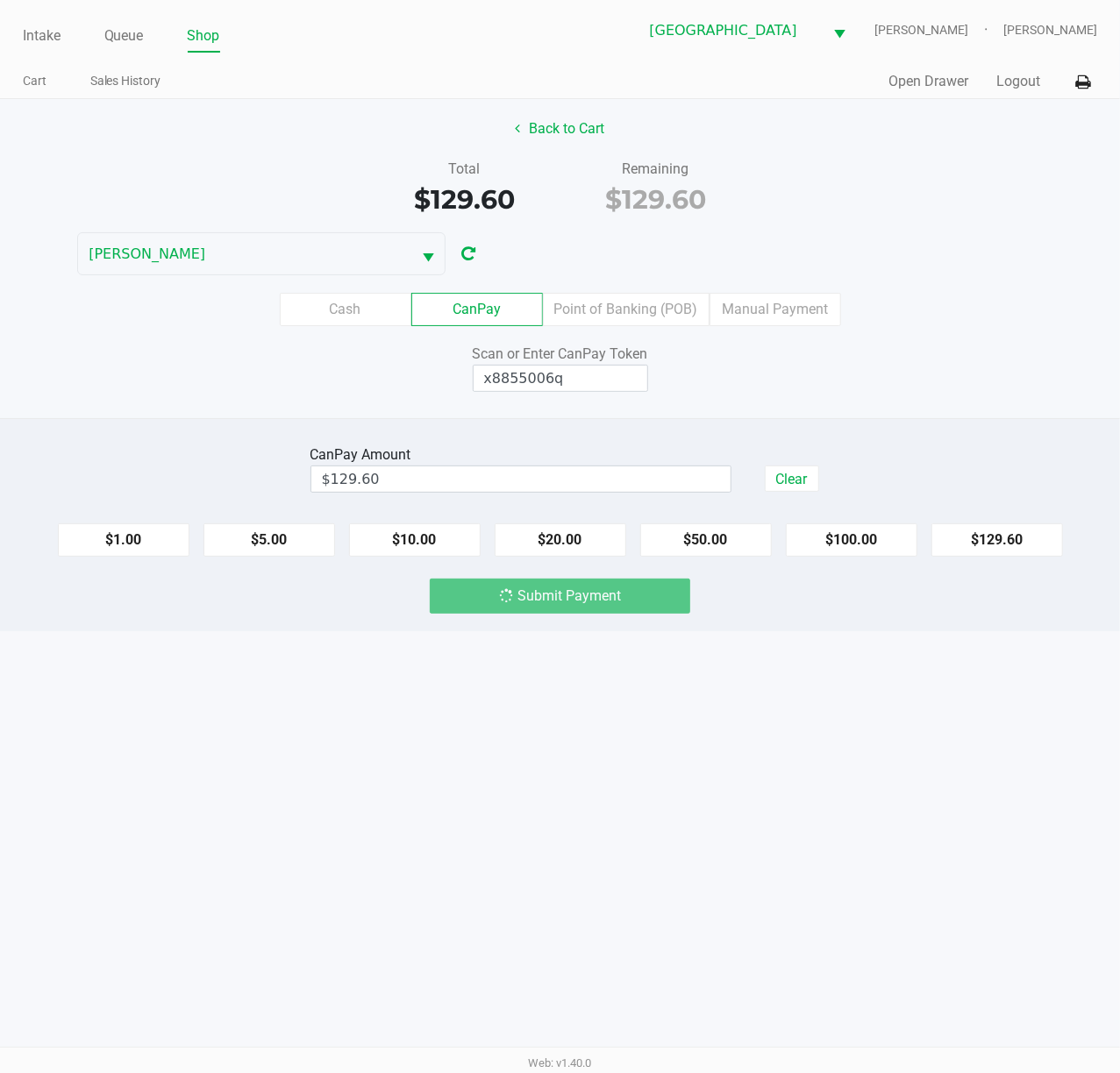
click at [788, 701] on div "Intake Queue Shop [GEOGRAPHIC_DATA][PERSON_NAME] WC [PERSON_NAME] [PERSON_NAME]…" at bounding box center [560, 536] width 1120 height 1073
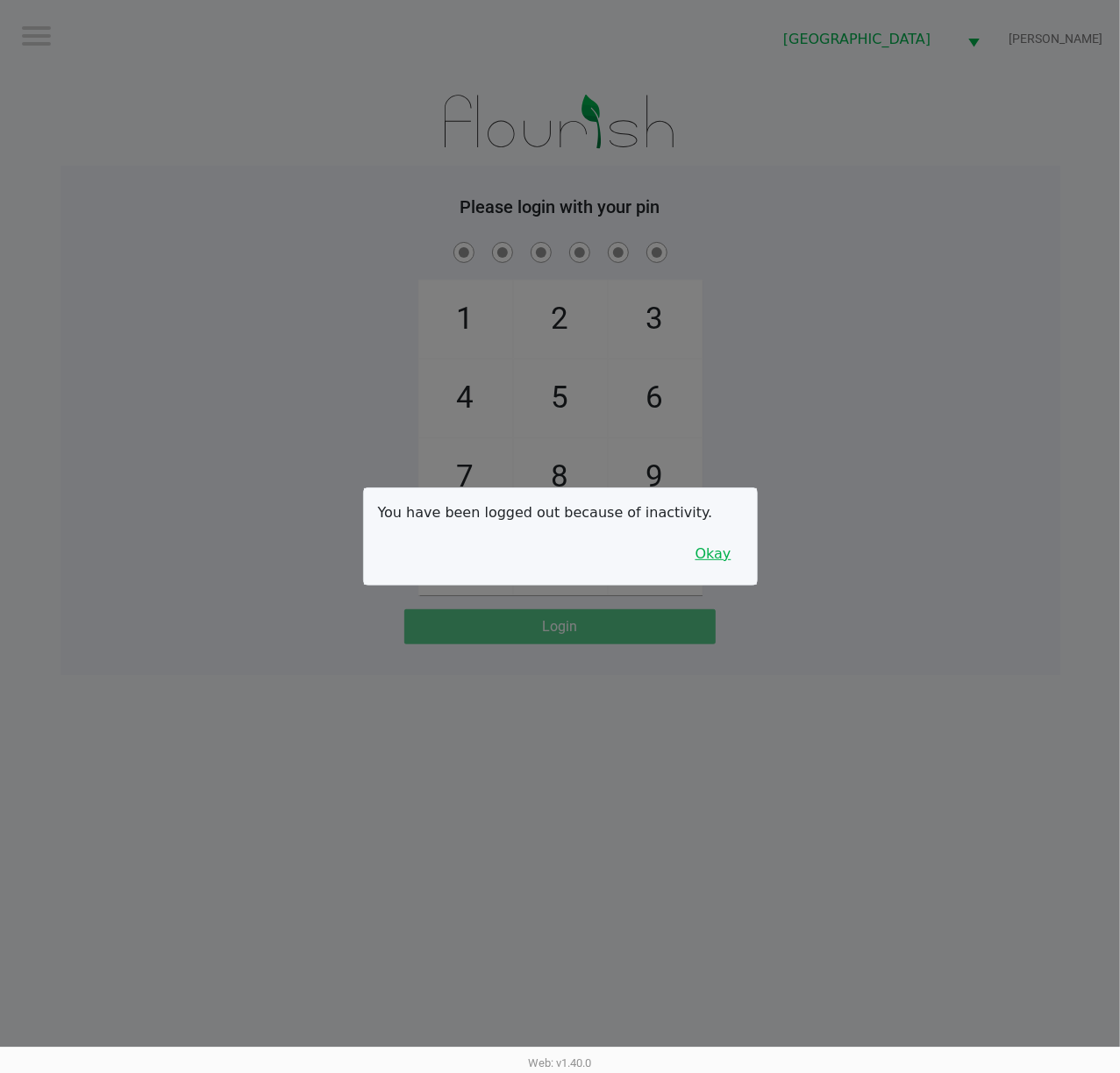
click at [740, 555] on button "Okay" at bounding box center [713, 554] width 59 height 33
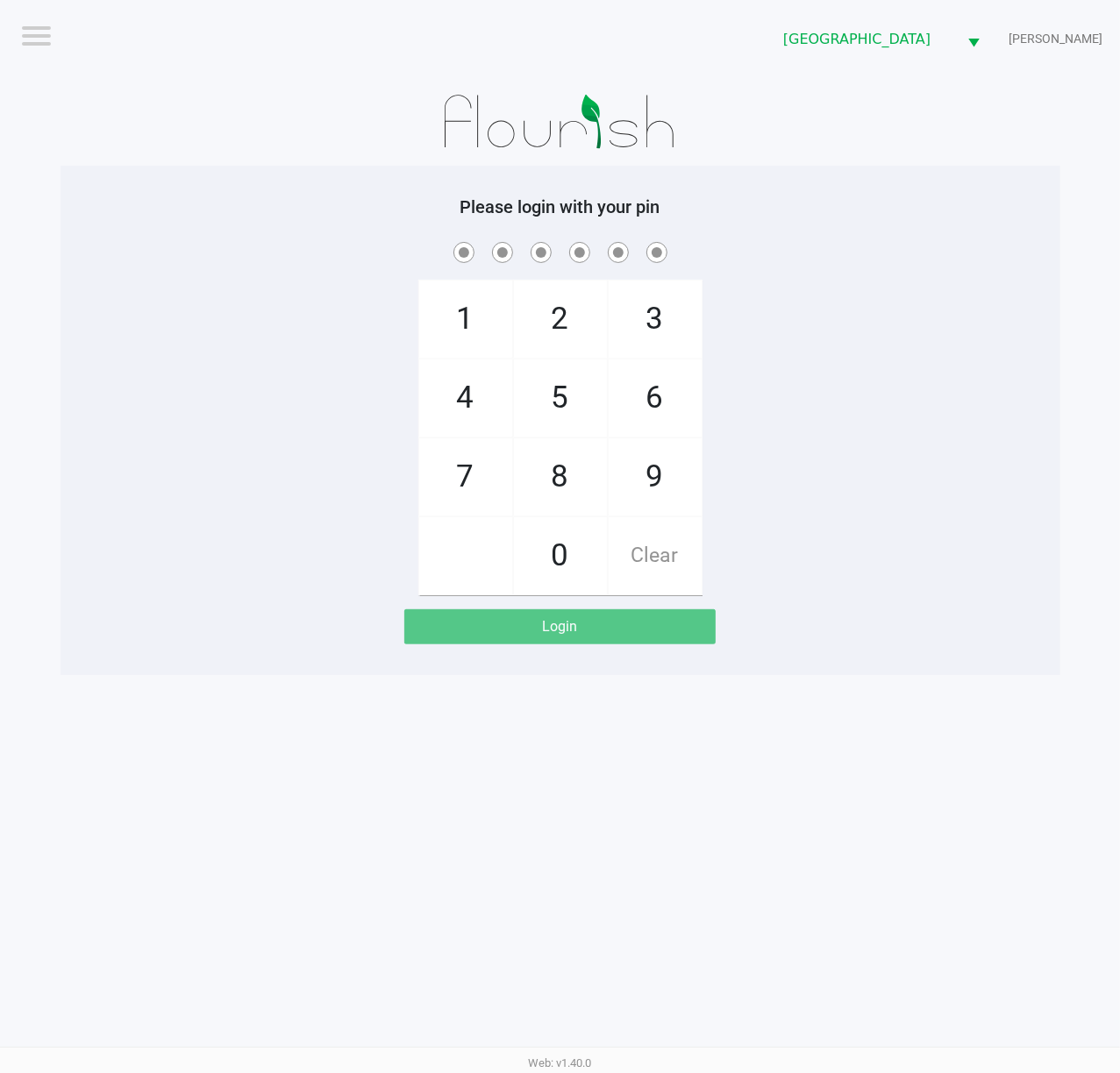
click at [745, 646] on div "Please login with your pin 1 4 7 2 5 8 0 3 6 9 Clear Login" at bounding box center [560, 420] width 999 height 509
checkbox input "true"
checkbox input "false"
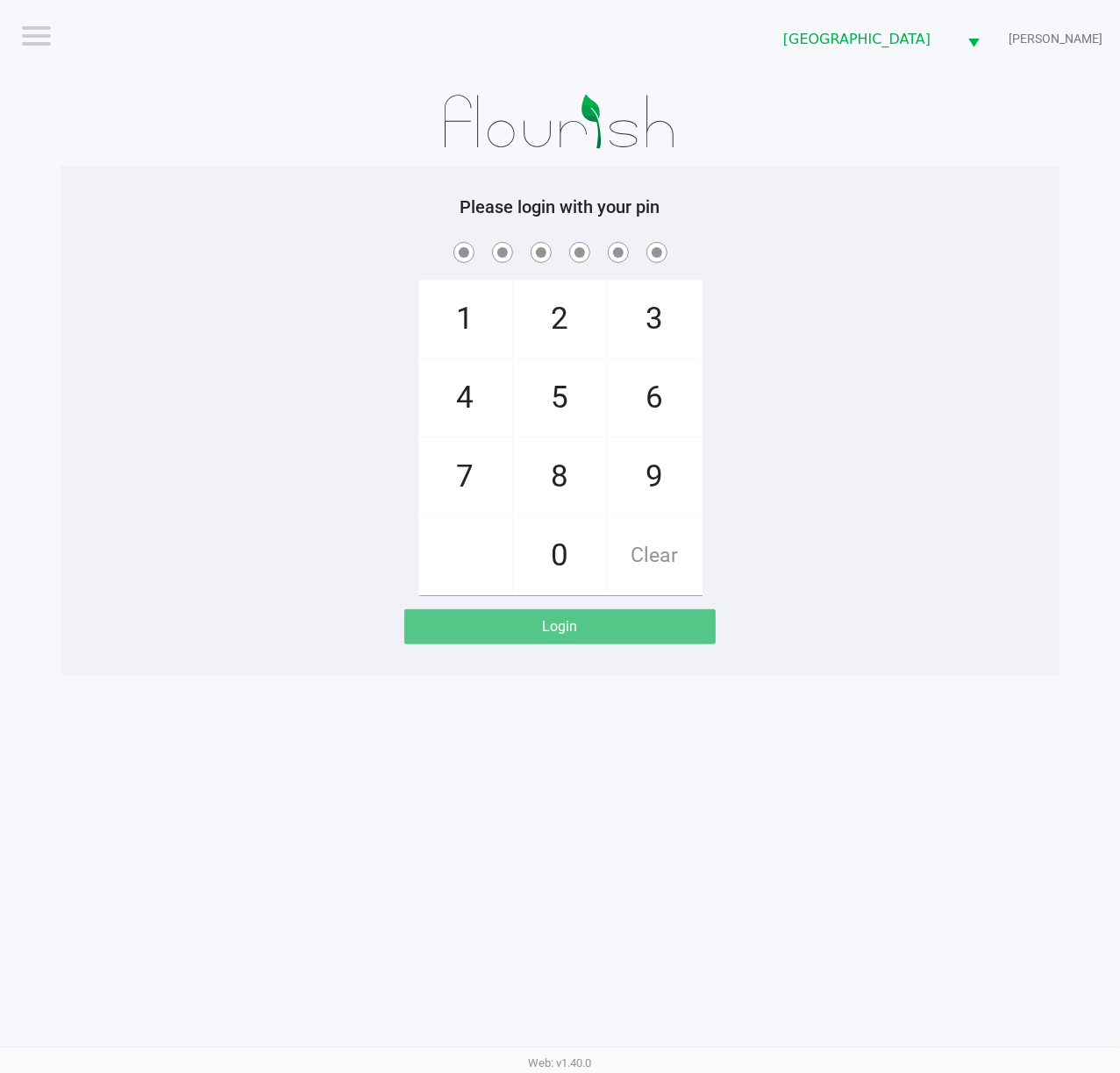
checkbox input "true"
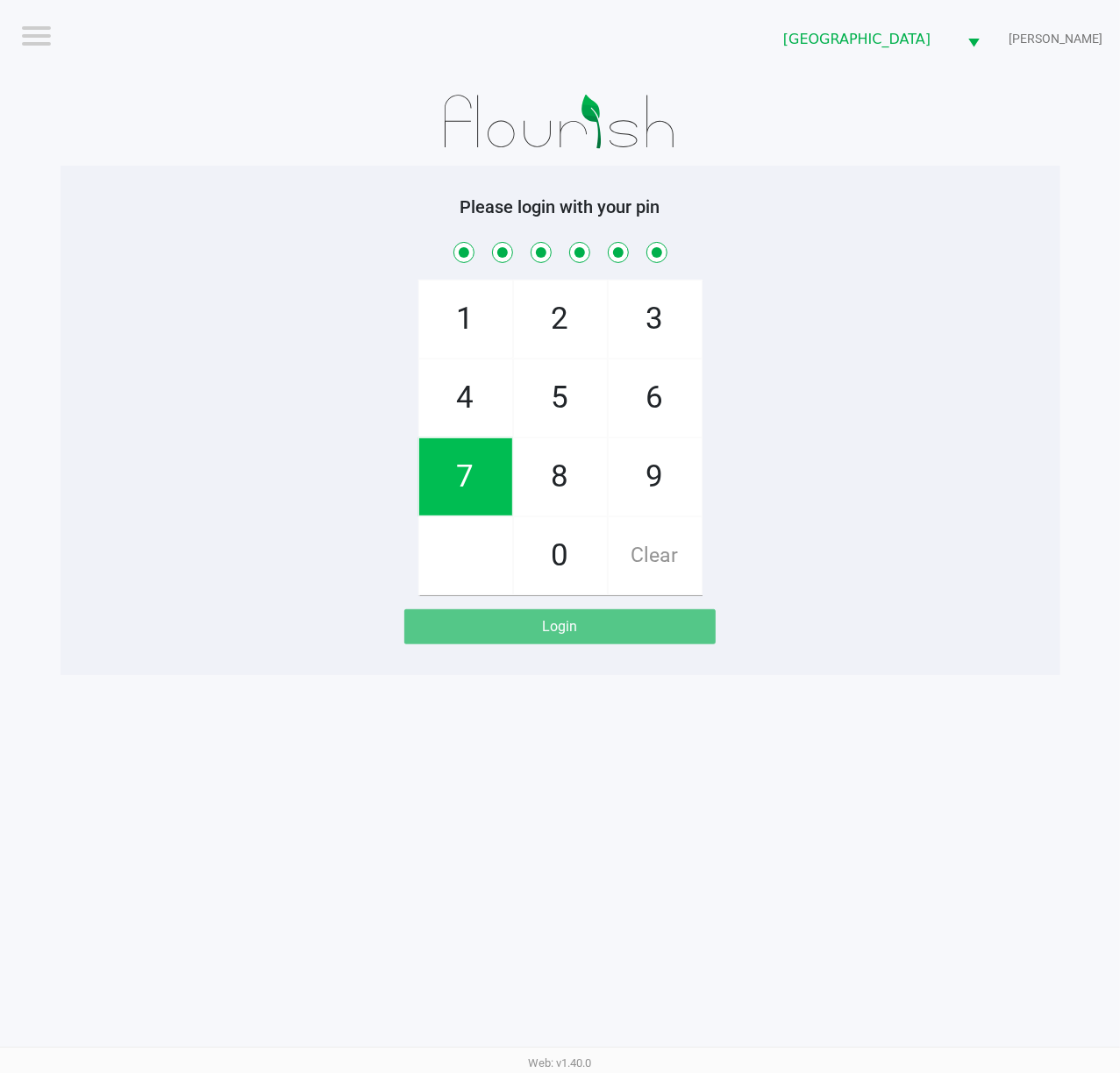
checkbox input "true"
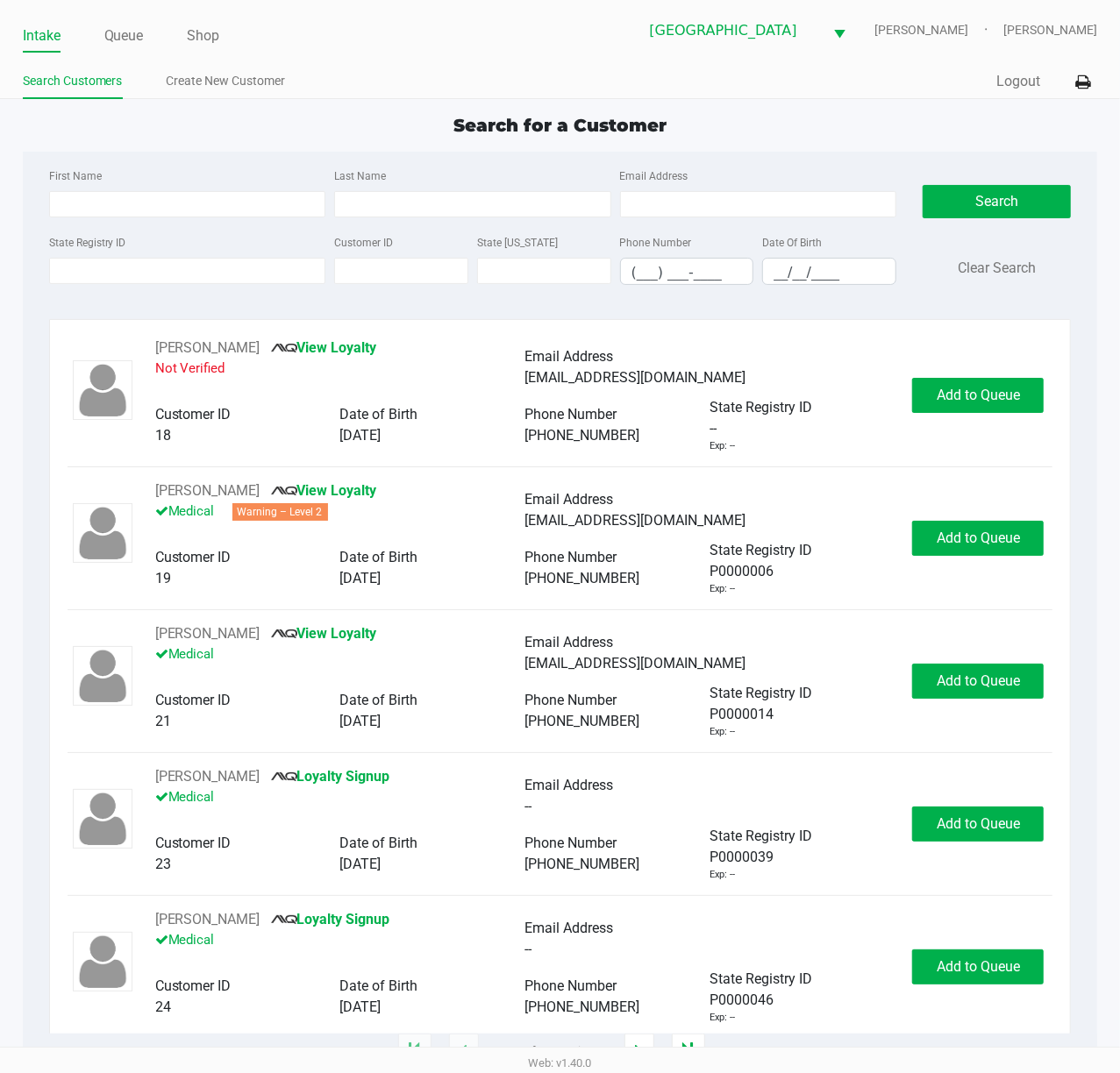
click at [797, 156] on div "First Name Last Name Email Address State Registry ID Customer ID State [US_STAT…" at bounding box center [560, 232] width 1049 height 160
type input "[PERSON_NAME]"
type input "[DATE]"
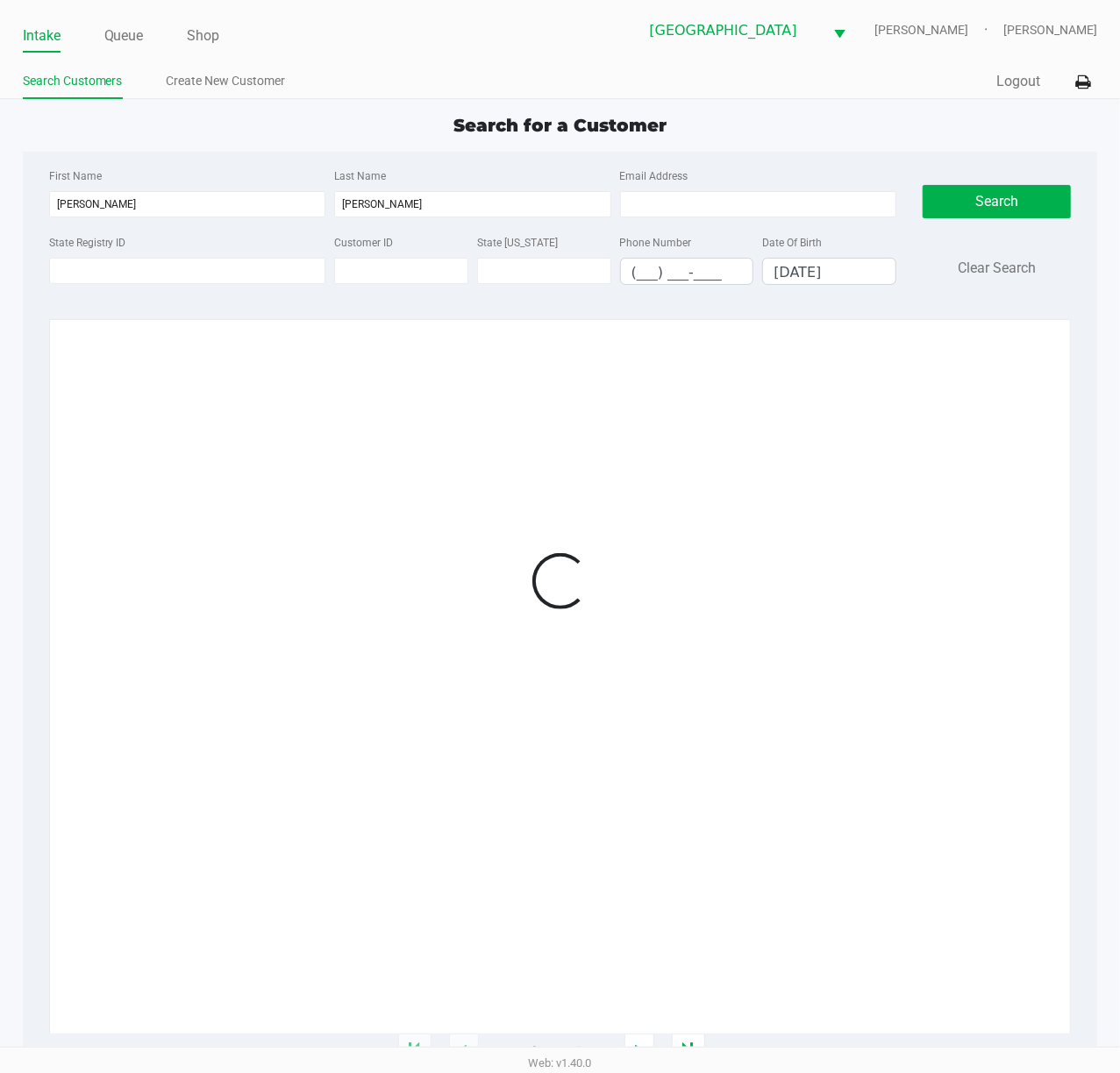
click at [788, 86] on div "Quick Sale Logout" at bounding box center [829, 82] width 538 height 32
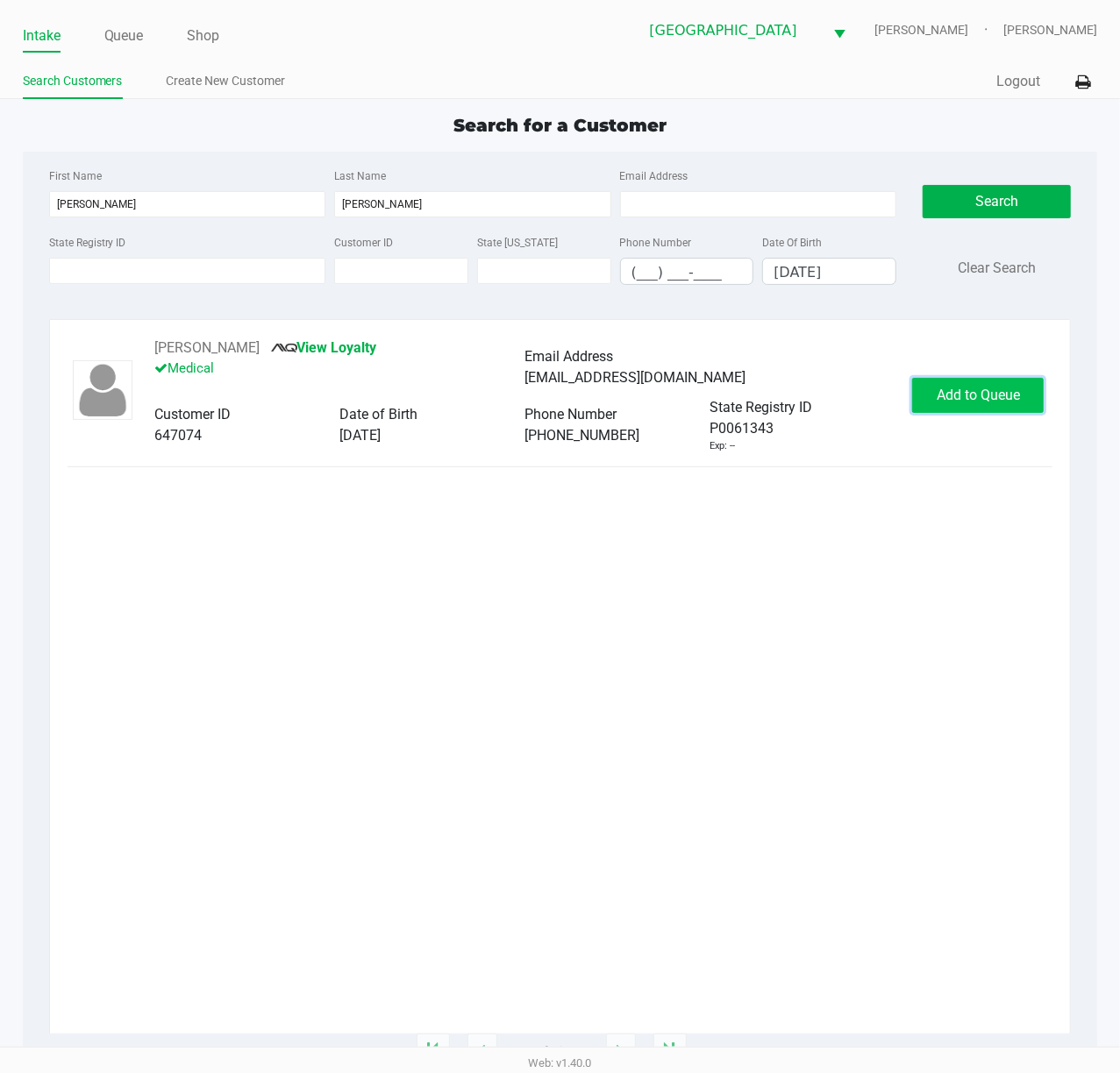
click at [983, 401] on span "Add to Queue" at bounding box center [978, 395] width 83 height 16
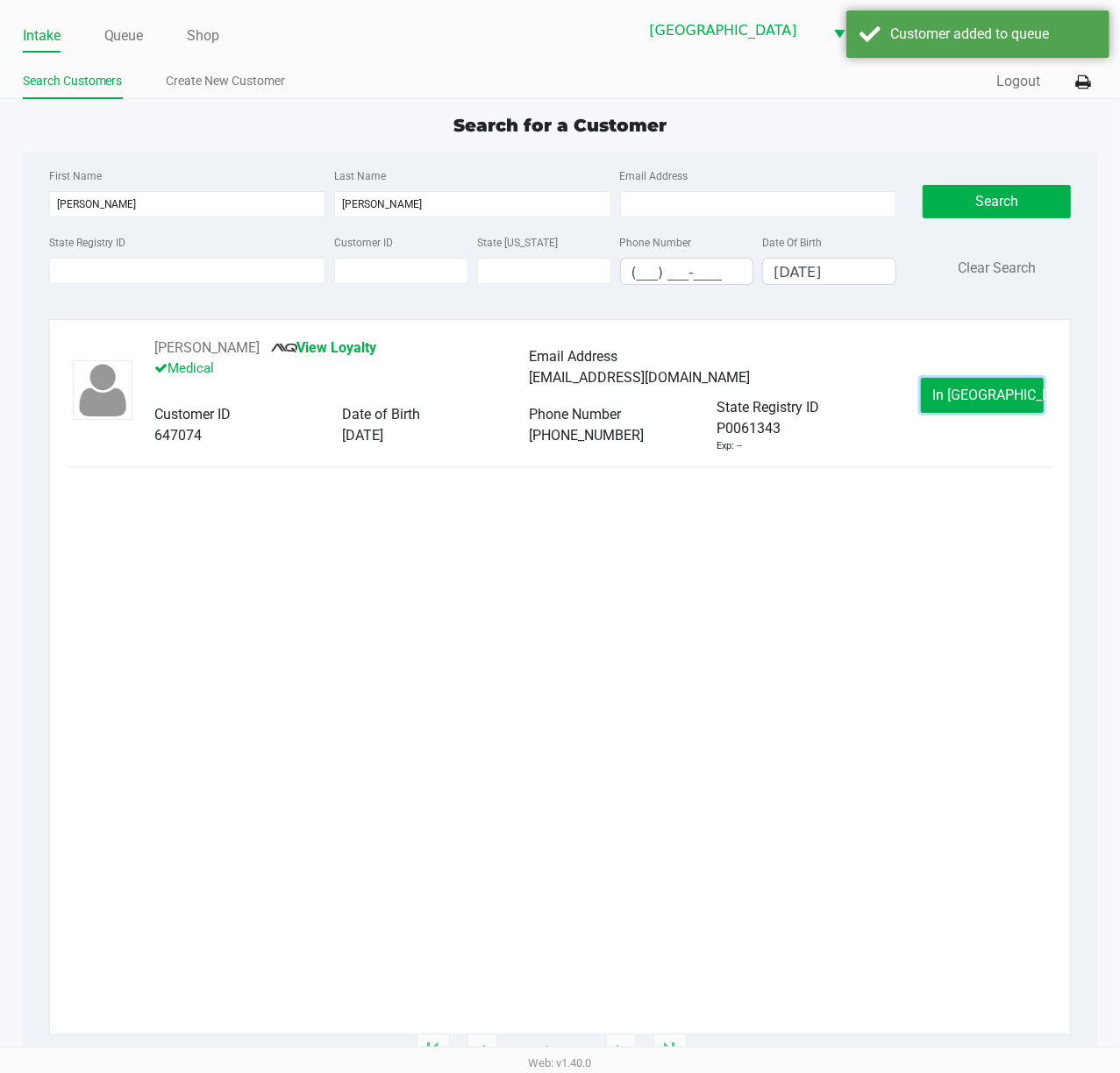
click at [983, 401] on span "In [GEOGRAPHIC_DATA]" at bounding box center [1005, 395] width 147 height 16
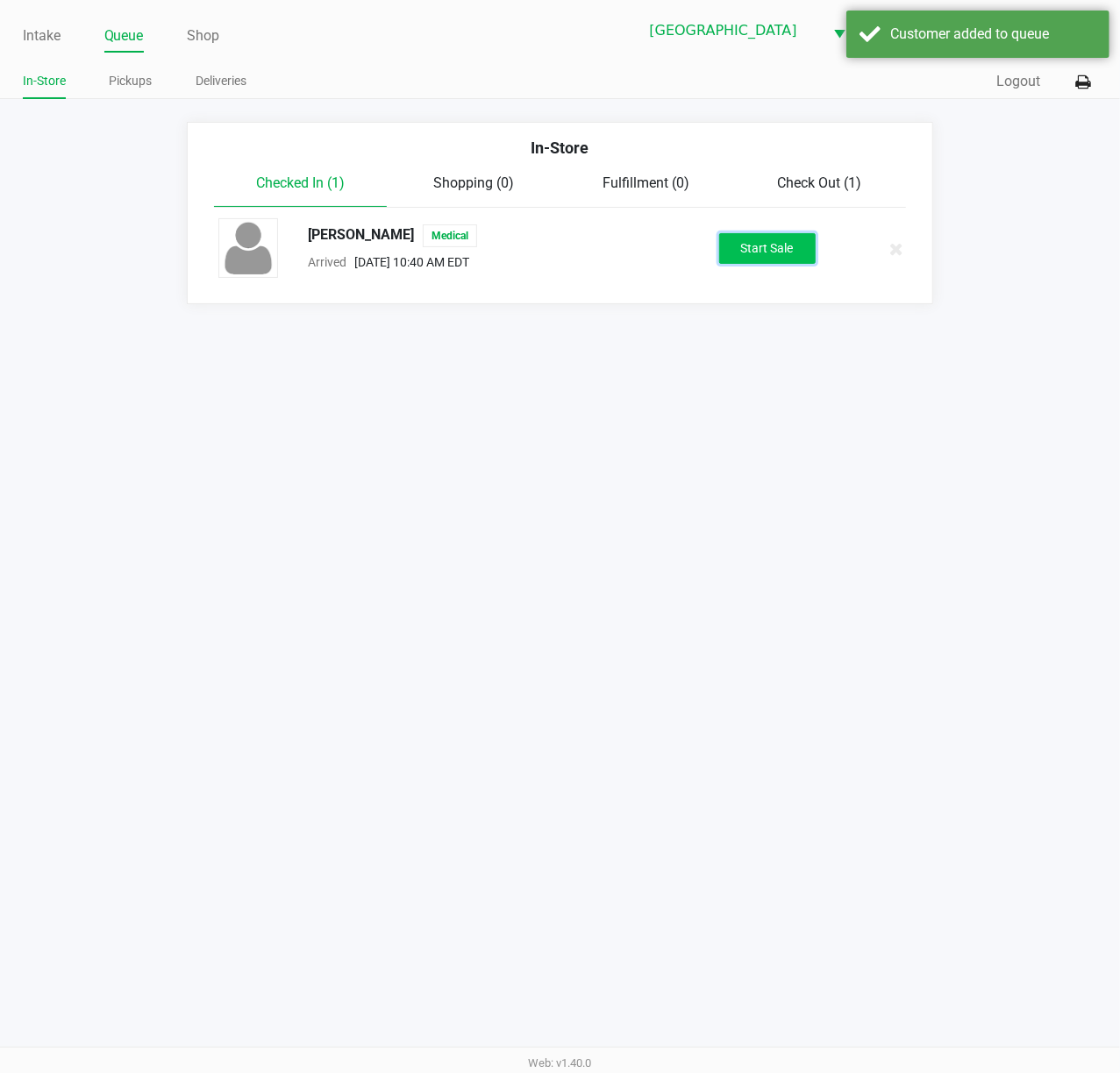
click at [808, 257] on button "Start Sale" at bounding box center [767, 249] width 96 height 31
click at [873, 401] on div "Intake Queue Shop [GEOGRAPHIC_DATA][PERSON_NAME] WC [PERSON_NAME] [PERSON_NAME]…" at bounding box center [560, 536] width 1120 height 1073
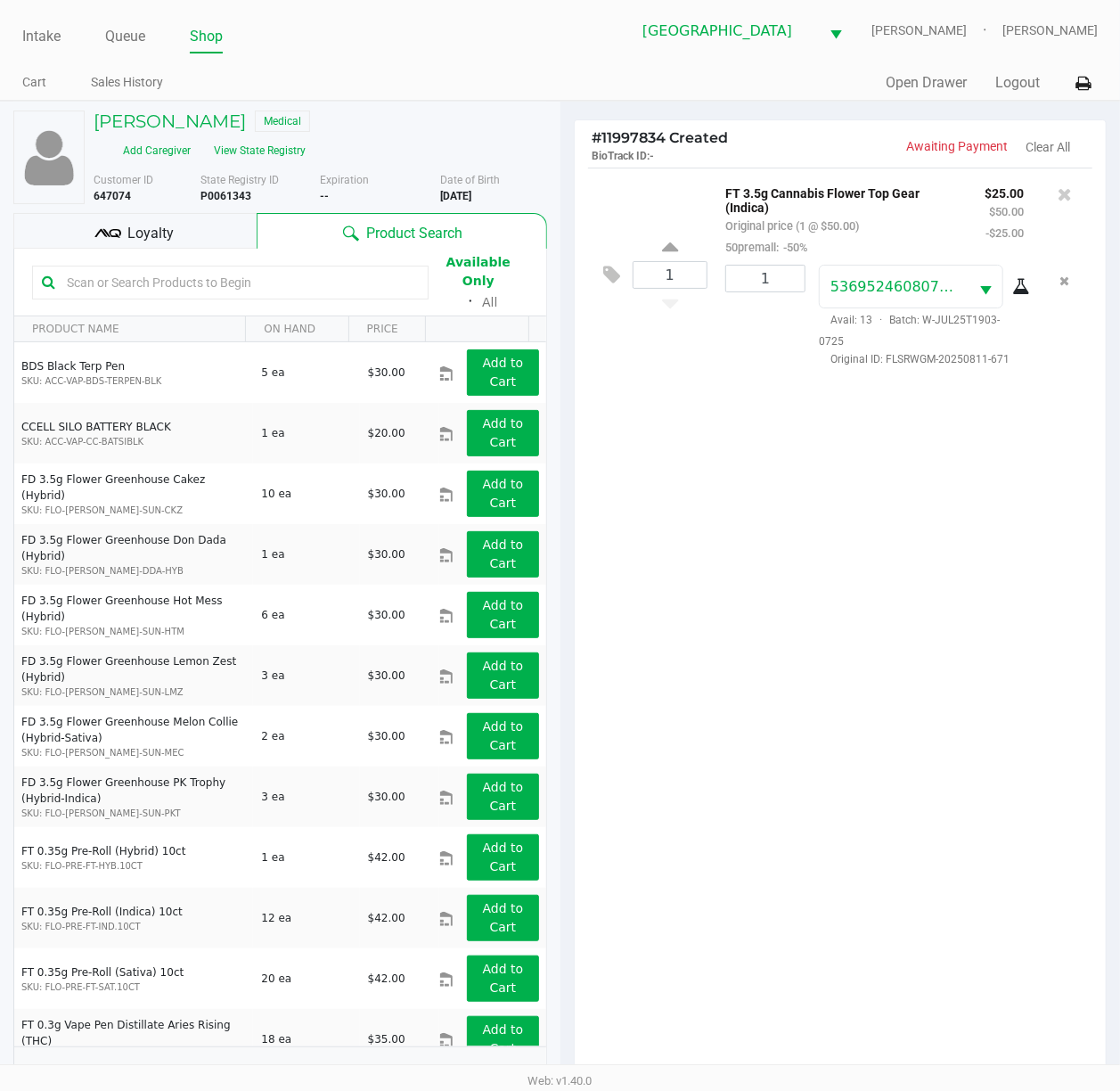
click at [832, 588] on div "1 FT 3.5g Cannabis Flower Top Gear (Indica) Original price (1 @ $50.00) 50prema…" at bounding box center [841, 627] width 532 height 919
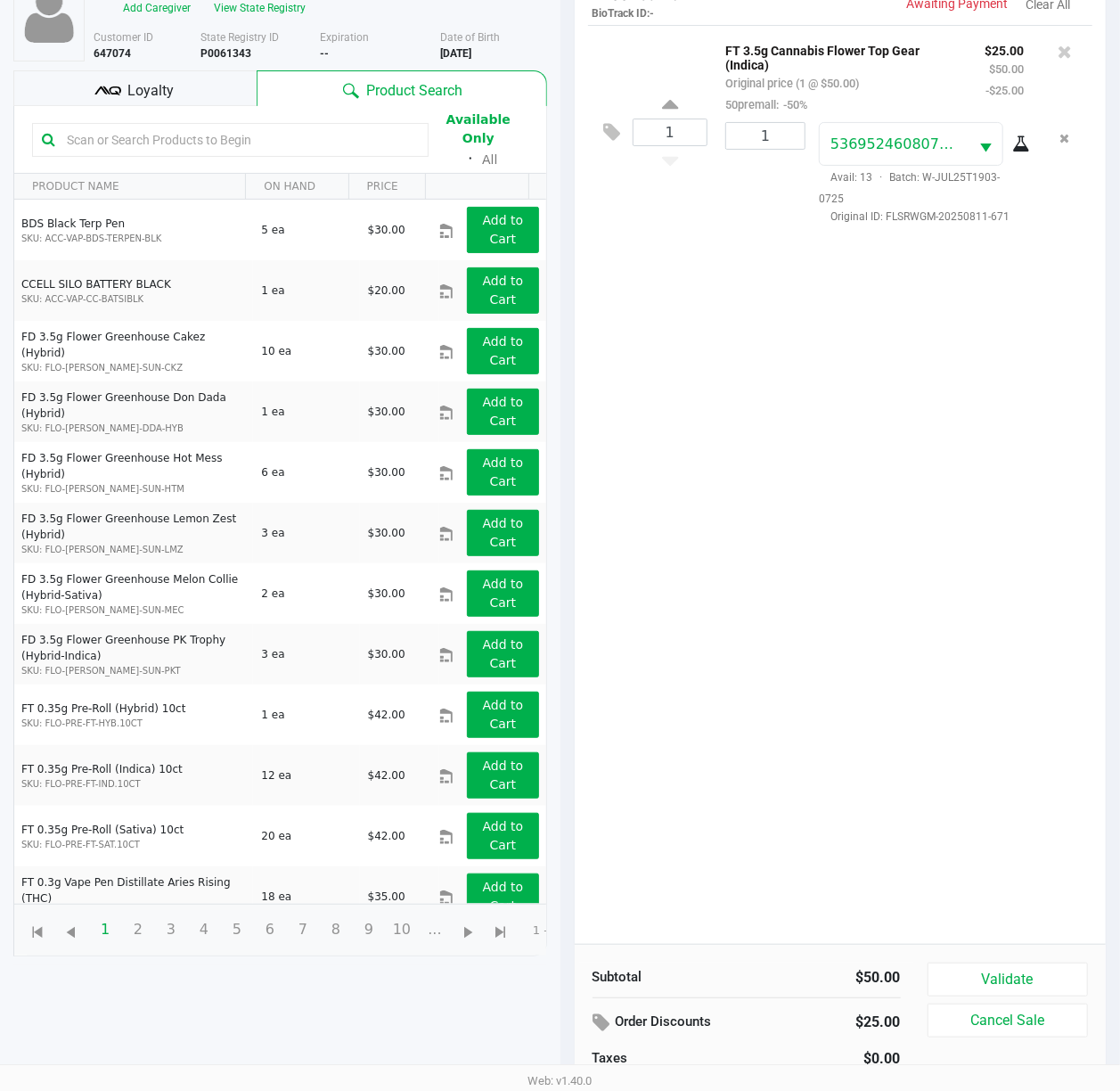
scroll to position [196, 0]
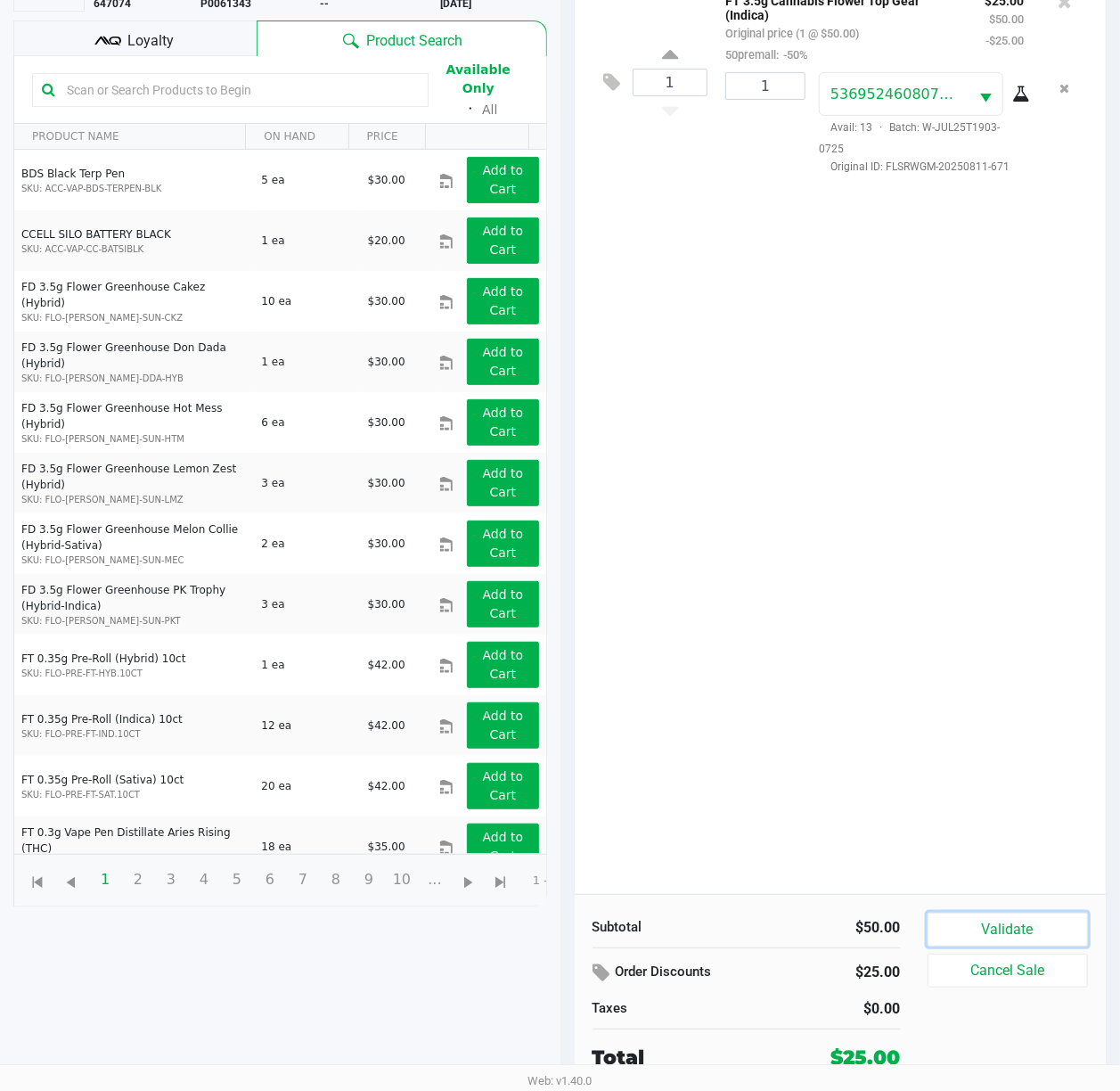
drag, startPoint x: 1046, startPoint y: 936, endPoint x: 1021, endPoint y: 918, distance: 30.8
click at [1042, 938] on button "Validate" at bounding box center [1008, 929] width 161 height 34
click at [866, 700] on div "1 FT 3.5g Cannabis Flower Top Gear (Indica) Original price (1 @ $50.00) 50prema…" at bounding box center [841, 434] width 532 height 919
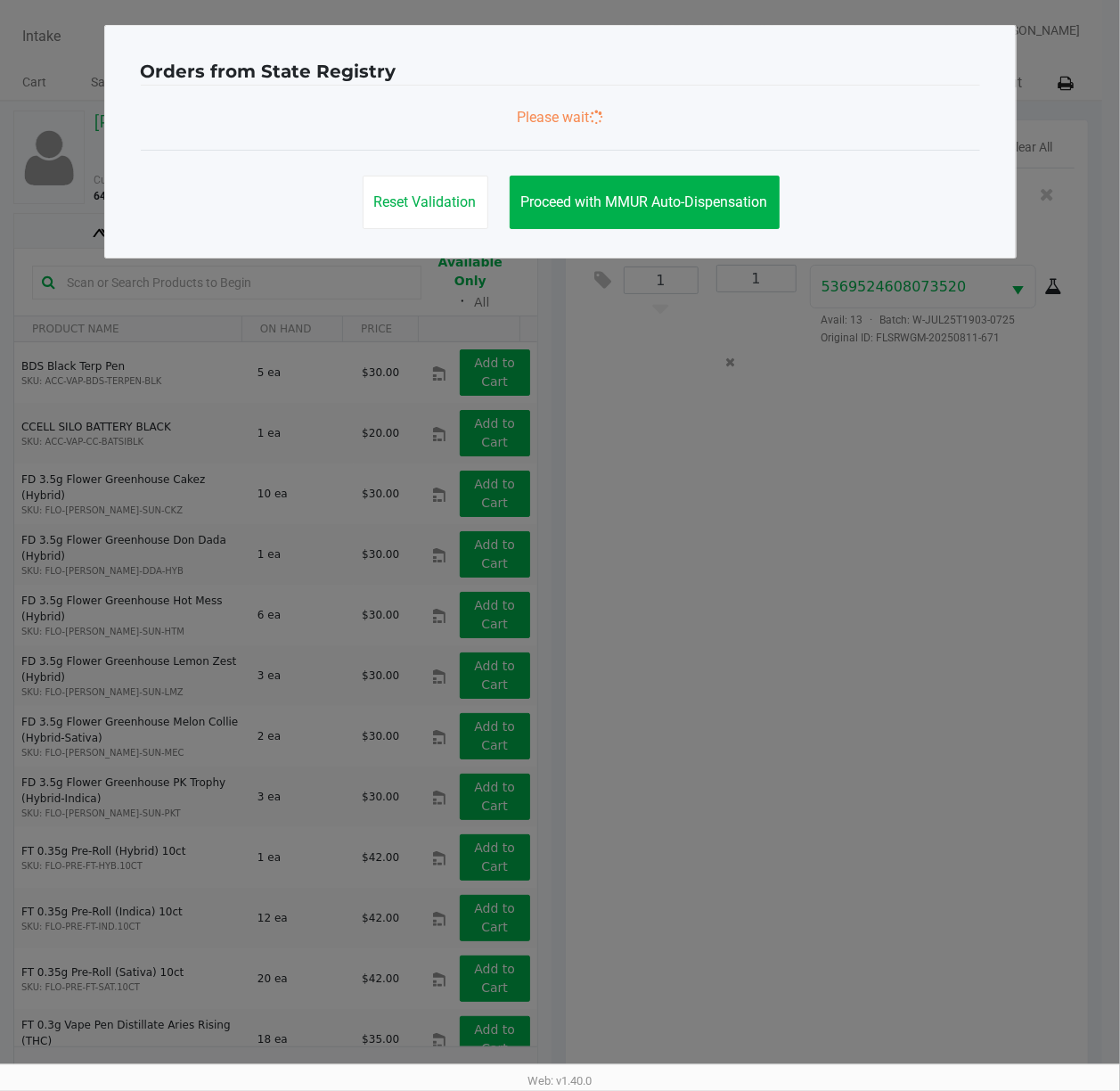
scroll to position [0, 0]
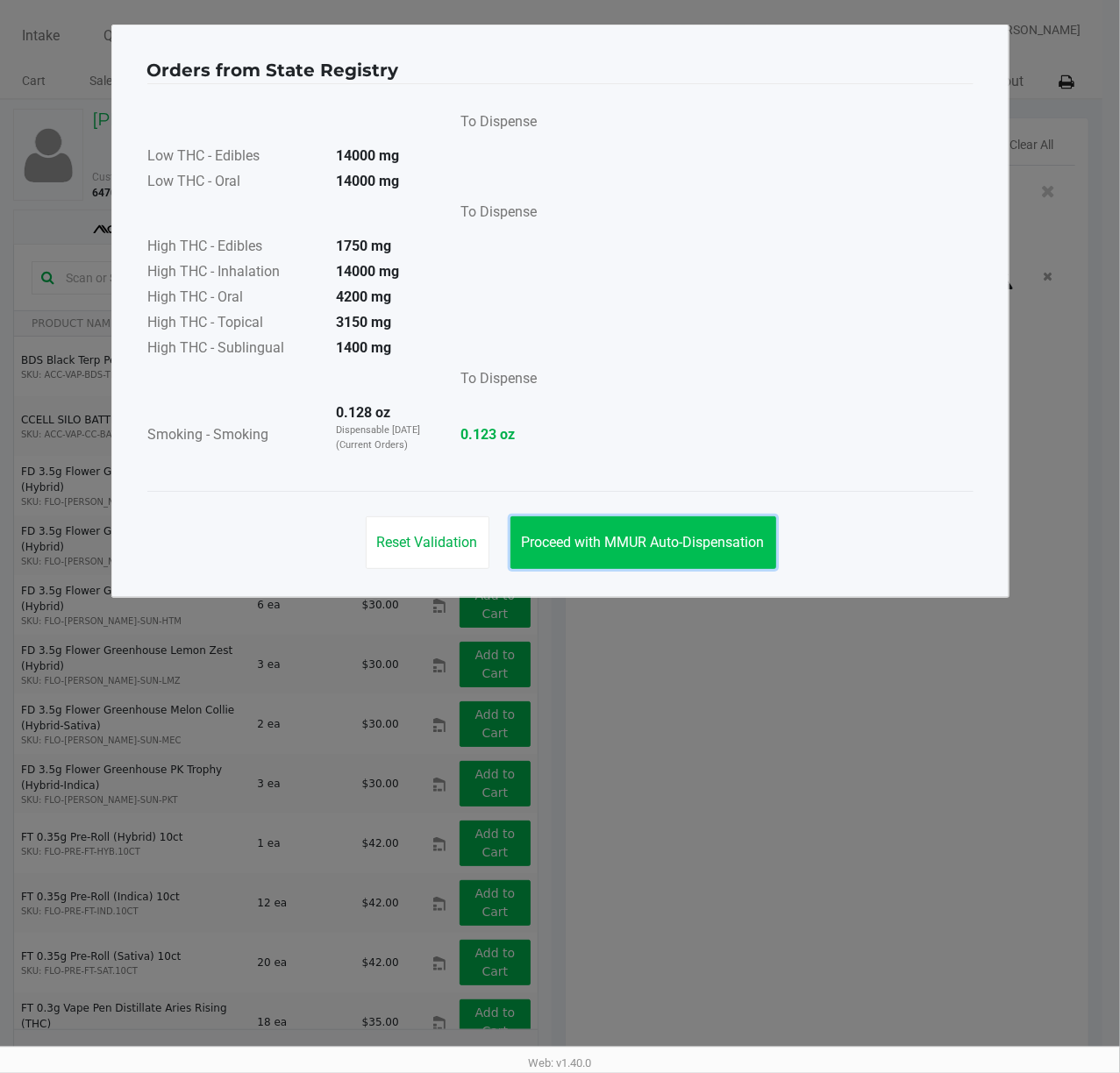
click at [689, 544] on span "Proceed with MMUR Auto-Dispensation" at bounding box center [643, 542] width 243 height 16
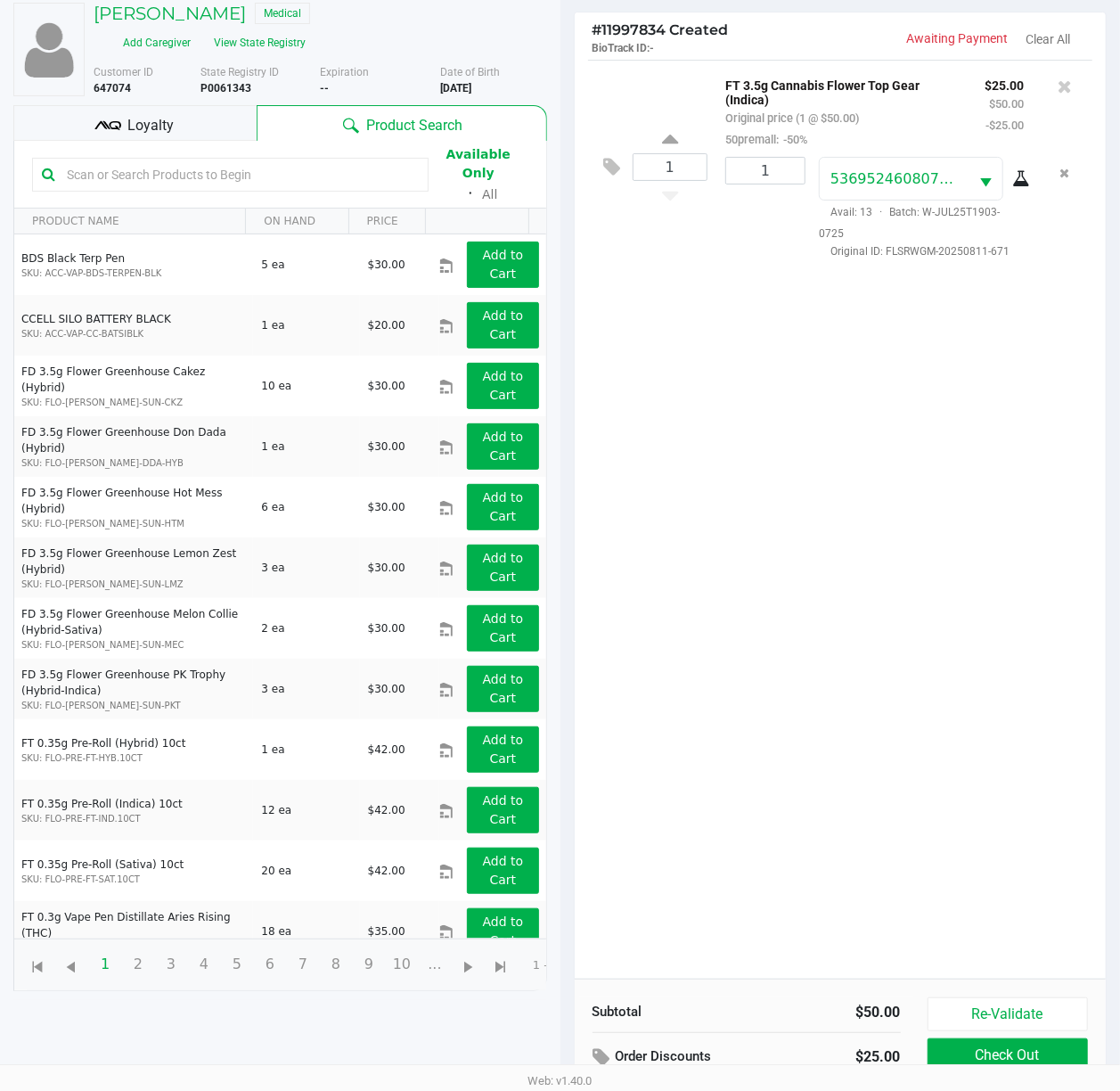
scroll to position [215, 0]
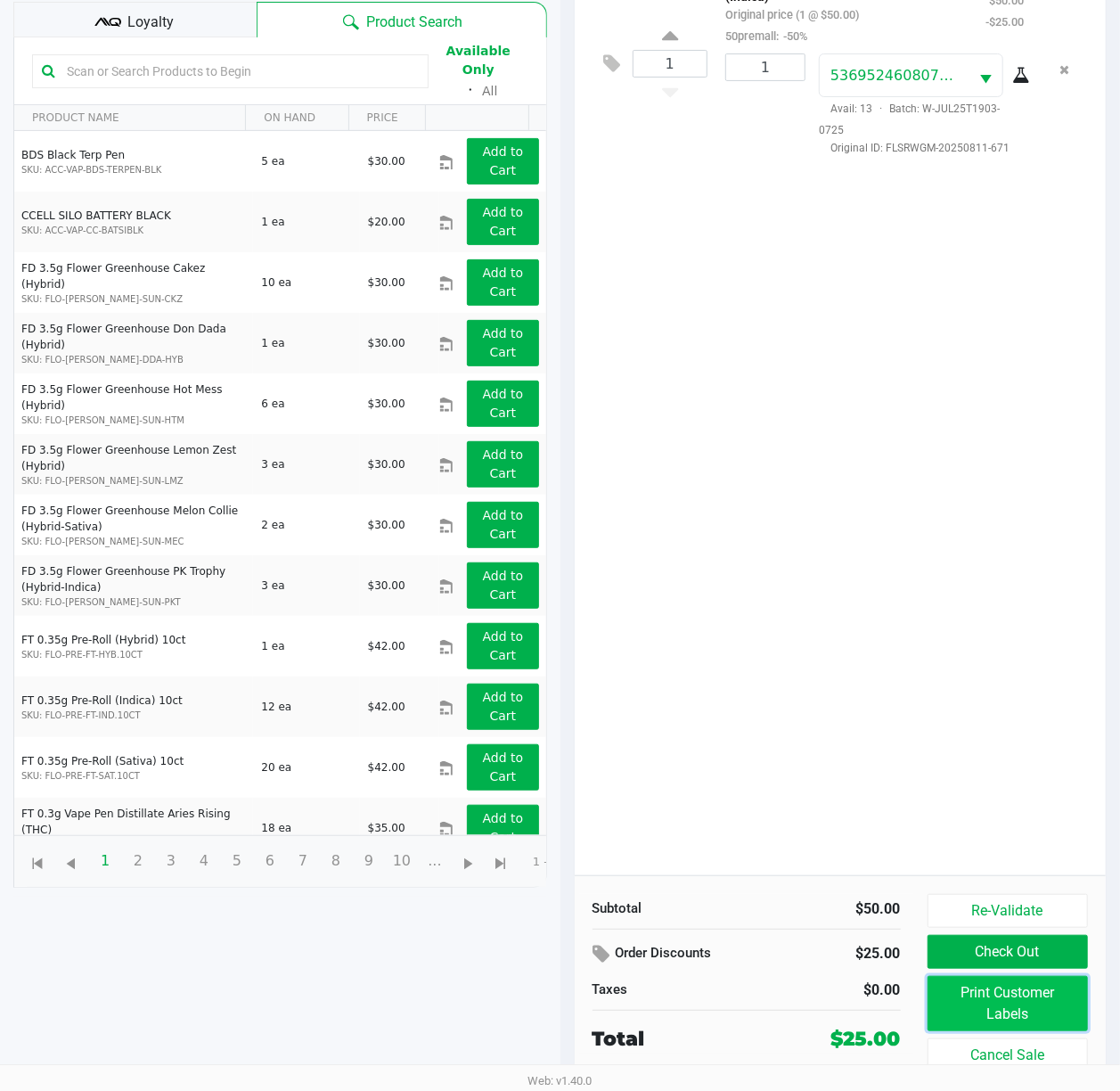
click at [1020, 1014] on button "Print Customer Labels" at bounding box center [1008, 1004] width 161 height 55
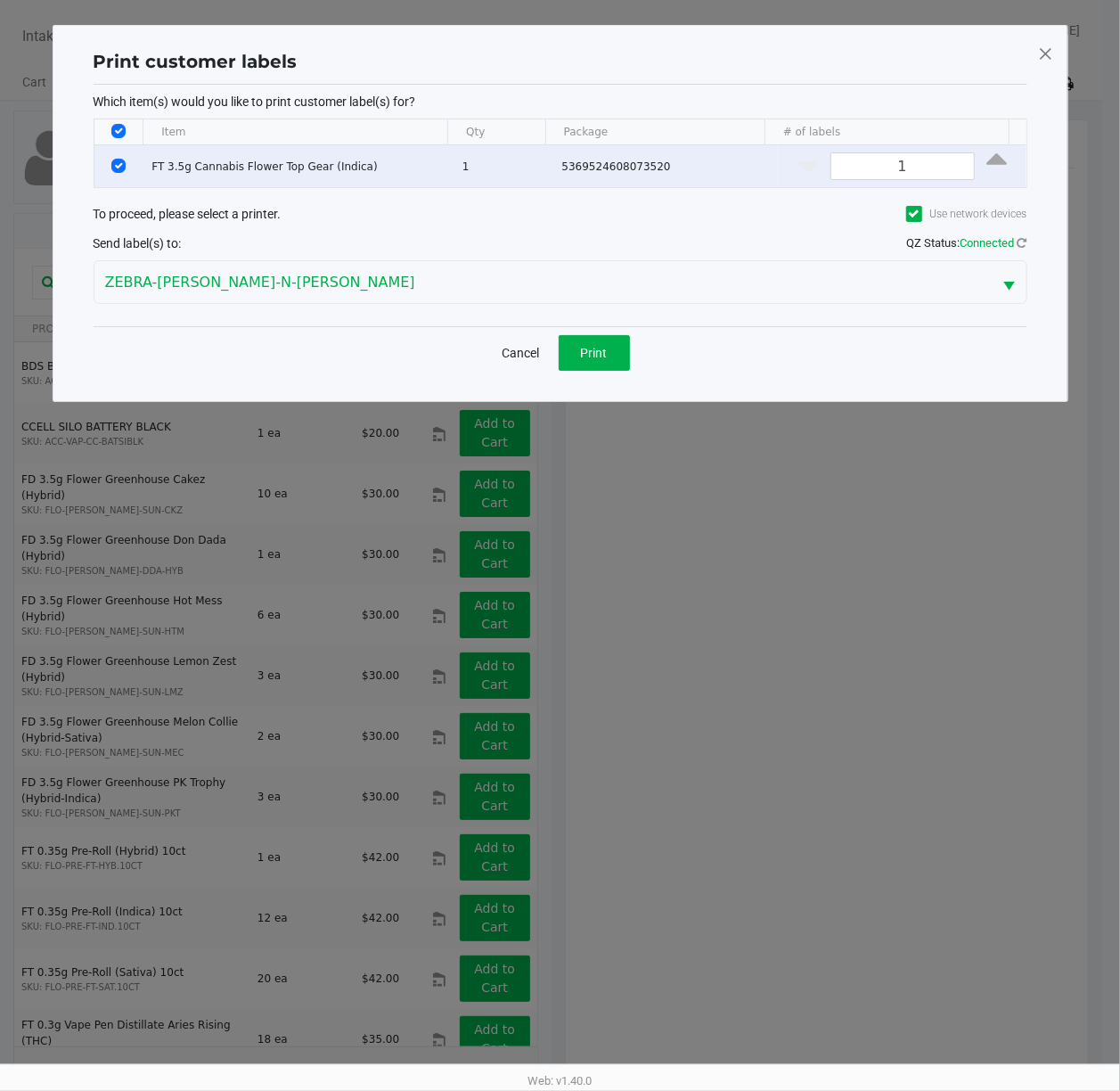
scroll to position [0, 0]
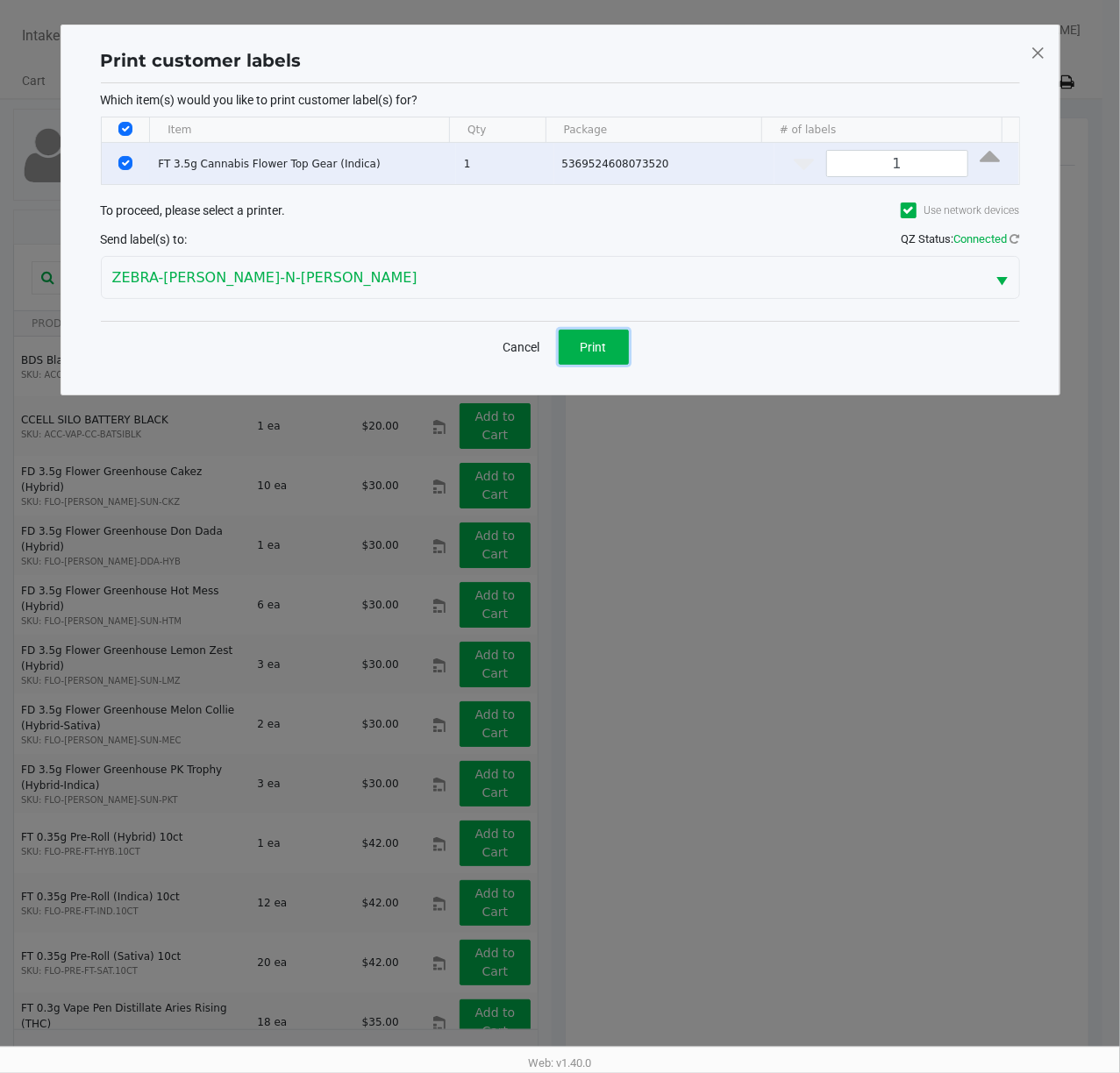
drag, startPoint x: 569, startPoint y: 339, endPoint x: 596, endPoint y: 354, distance: 30.9
click at [572, 339] on button "Print" at bounding box center [594, 347] width 70 height 35
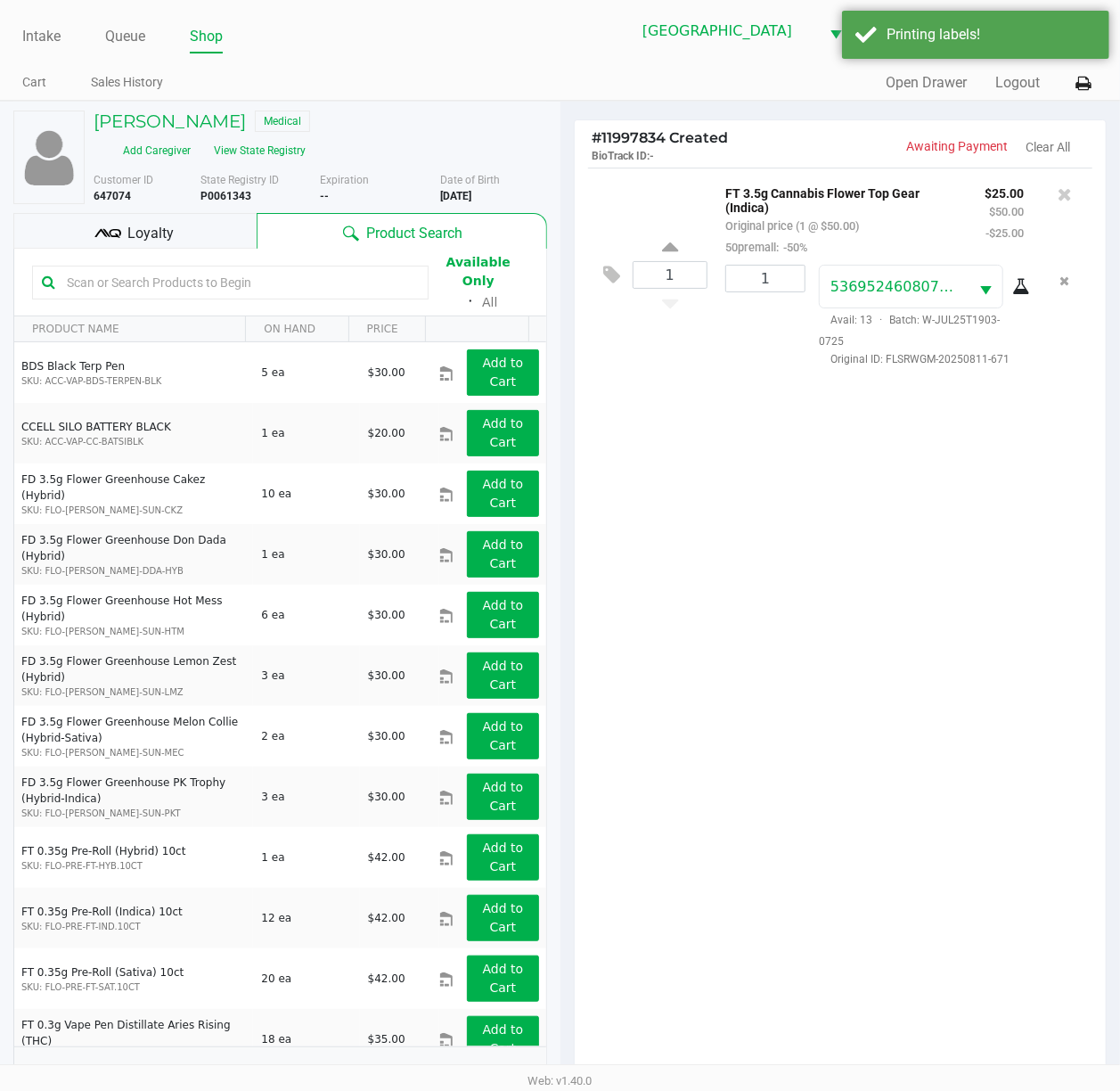
click at [875, 784] on ngb-modal-window "Print customer labels Which item(s) would you like to print customer label(s) f…" at bounding box center [560, 545] width 1120 height 1091
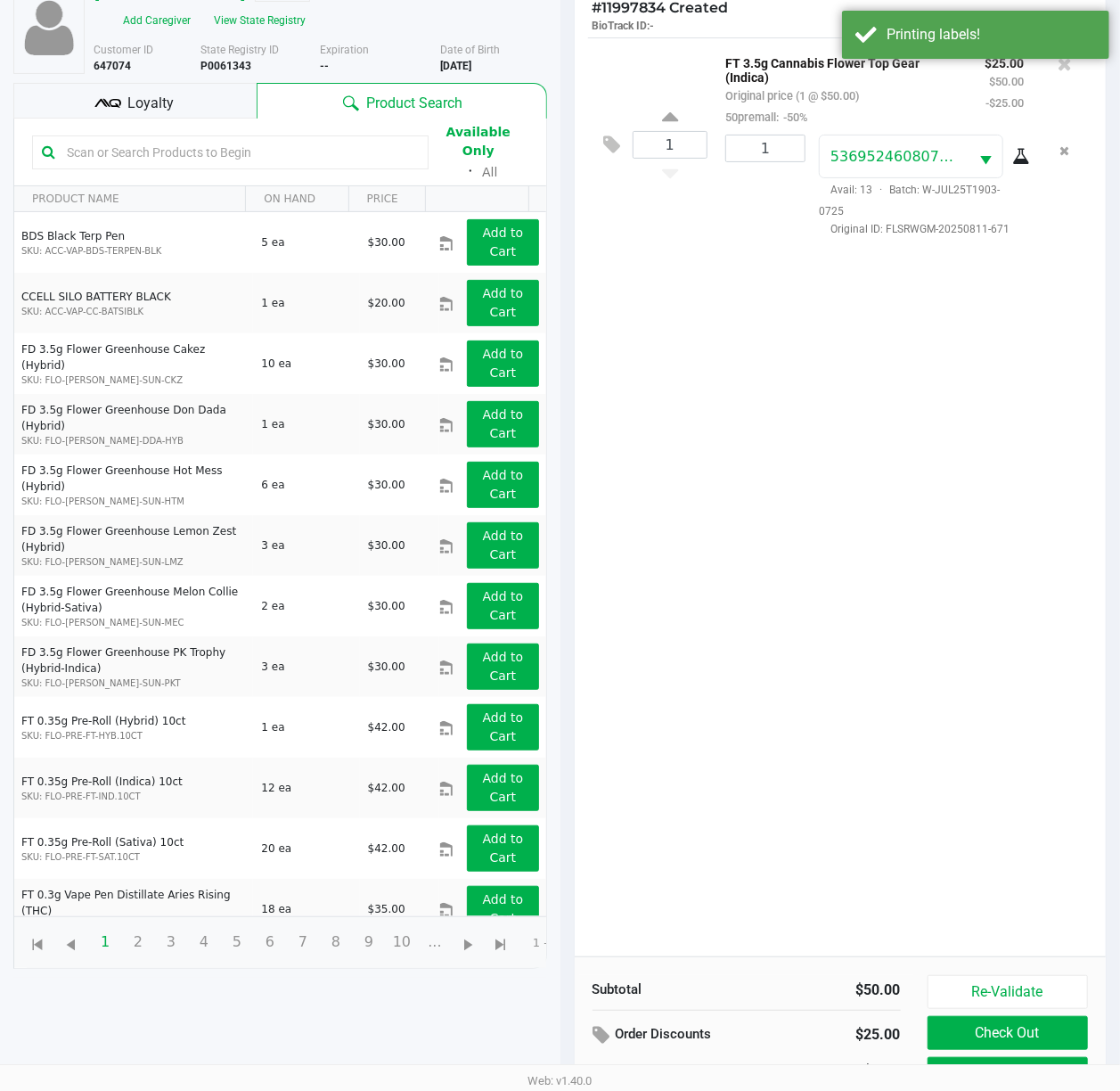
scroll to position [215, 0]
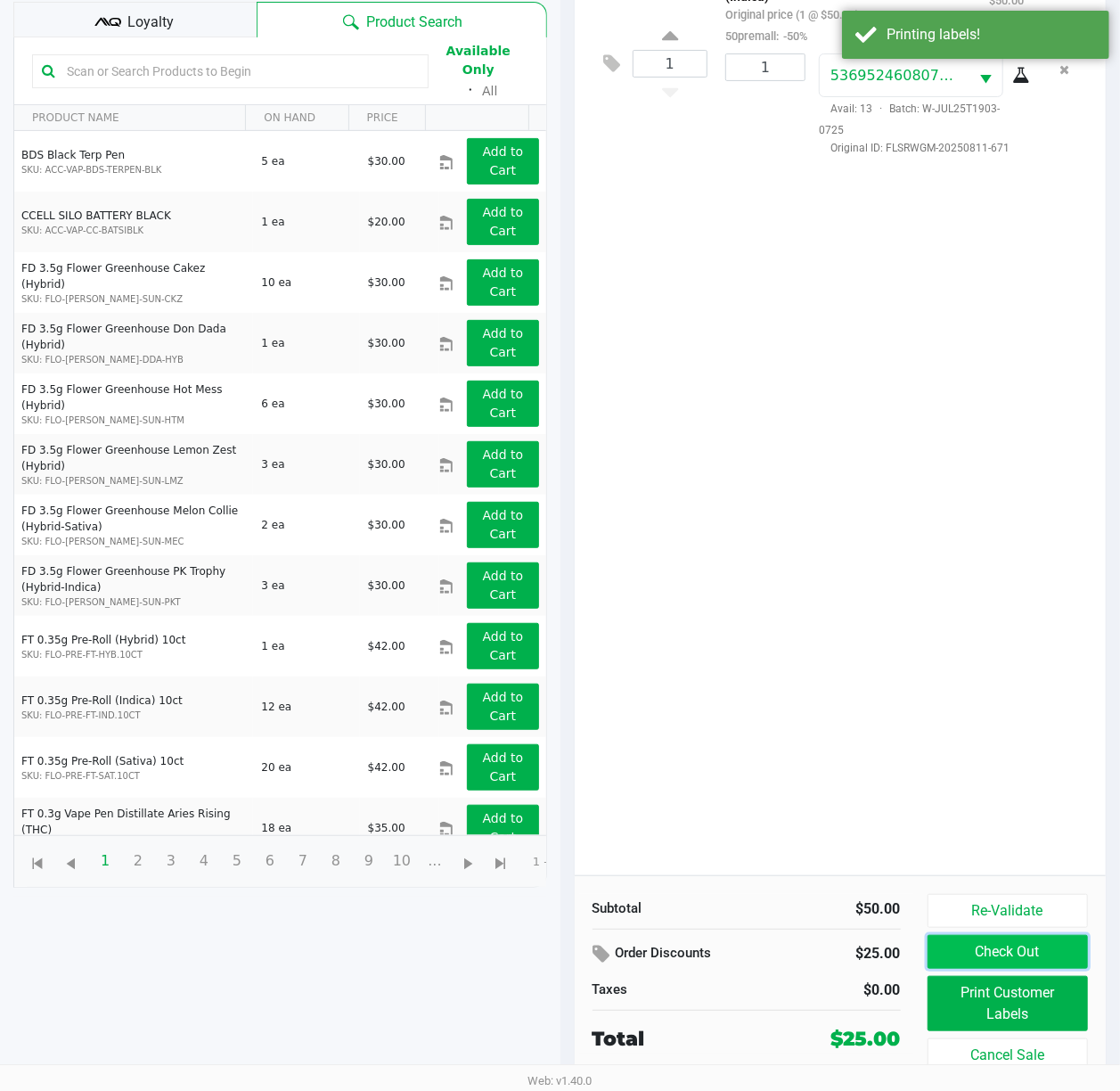
click at [1023, 936] on button "Check Out" at bounding box center [1008, 952] width 161 height 34
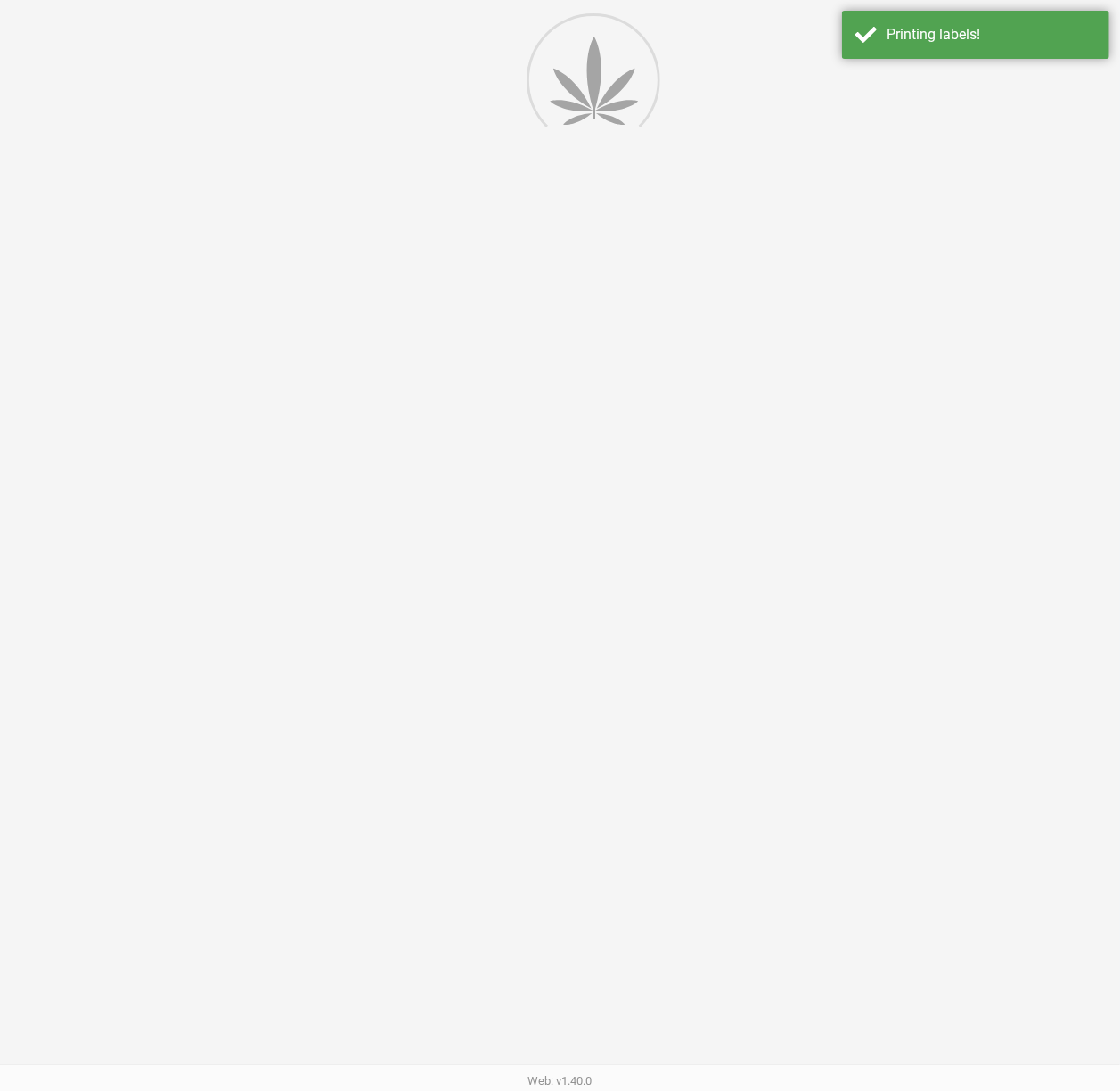
click at [908, 636] on div at bounding box center [560, 506] width 1120 height 1243
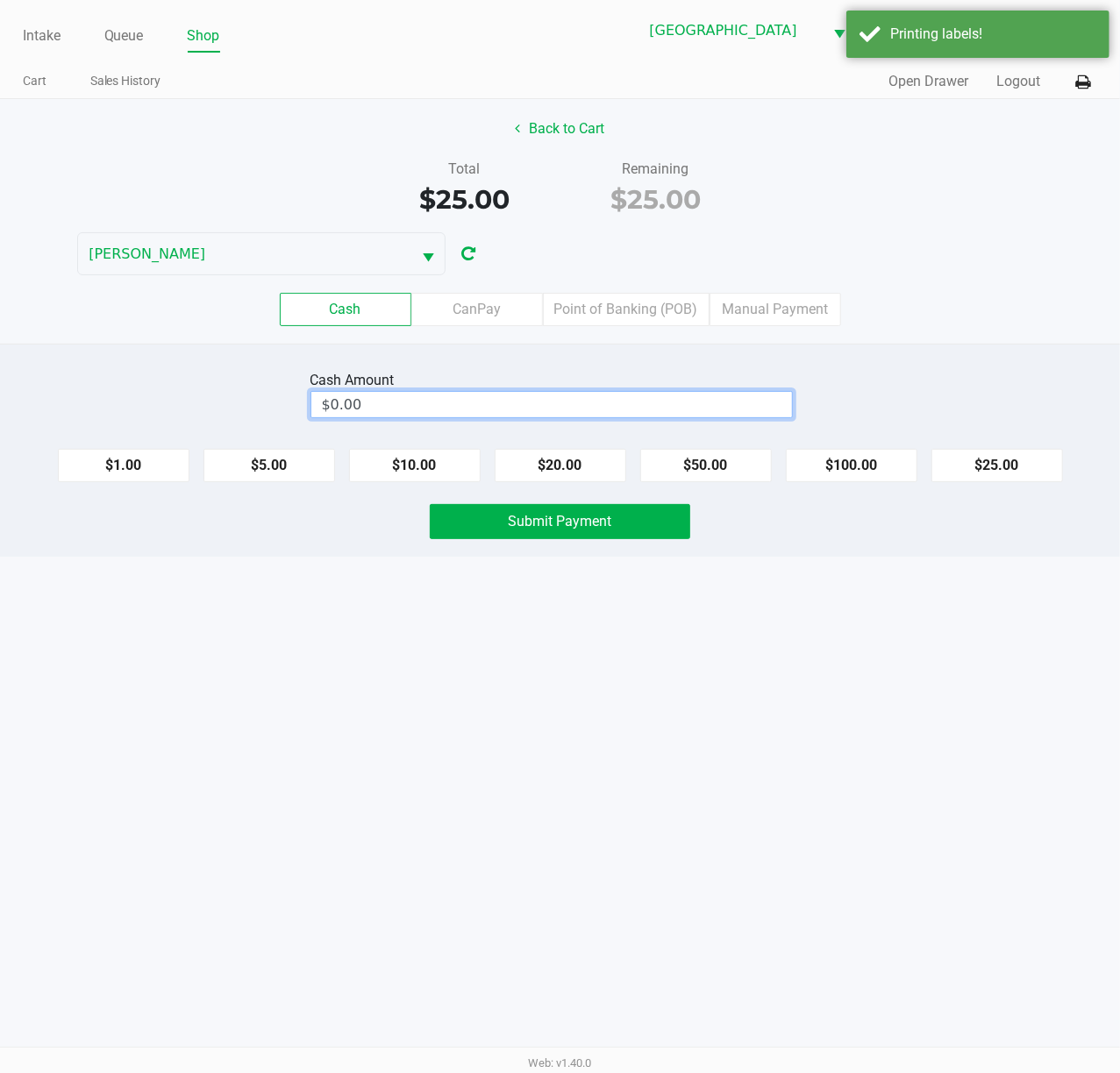
type input "0"
click at [548, 408] on input "0" at bounding box center [551, 405] width 480 height 25
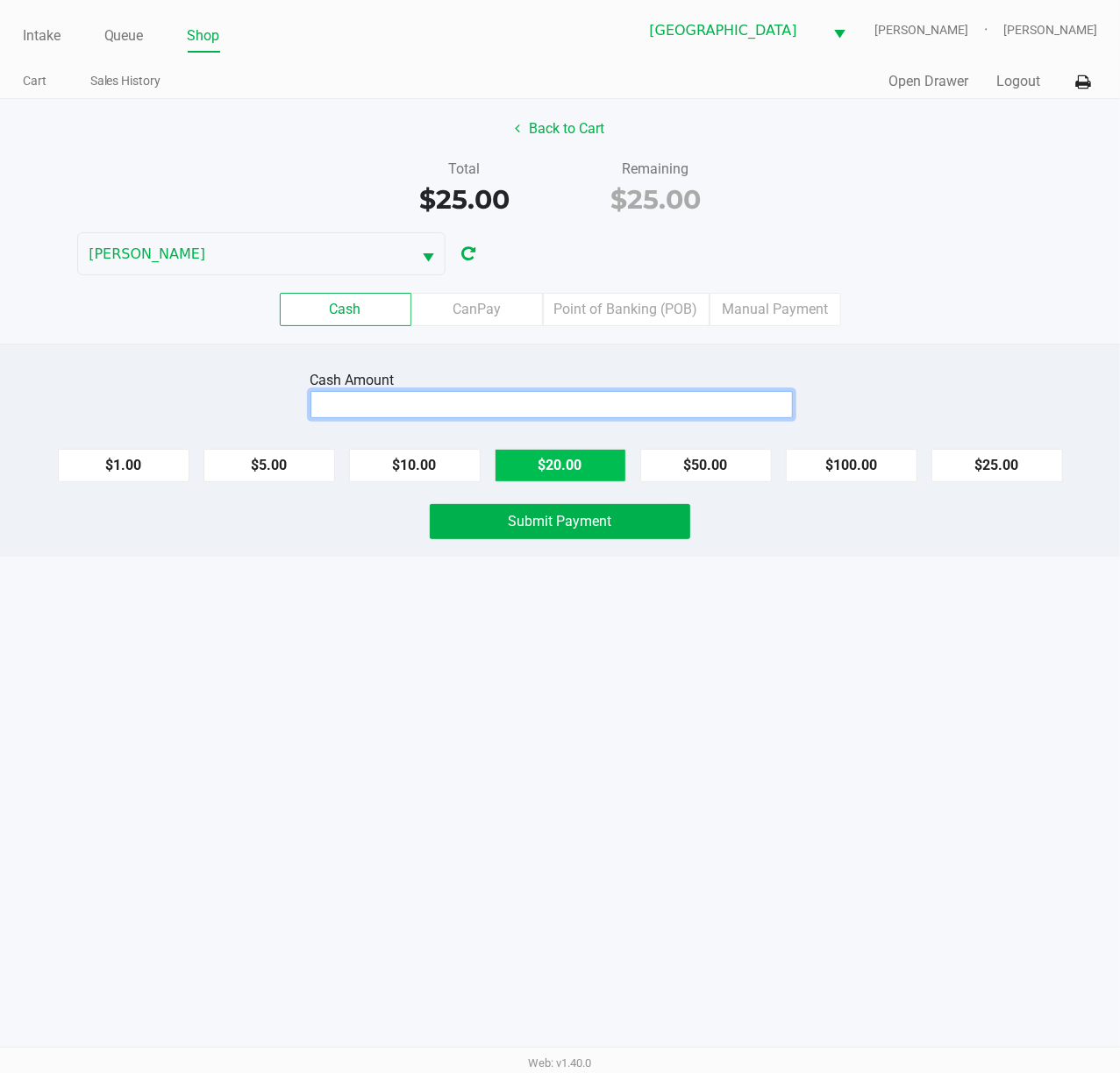
click at [563, 468] on button "$20.00" at bounding box center [560, 465] width 132 height 33
type input "$40.00"
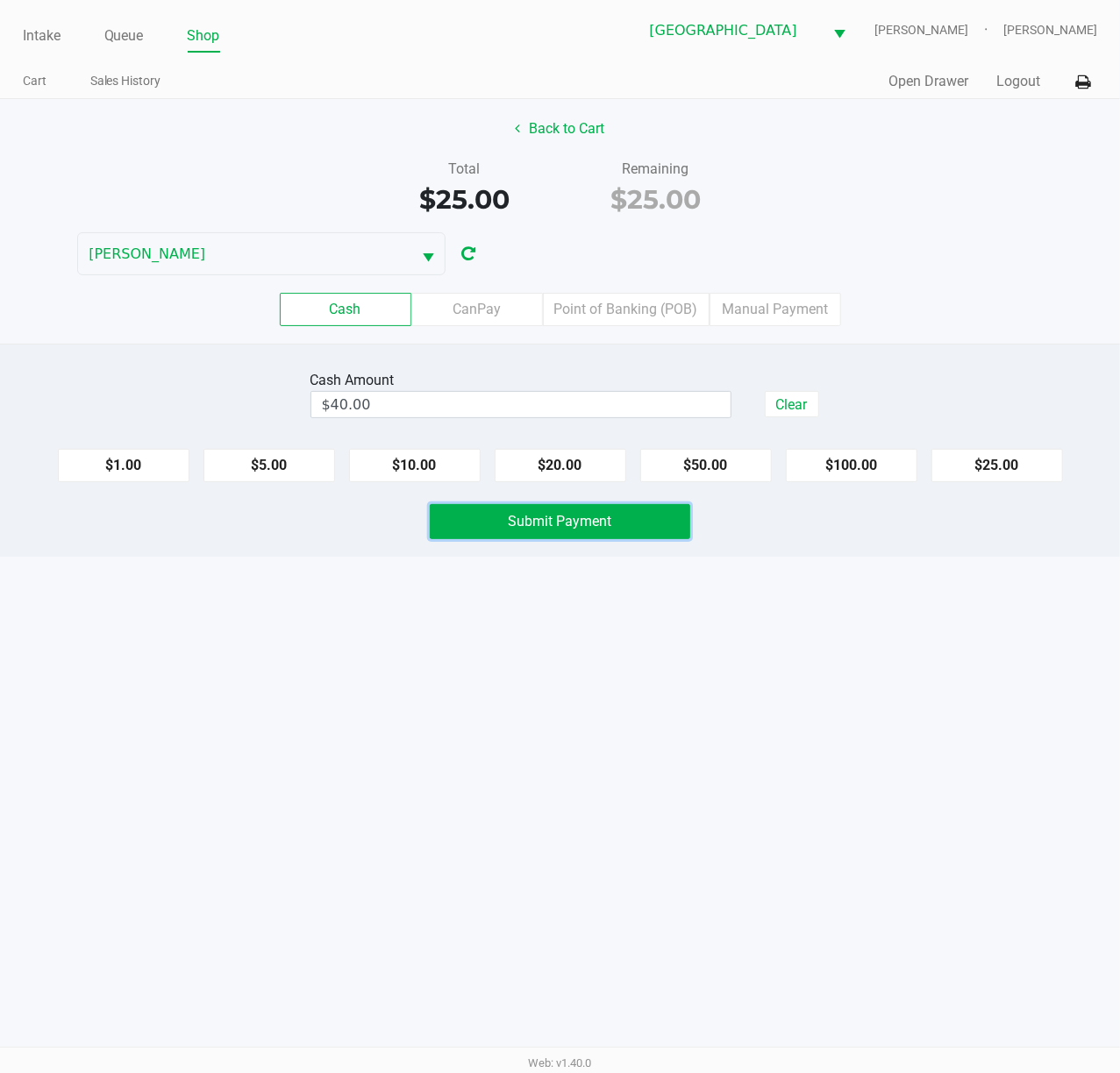
drag, startPoint x: 554, startPoint y: 528, endPoint x: 791, endPoint y: 635, distance: 260.0
click at [556, 530] on span "Submit Payment" at bounding box center [560, 521] width 104 height 16
click at [808, 639] on div "Intake Queue Shop [GEOGRAPHIC_DATA][PERSON_NAME] WC [PERSON_NAME] [PERSON_NAME]…" at bounding box center [560, 536] width 1120 height 1073
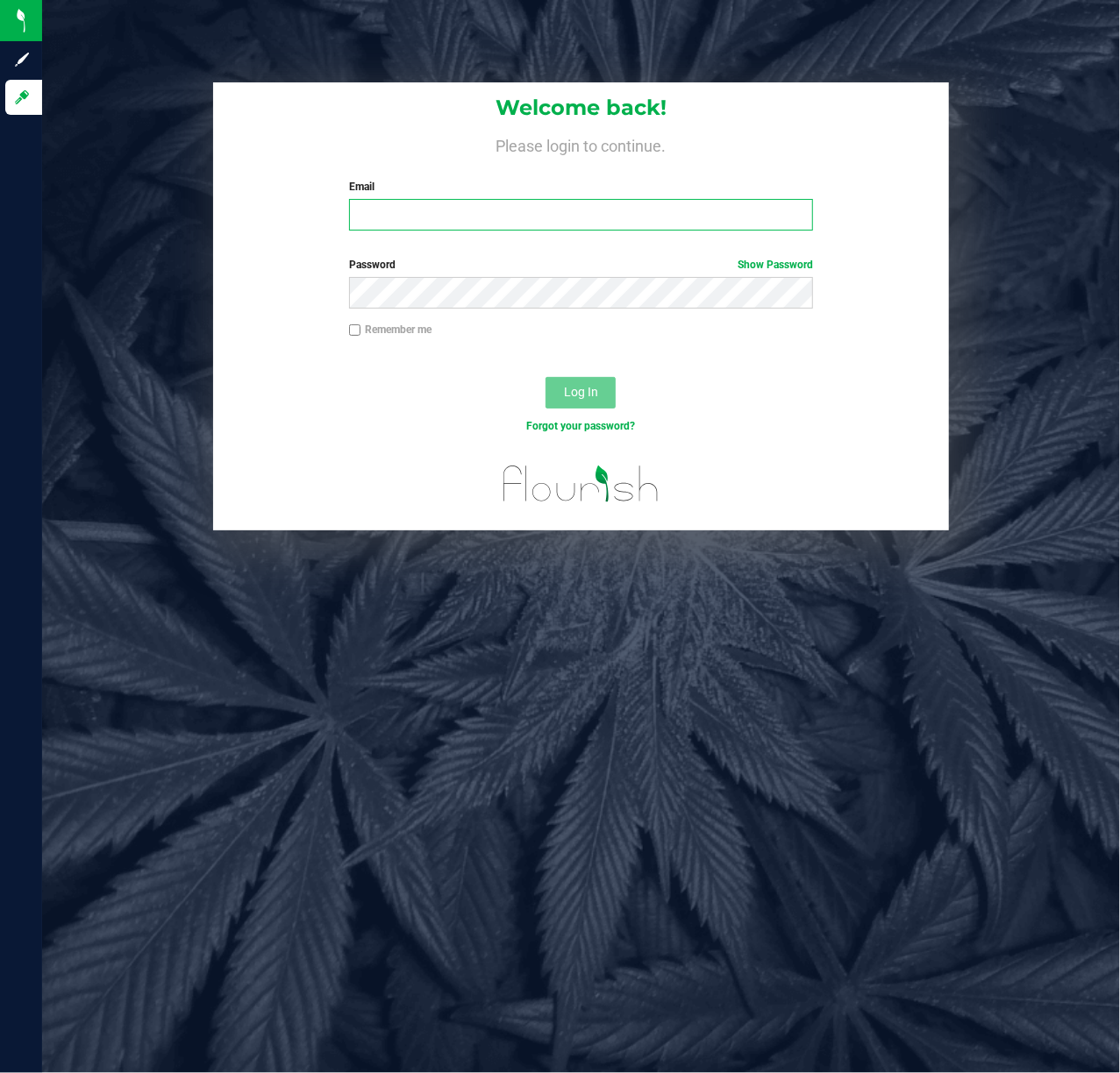
click at [446, 201] on input "Email" at bounding box center [581, 214] width 465 height 32
type input "[EMAIL_ADDRESS][DOMAIN_NAME]"
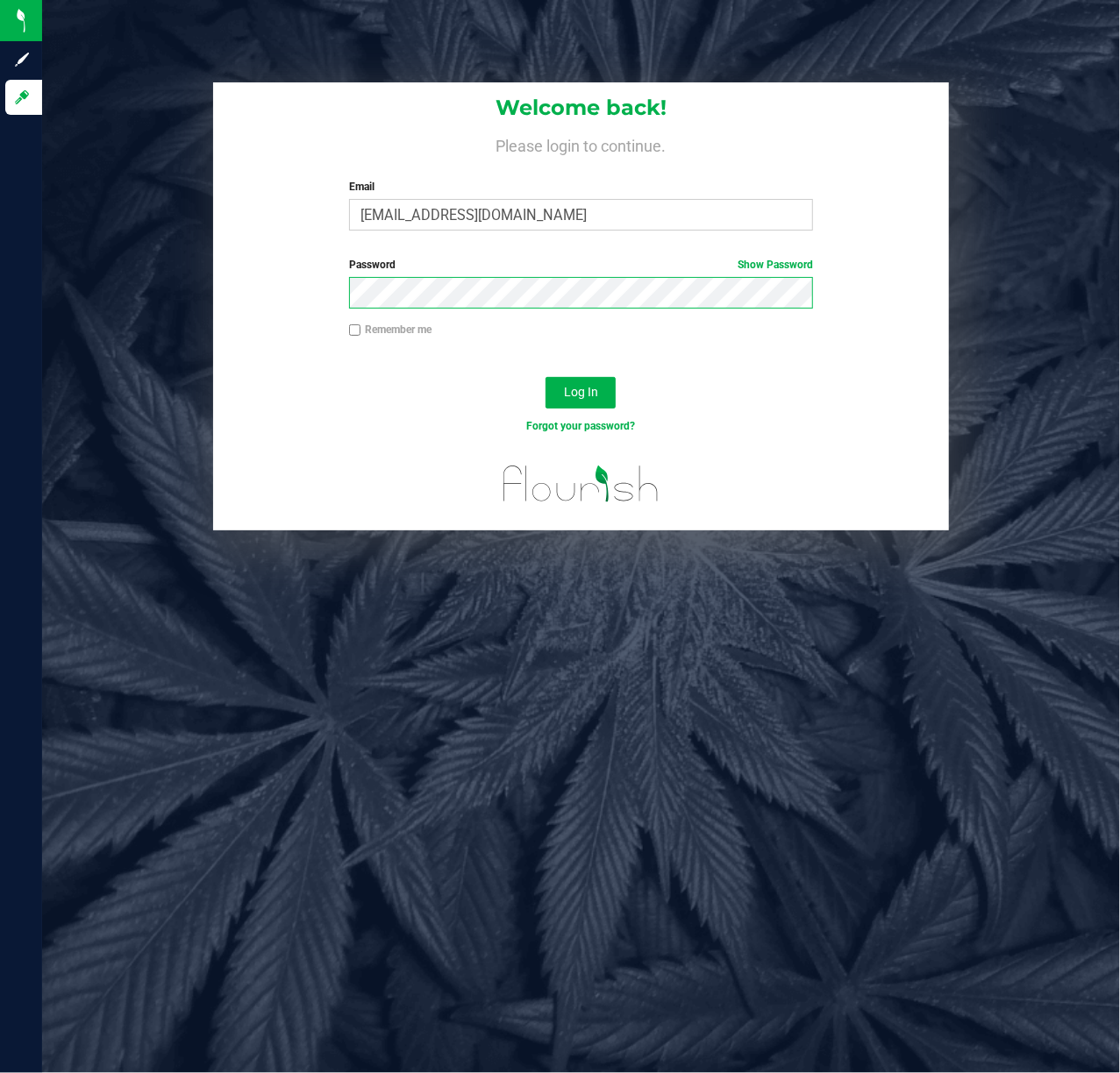
click at [545, 377] on button "Log In" at bounding box center [580, 392] width 70 height 32
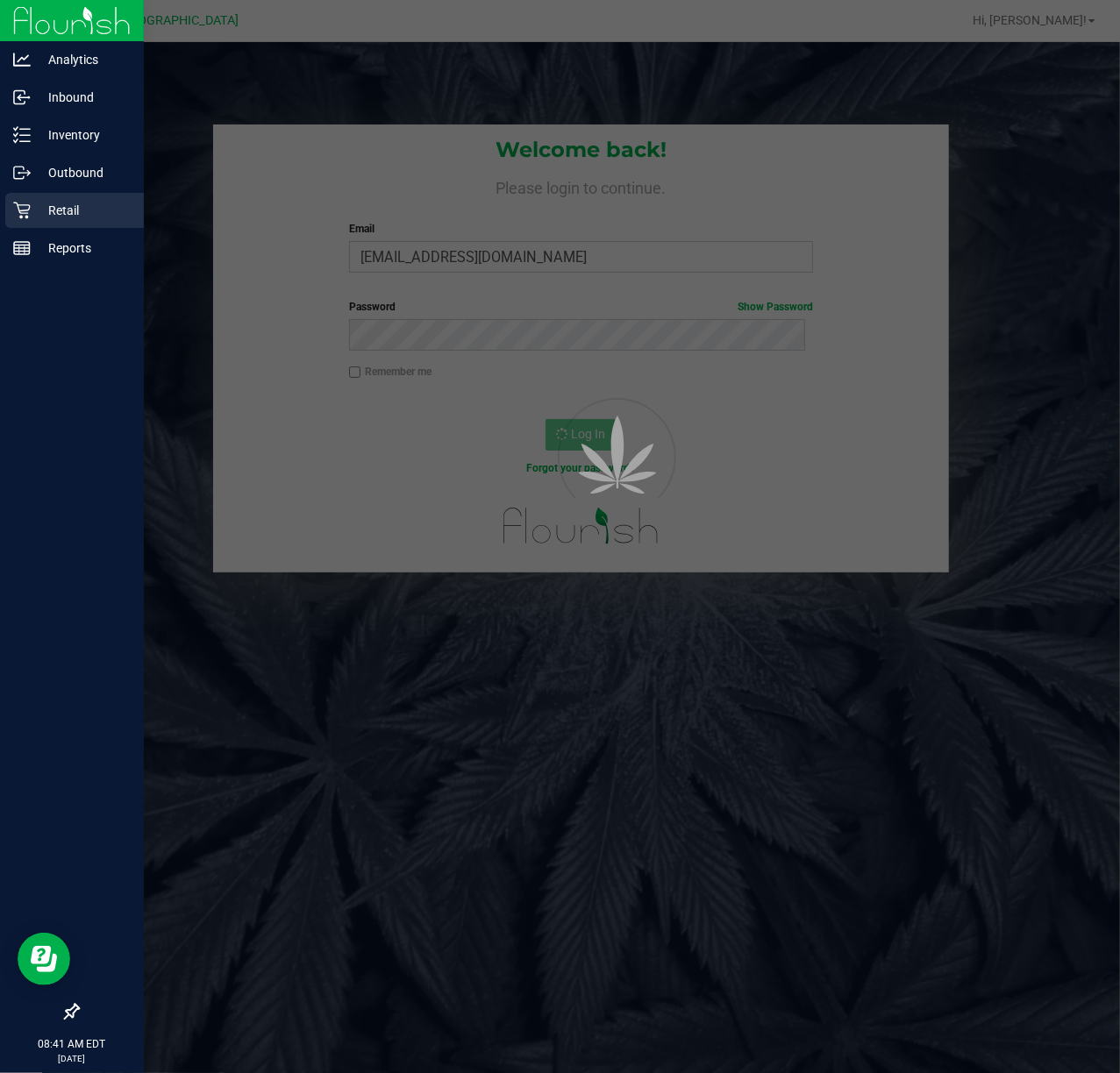
click at [50, 214] on p "Retail" at bounding box center [83, 210] width 105 height 21
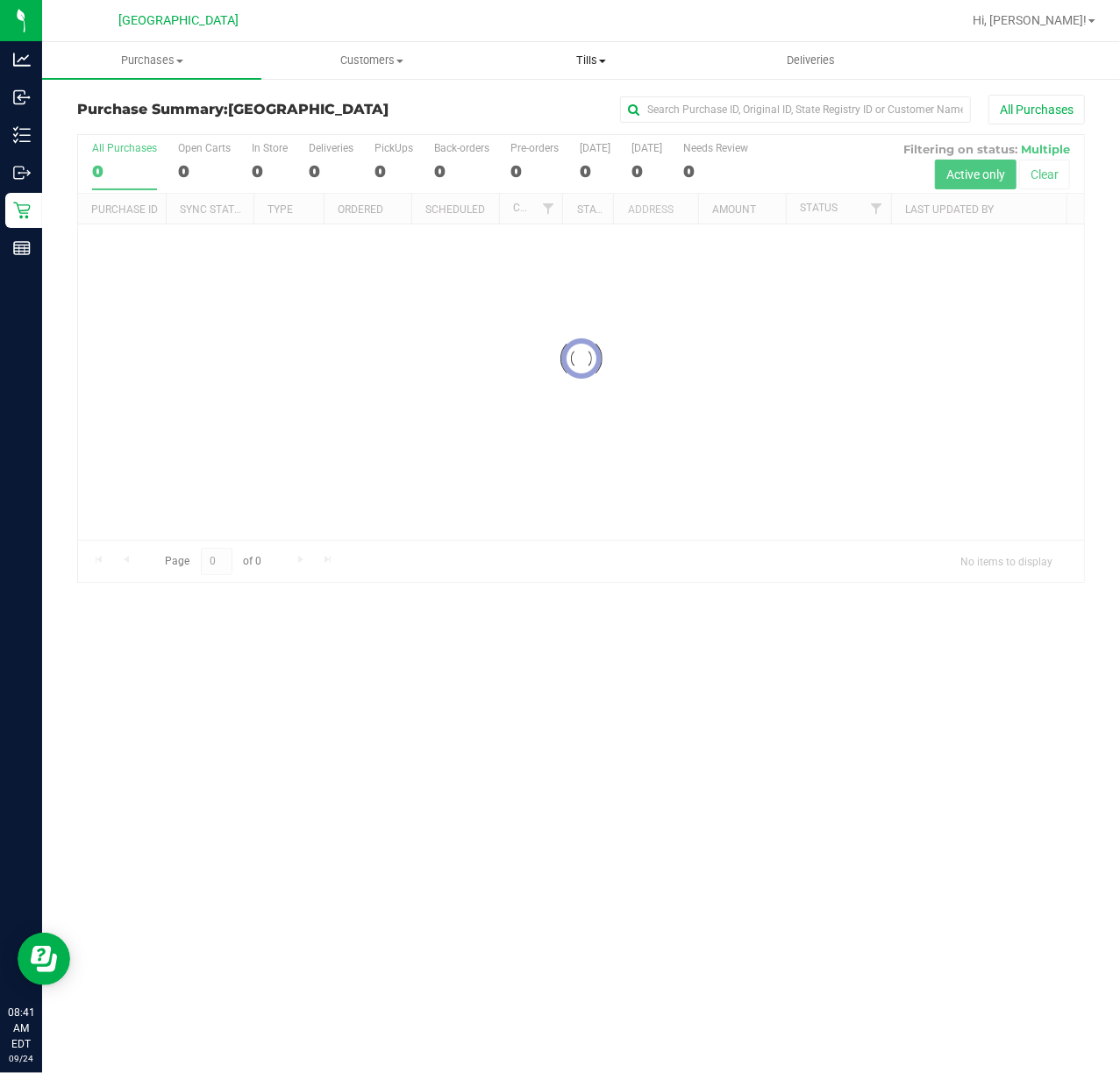
click at [587, 68] on span "Tills" at bounding box center [590, 60] width 217 height 16
click at [577, 106] on span "Manage tills" at bounding box center [540, 105] width 118 height 15
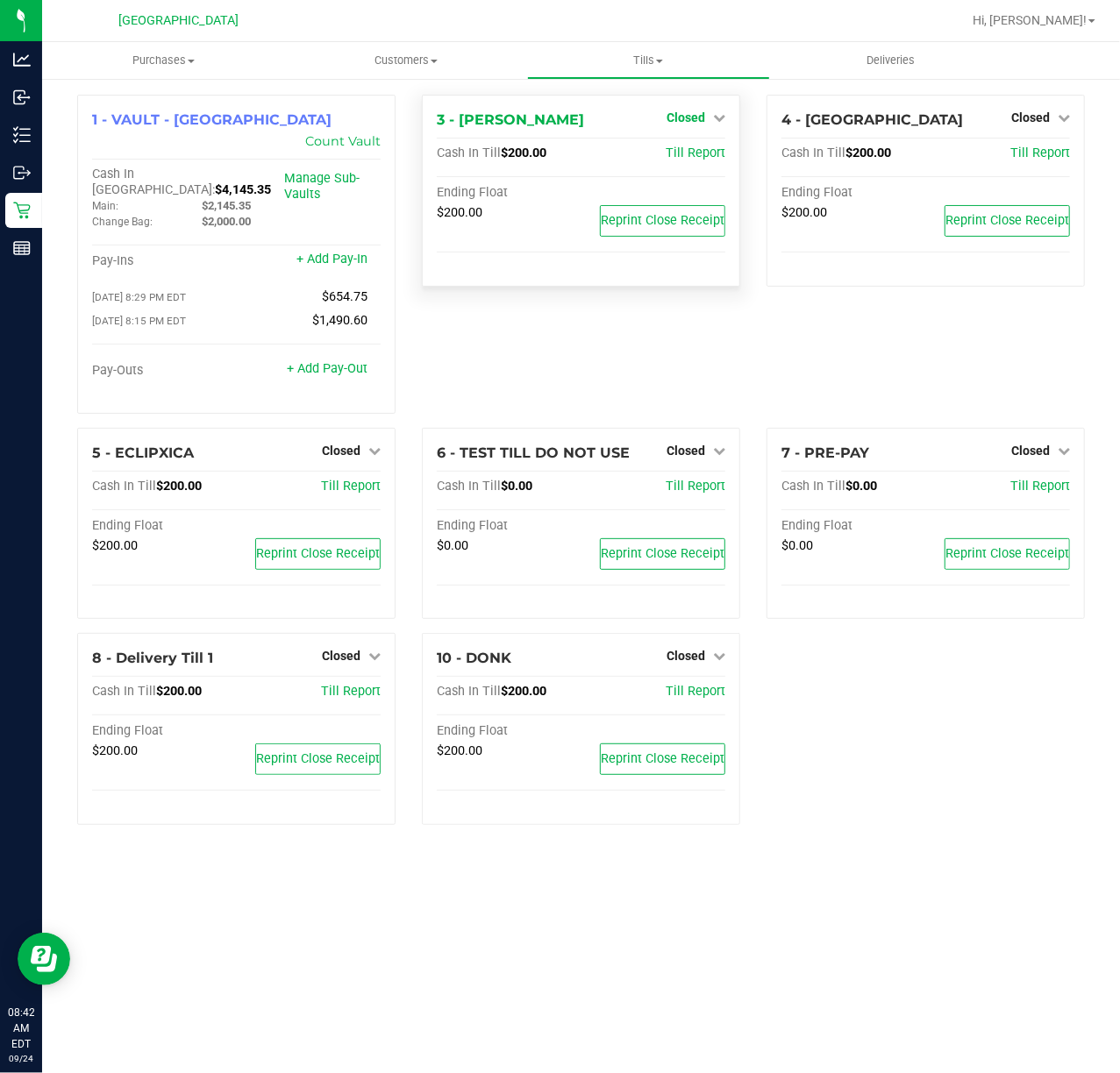
drag, startPoint x: 701, startPoint y: 114, endPoint x: 675, endPoint y: 114, distance: 26.0
click at [700, 114] on span "Closed" at bounding box center [686, 118] width 39 height 14
click at [706, 141] on div "Open Till" at bounding box center [686, 156] width 132 height 51
click at [701, 149] on link "Open Till" at bounding box center [686, 154] width 47 height 14
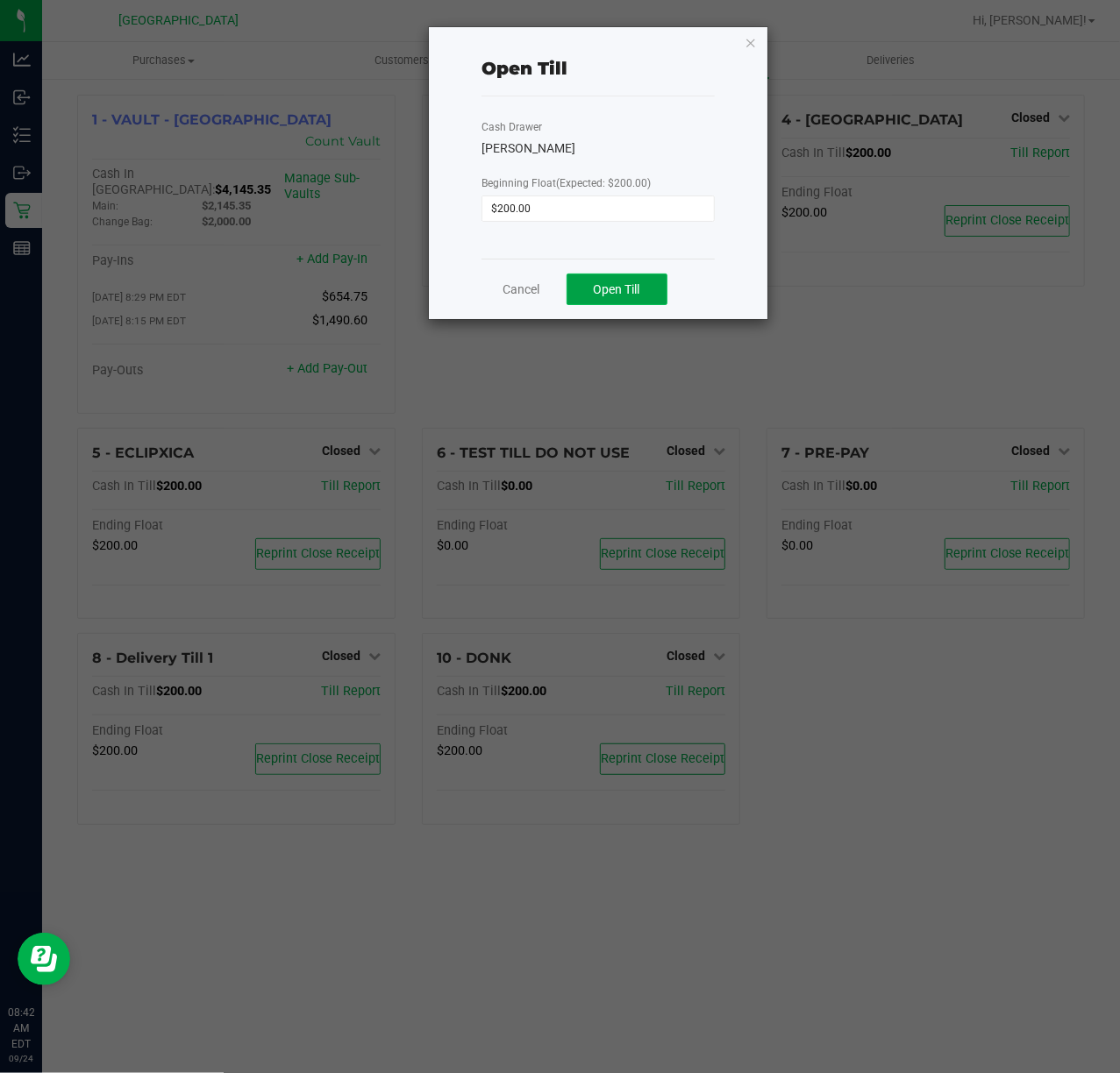
click at [642, 286] on button "Open Till" at bounding box center [617, 289] width 101 height 32
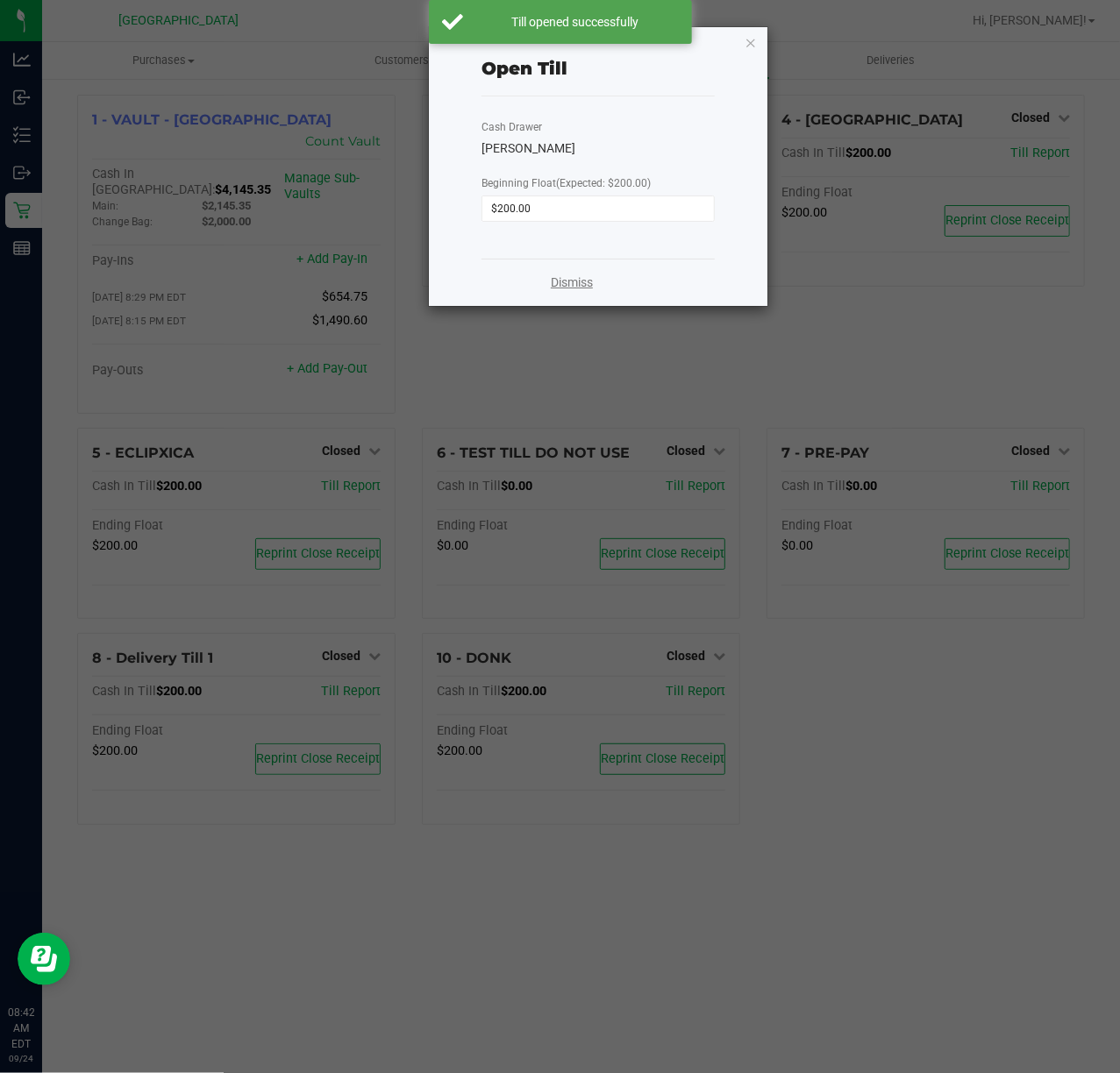
click at [575, 277] on link "Dismiss" at bounding box center [571, 283] width 42 height 18
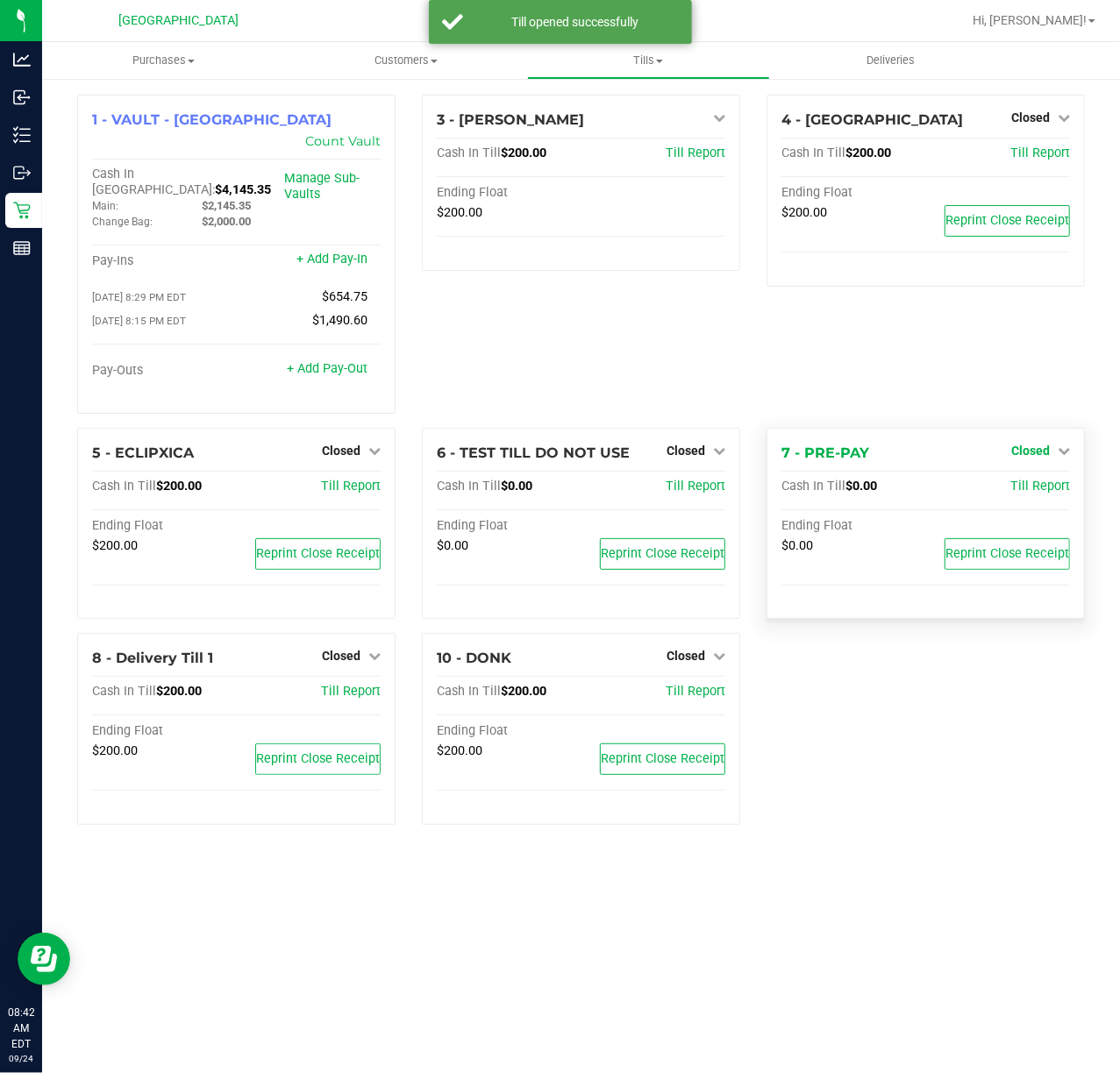
click at [1017, 443] on span "Closed" at bounding box center [1030, 450] width 39 height 14
click at [1015, 479] on link "Open Till" at bounding box center [1030, 486] width 47 height 14
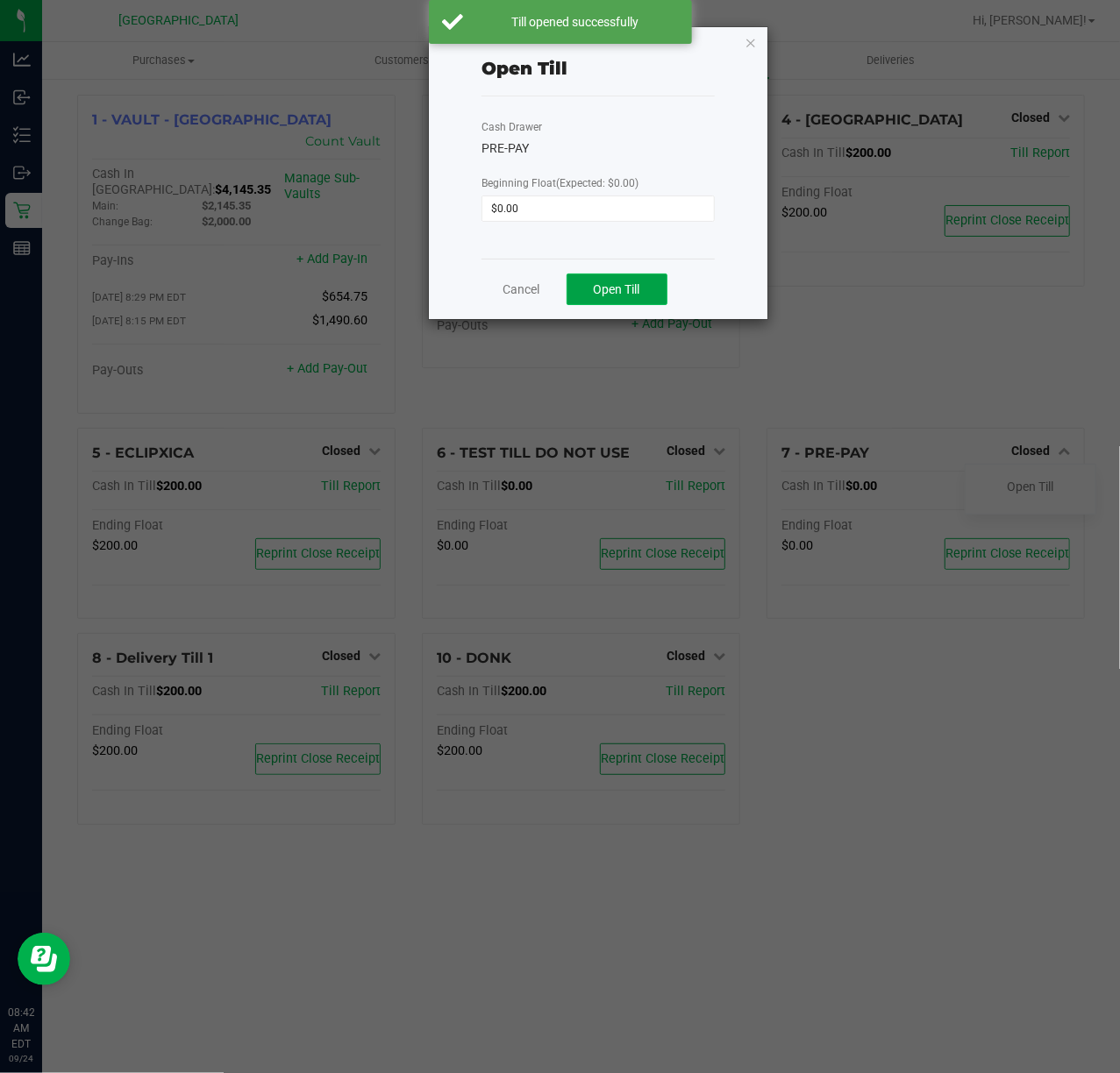
click at [602, 298] on button "Open Till" at bounding box center [617, 289] width 101 height 32
click at [567, 280] on link "Dismiss" at bounding box center [571, 283] width 42 height 18
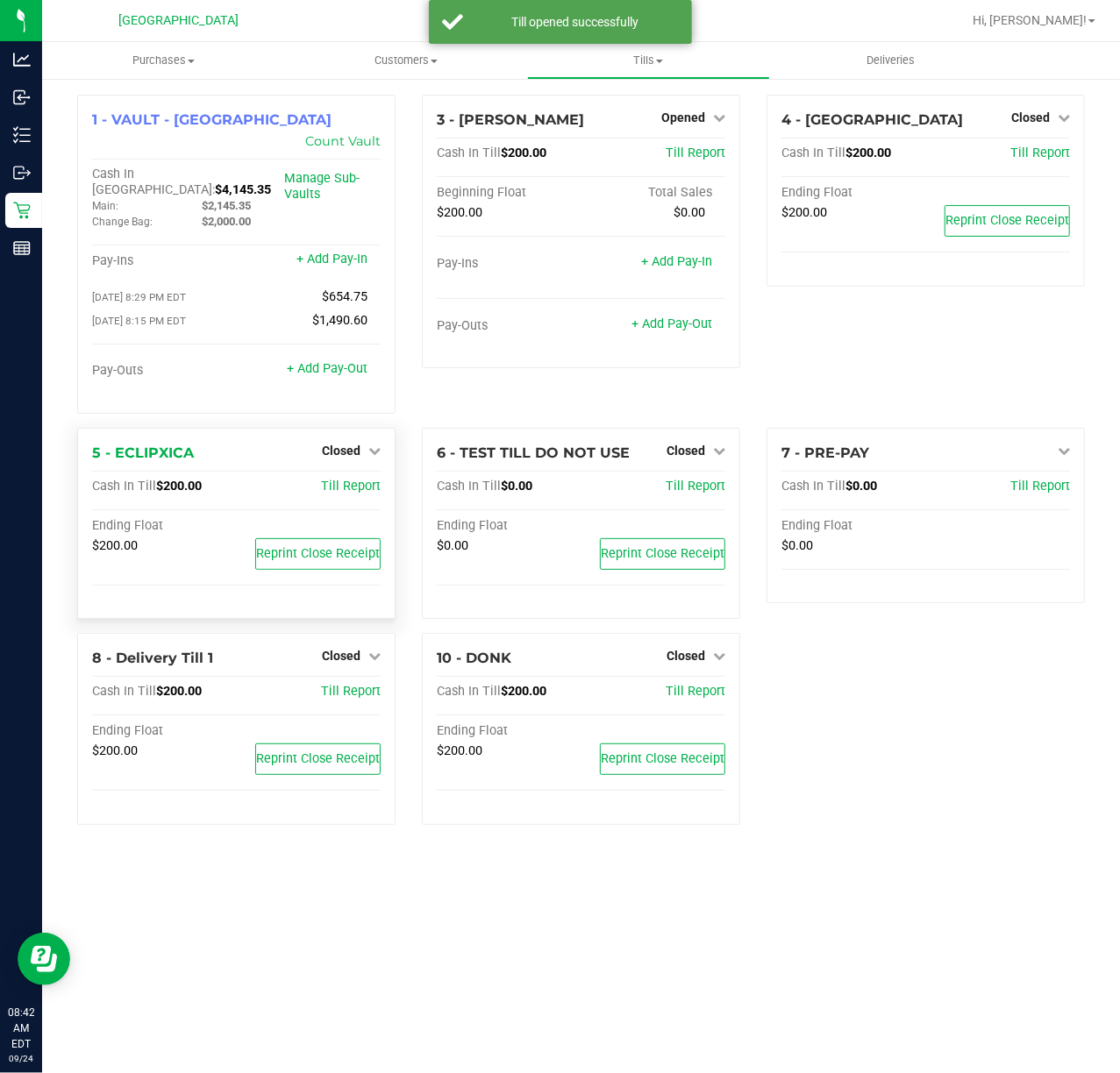
click at [335, 441] on div "Closed" at bounding box center [351, 450] width 59 height 21
click at [338, 443] on span "Closed" at bounding box center [341, 450] width 39 height 14
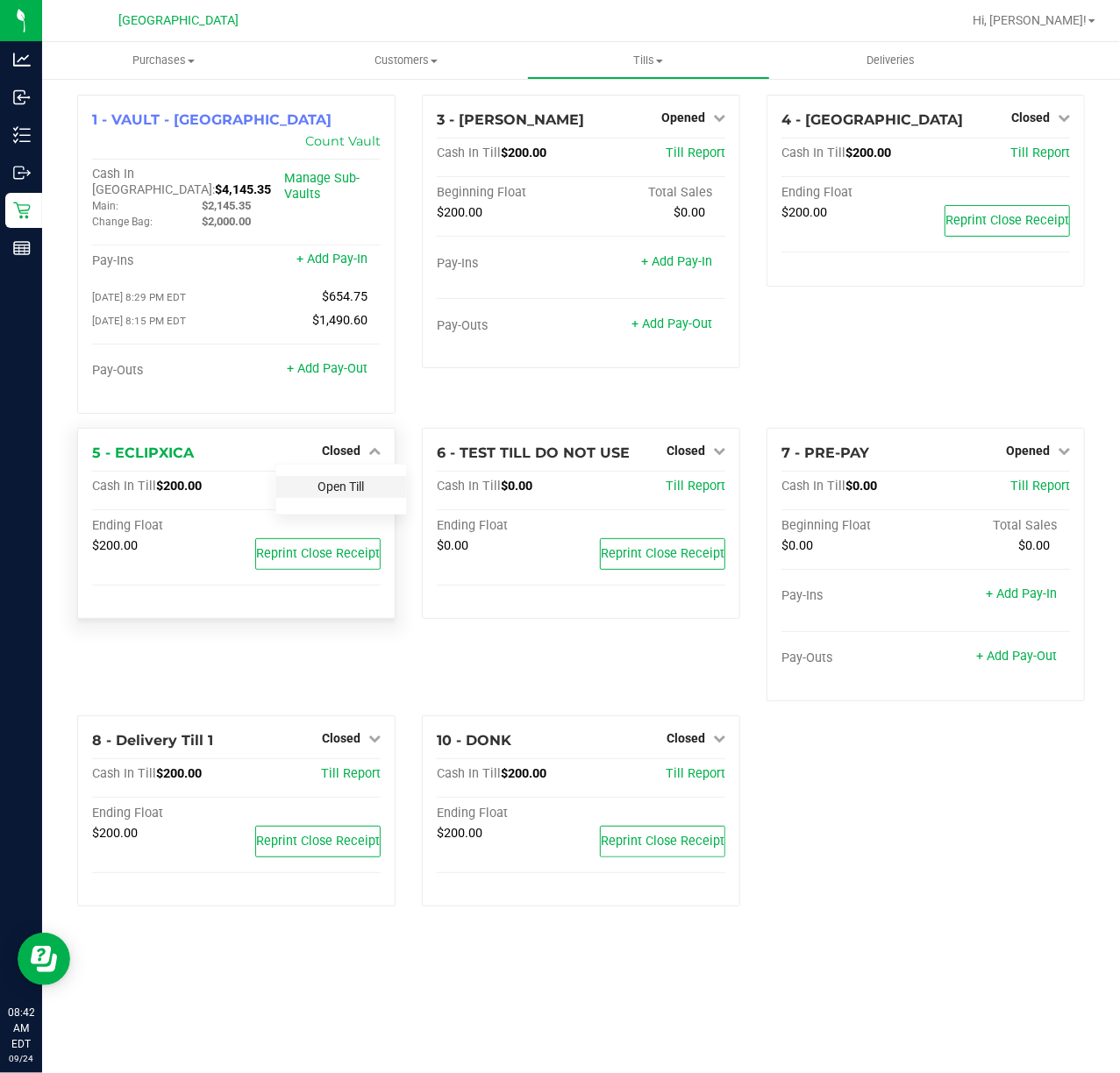
click at [352, 479] on link "Open Till" at bounding box center [341, 486] width 47 height 14
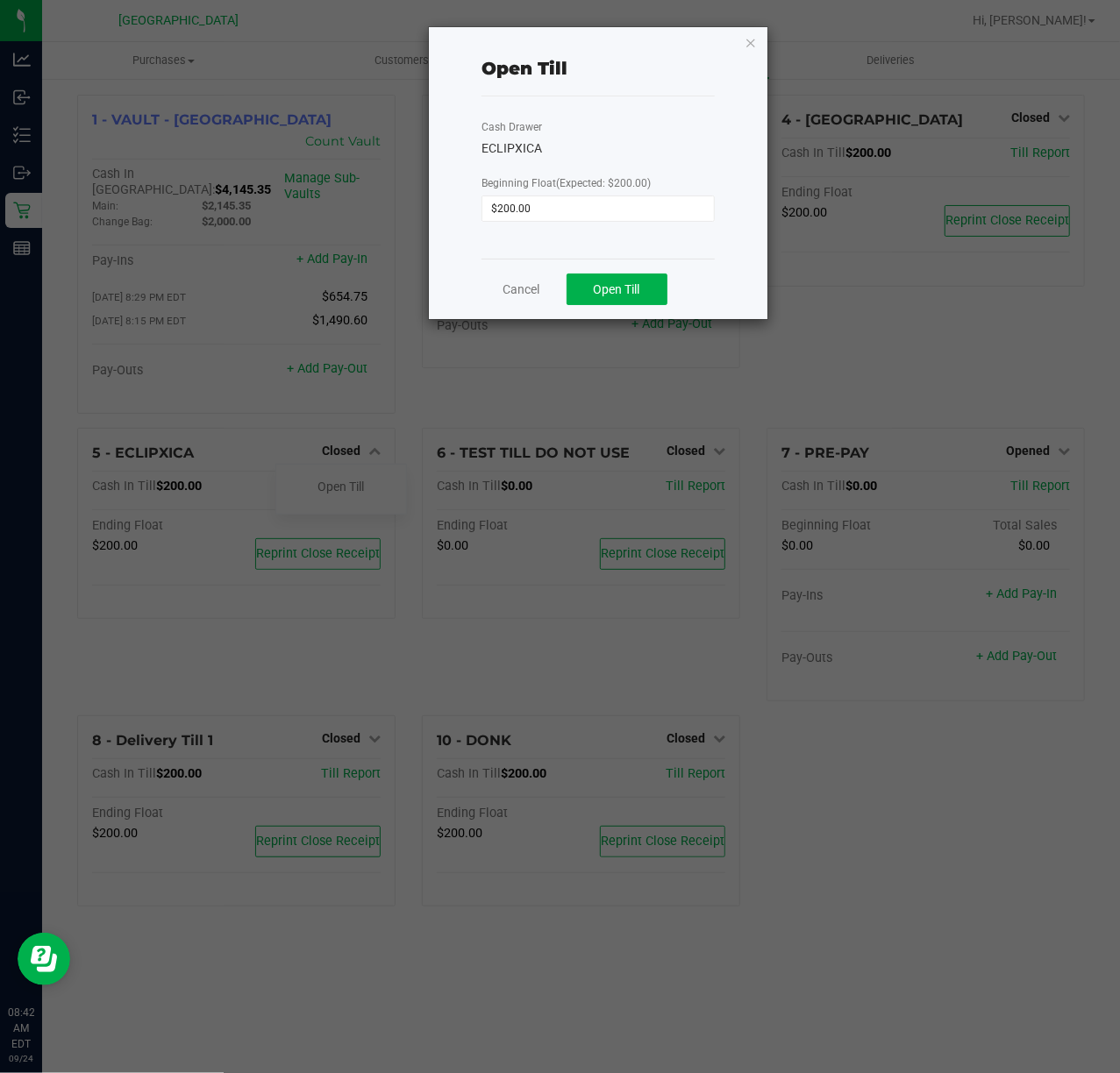
click at [677, 309] on div "Cancel Open Till" at bounding box center [597, 288] width 233 height 60
click at [640, 296] on span "Open Till" at bounding box center [617, 289] width 47 height 14
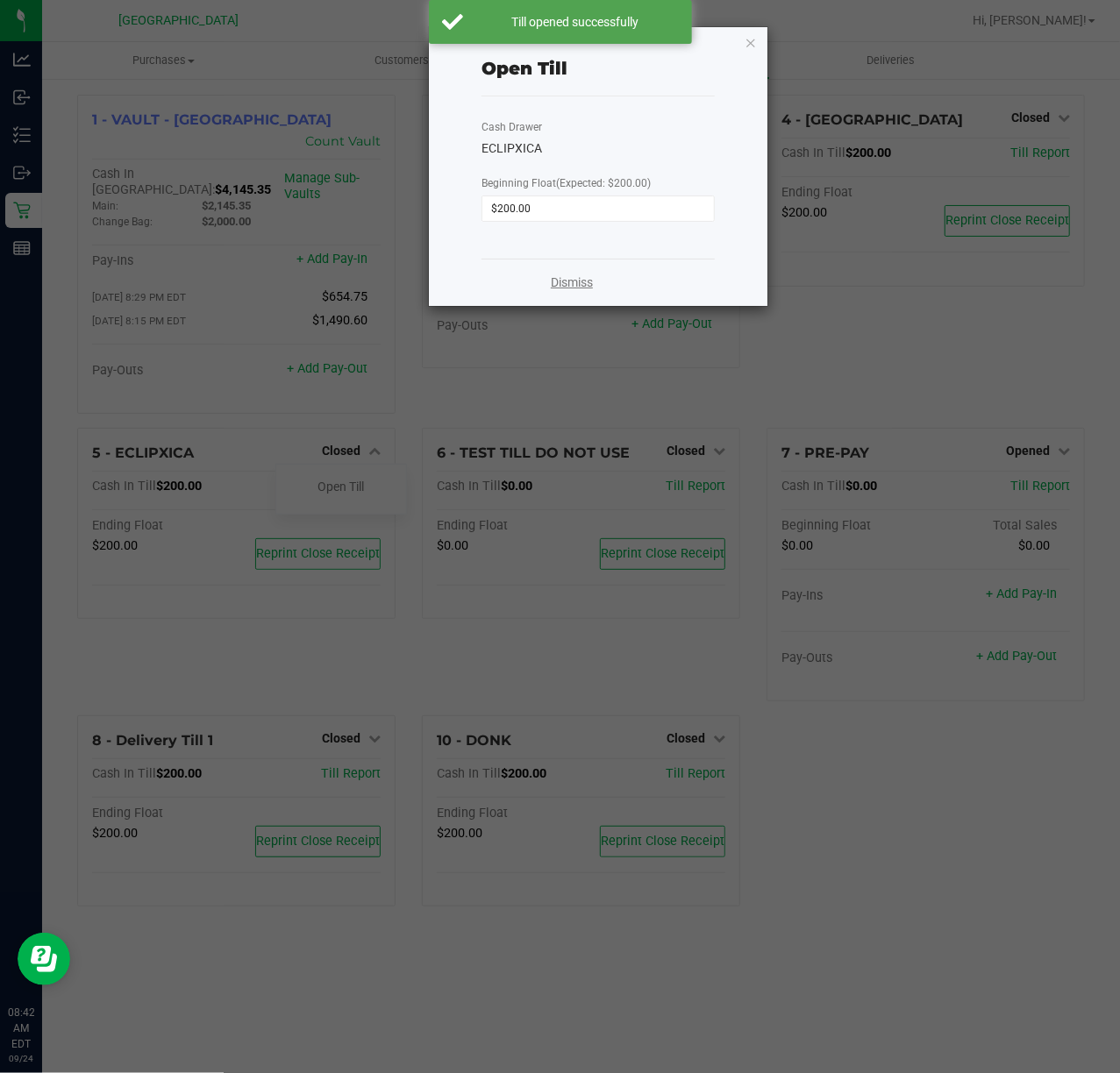
click at [555, 280] on link "Dismiss" at bounding box center [571, 283] width 42 height 18
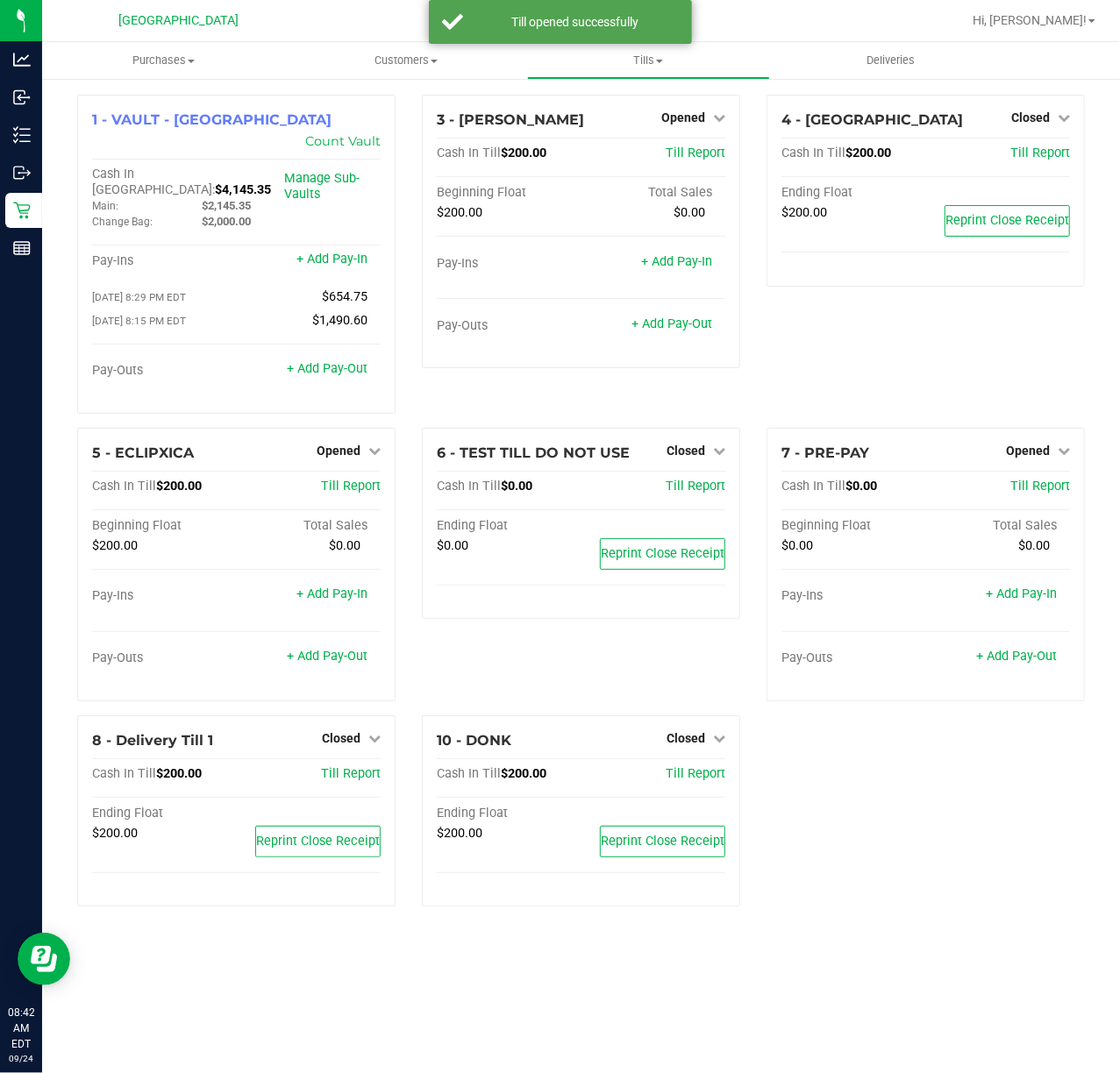
click at [943, 830] on div "1 - VAULT - PORT ST LUCIE Count Vault Cash In Vault: $4,145.35 Main: $2,145.35 …" at bounding box center [580, 507] width 1033 height 826
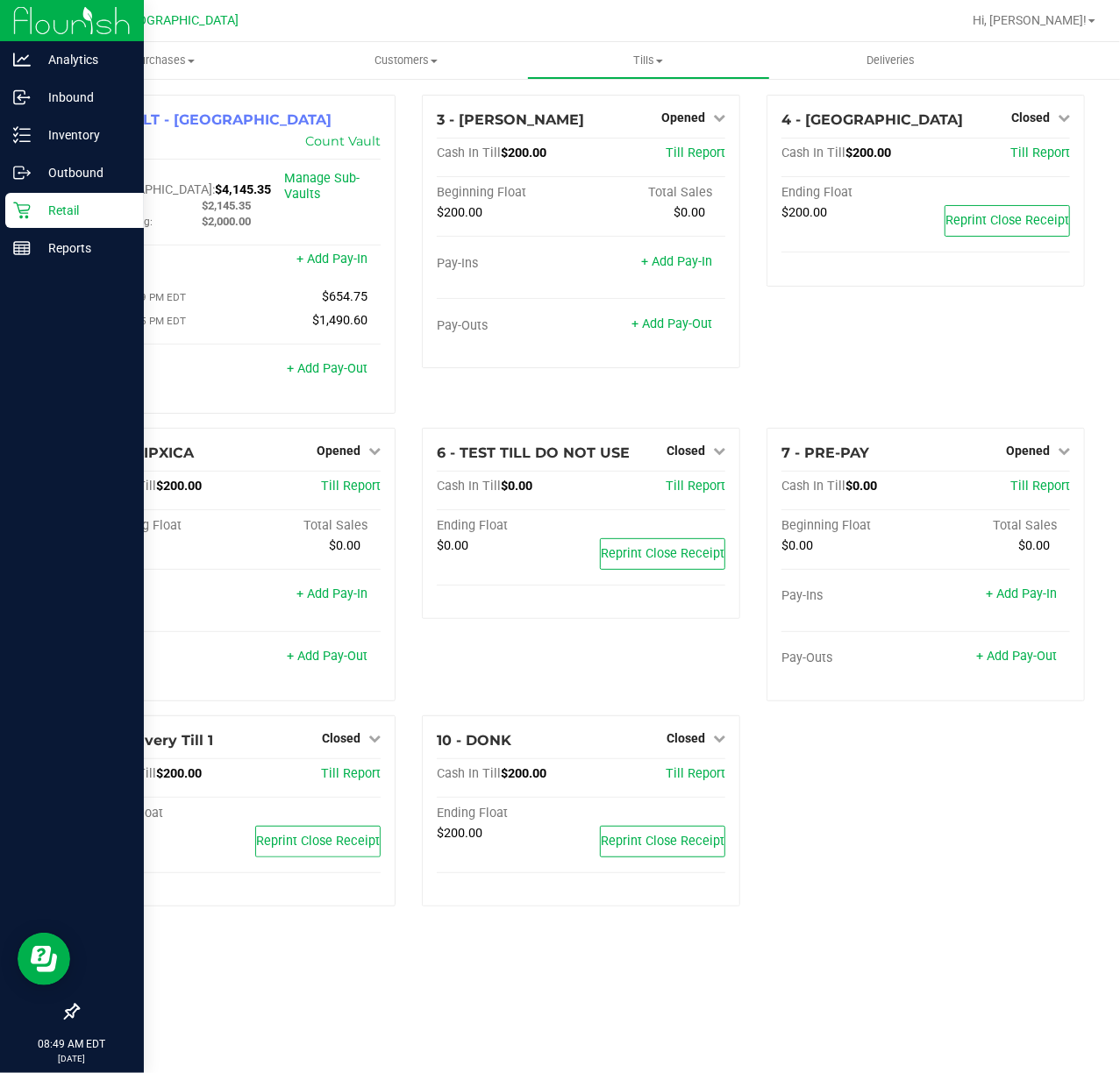
click at [78, 208] on p "Retail" at bounding box center [83, 210] width 105 height 21
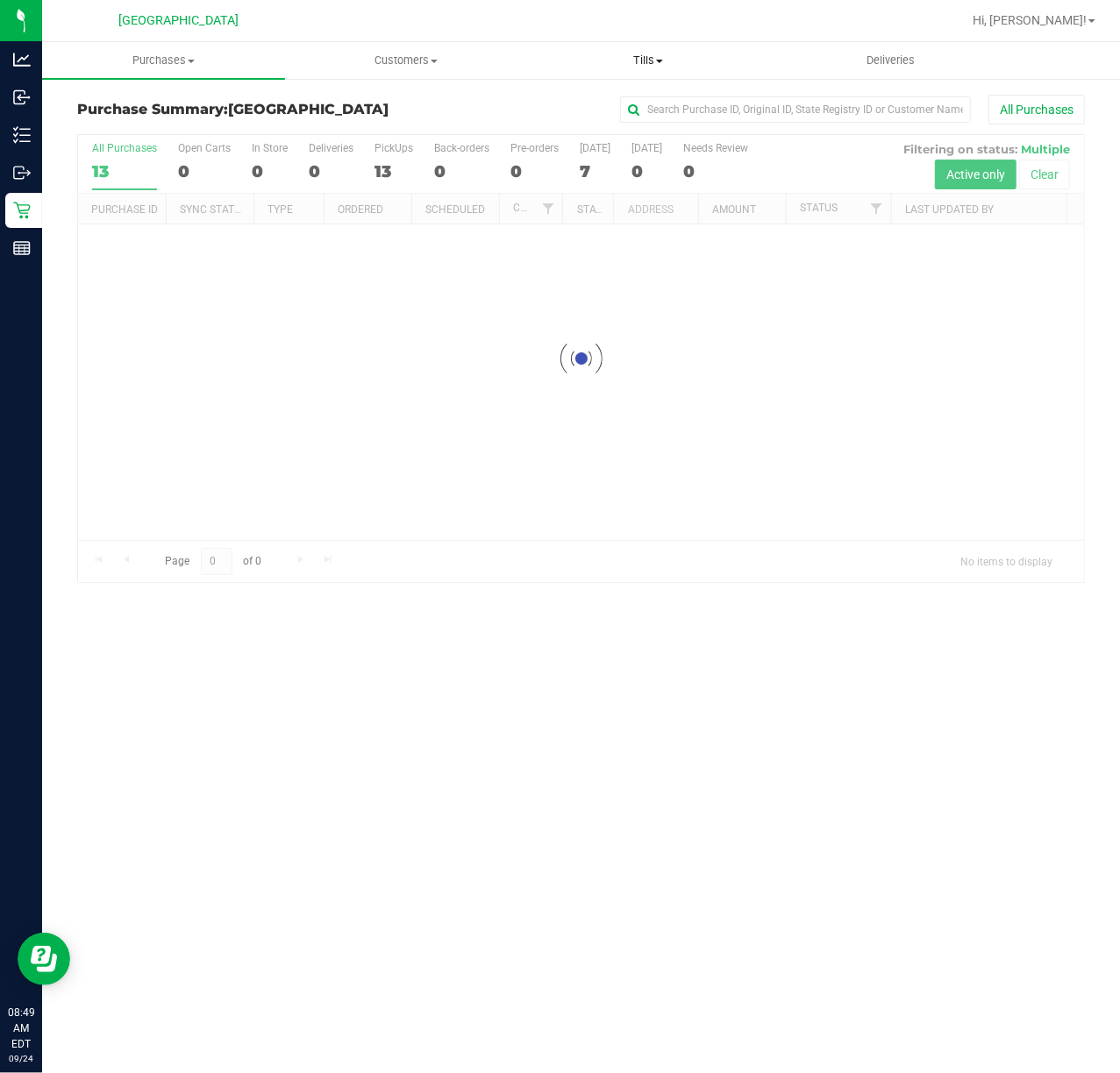
click at [628, 61] on span "Tills" at bounding box center [649, 60] width 241 height 16
click at [632, 102] on span "Manage tills" at bounding box center [586, 105] width 118 height 15
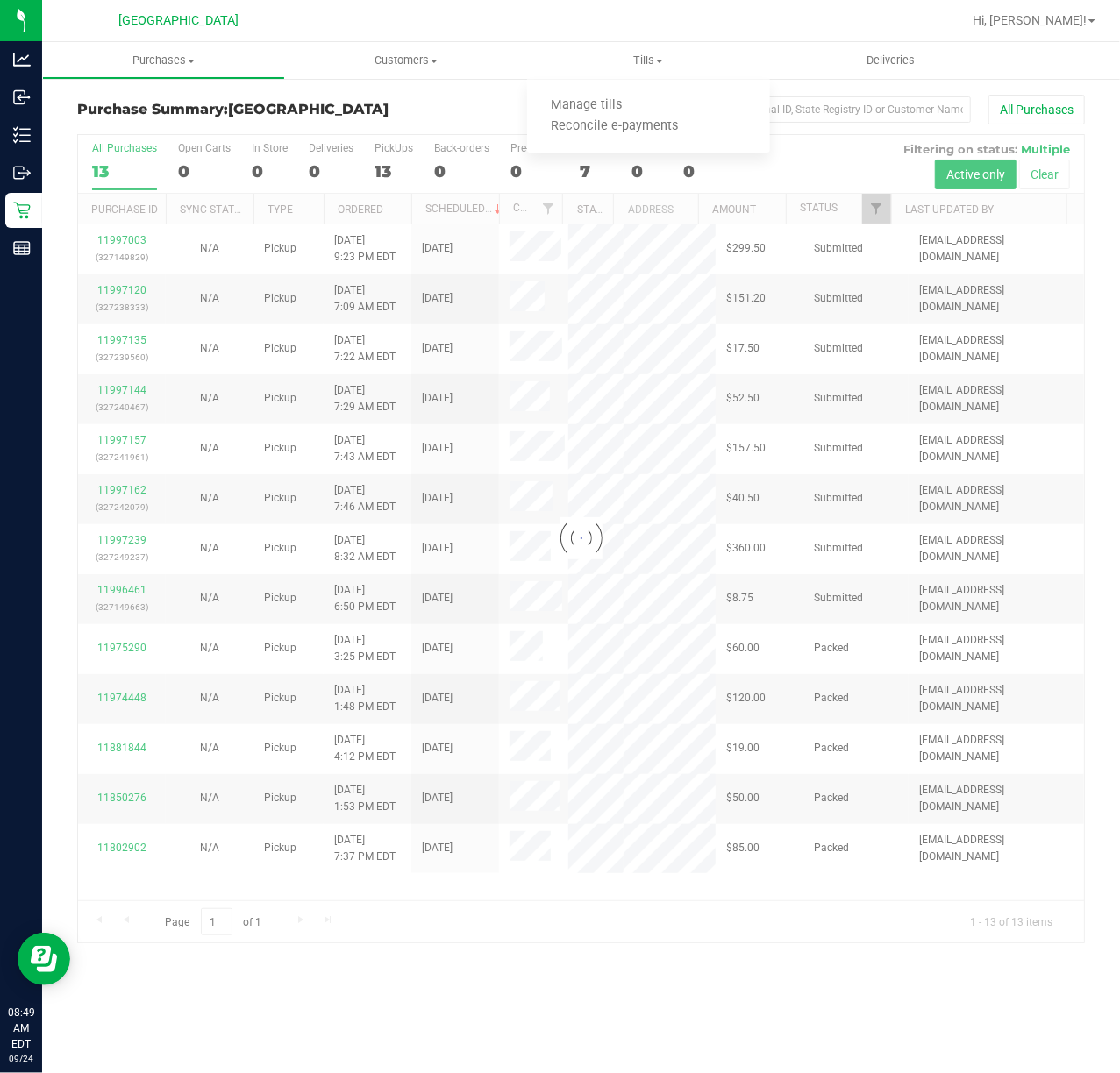
click at [874, 211] on div at bounding box center [581, 539] width 1006 height 807
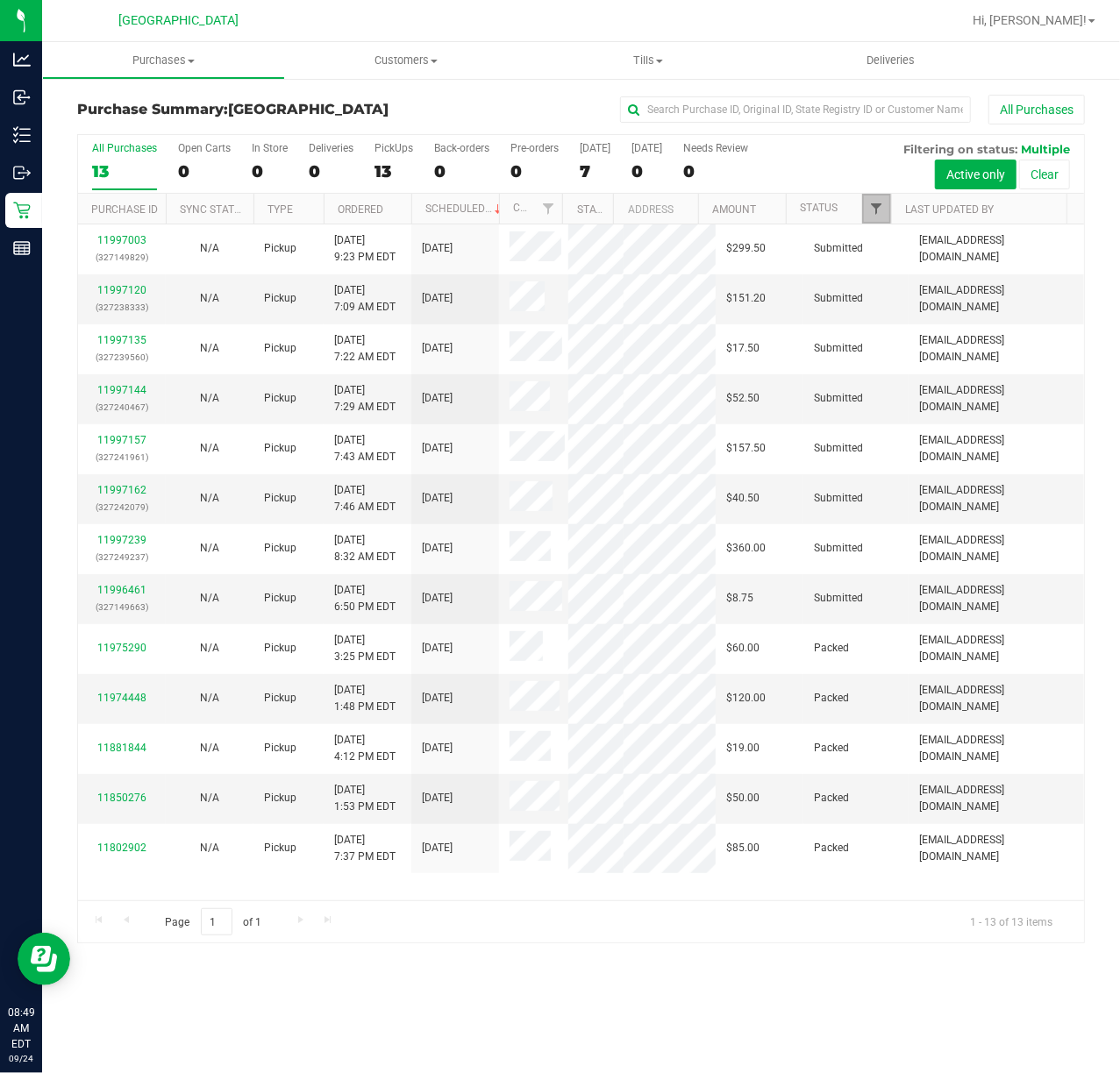
click at [874, 211] on span "Filter" at bounding box center [876, 209] width 14 height 14
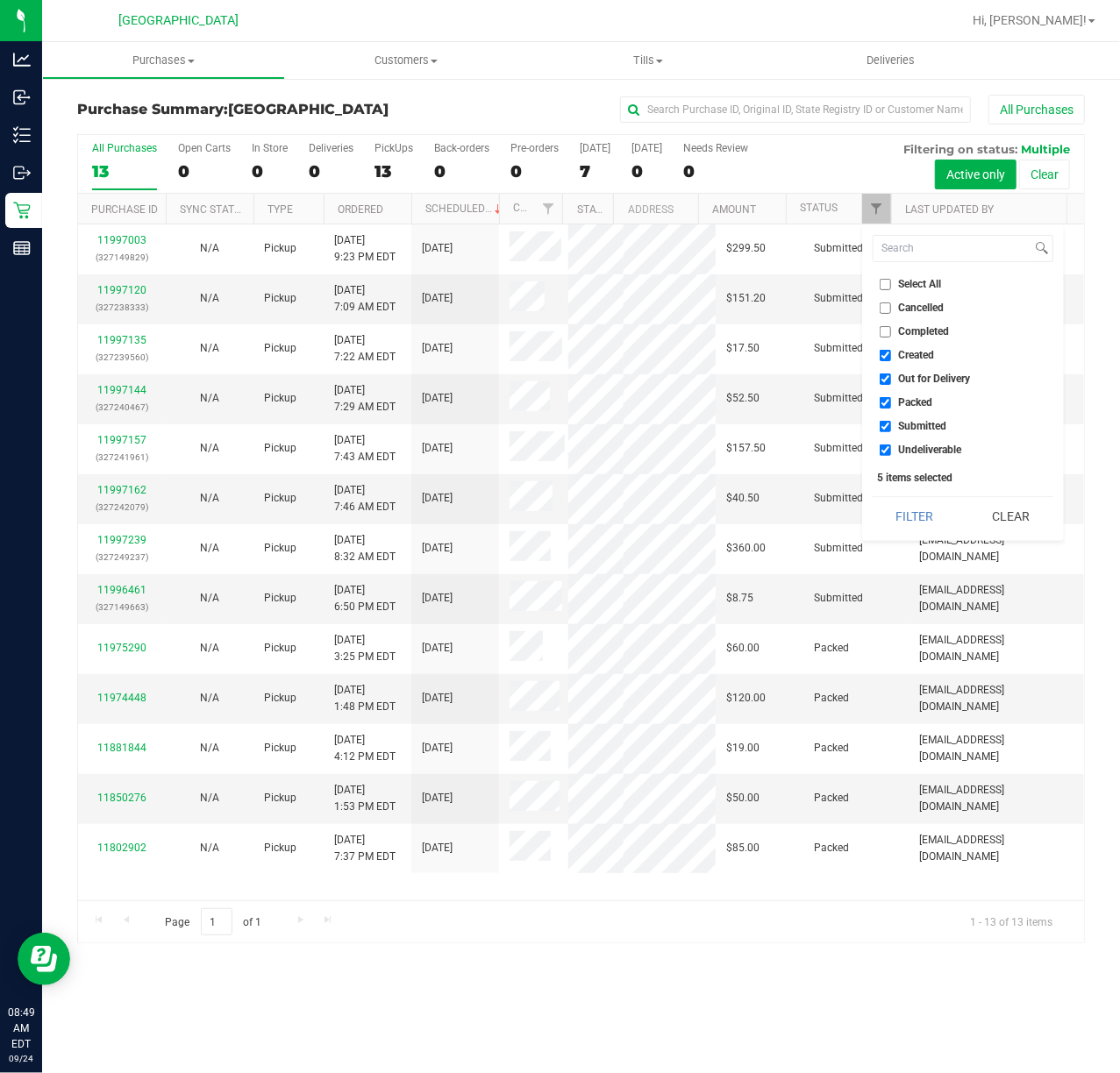
click at [916, 414] on ul "Select All Cancelled Completed Created Out for Delivery Packed Submitted Undeli…" at bounding box center [962, 368] width 180 height 184
click at [917, 397] on span "Packed" at bounding box center [915, 403] width 34 height 11
click at [891, 397] on input "Packed" at bounding box center [885, 403] width 12 height 12
checkbox input "false"
click at [915, 509] on button "Filter" at bounding box center [914, 516] width 84 height 39
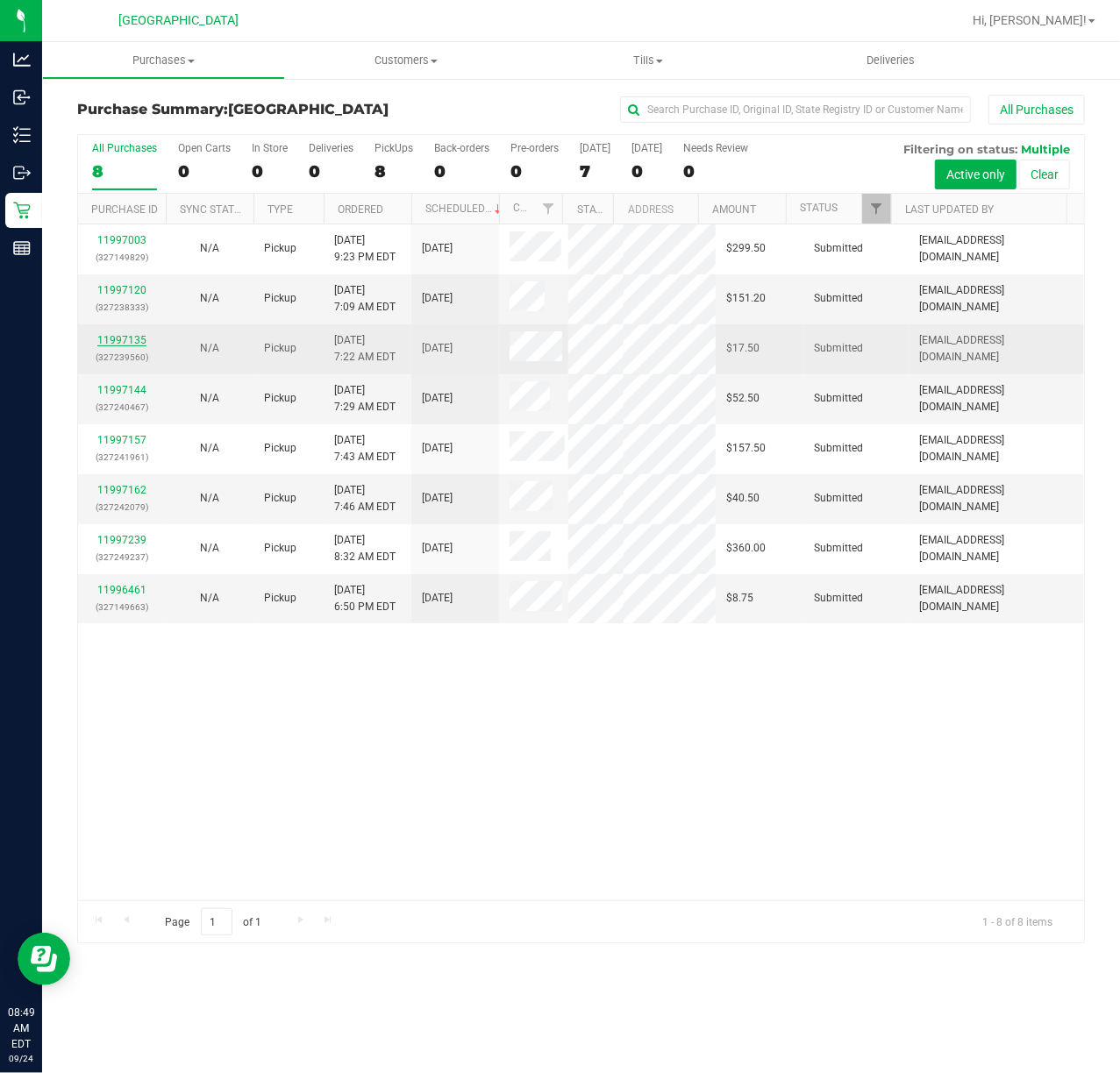
click at [119, 341] on link "11997135" at bounding box center [122, 341] width 49 height 13
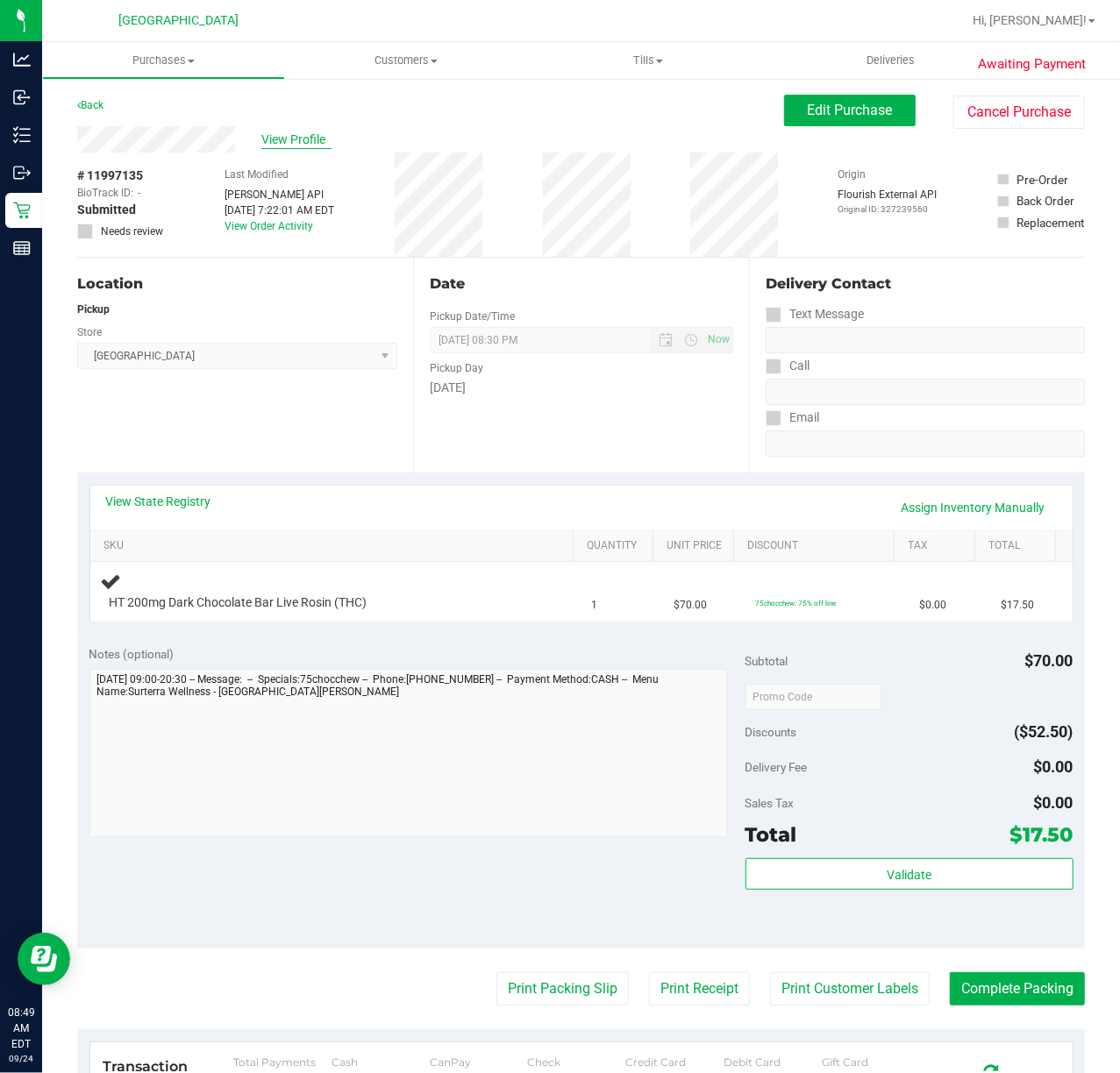
click at [278, 146] on span "View Profile" at bounding box center [296, 140] width 70 height 18
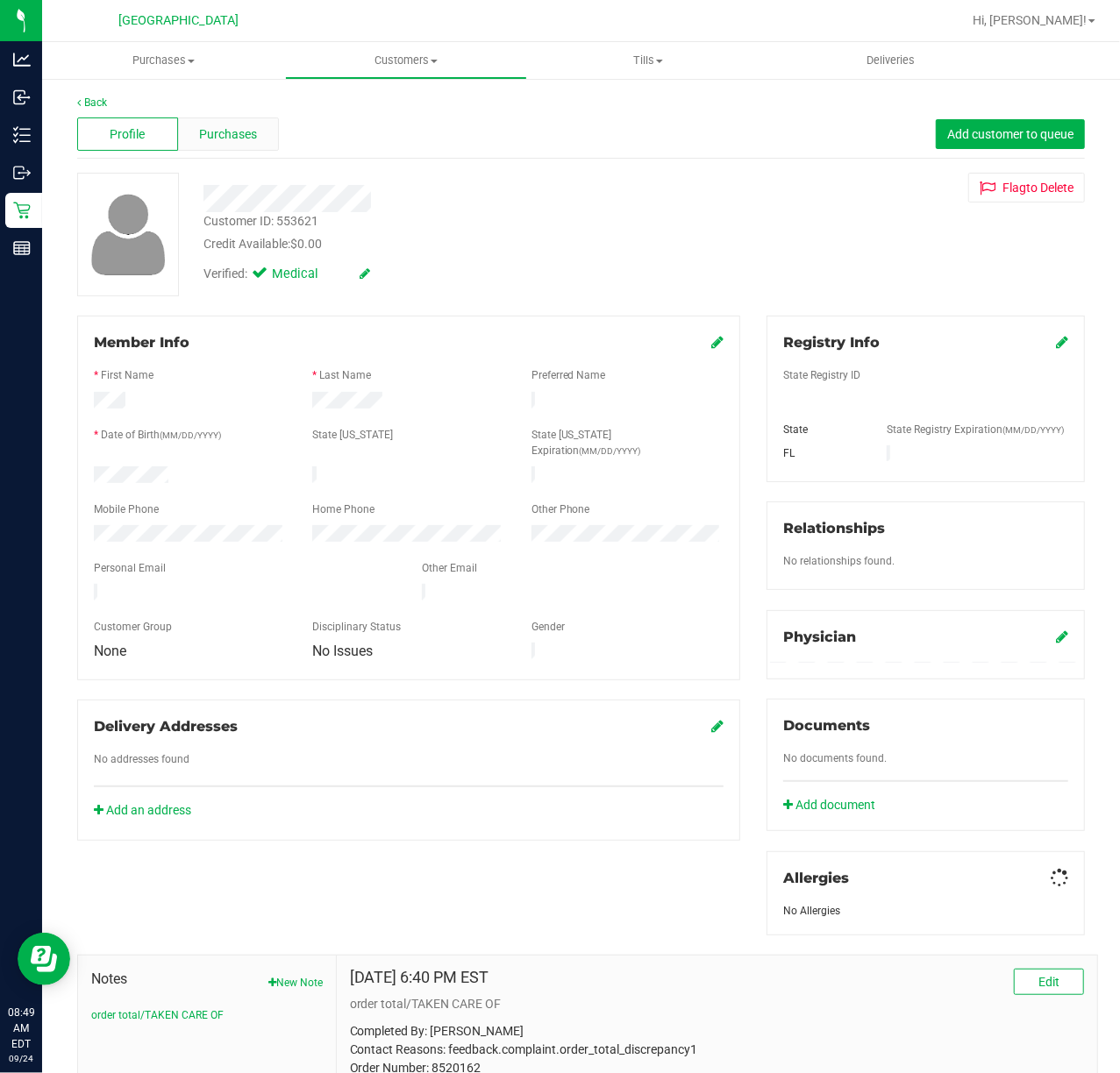
click at [250, 130] on span "Purchases" at bounding box center [228, 134] width 58 height 18
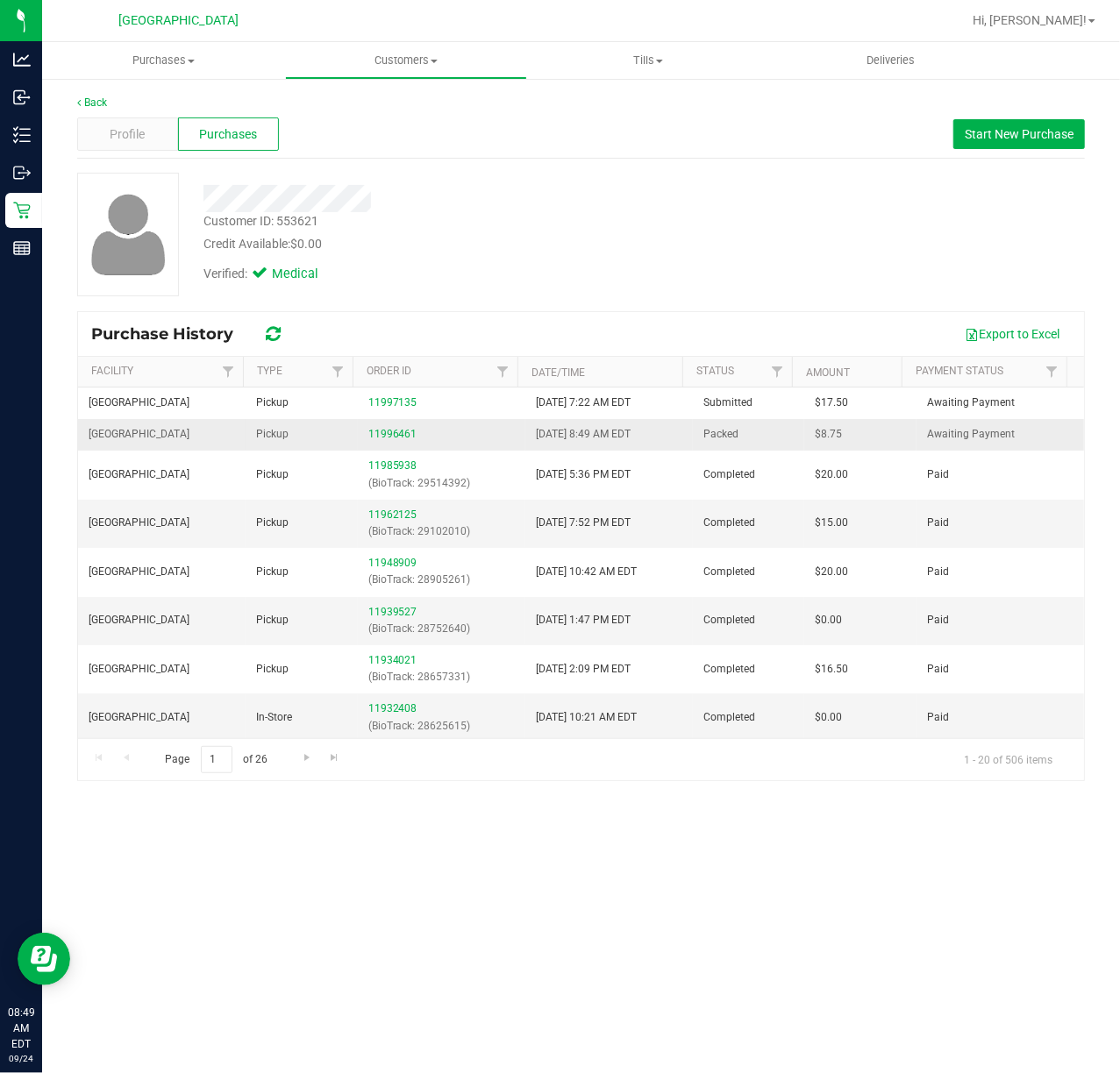
click at [373, 428] on div "11996461" at bounding box center [442, 434] width 147 height 16
click at [382, 440] on link "11996461" at bounding box center [393, 434] width 49 height 13
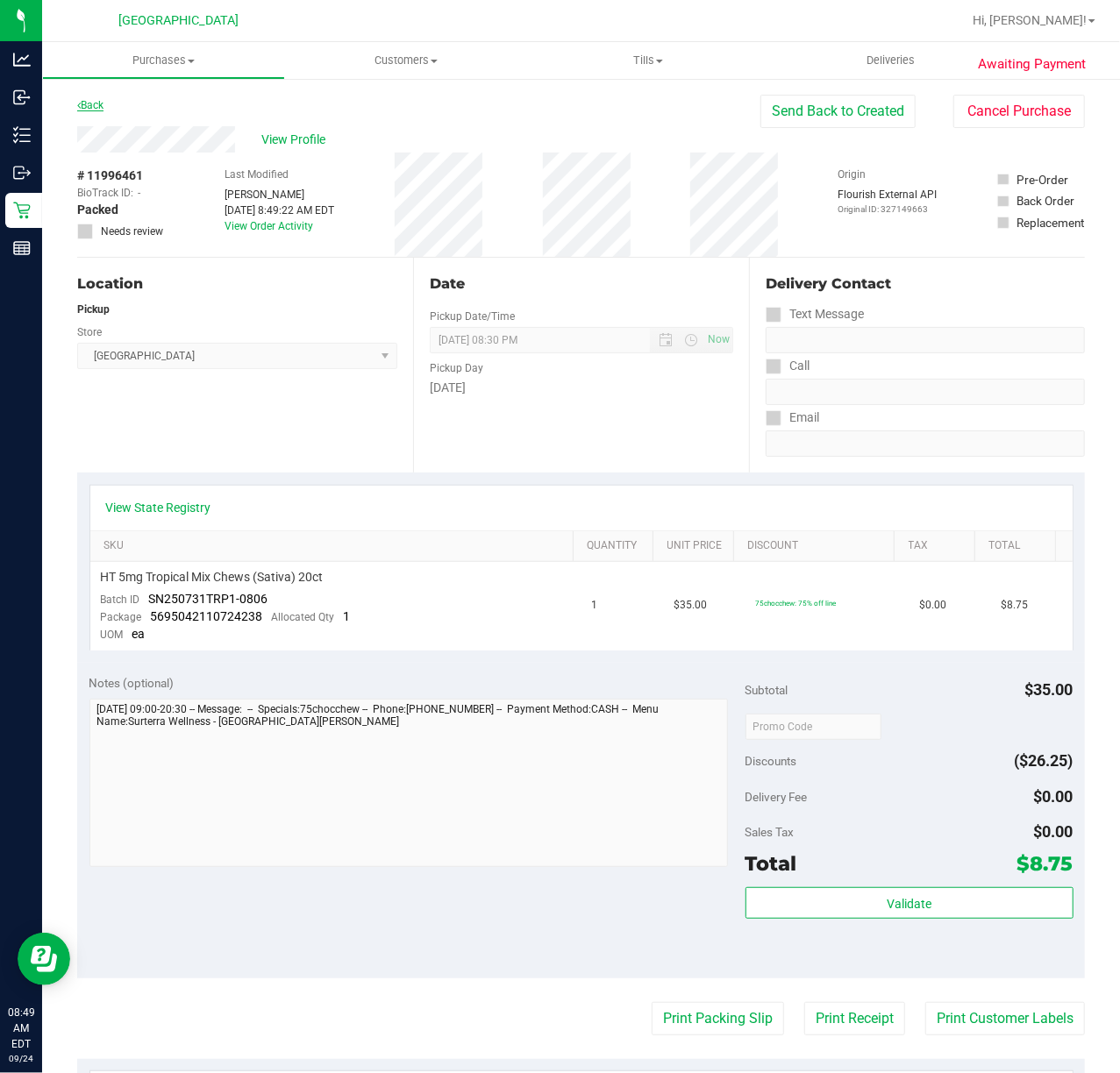
click at [99, 107] on link "Back" at bounding box center [90, 105] width 26 height 13
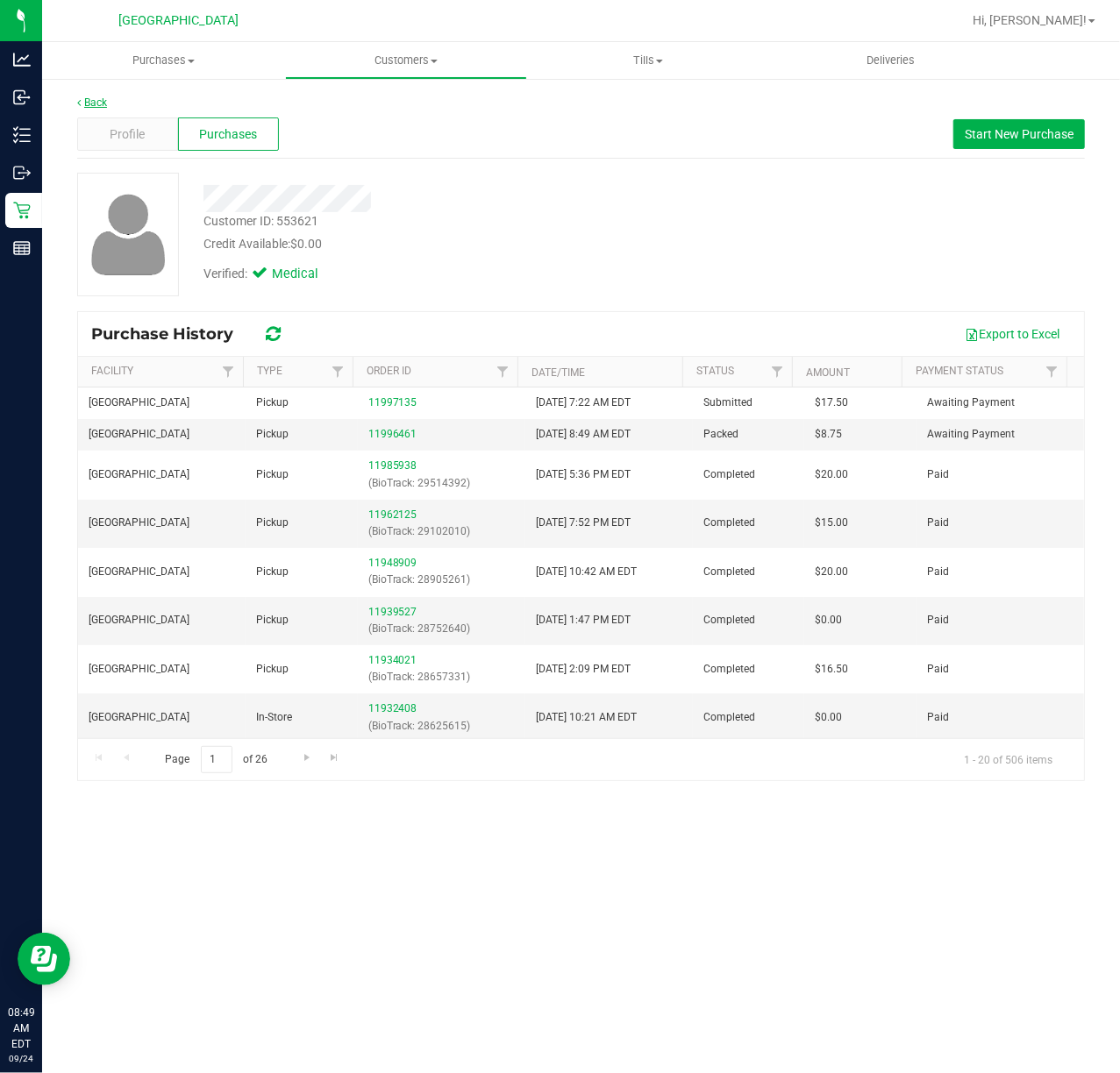
click at [99, 106] on link "Back" at bounding box center [92, 103] width 30 height 13
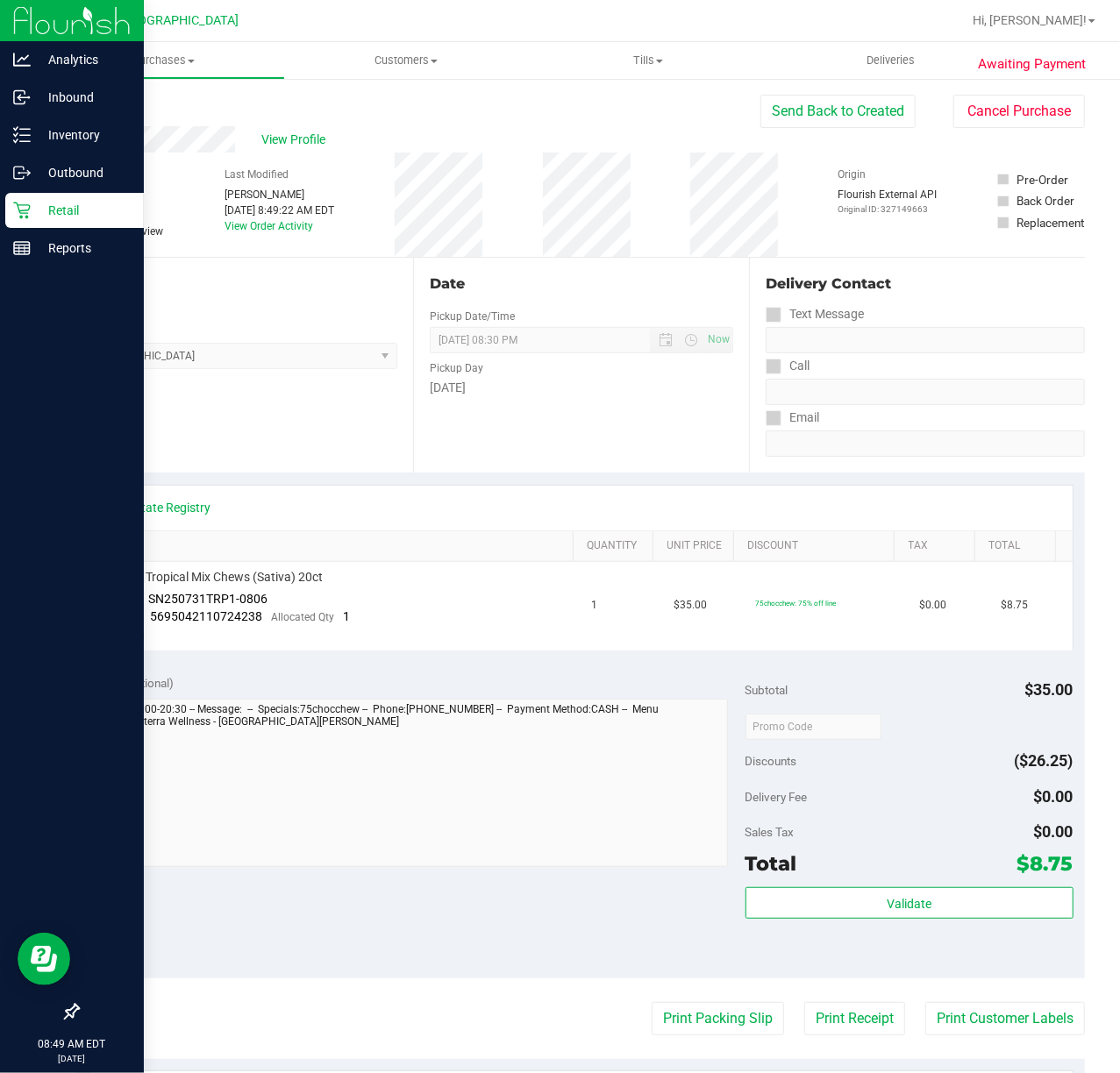
click at [25, 209] on icon at bounding box center [22, 210] width 17 height 17
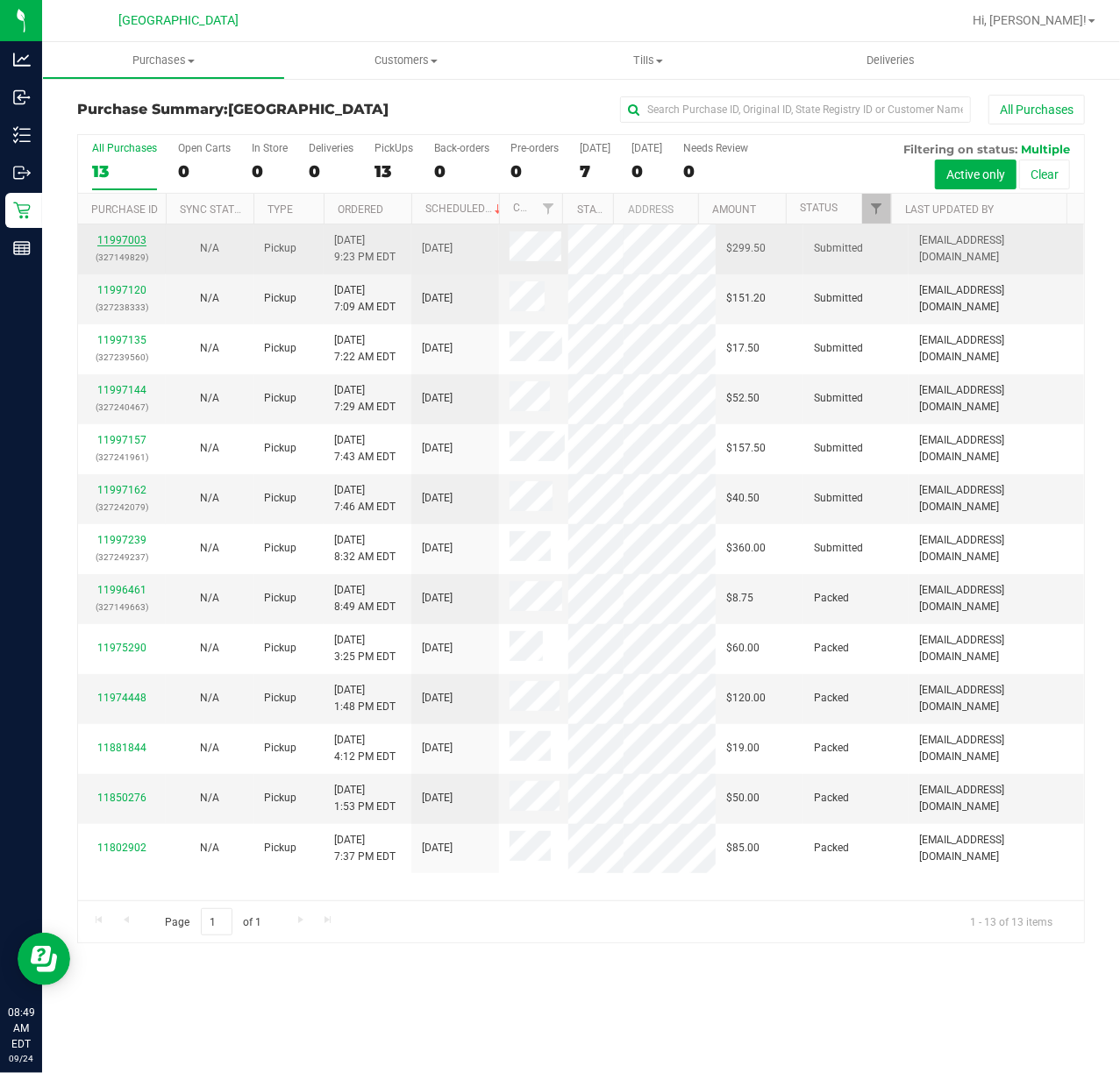
click at [126, 241] on link "11997003" at bounding box center [122, 241] width 49 height 13
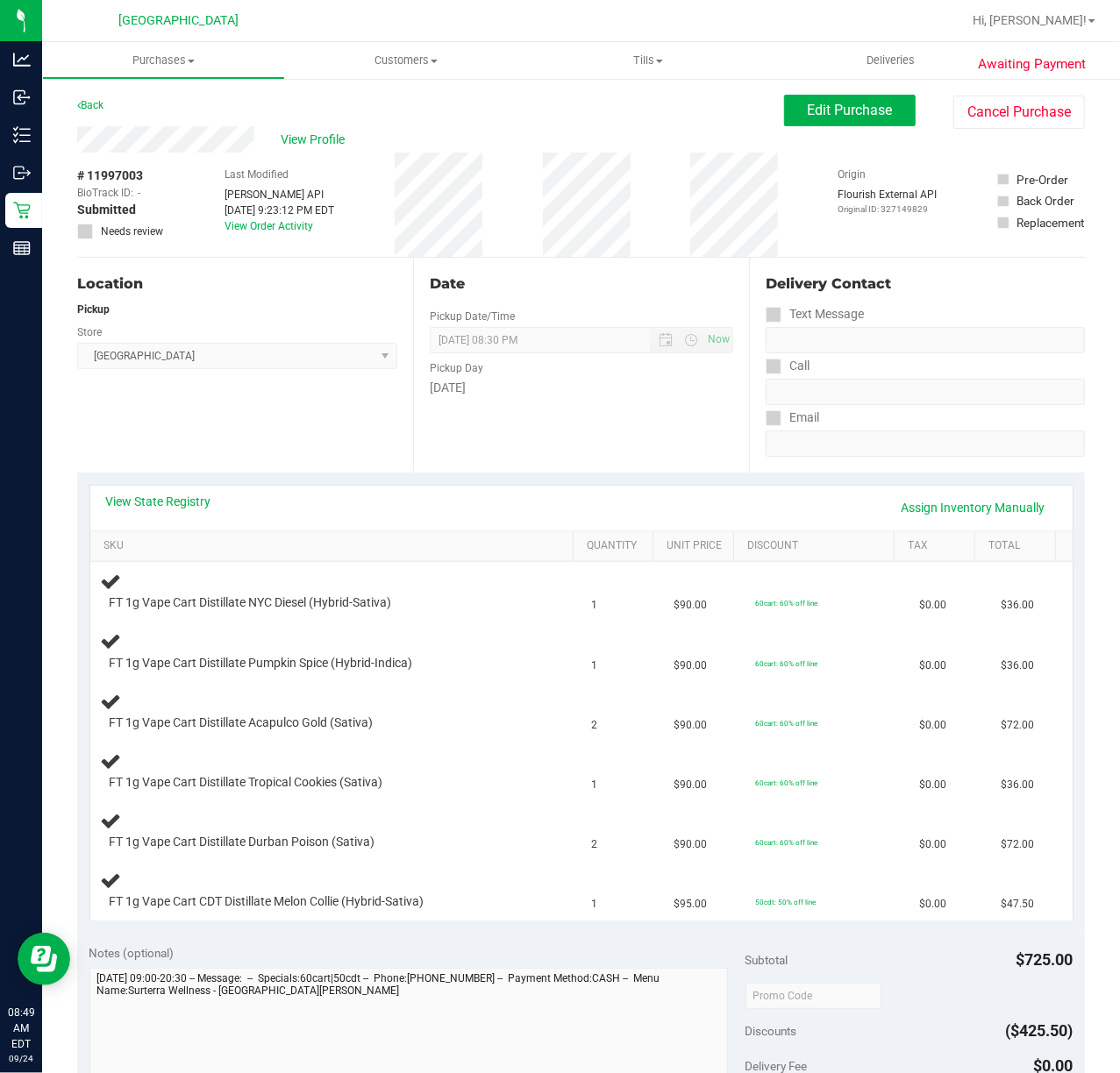
click at [636, 432] on div "Date Pickup Date/Time 09/24/2025 Now 09/24/2025 08:30 PM Now Pickup Day Wednesd…" at bounding box center [580, 365] width 336 height 214
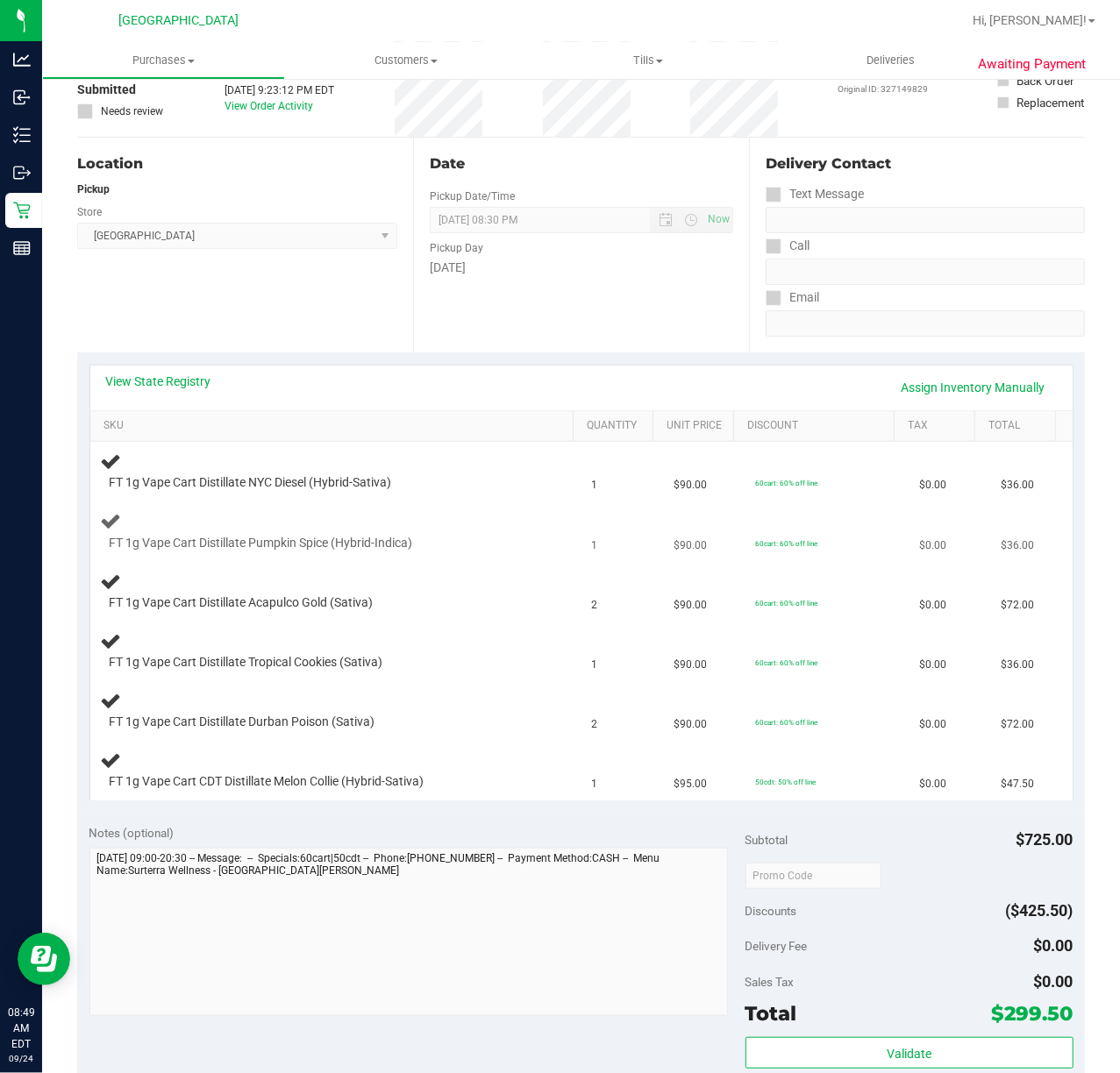
scroll to position [233, 0]
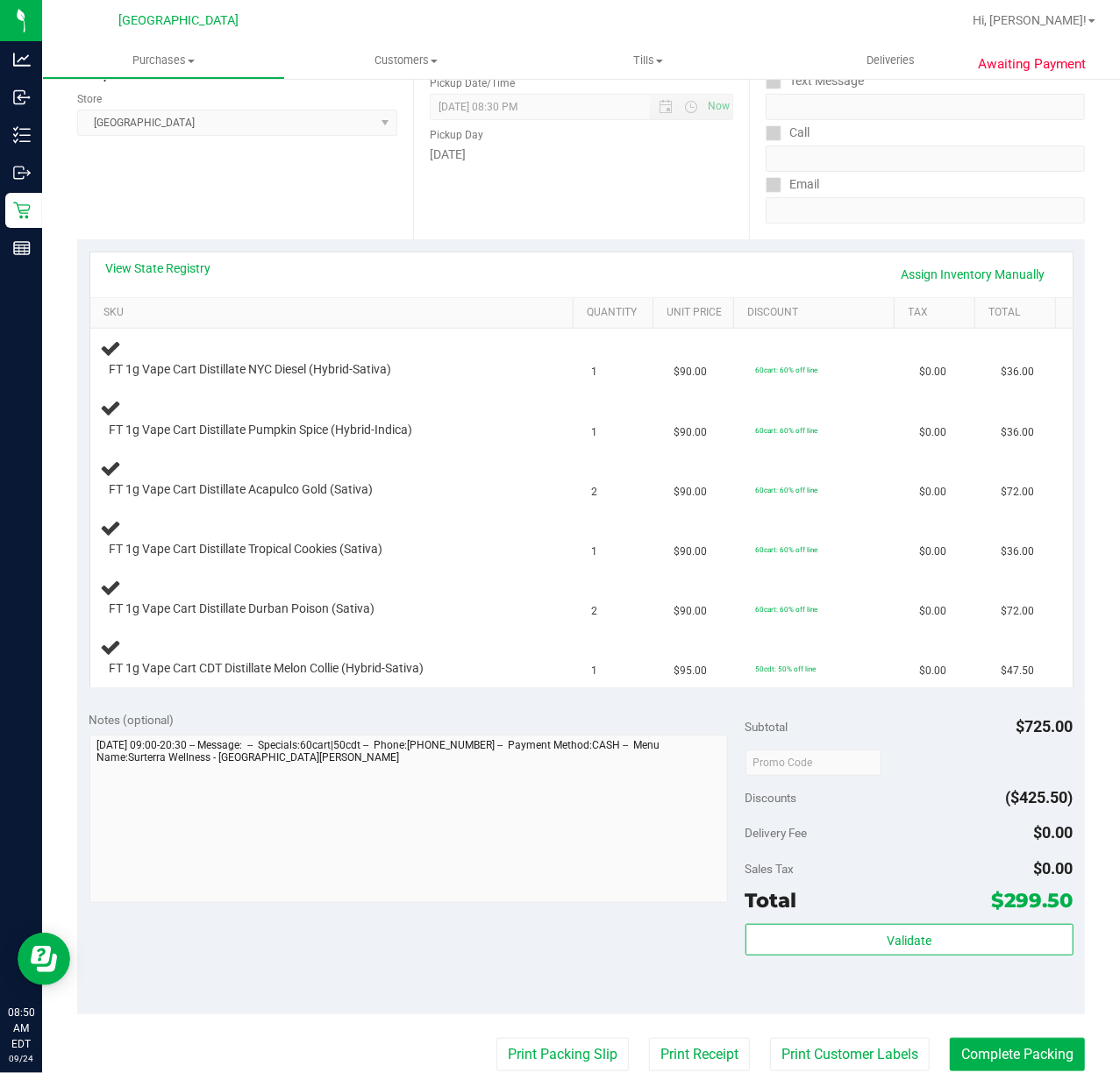
click at [451, 705] on div "Notes (optional) Subtotal $725.00 Discounts ($425.50) Delivery Fee $0.00 Sales …" at bounding box center [581, 857] width 1007 height 315
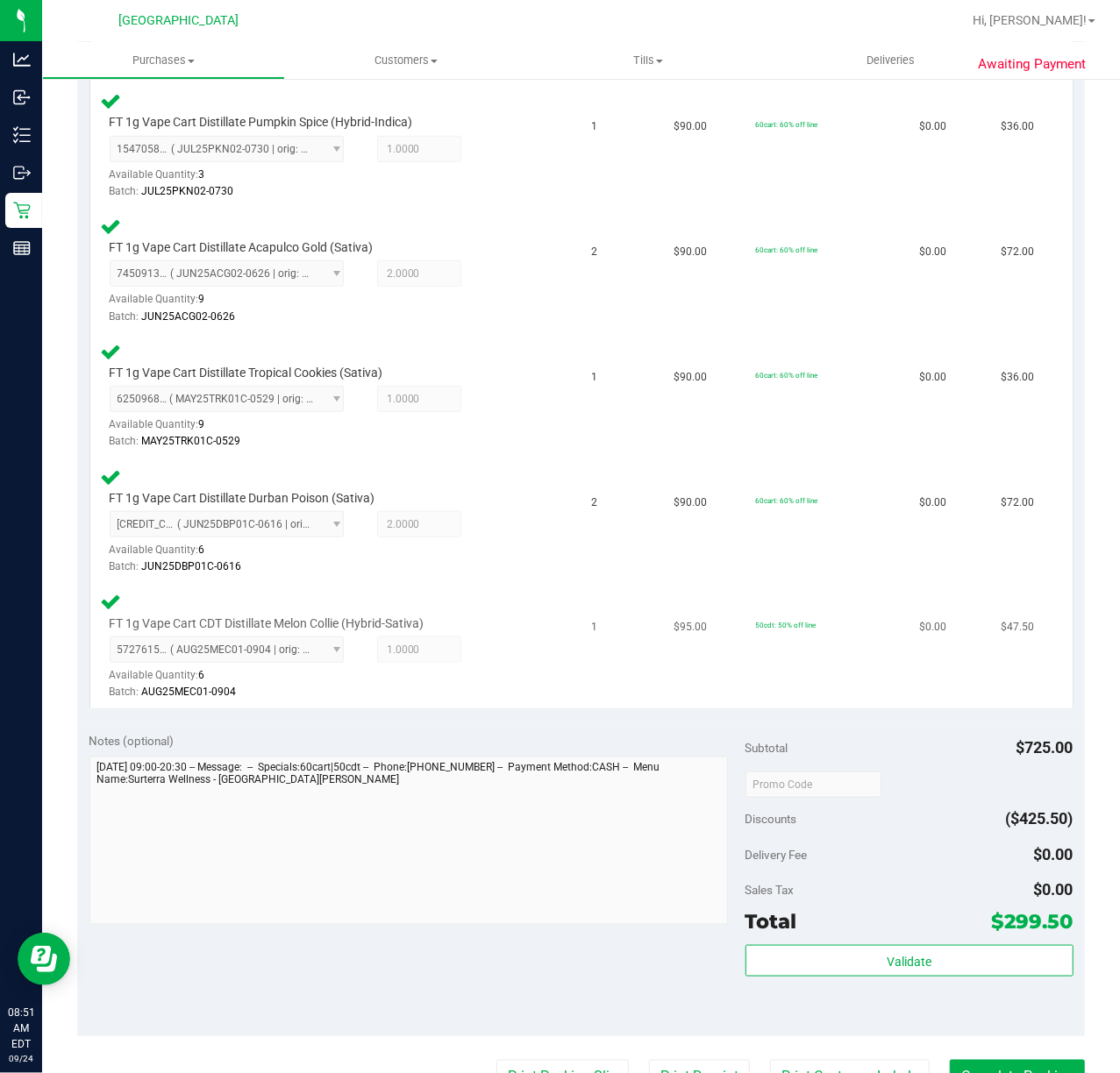
scroll to position [818, 0]
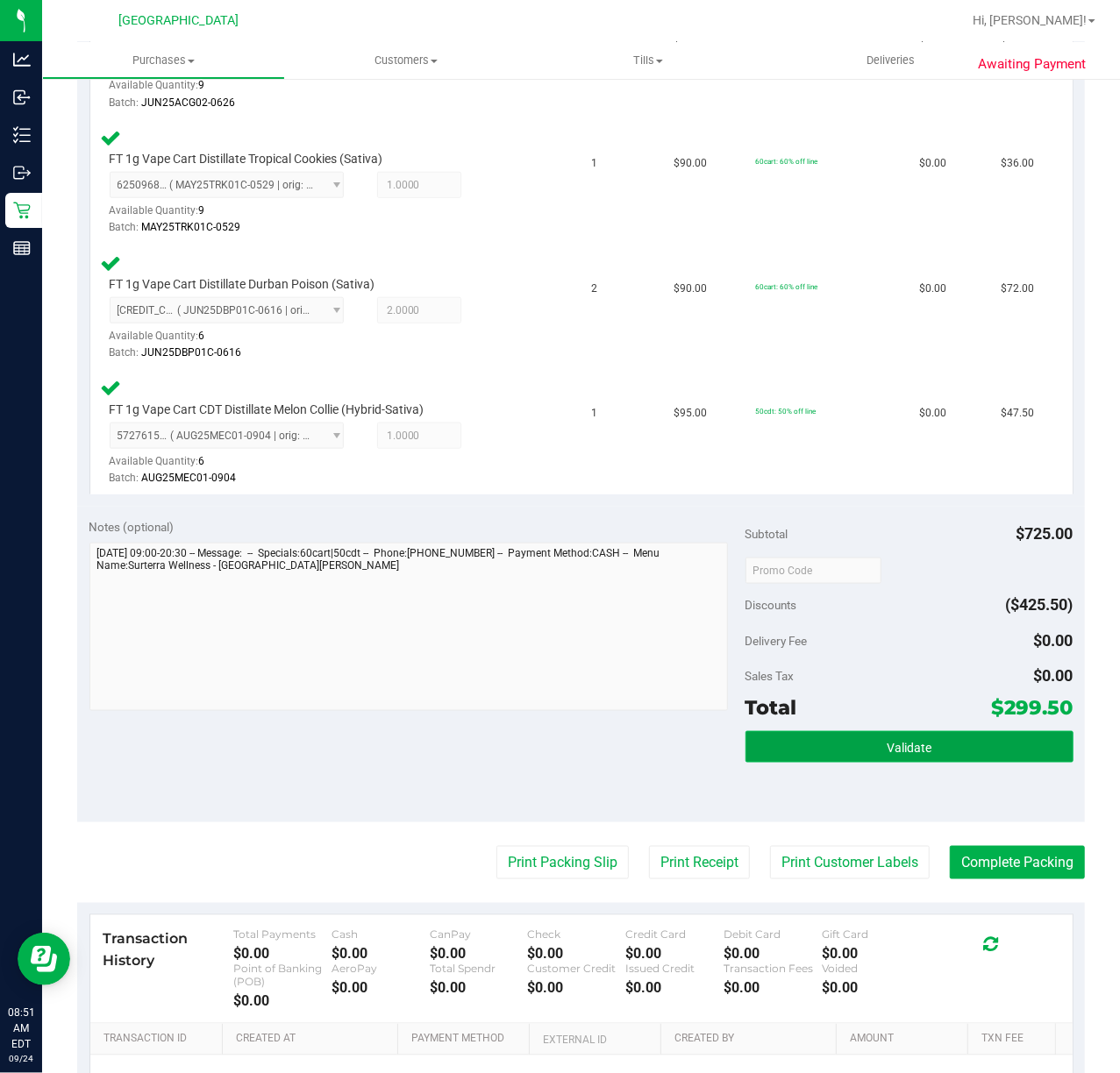
click at [997, 756] on button "Validate" at bounding box center [909, 747] width 328 height 32
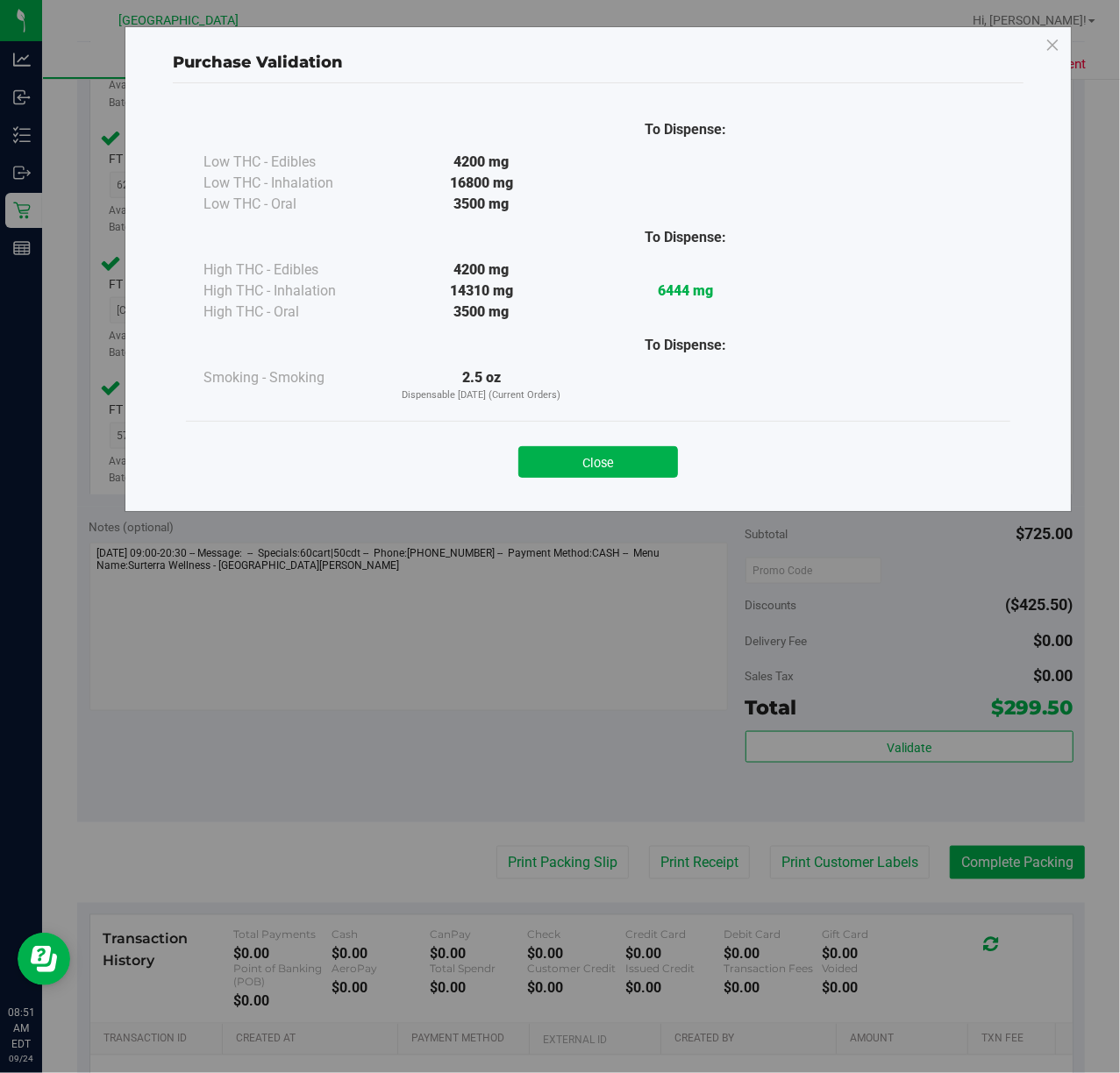
click at [604, 426] on div "Close" at bounding box center [597, 456] width 824 height 71
click at [602, 458] on button "Close" at bounding box center [597, 461] width 159 height 32
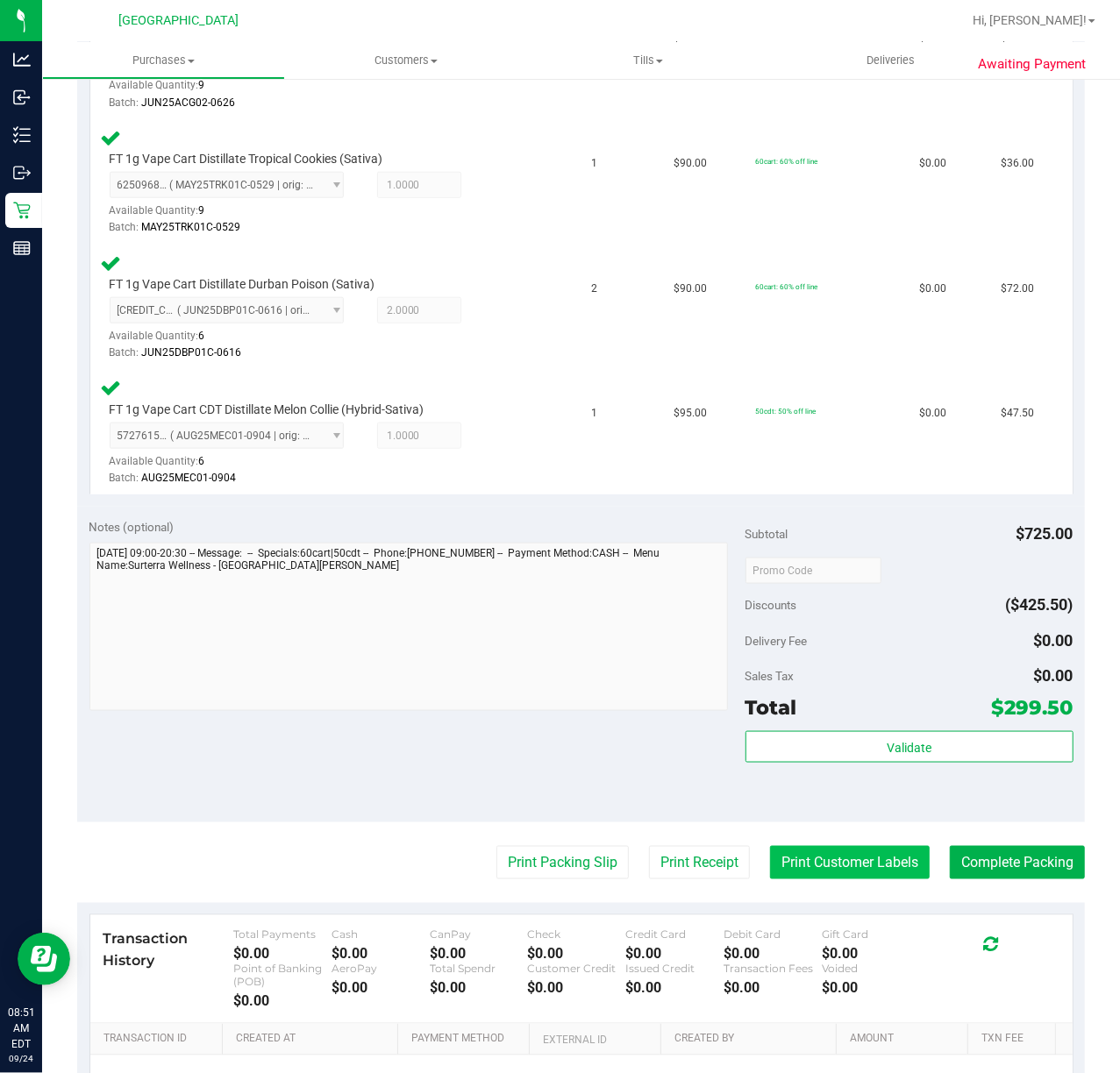
click at [845, 870] on button "Print Customer Labels" at bounding box center [849, 862] width 159 height 33
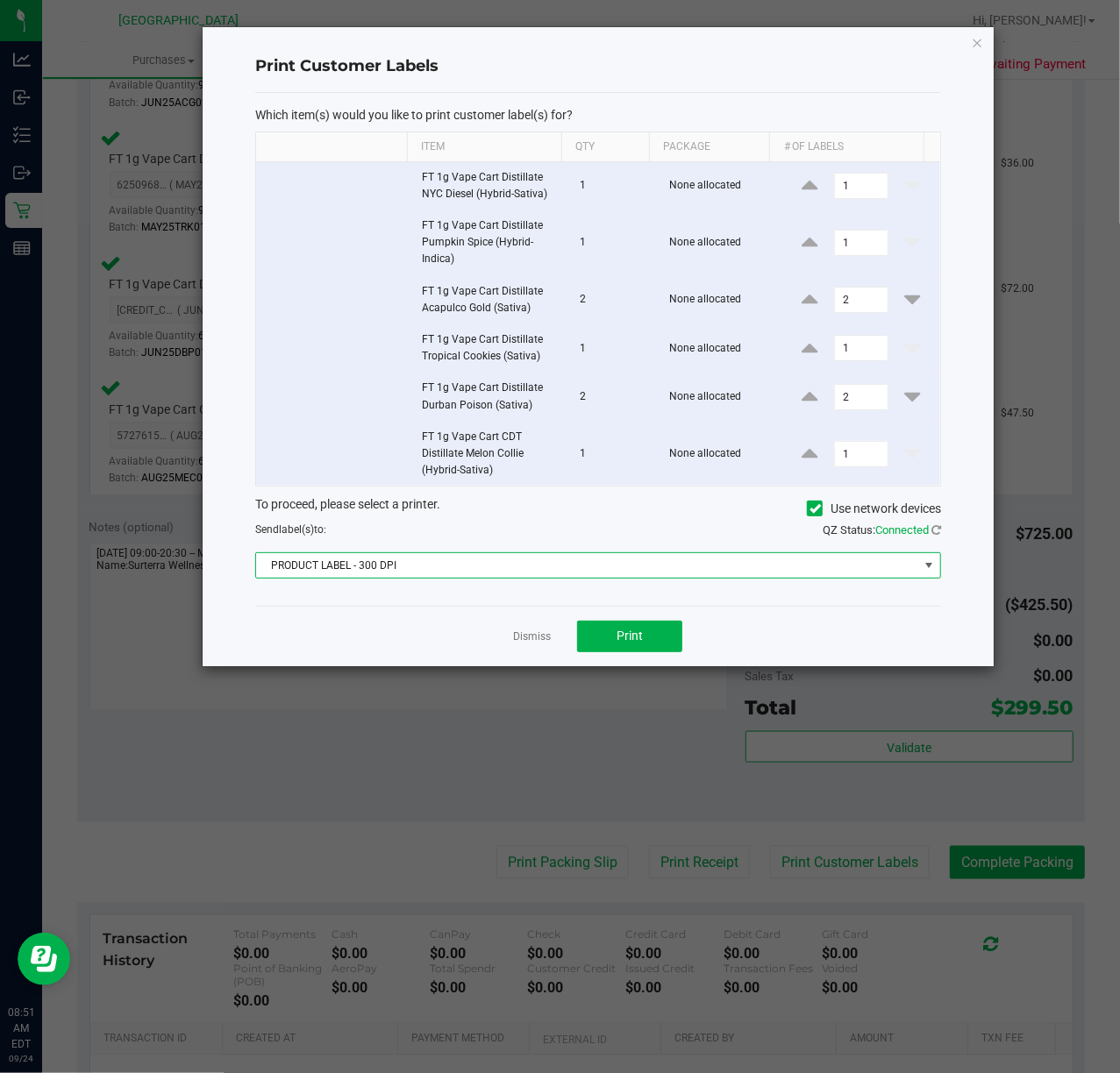
click at [548, 569] on span "PRODUCT LABEL - 300 DPI" at bounding box center [587, 565] width 662 height 24
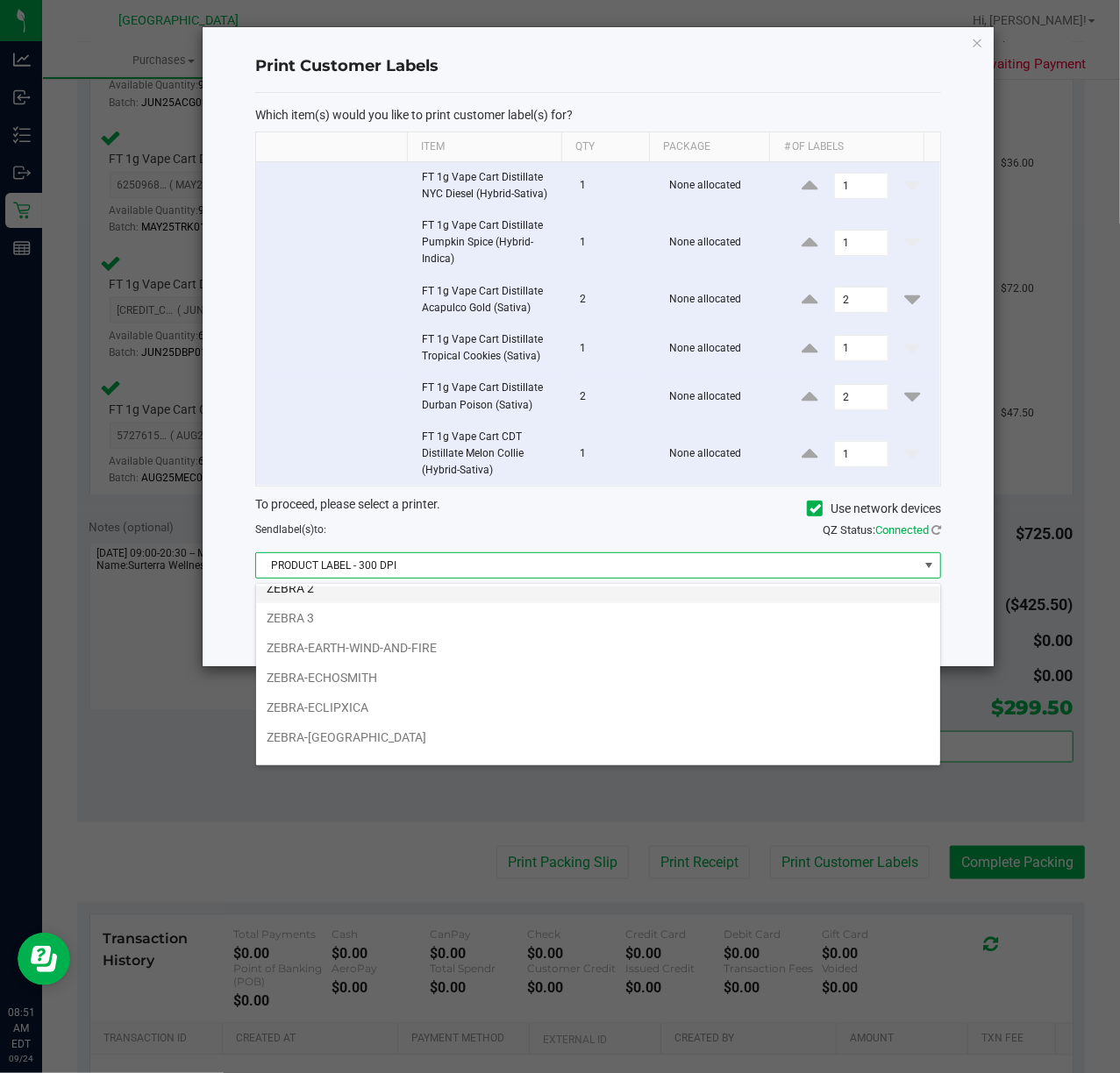
scroll to position [68, 0]
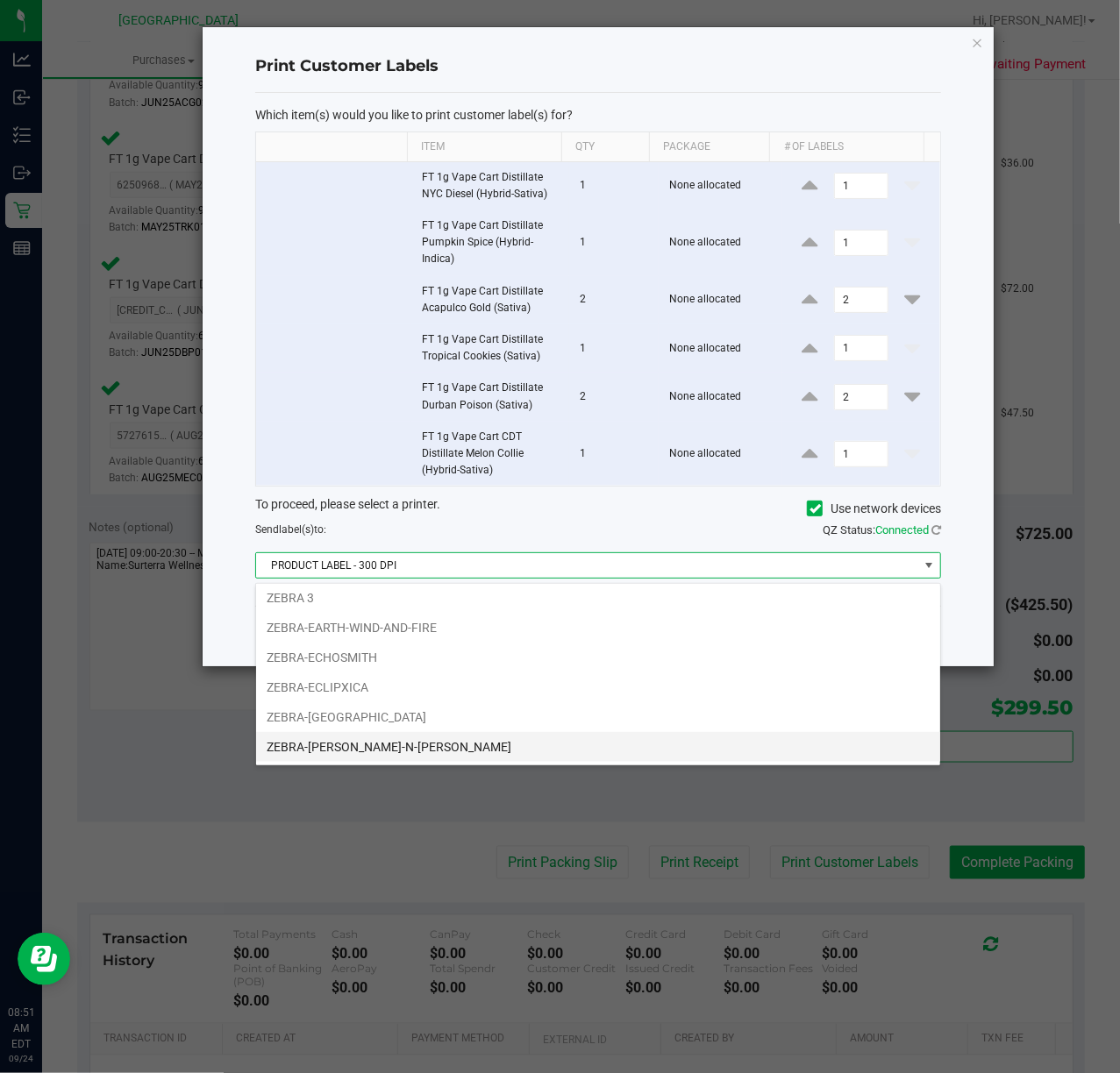
click at [453, 747] on li "ZEBRA-[PERSON_NAME]-N-[PERSON_NAME]" at bounding box center [597, 747] width 684 height 30
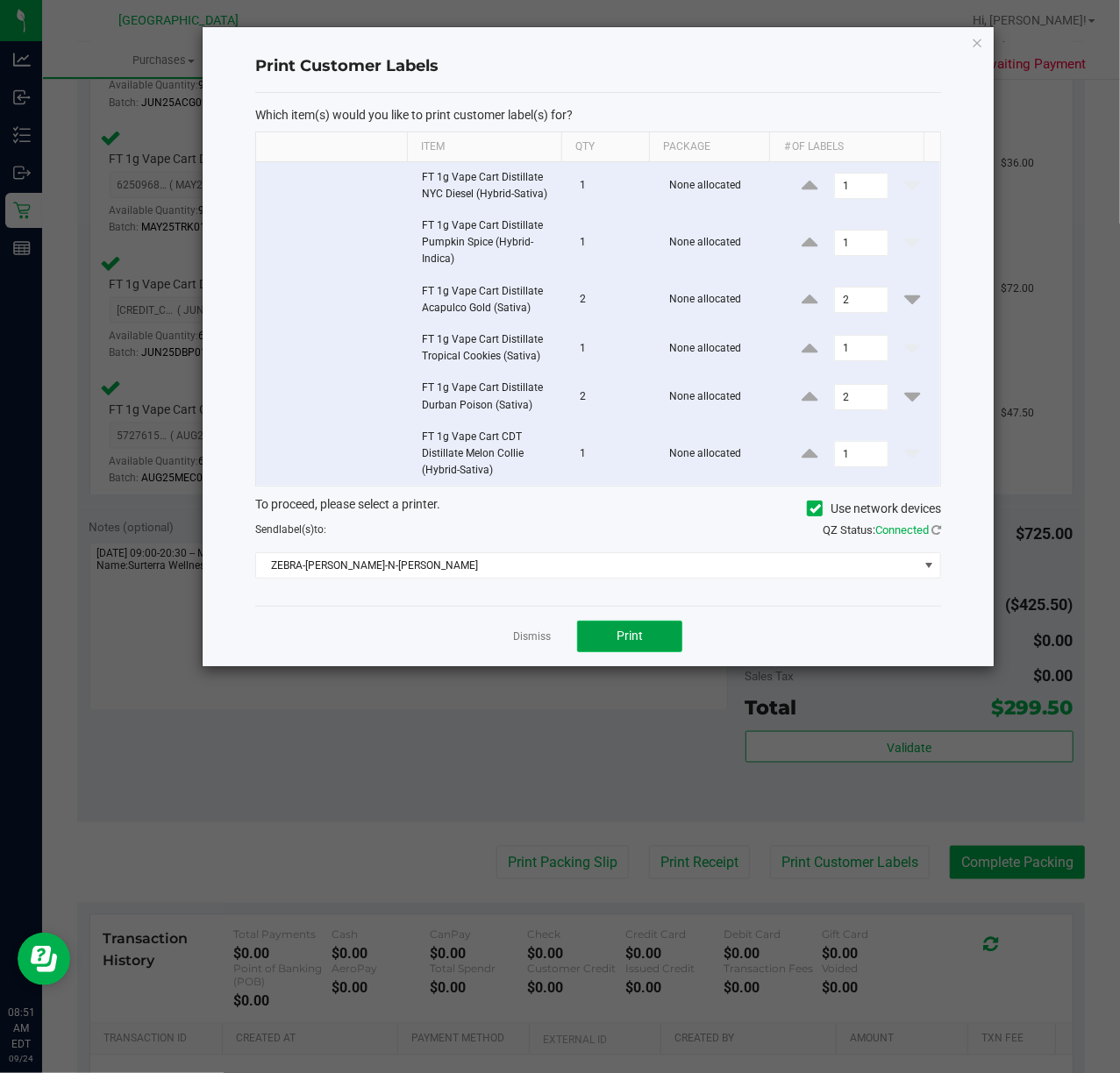
click at [651, 640] on button "Print" at bounding box center [629, 636] width 105 height 32
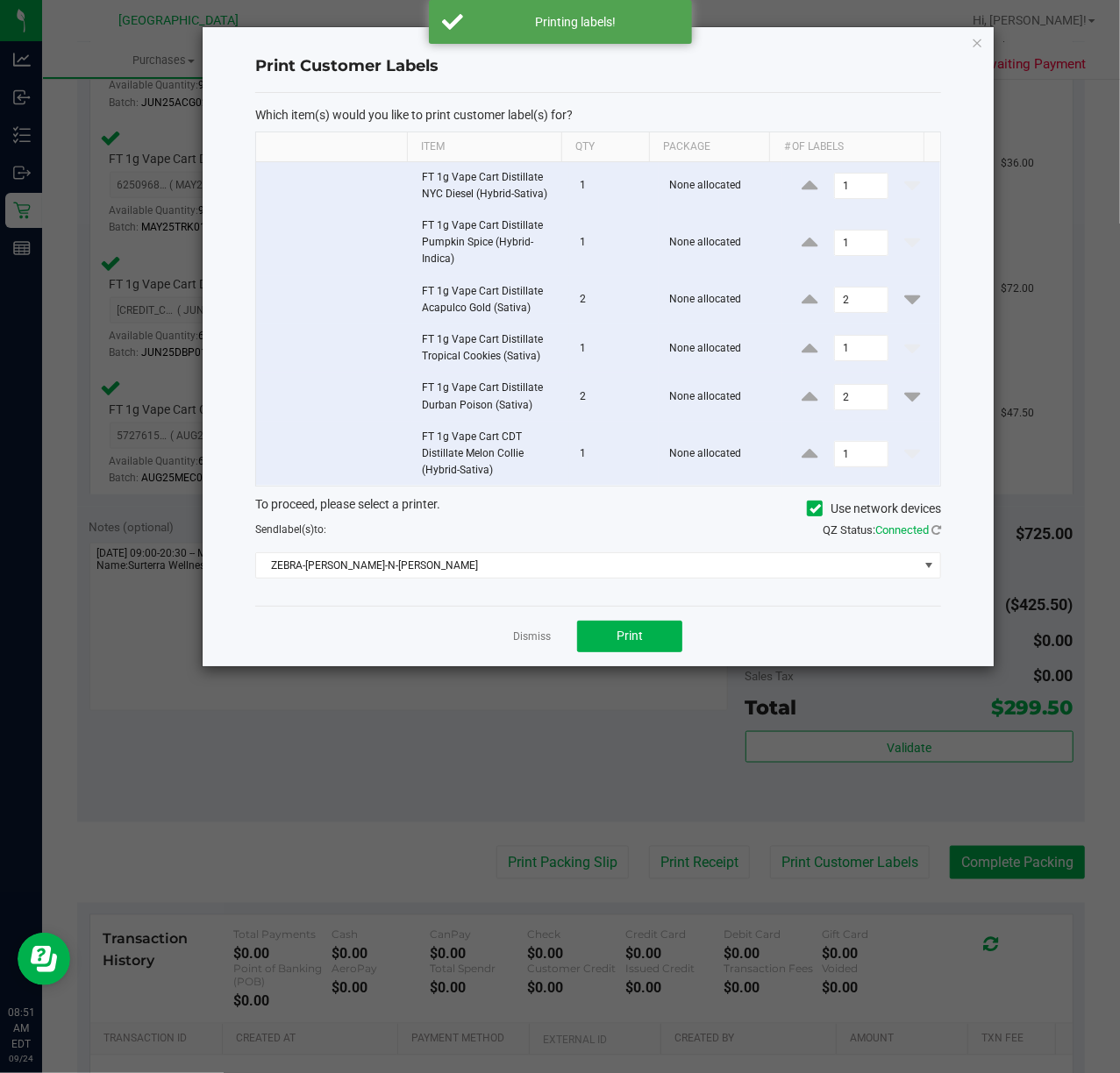
click at [532, 632] on app-cancel-button "Dismiss" at bounding box center [532, 636] width 38 height 18
click at [531, 642] on link "Dismiss" at bounding box center [532, 637] width 38 height 15
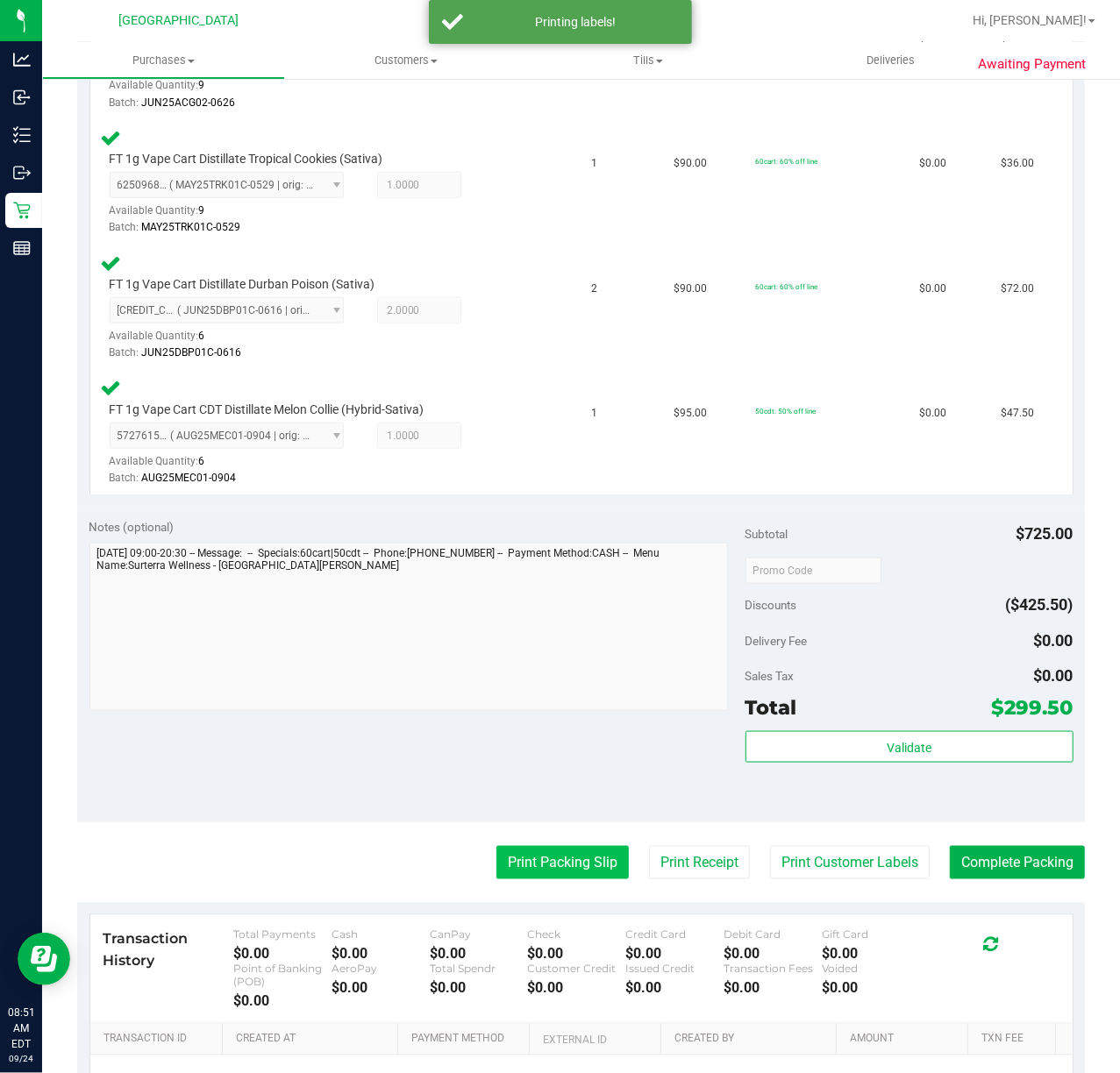
click at [545, 845] on purchase-details "Back Edit Purchase Cancel Purchase View Profile # 11997003 BioTrack ID: - Submi…" at bounding box center [581, 260] width 1007 height 1968
click at [545, 850] on button "Print Packing Slip" at bounding box center [562, 862] width 132 height 33
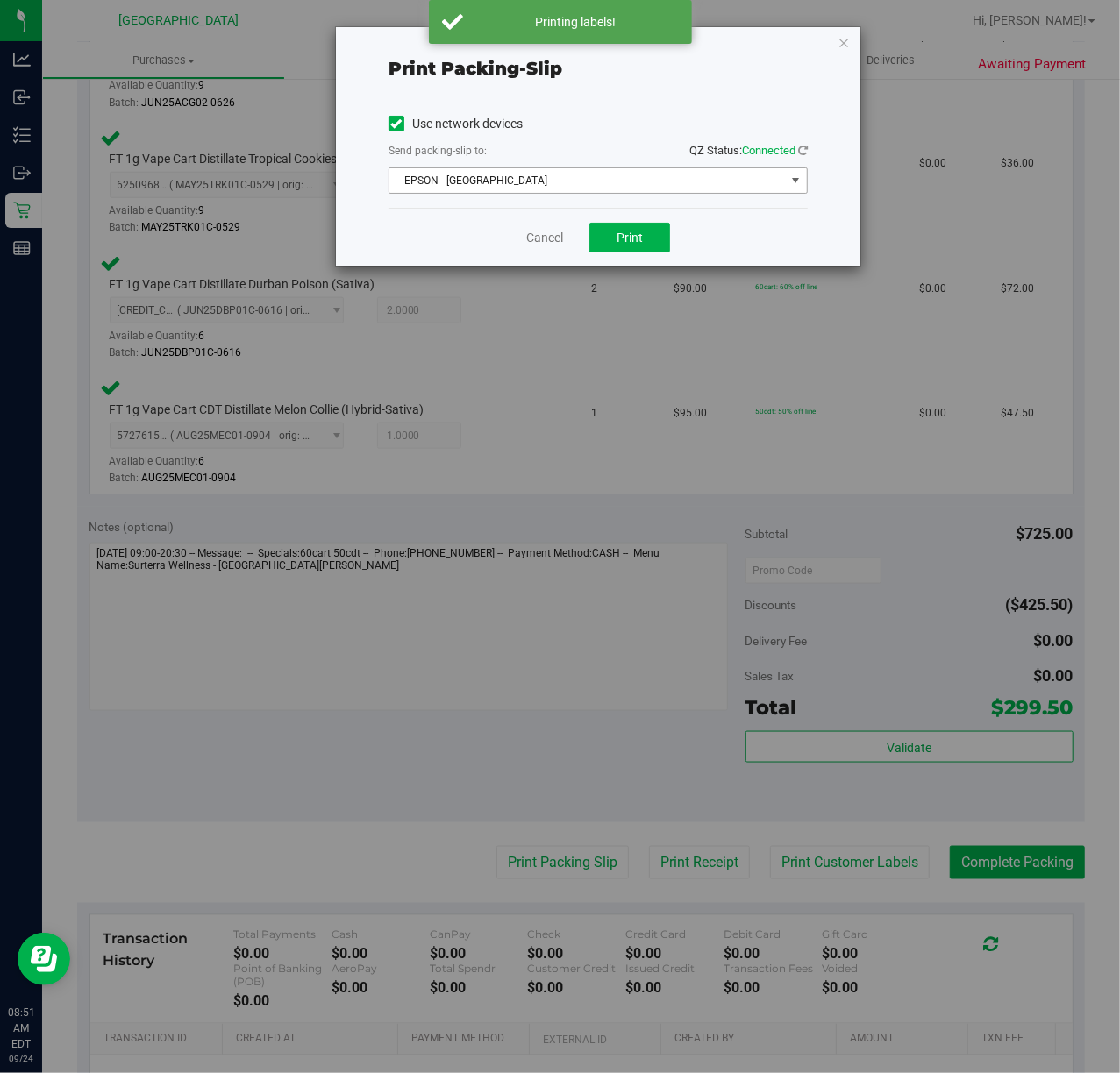
click at [632, 172] on span "EPSON - [GEOGRAPHIC_DATA]" at bounding box center [587, 180] width 396 height 24
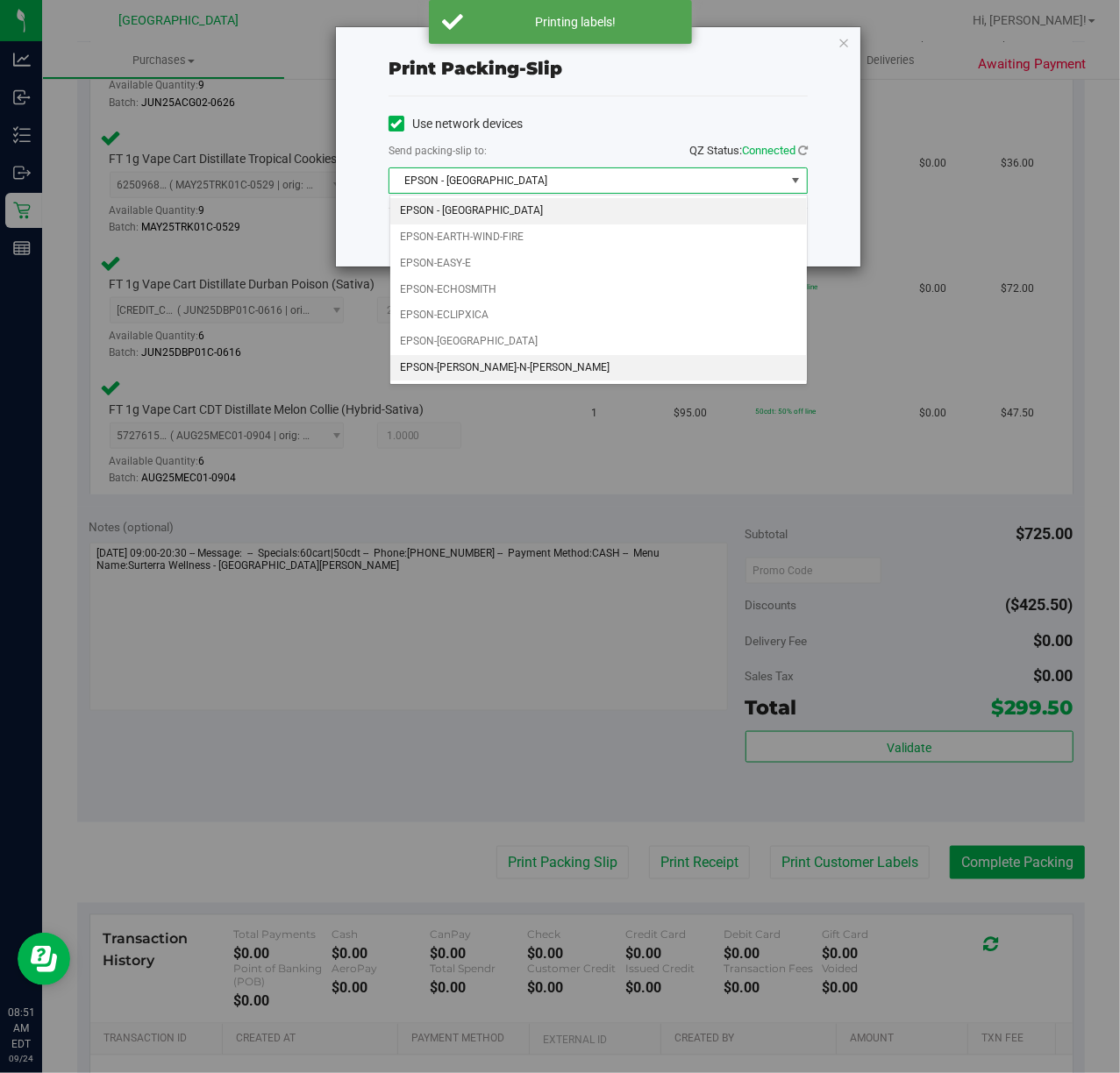
click at [541, 380] on li "EPSON-[PERSON_NAME]-N-[PERSON_NAME]" at bounding box center [598, 368] width 416 height 26
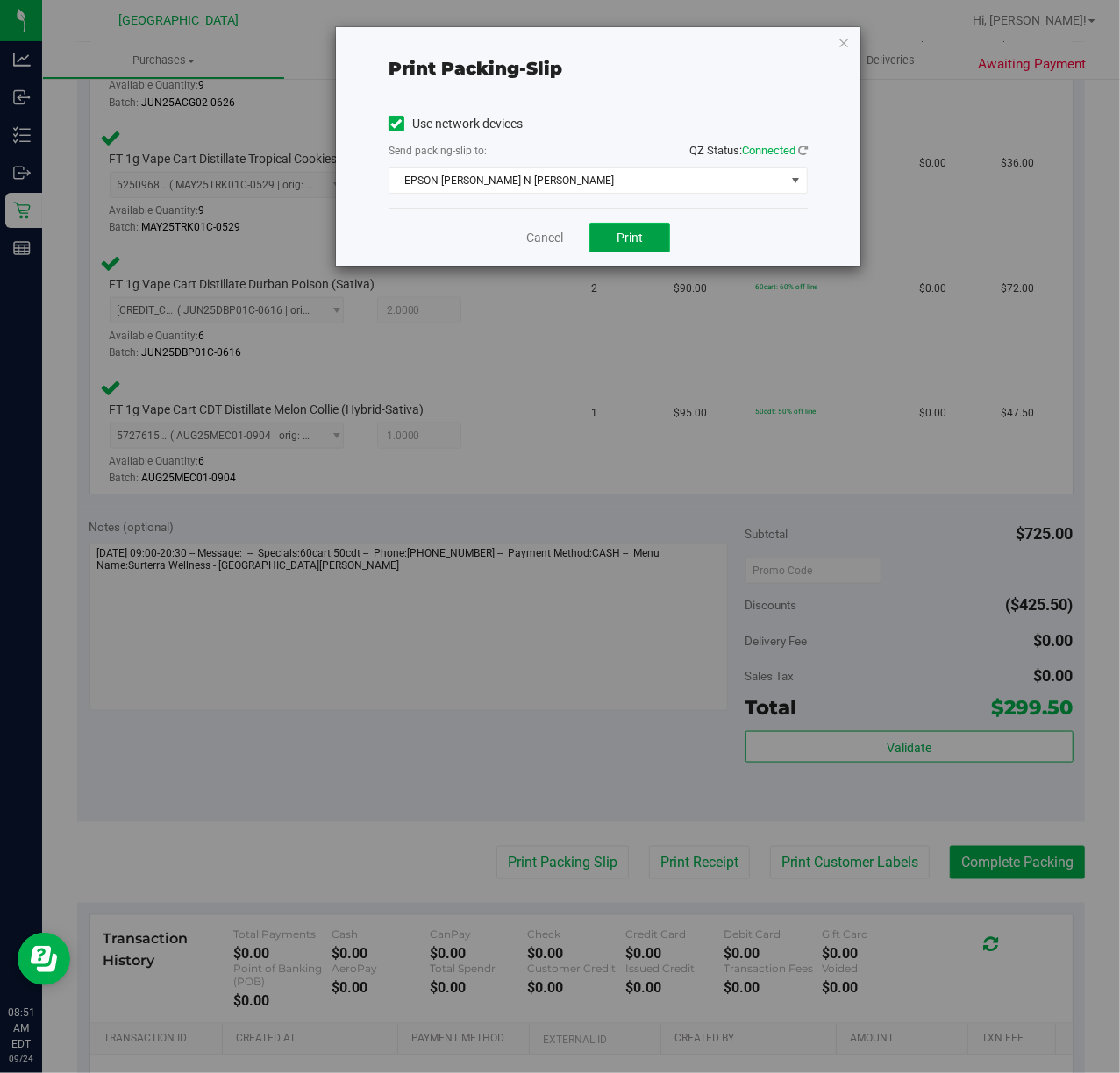
click at [651, 236] on button "Print" at bounding box center [630, 237] width 81 height 30
click at [545, 236] on link "Cancel" at bounding box center [544, 238] width 37 height 18
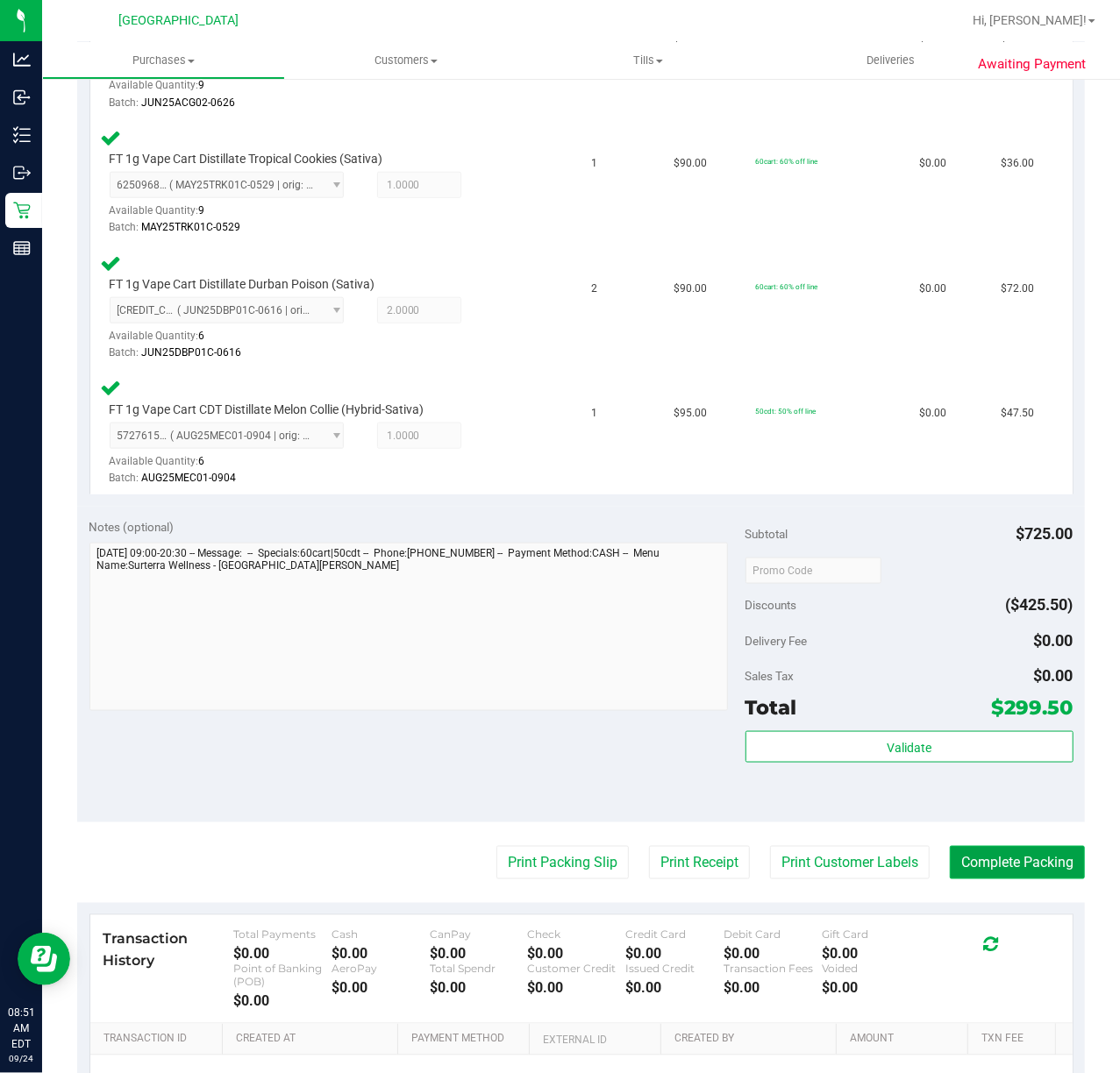
click at [991, 866] on button "Complete Packing" at bounding box center [1017, 862] width 135 height 33
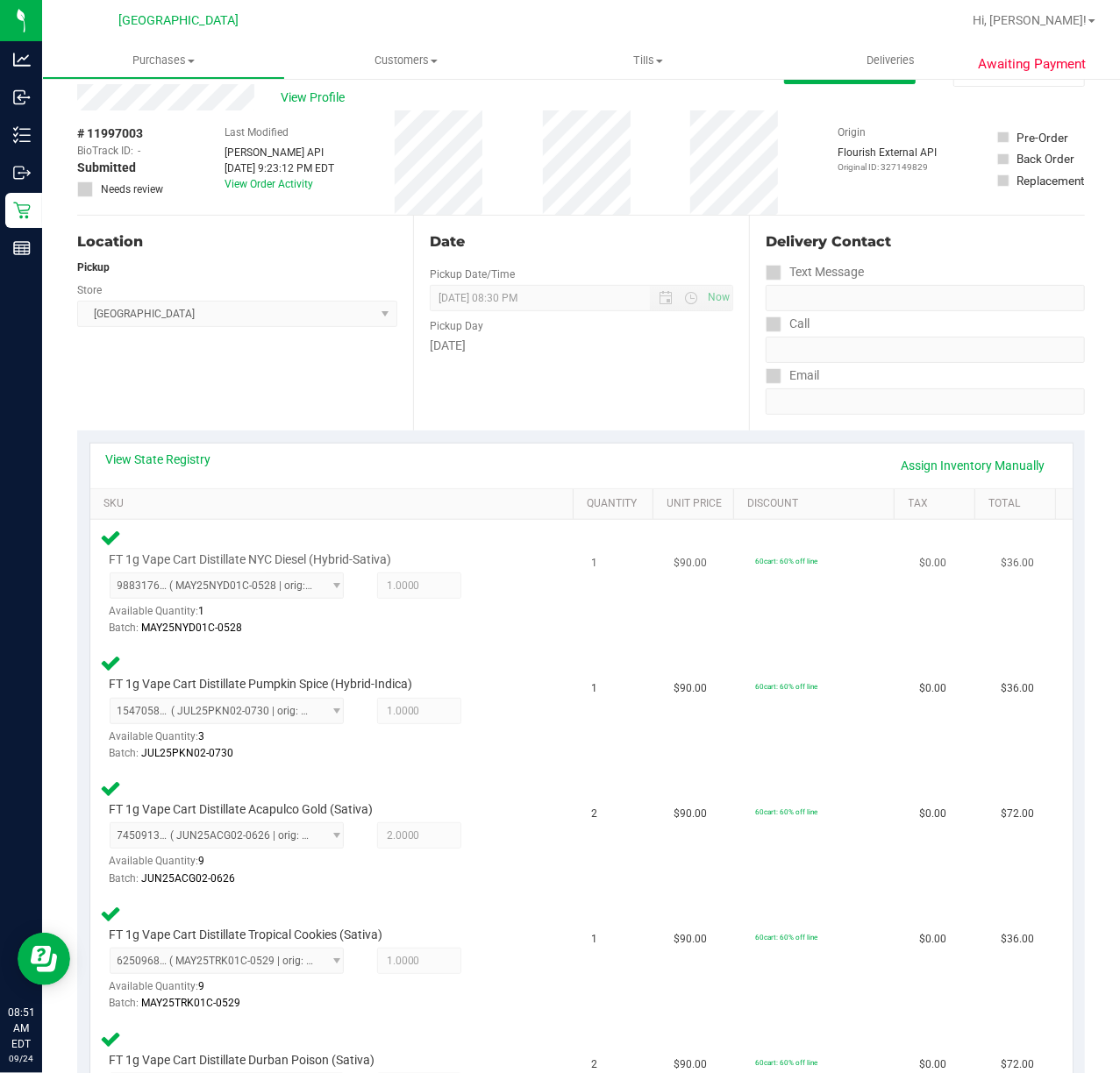
scroll to position [0, 0]
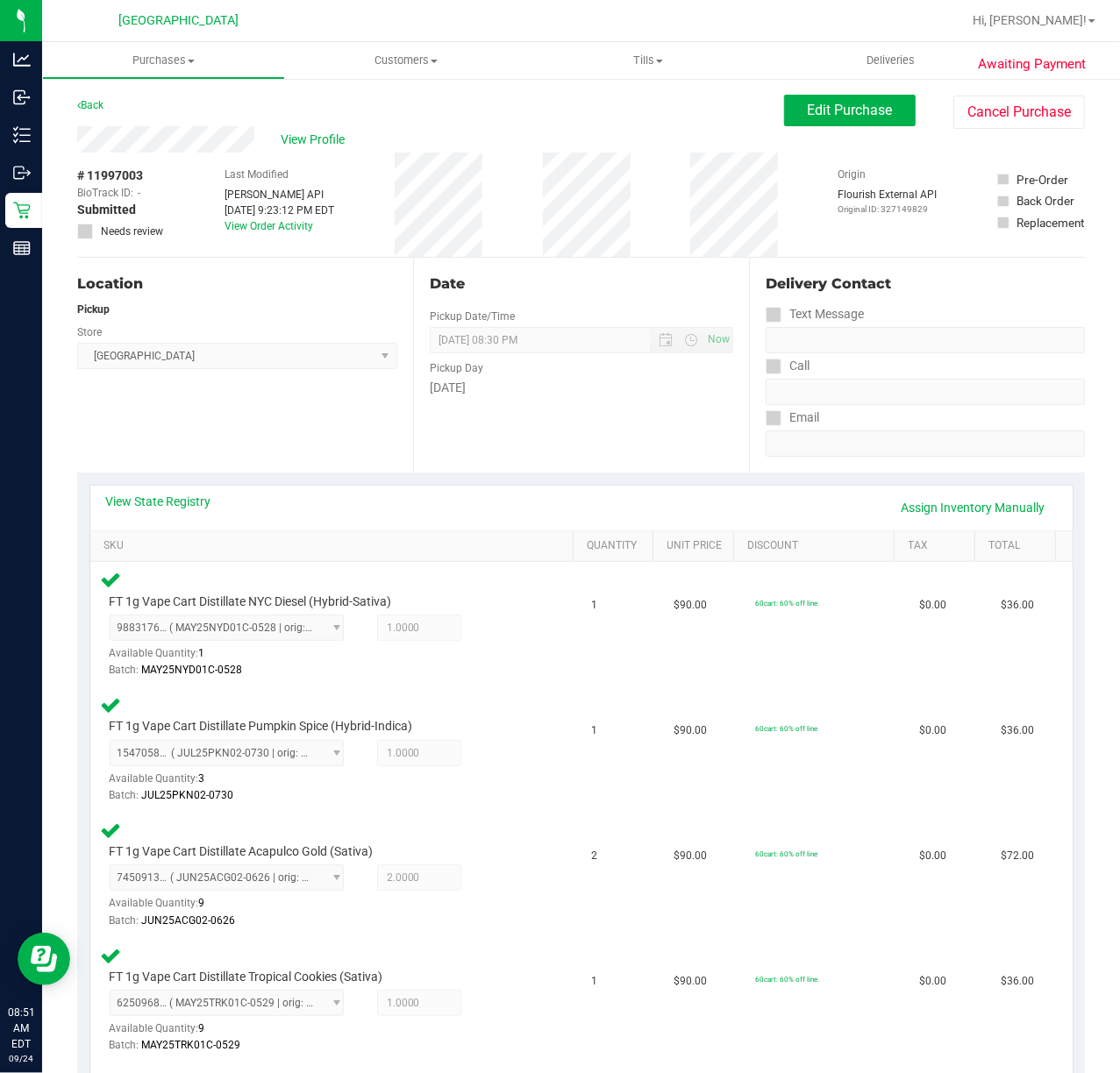
click at [647, 453] on div "Date Pickup Date/Time 09/24/2025 Now 09/24/2025 08:30 PM Now Pickup Day Wednesd…" at bounding box center [580, 365] width 336 height 214
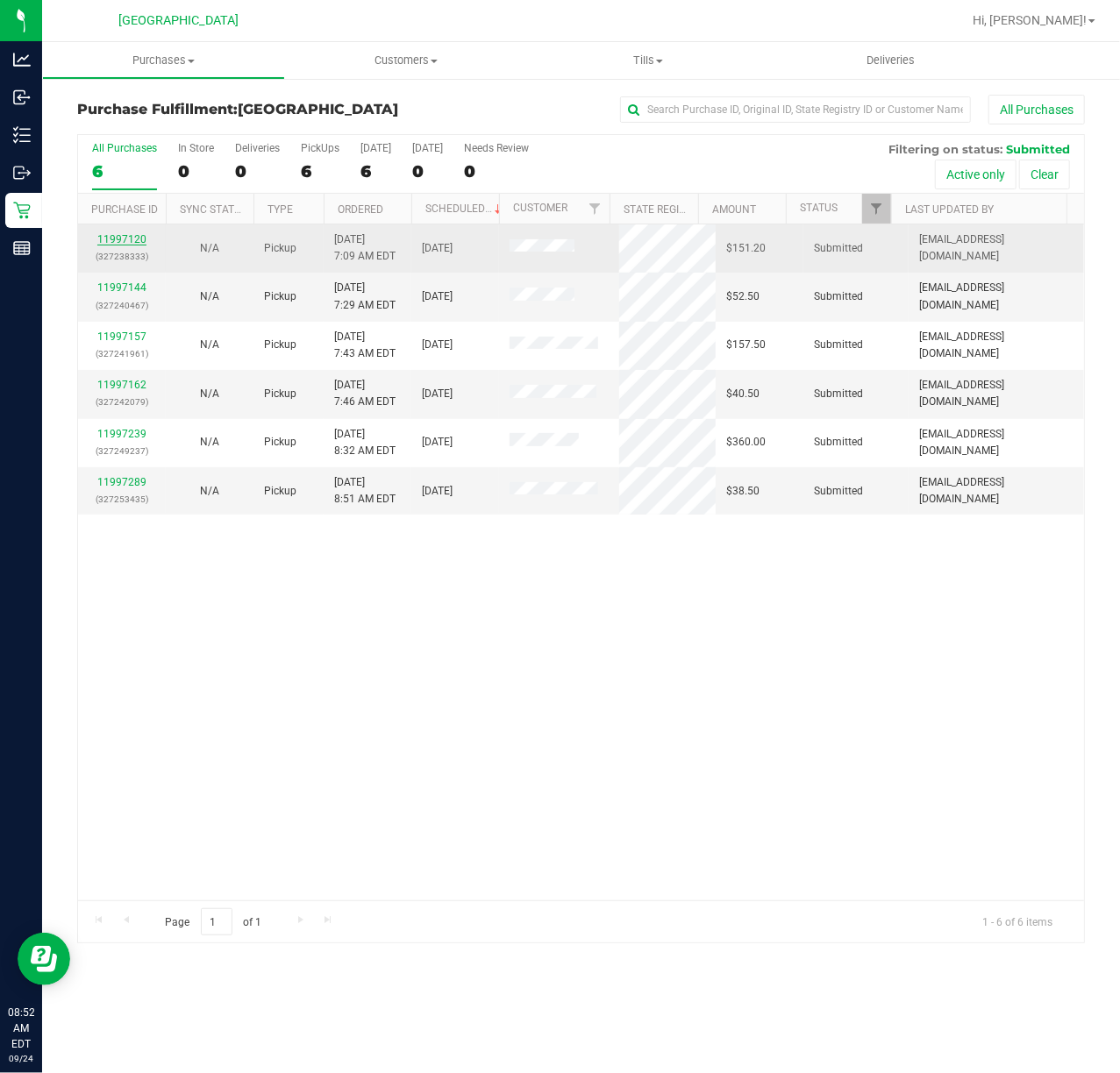
click at [134, 243] on link "11997120" at bounding box center [122, 240] width 49 height 13
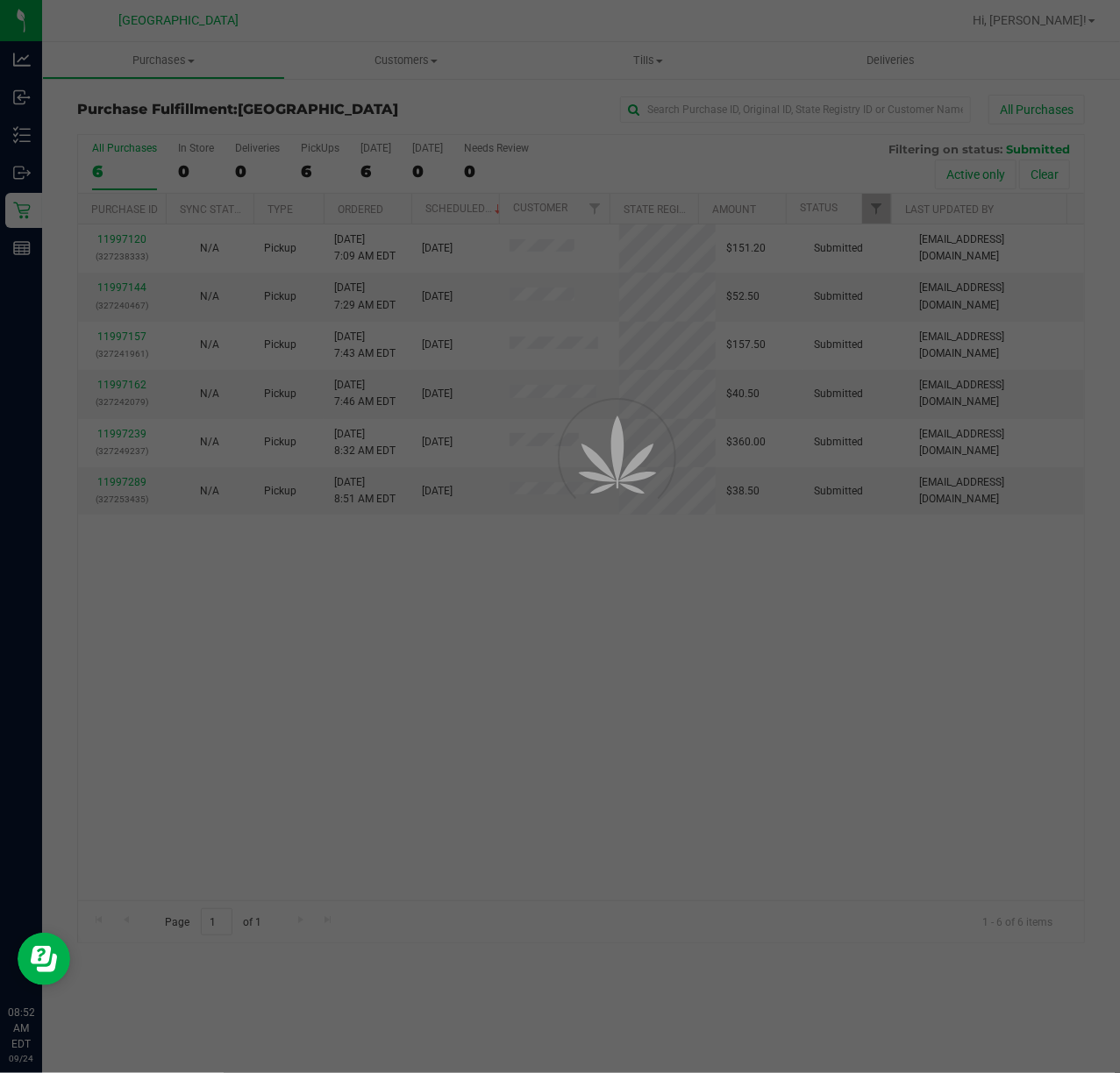
click at [888, 780] on div at bounding box center [560, 536] width 1120 height 1073
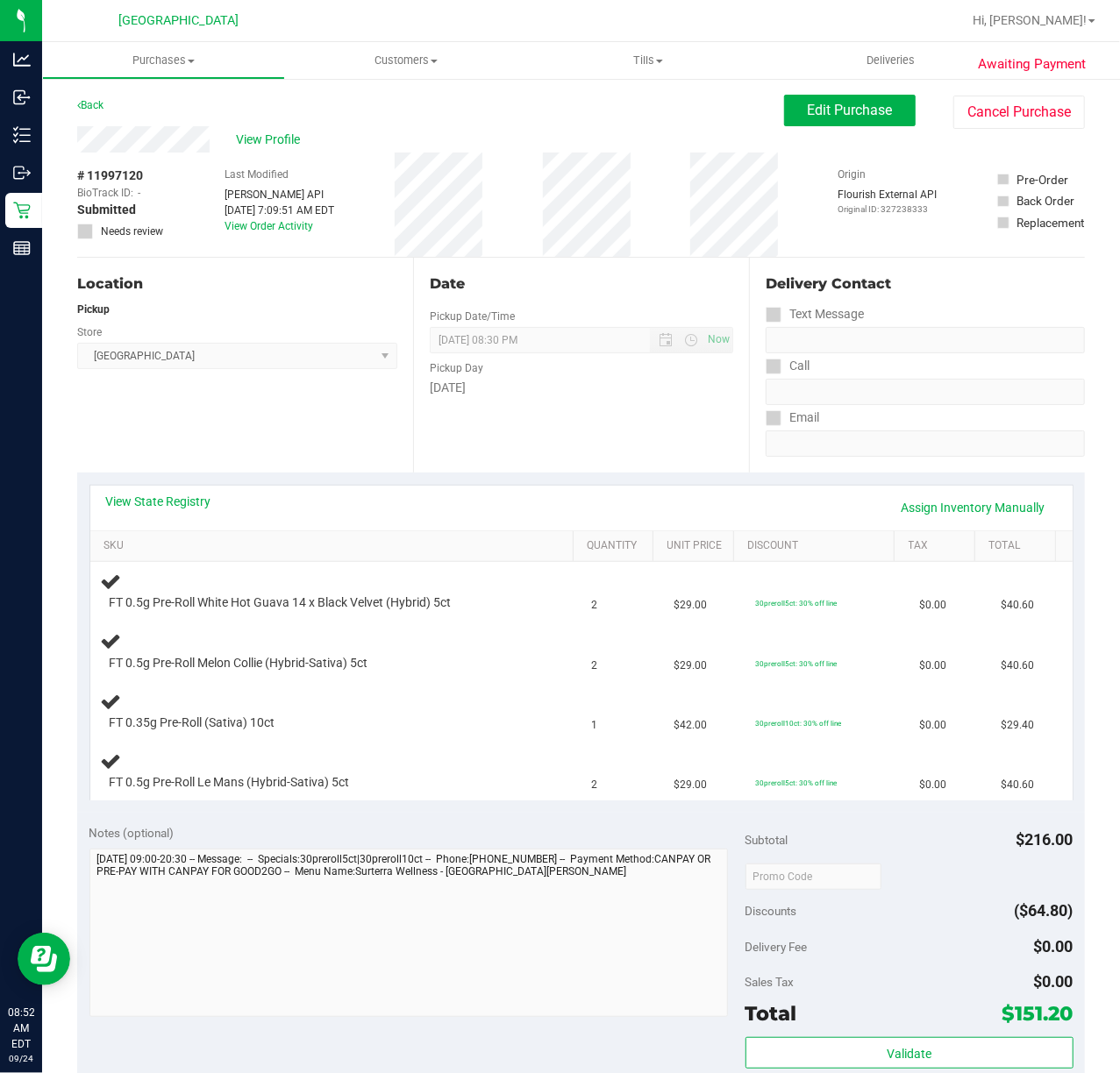
click at [263, 821] on div "Notes (optional) Subtotal $216.00 Discounts ($64.80) Delivery Fee $0.00 Sales T…" at bounding box center [581, 970] width 1007 height 315
click at [575, 441] on div "Date Pickup Date/Time 09/24/2025 Now 09/24/2025 08:30 PM Now Pickup Day Wednesd…" at bounding box center [580, 365] width 336 height 214
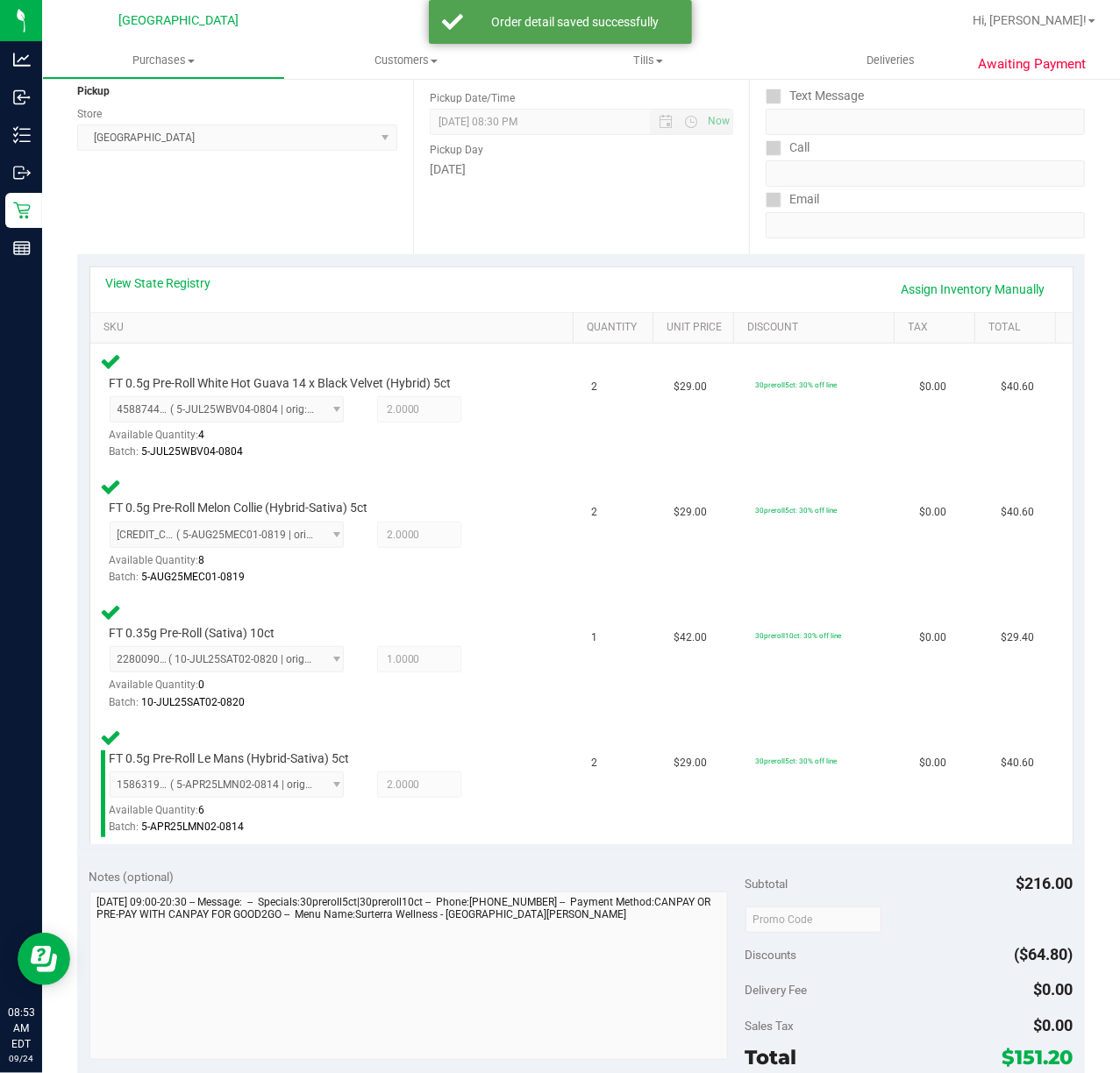
scroll to position [468, 0]
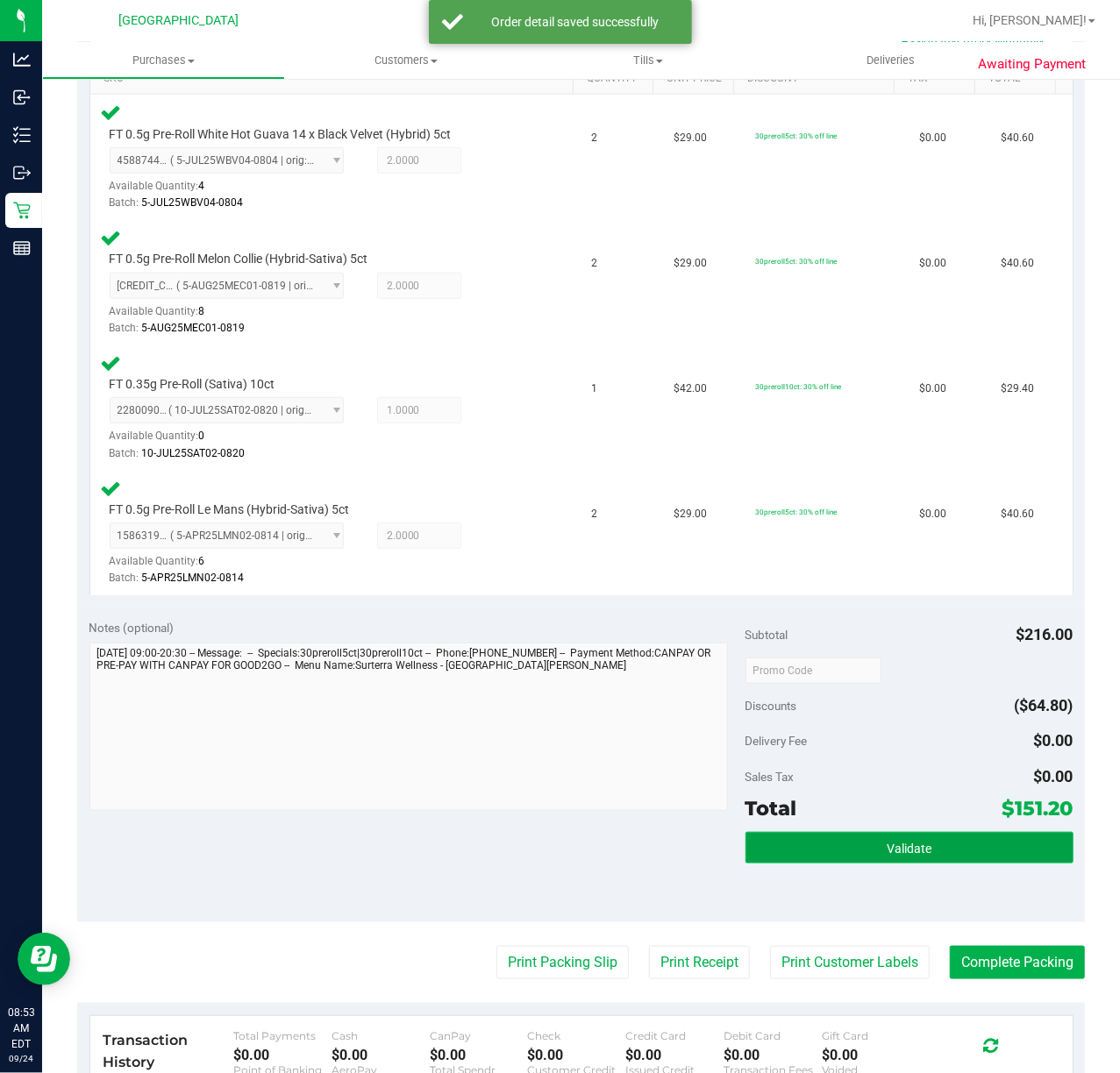
click at [861, 856] on button "Validate" at bounding box center [909, 847] width 328 height 32
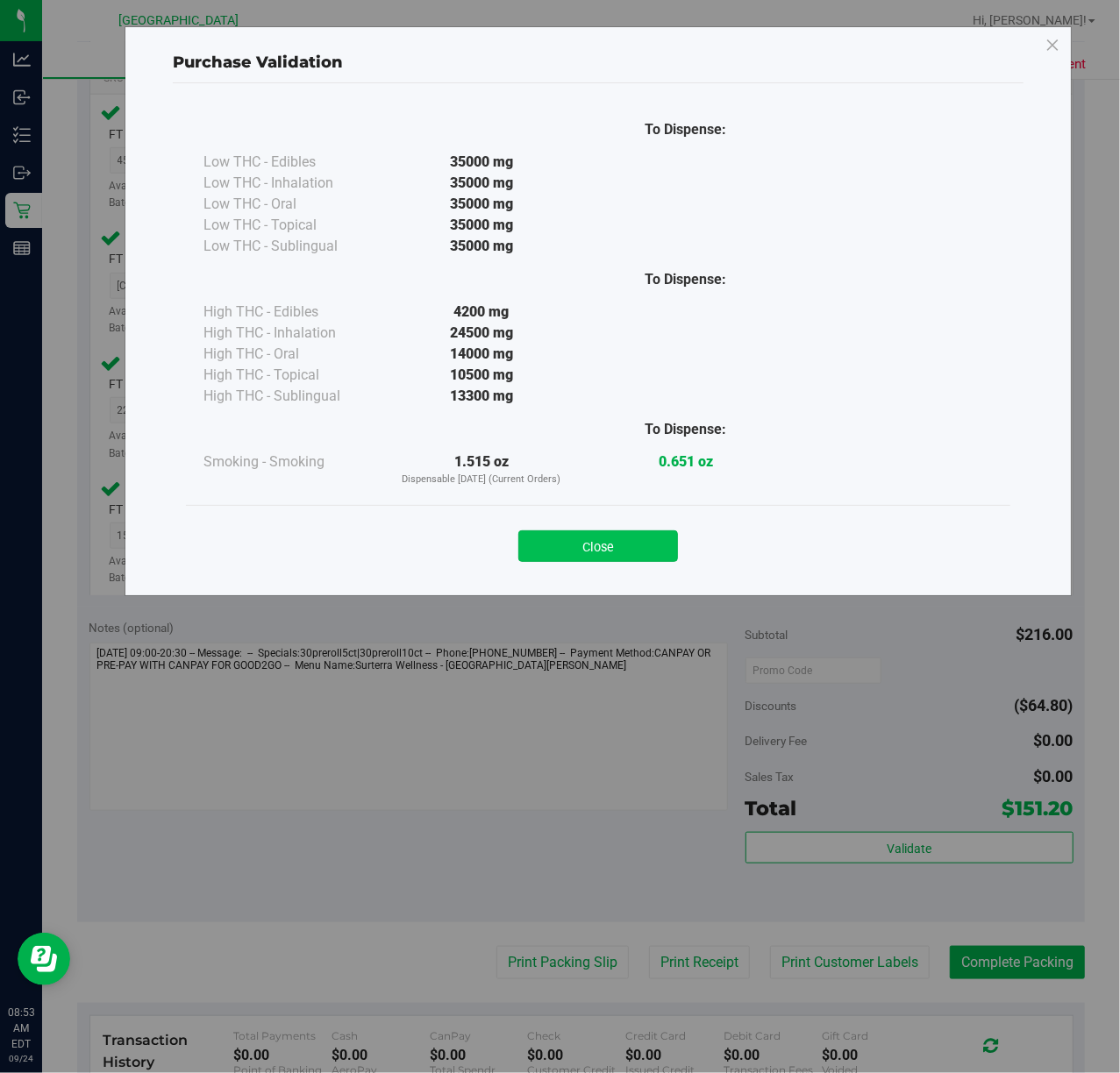
click at [649, 547] on button "Close" at bounding box center [597, 546] width 159 height 32
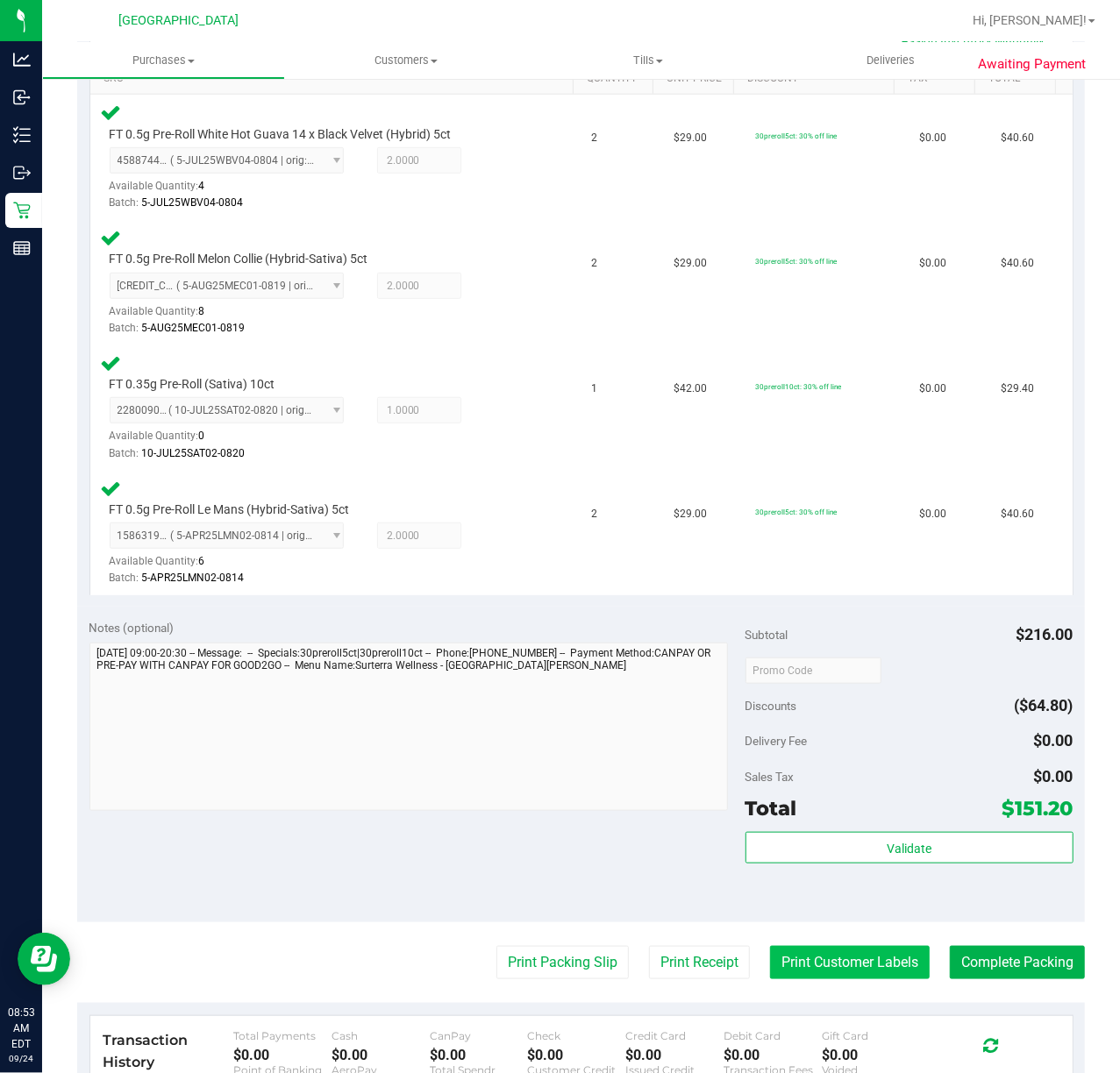
click at [880, 968] on button "Print Customer Labels" at bounding box center [849, 962] width 159 height 33
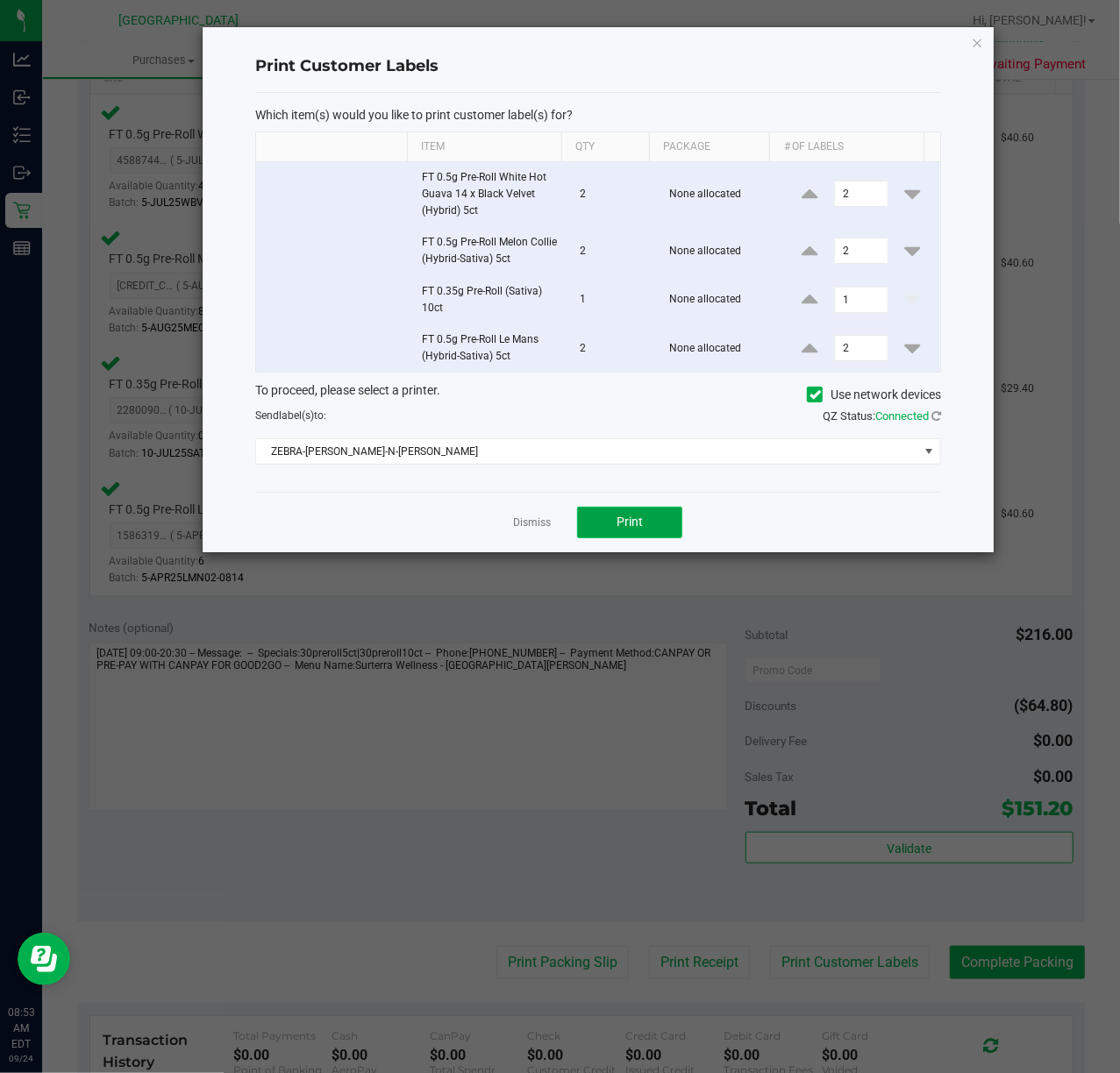
click at [604, 531] on button "Print" at bounding box center [629, 522] width 105 height 32
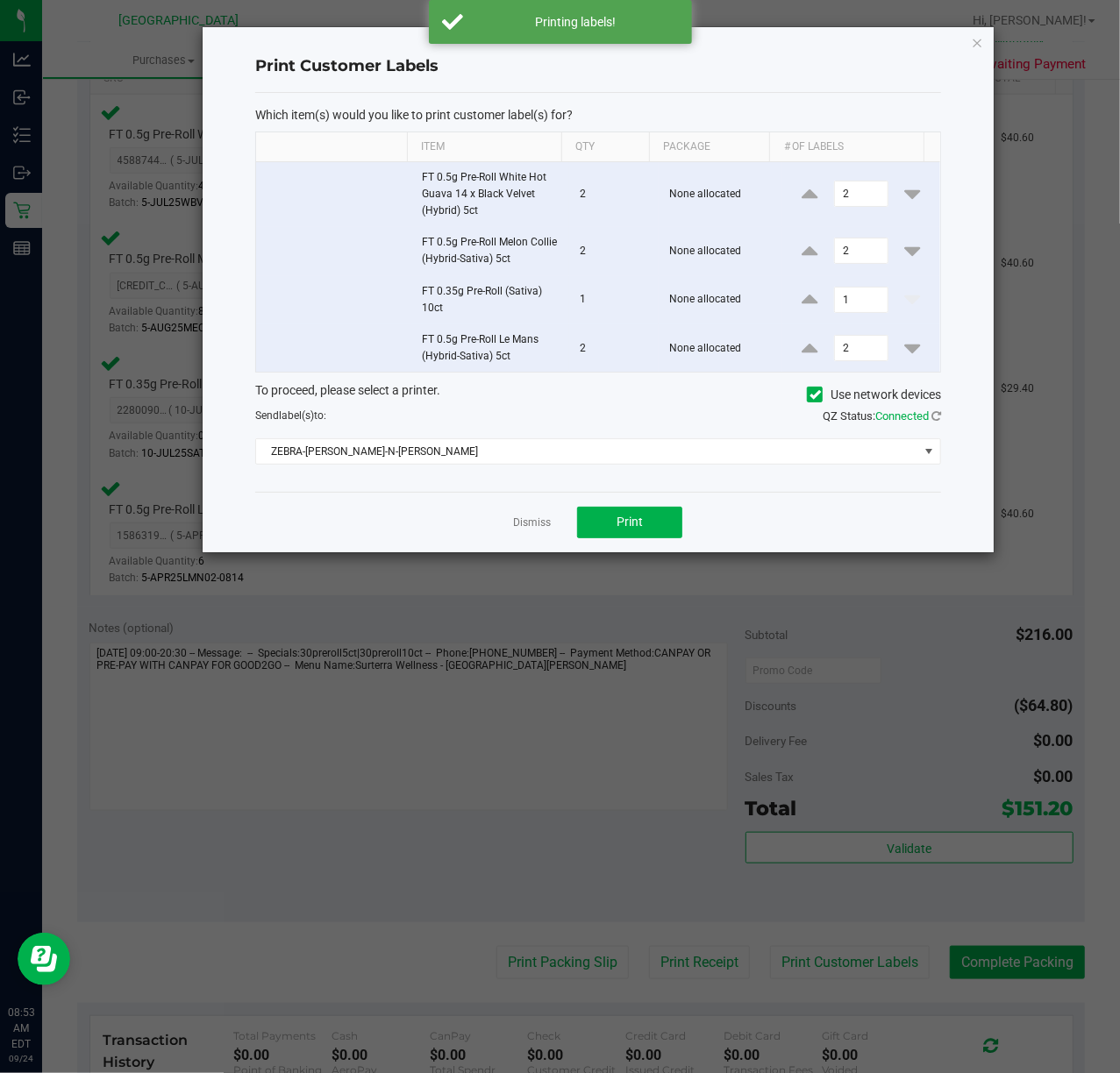
click at [541, 527] on link "Dismiss" at bounding box center [532, 523] width 38 height 15
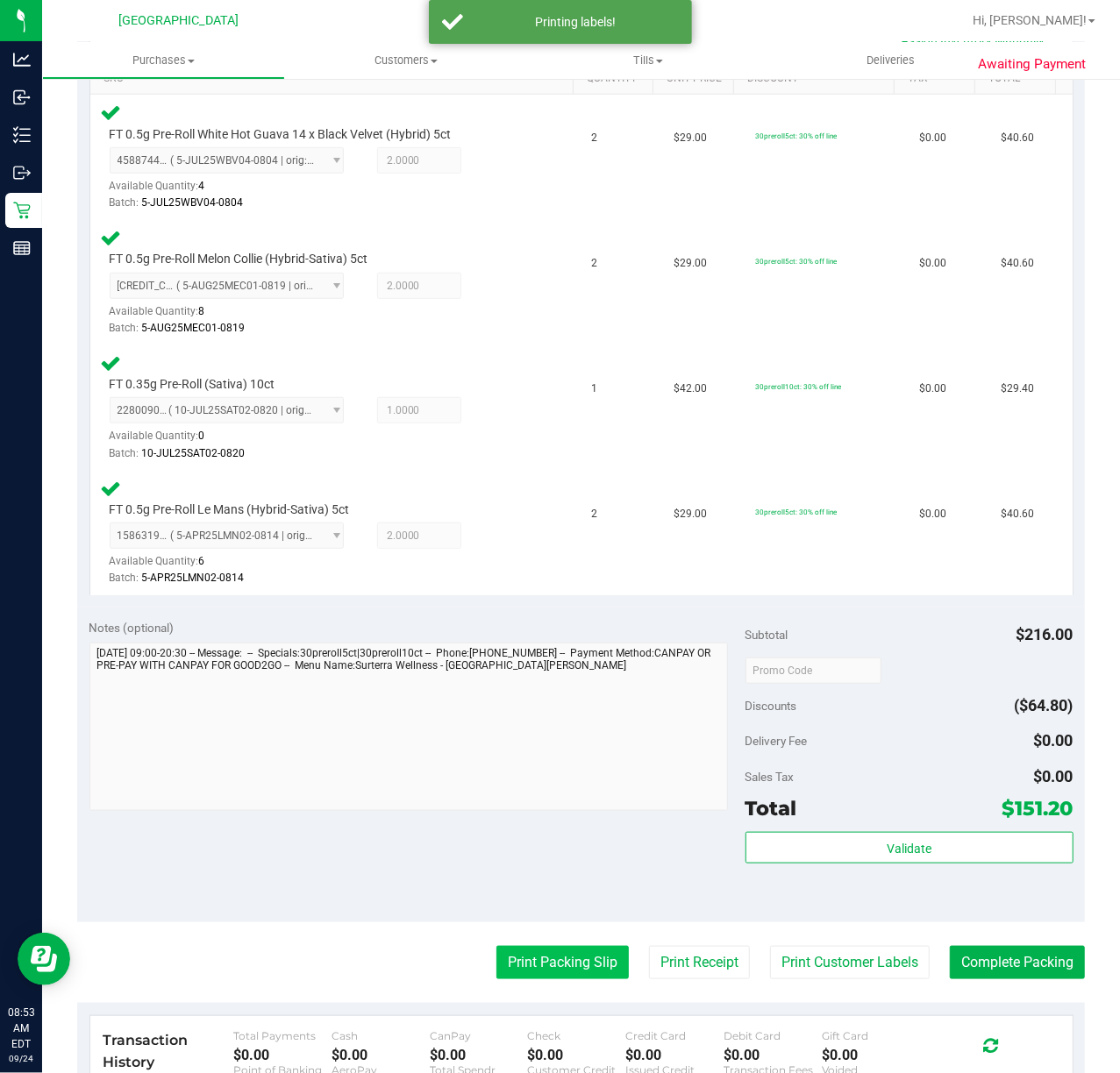
click at [527, 968] on button "Print Packing Slip" at bounding box center [562, 962] width 132 height 33
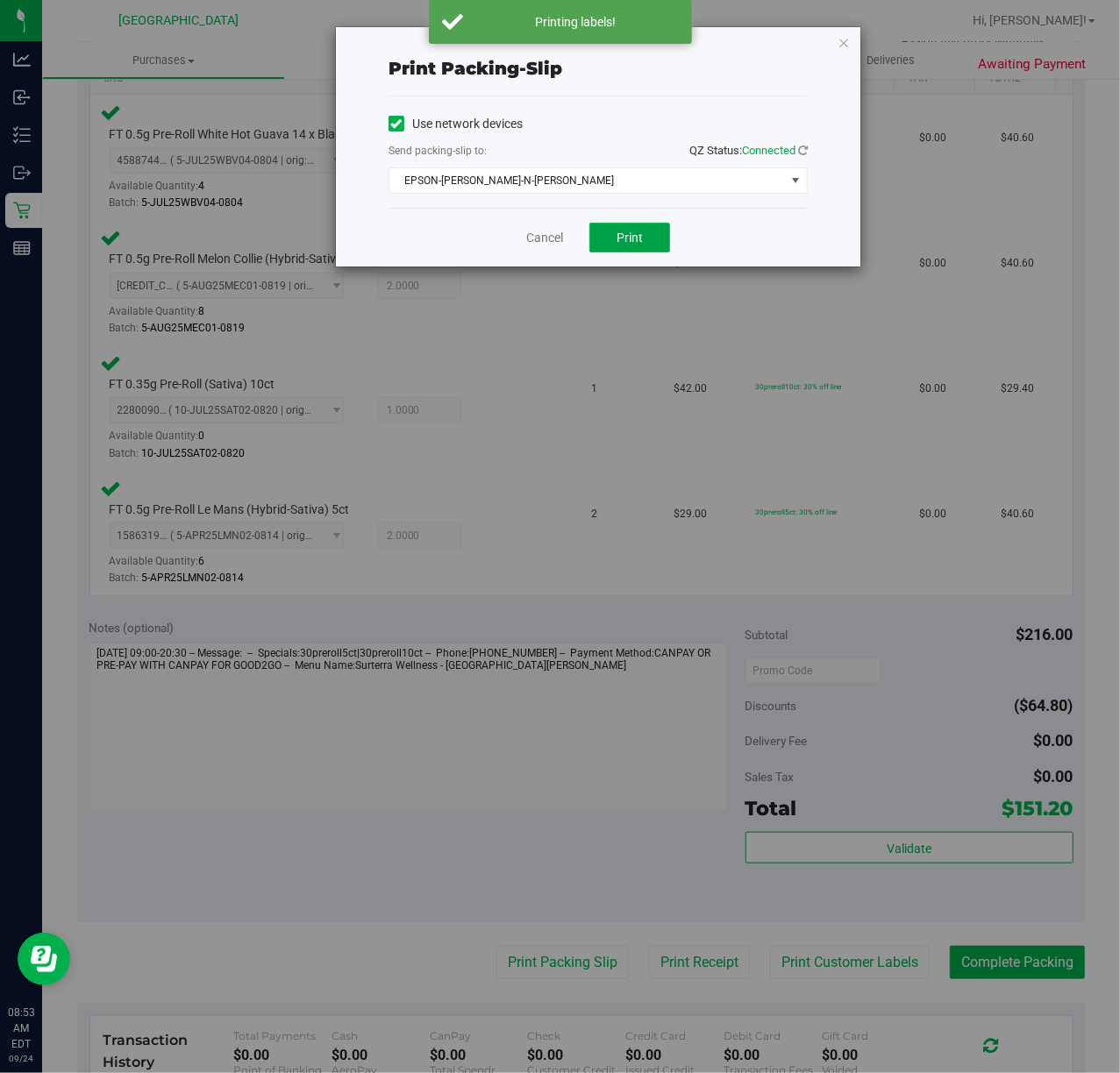
click at [636, 232] on span "Print" at bounding box center [629, 238] width 26 height 14
click at [548, 230] on link "Cancel" at bounding box center [544, 238] width 37 height 18
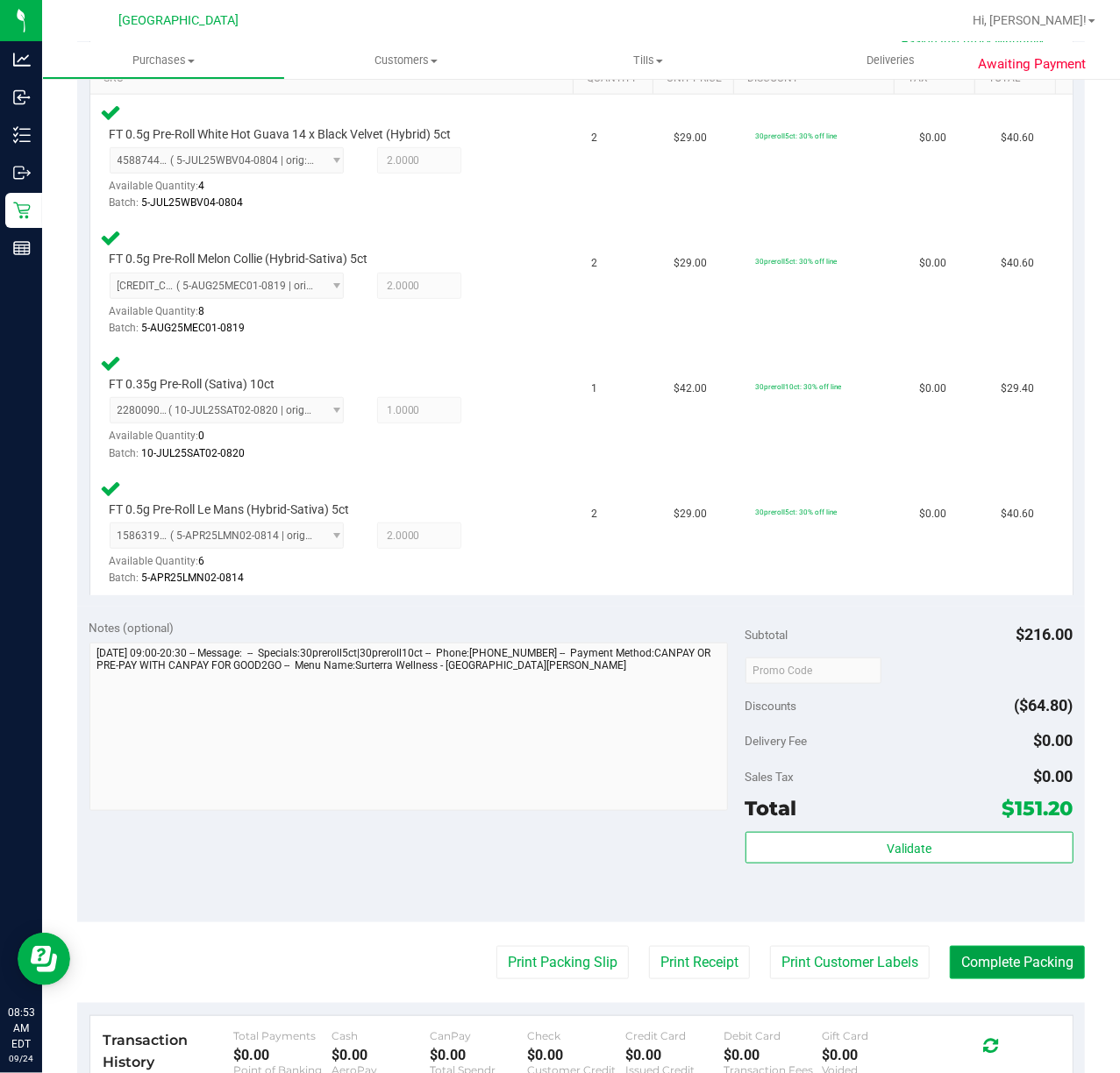
click at [1014, 959] on button "Complete Packing" at bounding box center [1017, 962] width 135 height 33
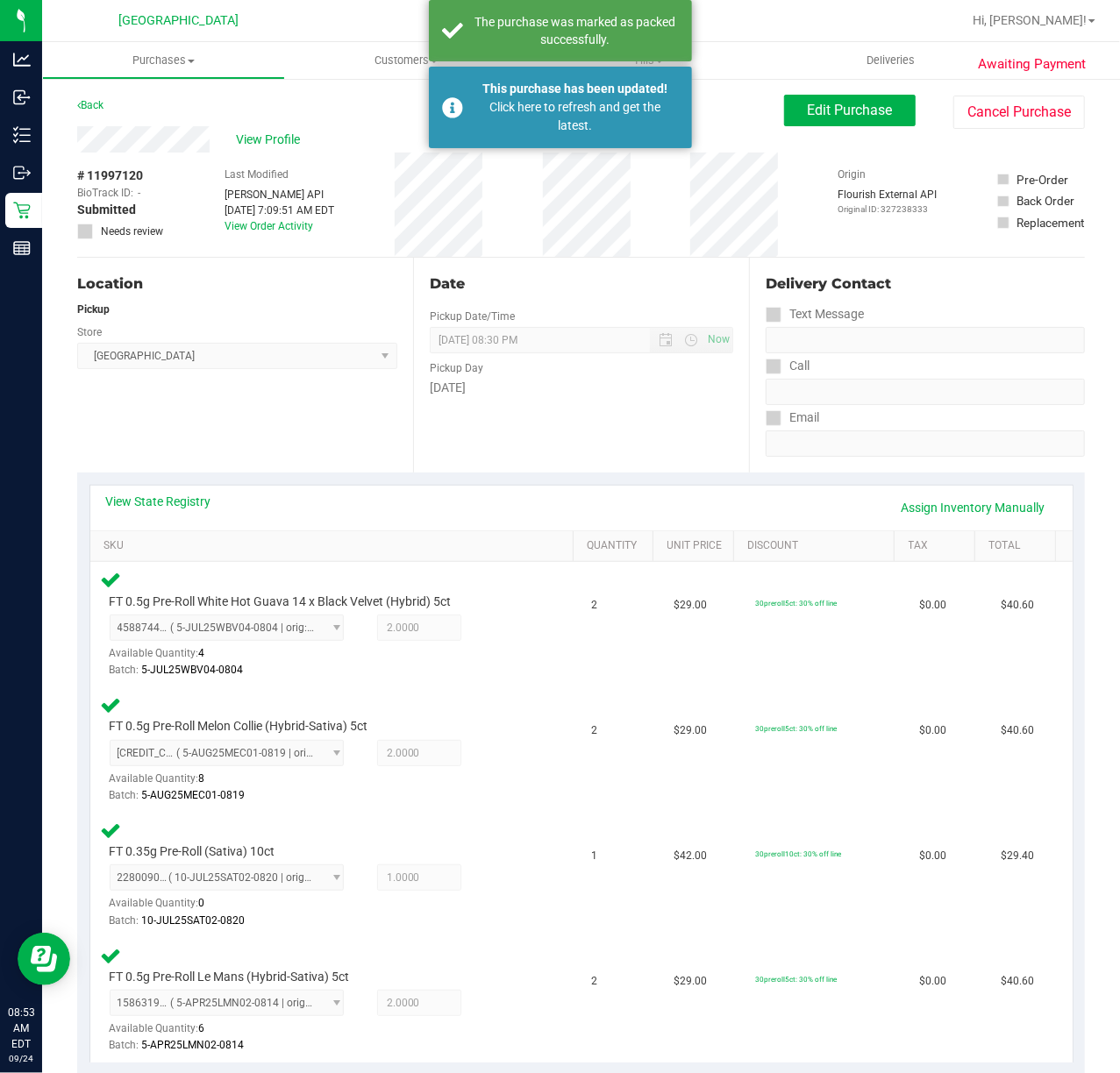
click at [619, 432] on div "Date Pickup Date/Time 09/24/2025 Now 09/24/2025 08:30 PM Now Pickup Day Wednesd…" at bounding box center [580, 365] width 336 height 214
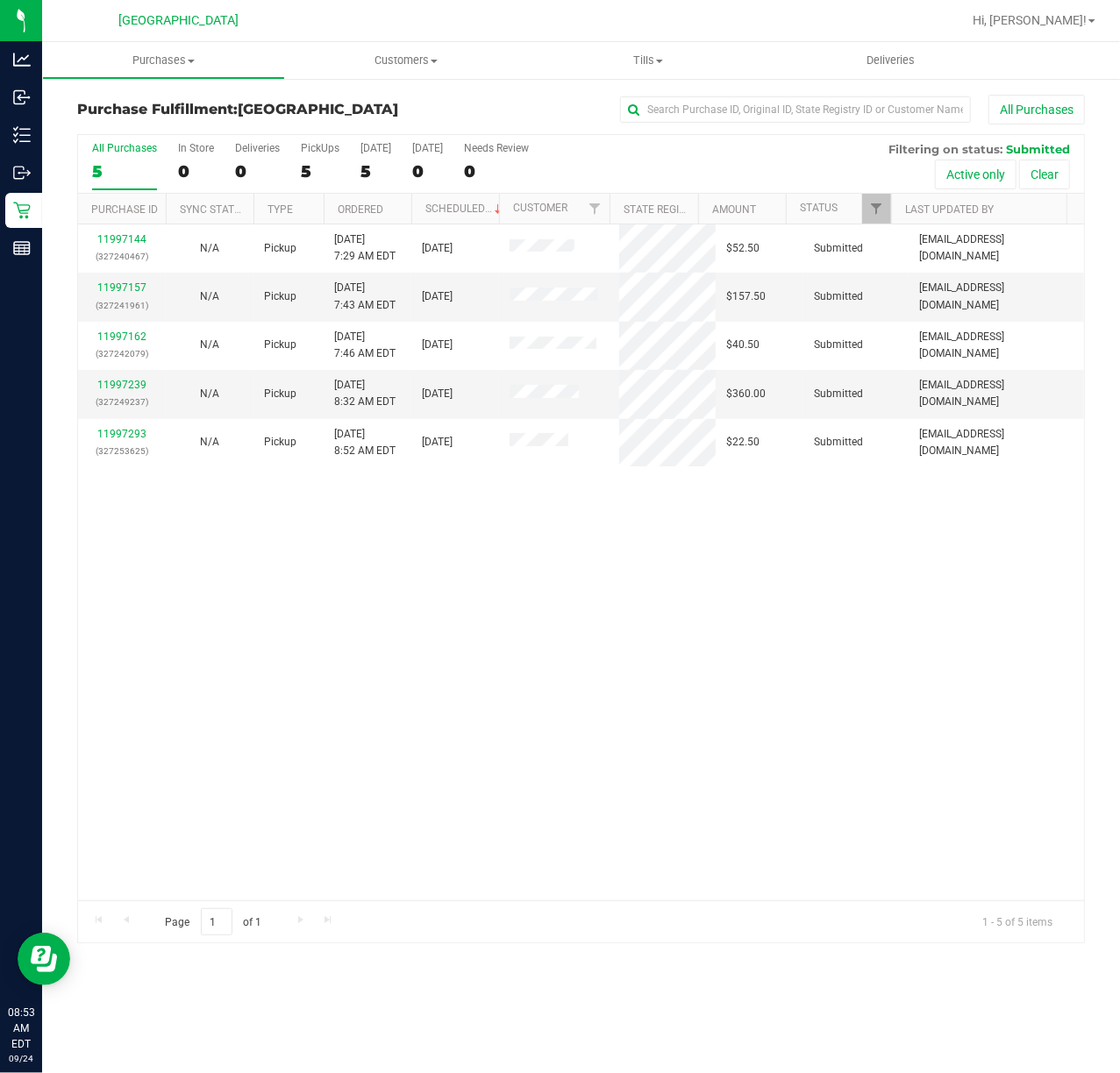
click at [832, 663] on div "11997144 (327240467) N/A Pickup 9/24/2025 7:29 AM EDT 9/24/2025 $52.50 Submitte…" at bounding box center [581, 562] width 1006 height 676
click at [132, 380] on link "11997239" at bounding box center [122, 385] width 49 height 13
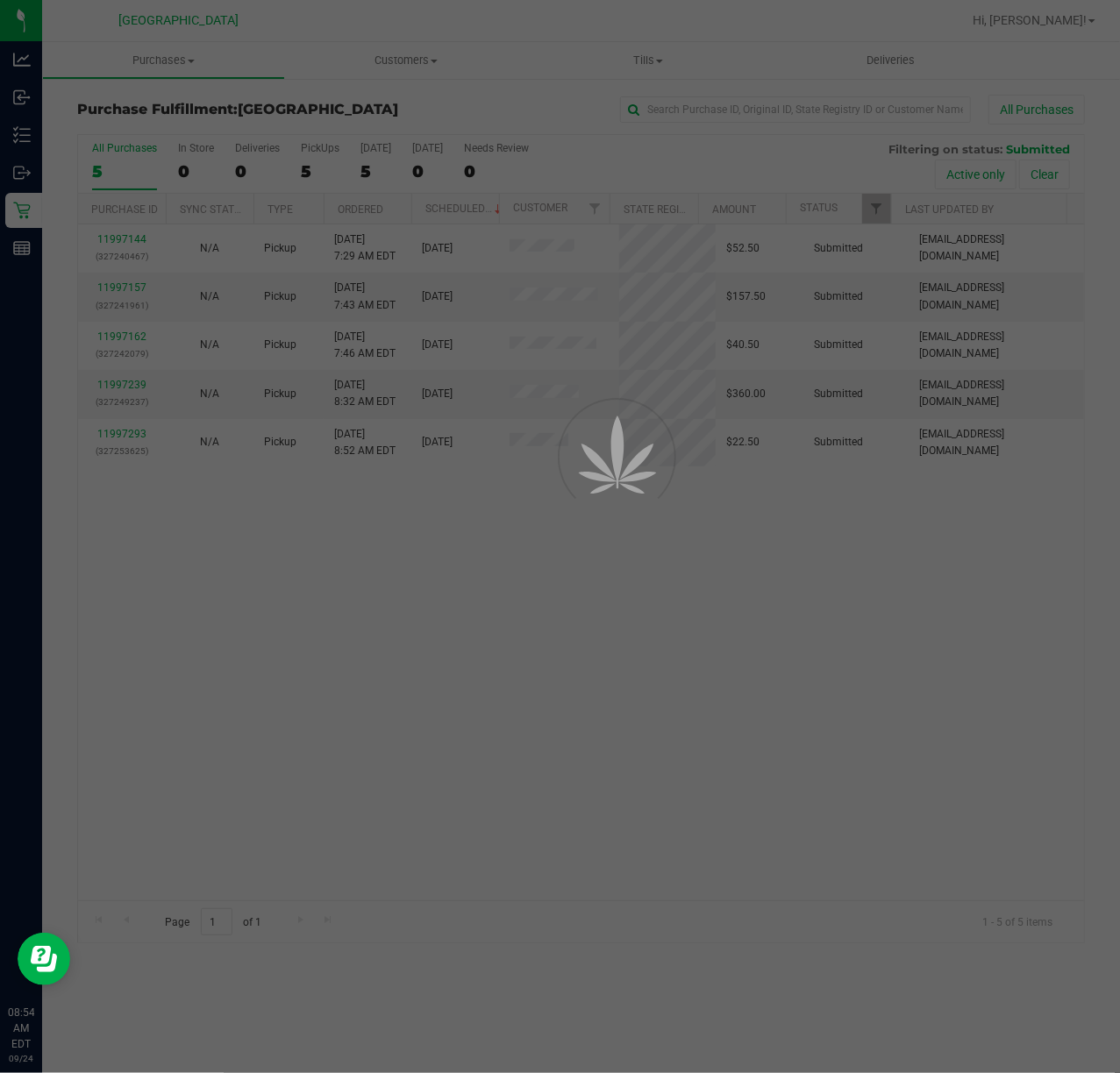
click at [749, 566] on div at bounding box center [560, 536] width 1120 height 1073
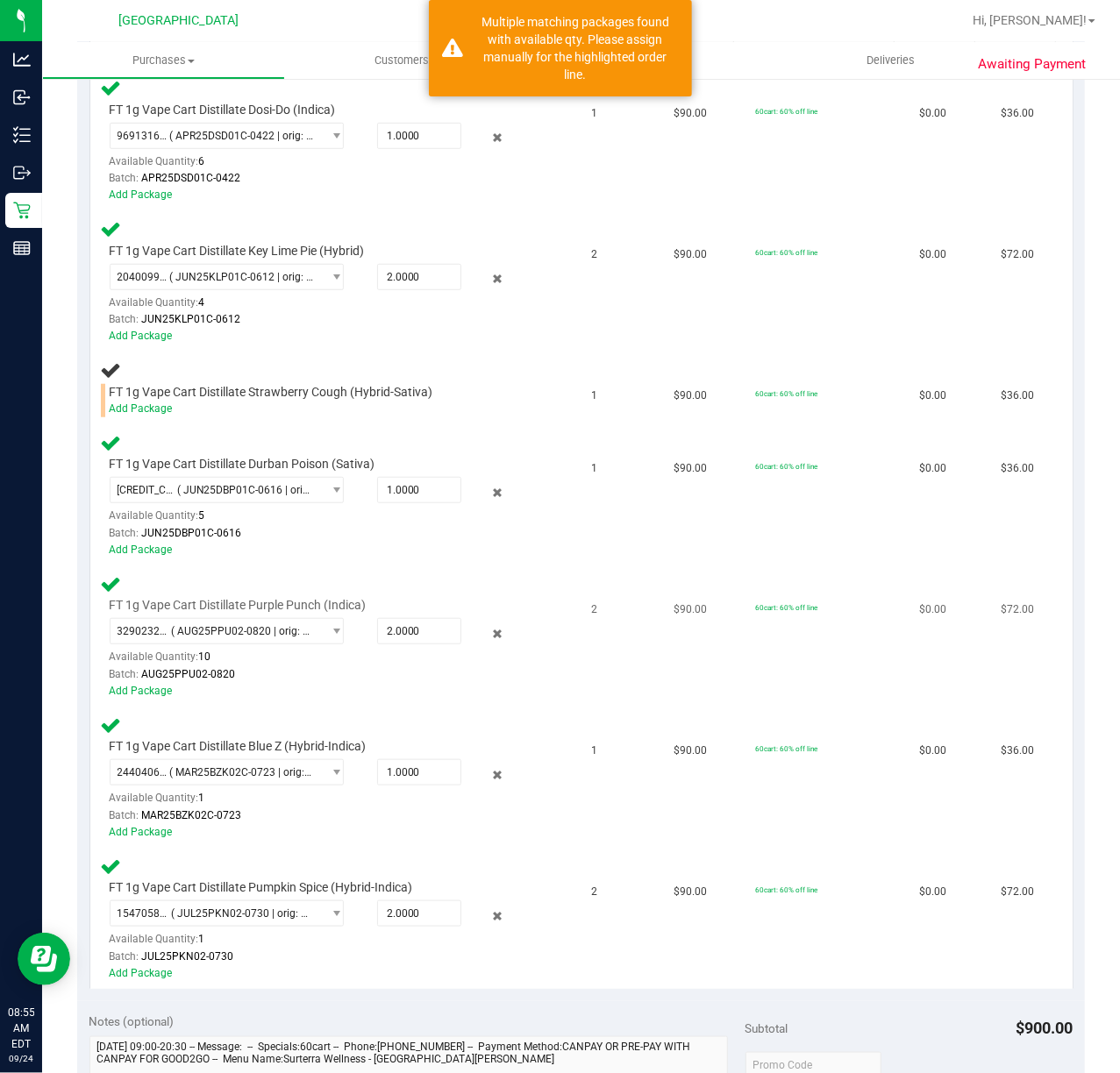
scroll to position [608, 0]
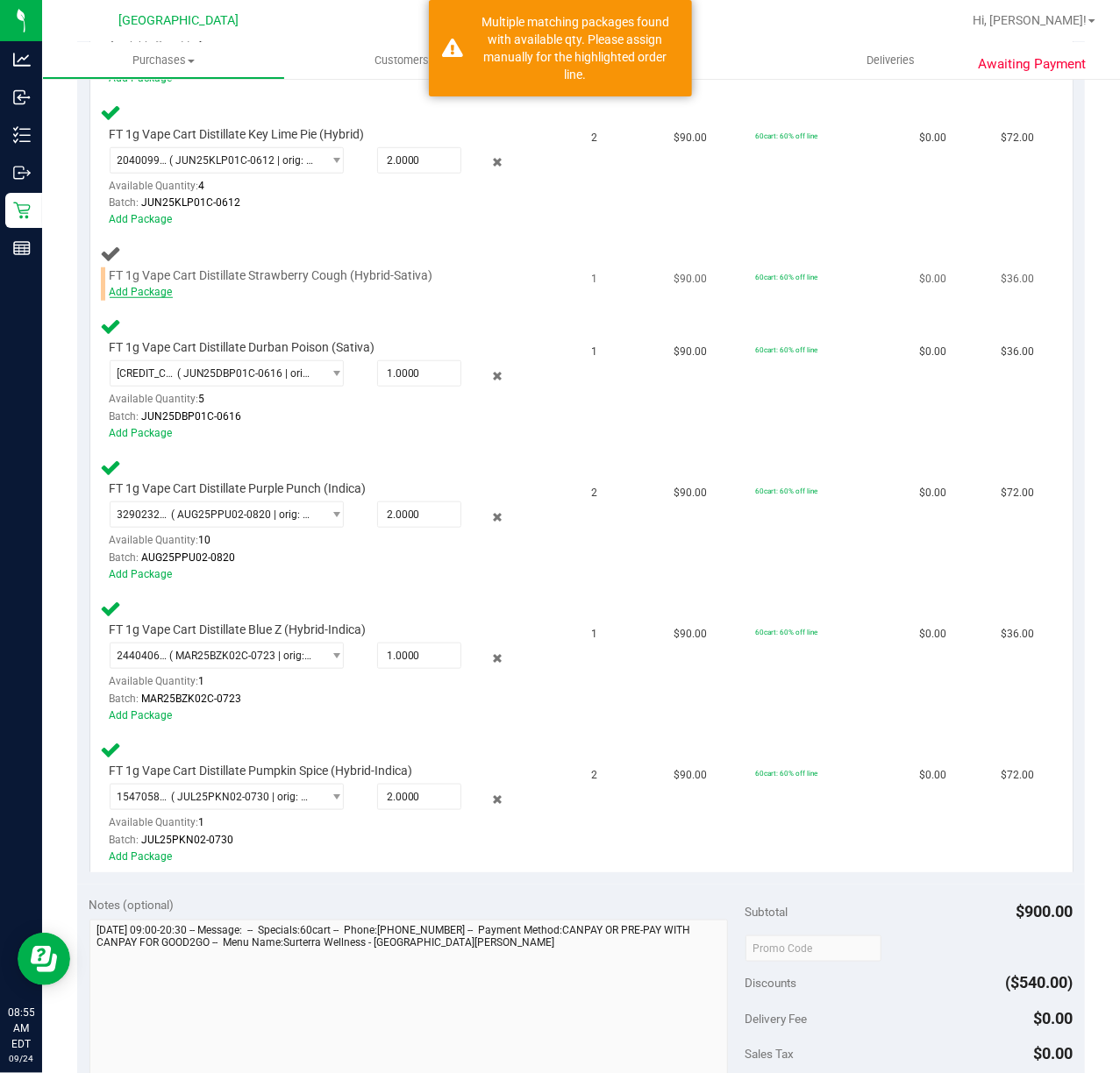
click at [158, 295] on link "Add Package" at bounding box center [141, 292] width 63 height 13
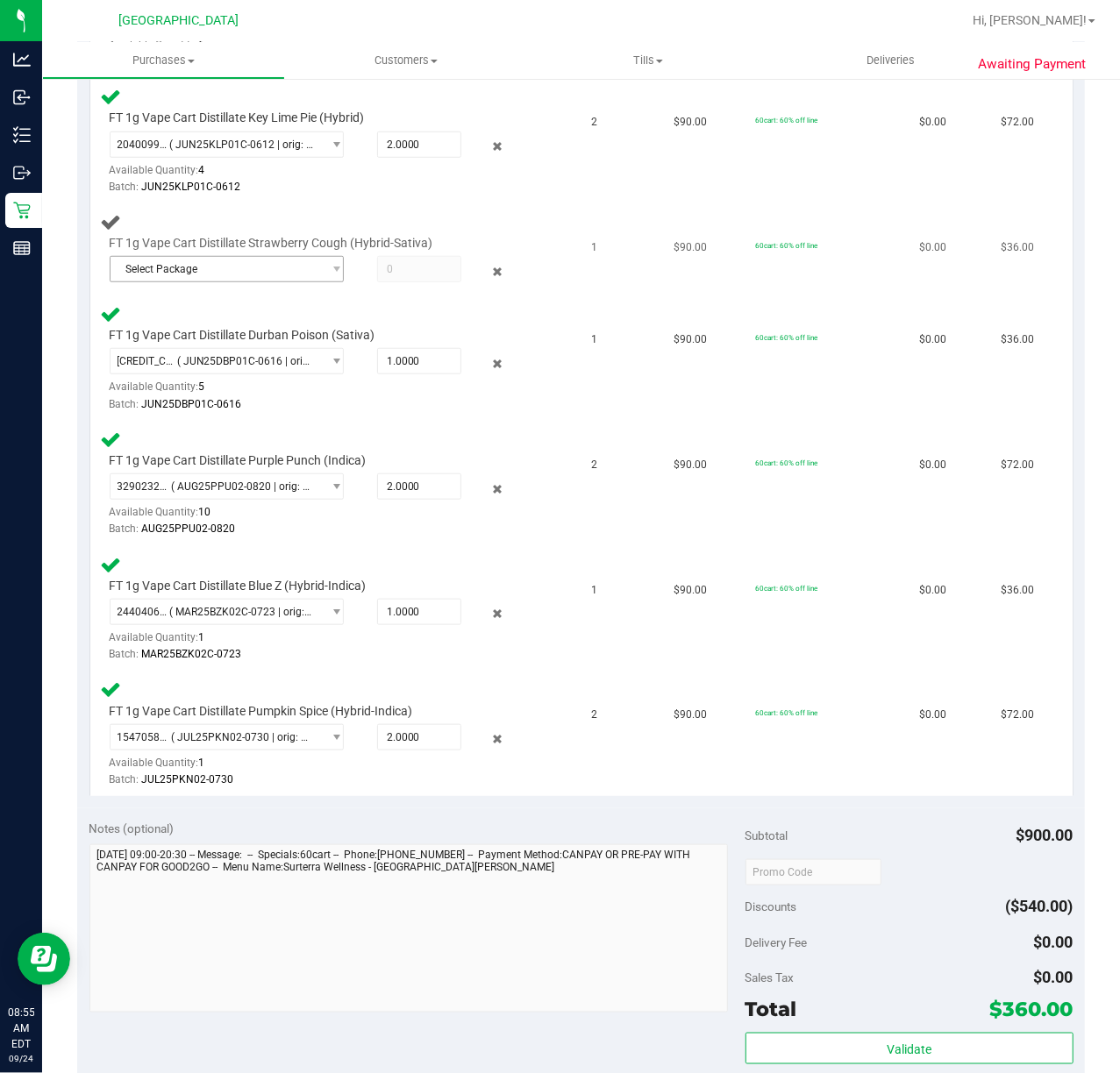
click at [286, 271] on span "Select Package" at bounding box center [216, 268] width 211 height 24
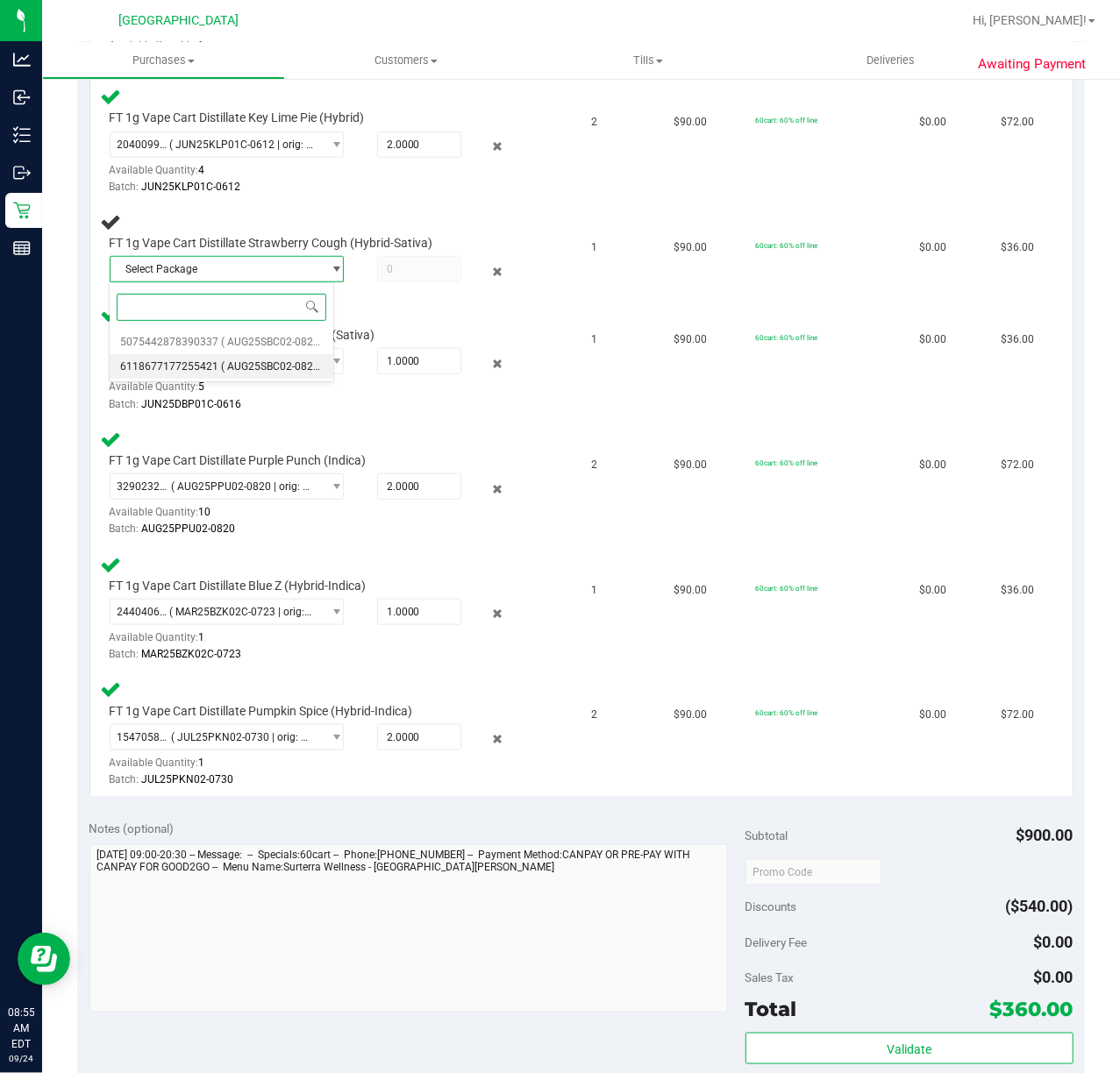
click at [246, 361] on span "( AUG25SBC02-0821 | orig: FLSRWGM-20250827-1497 )" at bounding box center [352, 367] width 264 height 13
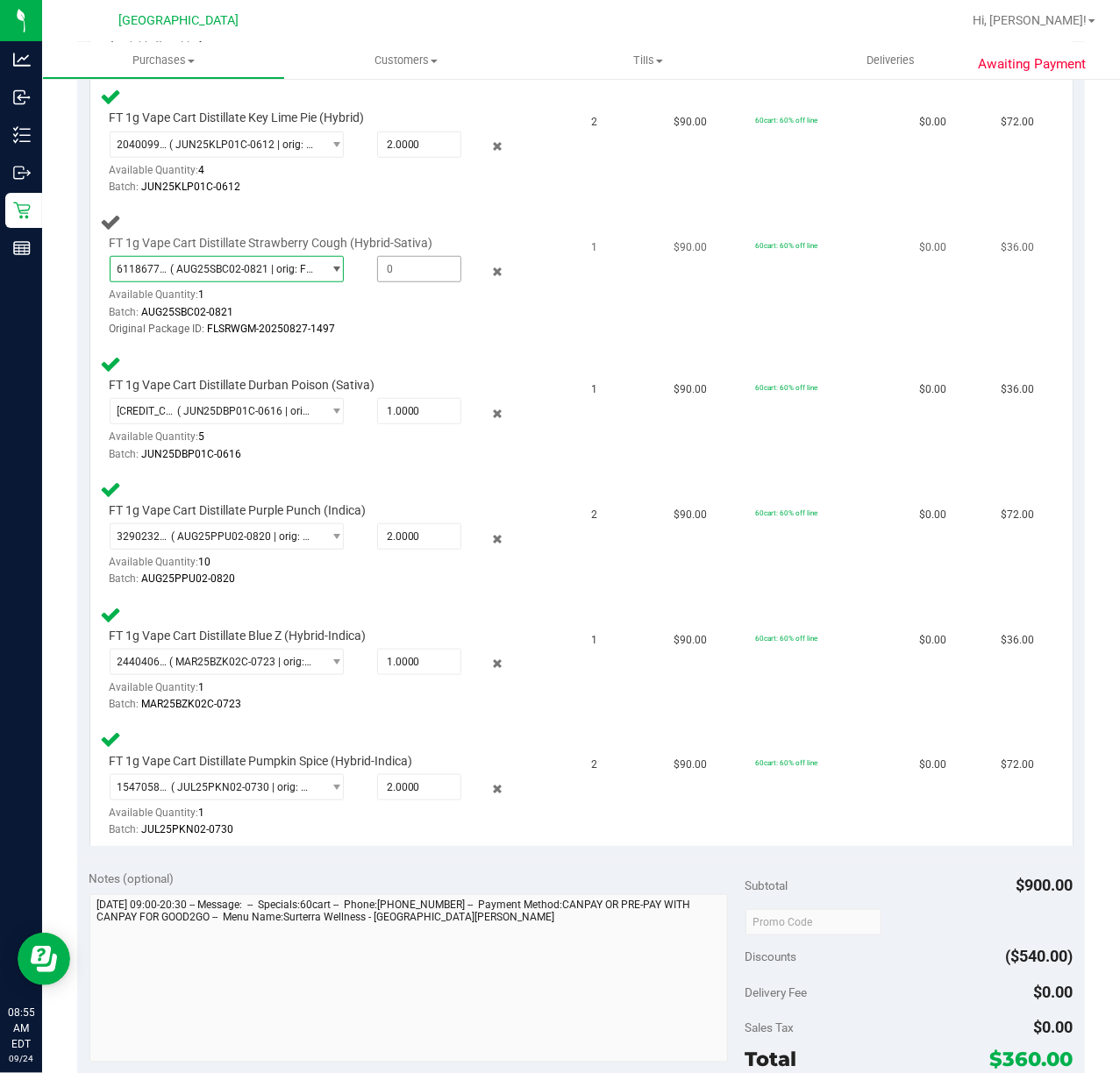
click at [395, 264] on span at bounding box center [418, 268] width 84 height 26
type input "1"
type input "1.0000"
click at [587, 319] on td "1" at bounding box center [622, 276] width 82 height 142
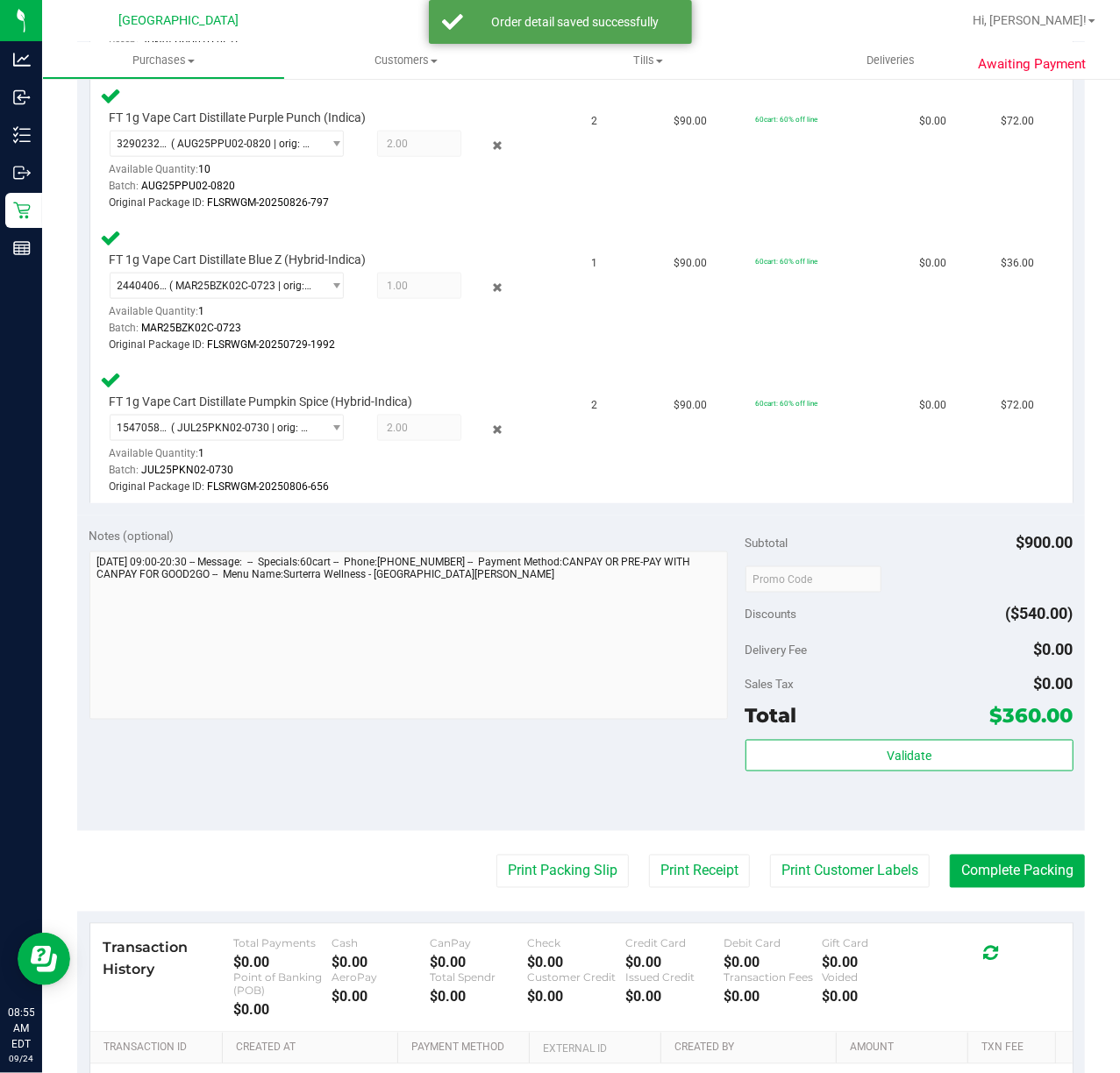
scroll to position [350, 0]
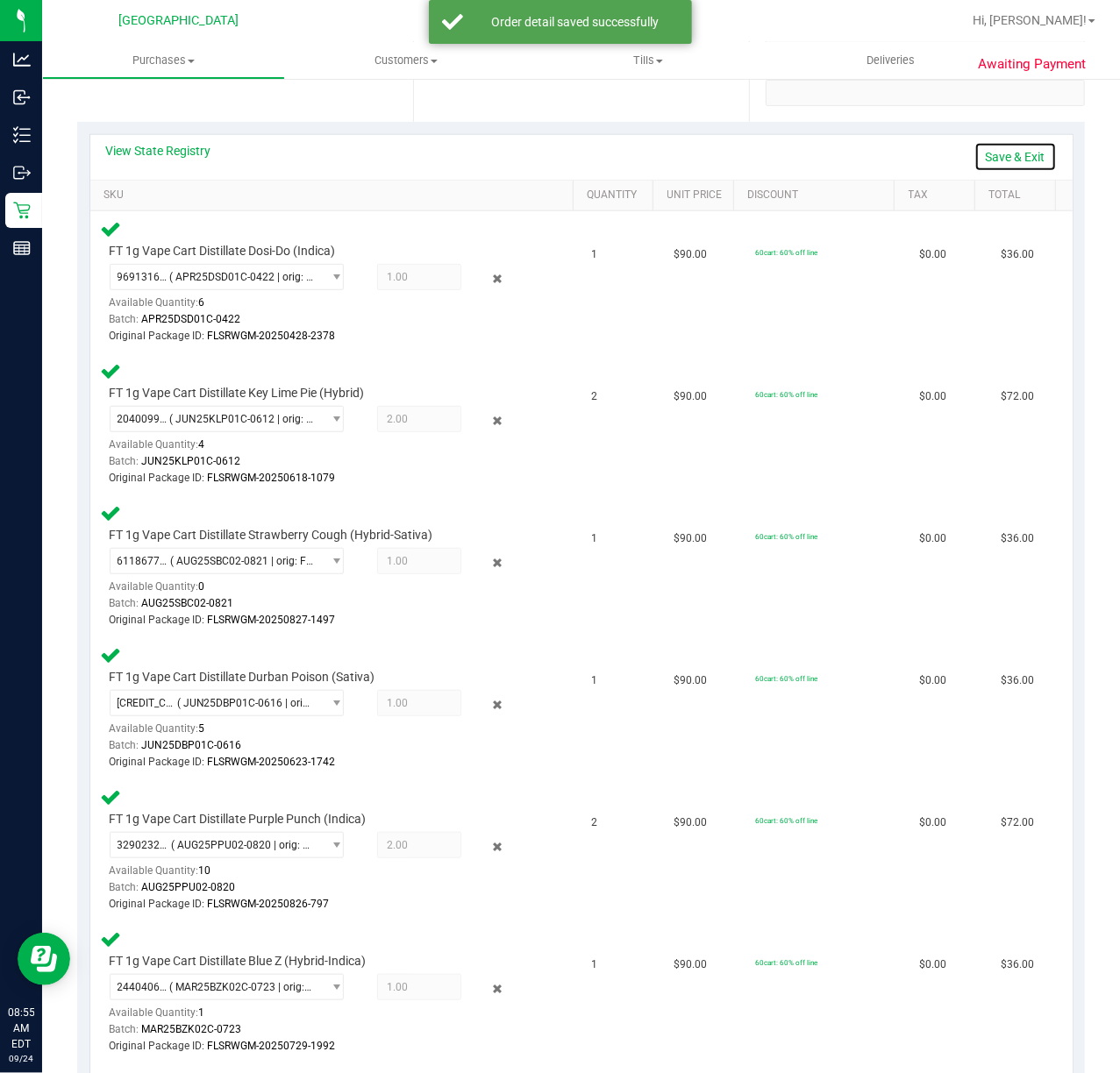
click at [1001, 156] on link "Save & Exit" at bounding box center [1015, 157] width 82 height 30
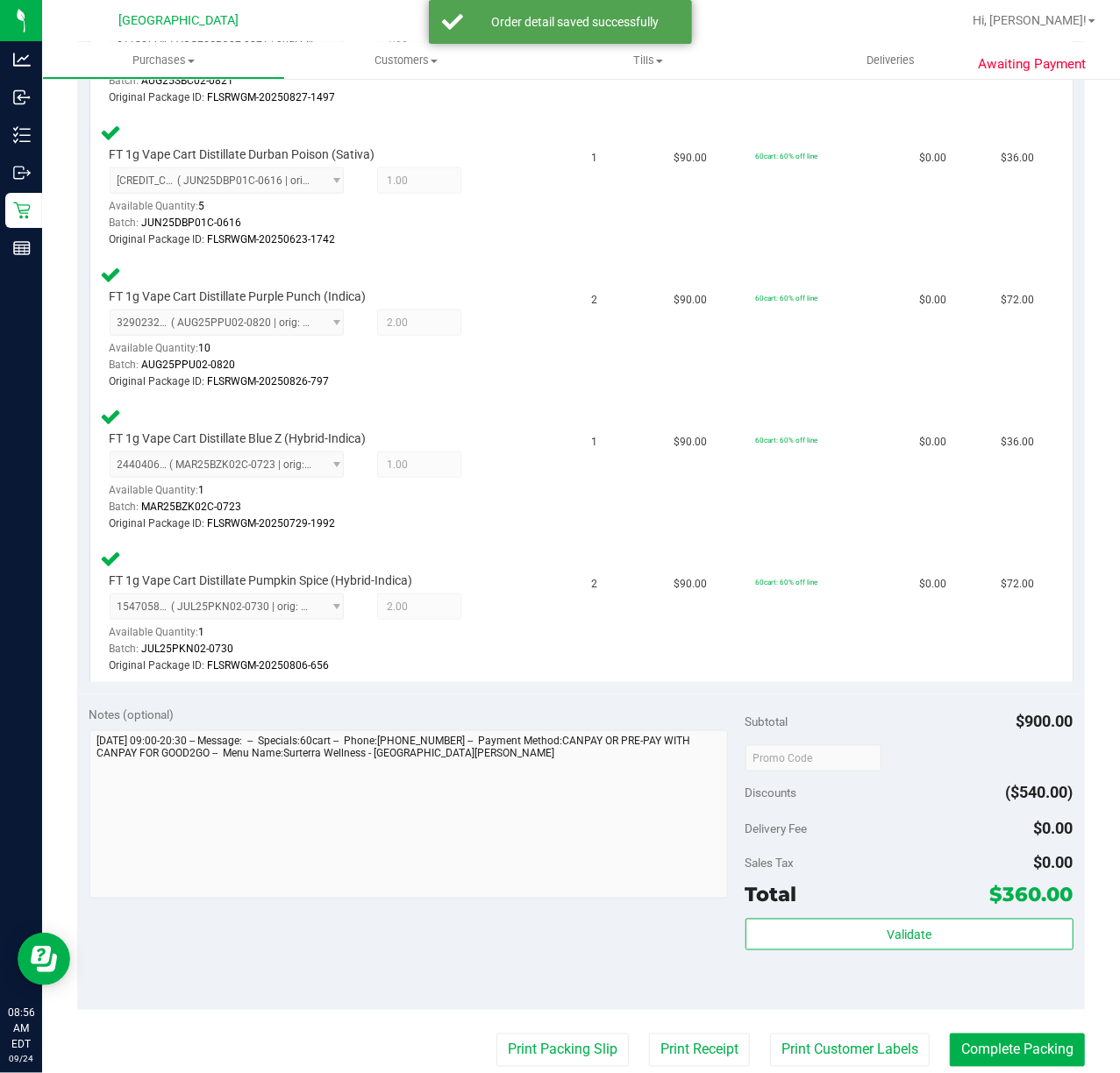
scroll to position [1052, 0]
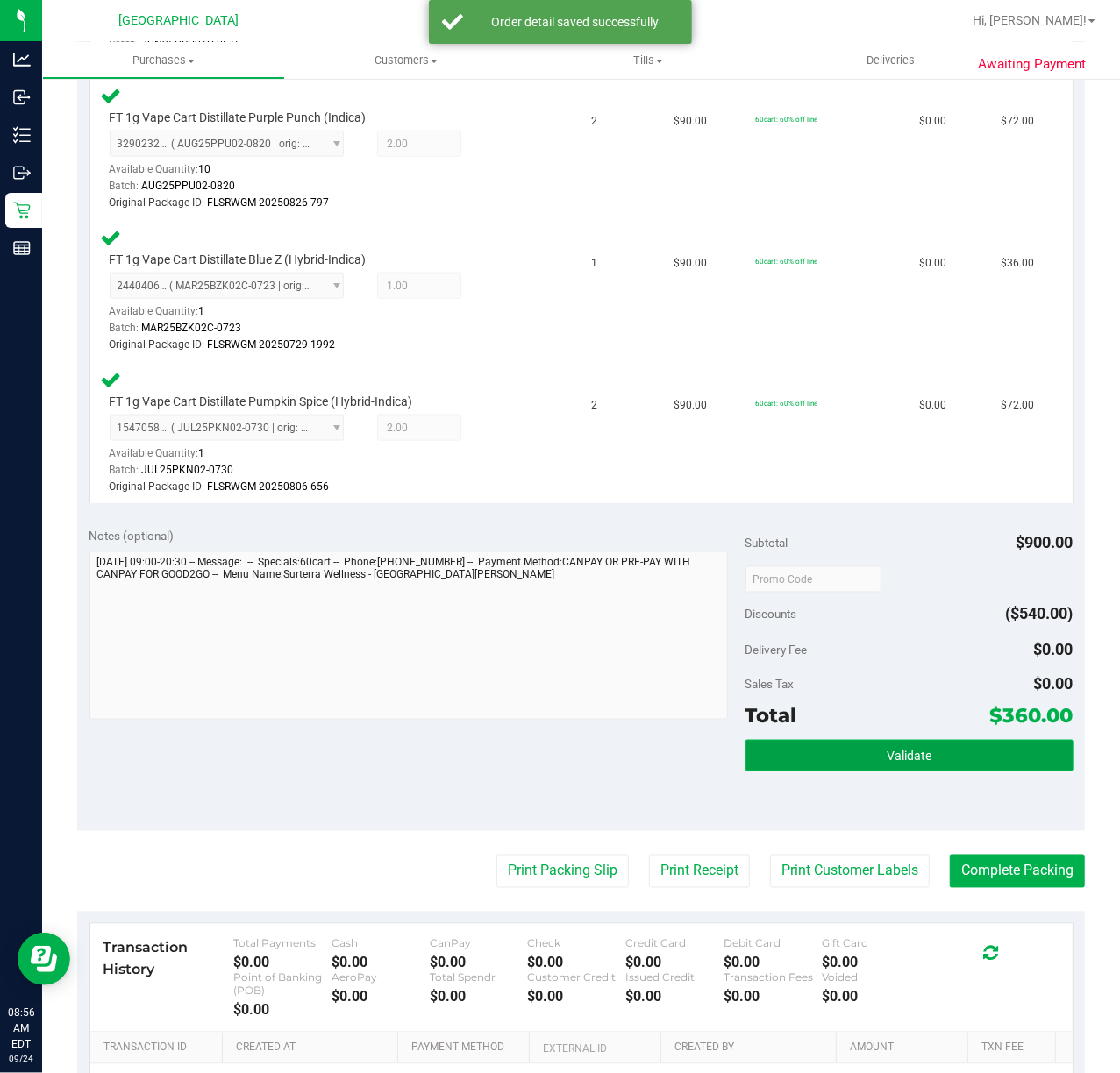
click at [961, 761] on button "Validate" at bounding box center [909, 755] width 328 height 32
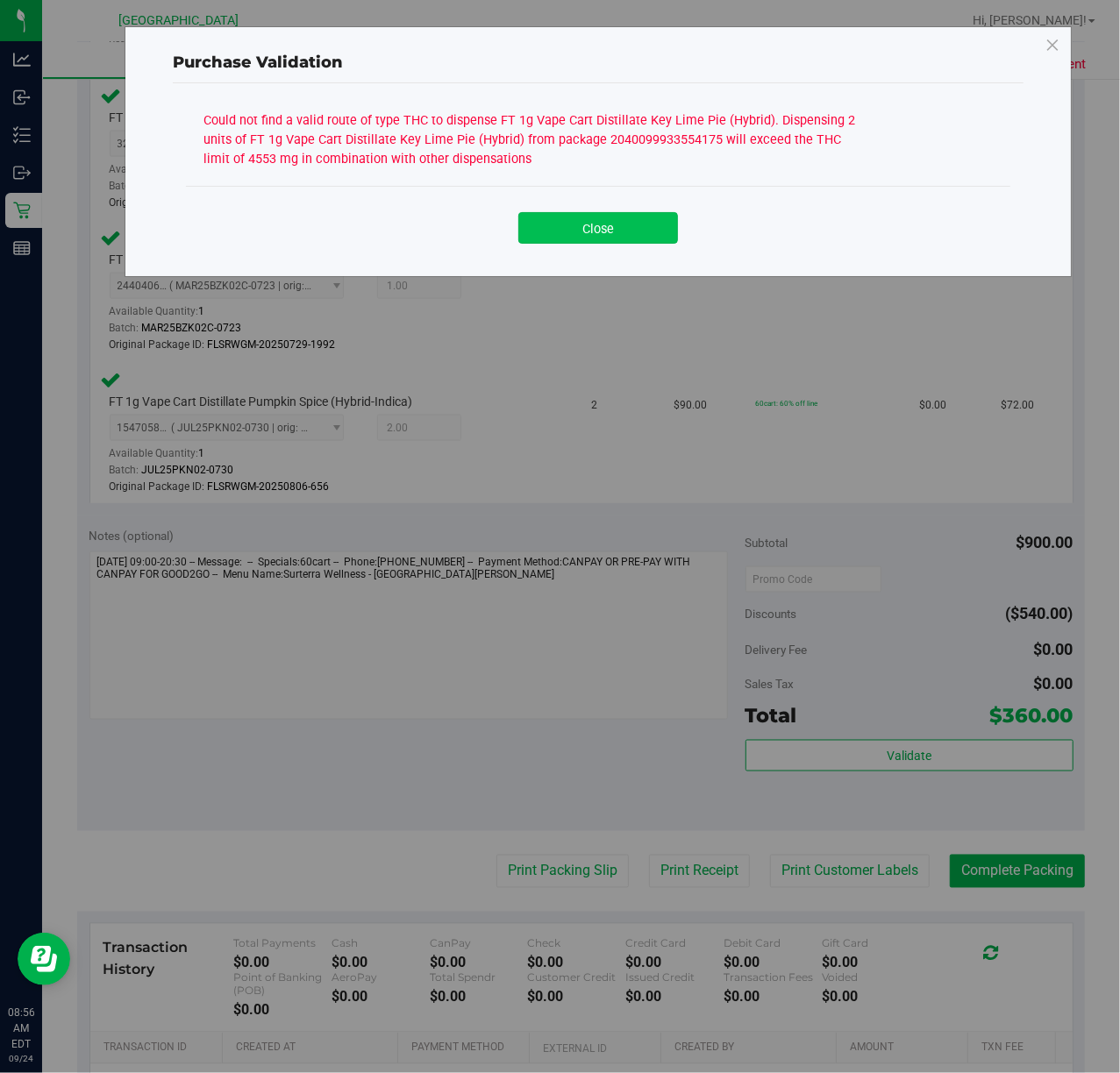
click at [577, 219] on button "Close" at bounding box center [597, 227] width 159 height 32
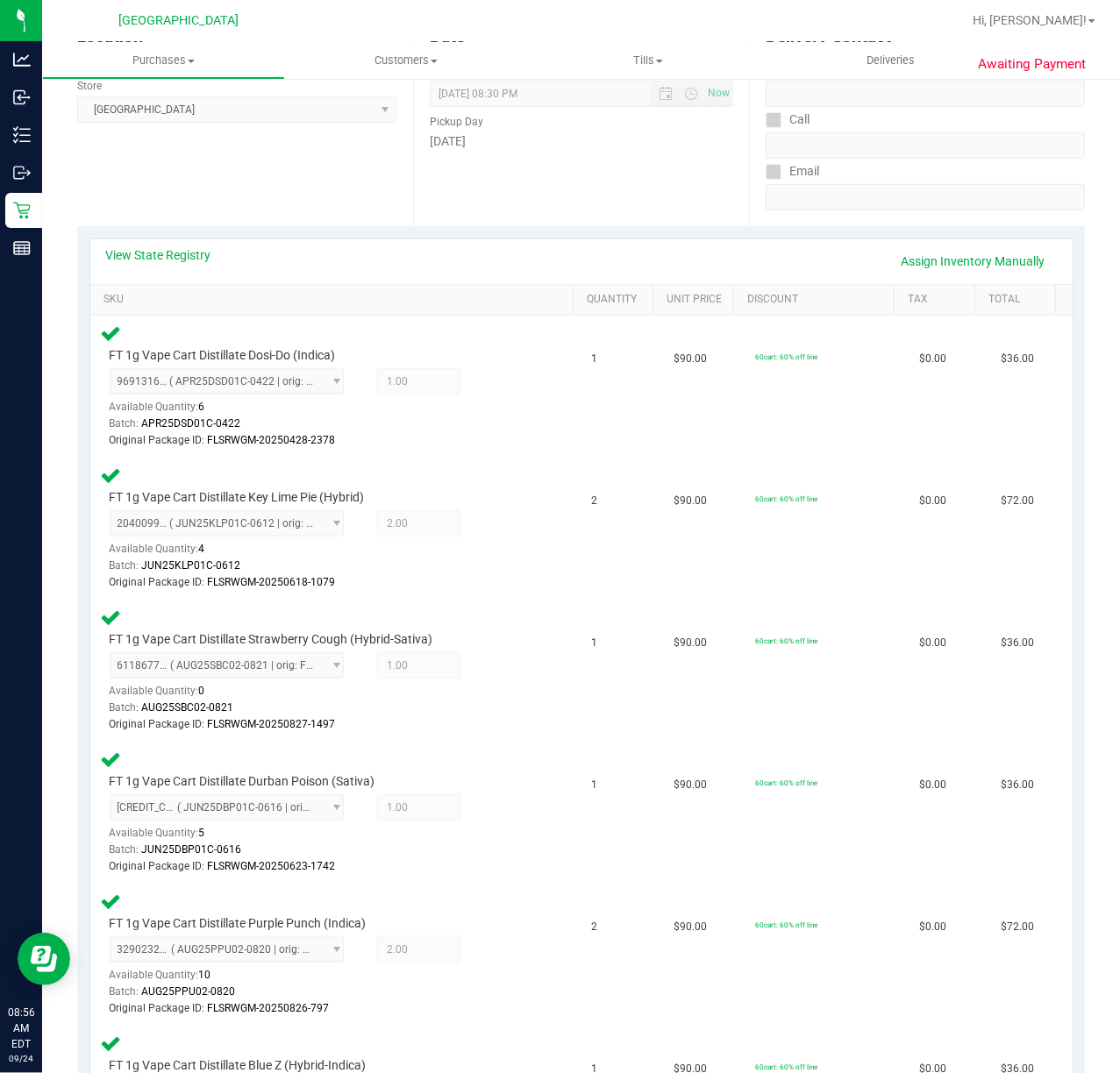
scroll to position [116, 0]
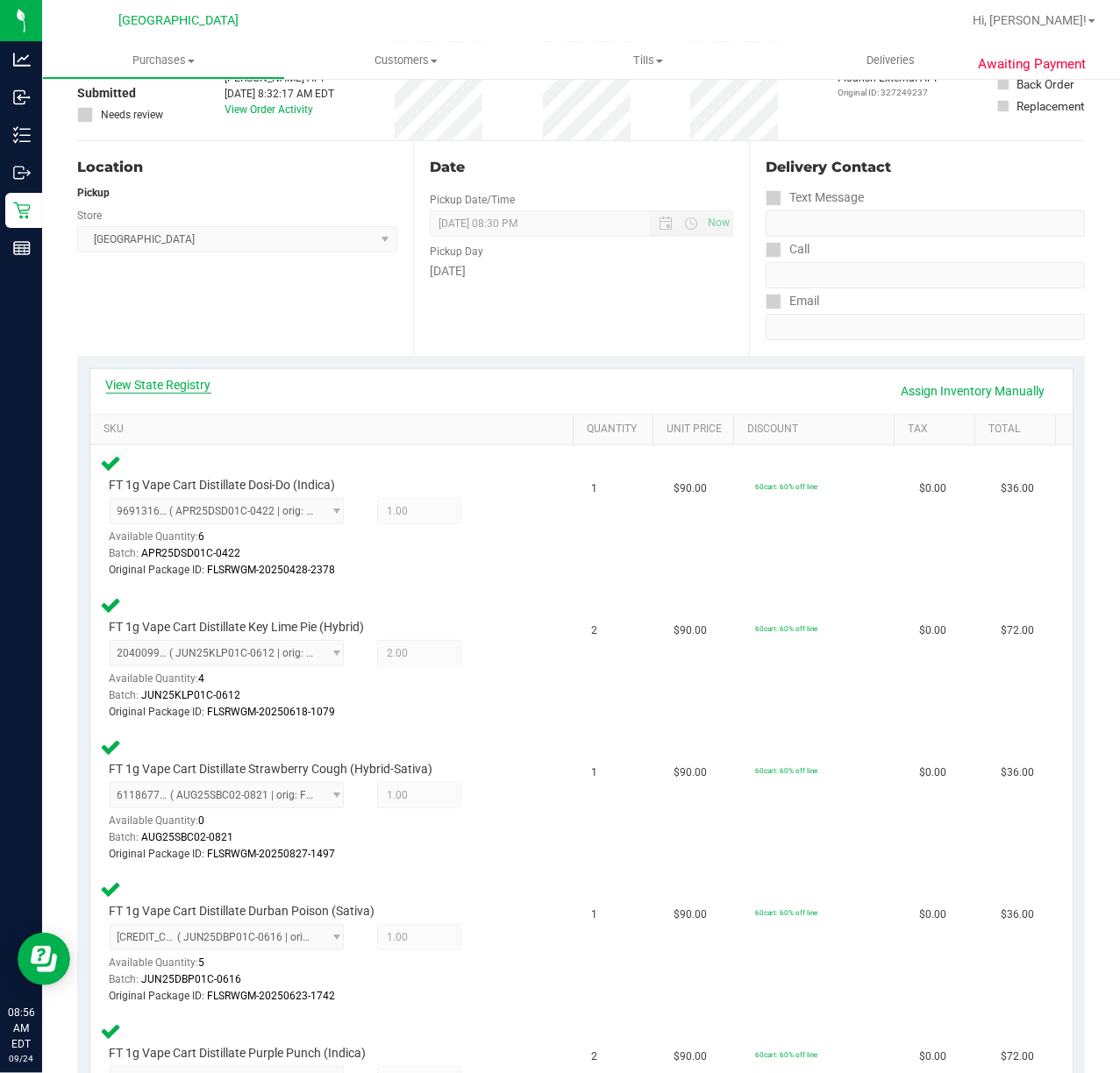
click at [201, 393] on link "View State Registry" at bounding box center [159, 384] width 105 height 17
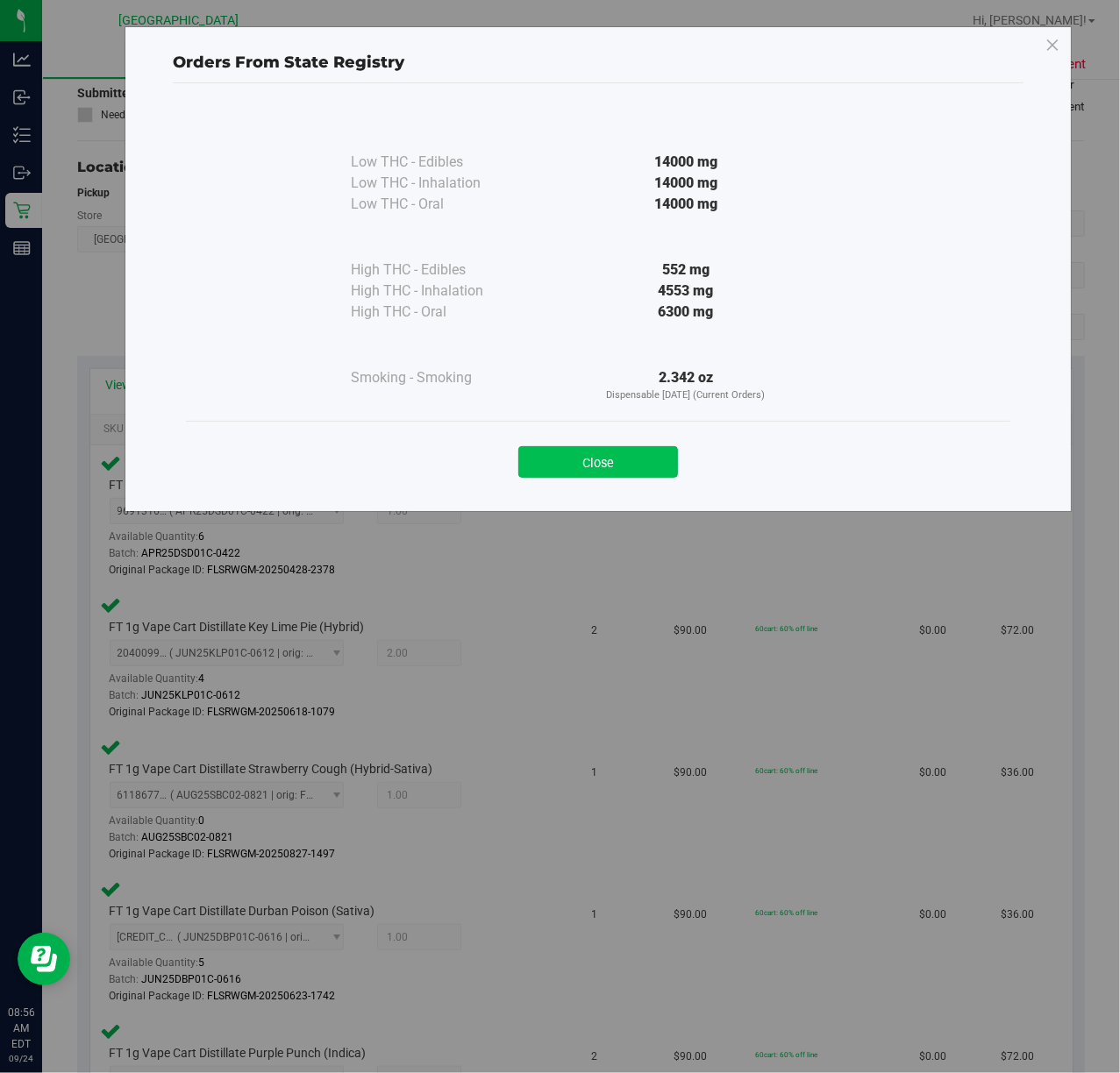
click at [653, 474] on button "Close" at bounding box center [597, 461] width 159 height 32
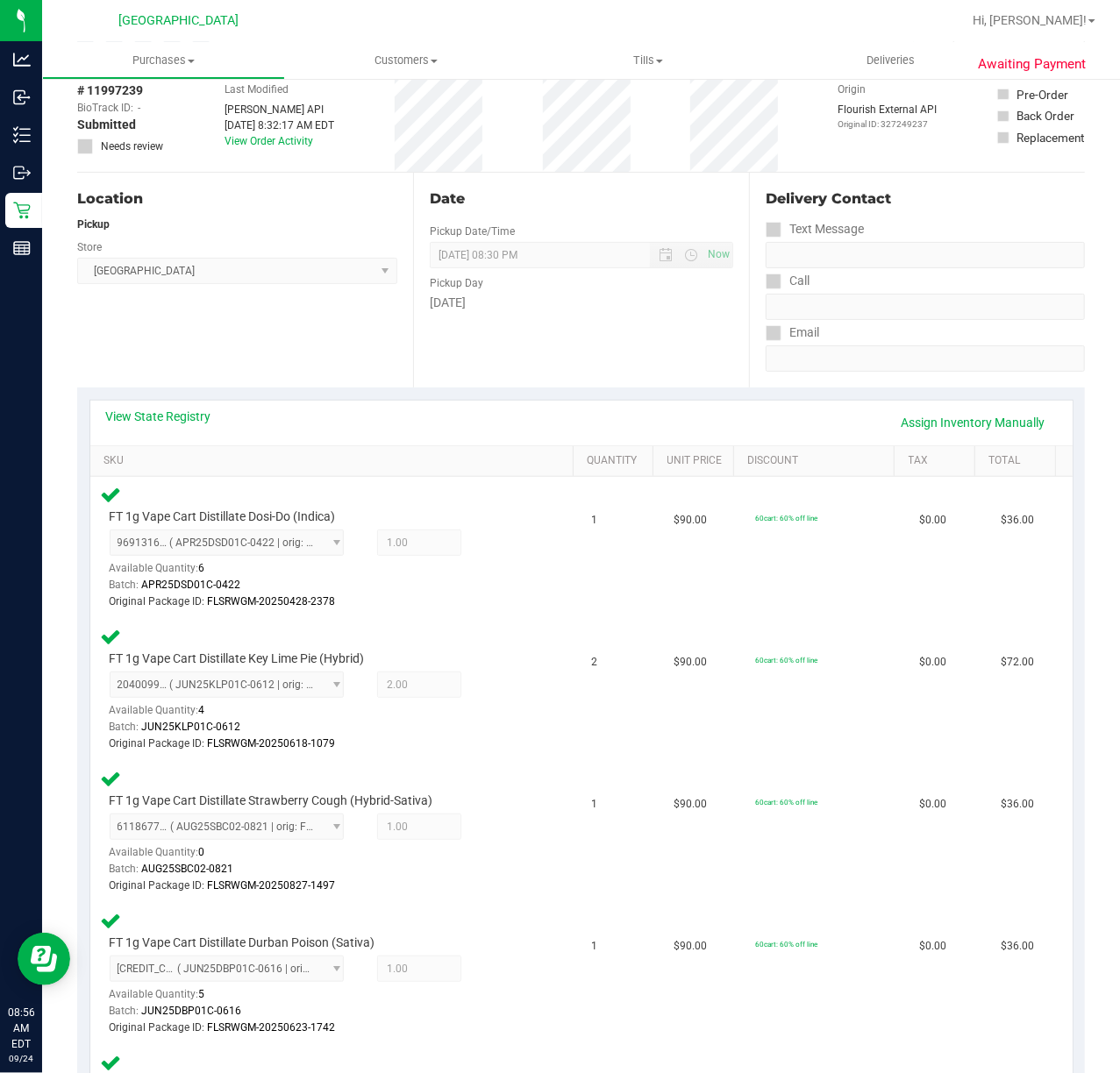
scroll to position [0, 0]
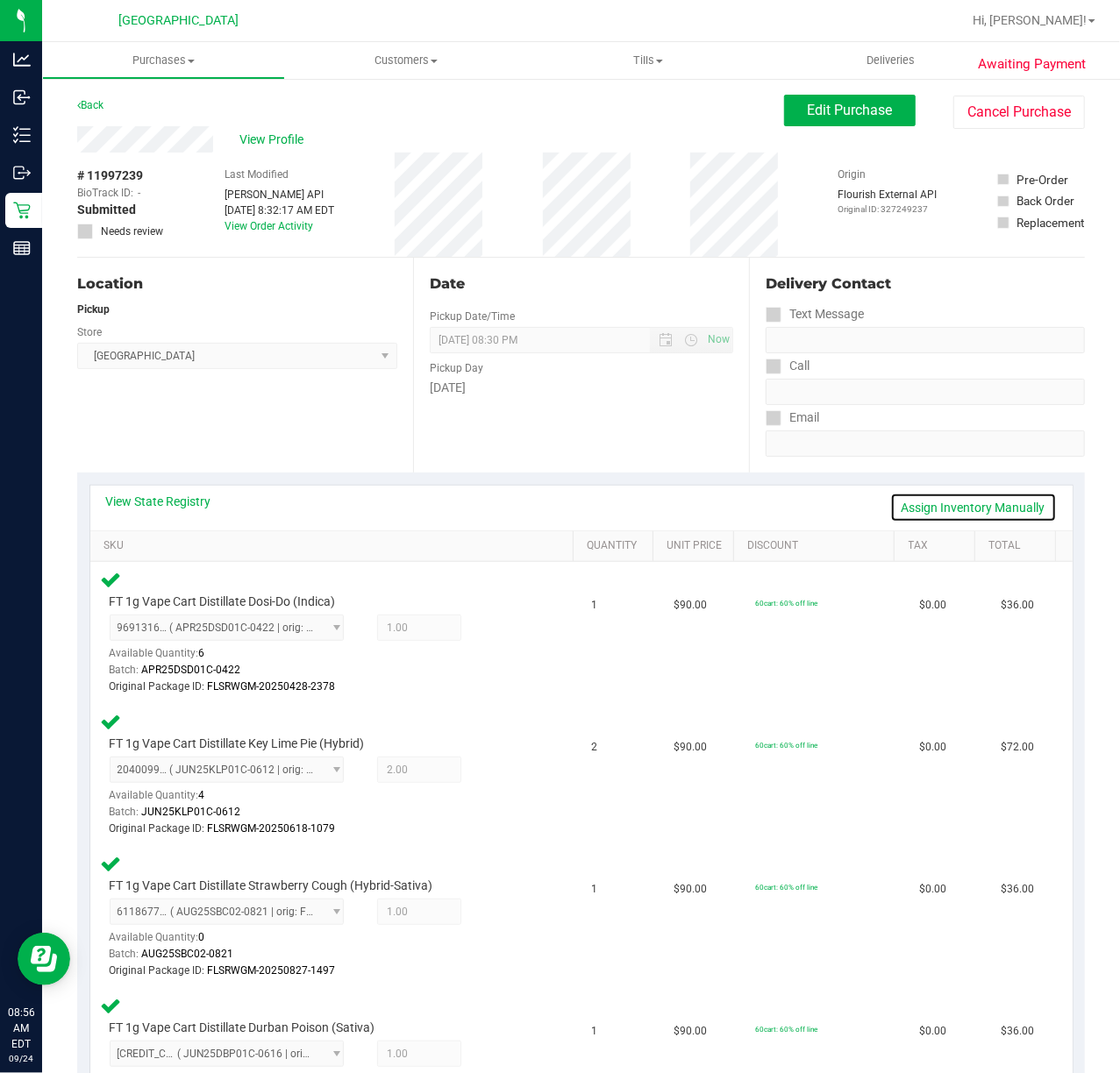
click at [942, 505] on link "Assign Inventory Manually" at bounding box center [973, 507] width 167 height 30
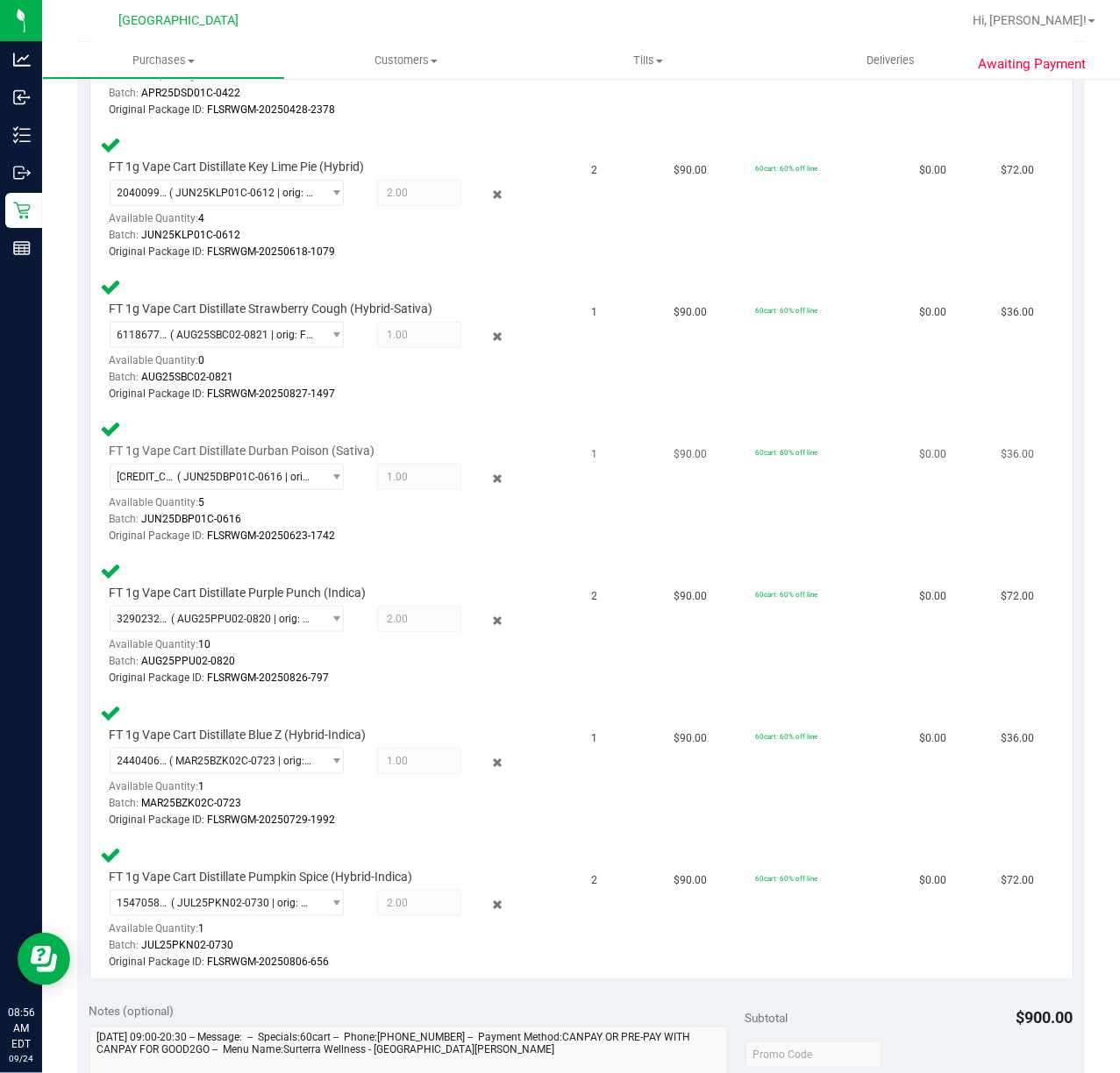
scroll to position [584, 0]
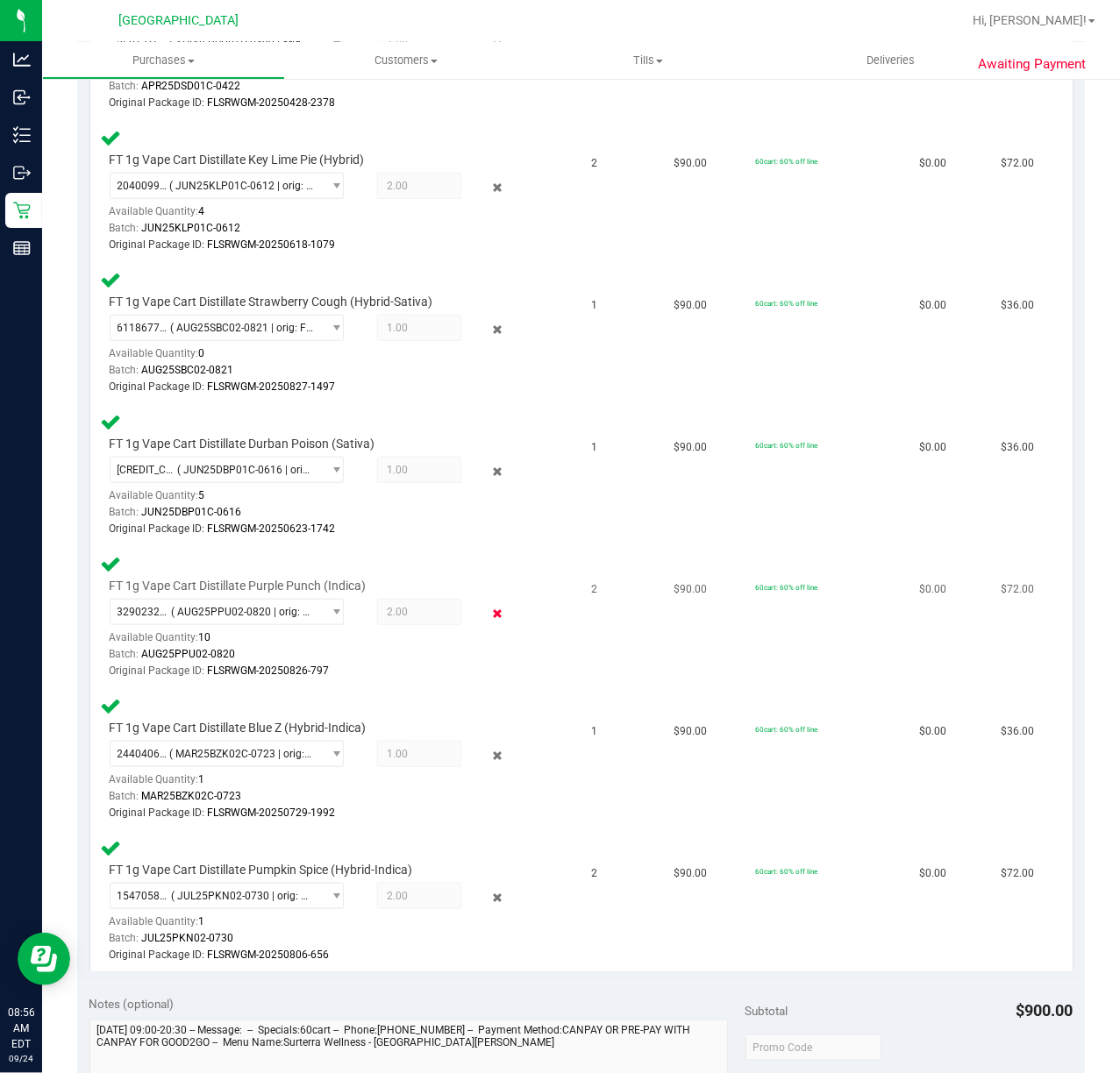
click at [487, 608] on icon at bounding box center [496, 614] width 18 height 20
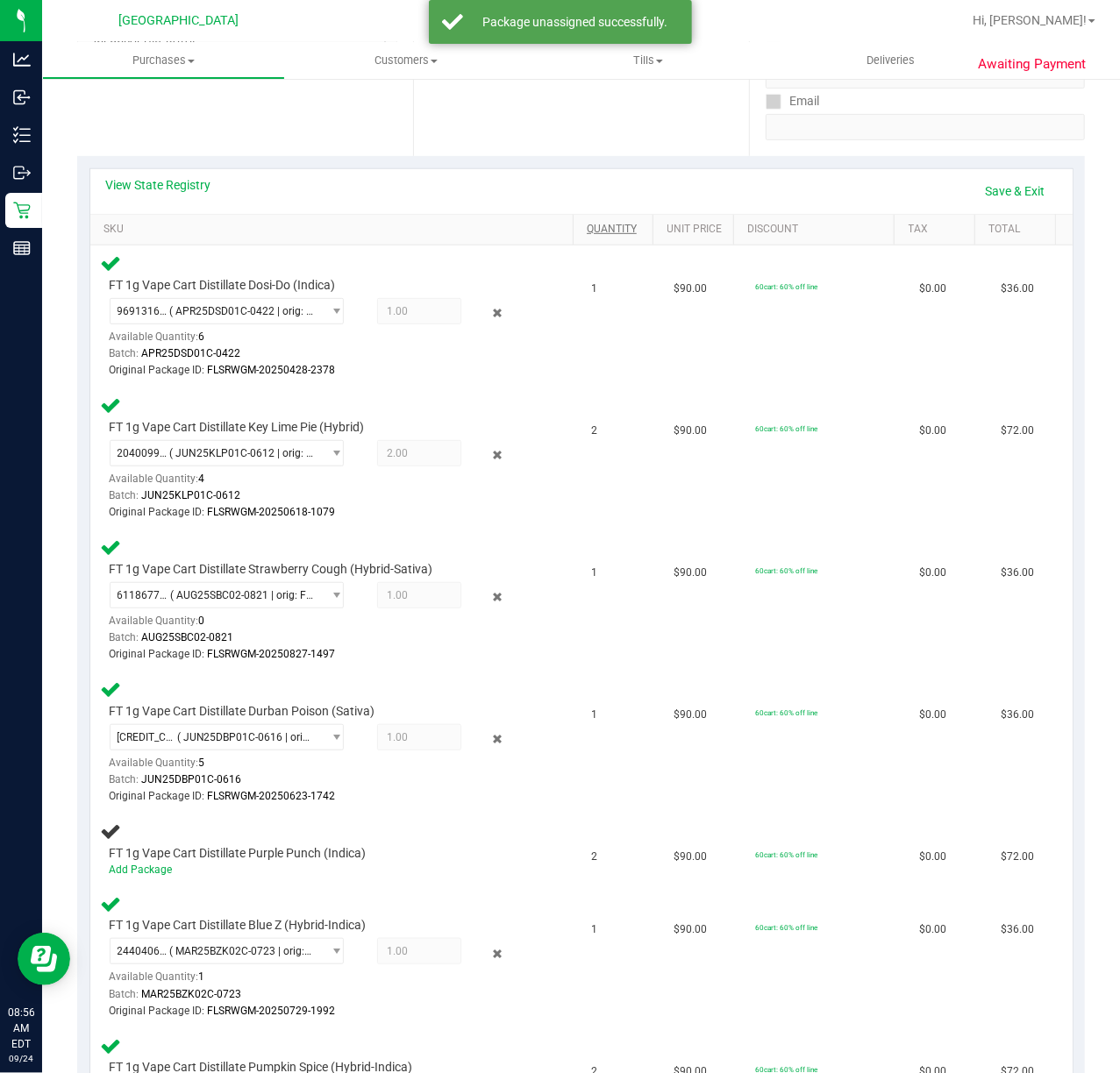
scroll to position [0, 0]
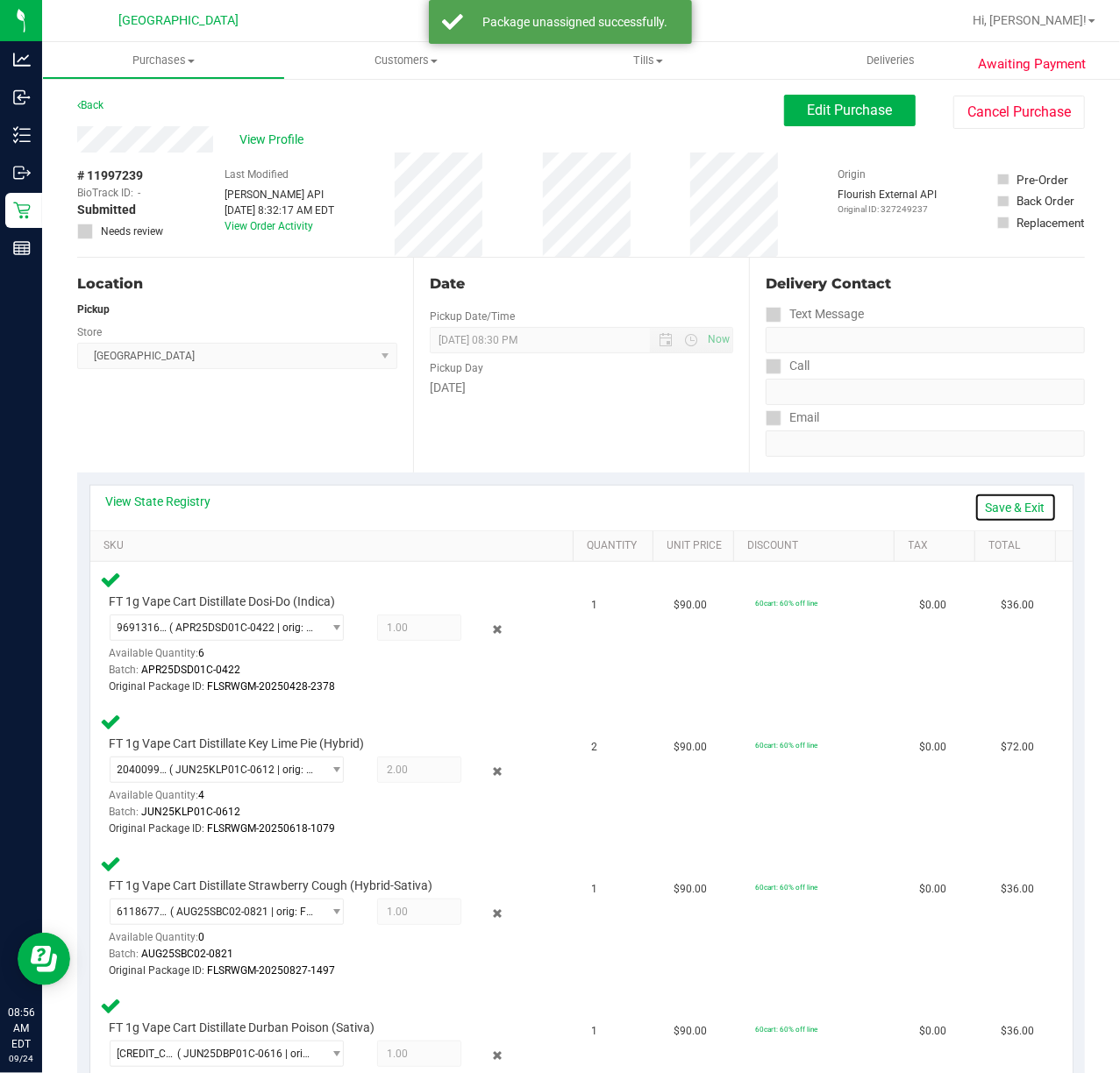
click at [1010, 514] on link "Save & Exit" at bounding box center [1015, 507] width 82 height 30
click at [826, 119] on button "Edit Purchase" at bounding box center [850, 110] width 132 height 32
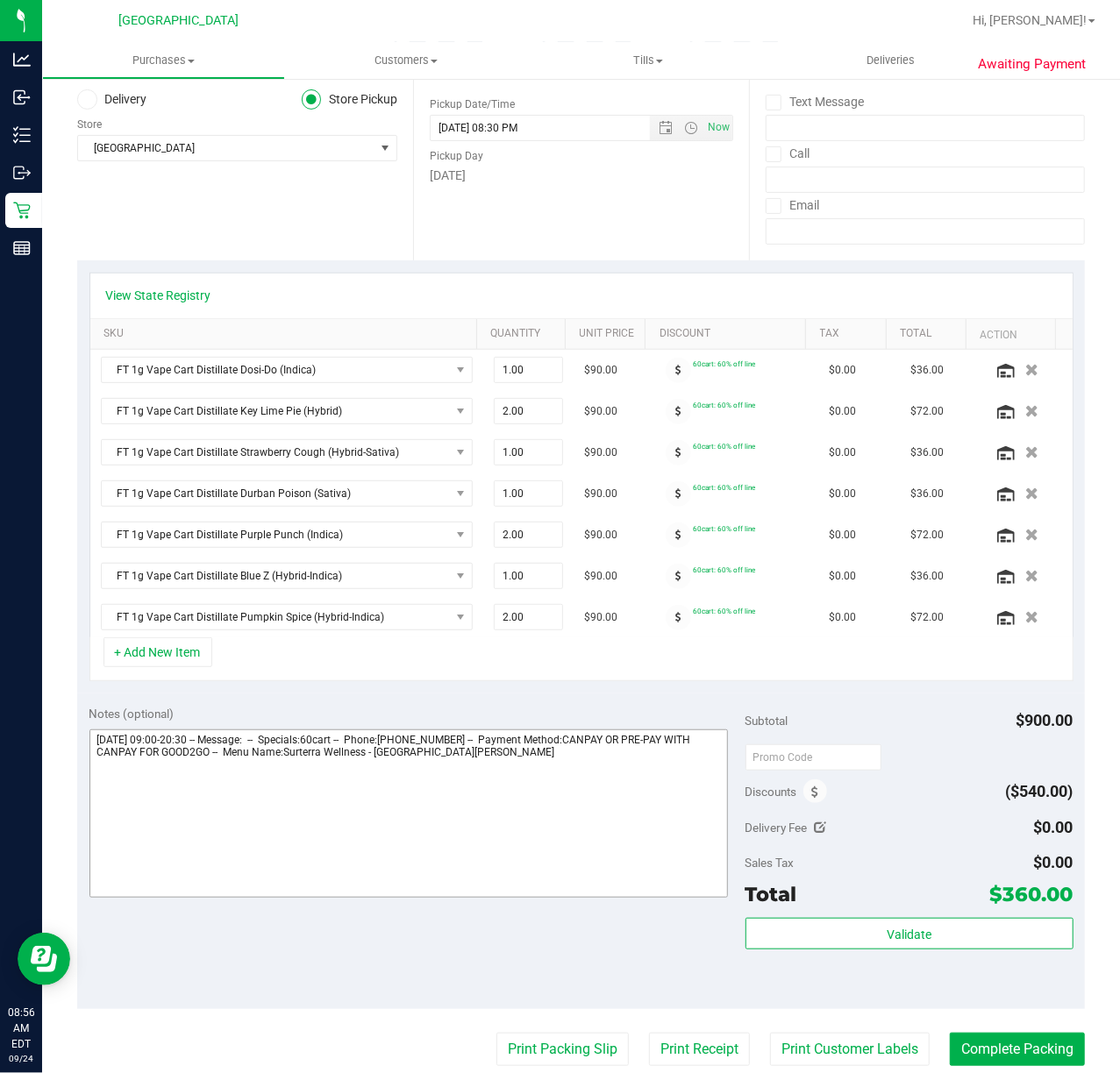
scroll to position [468, 0]
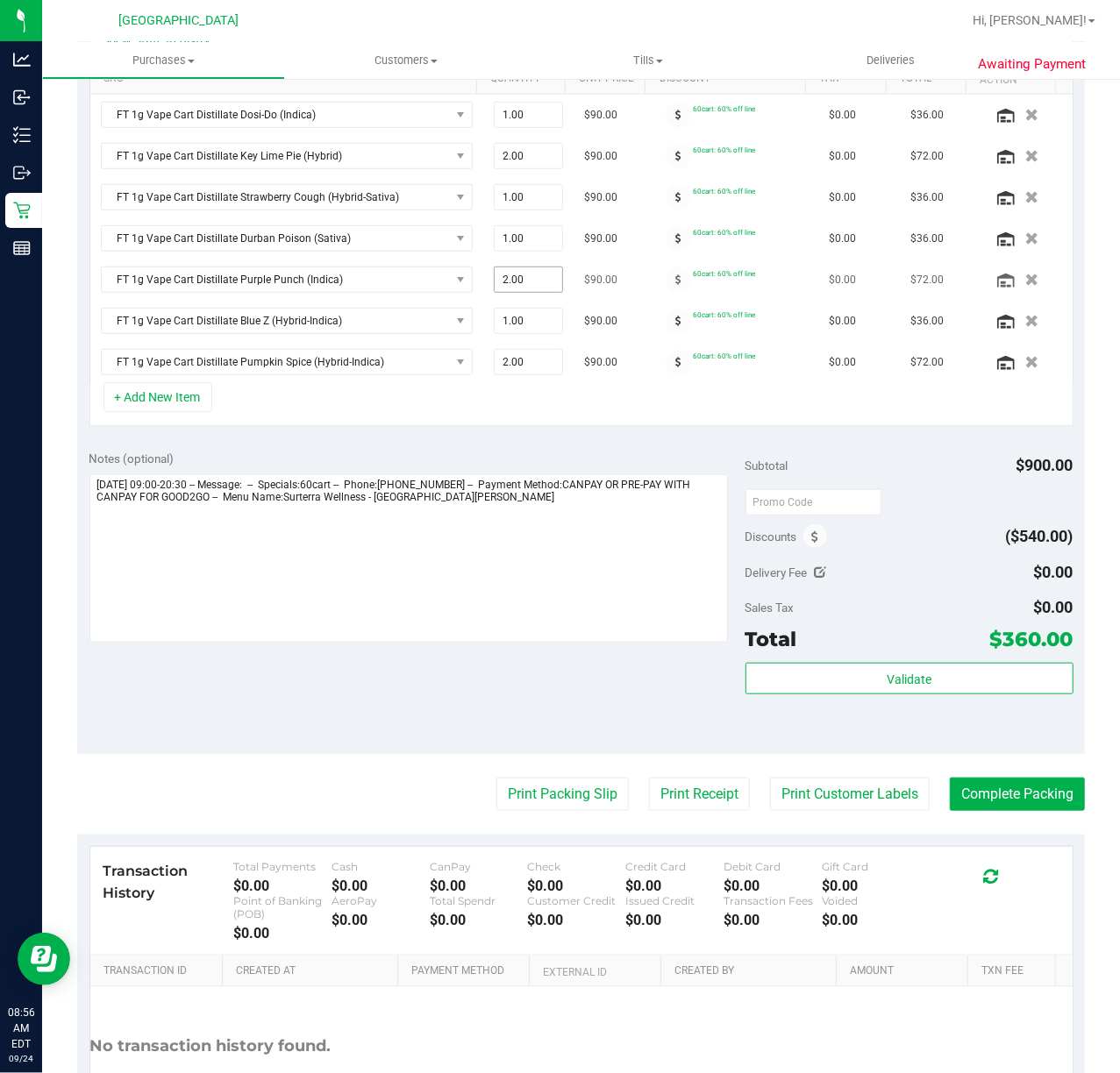
click at [519, 293] on span "2.00 2" at bounding box center [528, 279] width 69 height 26
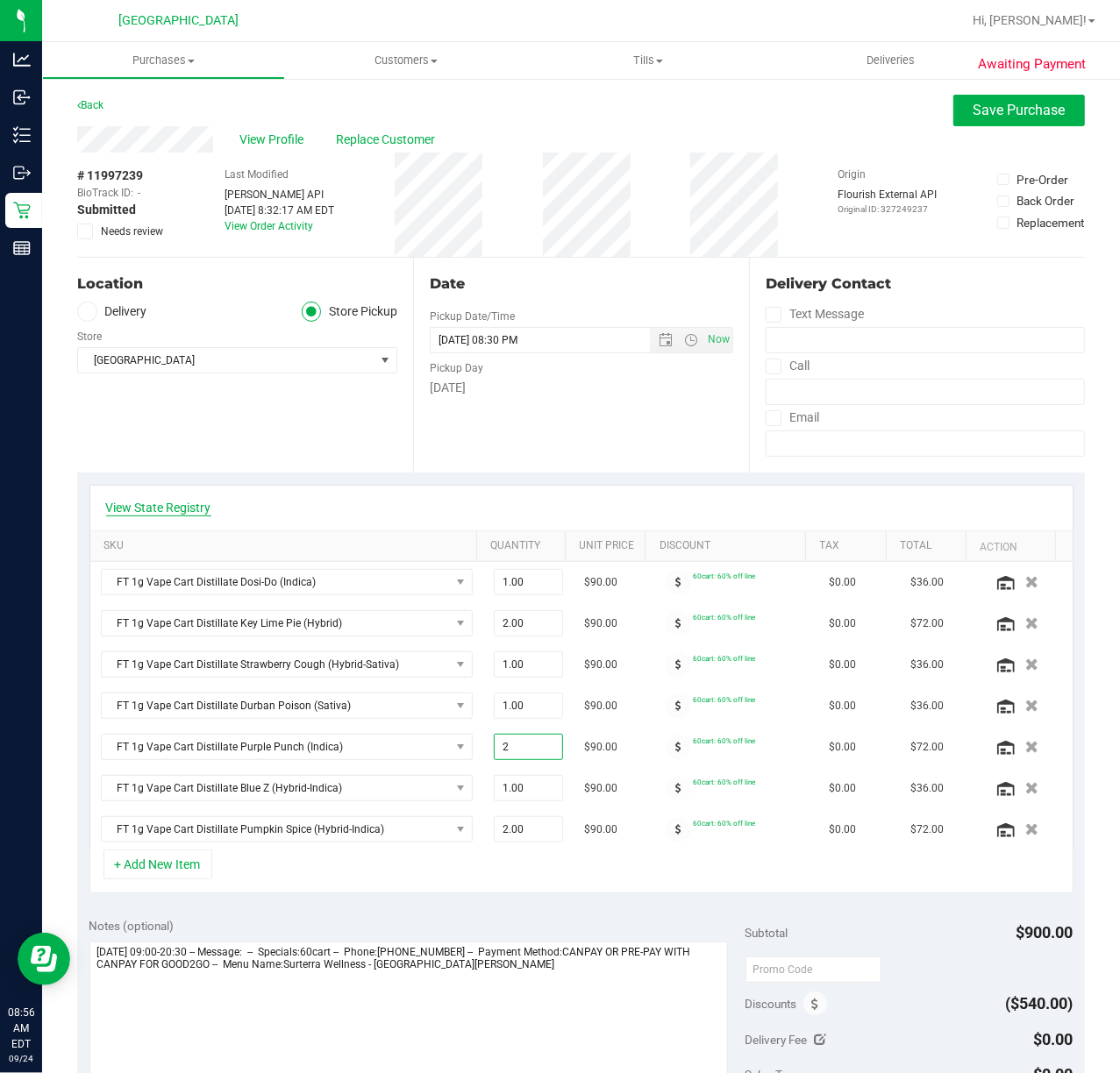
click at [138, 505] on link "View State Registry" at bounding box center [159, 507] width 105 height 17
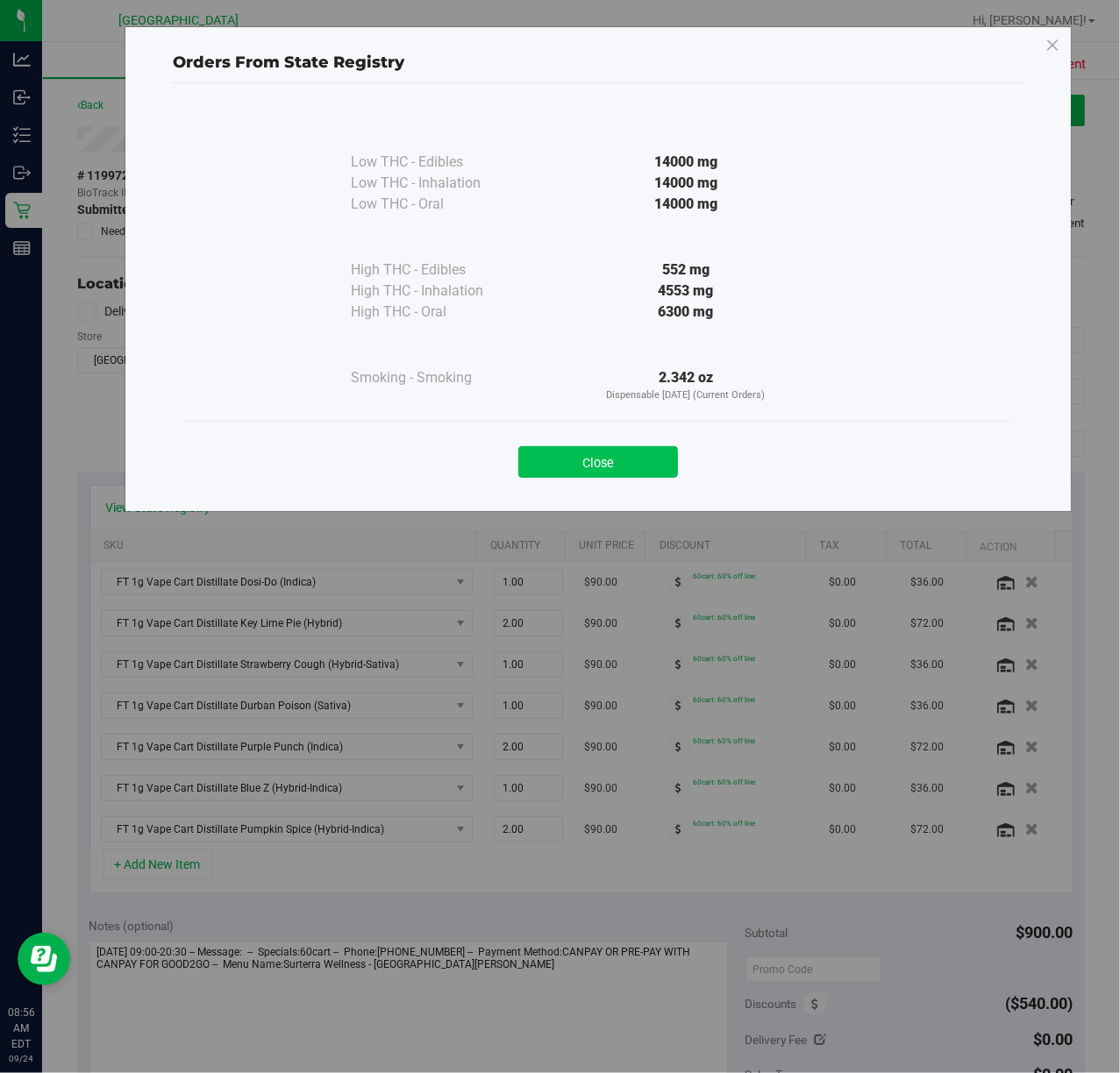
click at [657, 447] on button "Close" at bounding box center [597, 461] width 159 height 32
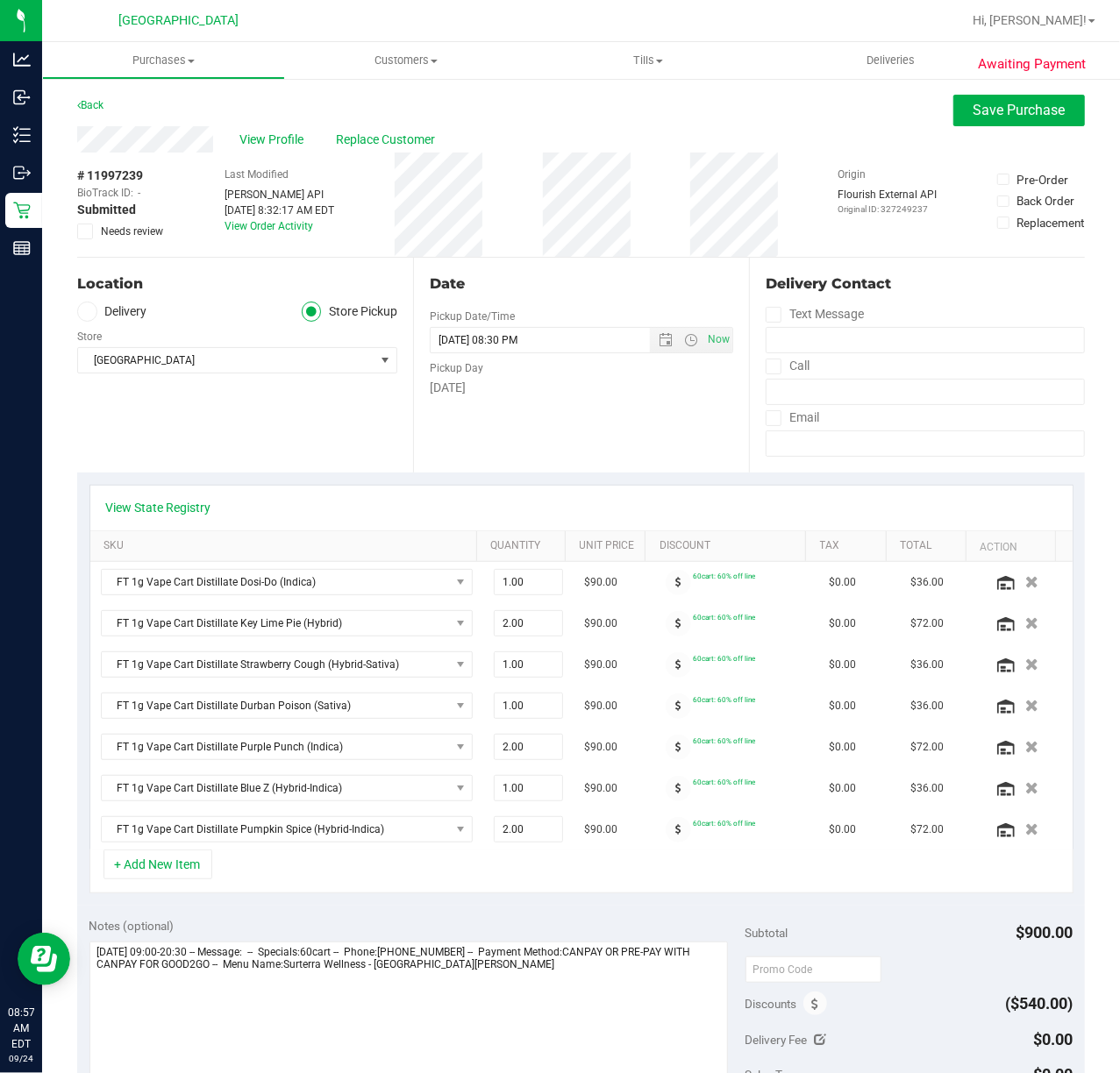
click at [566, 460] on div "Date Pickup Date/Time 09/24/2025 Now 09/24/2025 08:30 PM Now Pickup Day Wednesd…" at bounding box center [580, 365] width 336 height 214
click at [587, 436] on div "Date Pickup Date/Time 09/24/2025 Now 09/24/2025 08:30 PM Now Pickup Day Wednesd…" at bounding box center [580, 365] width 336 height 214
click at [268, 135] on span "View Profile" at bounding box center [275, 140] width 70 height 18
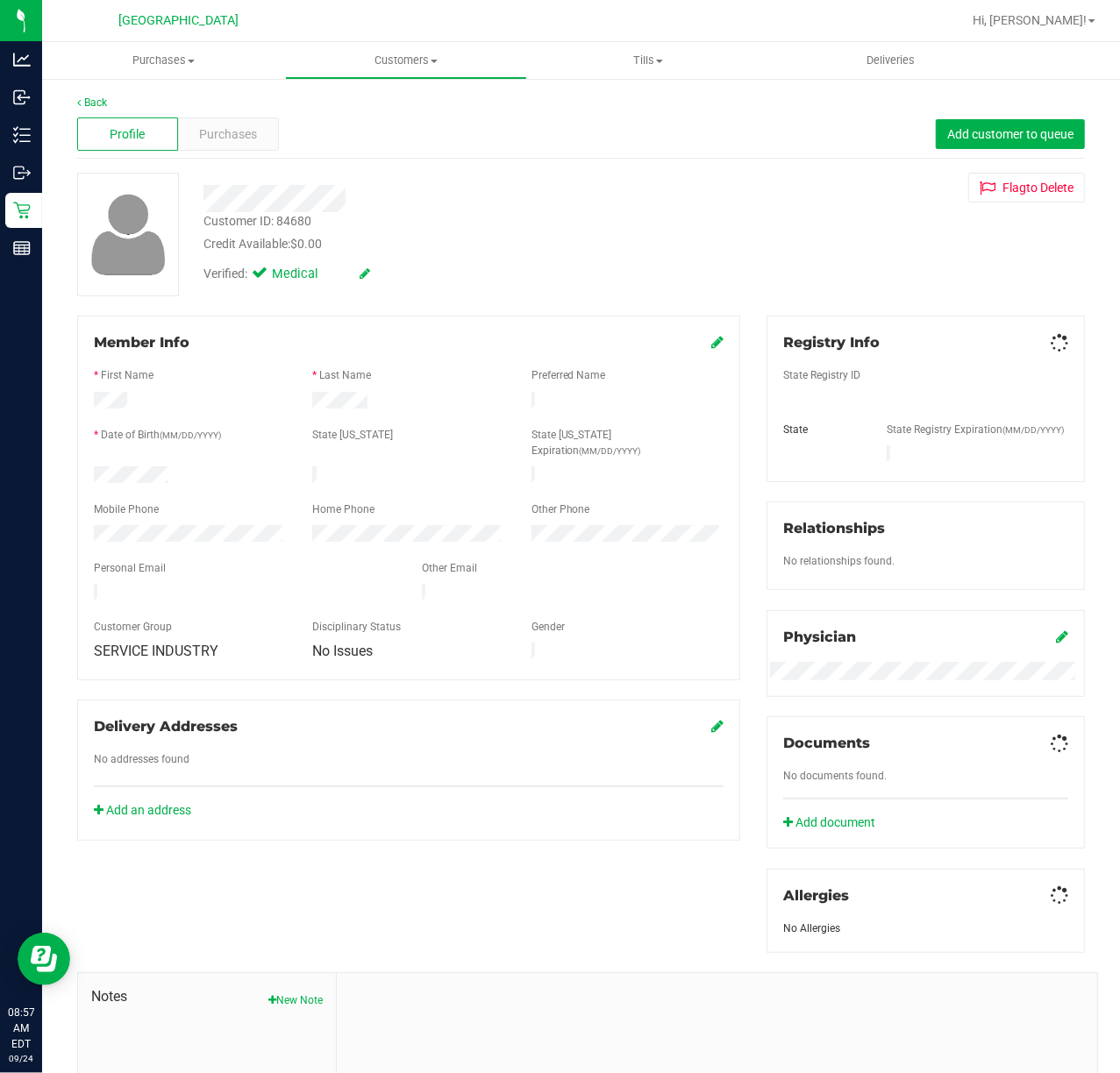
click at [268, 135] on div "Purchases" at bounding box center [229, 133] width 101 height 33
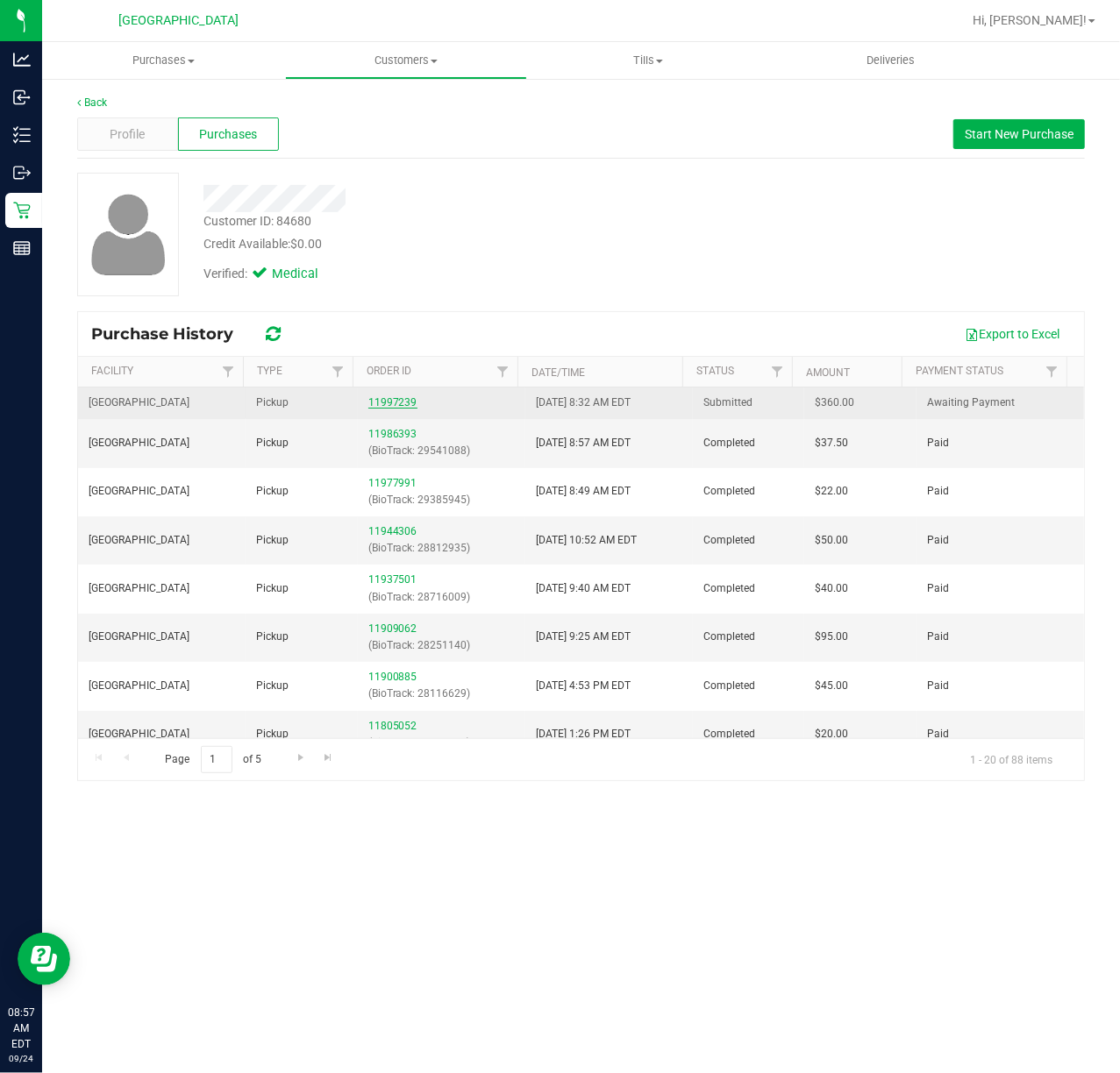
click at [396, 404] on link "11997239" at bounding box center [393, 403] width 49 height 13
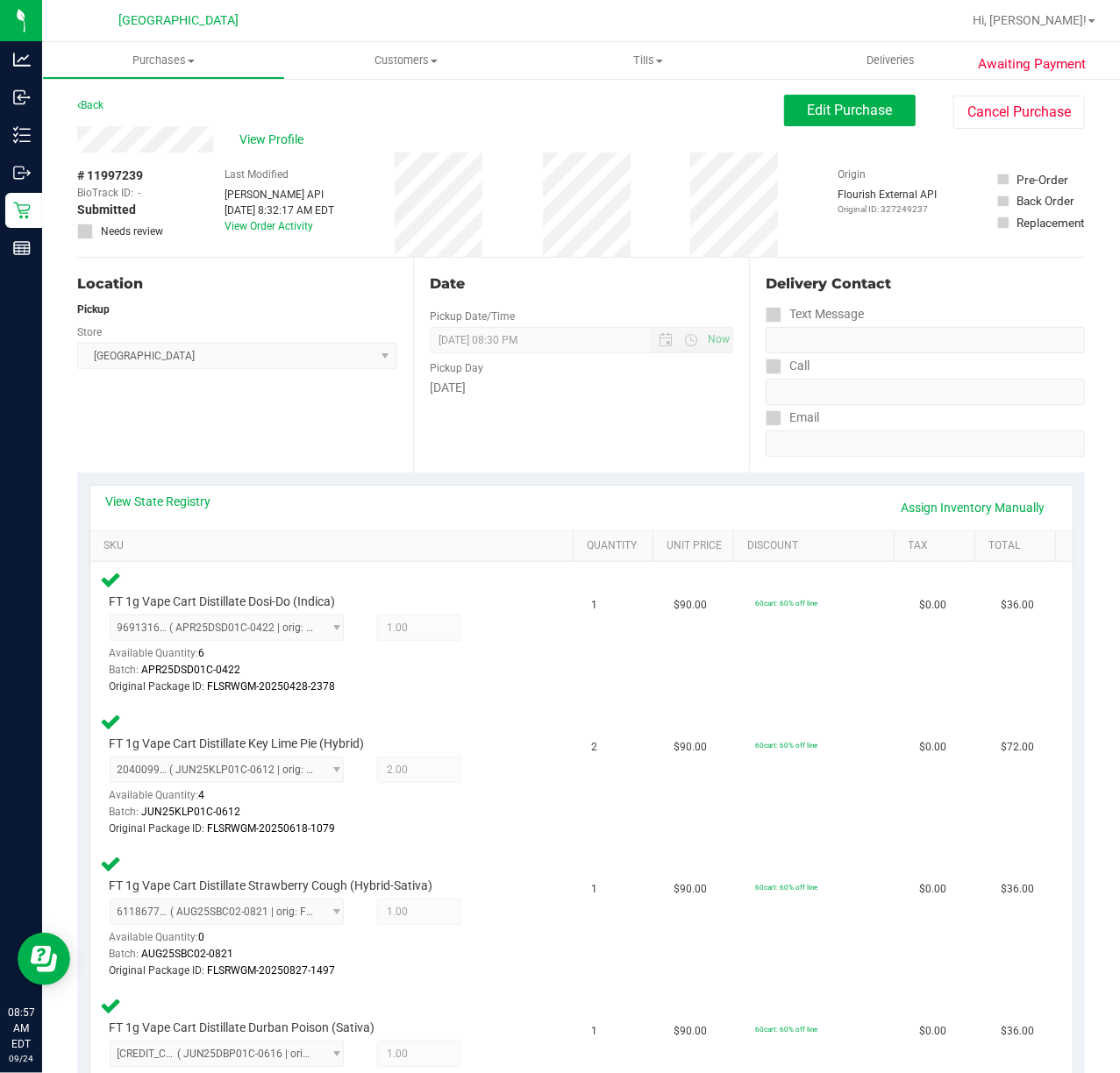
click at [671, 461] on div "Date Pickup Date/Time 09/24/2025 Now 09/24/2025 08:30 PM Now Pickup Day Wednesd…" at bounding box center [580, 365] width 336 height 214
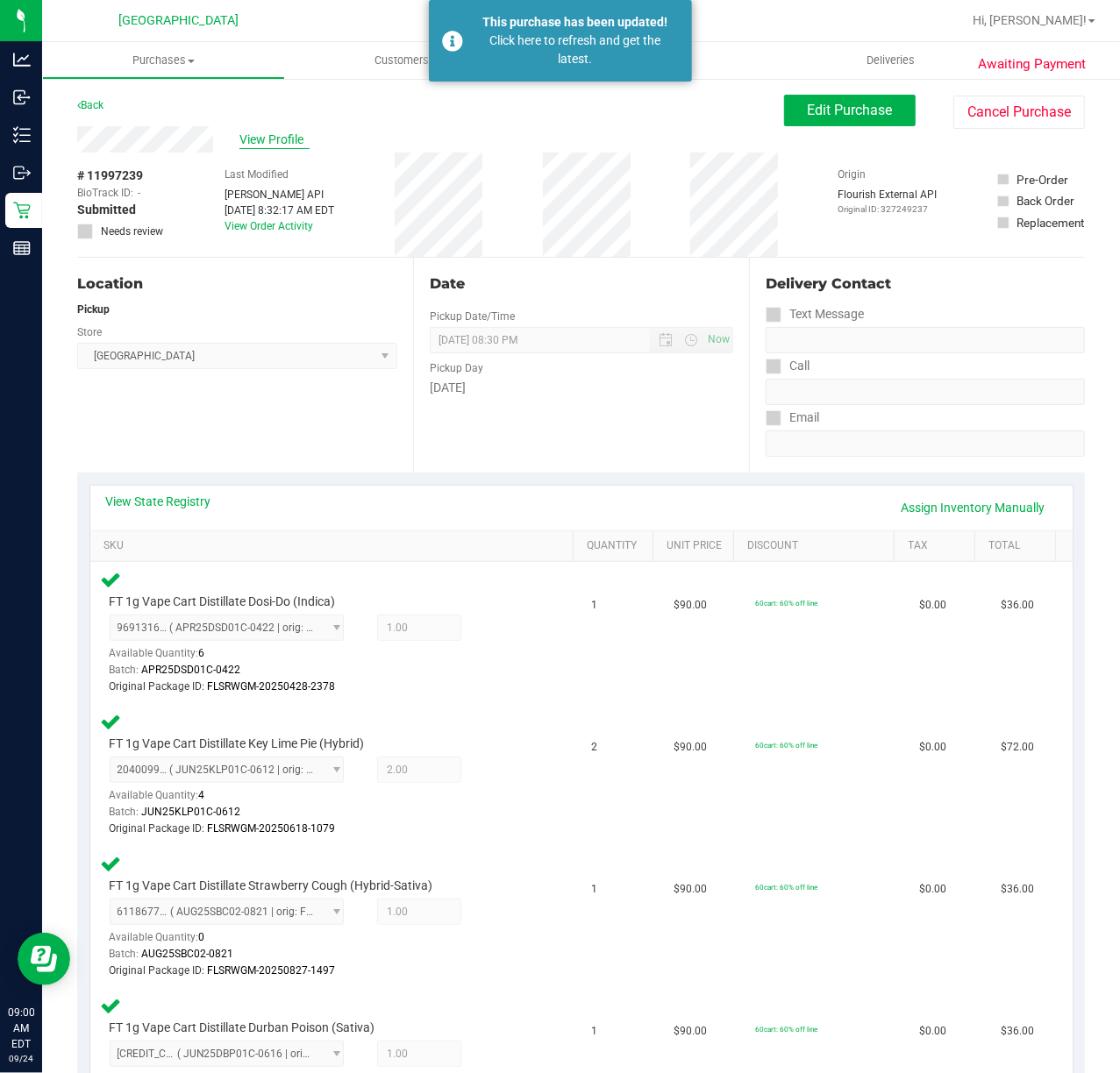
click at [278, 141] on span "View Profile" at bounding box center [275, 140] width 70 height 18
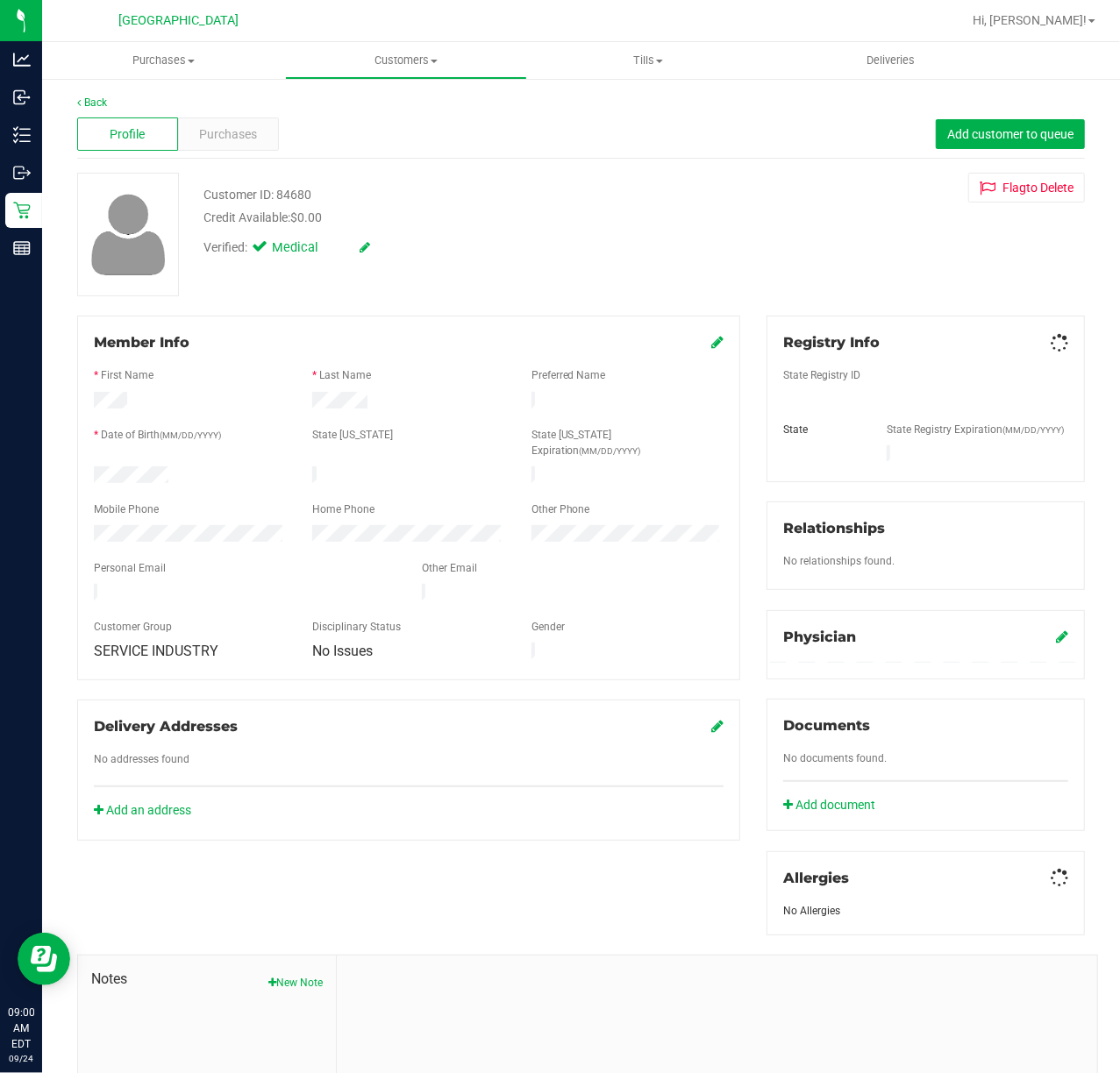
click at [209, 119] on div "Purchases" at bounding box center [229, 133] width 101 height 33
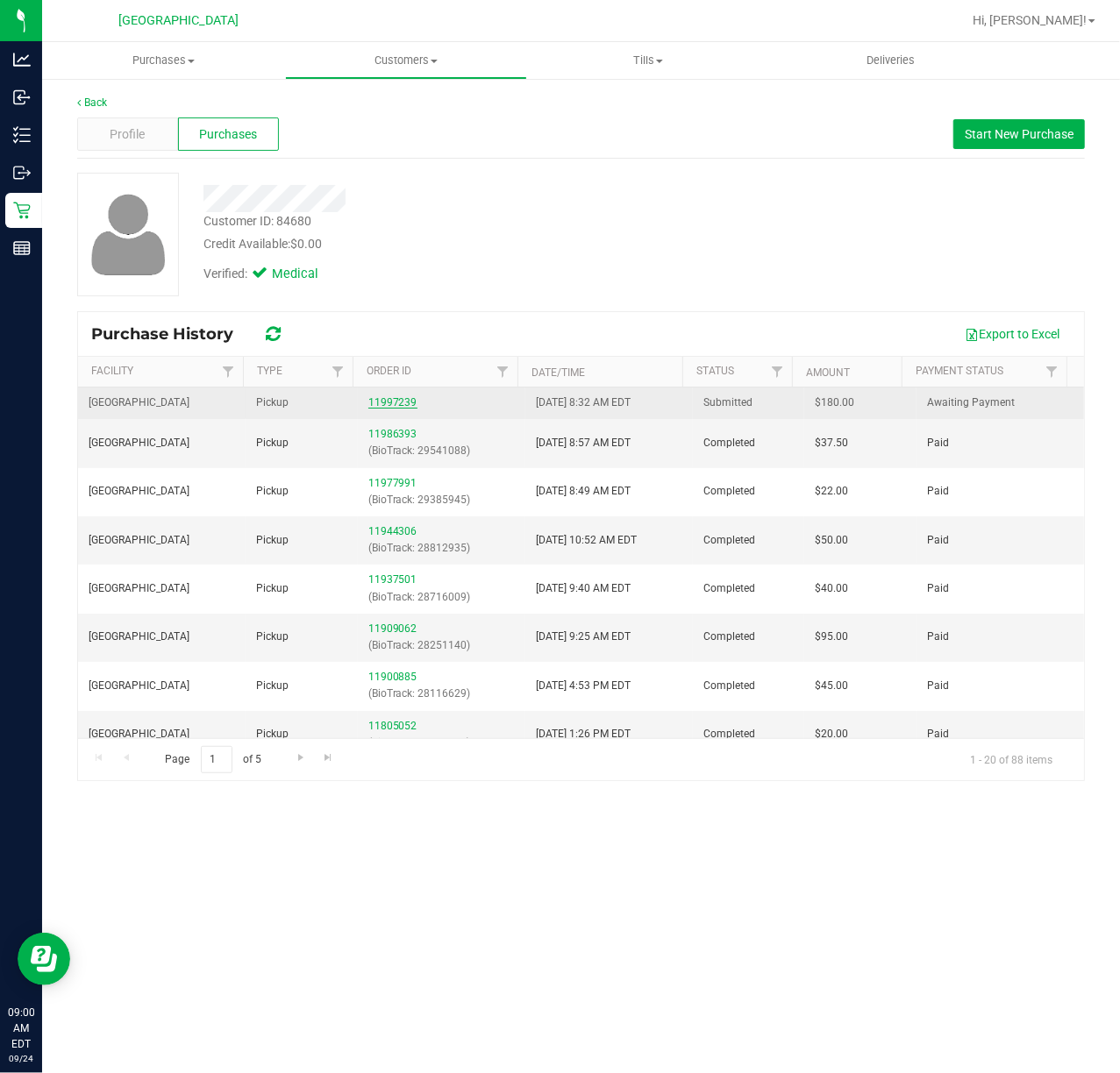
click at [382, 397] on link "11997239" at bounding box center [393, 403] width 49 height 13
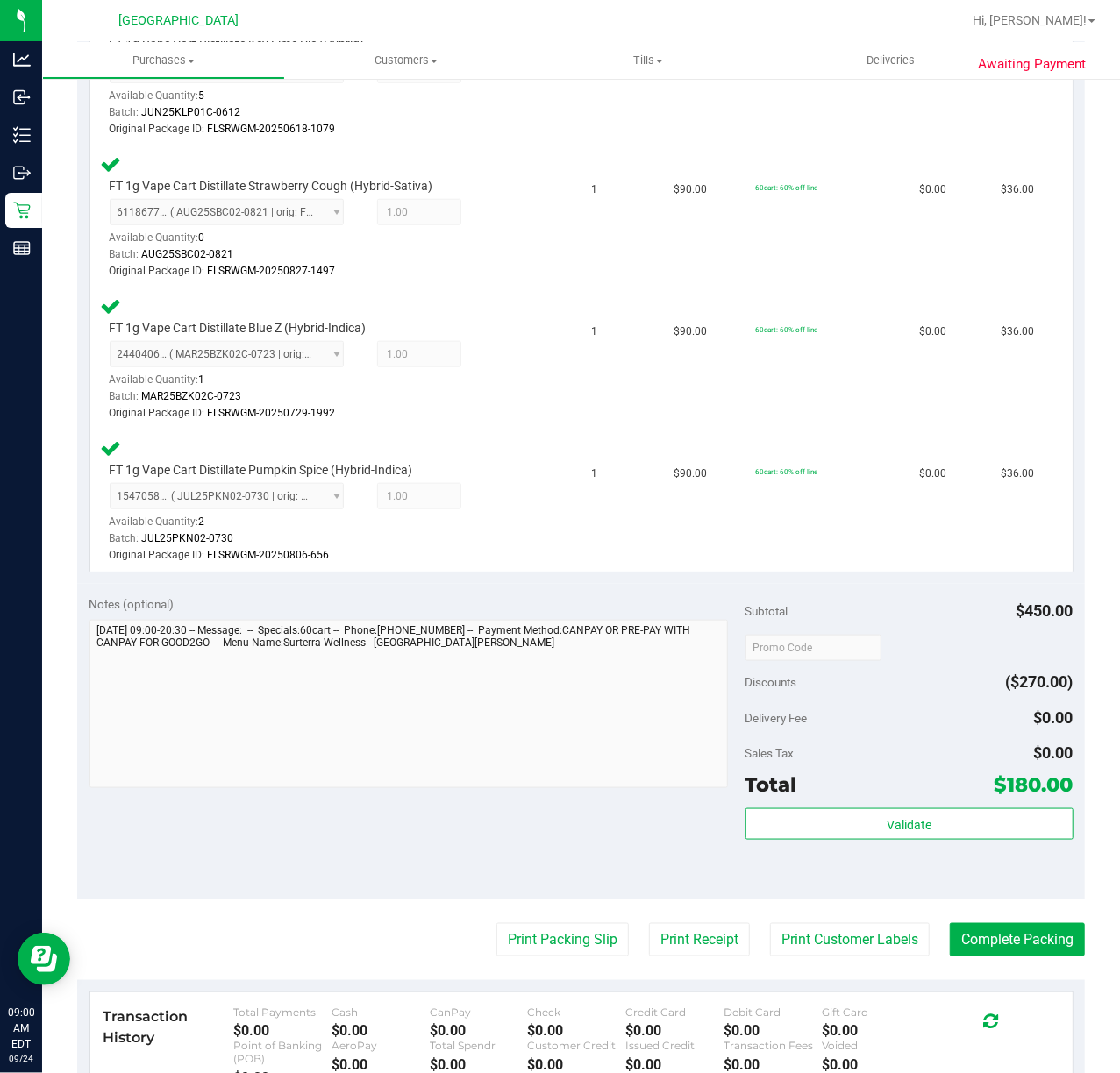
scroll to position [934, 0]
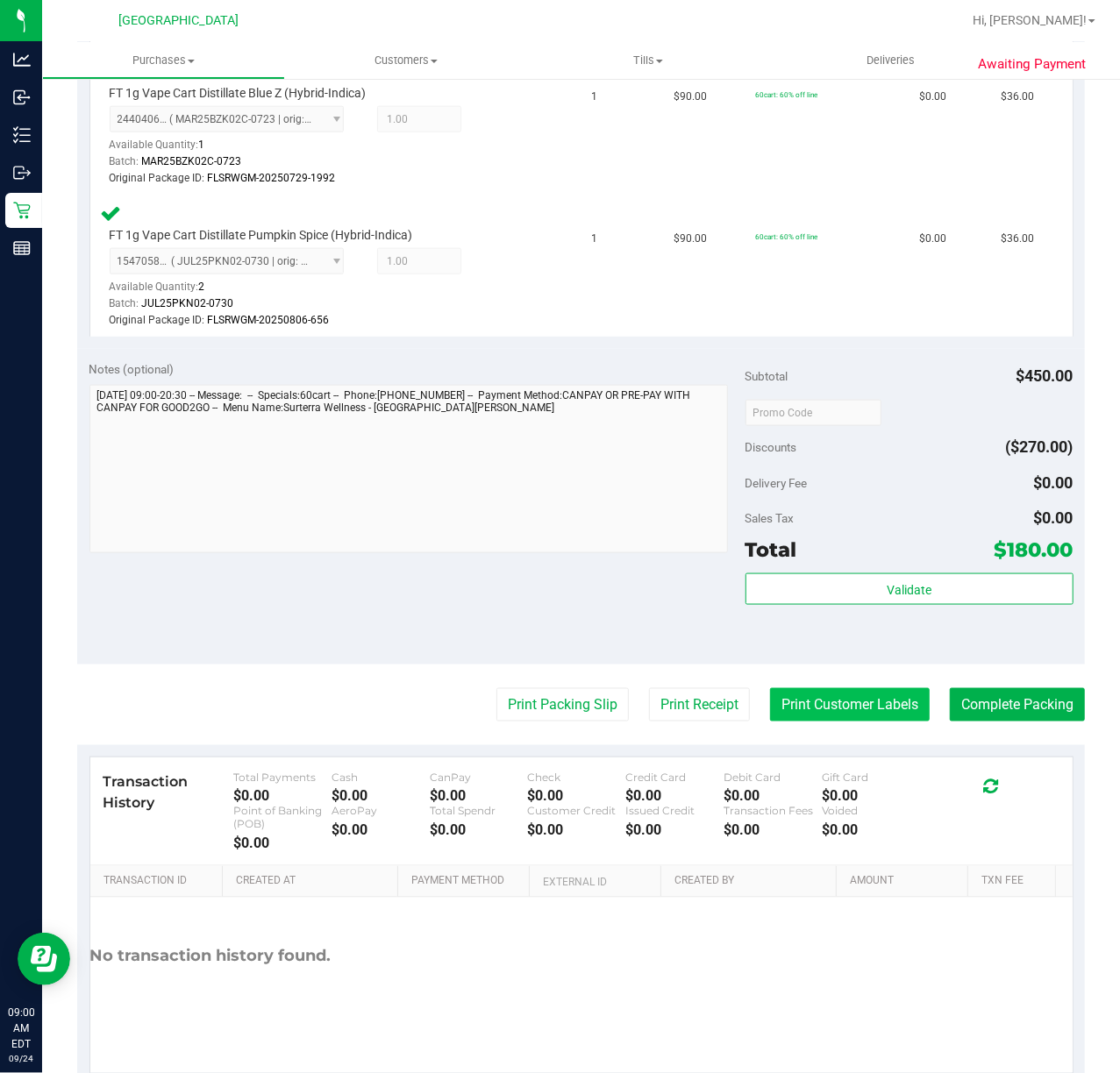
click at [839, 715] on button "Print Customer Labels" at bounding box center [849, 705] width 159 height 33
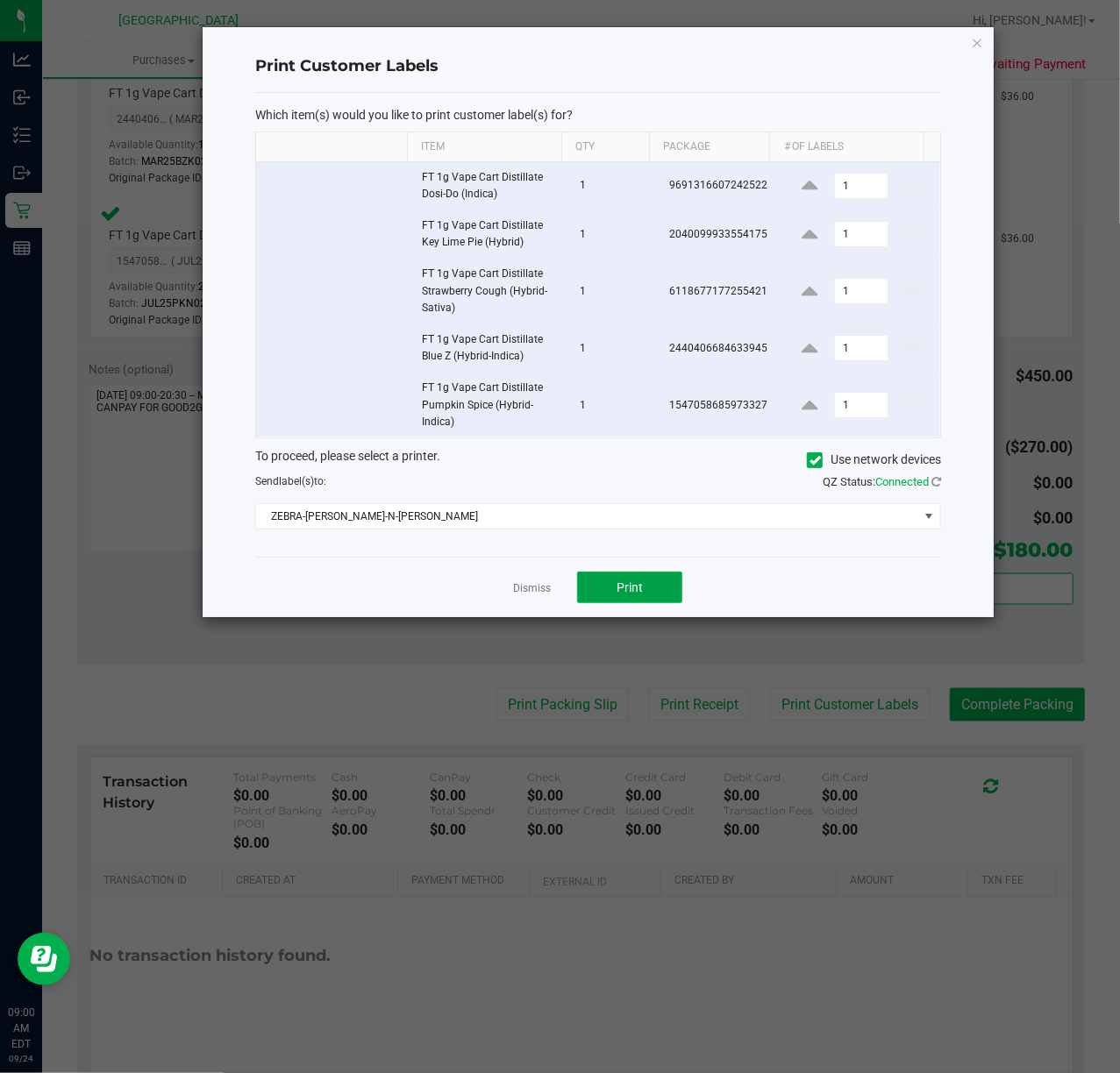
click at [629, 583] on span "Print" at bounding box center [629, 587] width 26 height 14
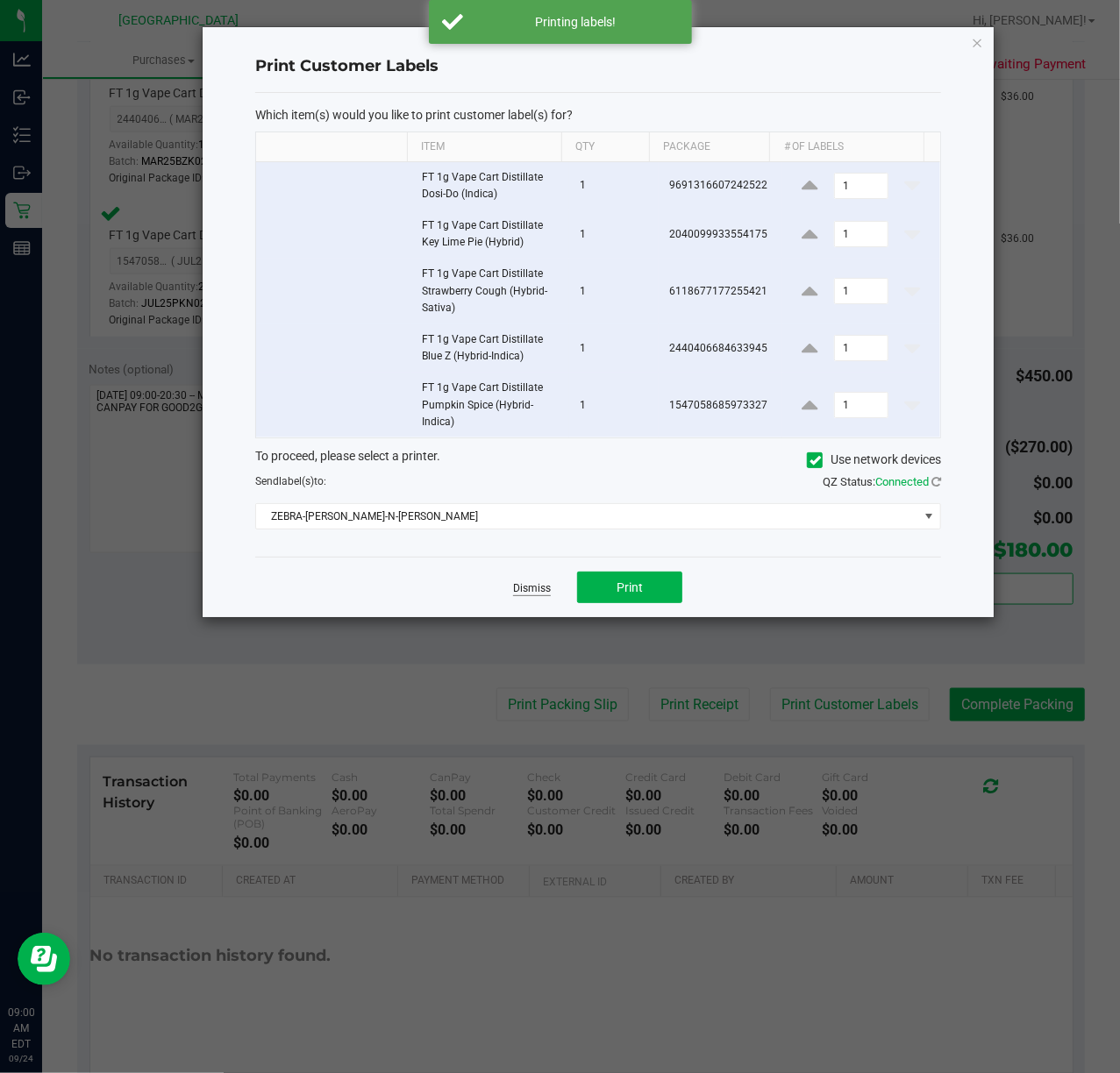
click at [538, 595] on link "Dismiss" at bounding box center [532, 588] width 38 height 15
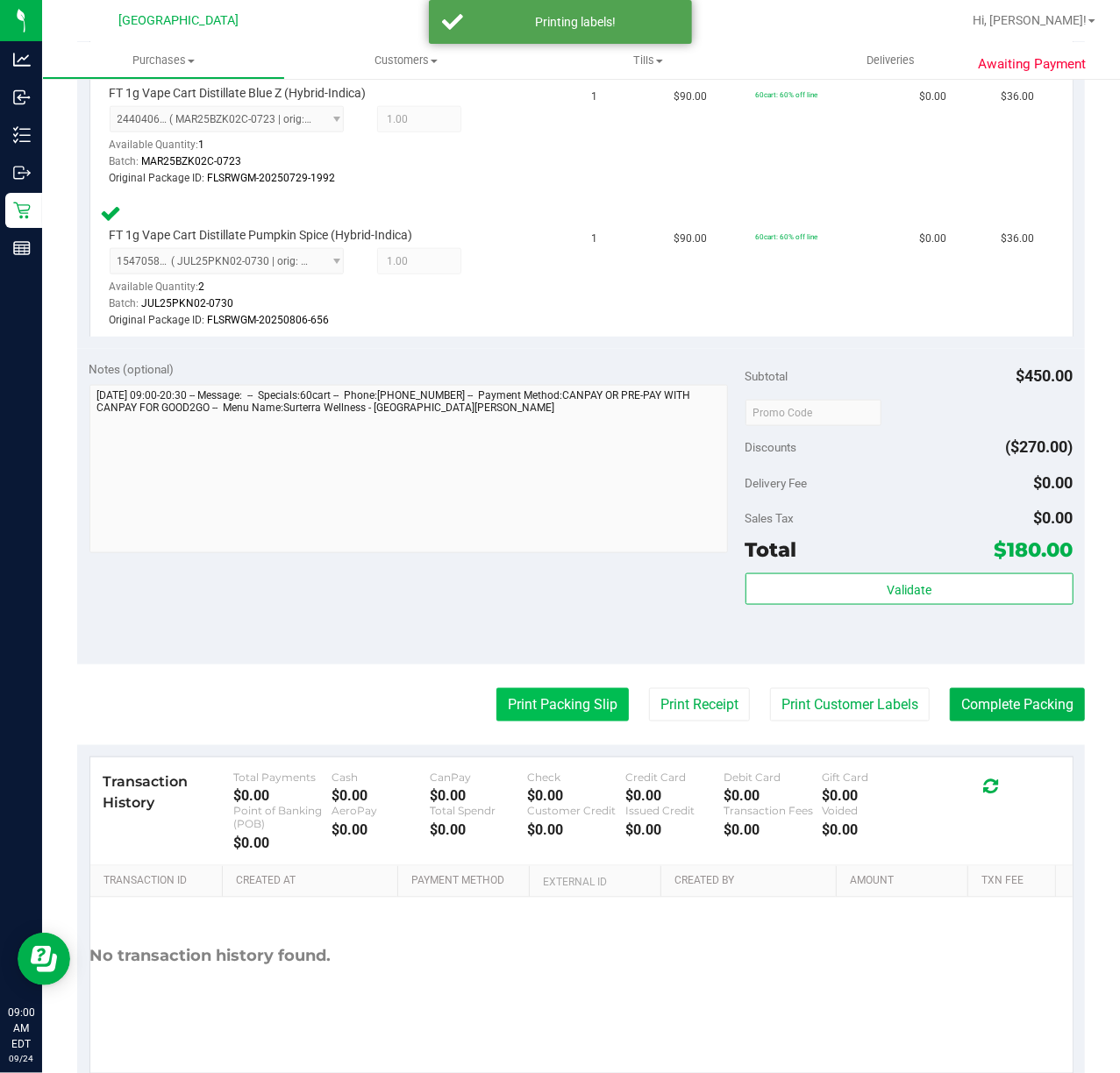
click at [548, 695] on button "Print Packing Slip" at bounding box center [562, 705] width 132 height 33
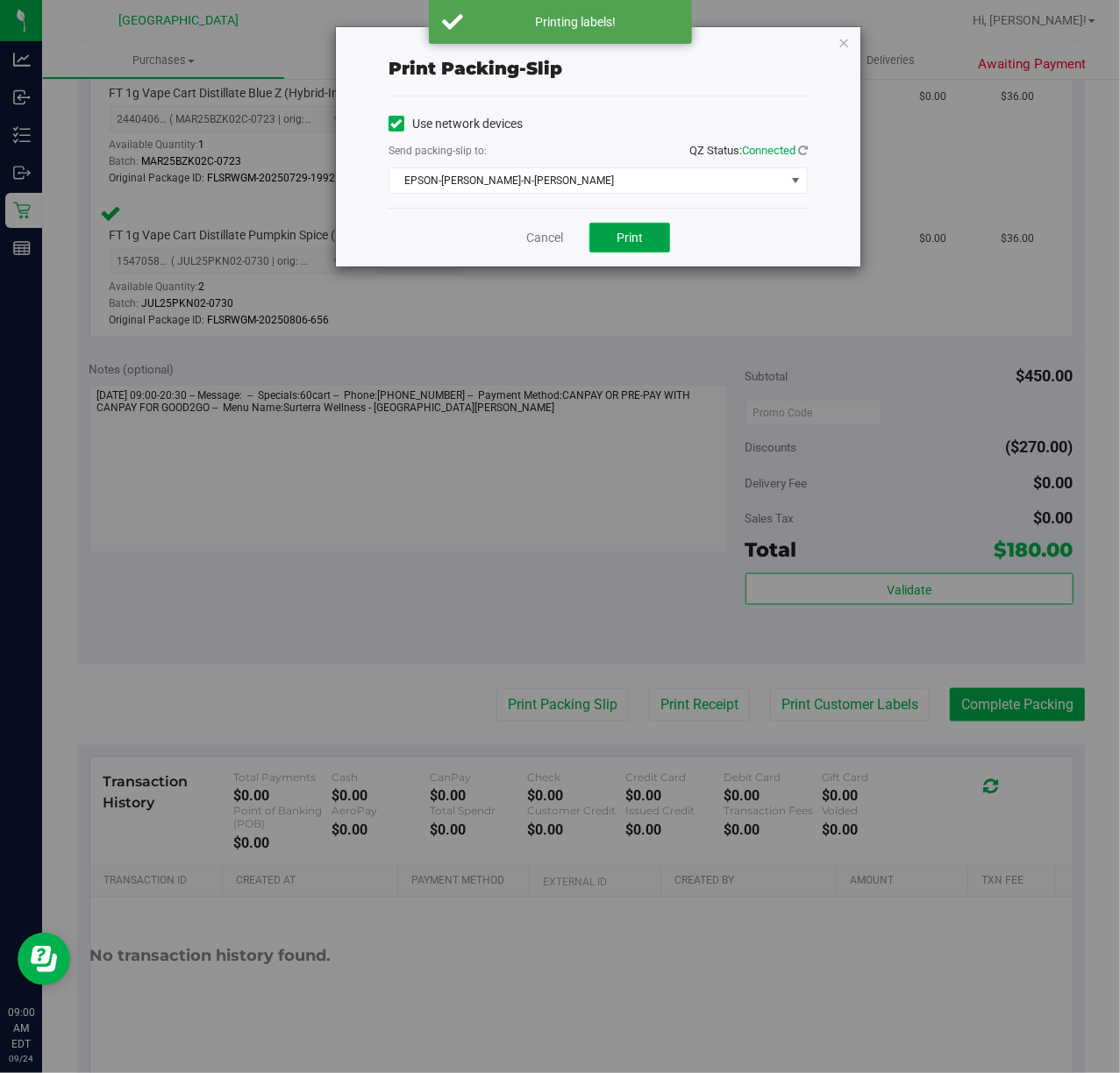
click at [621, 233] on span "Print" at bounding box center [629, 238] width 26 height 14
click at [545, 237] on link "Cancel" at bounding box center [544, 238] width 37 height 18
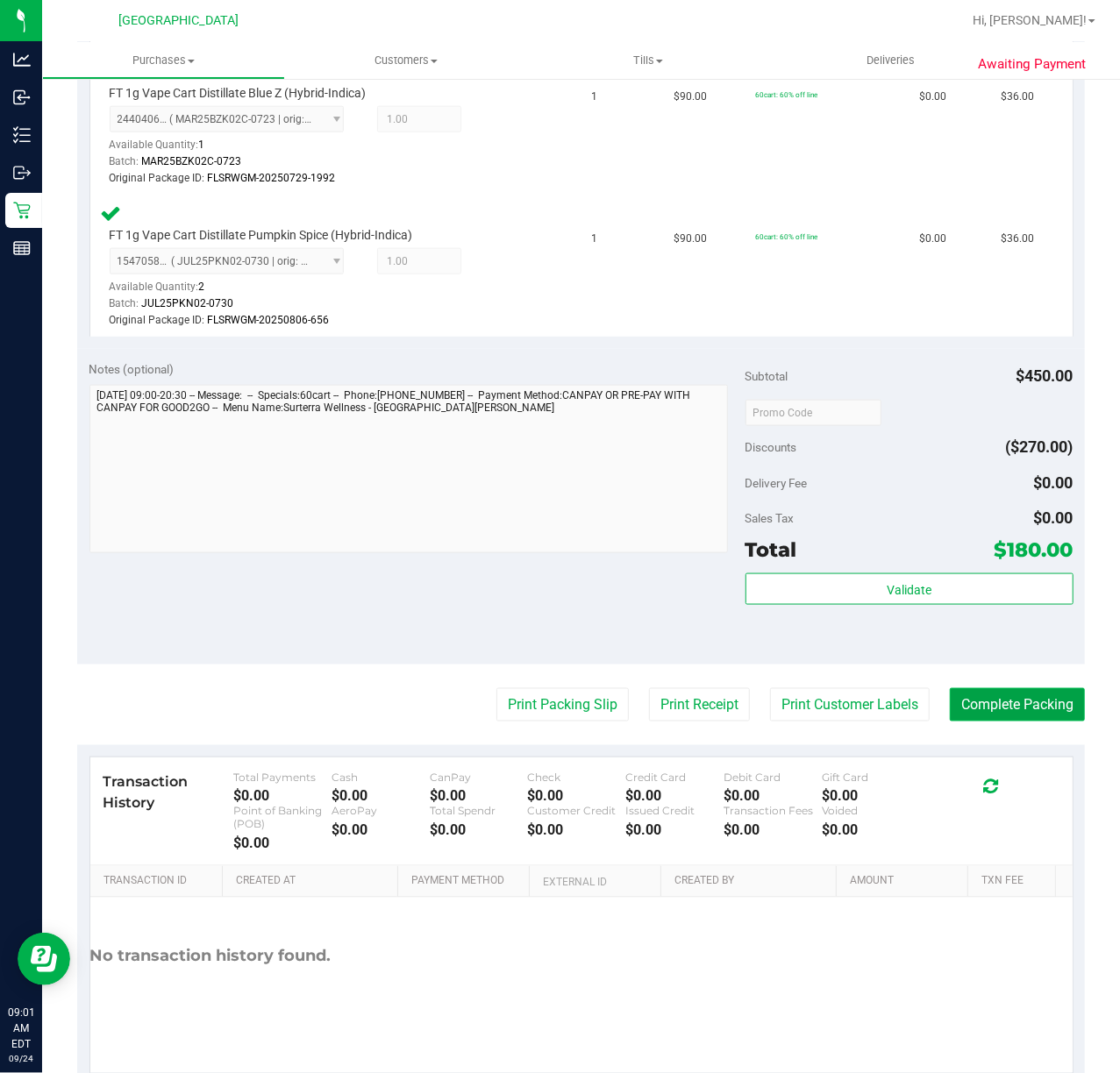
click at [979, 689] on button "Complete Packing" at bounding box center [1017, 705] width 135 height 33
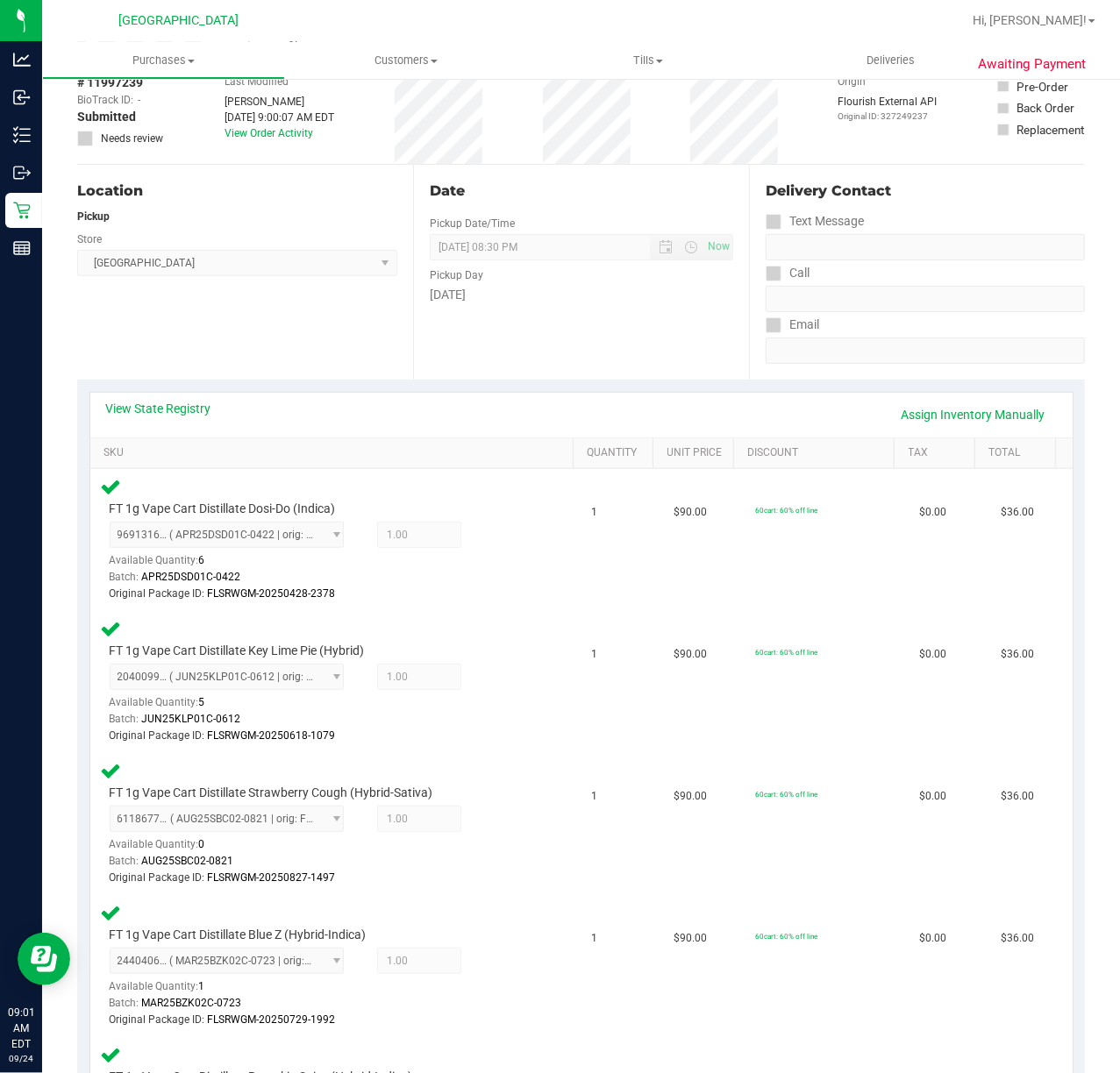
scroll to position [0, 0]
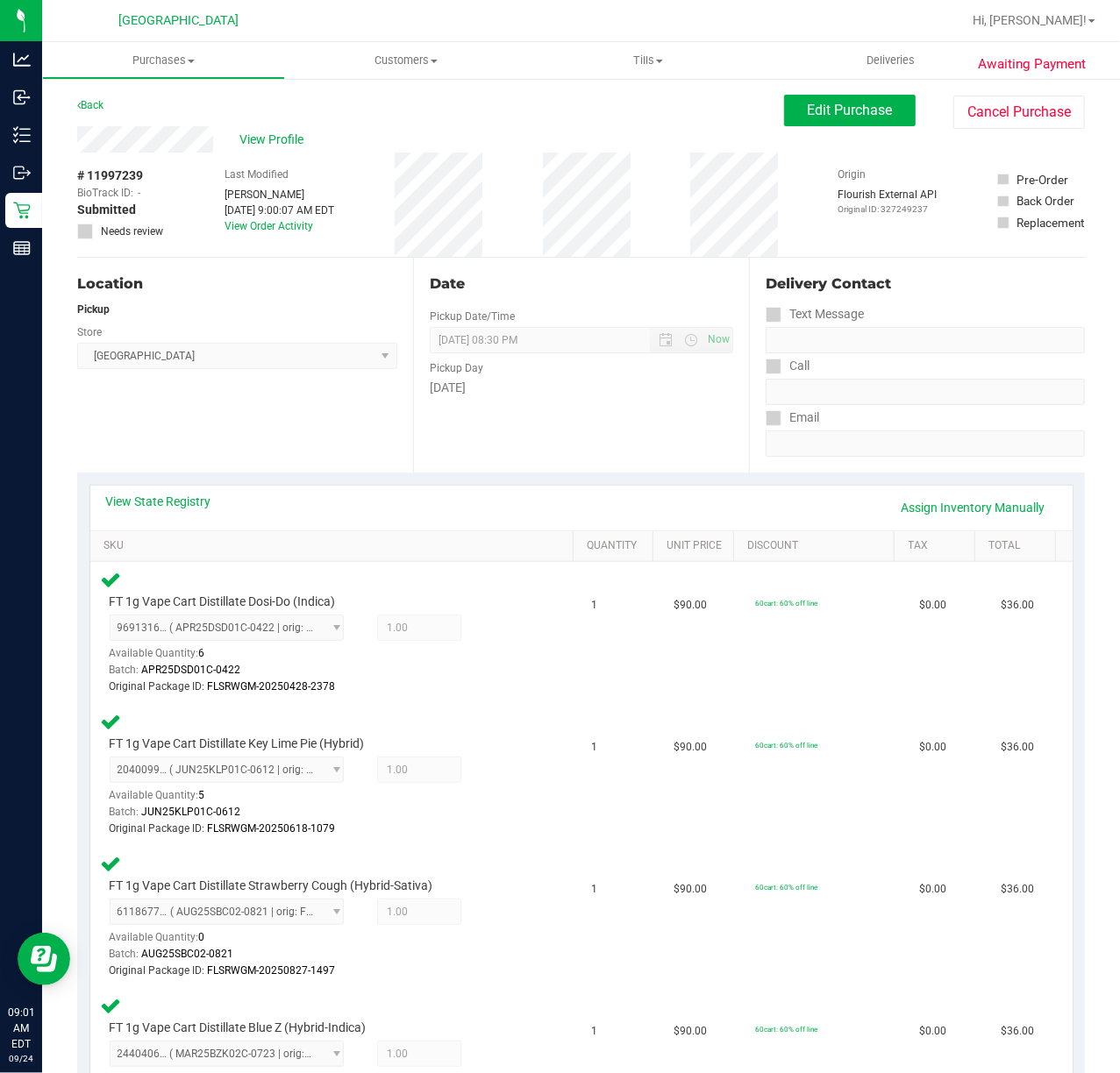
click at [582, 404] on div "Date Pickup Date/Time 09/24/2025 Now 09/24/2025 08:30 PM Now Pickup Day Wednesd…" at bounding box center [580, 365] width 336 height 214
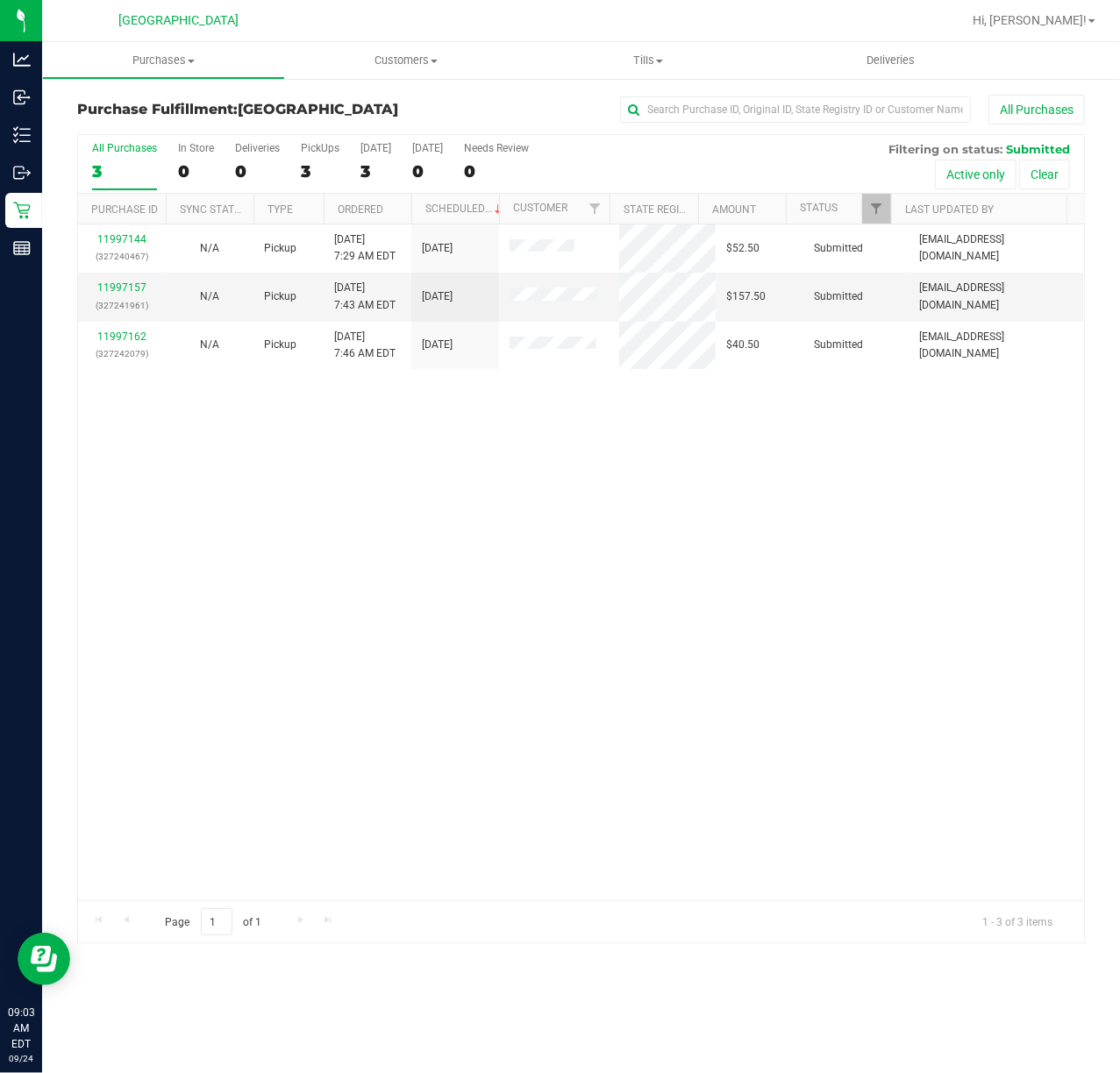
click at [737, 517] on div "11997144 (327240467) N/A Pickup 9/24/2025 7:29 AM EDT 9/24/2025 $52.50 Submitte…" at bounding box center [581, 562] width 1006 height 676
click at [721, 663] on div "11997144 (327240467) N/A Pickup 9/24/2025 7:29 AM EDT 9/24/2025 $52.50 Submitte…" at bounding box center [581, 562] width 1006 height 676
click at [721, 652] on div "11997144 (327240467) N/A Pickup 9/24/2025 7:29 AM EDT 9/24/2025 $52.50 Submitte…" at bounding box center [581, 562] width 1006 height 676
click at [139, 282] on link "11997157" at bounding box center [122, 287] width 49 height 13
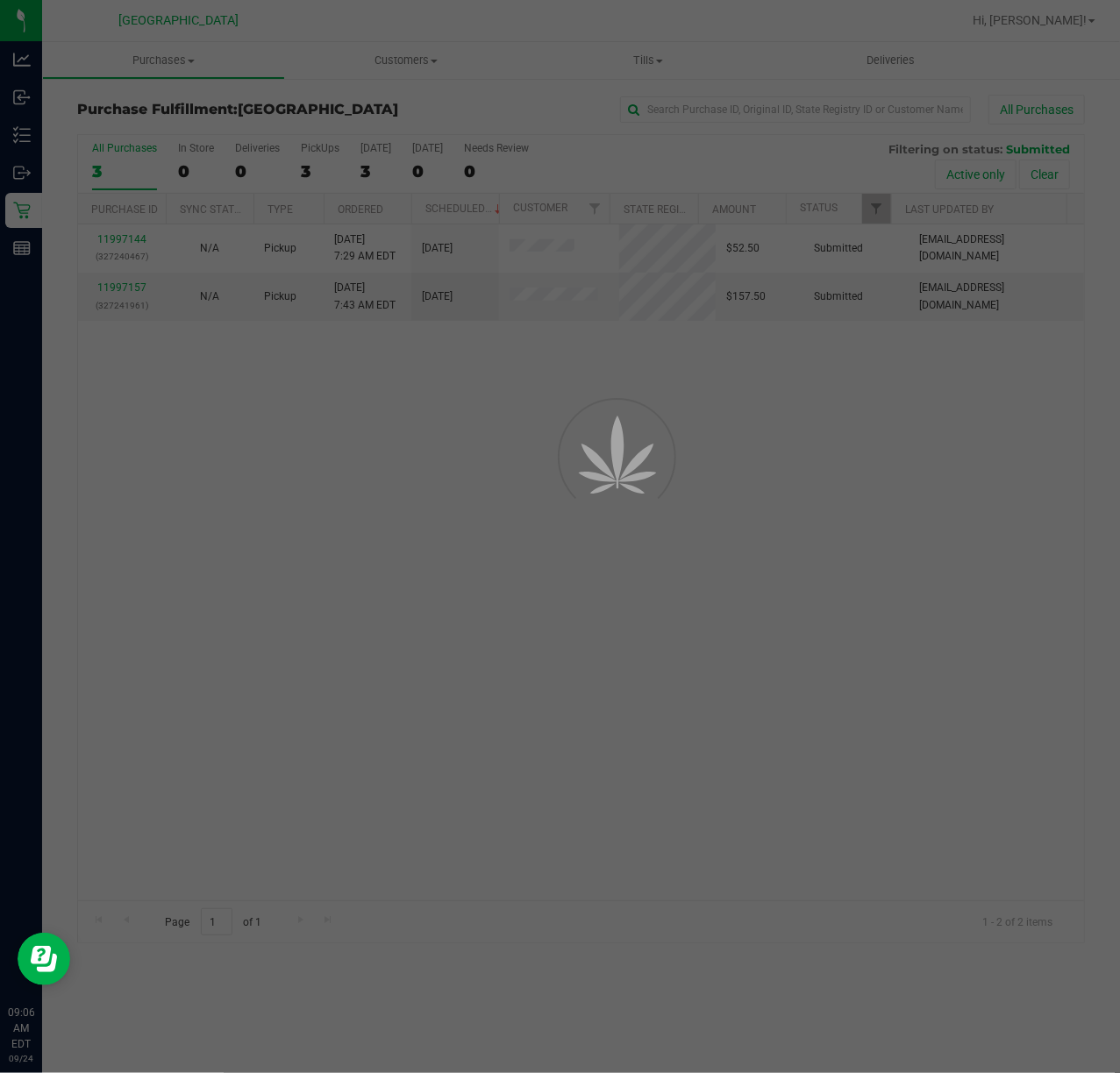
click at [658, 602] on div at bounding box center [560, 536] width 1120 height 1073
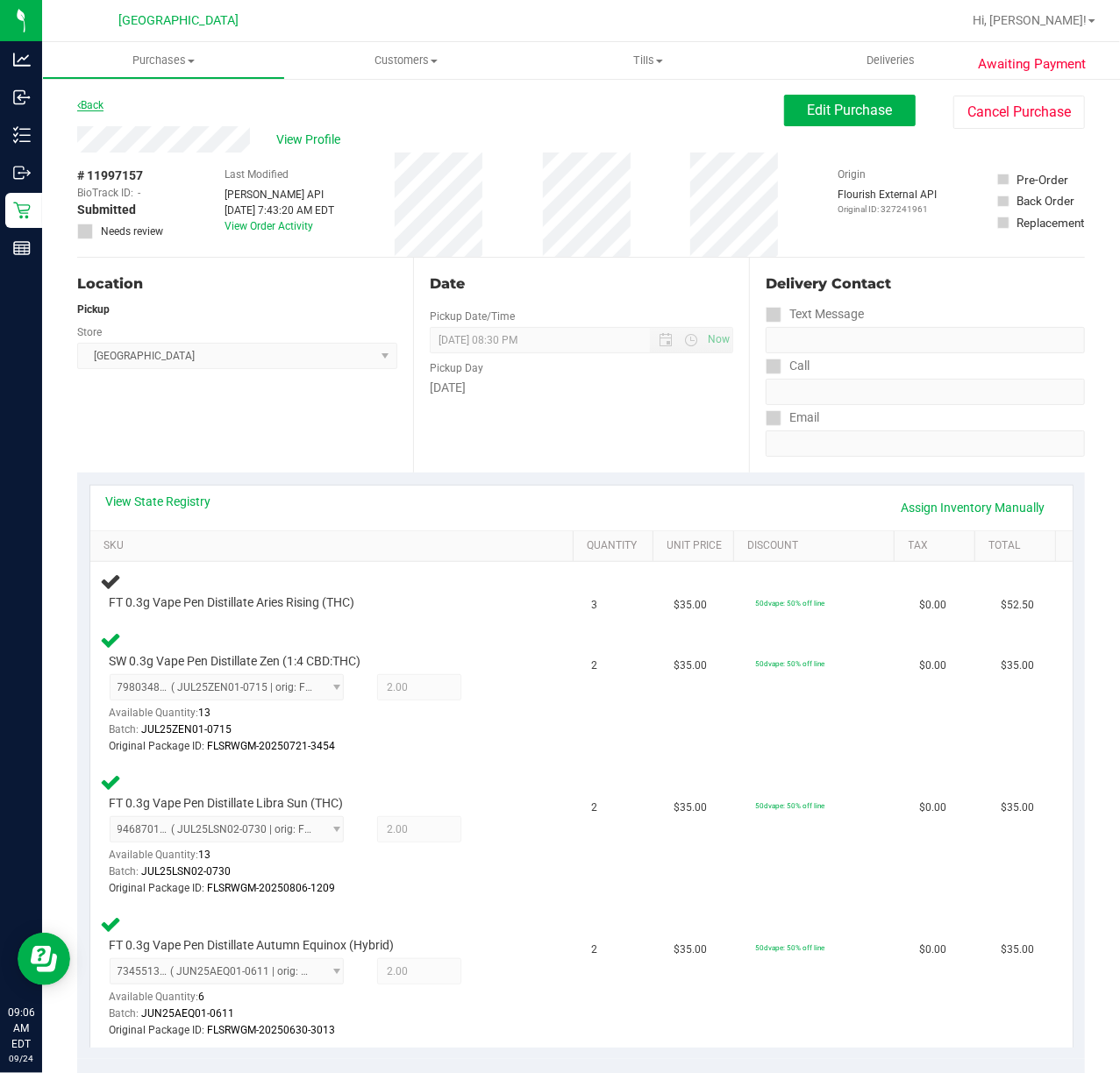
click at [92, 100] on link "Back" at bounding box center [90, 105] width 26 height 13
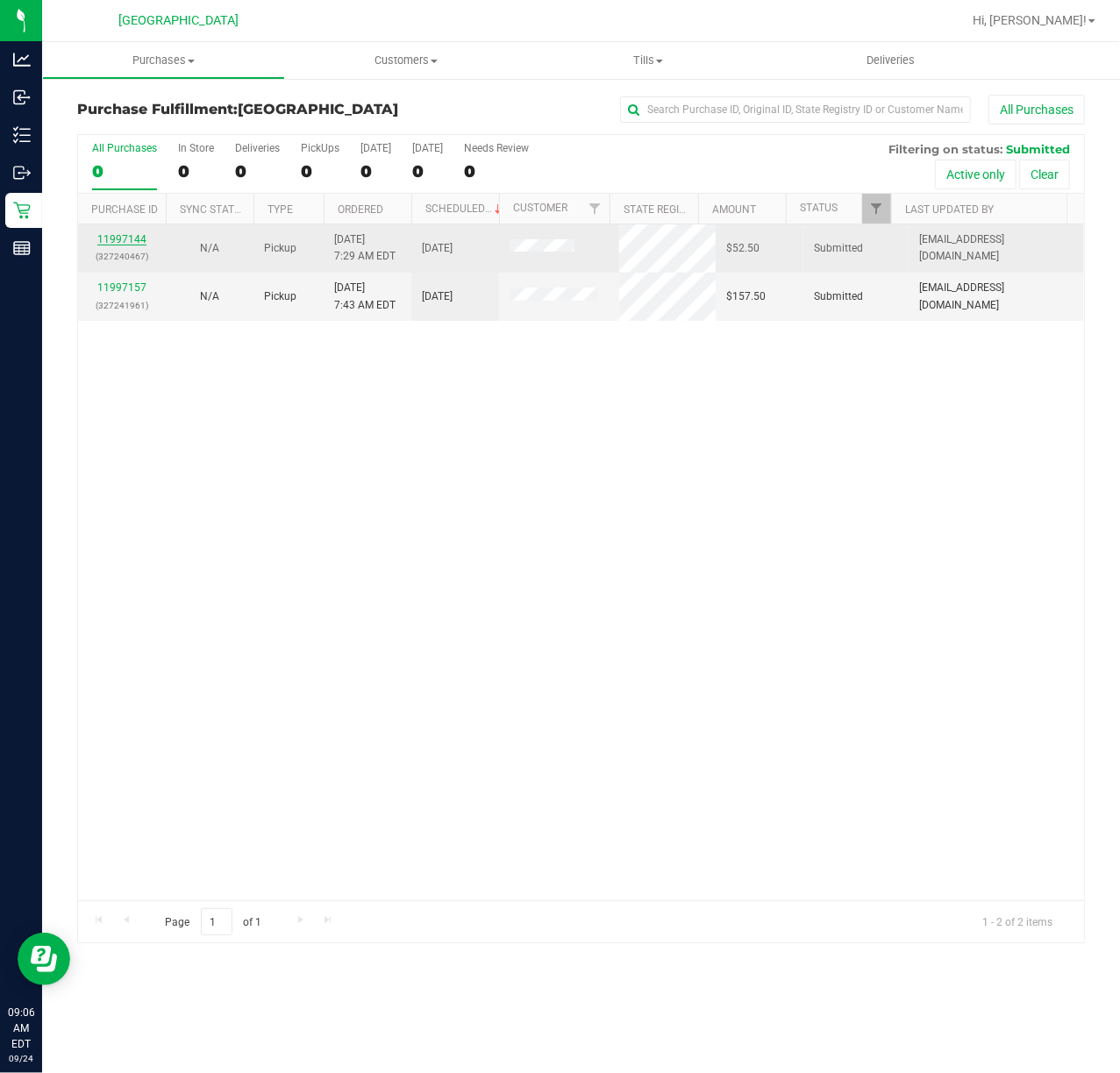
click at [109, 241] on link "11997144" at bounding box center [122, 240] width 49 height 13
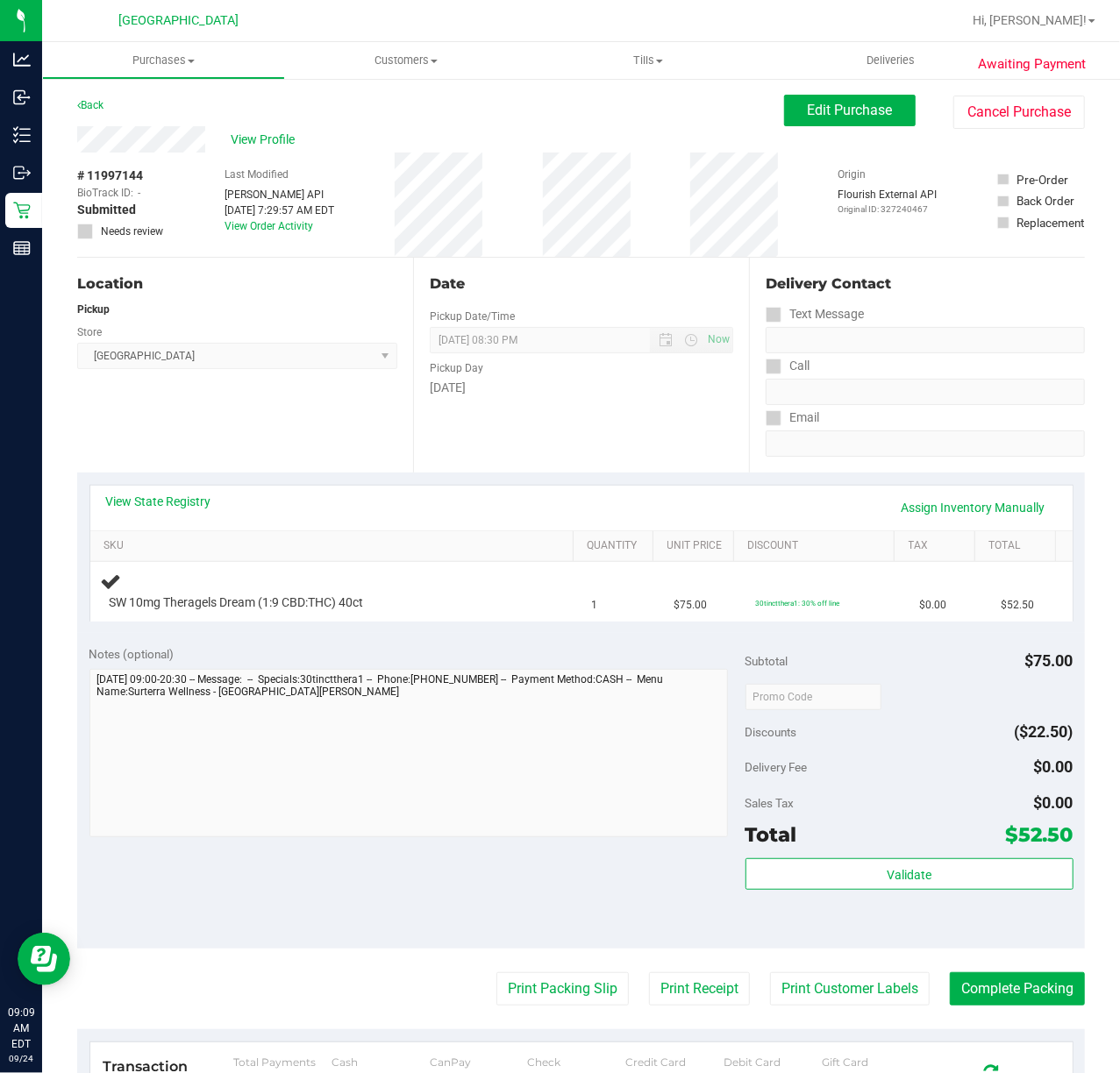
click at [576, 441] on div "Date Pickup Date/Time 09/24/2025 Now 09/24/2025 08:30 PM Now Pickup Day Wednesd…" at bounding box center [580, 365] width 336 height 214
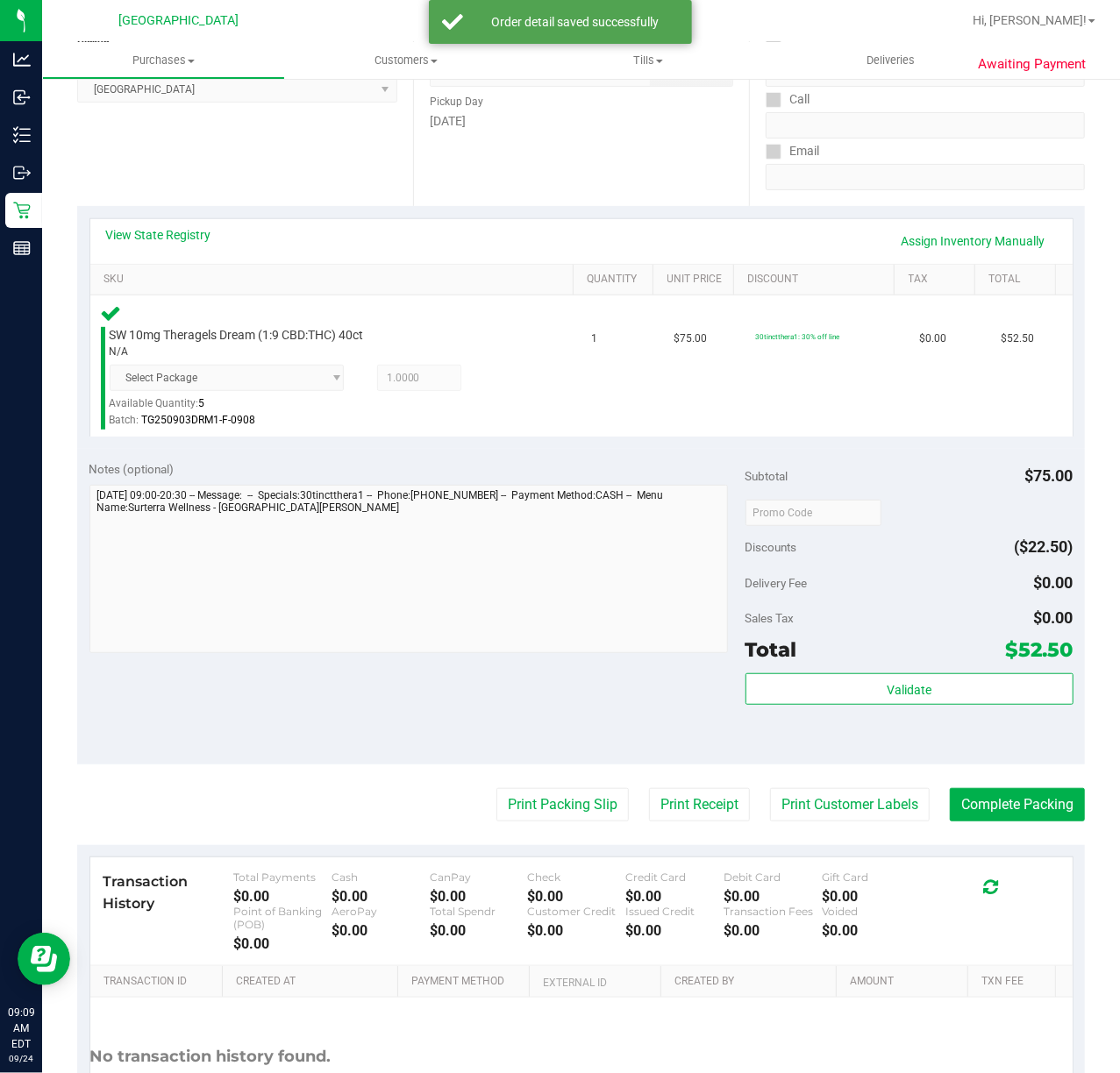
scroll to position [415, 0]
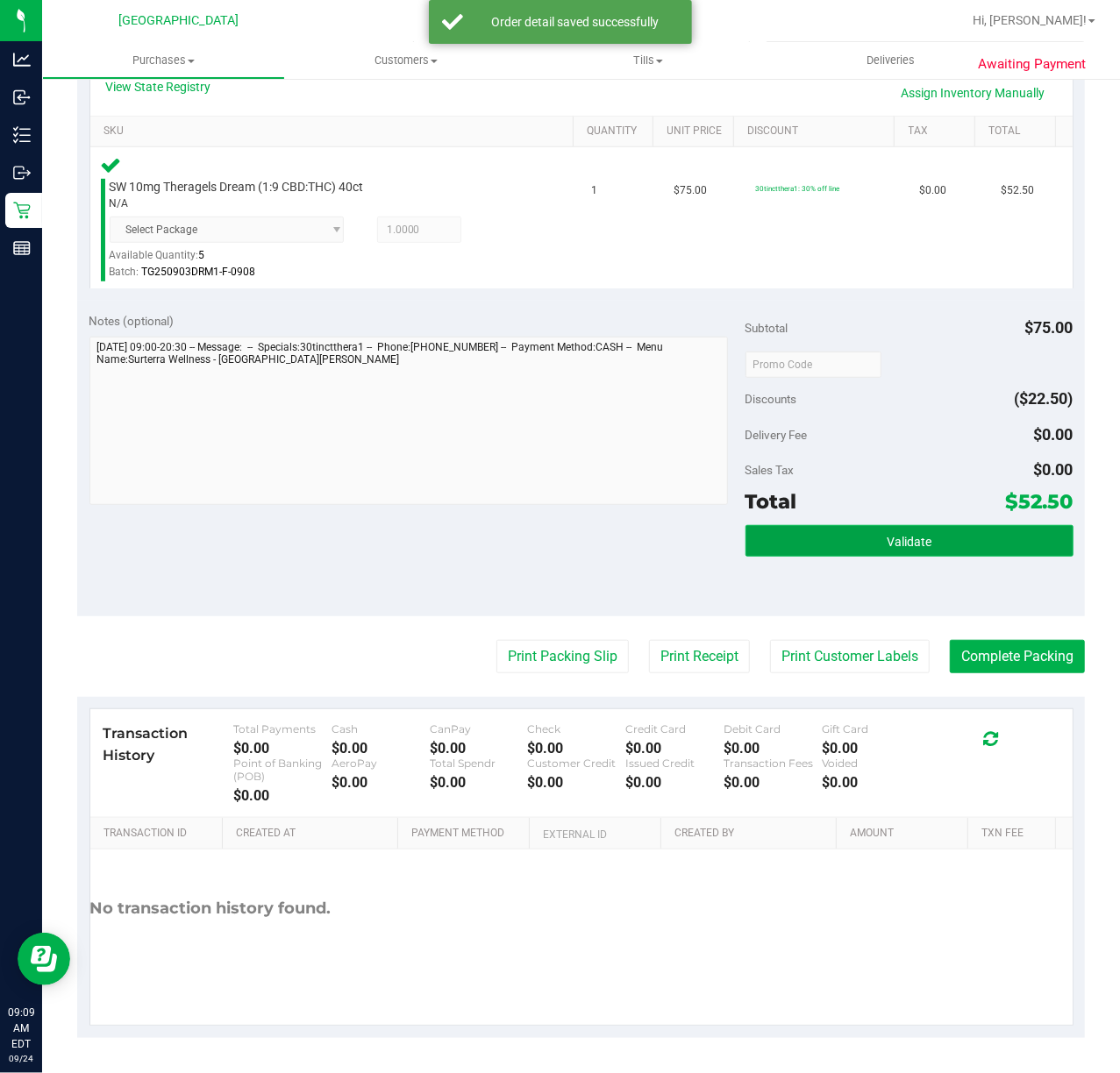
click at [891, 537] on span "Validate" at bounding box center [909, 542] width 45 height 14
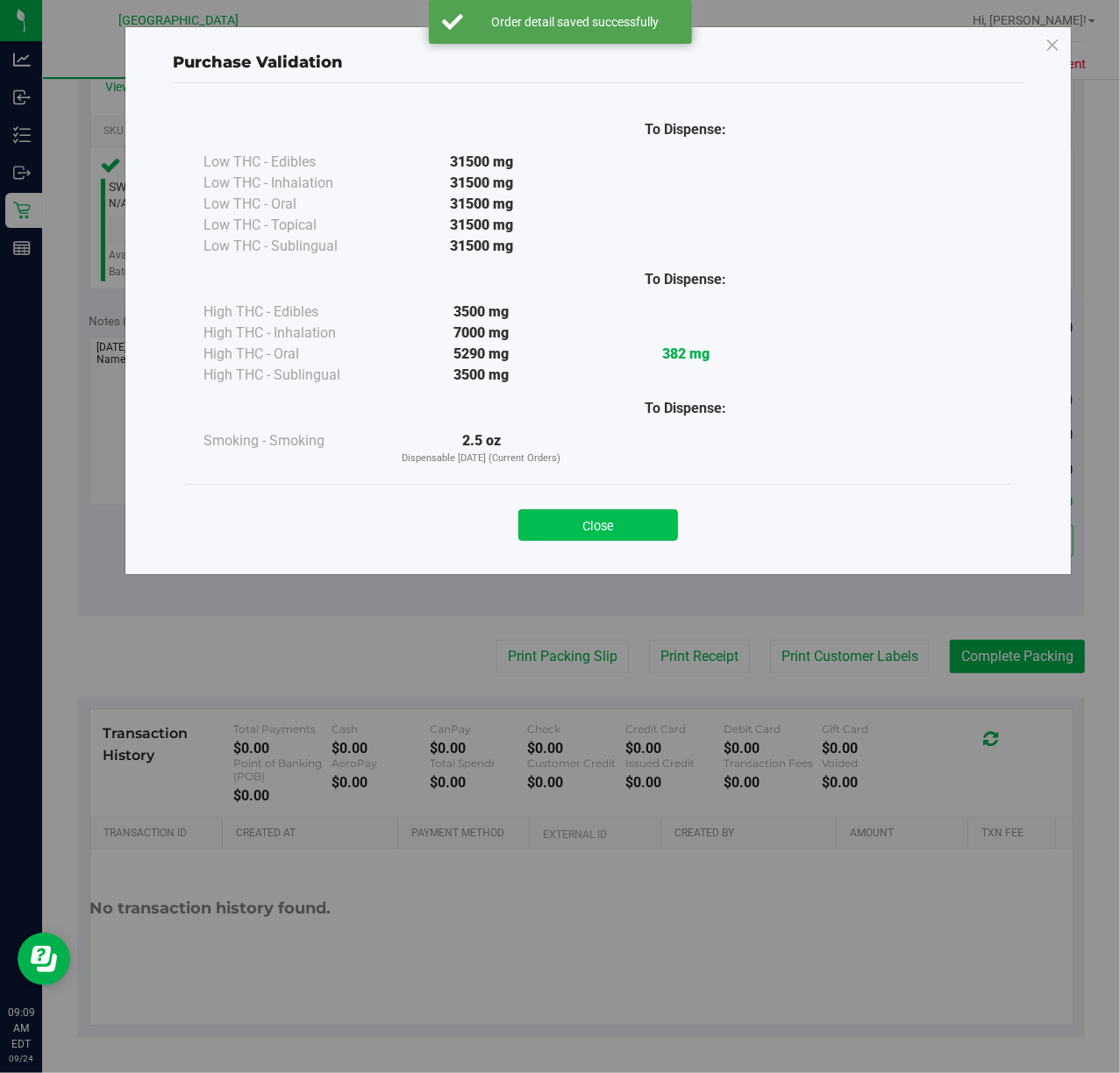
click at [607, 519] on button "Close" at bounding box center [597, 524] width 159 height 32
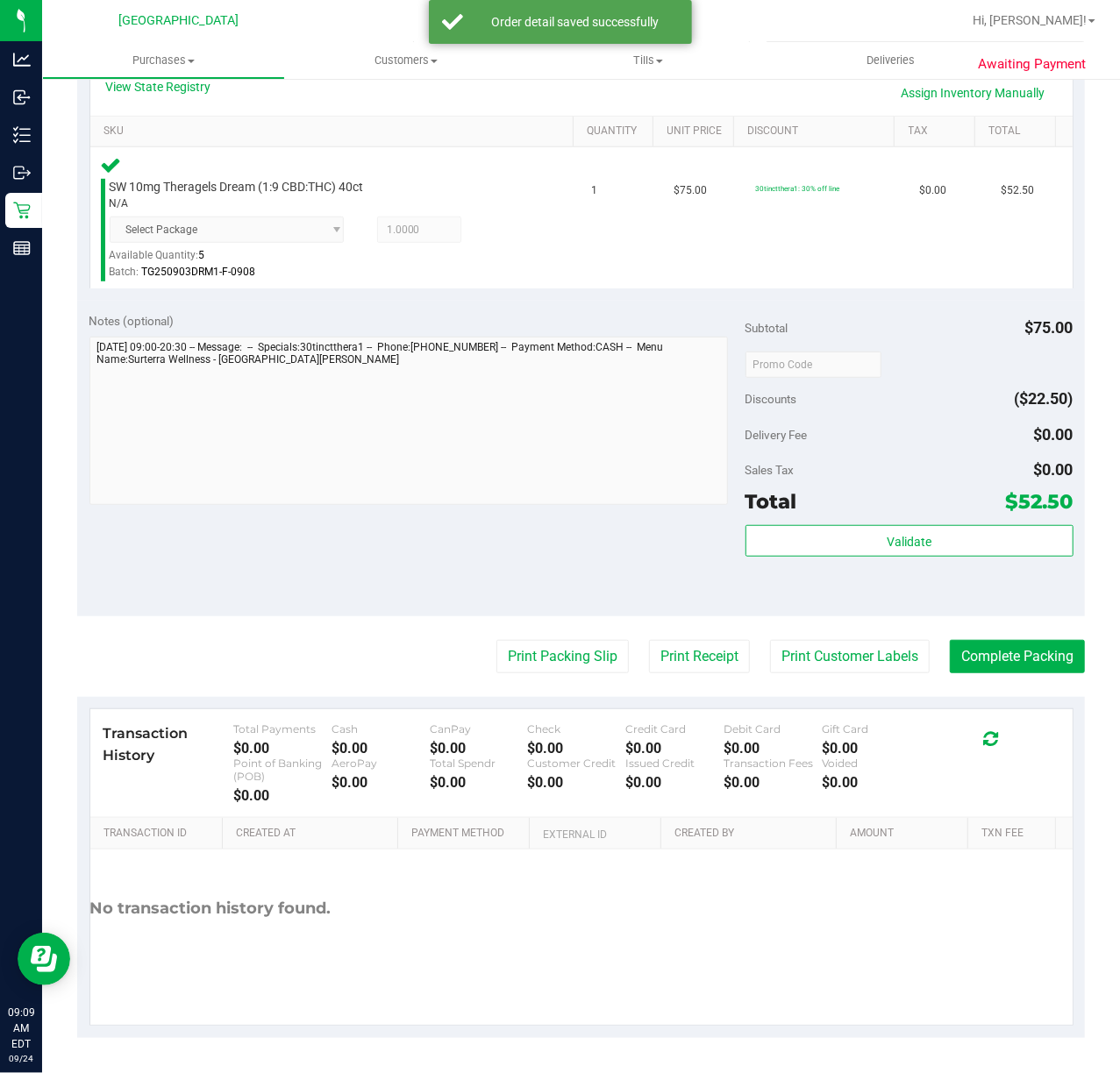
click at [856, 689] on purchase-details "Back Edit Purchase Cancel Purchase View Profile # 11997144 BioTrack ID: - Submi…" at bounding box center [581, 359] width 1007 height 1358
click at [842, 661] on button "Print Customer Labels" at bounding box center [849, 656] width 159 height 33
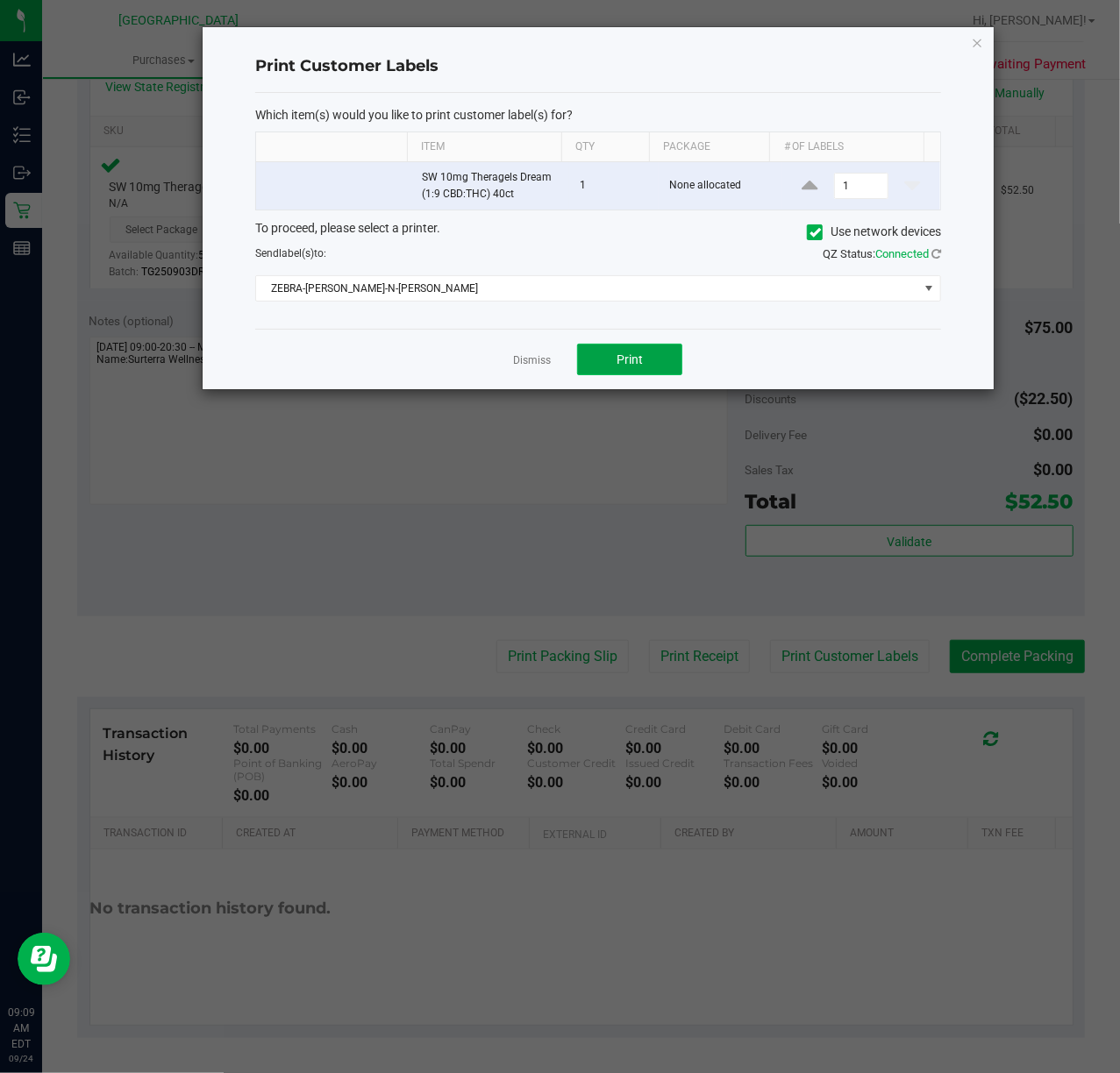
click at [630, 366] on span "Print" at bounding box center [629, 359] width 26 height 14
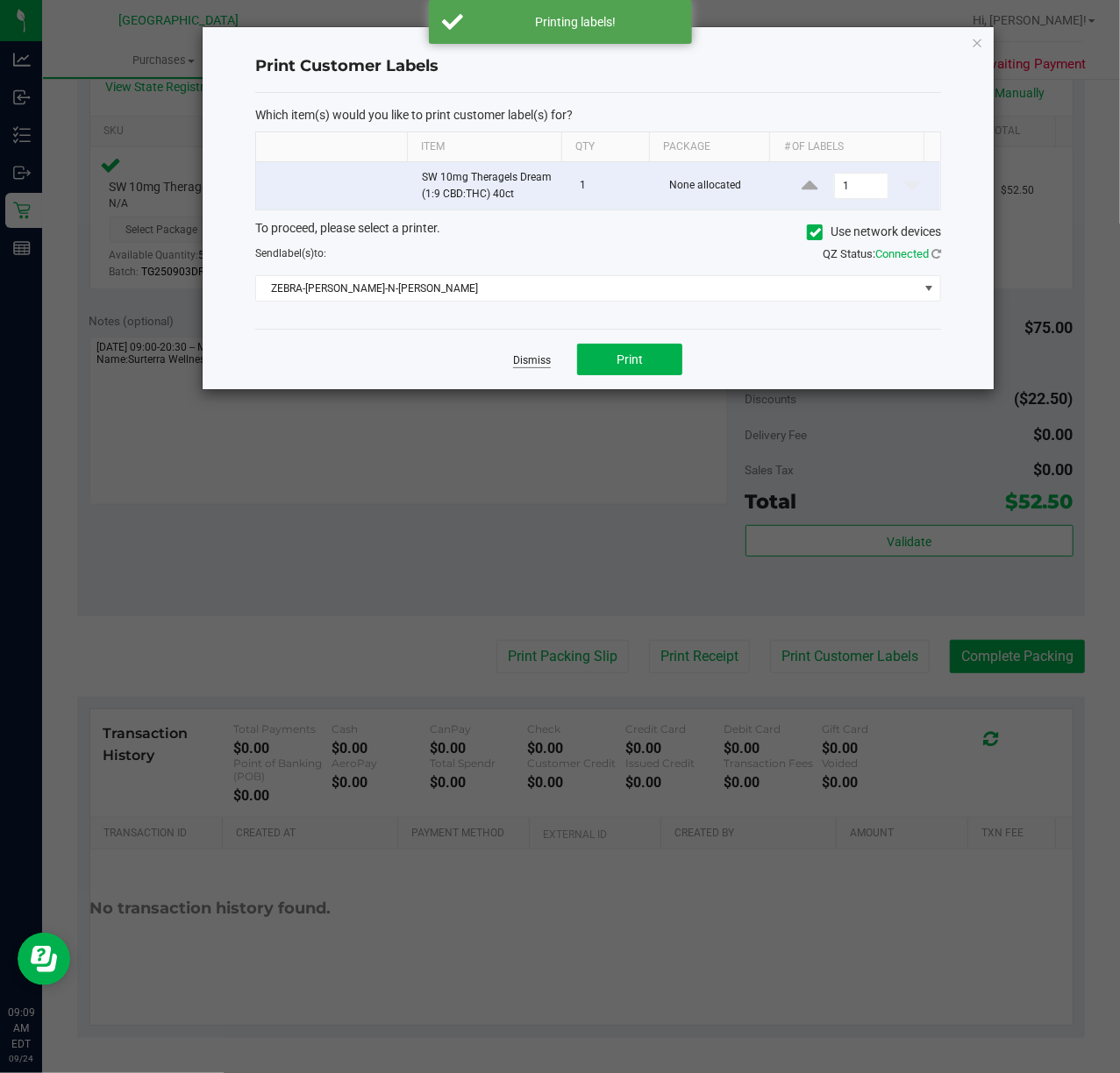
click at [528, 361] on link "Dismiss" at bounding box center [532, 360] width 38 height 15
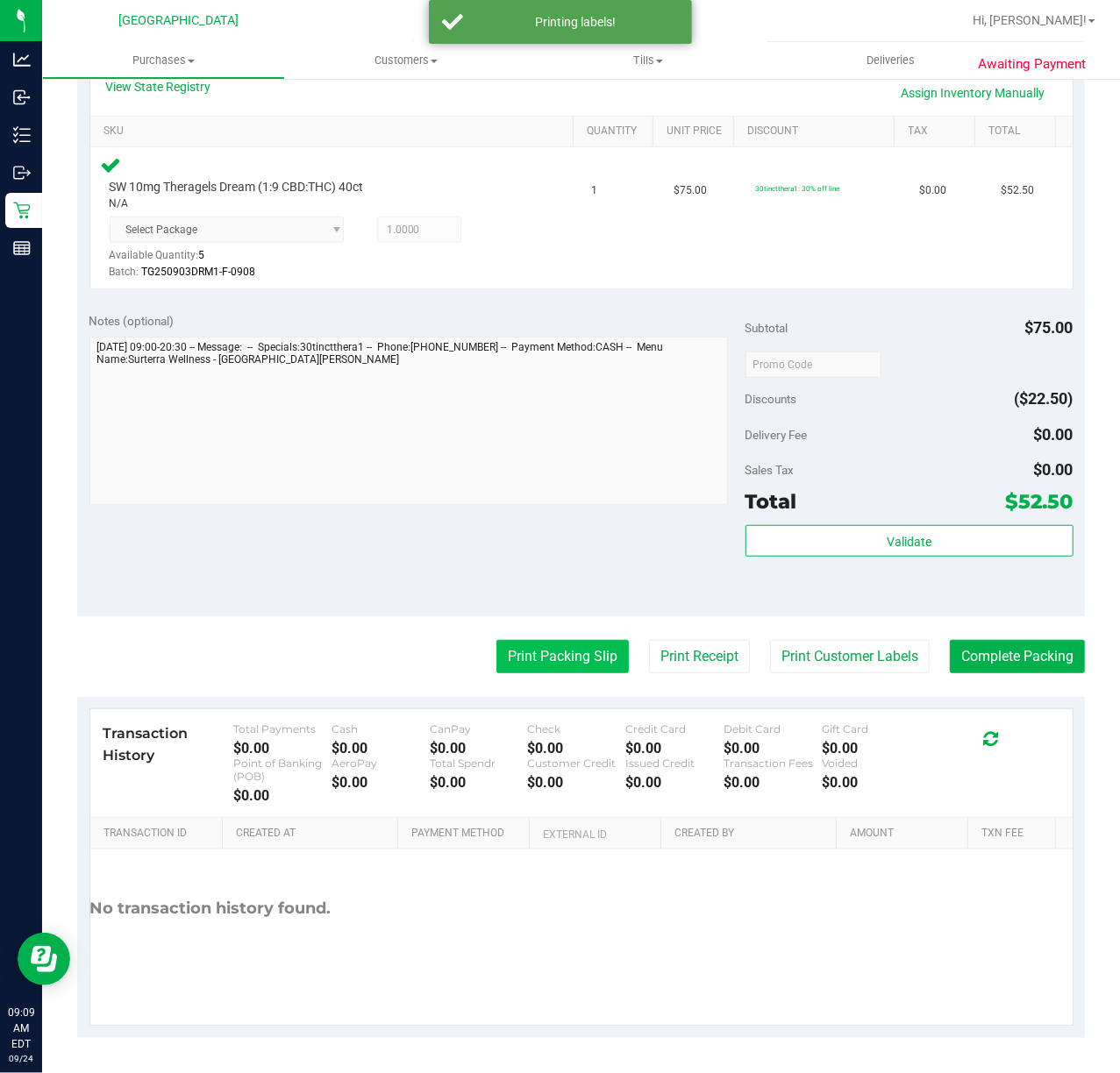
click at [555, 661] on button "Print Packing Slip" at bounding box center [562, 656] width 132 height 33
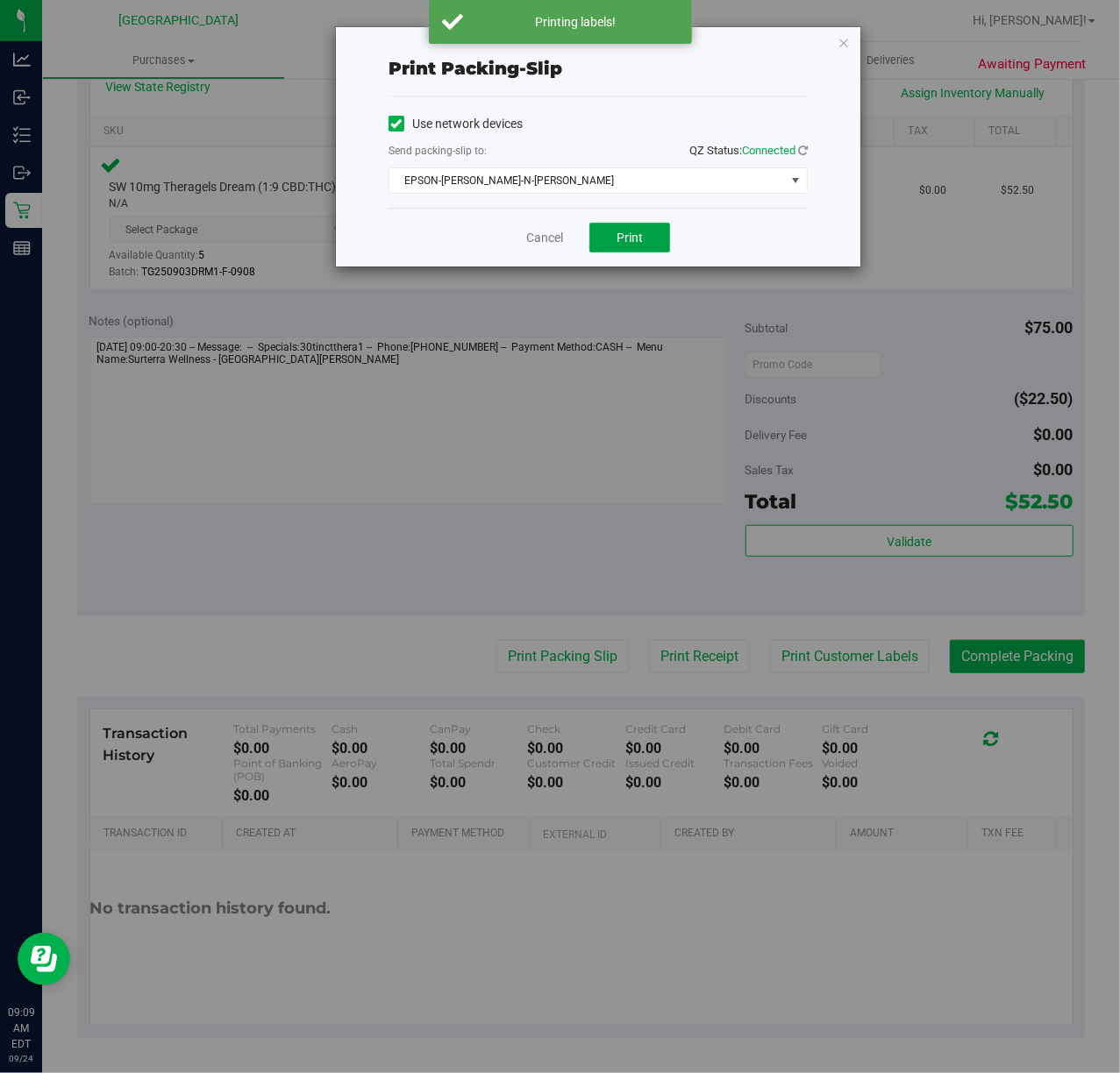
click at [638, 249] on button "Print" at bounding box center [630, 237] width 81 height 30
click at [721, 235] on div "Cancel Print" at bounding box center [597, 237] width 419 height 59
click at [545, 242] on link "Cancel" at bounding box center [544, 238] width 37 height 18
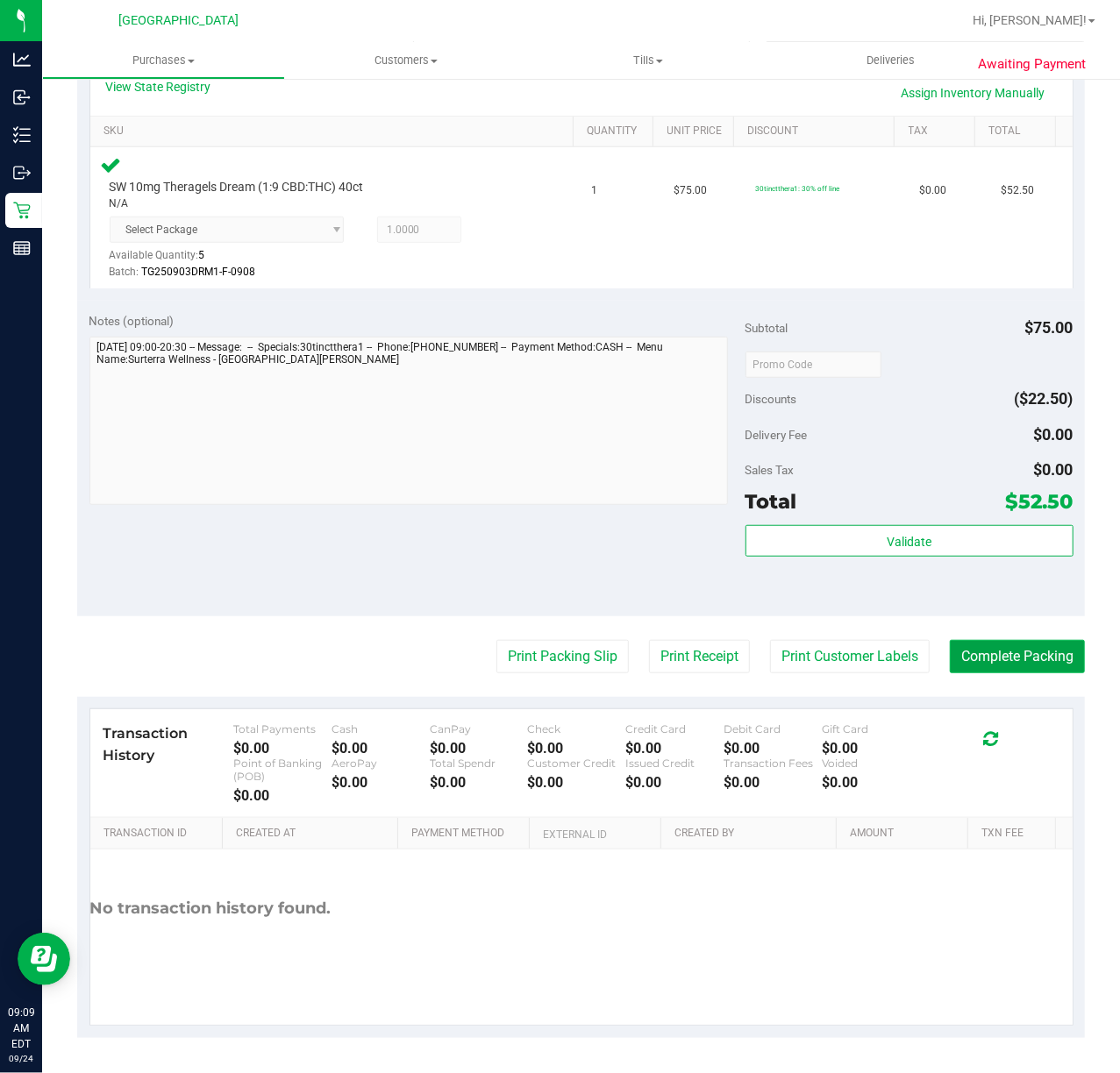
click at [961, 650] on button "Complete Packing" at bounding box center [1017, 656] width 135 height 33
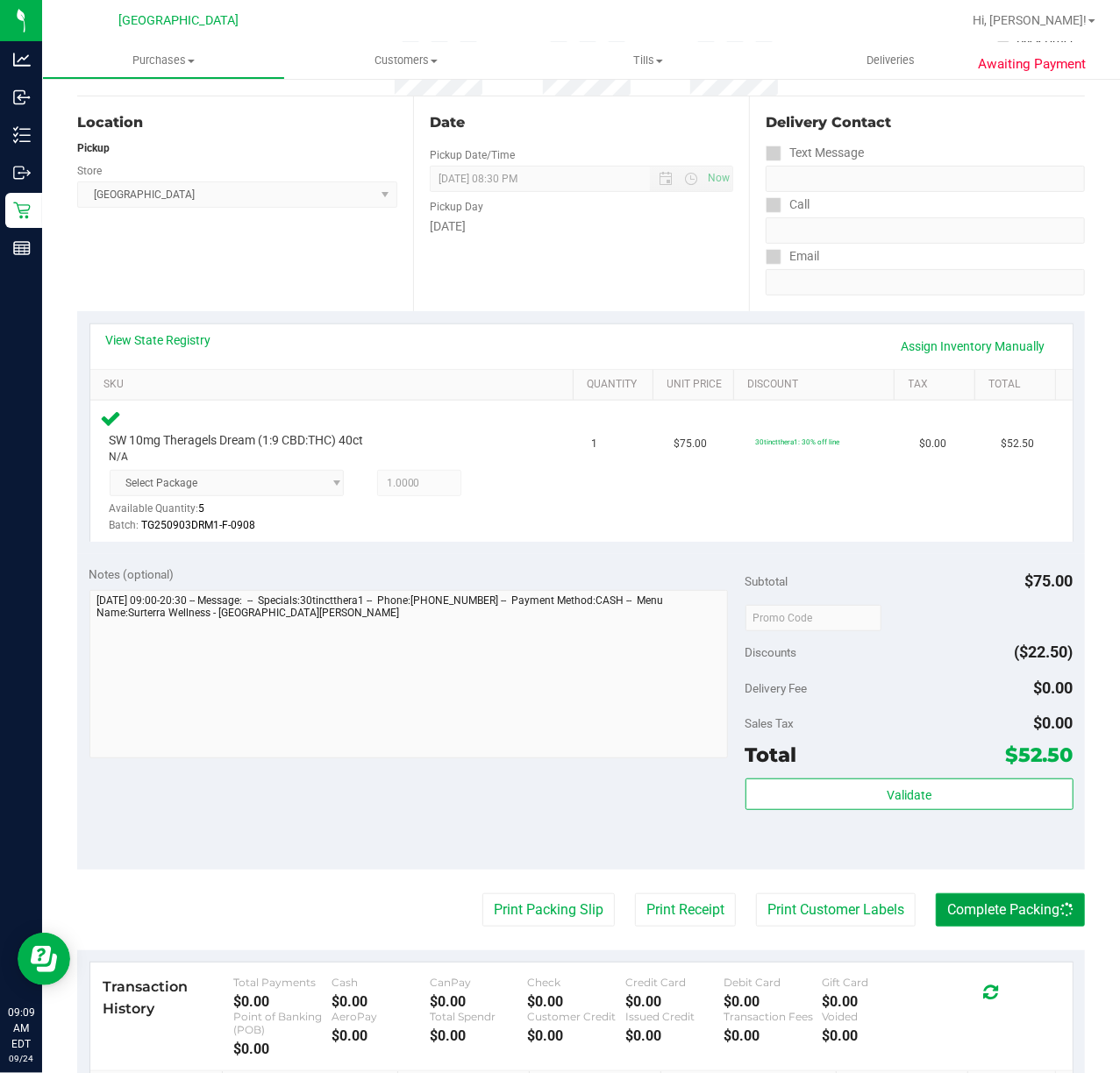
scroll to position [0, 0]
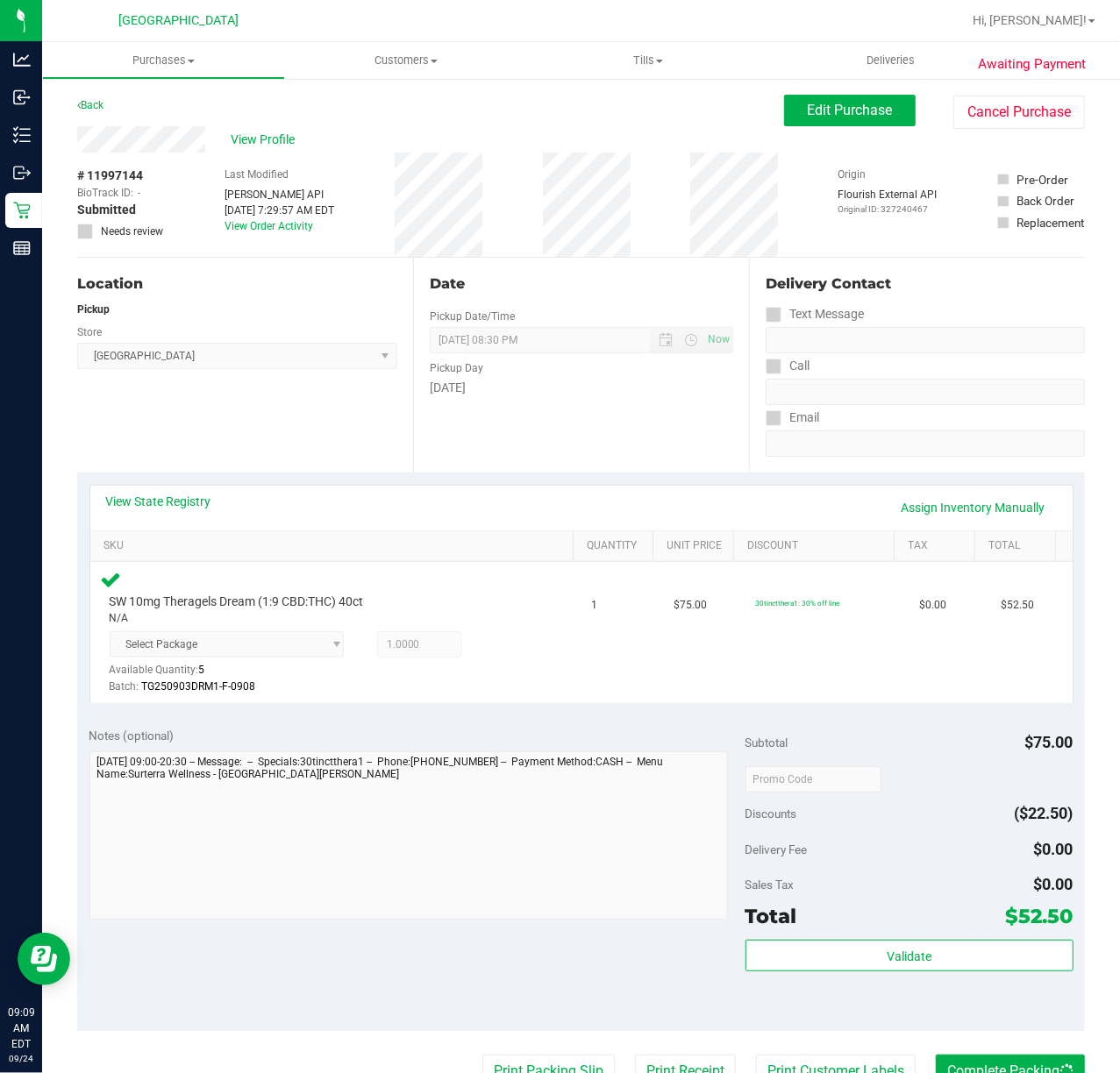
click at [512, 433] on div "Date Pickup Date/Time 09/24/2025 Now 09/24/2025 08:30 PM Now Pickup Day Wednesd…" at bounding box center [580, 365] width 336 height 214
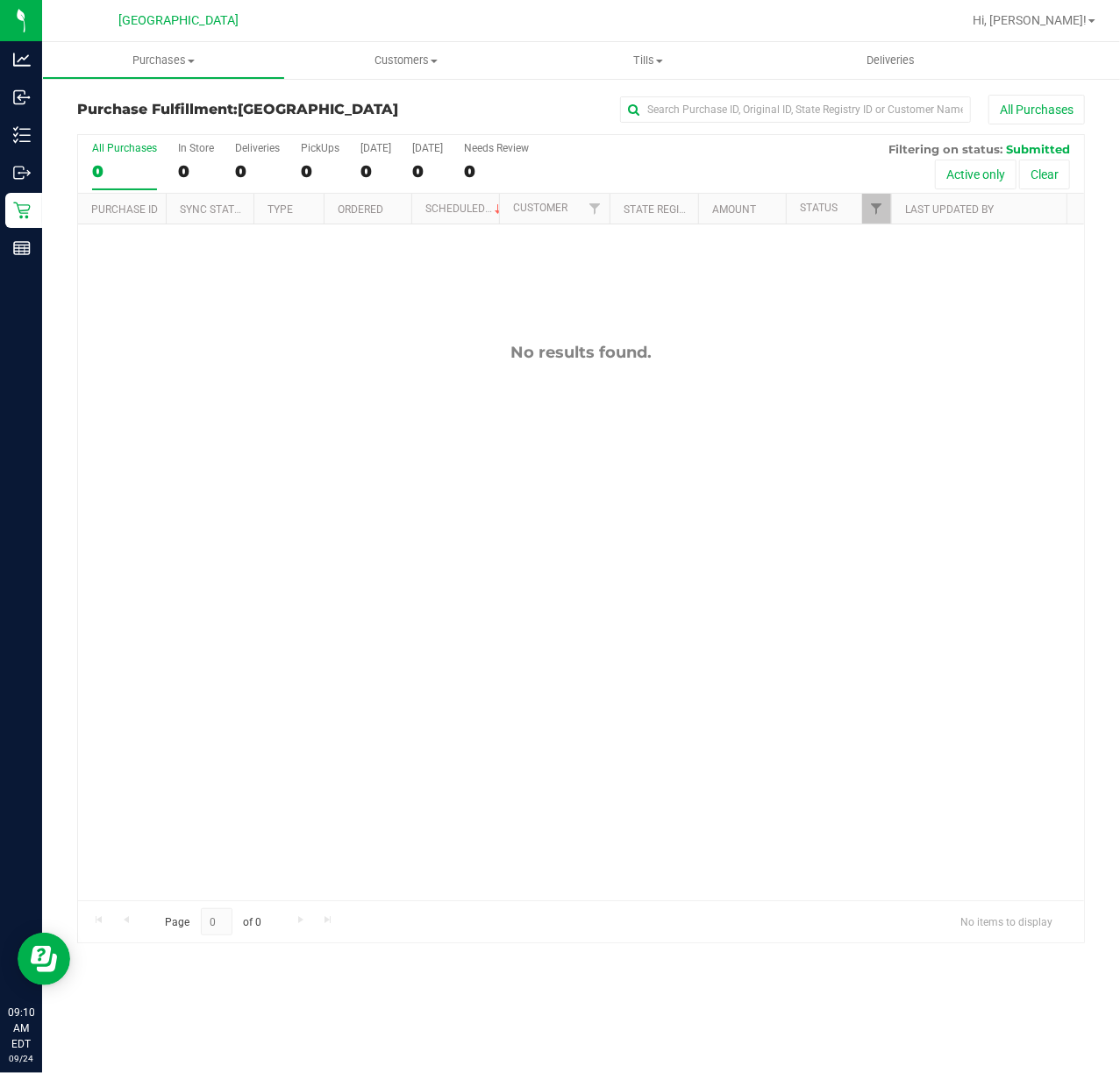
click at [191, 475] on div "No results found." at bounding box center [581, 622] width 1006 height 795
click at [250, 573] on div "No results found." at bounding box center [581, 622] width 1006 height 795
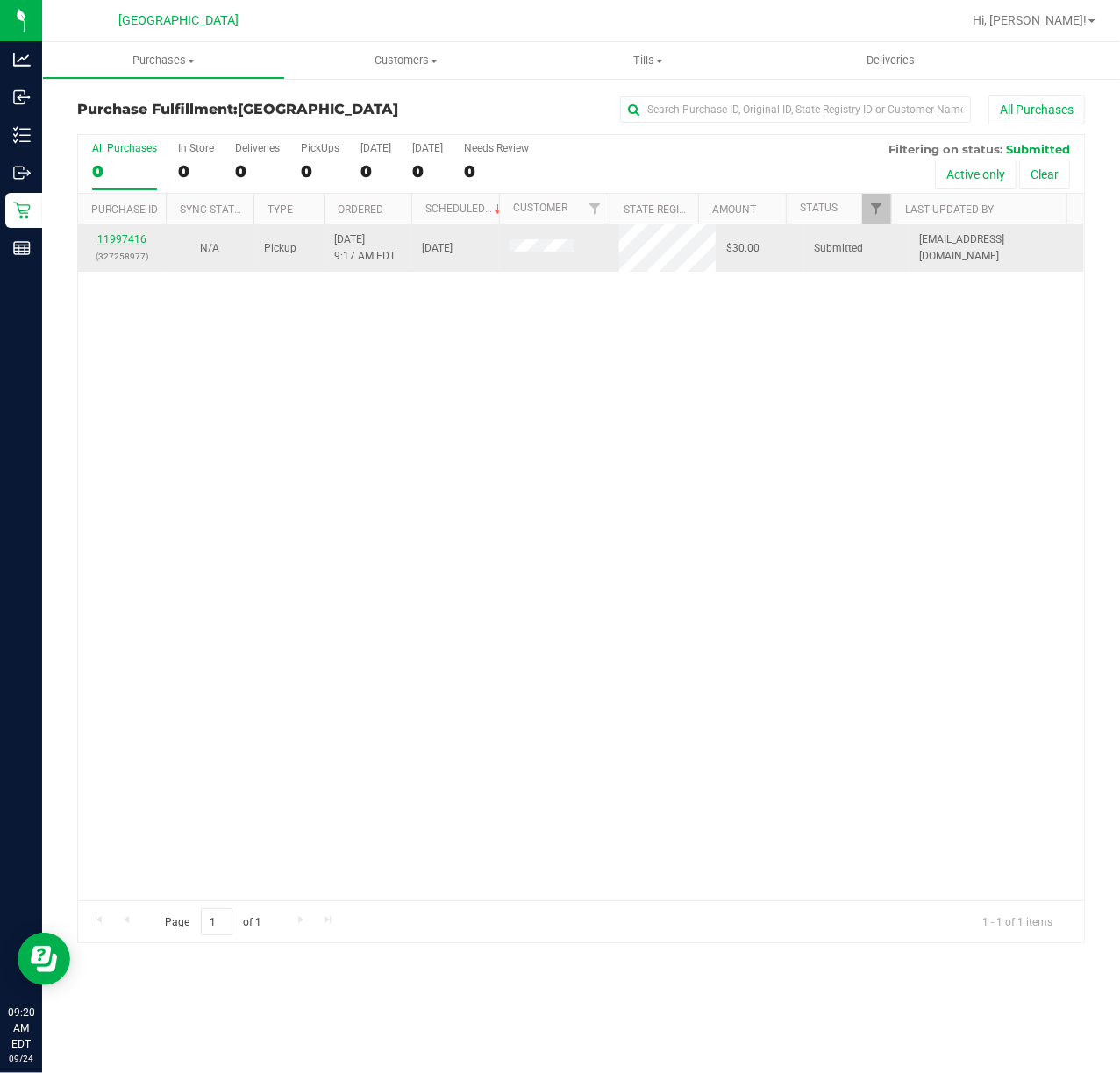
click at [114, 241] on link "11997416" at bounding box center [122, 240] width 49 height 13
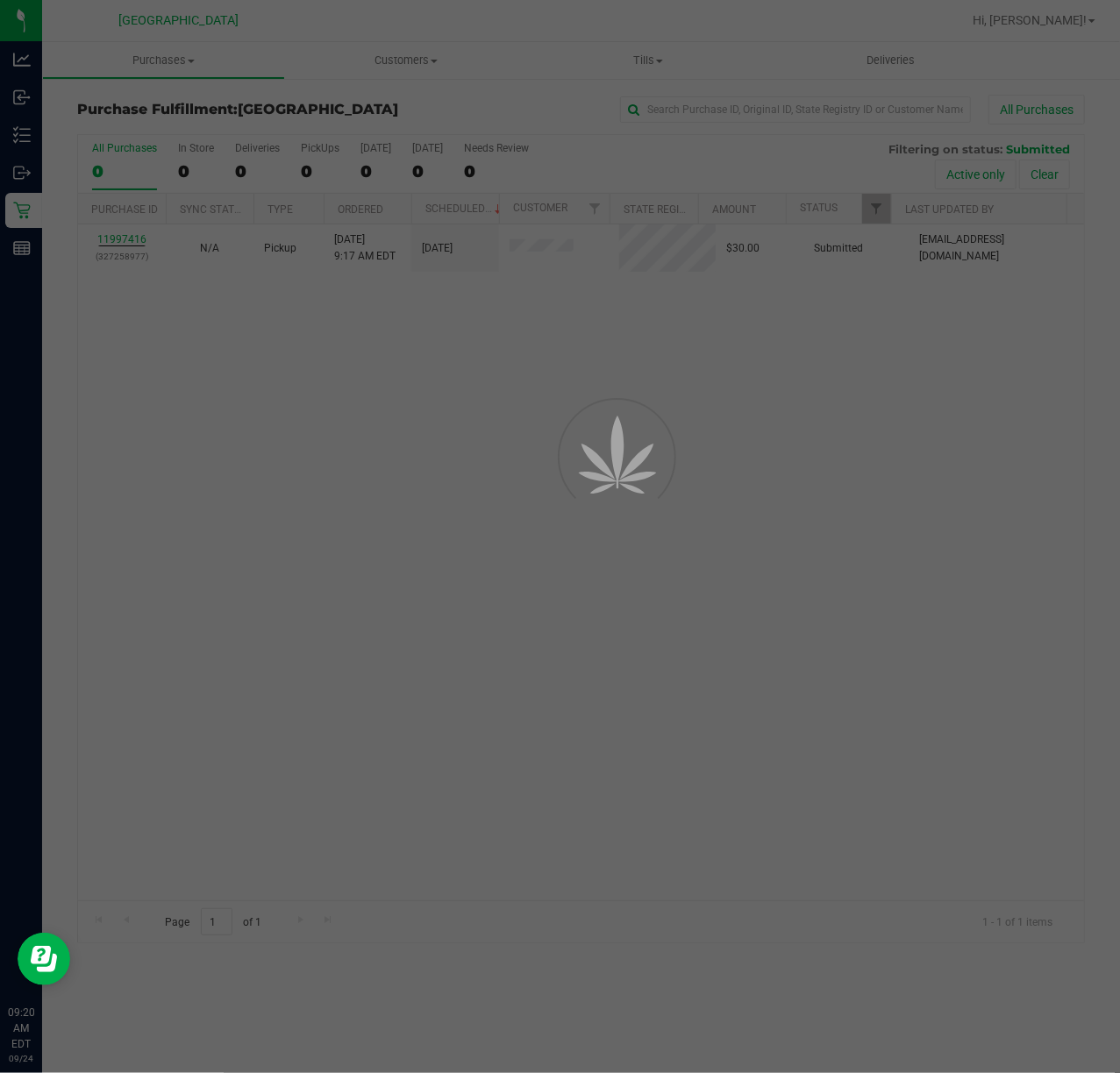
click at [316, 373] on div at bounding box center [560, 536] width 1120 height 1073
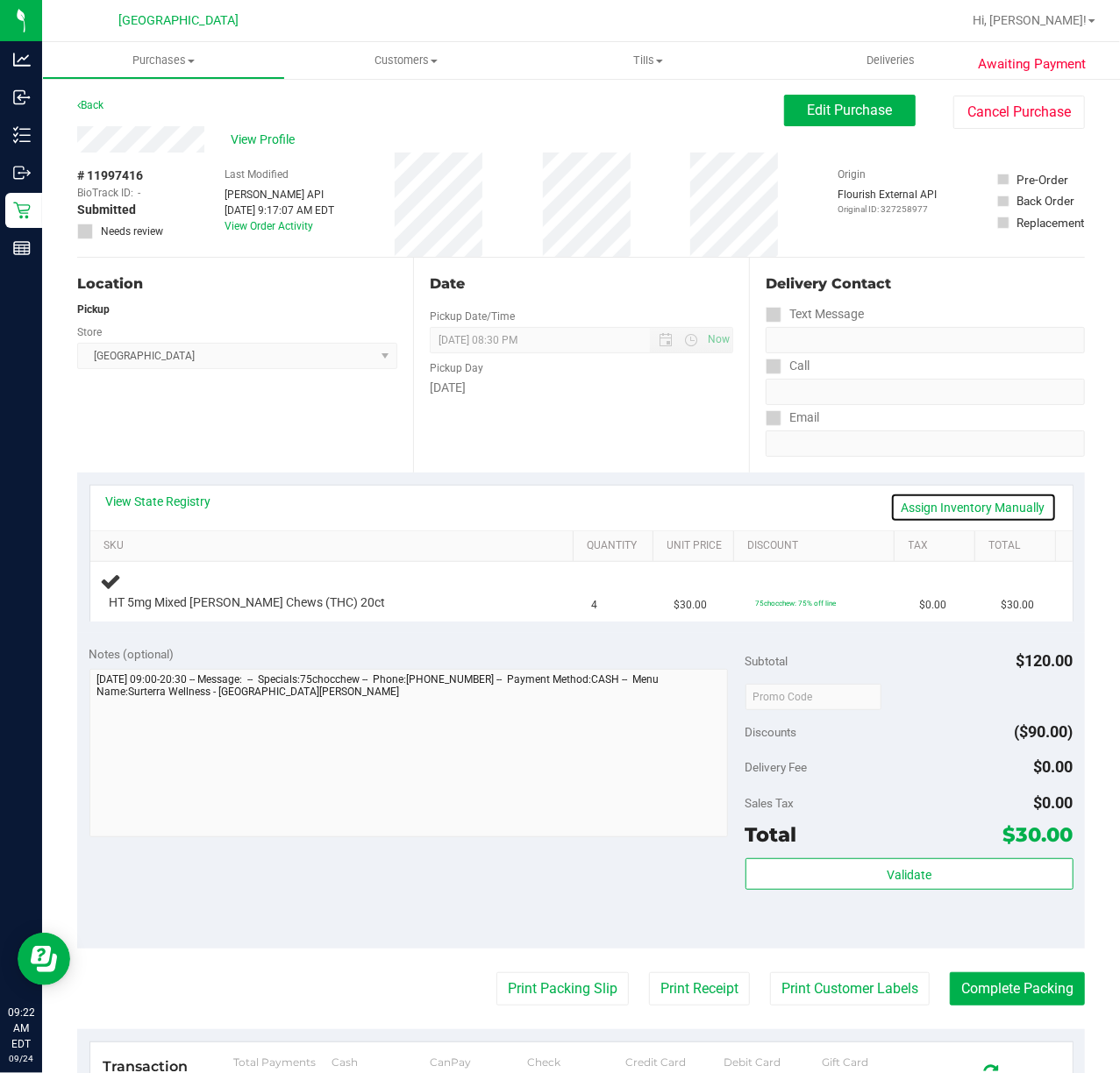
click at [930, 499] on link "Assign Inventory Manually" at bounding box center [973, 507] width 167 height 30
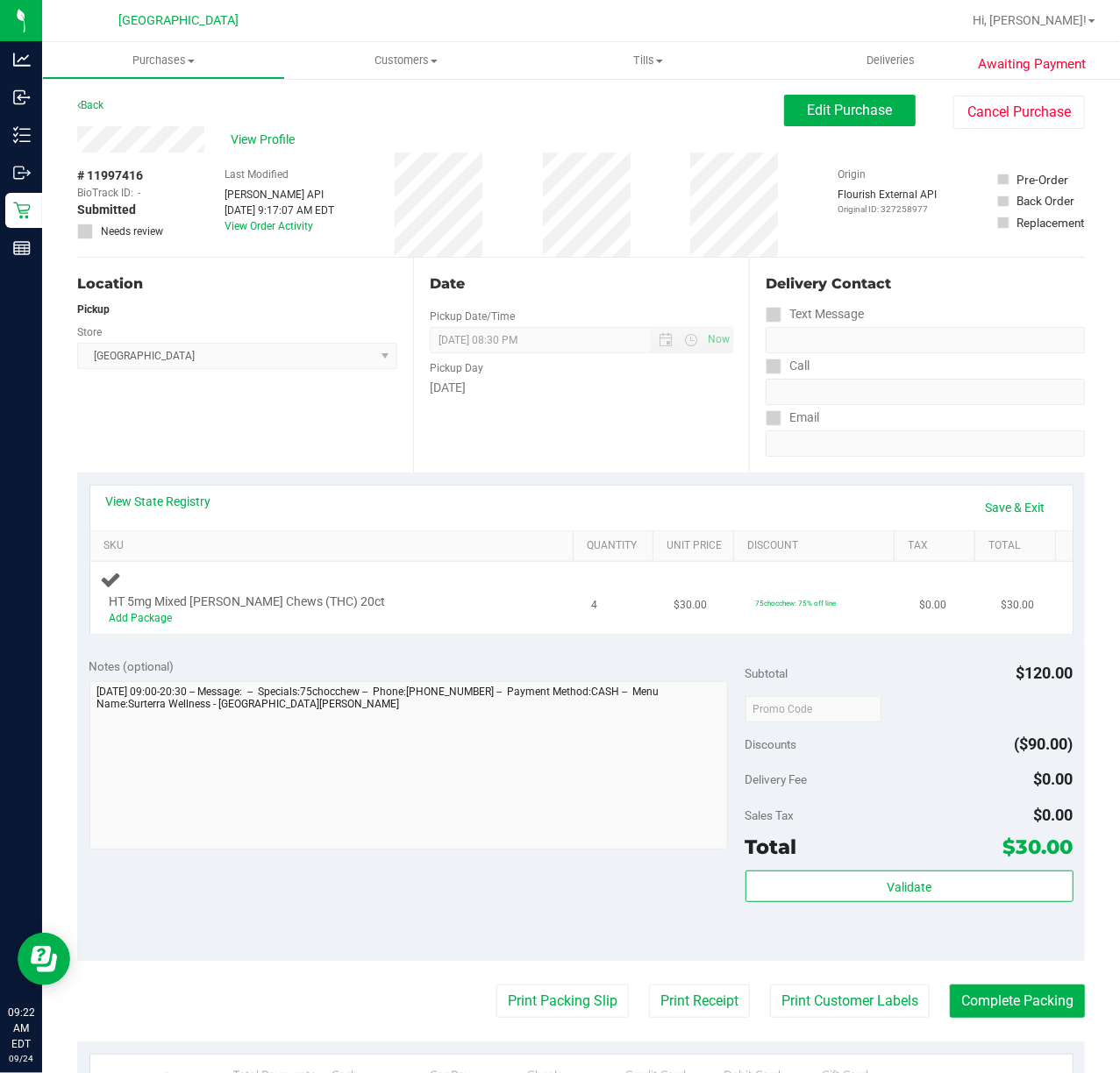
click at [149, 633] on td "HT 5mg Mixed Berry Chews (THC) 20ct Add Package" at bounding box center [335, 598] width 491 height 72
click at [149, 625] on div "Add Package" at bounding box center [321, 618] width 423 height 16
click at [148, 614] on link "Add Package" at bounding box center [141, 618] width 63 height 13
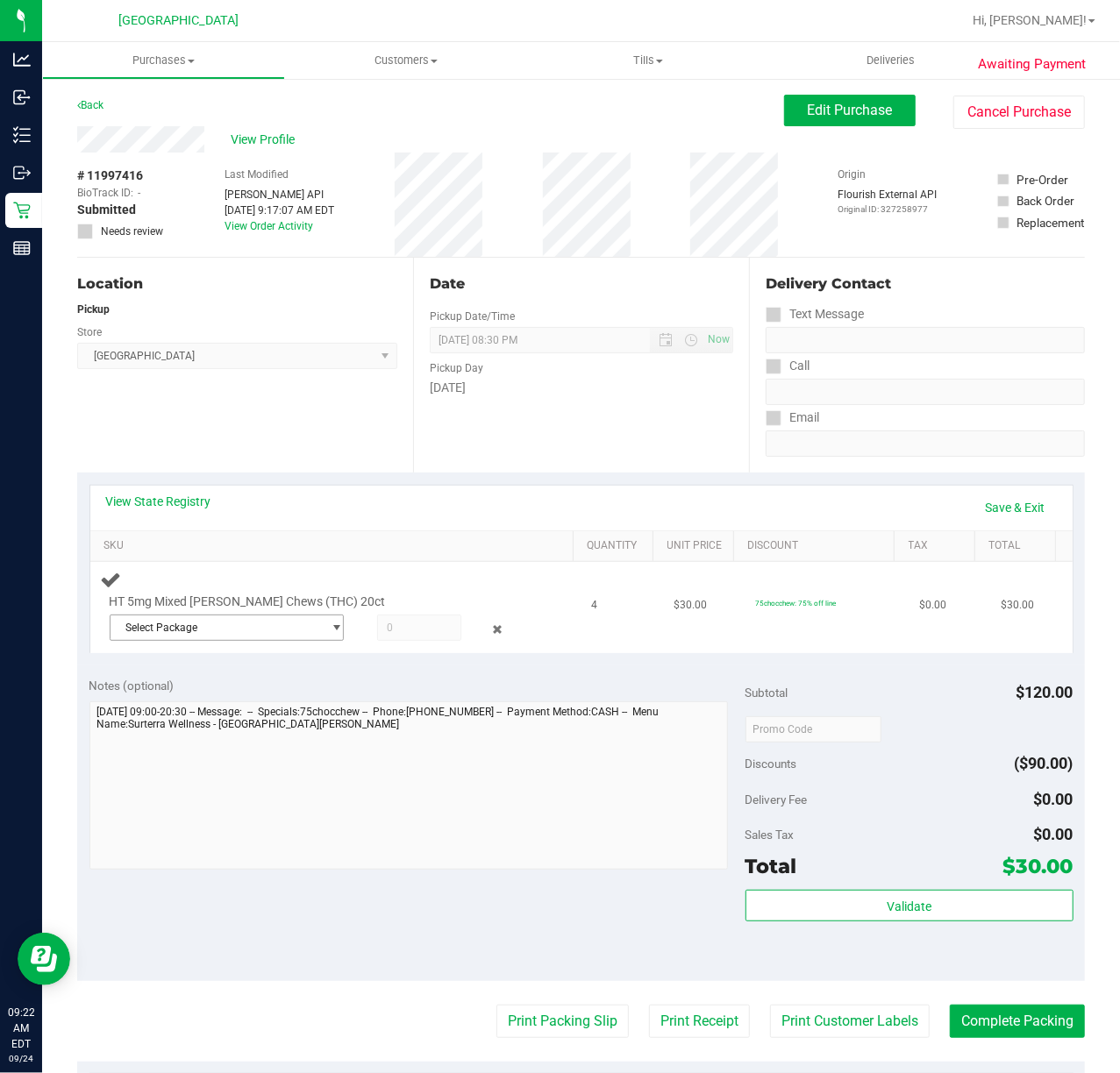
click at [261, 640] on span "Select Package" at bounding box center [227, 627] width 234 height 26
click at [233, 707] on span "( SN250715CM1-0728 | orig: FLSRWGM-20250804-1641 )" at bounding box center [357, 702] width 272 height 13
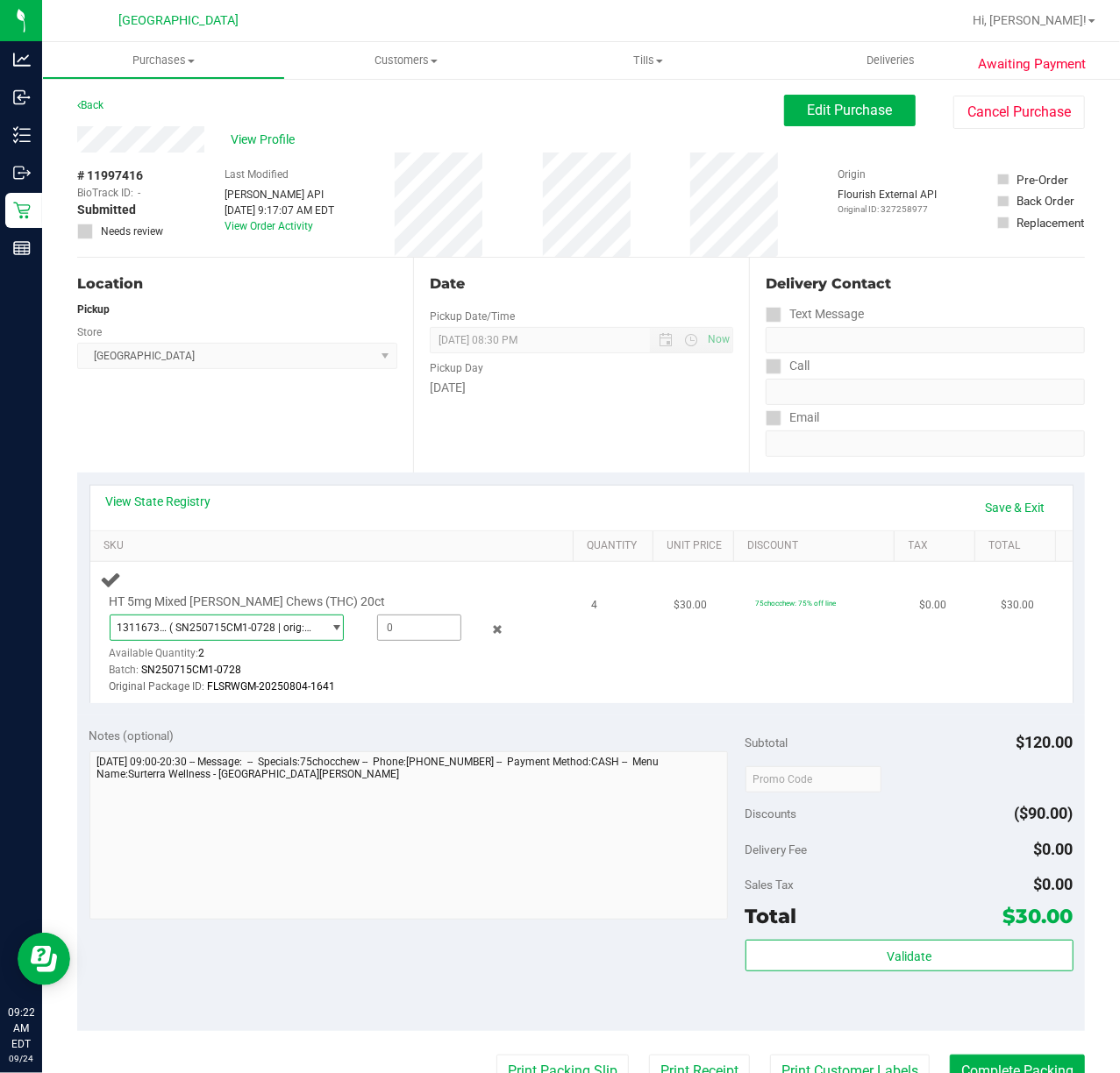
click at [405, 633] on span at bounding box center [418, 627] width 84 height 26
type input "2"
type input "2.0000"
click at [424, 748] on div "Notes (optional)" at bounding box center [417, 825] width 656 height 196
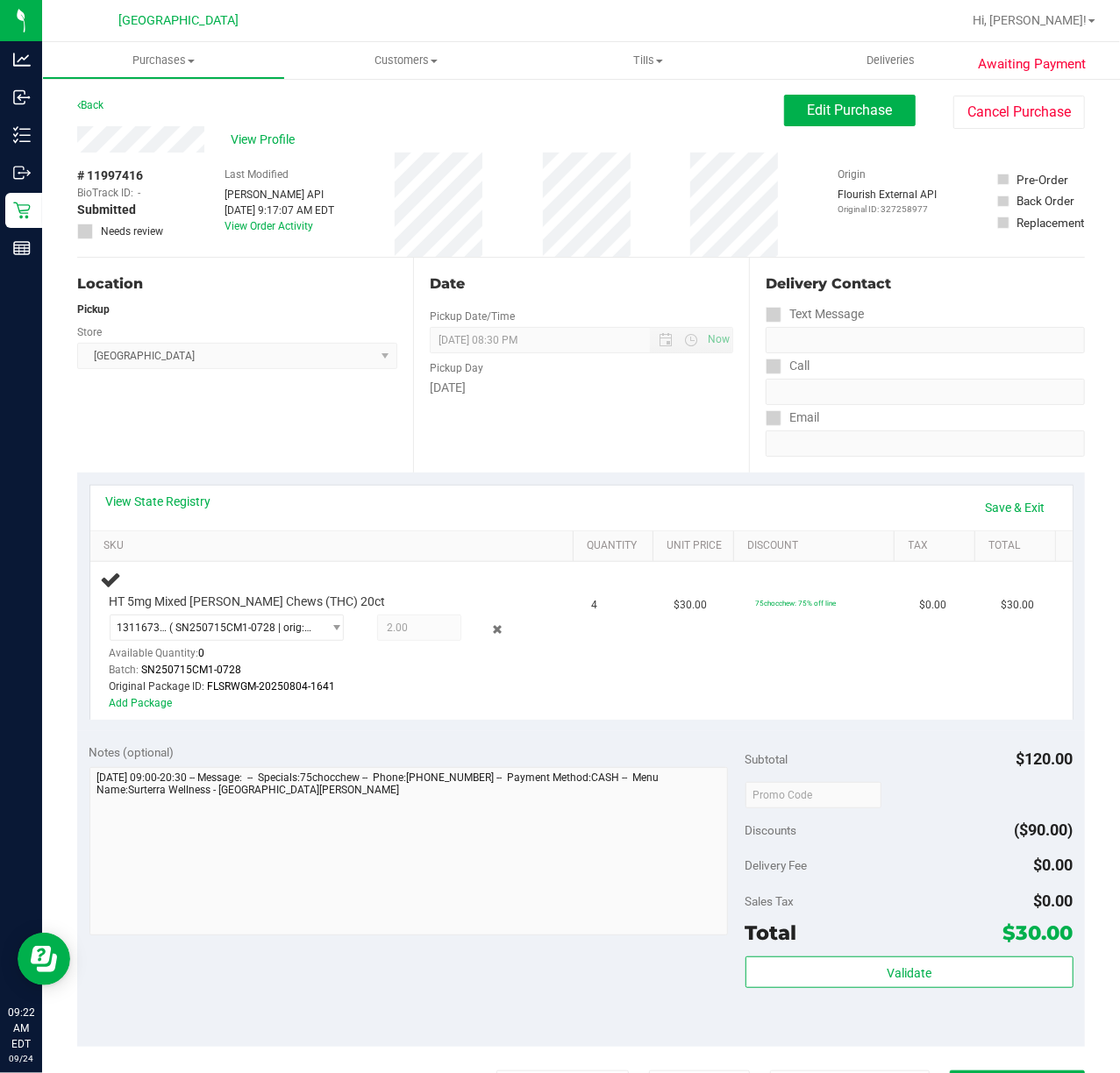
click at [243, 126] on purchase-details "Back Edit Purchase Cancel Purchase View Profile # 11997416 BioTrack ID: - Submi…" at bounding box center [581, 781] width 1007 height 1374
click at [243, 126] on div "View Profile" at bounding box center [431, 139] width 706 height 26
click at [250, 137] on span "View Profile" at bounding box center [266, 140] width 70 height 18
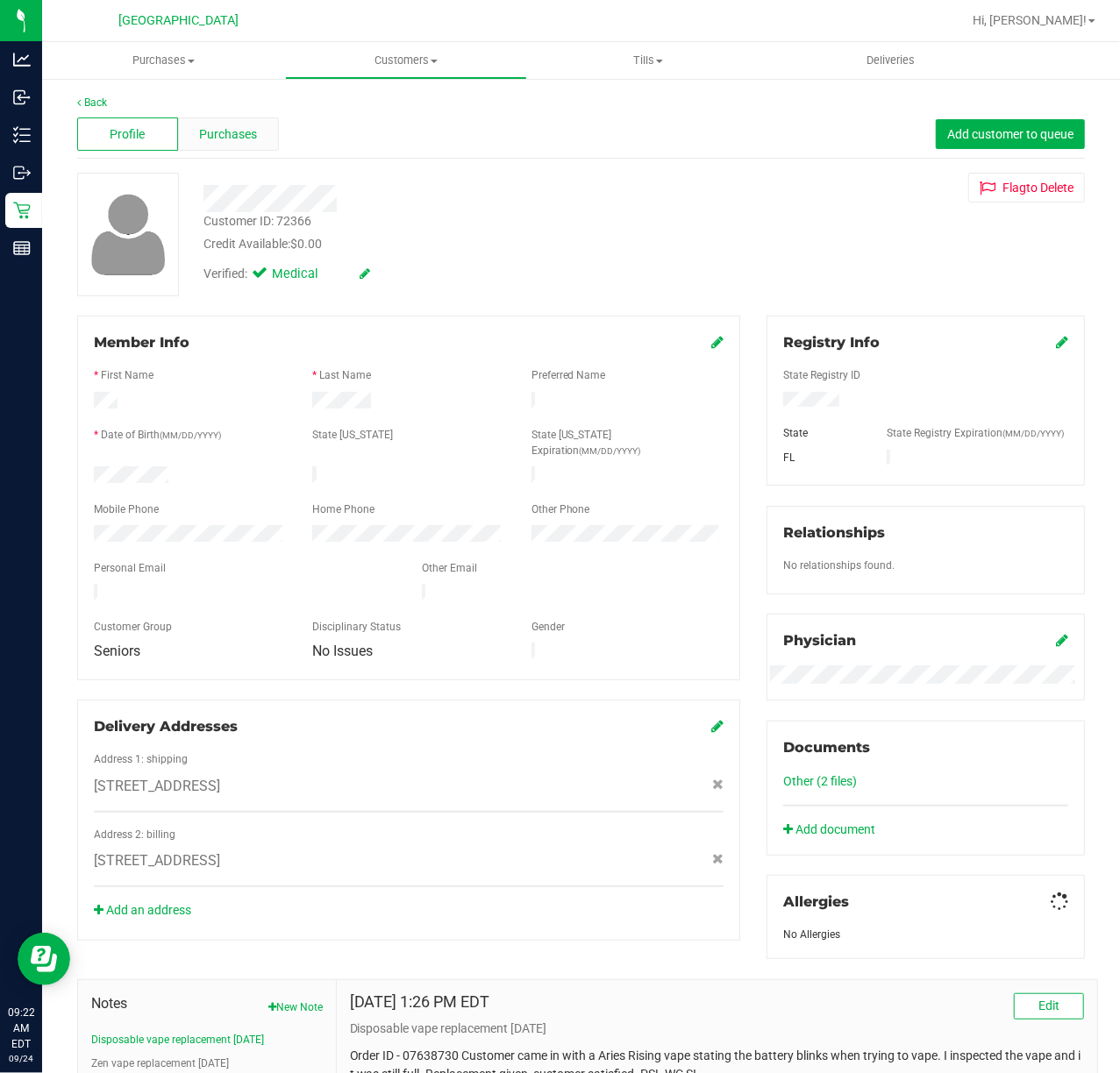
click at [225, 130] on span "Purchases" at bounding box center [228, 134] width 58 height 18
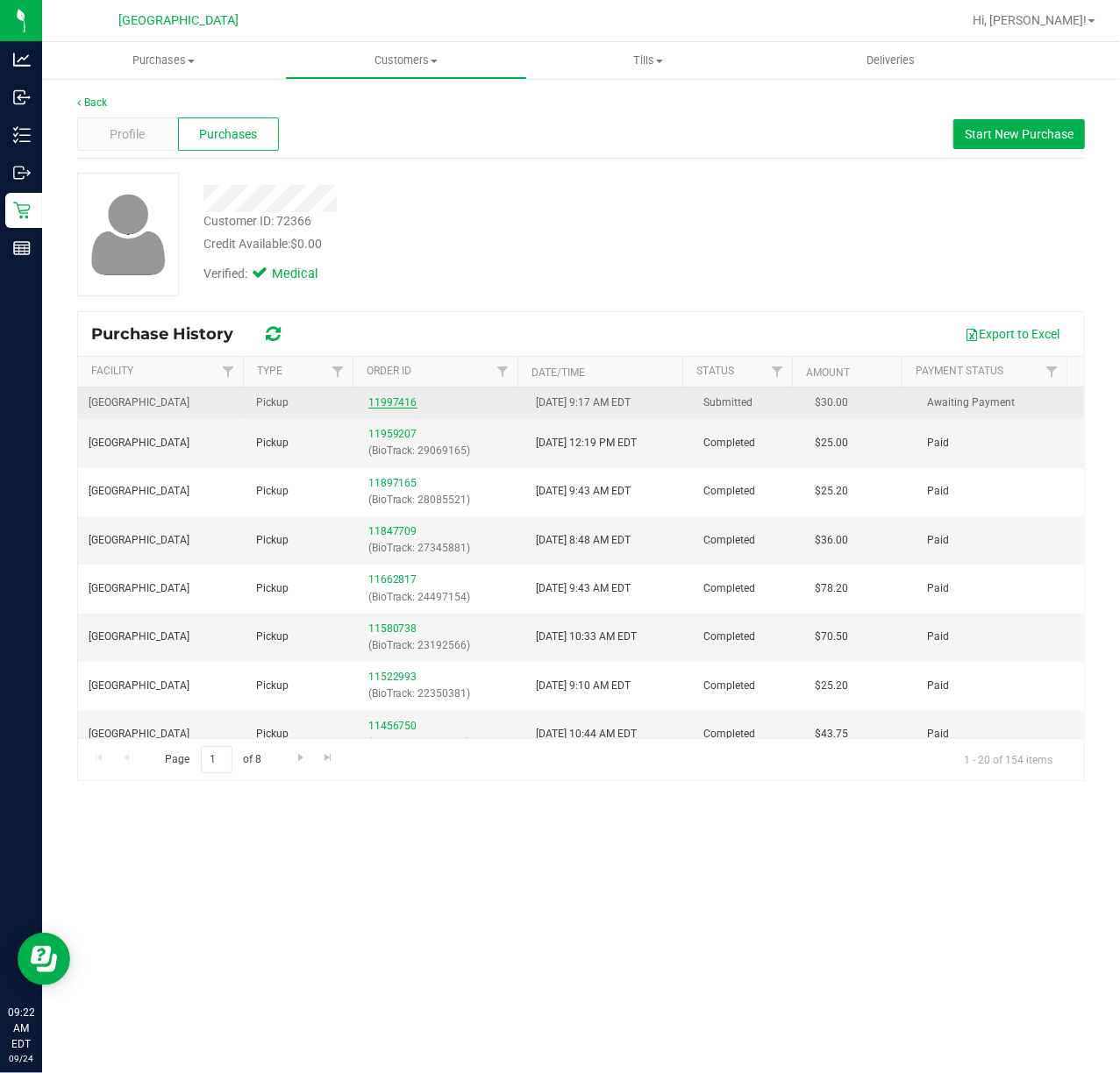
click at [390, 405] on link "11997416" at bounding box center [393, 403] width 49 height 13
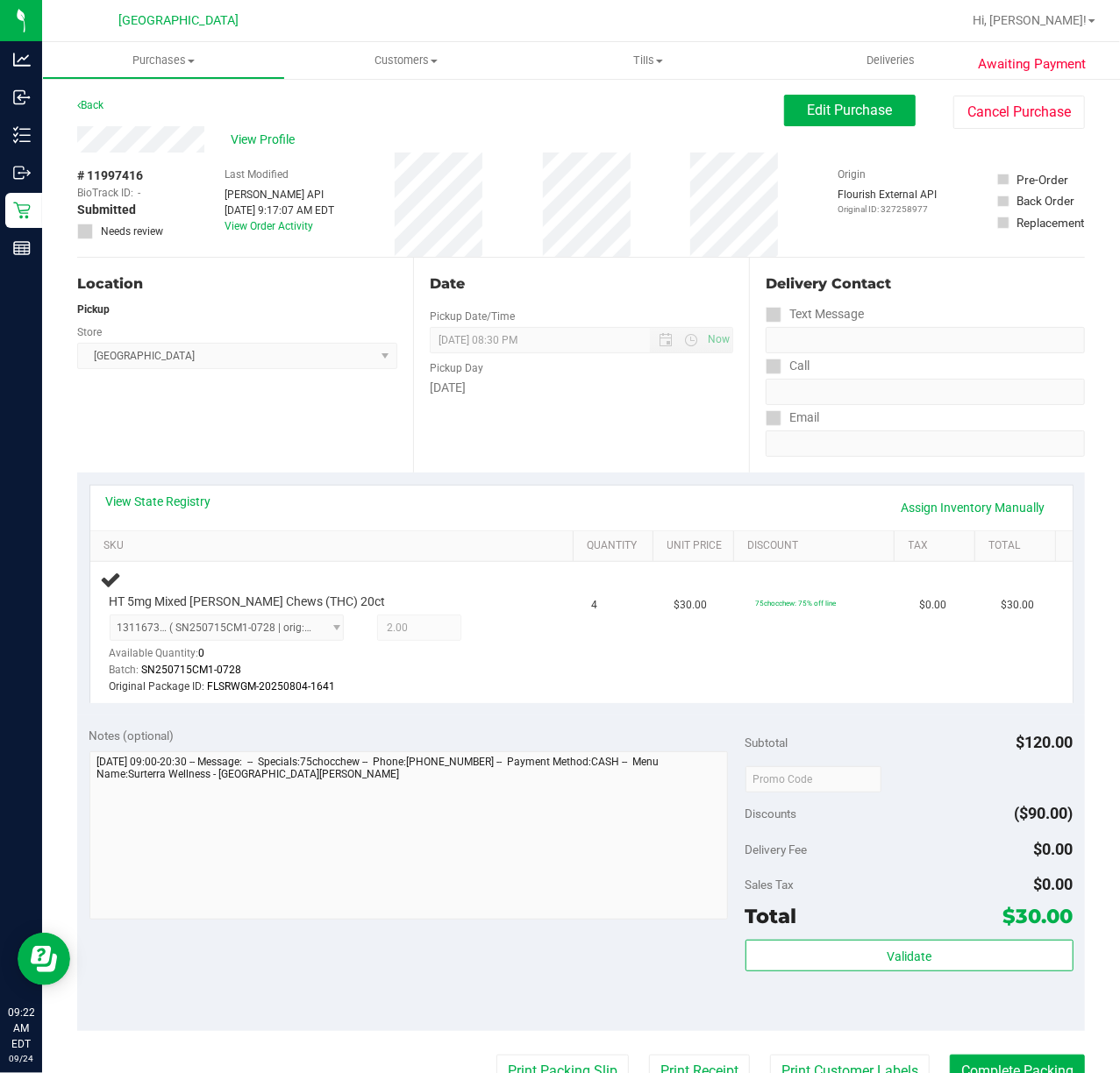
click at [524, 421] on div "Date Pickup Date/Time 09/24/2025 Now 09/24/2025 08:30 PM Now Pickup Day Wednesd…" at bounding box center [580, 365] width 336 height 214
click at [926, 515] on link "Assign Inventory Manually" at bounding box center [973, 507] width 167 height 30
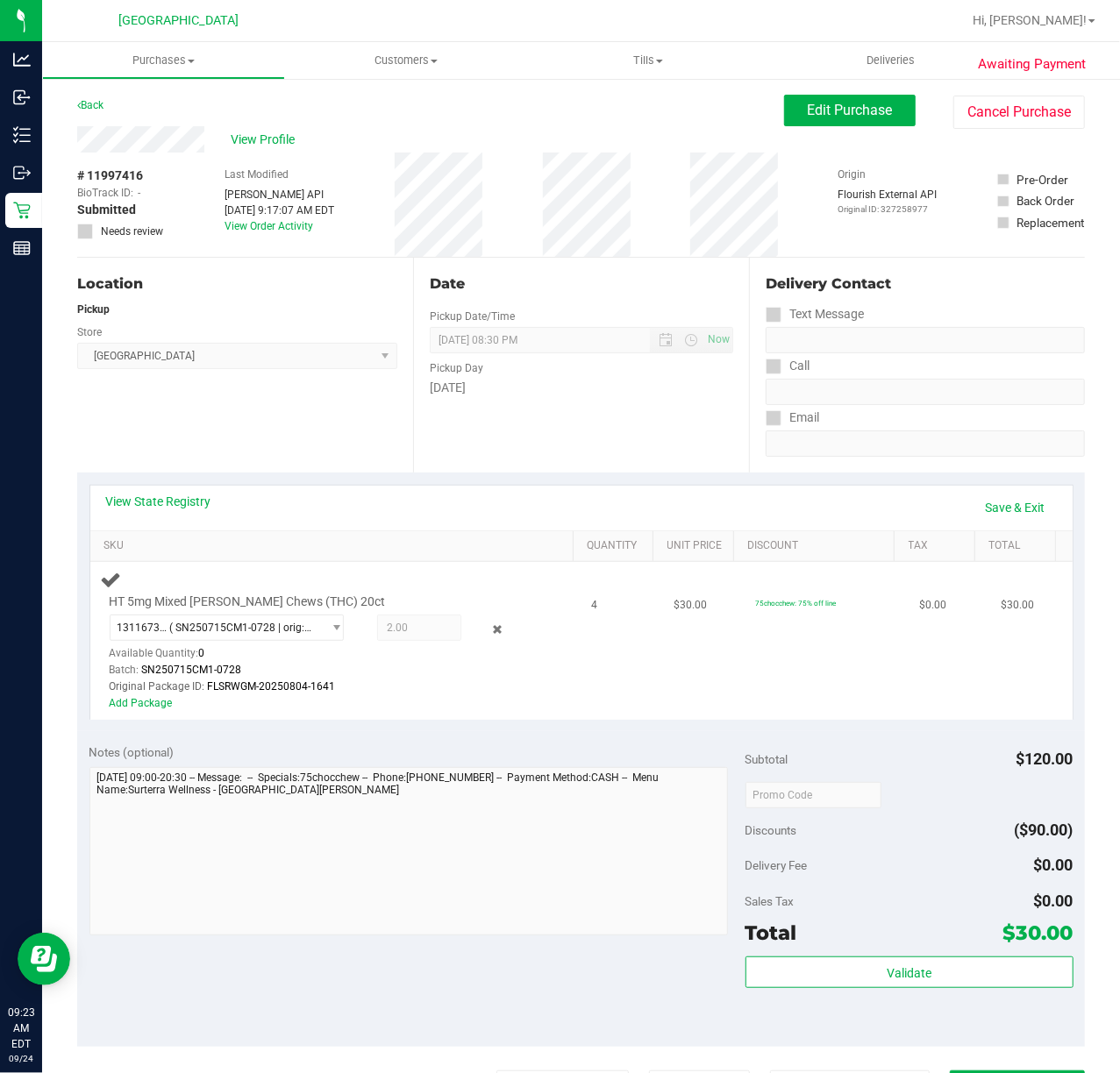
click at [149, 696] on div "Add Package" at bounding box center [321, 704] width 423 height 16
click at [152, 702] on link "Add Package" at bounding box center [141, 704] width 63 height 13
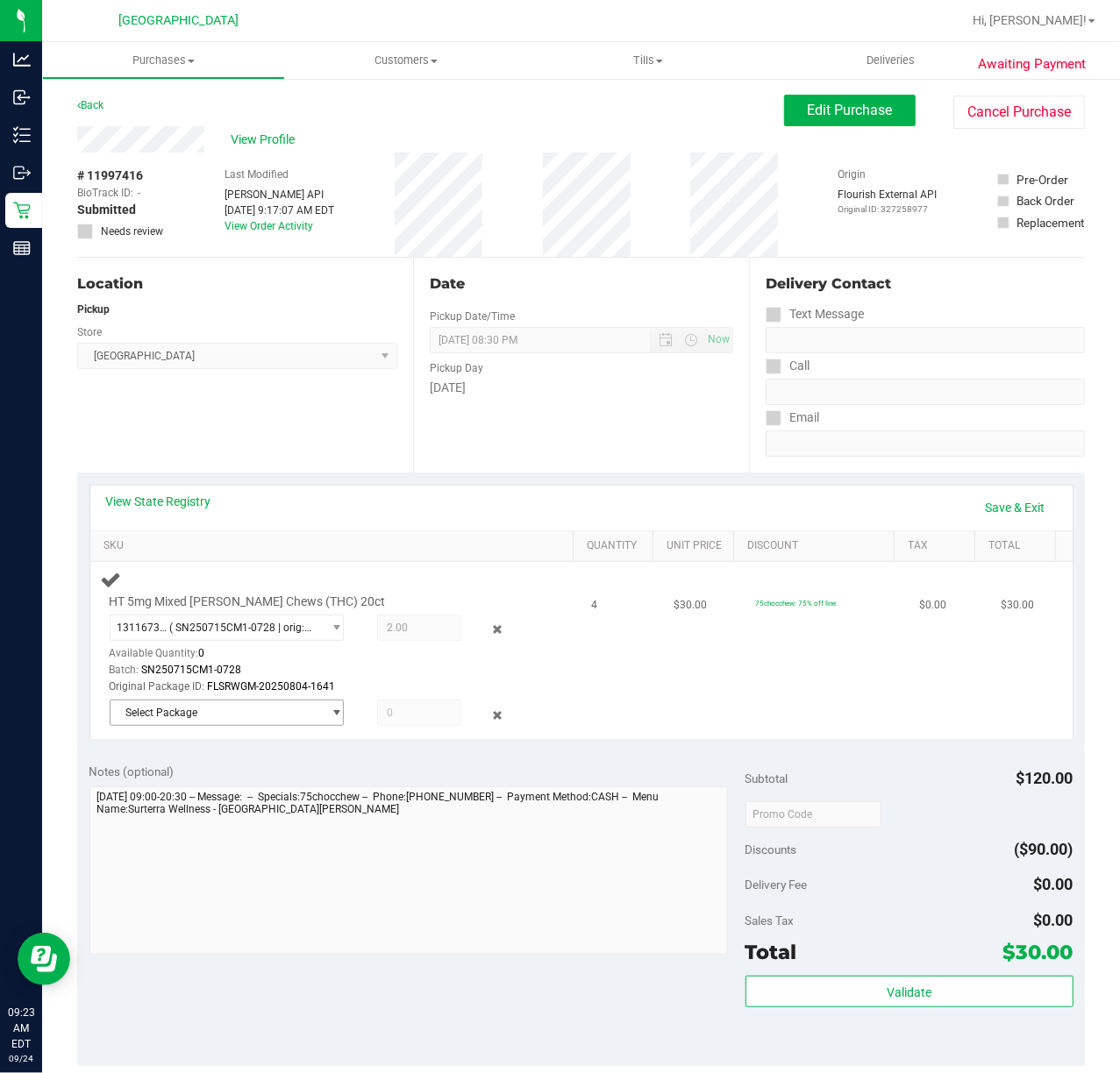
click at [260, 706] on span "Select Package" at bounding box center [216, 713] width 211 height 24
click at [256, 786] on span "( SN250529CM1-0604 | orig: FLSRWGM-20250611-436 )" at bounding box center [374, 787] width 266 height 13
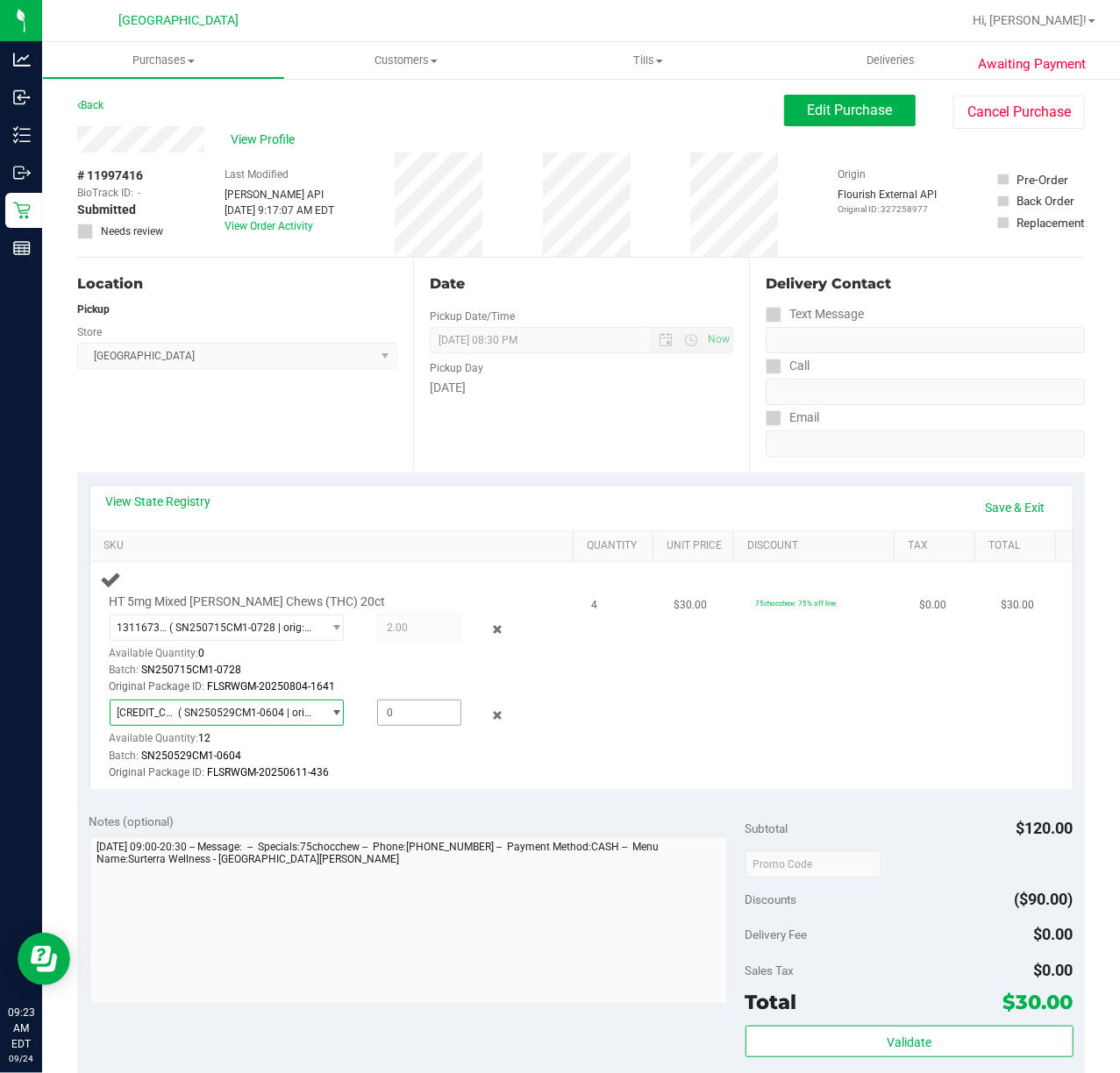
click at [404, 716] on span at bounding box center [418, 713] width 84 height 26
type input "2"
type input "2.0000"
click at [594, 754] on td "4" at bounding box center [622, 676] width 82 height 227
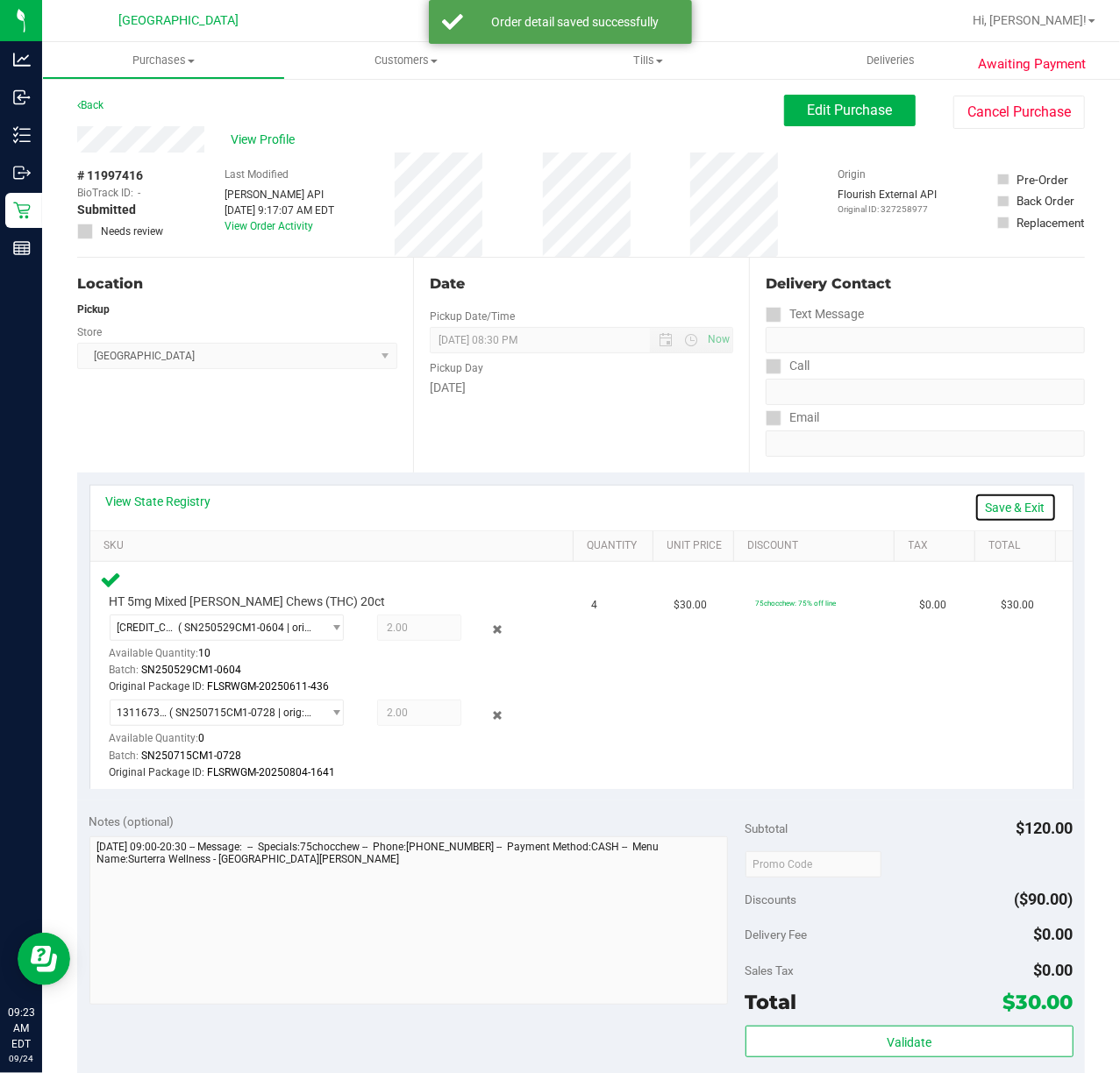
click at [1003, 499] on link "Save & Exit" at bounding box center [1015, 507] width 82 height 30
click at [636, 496] on div "View State Registry Assign Inventory Manually" at bounding box center [581, 507] width 951 height 30
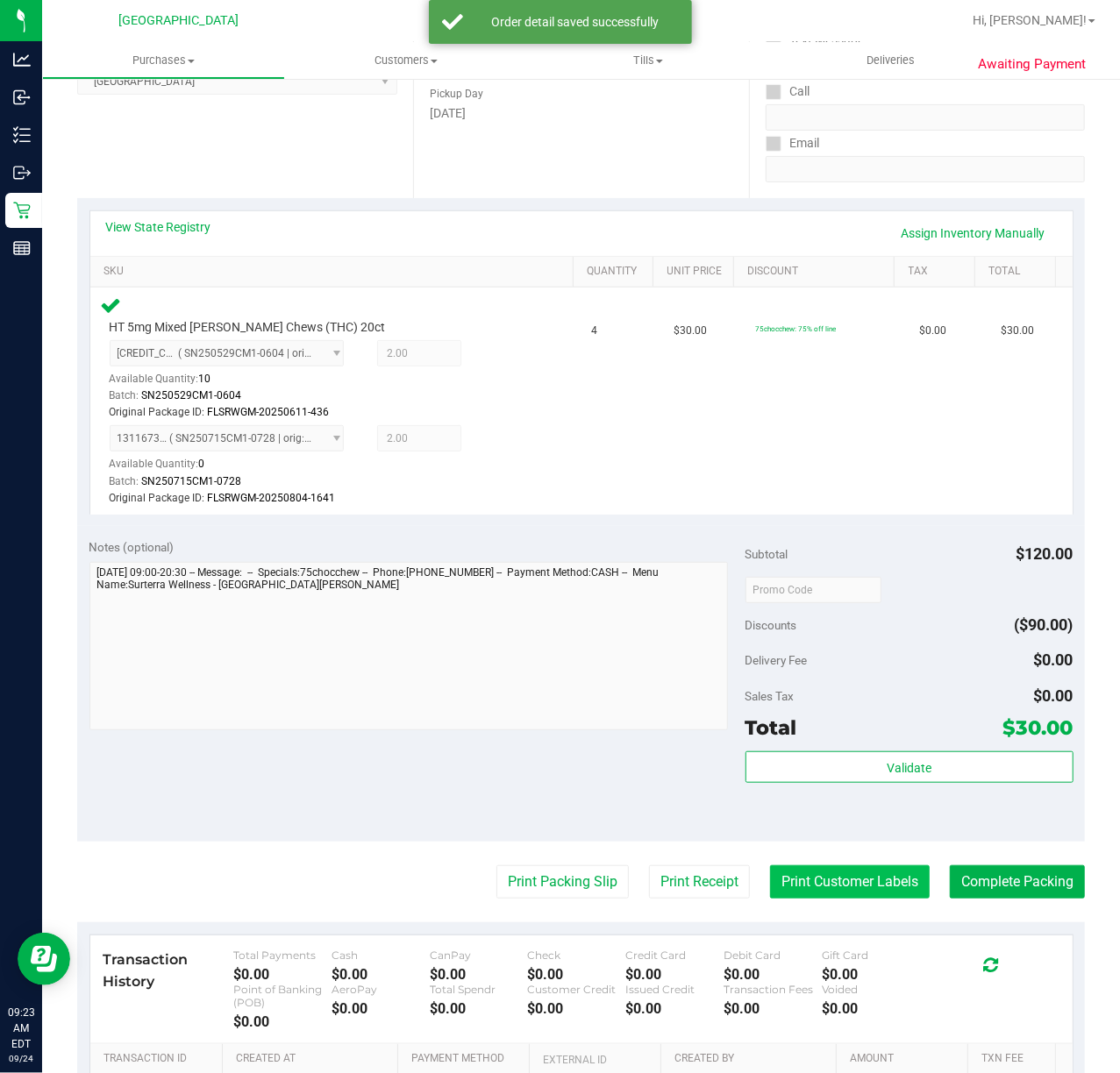
scroll to position [468, 0]
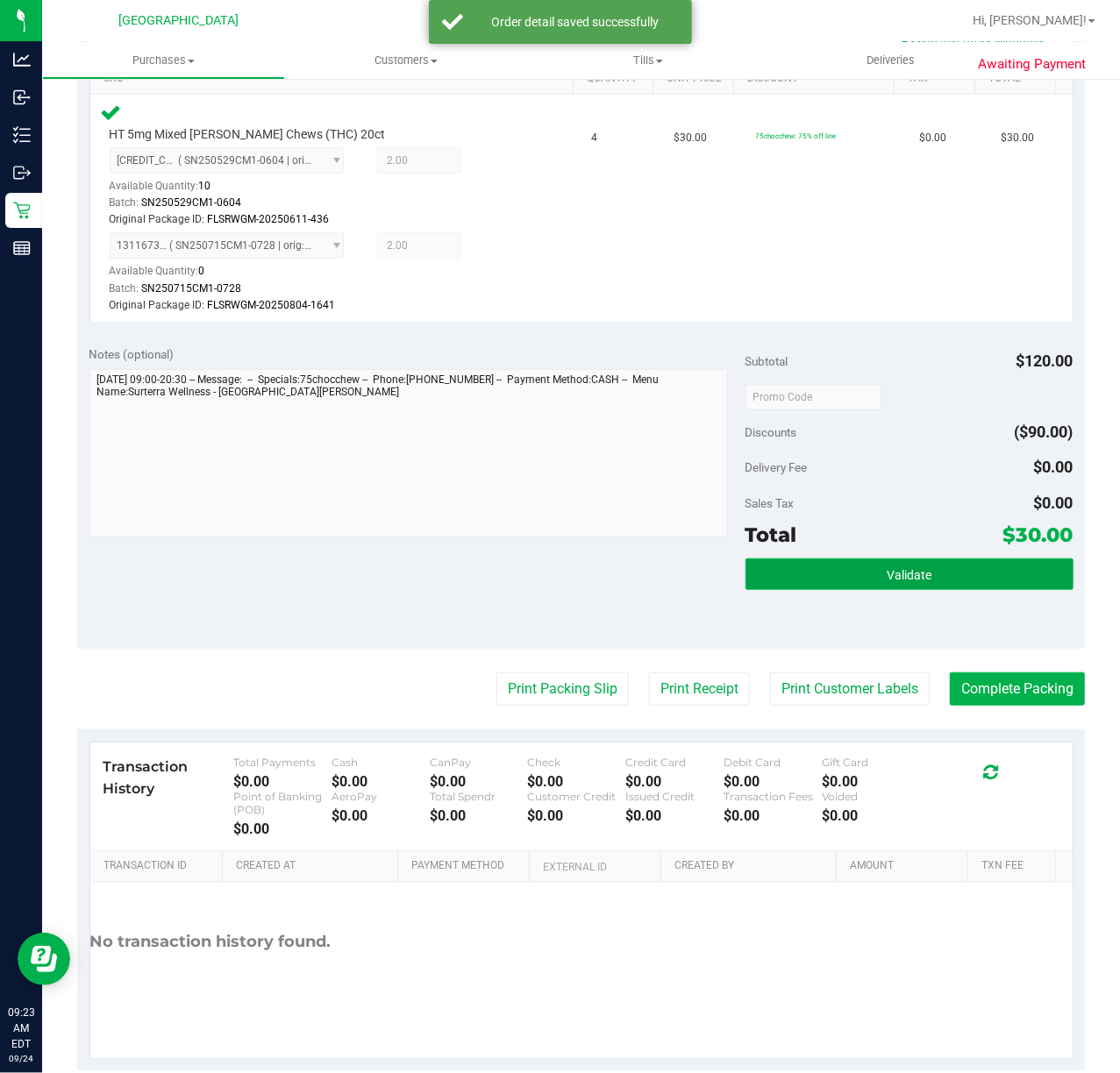
click at [861, 580] on button "Validate" at bounding box center [909, 574] width 328 height 32
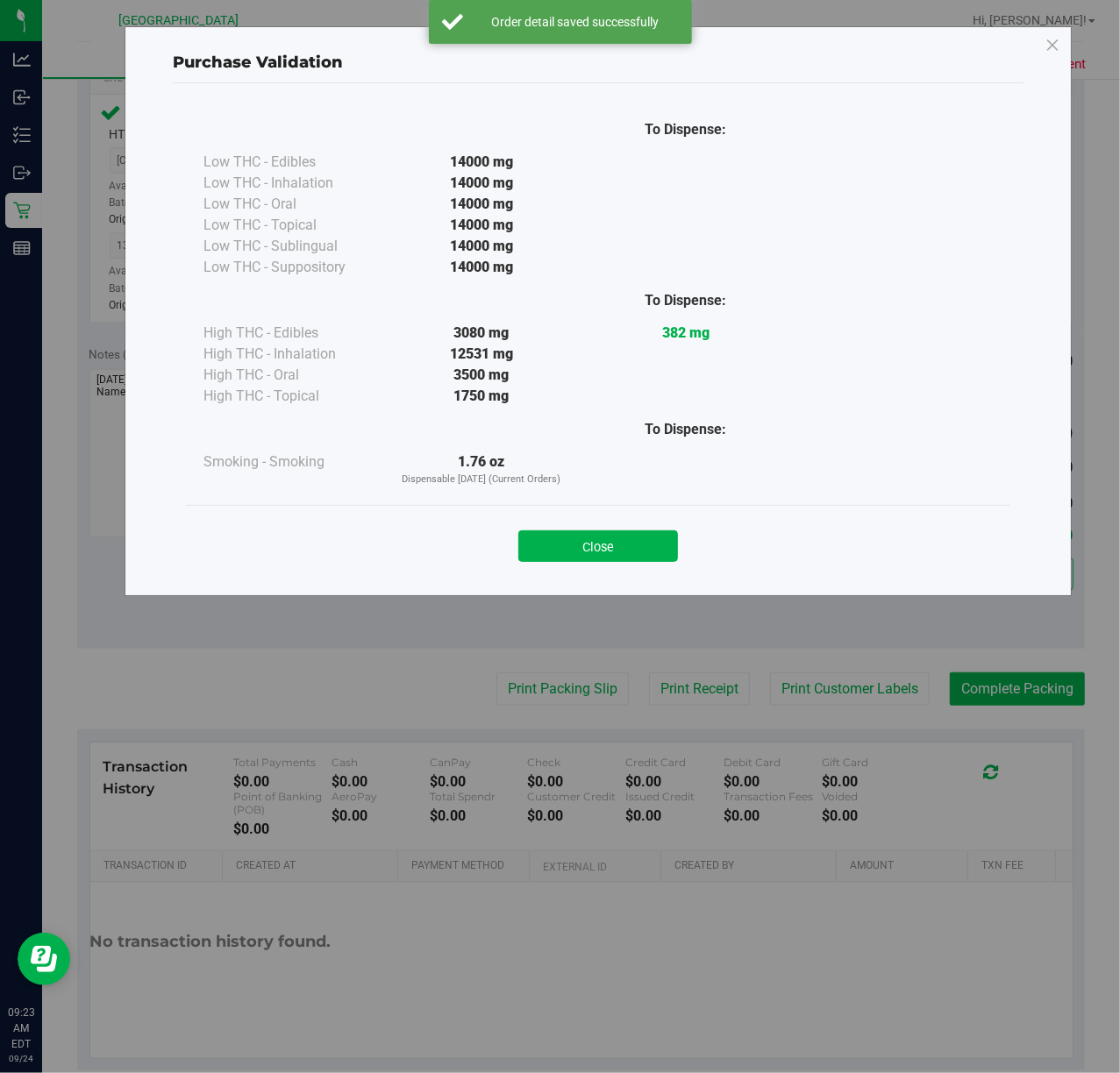
click at [624, 530] on div "Close" at bounding box center [598, 541] width 798 height 44
click at [586, 549] on button "Close" at bounding box center [597, 546] width 159 height 32
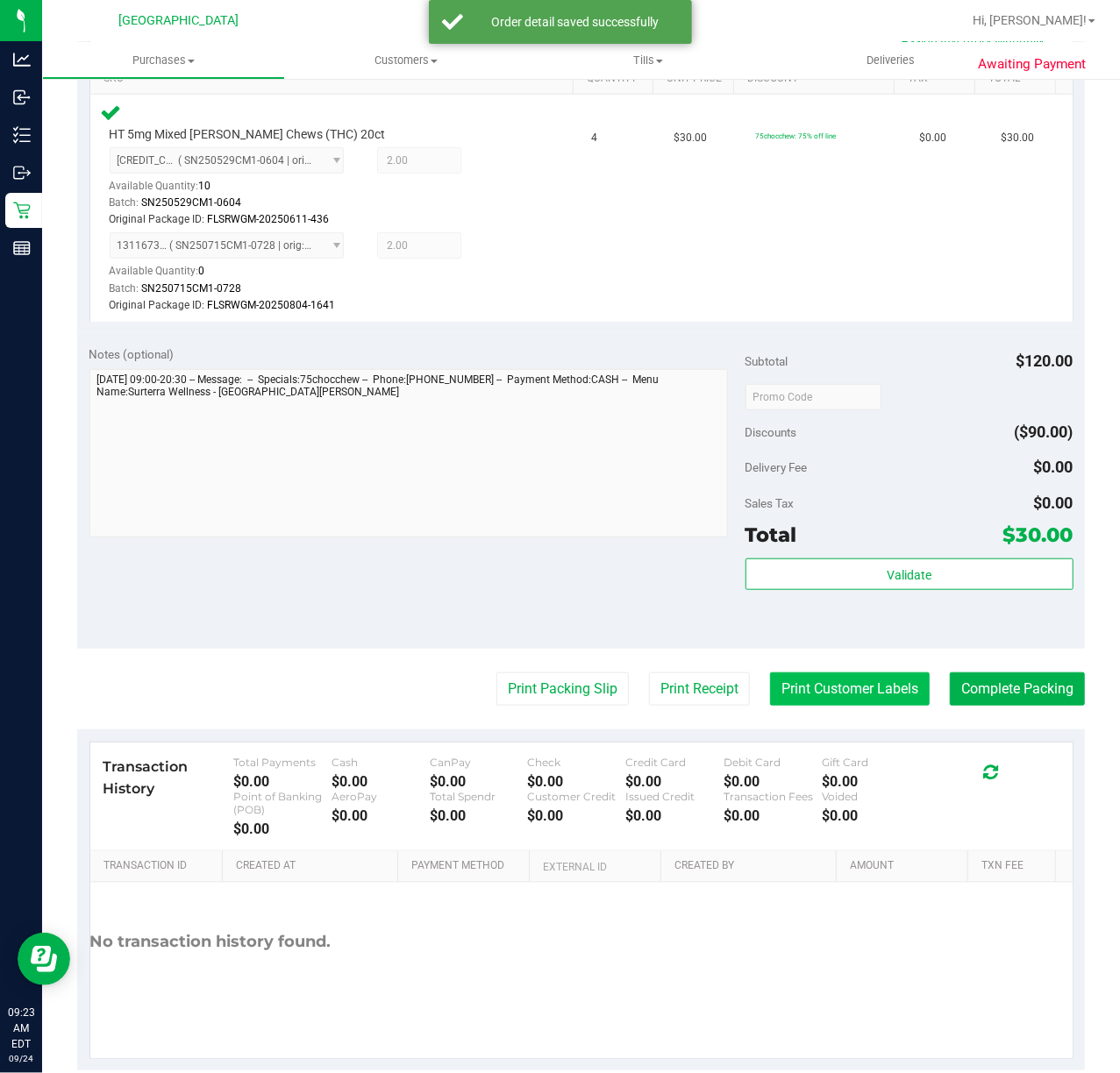
click at [849, 692] on button "Print Customer Labels" at bounding box center [849, 688] width 159 height 33
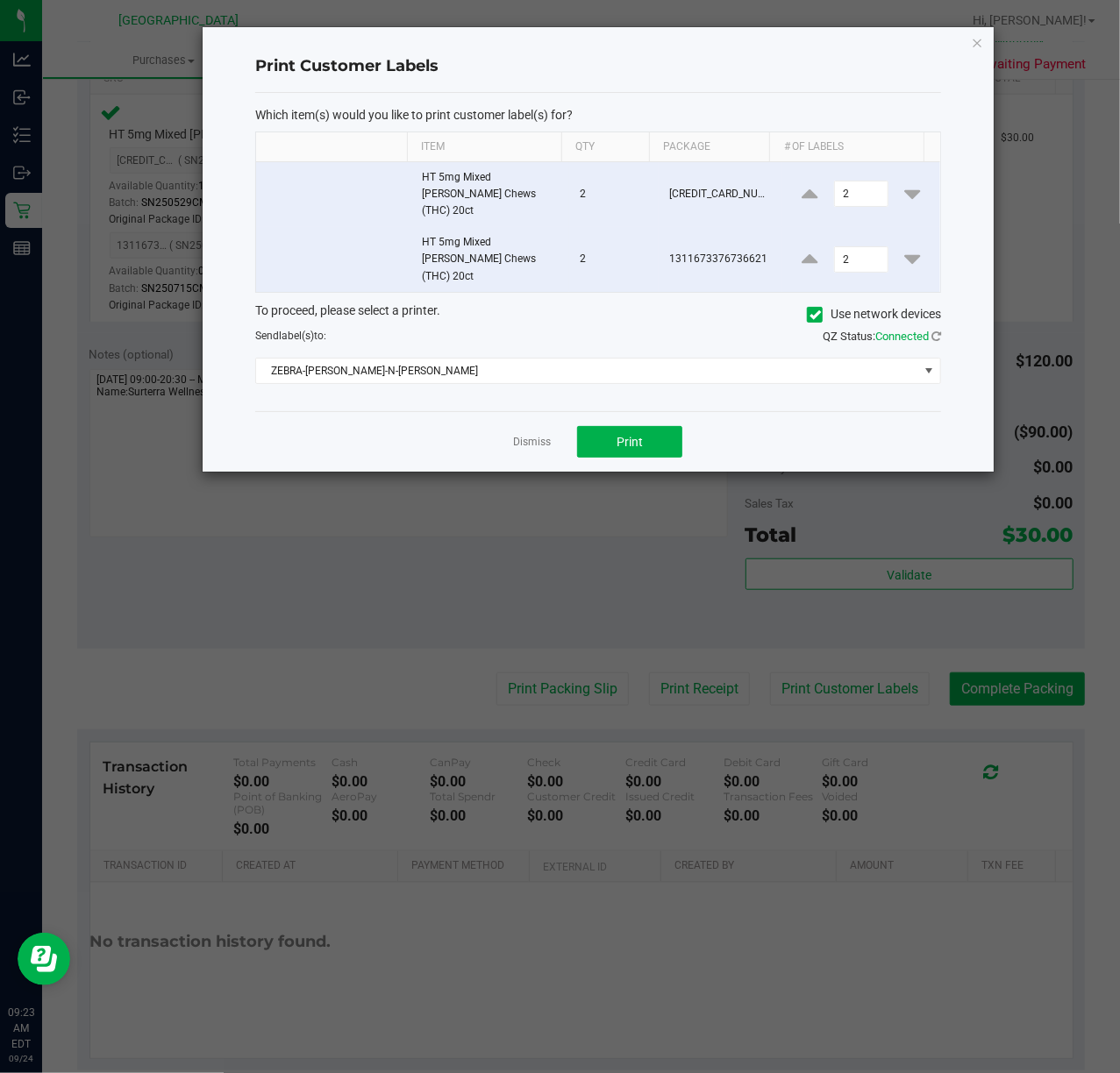
click at [656, 428] on div "Dismiss Print" at bounding box center [597, 441] width 686 height 60
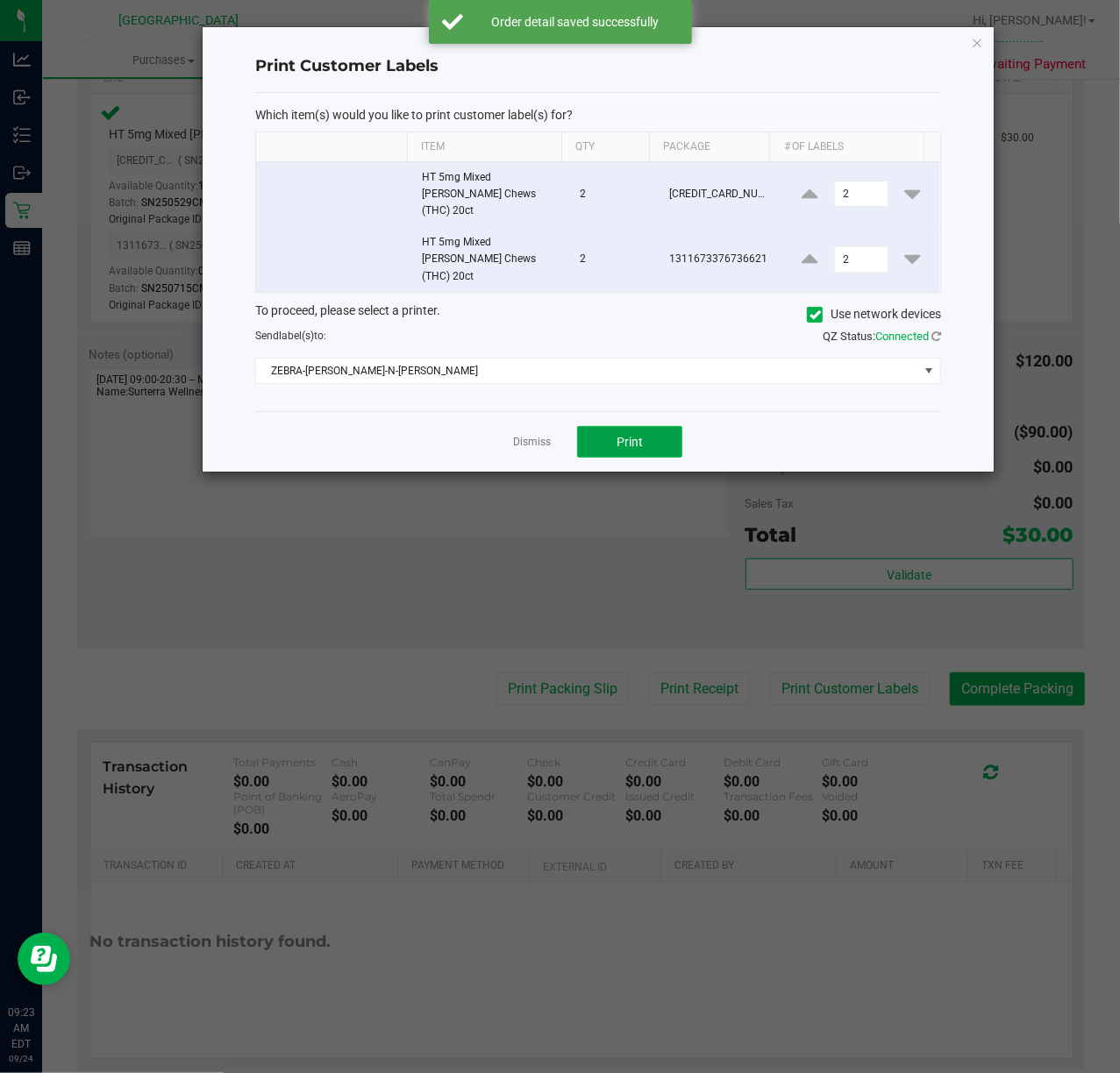
click at [623, 426] on button "Print" at bounding box center [629, 441] width 105 height 32
click at [542, 435] on link "Dismiss" at bounding box center [532, 442] width 38 height 15
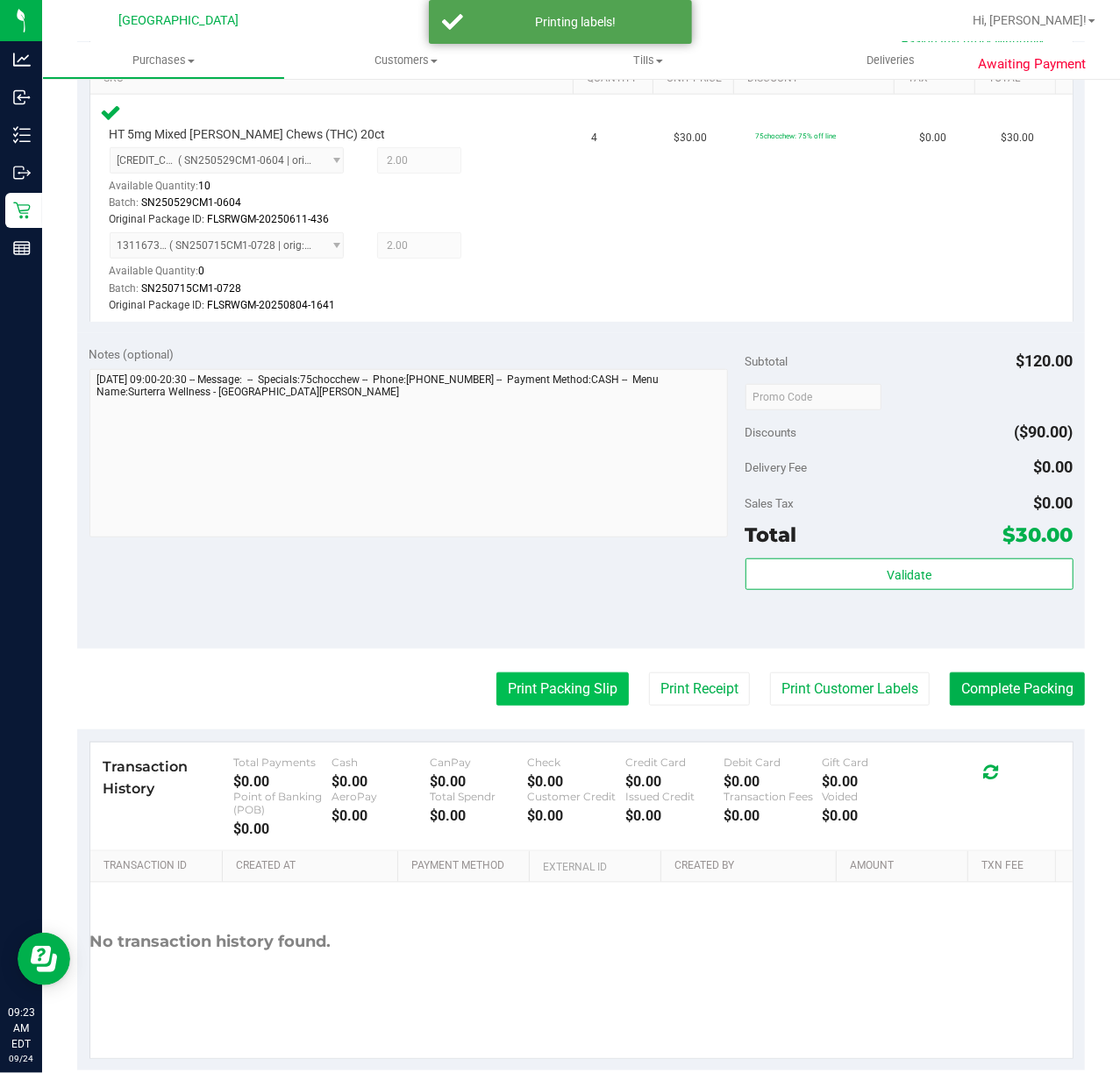
click at [535, 703] on button "Print Packing Slip" at bounding box center [562, 688] width 132 height 33
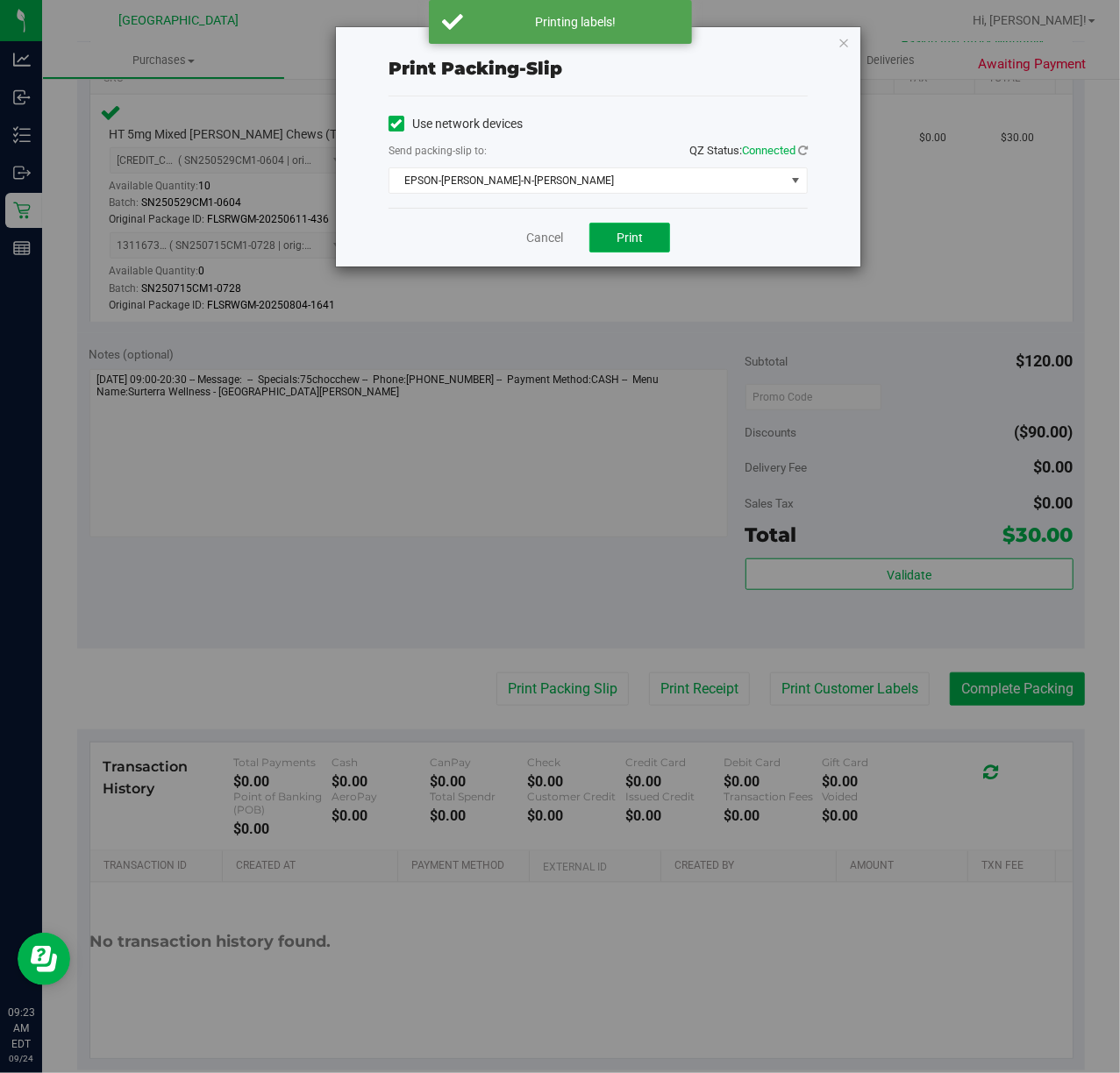
click at [633, 228] on button "Print" at bounding box center [630, 237] width 81 height 30
click at [551, 233] on link "Cancel" at bounding box center [544, 238] width 37 height 18
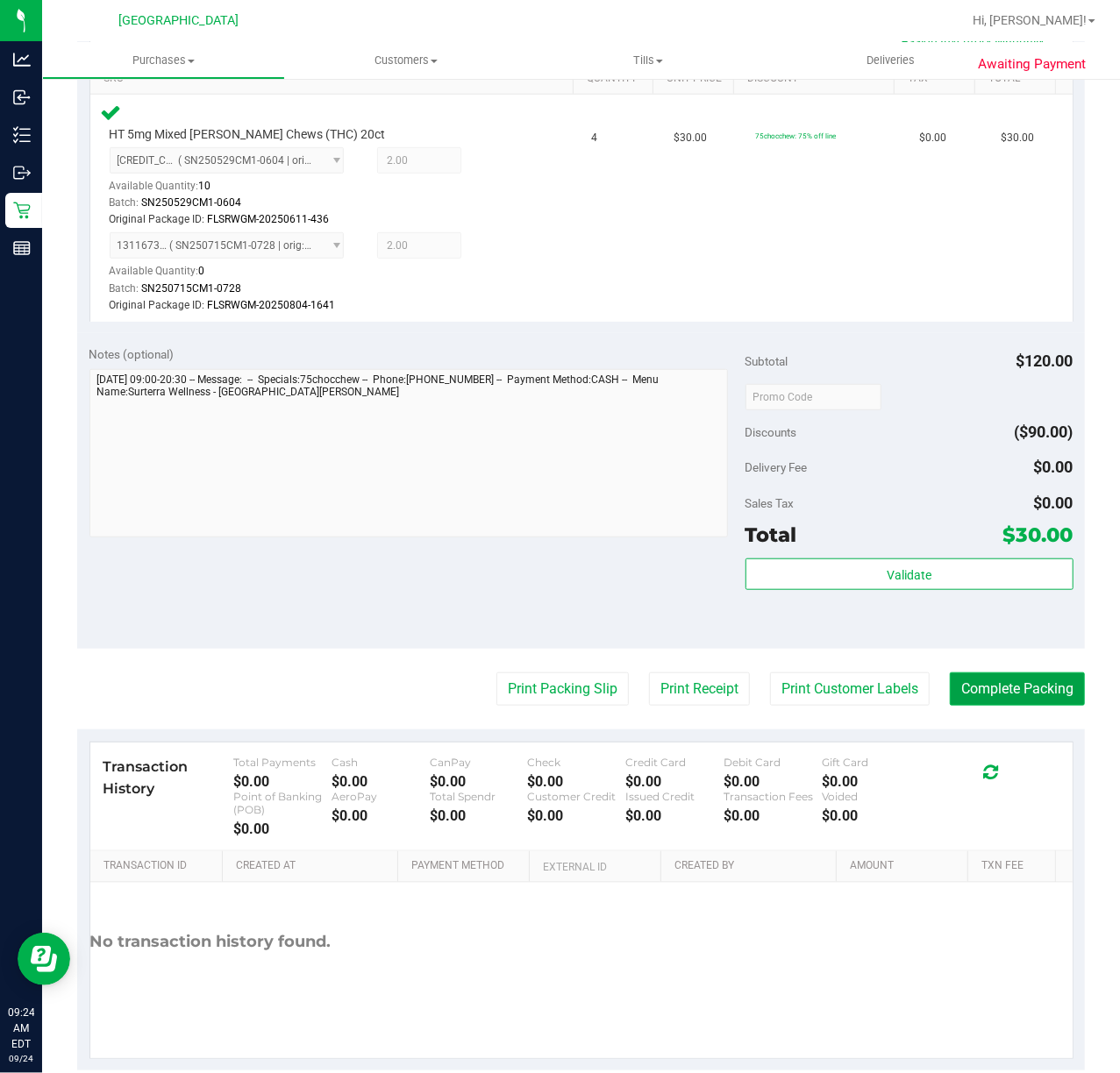
click at [961, 696] on button "Complete Packing" at bounding box center [1017, 688] width 135 height 33
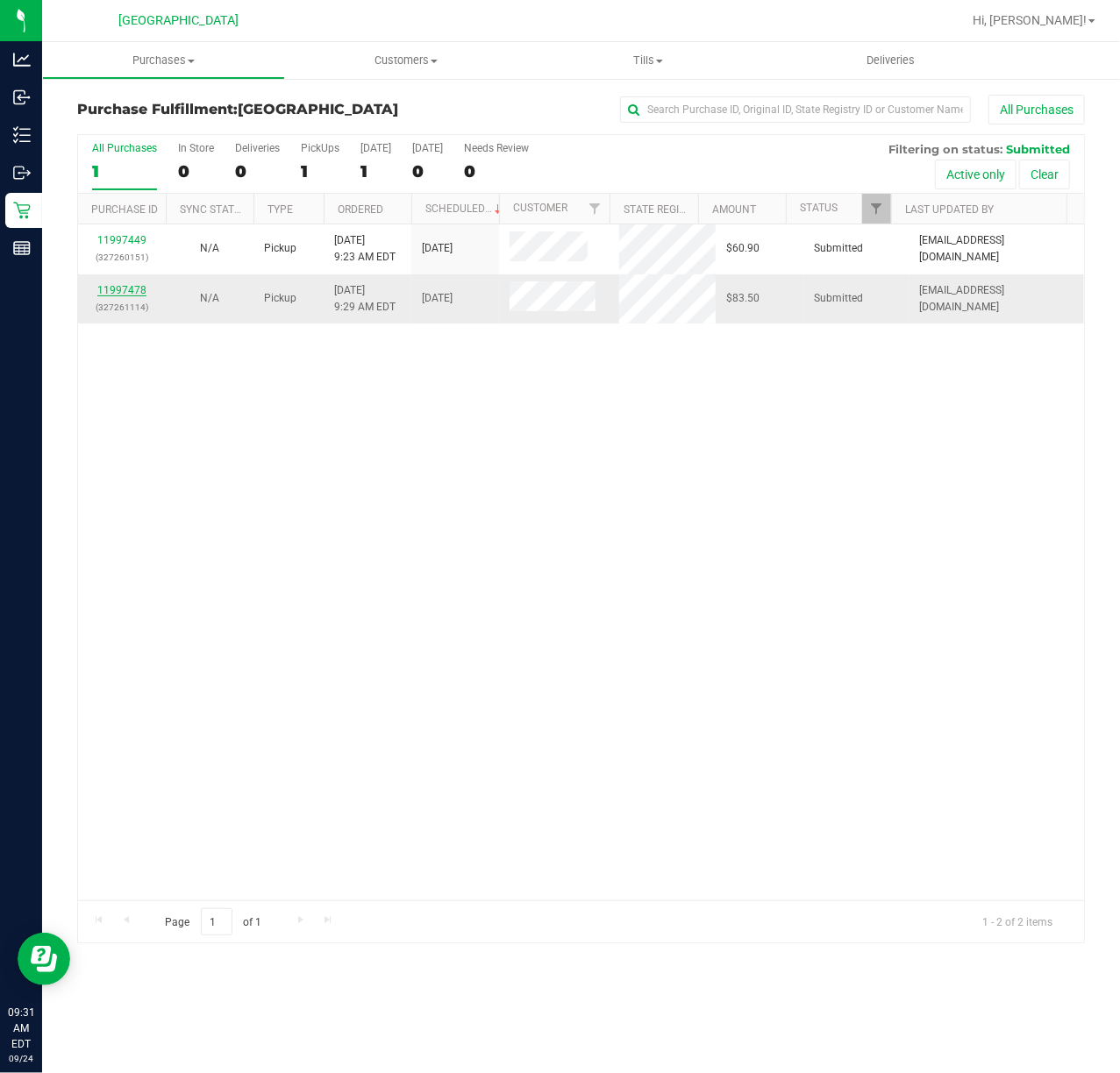
click at [117, 288] on link "11997478" at bounding box center [122, 290] width 49 height 13
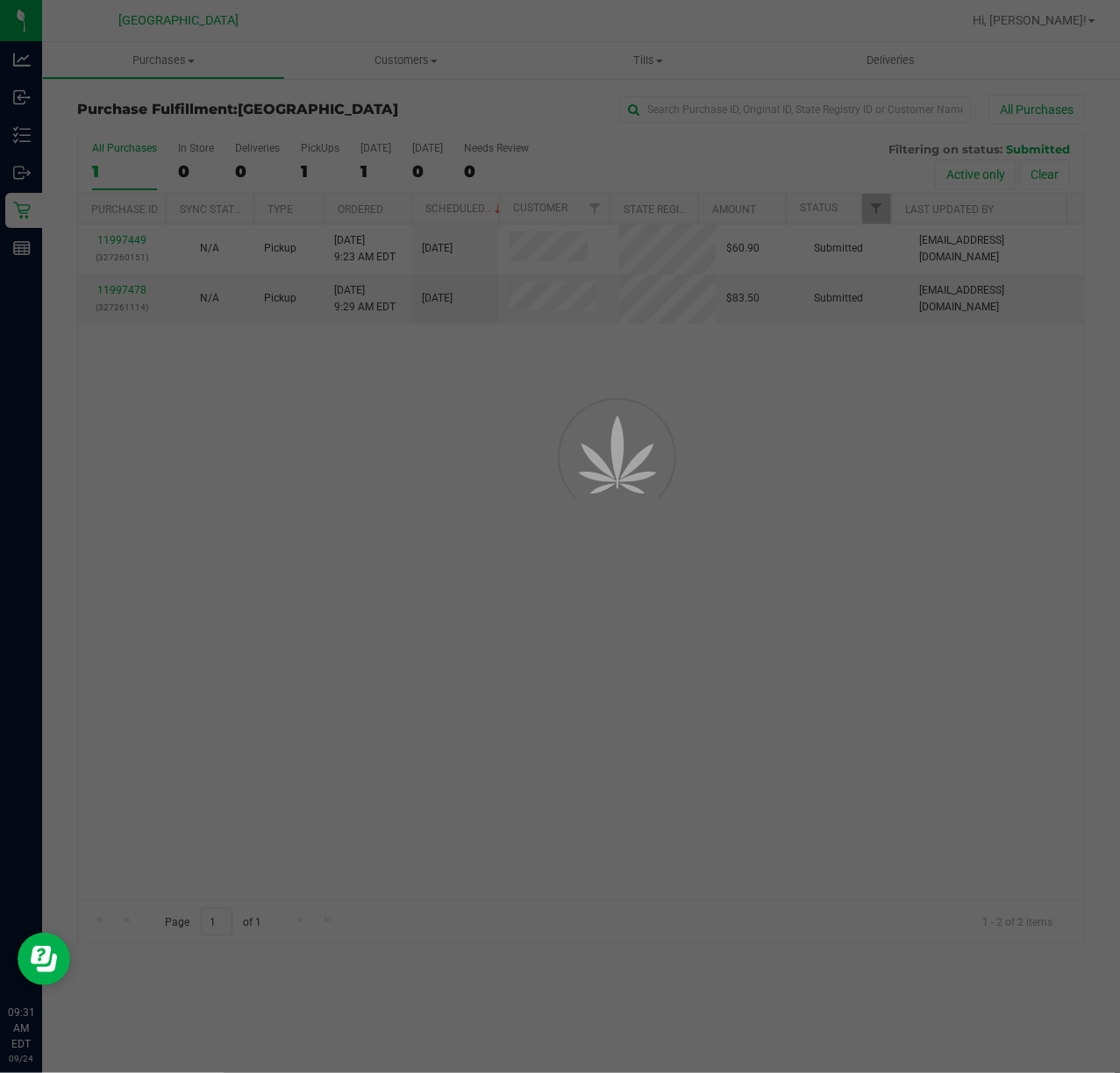
click at [569, 559] on div at bounding box center [560, 536] width 1120 height 1073
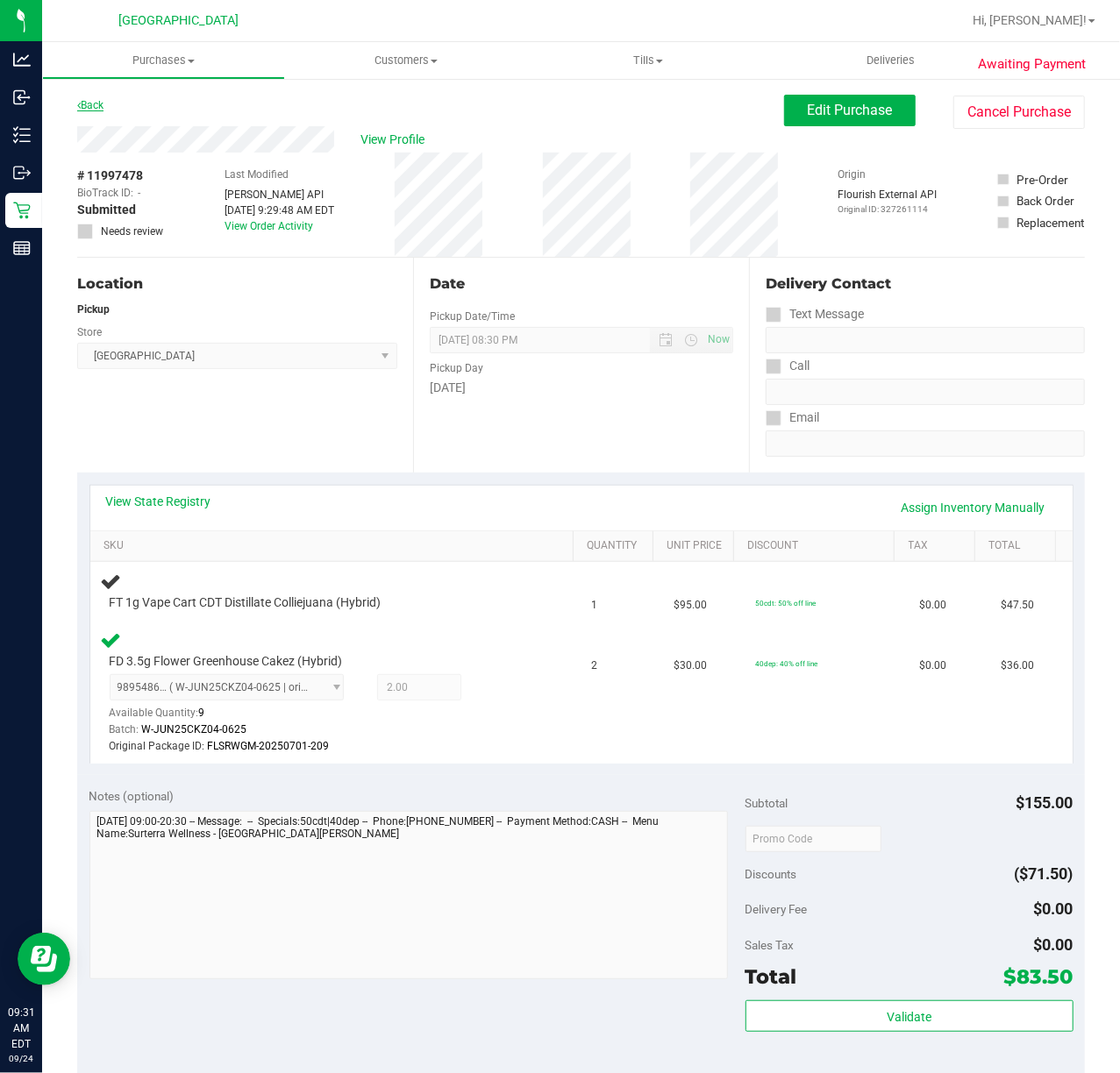
click at [104, 106] on link "Back" at bounding box center [90, 105] width 26 height 13
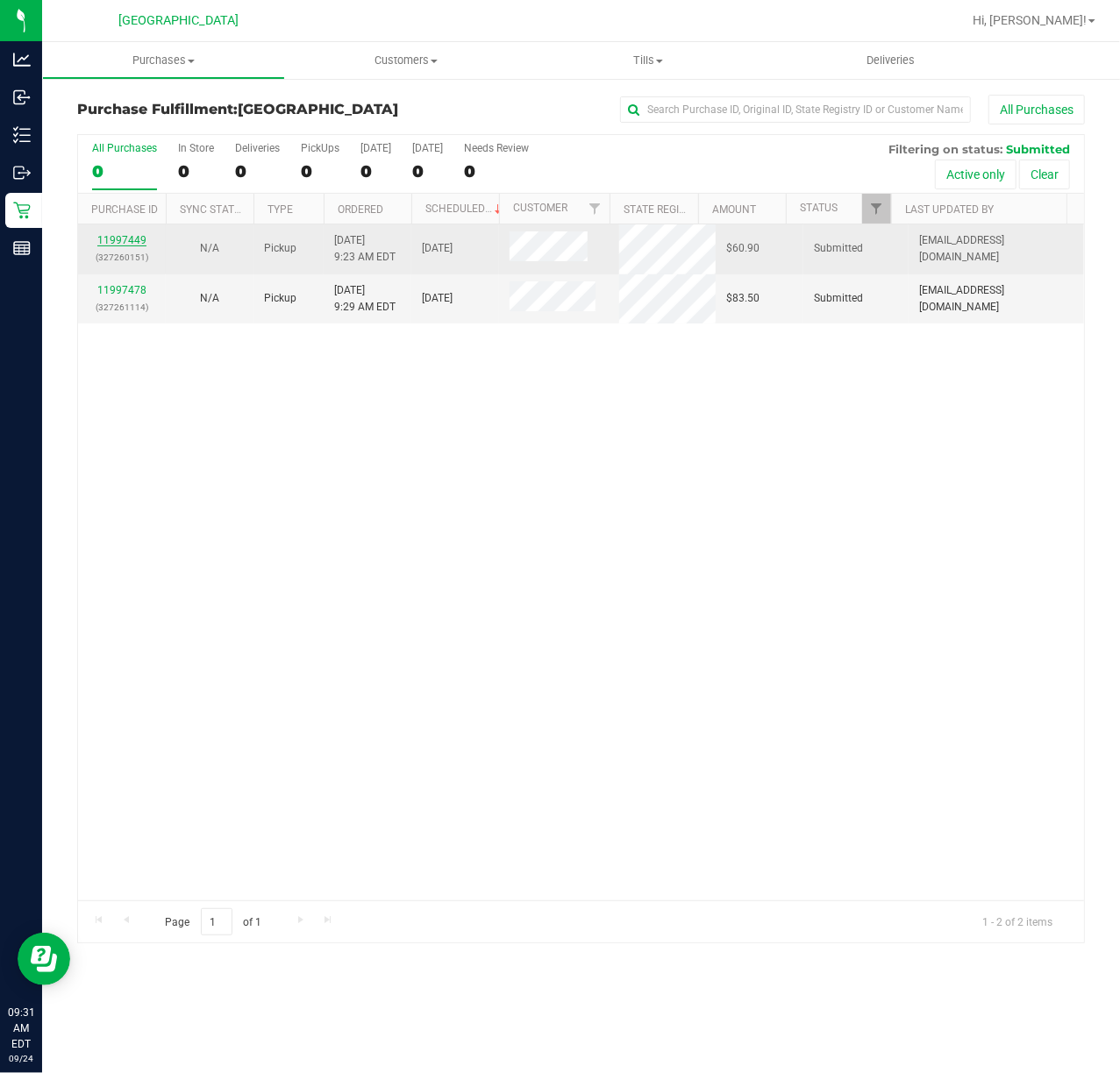
click at [114, 241] on link "11997449" at bounding box center [122, 241] width 49 height 13
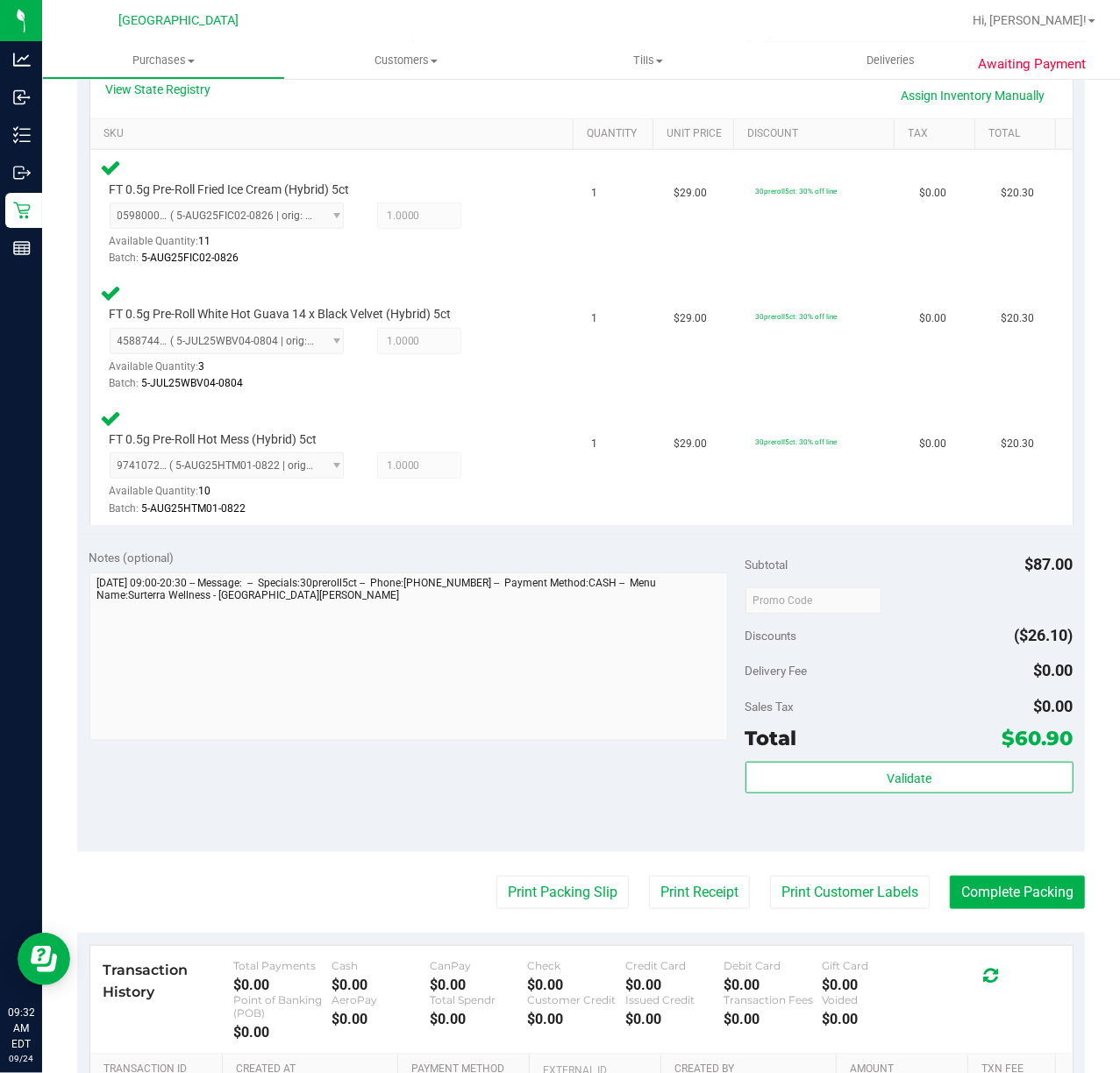
scroll to position [649, 0]
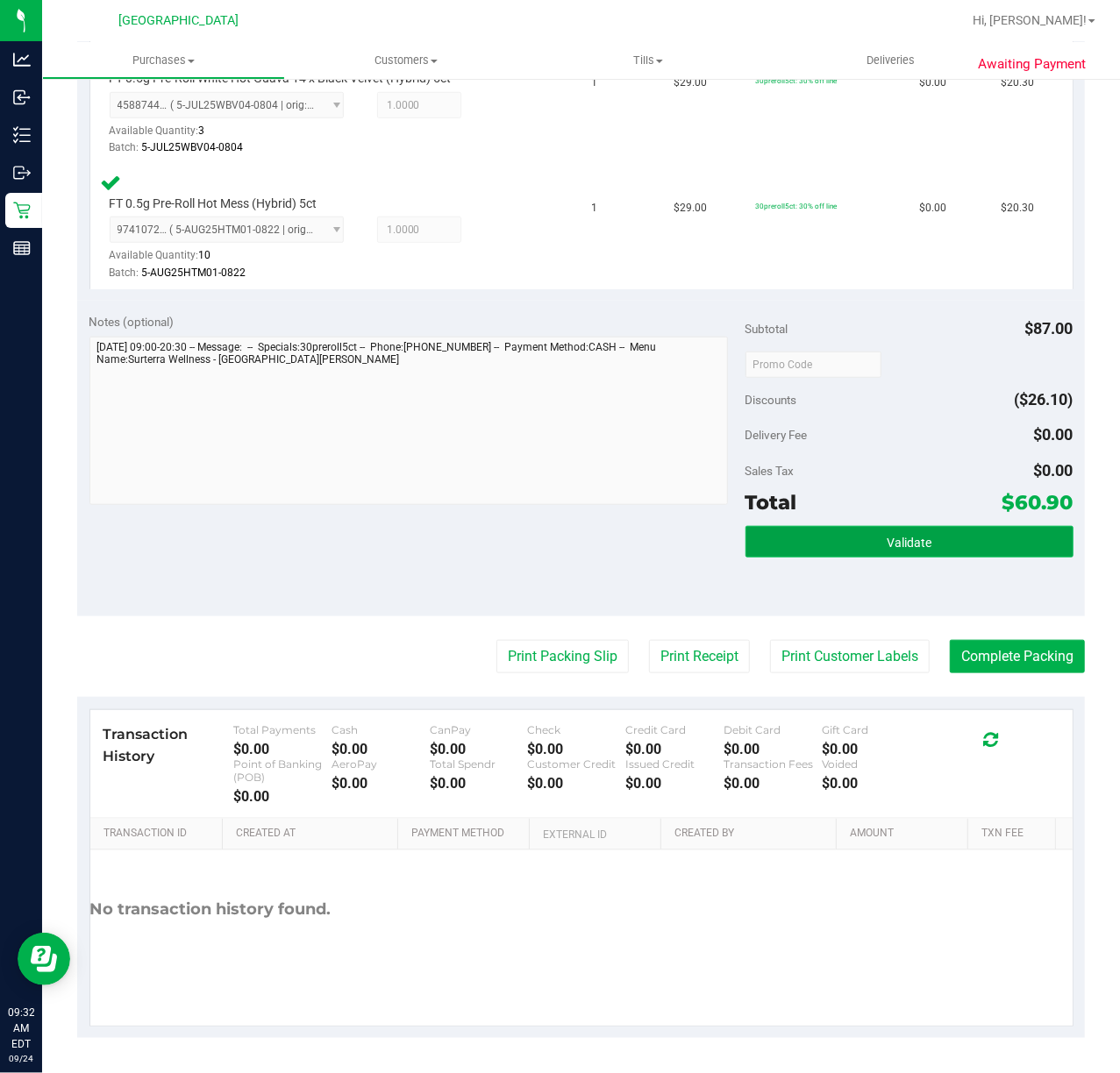
click at [815, 528] on button "Validate" at bounding box center [909, 541] width 328 height 32
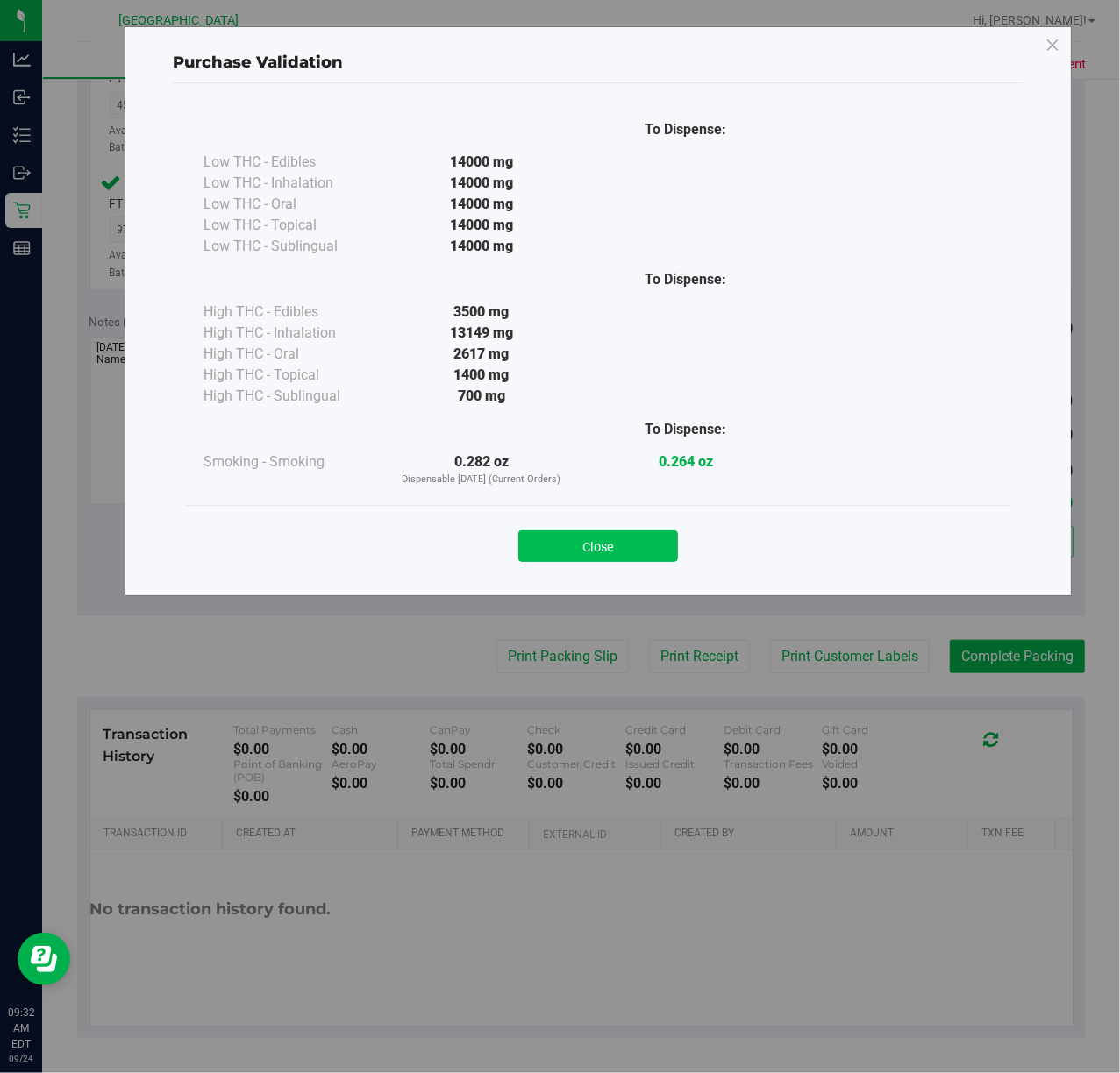
drag, startPoint x: 562, startPoint y: 568, endPoint x: 596, endPoint y: 555, distance: 36.4
click at [567, 568] on div "Close" at bounding box center [597, 541] width 824 height 71
click at [597, 554] on button "Close" at bounding box center [597, 546] width 159 height 32
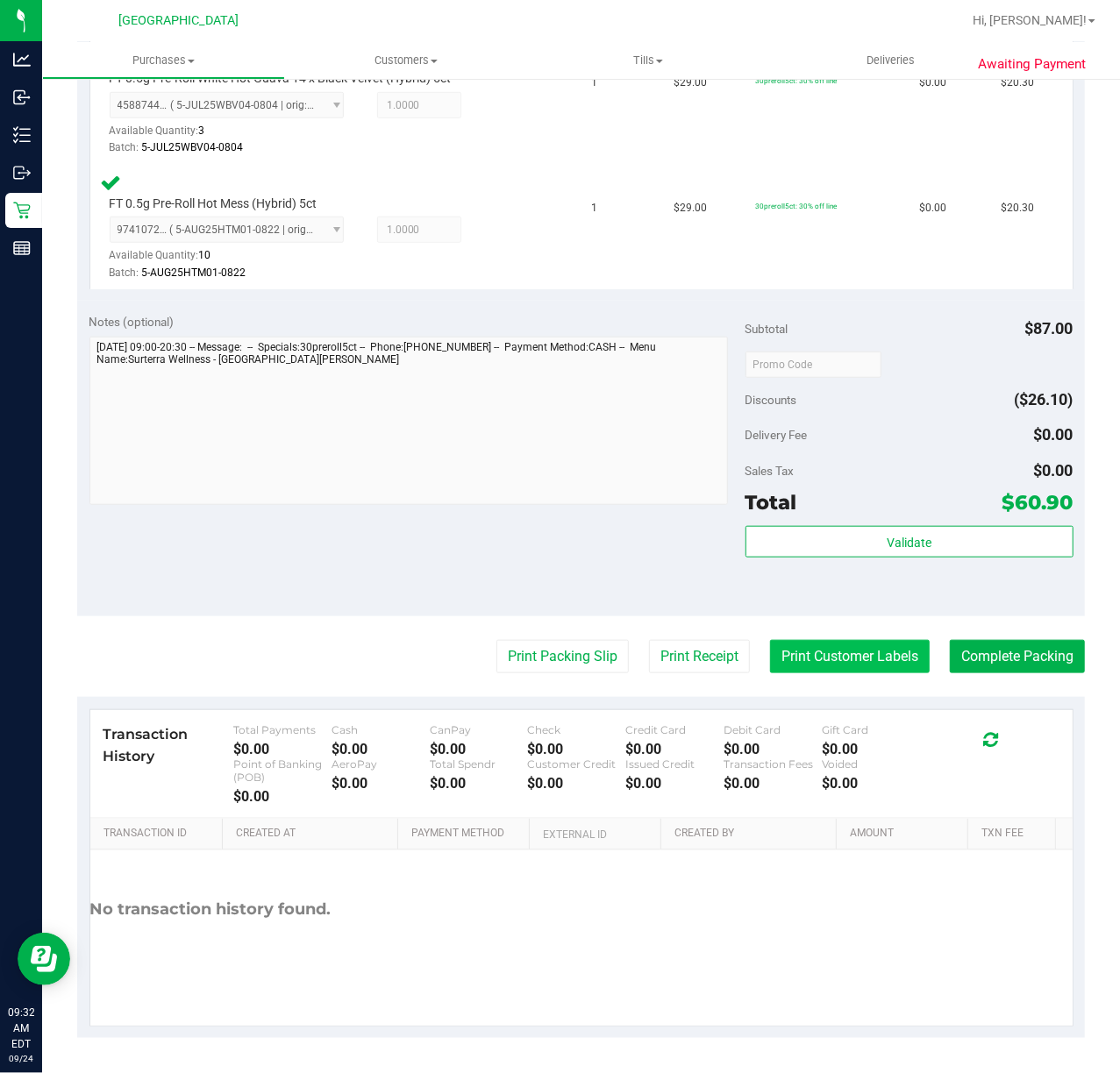
click at [798, 650] on button "Print Customer Labels" at bounding box center [849, 656] width 159 height 33
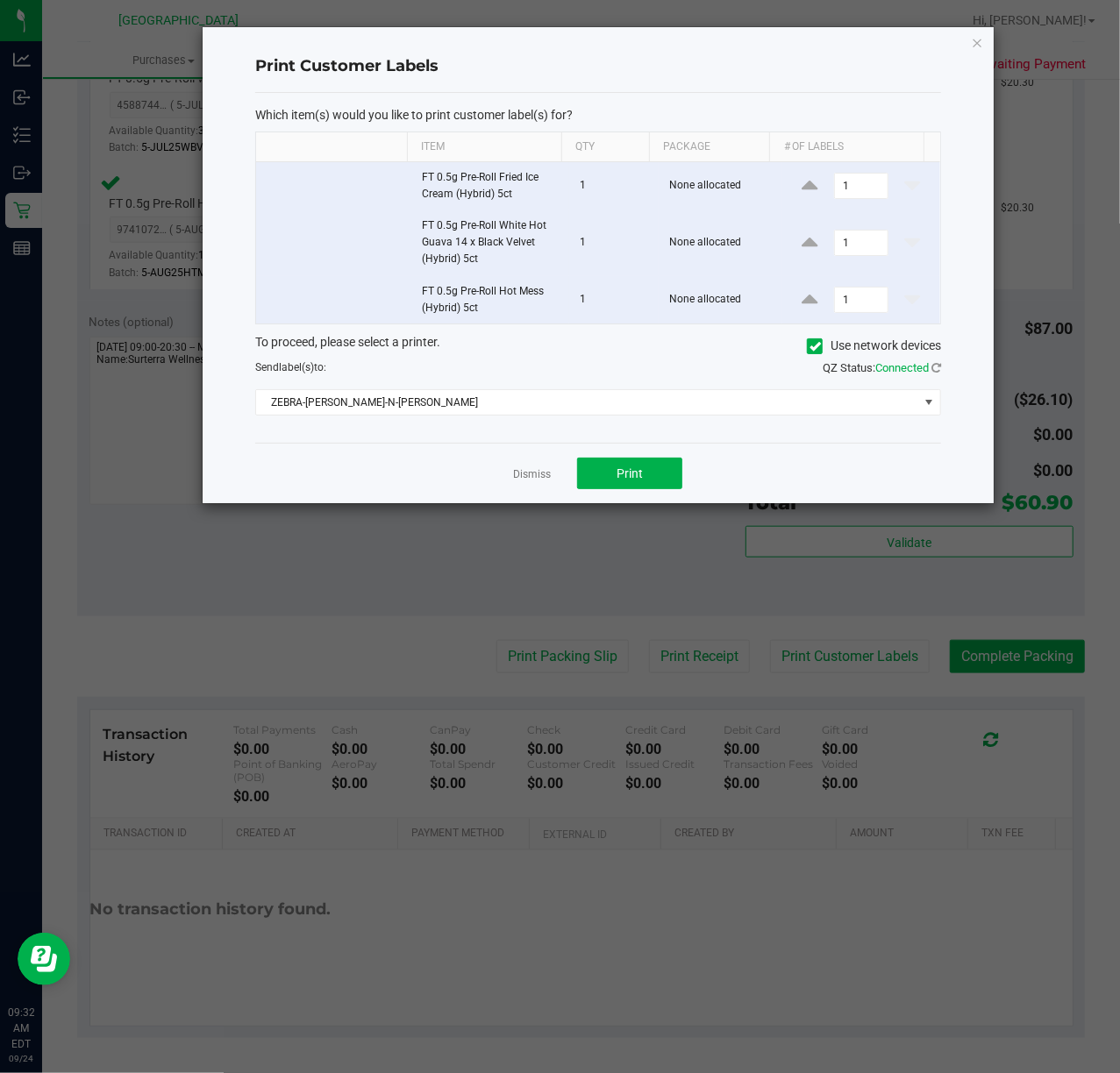
click at [636, 456] on div "Dismiss Print" at bounding box center [597, 472] width 686 height 60
click at [635, 474] on span "Print" at bounding box center [629, 474] width 26 height 14
click at [544, 473] on link "Dismiss" at bounding box center [532, 475] width 38 height 15
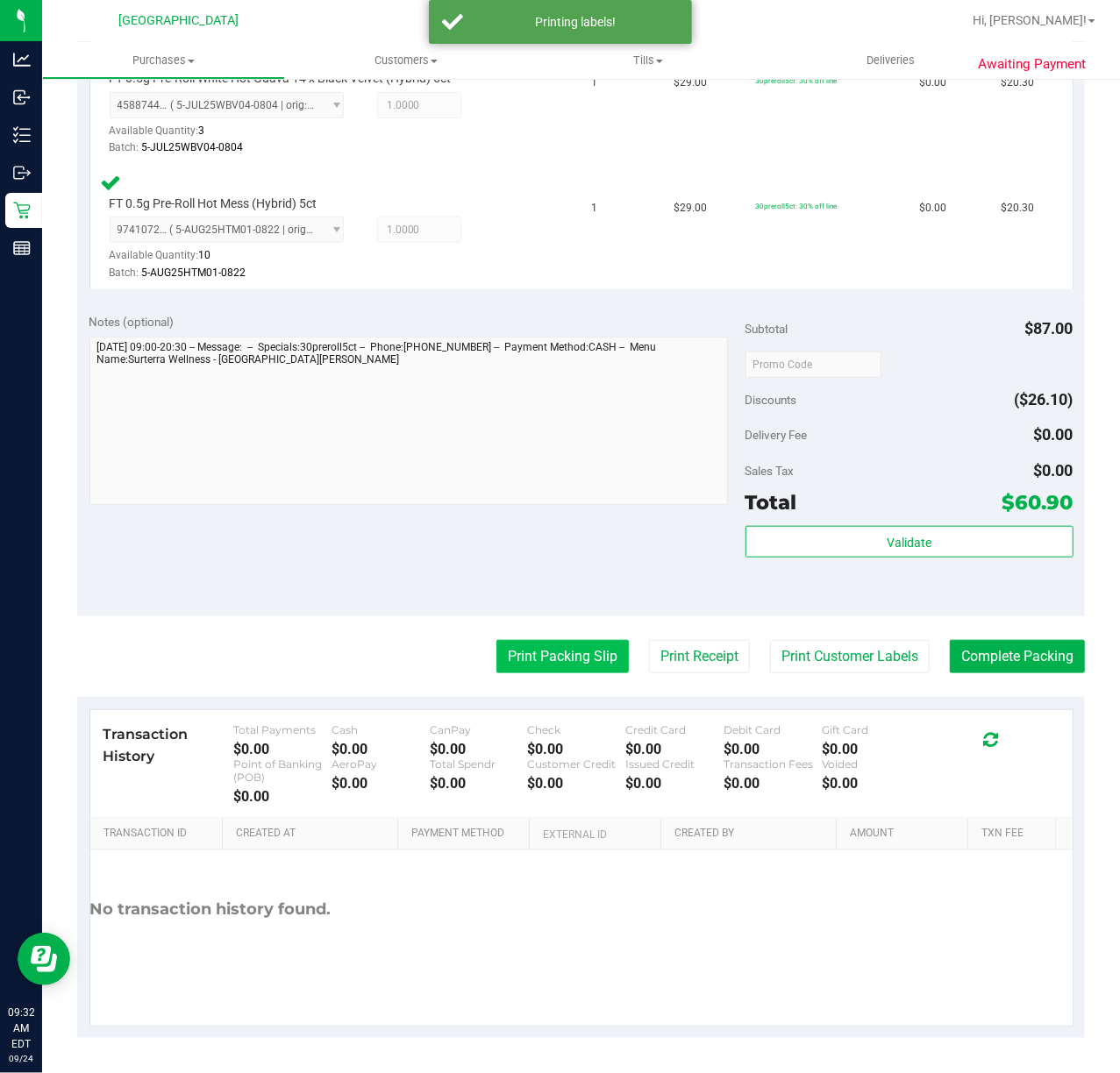
click at [578, 663] on button "Print Packing Slip" at bounding box center [562, 656] width 132 height 33
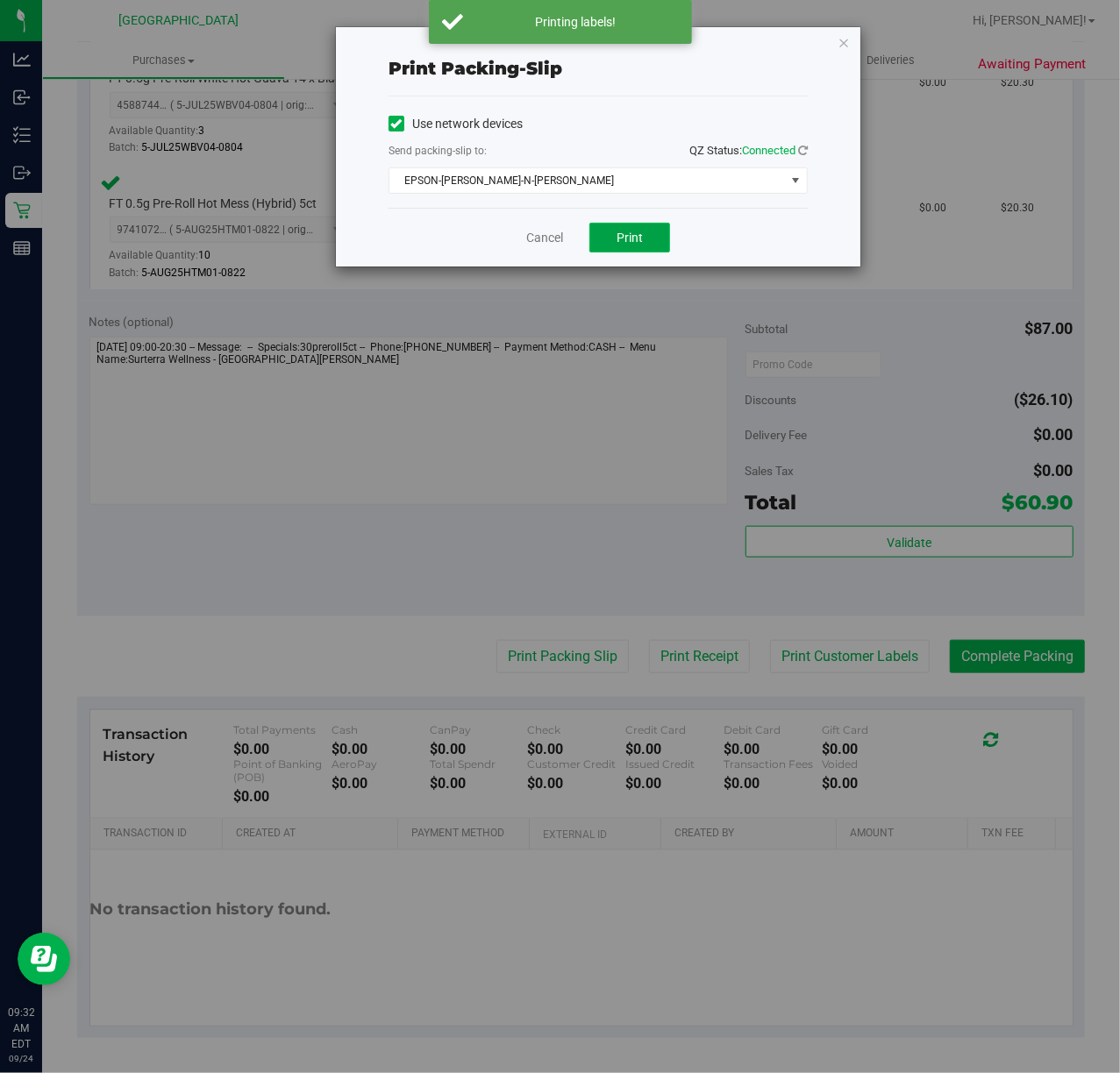
click at [624, 236] on span "Print" at bounding box center [629, 238] width 26 height 14
click at [513, 228] on div "Cancel Print" at bounding box center [597, 237] width 419 height 59
click at [556, 241] on link "Cancel" at bounding box center [544, 238] width 37 height 18
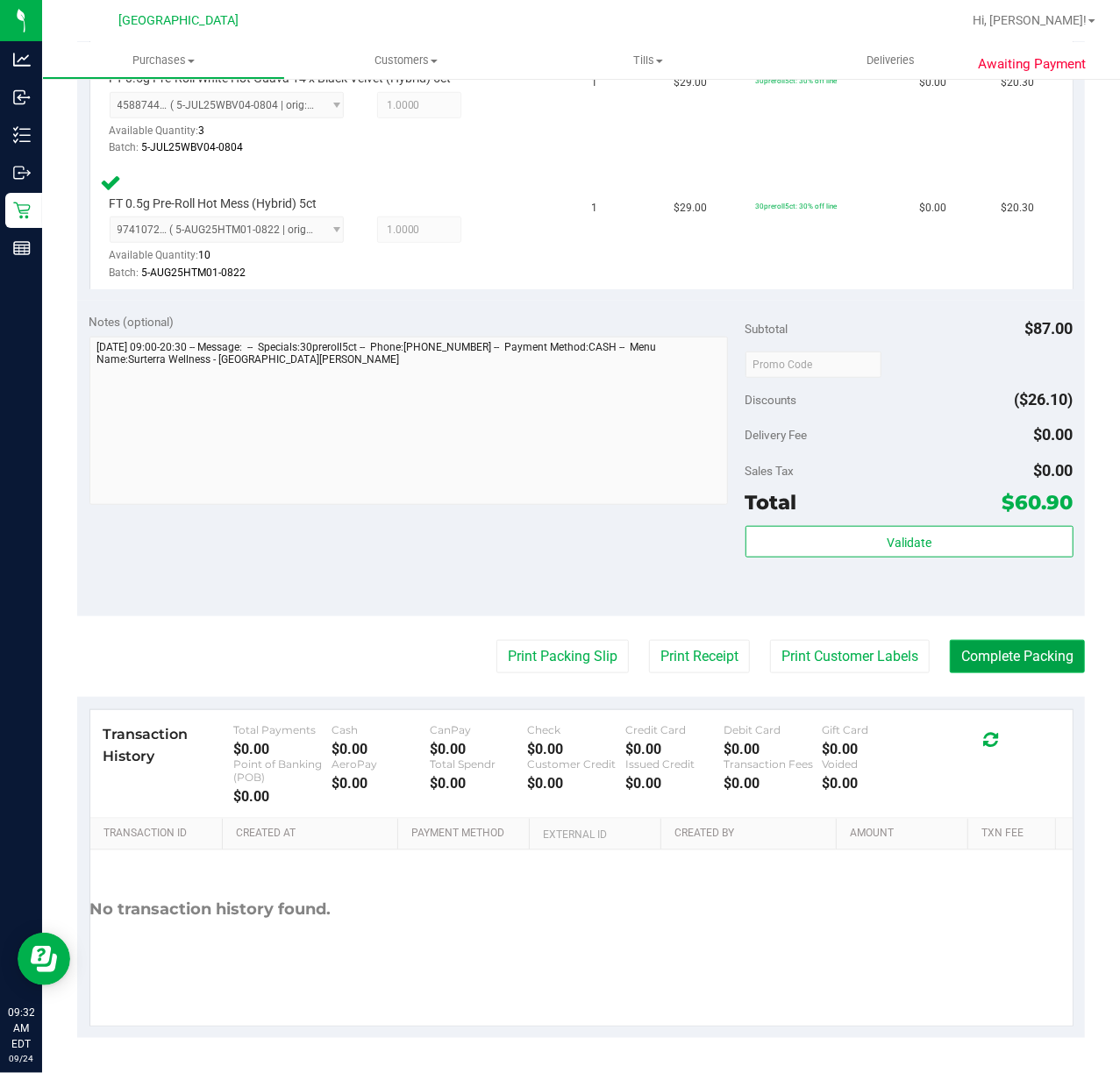
click at [1005, 664] on button "Complete Packing" at bounding box center [1017, 656] width 135 height 33
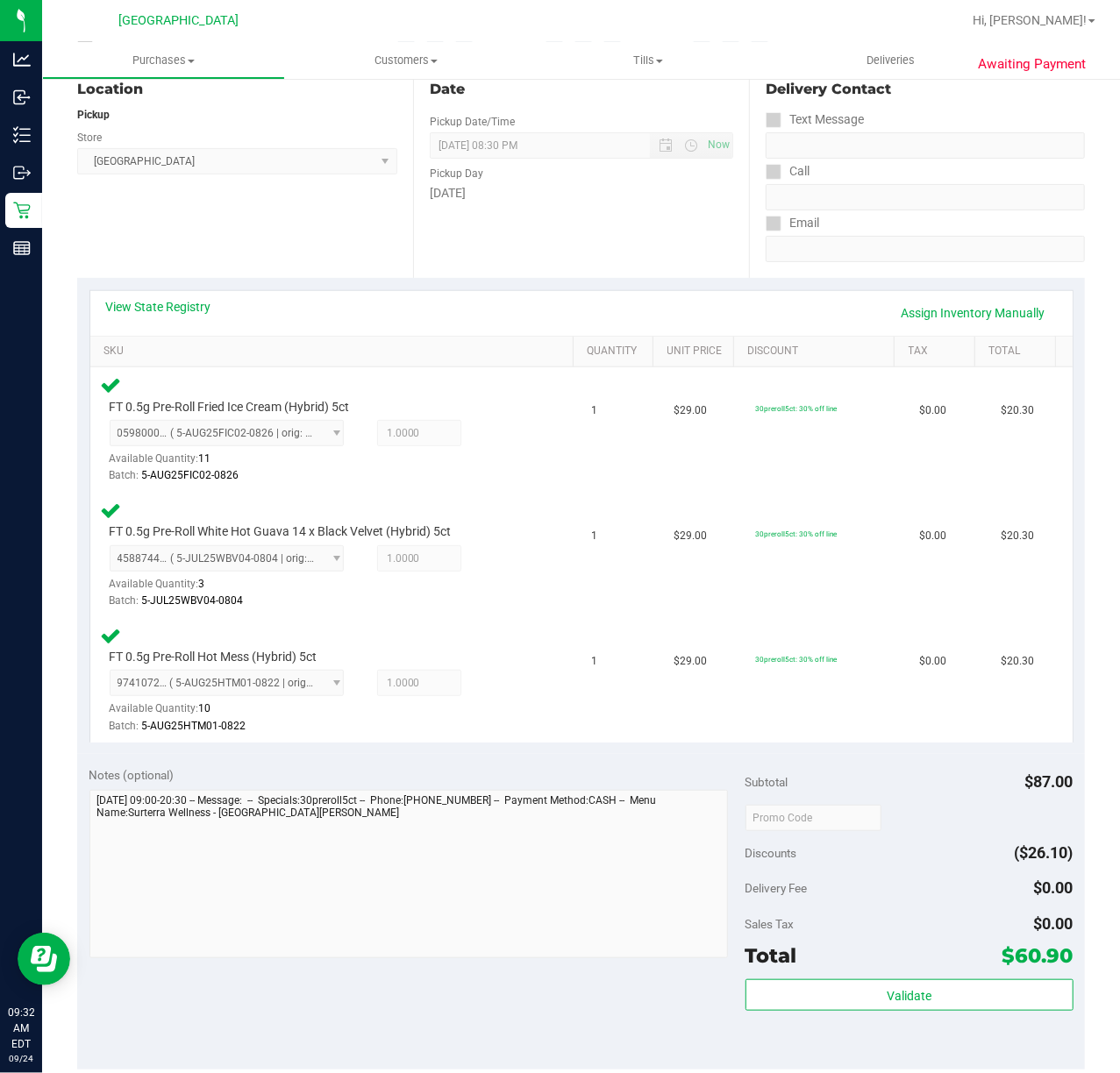
scroll to position [0, 0]
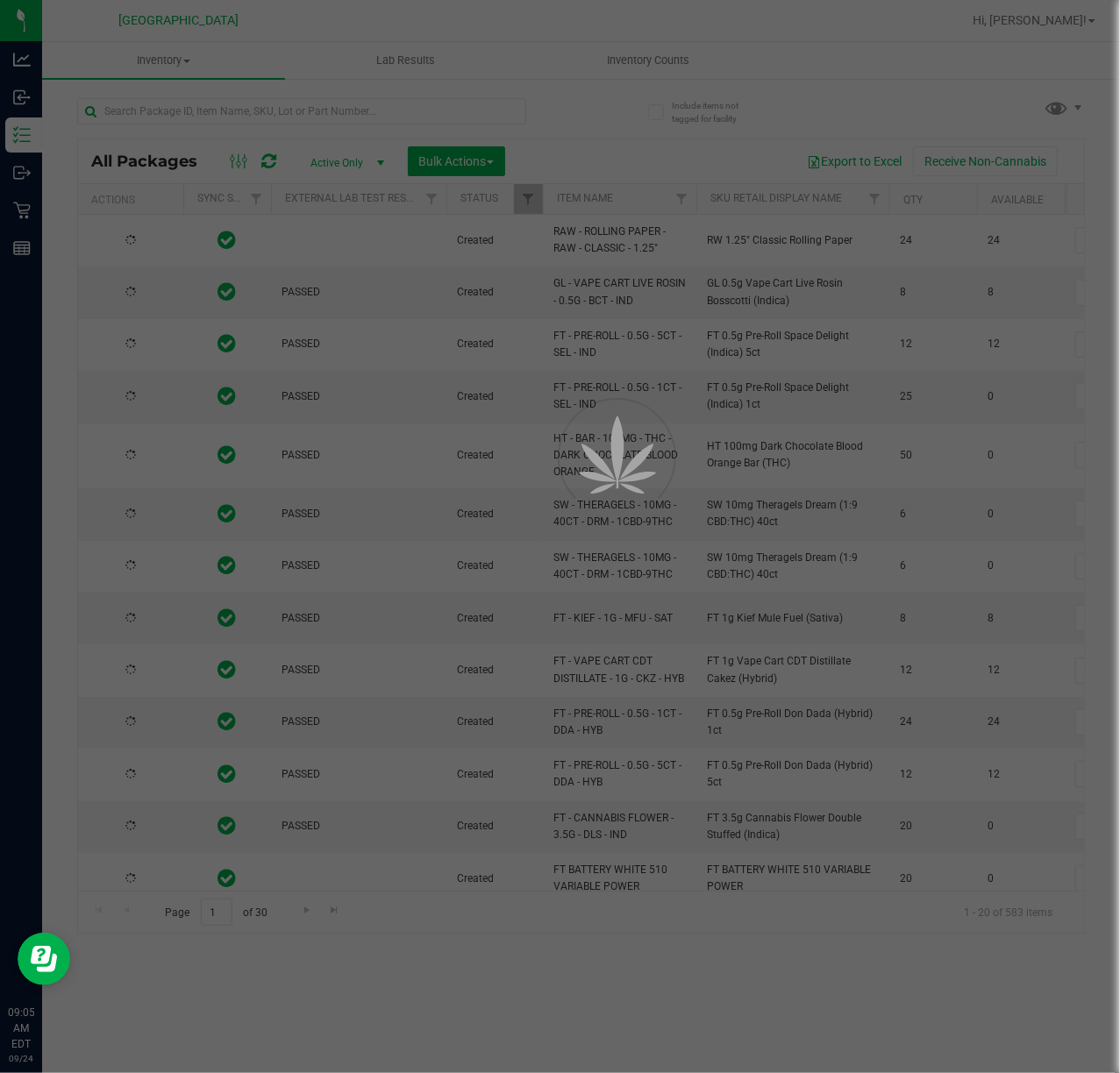
click at [423, 116] on div at bounding box center [560, 536] width 1120 height 1073
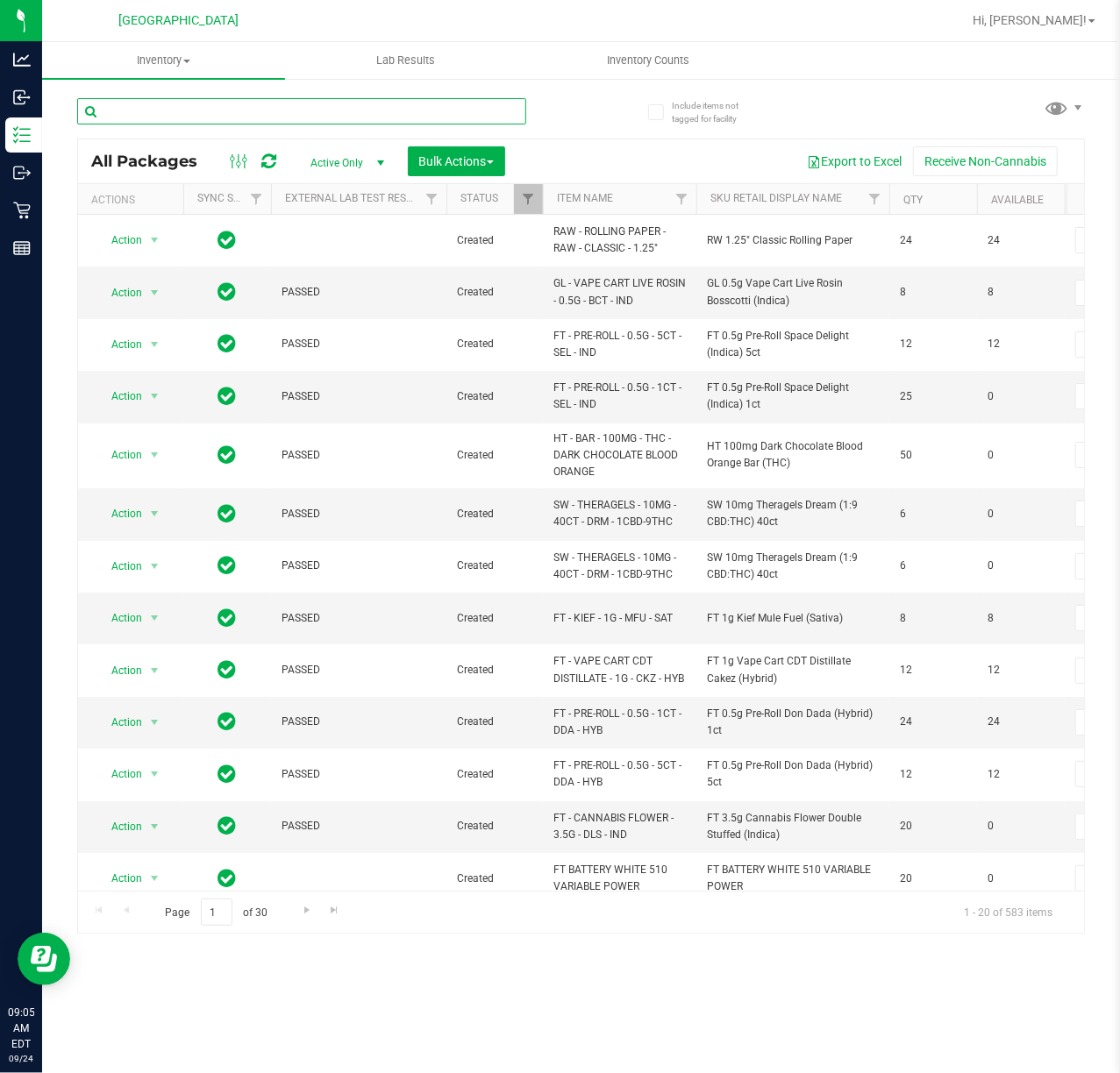
click at [424, 115] on input "text" at bounding box center [302, 111] width 449 height 26
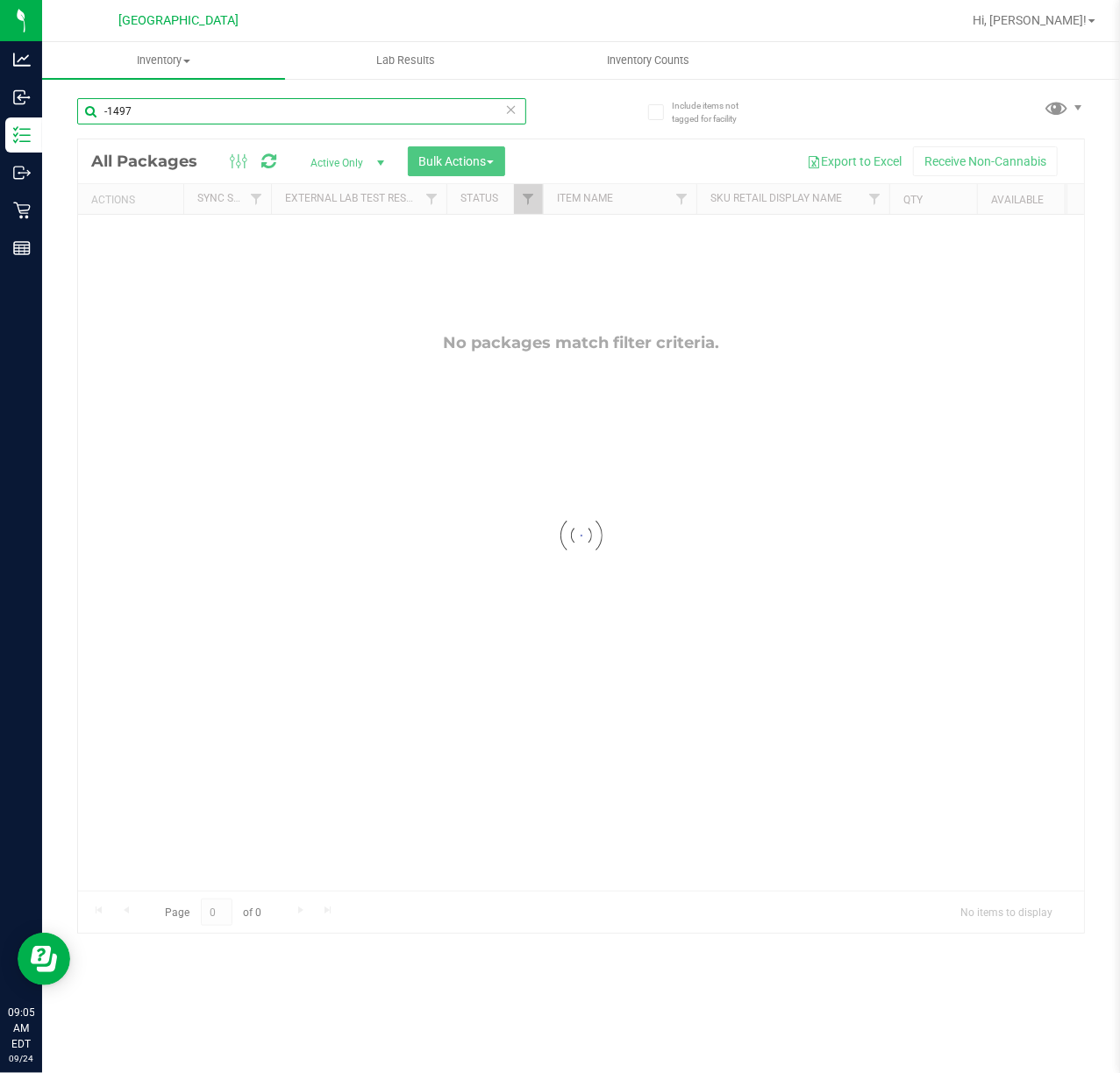
type input "-1497"
click at [510, 265] on div at bounding box center [581, 536] width 1006 height 794
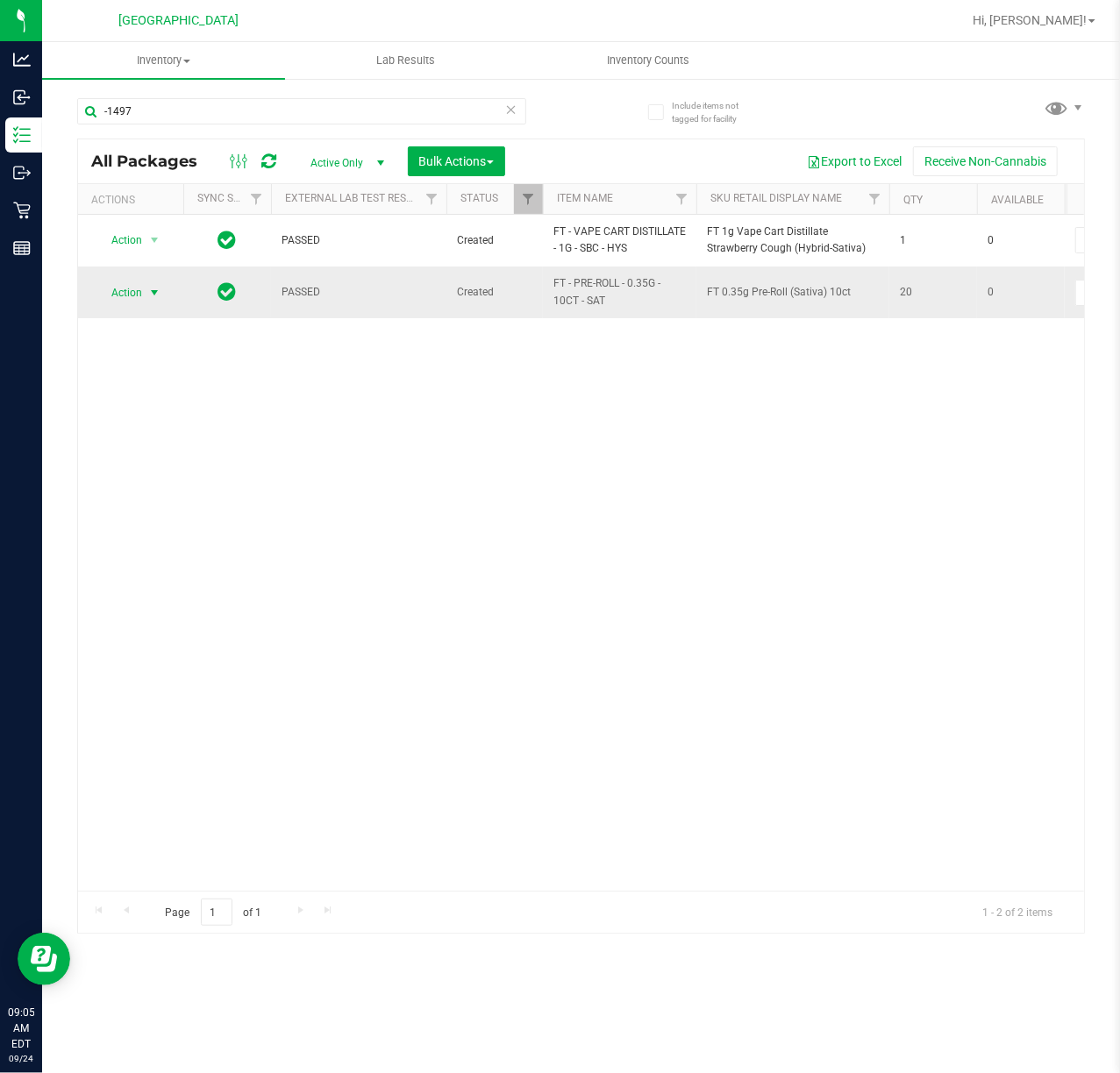
click at [163, 300] on span "select" at bounding box center [155, 292] width 22 height 24
click at [161, 513] on li "Unlock package" at bounding box center [153, 502] width 114 height 26
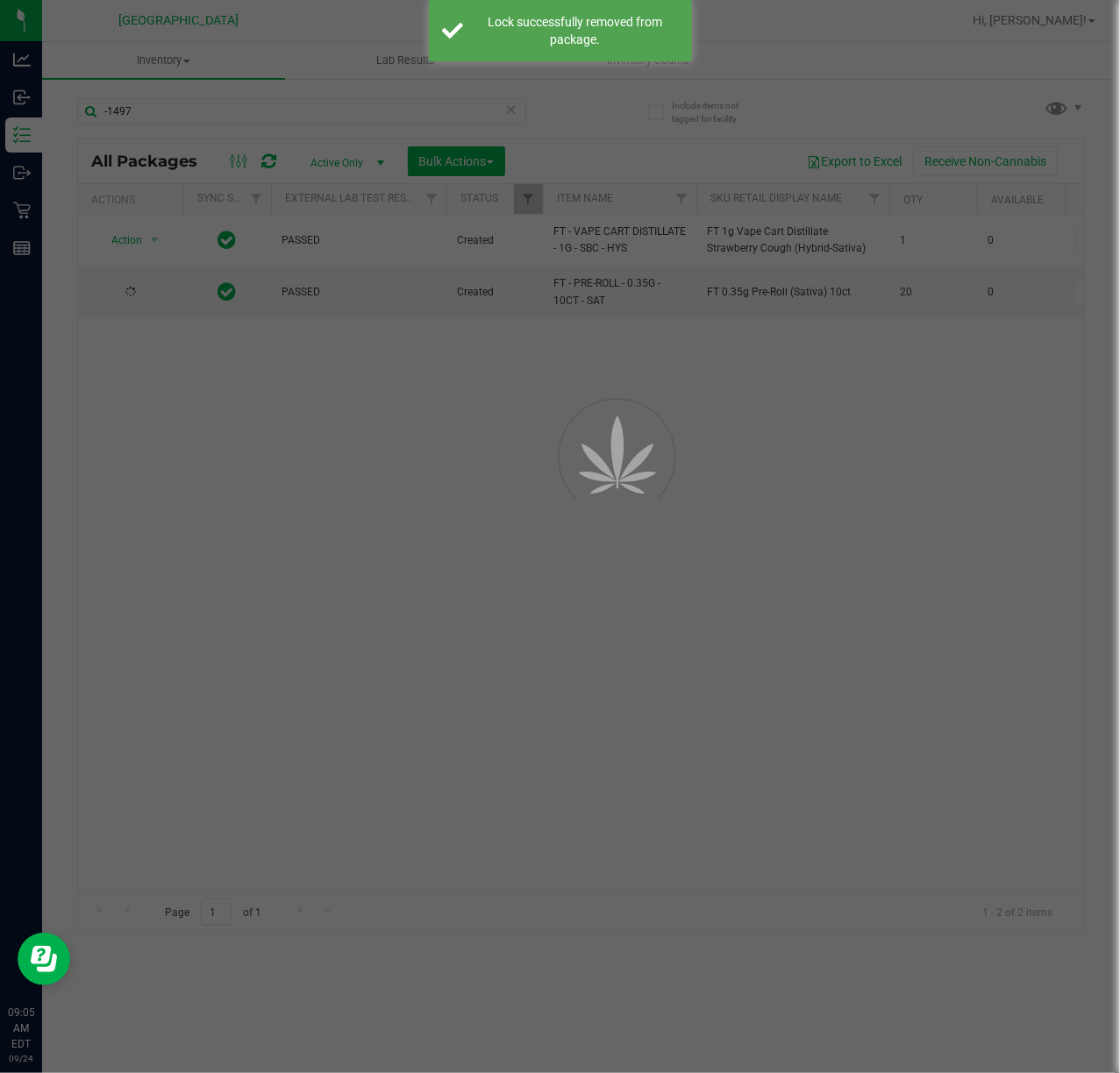
click at [567, 463] on div at bounding box center [594, 496] width 79 height 79
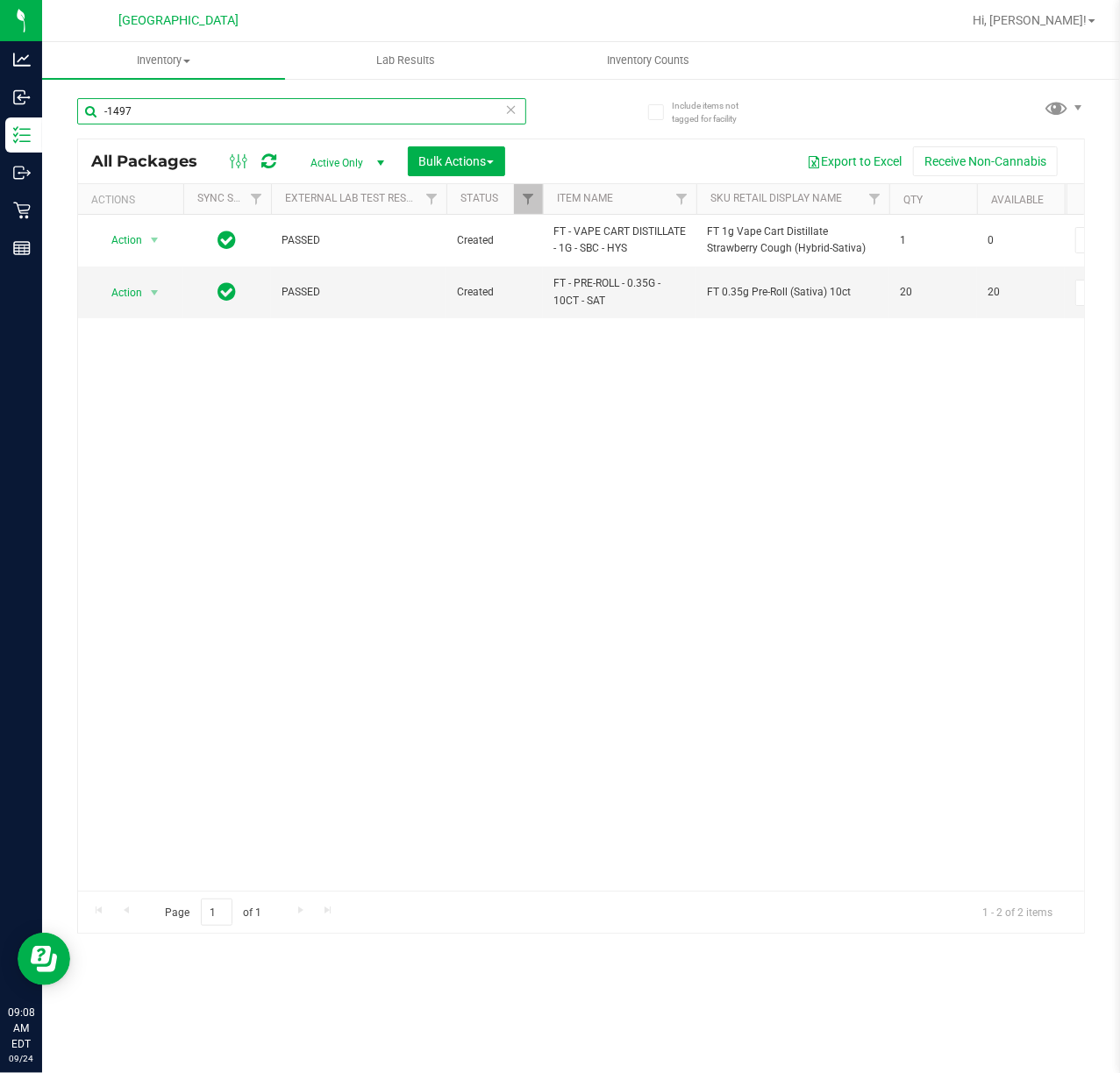
click at [256, 120] on input "-1497" at bounding box center [302, 111] width 449 height 26
click at [249, 119] on input "-1497" at bounding box center [302, 111] width 449 height 26
type input "-"
type input "drm"
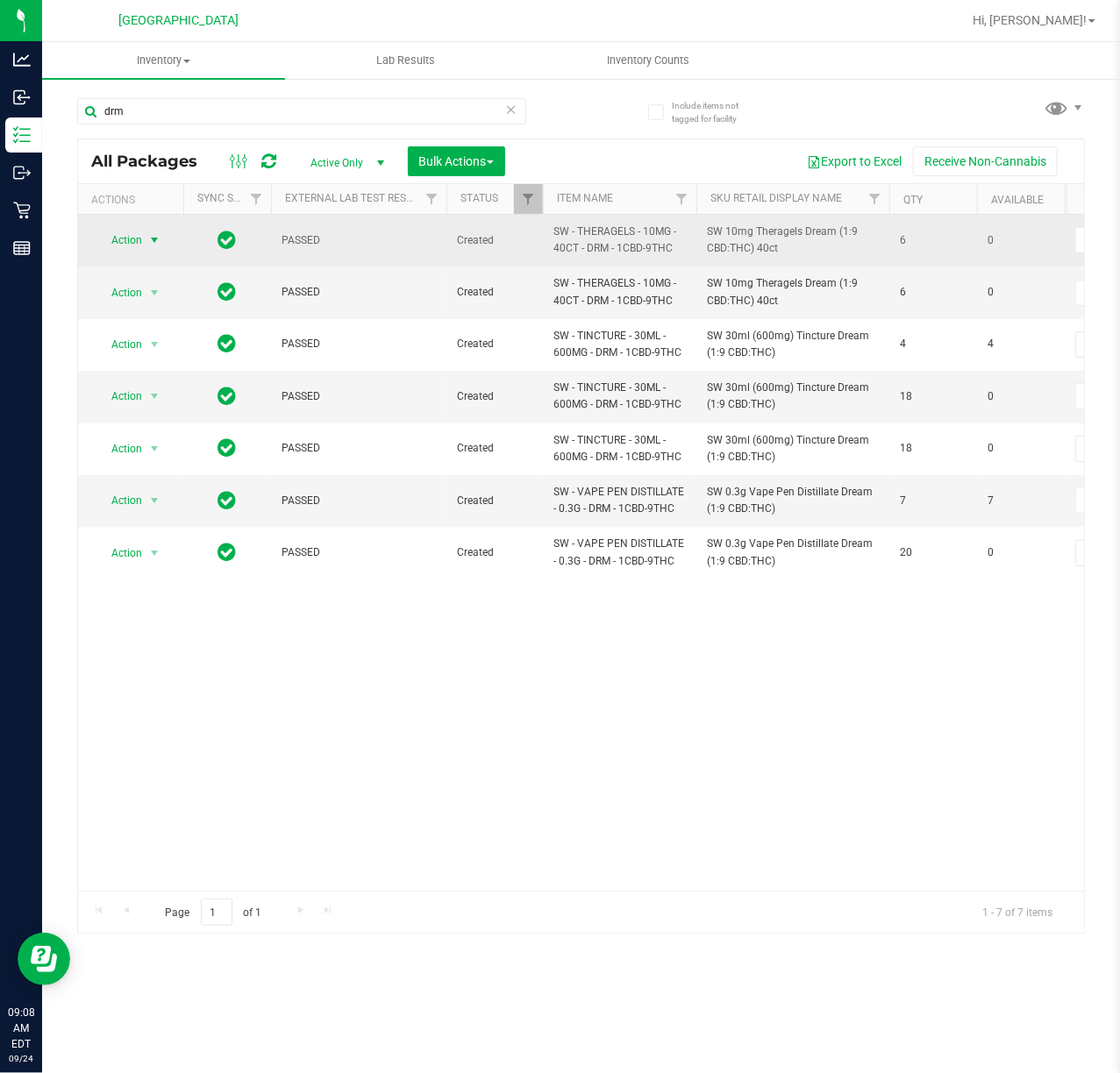
click at [138, 237] on span "Action" at bounding box center [119, 240] width 48 height 24
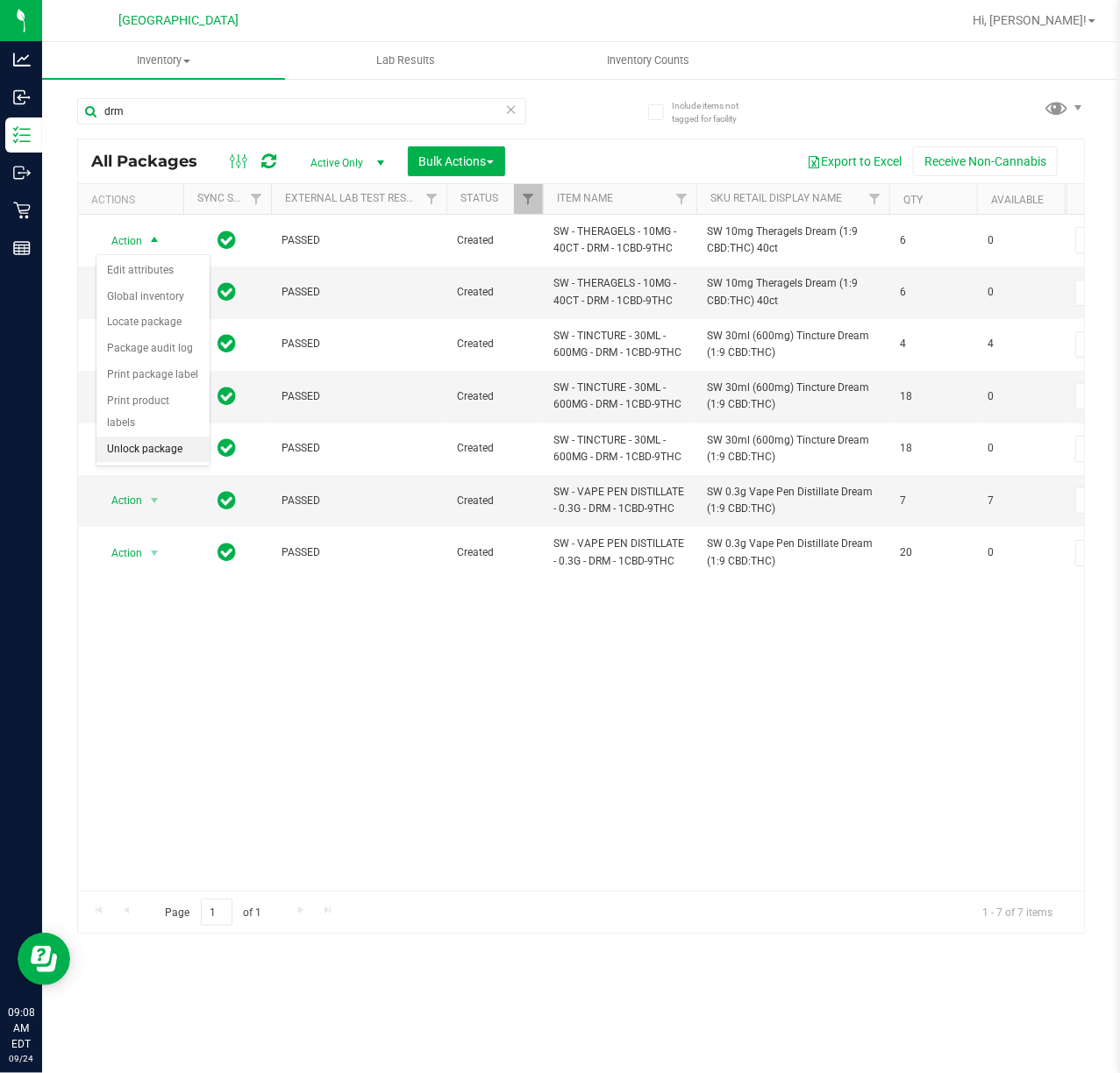
click at [173, 450] on li "Unlock package" at bounding box center [153, 450] width 114 height 26
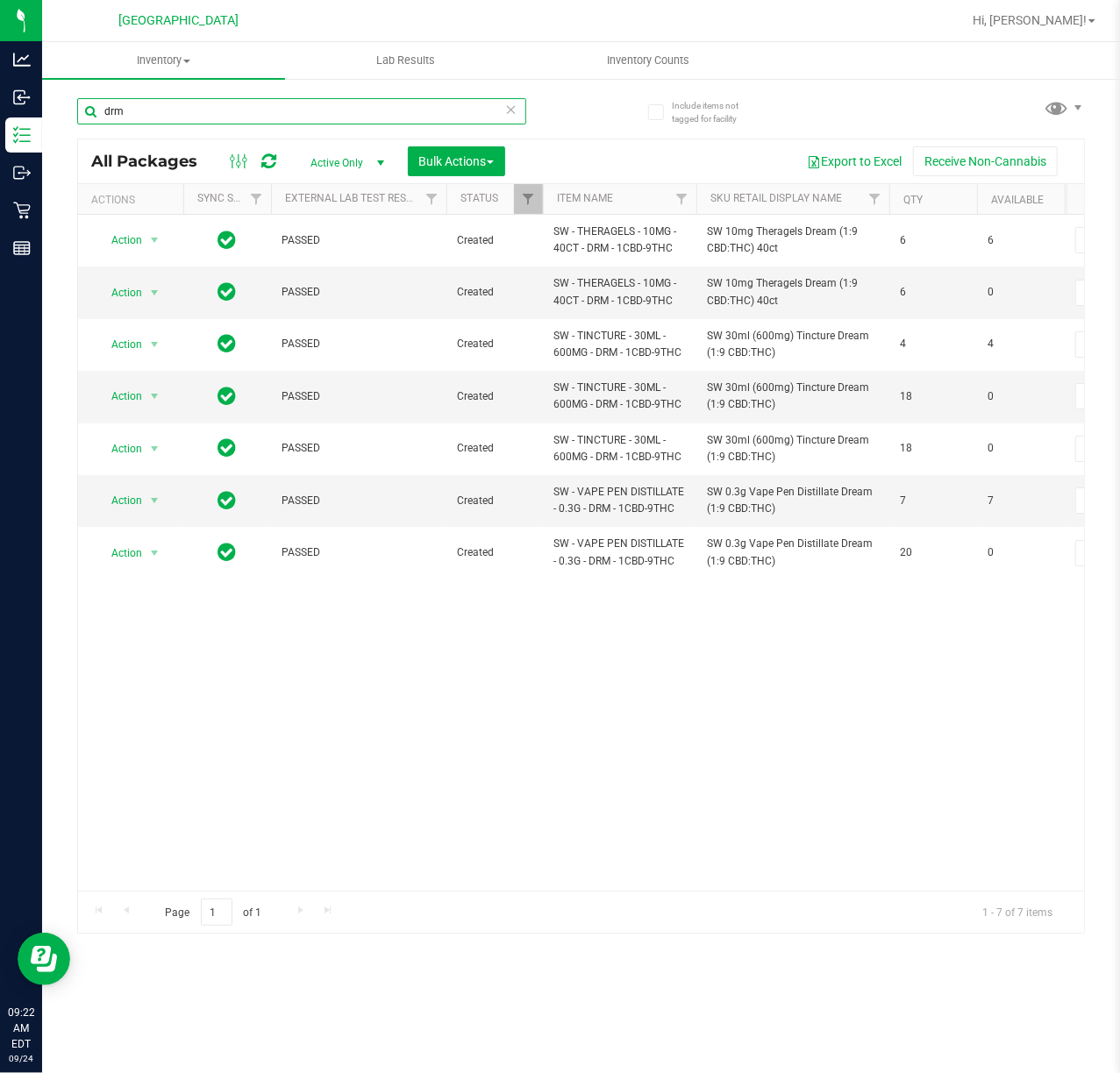
click at [275, 104] on input "drm" at bounding box center [302, 111] width 449 height 26
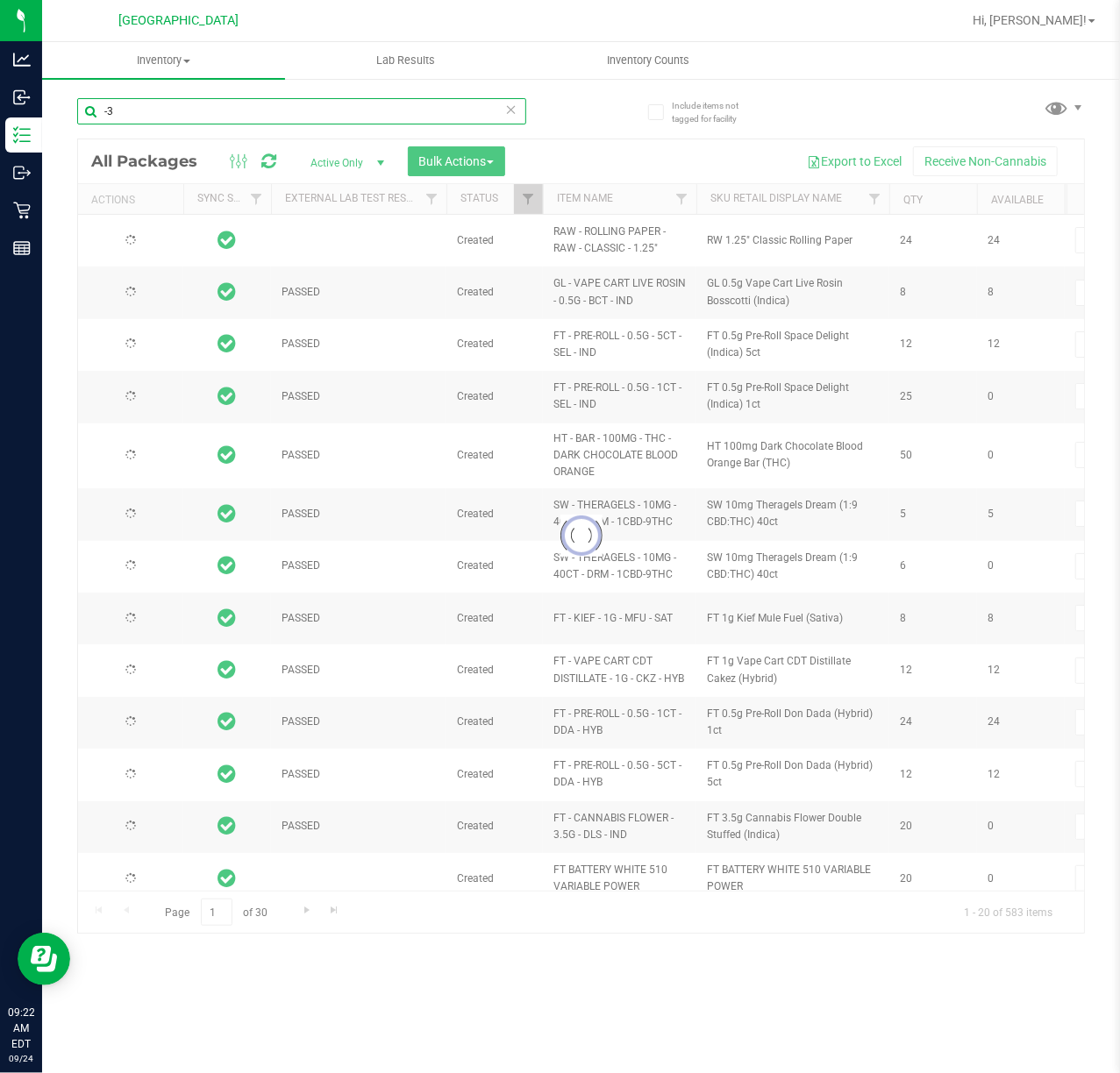
type input "-"
type input "2026-03-16"
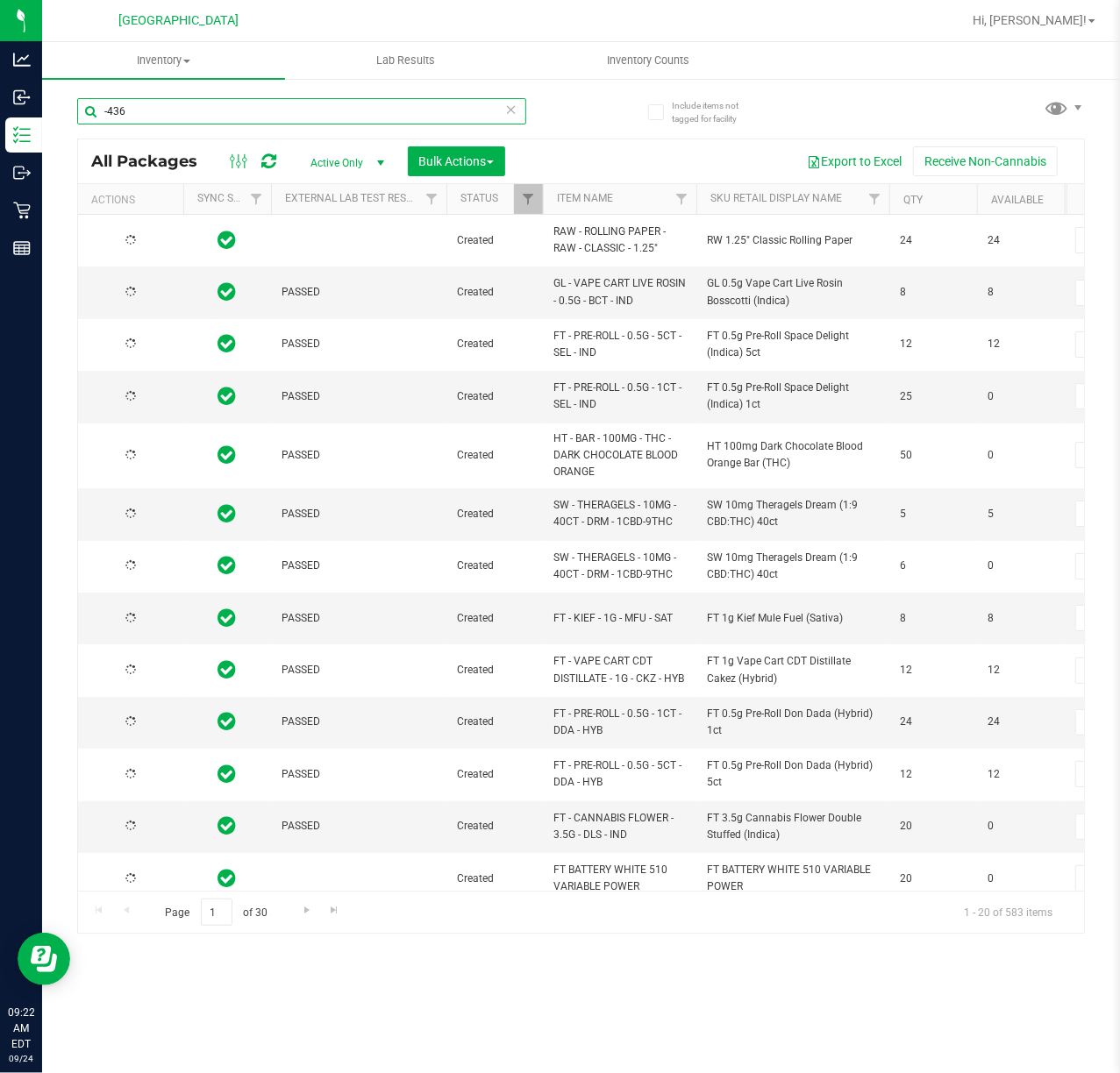
type input "-436"
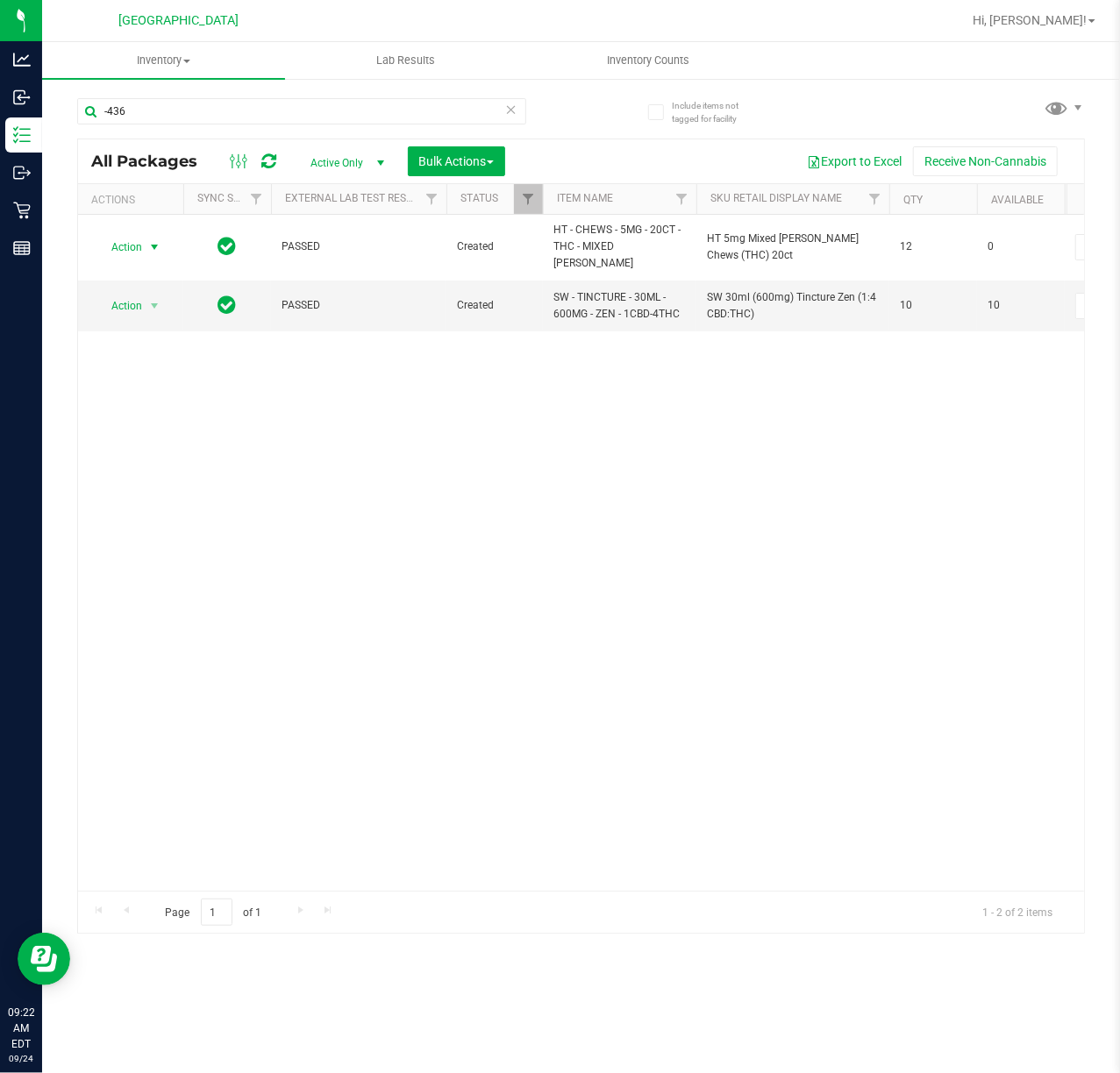
click at [131, 245] on span "Action" at bounding box center [119, 247] width 48 height 24
click at [170, 445] on li "Unlock package" at bounding box center [153, 450] width 114 height 26
click at [0, 0] on div at bounding box center [0, 0] width 0 height 0
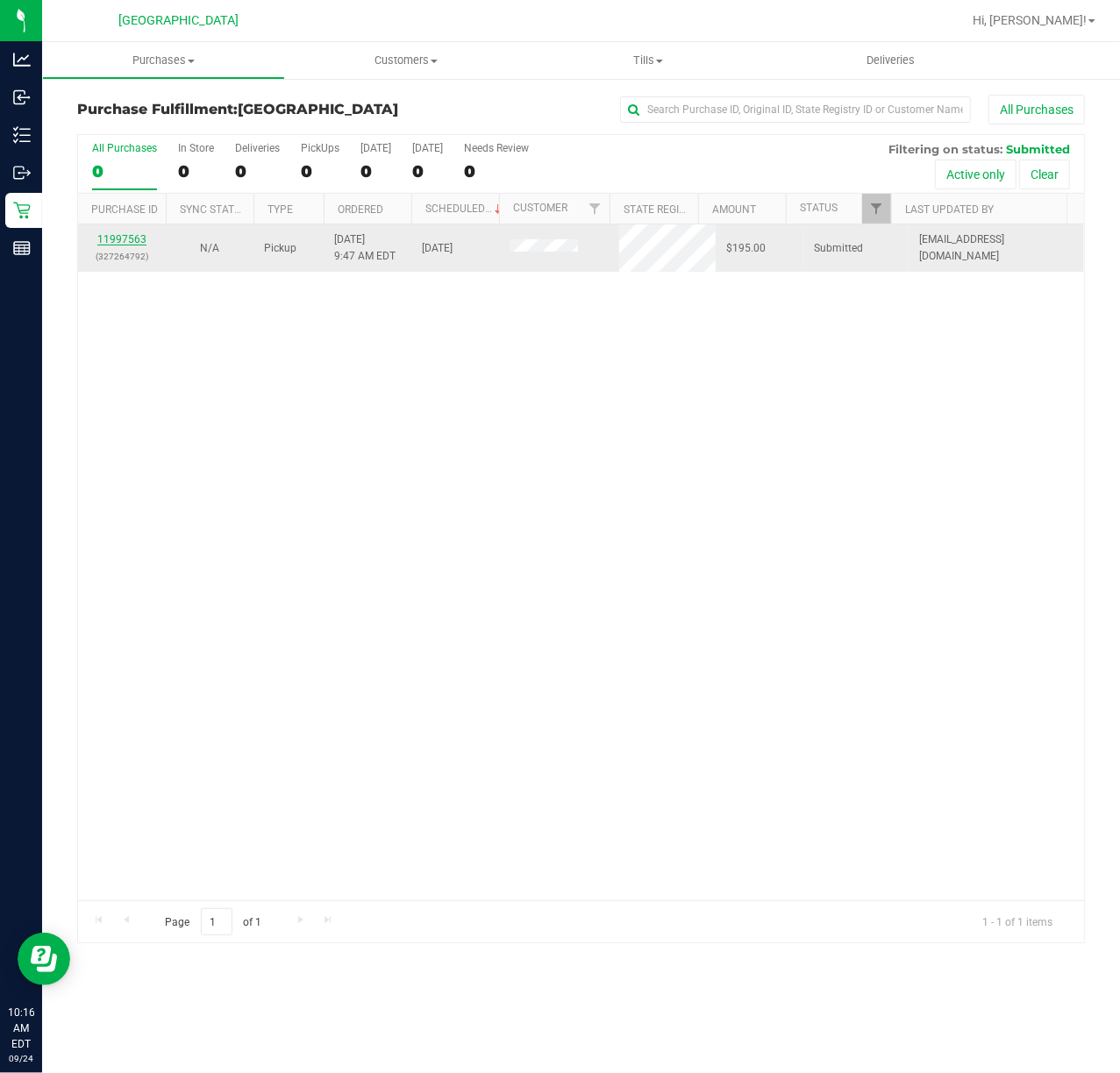
click at [105, 239] on link "11997563" at bounding box center [122, 240] width 49 height 13
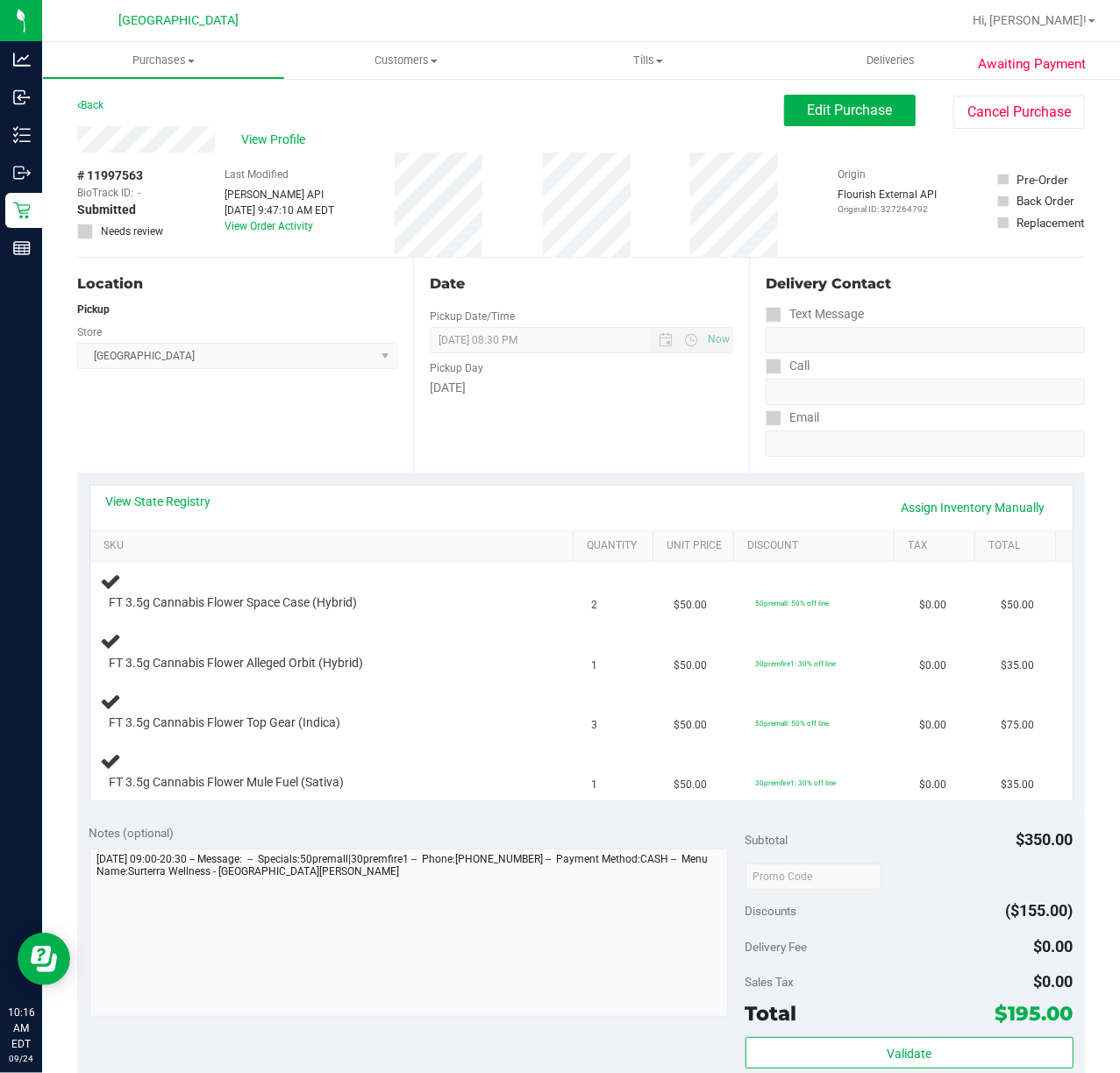
click at [628, 414] on div "Date Pickup Date/Time 09/24/2025 Now 09/24/2025 08:30 PM Now Pickup Day Wednesd…" at bounding box center [580, 365] width 336 height 214
click at [91, 99] on link "Back" at bounding box center [90, 105] width 26 height 13
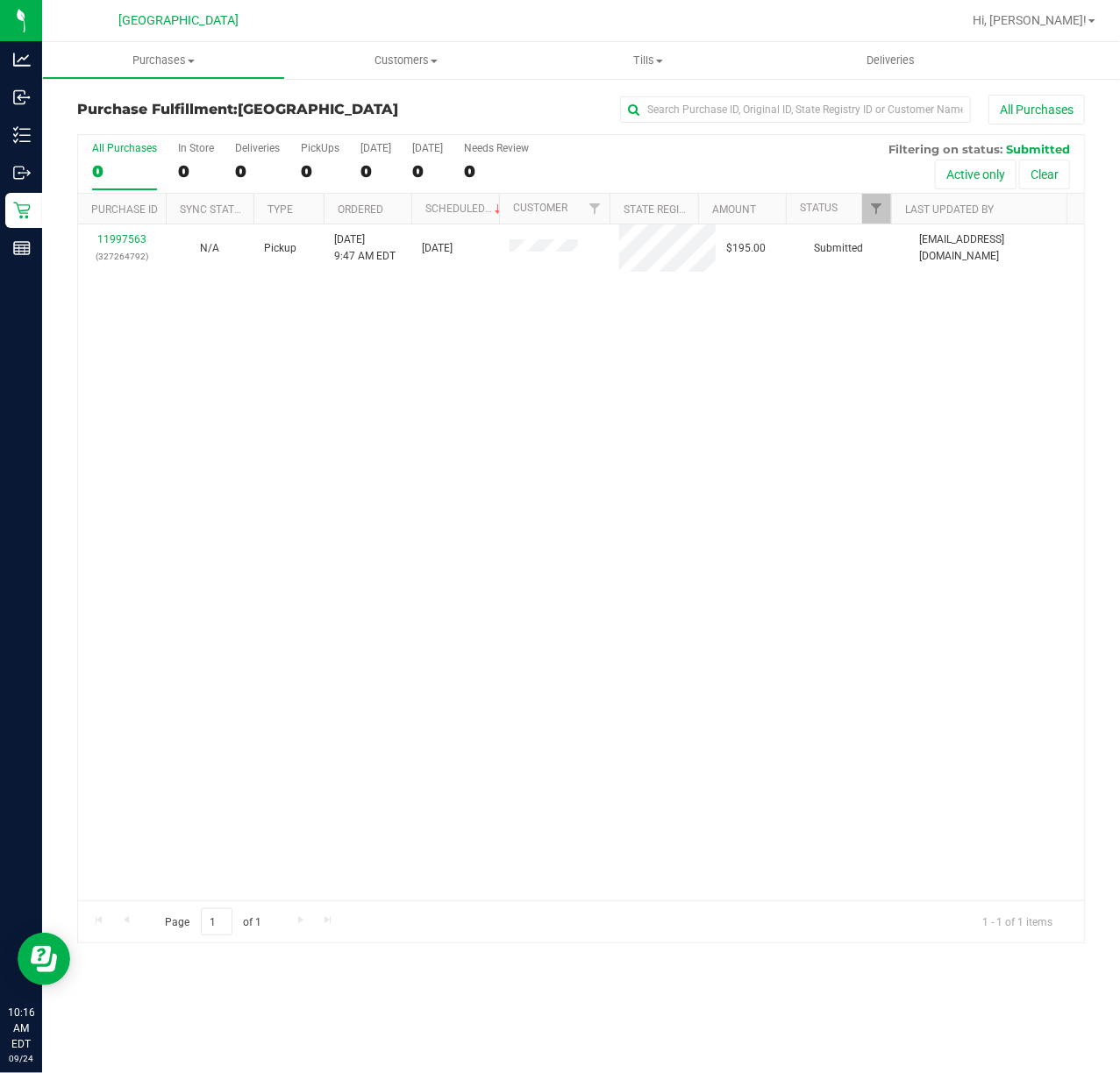
click at [706, 415] on div "11997563 (327264792) N/A Pickup 9/24/2025 9:47 AM EDT 9/24/2025 $195.00 Submitt…" at bounding box center [581, 562] width 1006 height 676
